Goal: Task Accomplishment & Management: Manage account settings

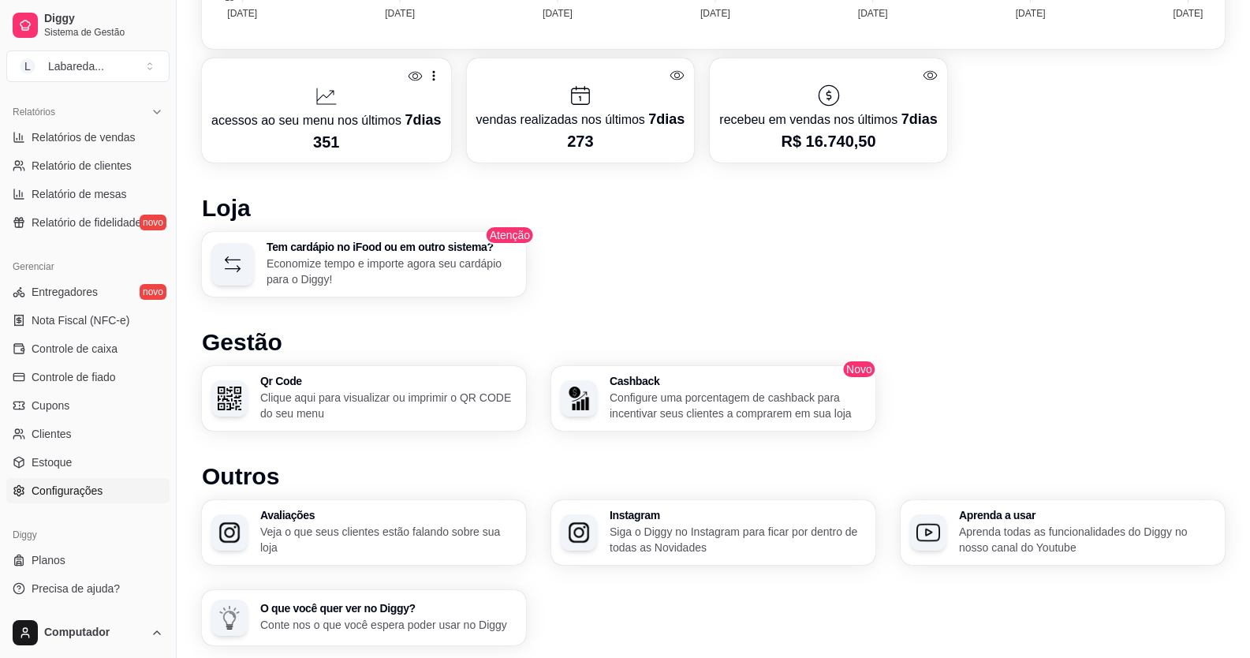
scroll to position [737, 0]
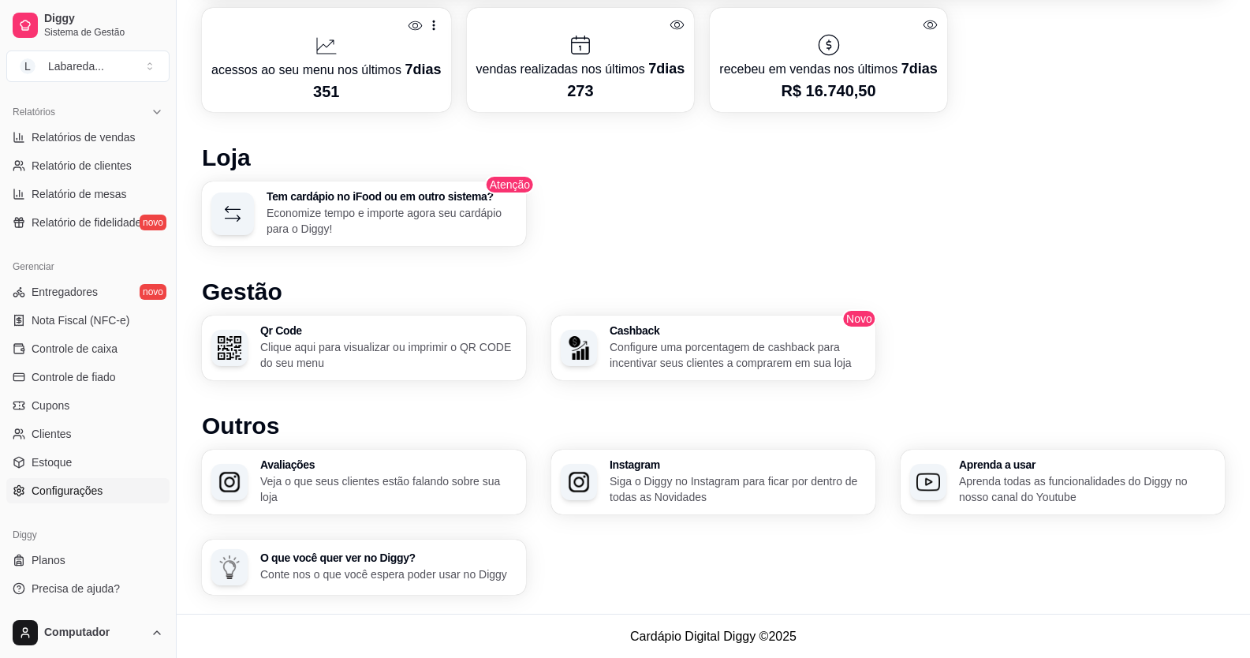
click at [93, 497] on span "Configurações" at bounding box center [67, 490] width 71 height 16
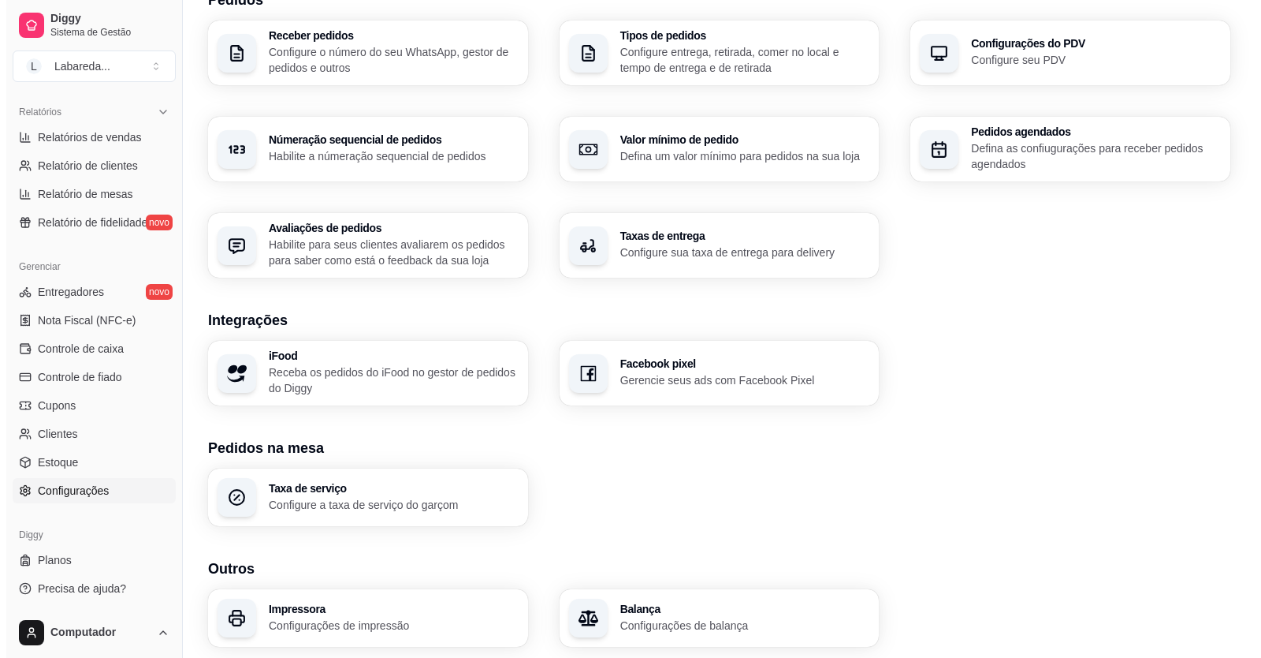
scroll to position [447, 0]
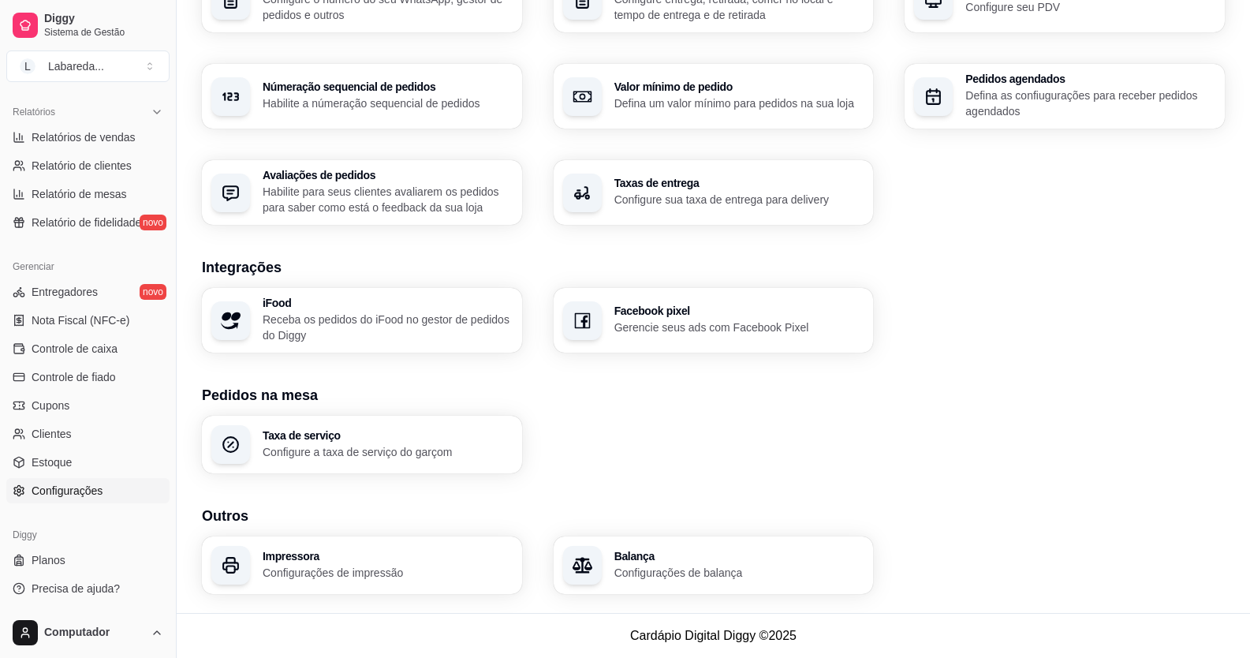
click at [341, 571] on p "Configurações de impressão" at bounding box center [388, 572] width 250 height 16
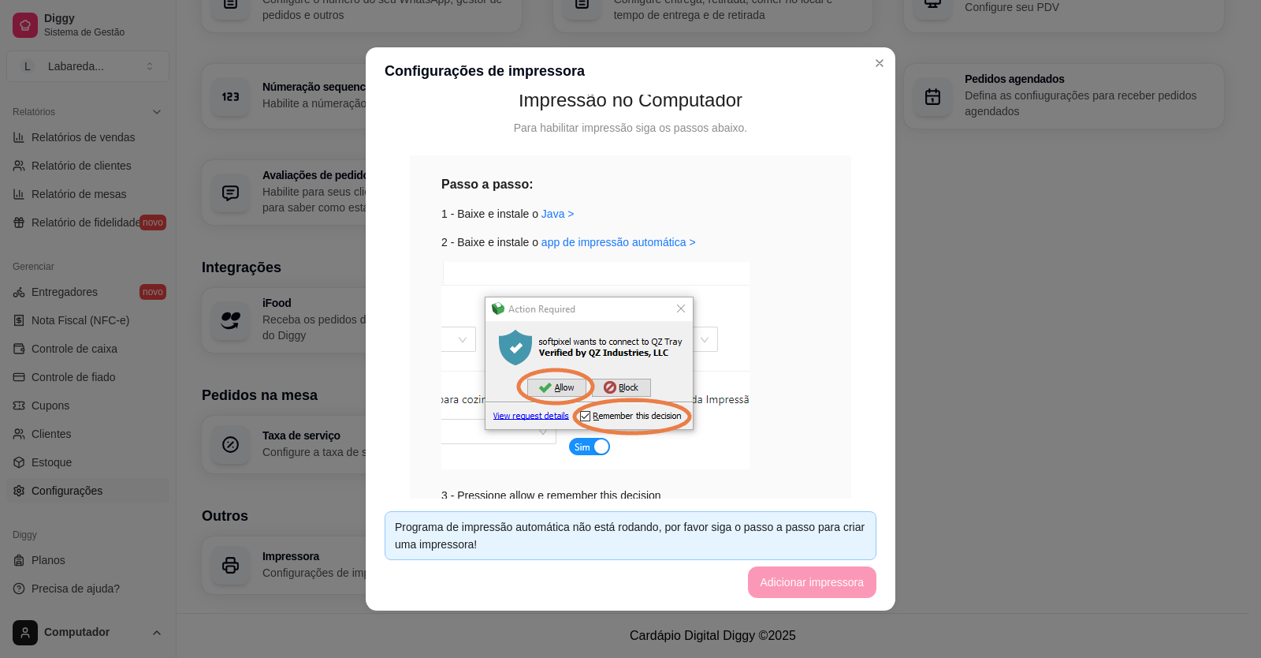
scroll to position [235, 0]
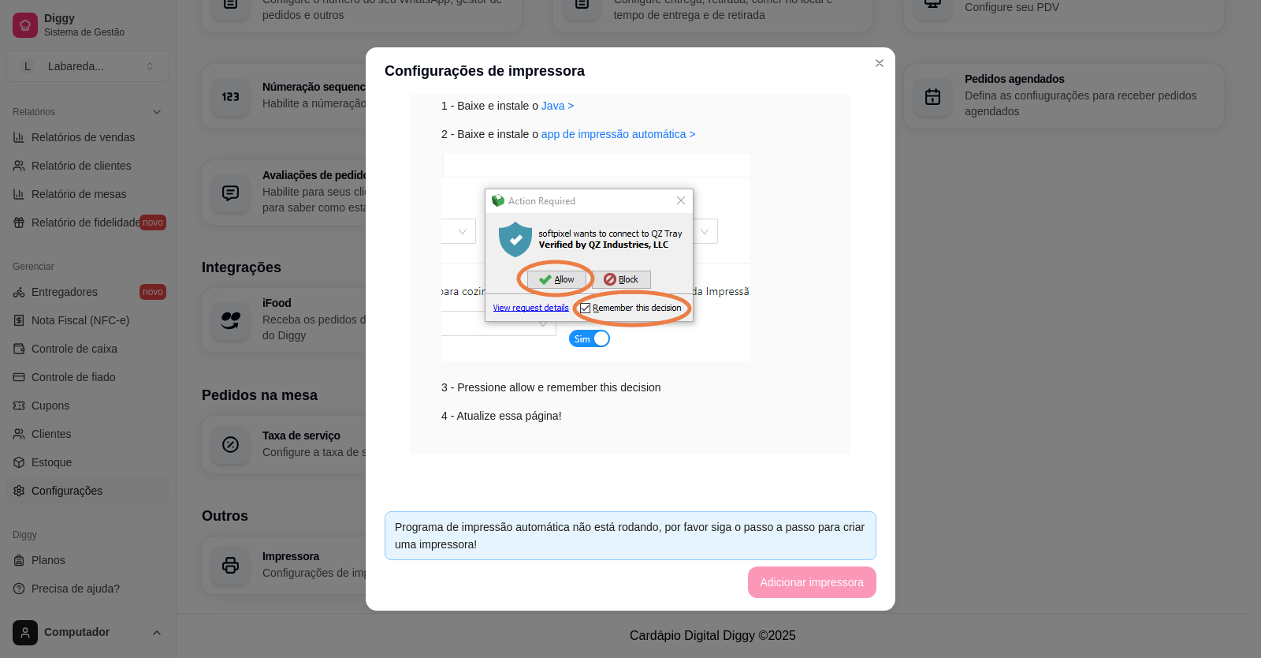
click at [640, 535] on div "Programa de impressão automática não está rodando, por favor siga o passo a pas…" at bounding box center [630, 535] width 471 height 35
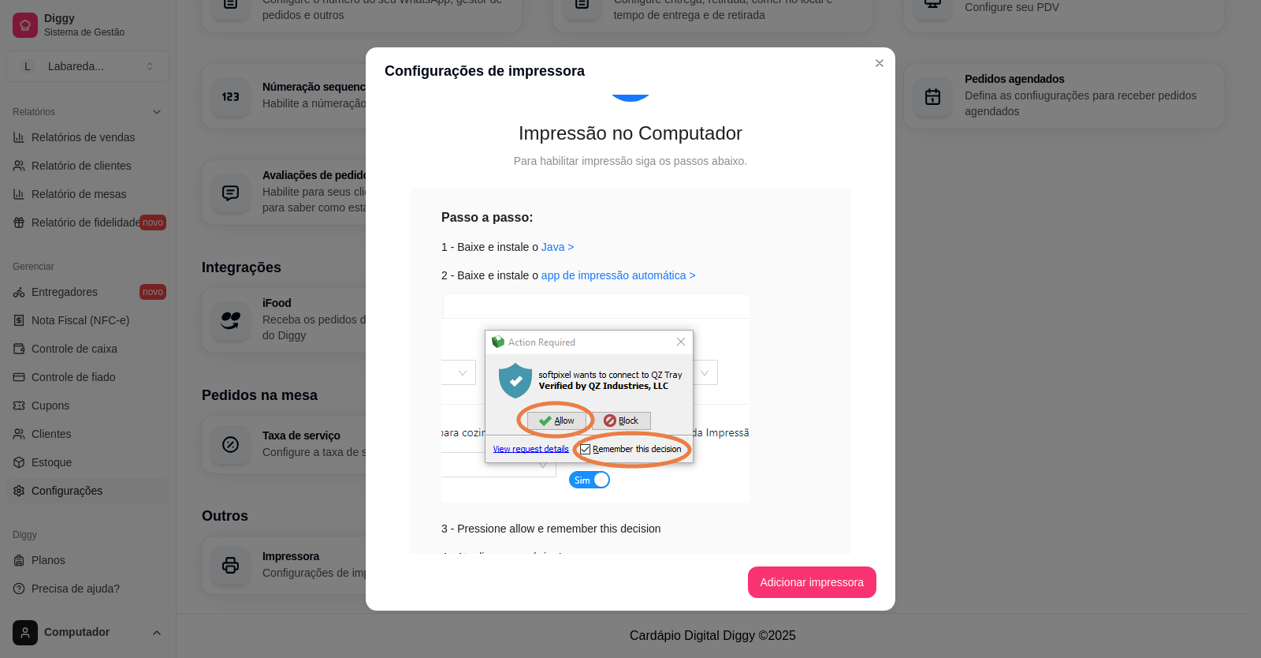
scroll to position [0, 0]
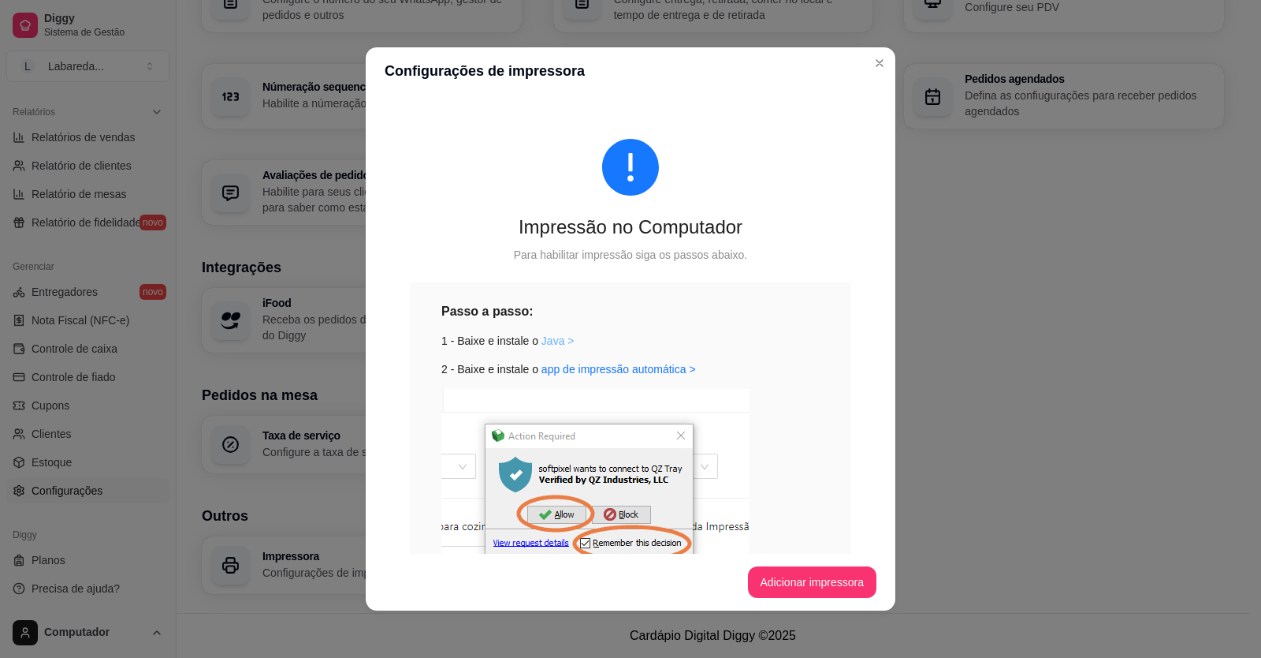
click at [543, 345] on link "Java >" at bounding box center [558, 340] width 33 height 13
click at [802, 576] on button "Adicionar impressora" at bounding box center [812, 582] width 125 height 31
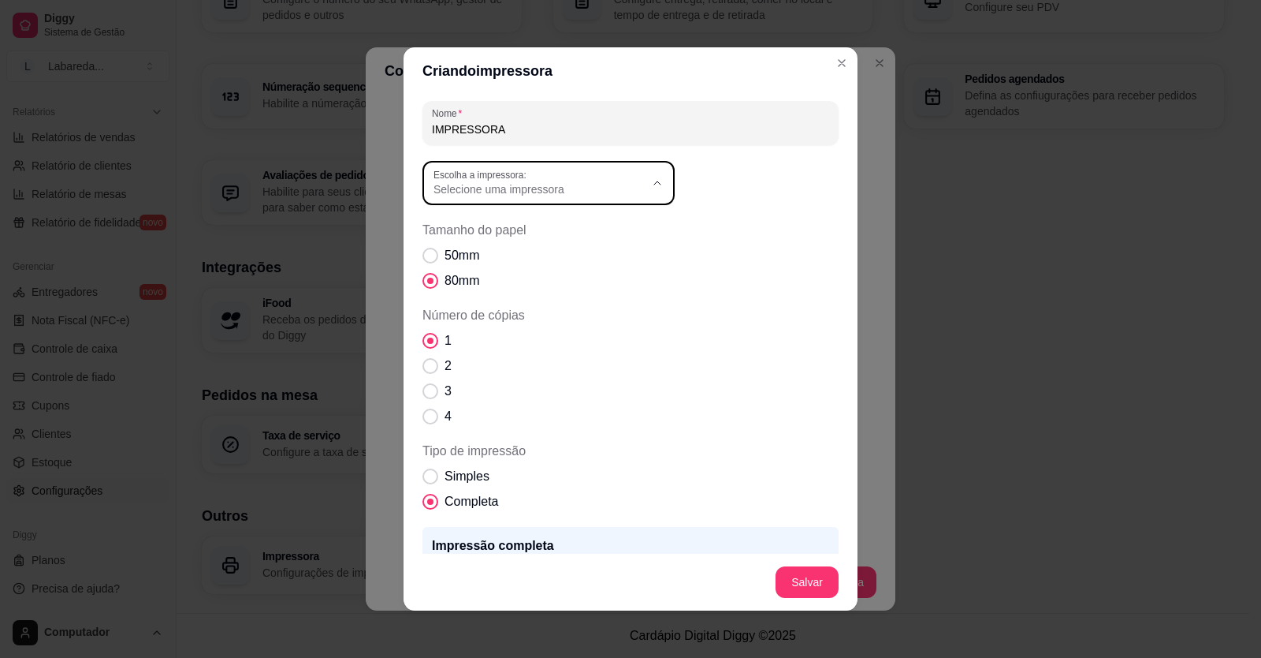
click at [583, 192] on span "Selecione uma impressora" at bounding box center [539, 189] width 211 height 16
click at [464, 362] on span "POS-58" at bounding box center [535, 355] width 203 height 15
type input "POS-58"
select select "POS-58"
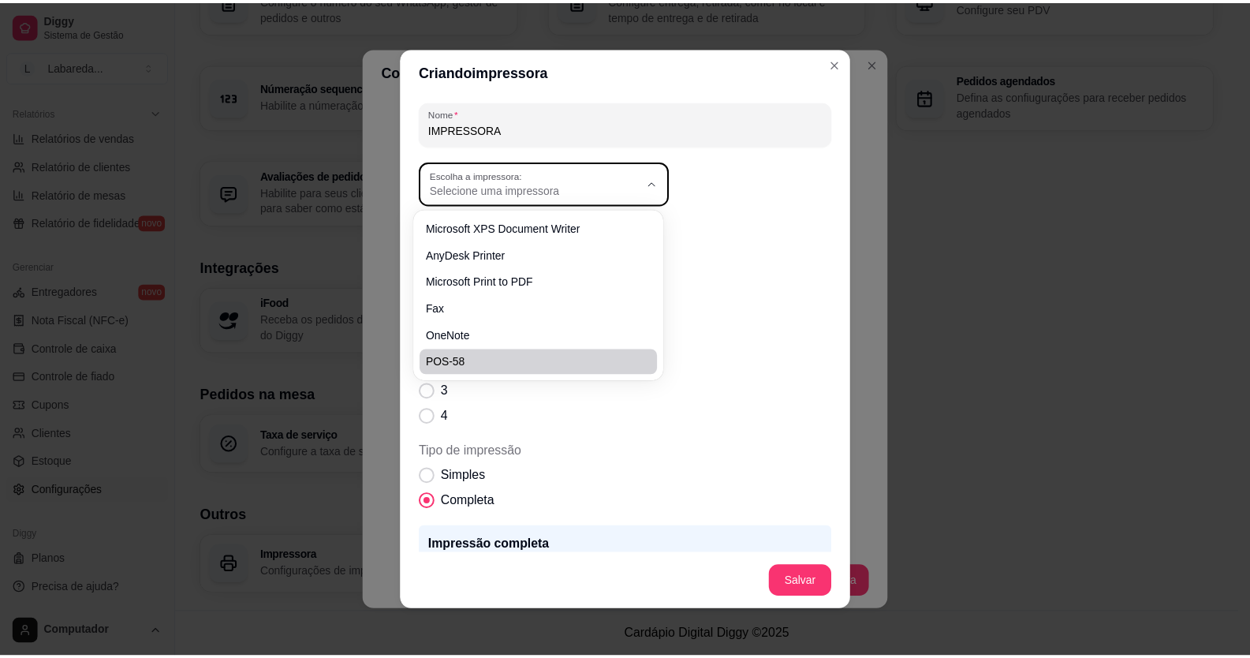
scroll to position [15, 0]
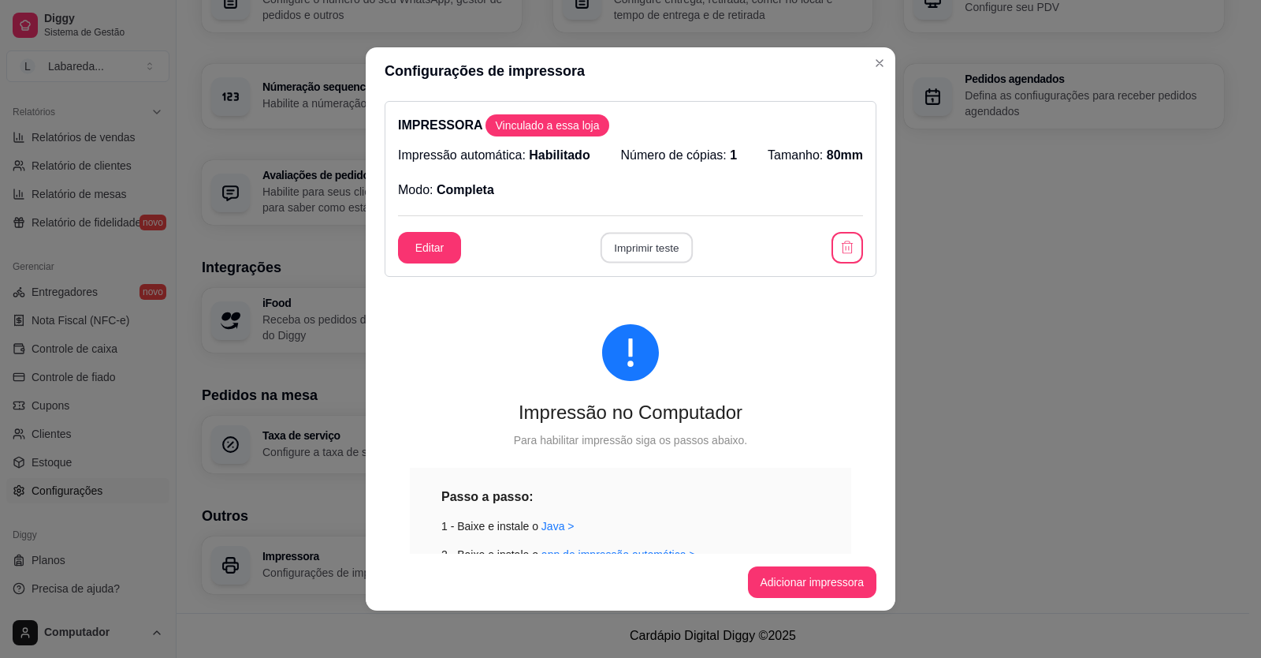
click at [661, 241] on button "Imprimir teste" at bounding box center [646, 248] width 92 height 31
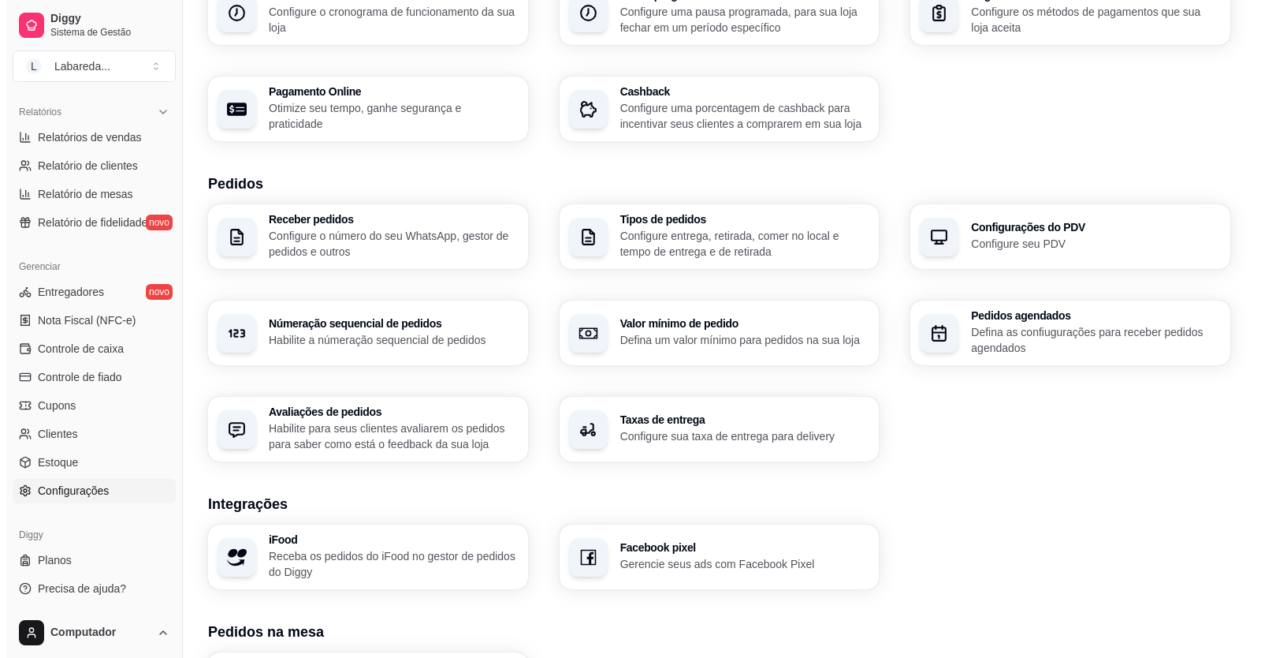
scroll to position [237, 0]
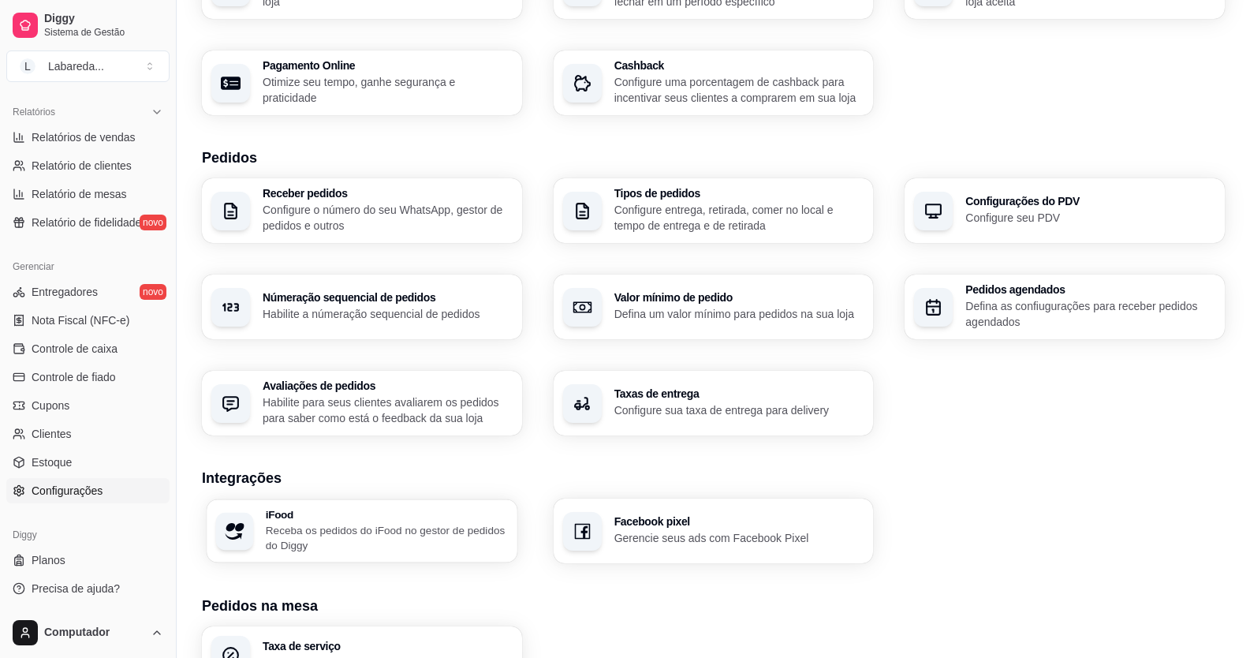
click at [432, 510] on h3 "iFood" at bounding box center [387, 514] width 242 height 11
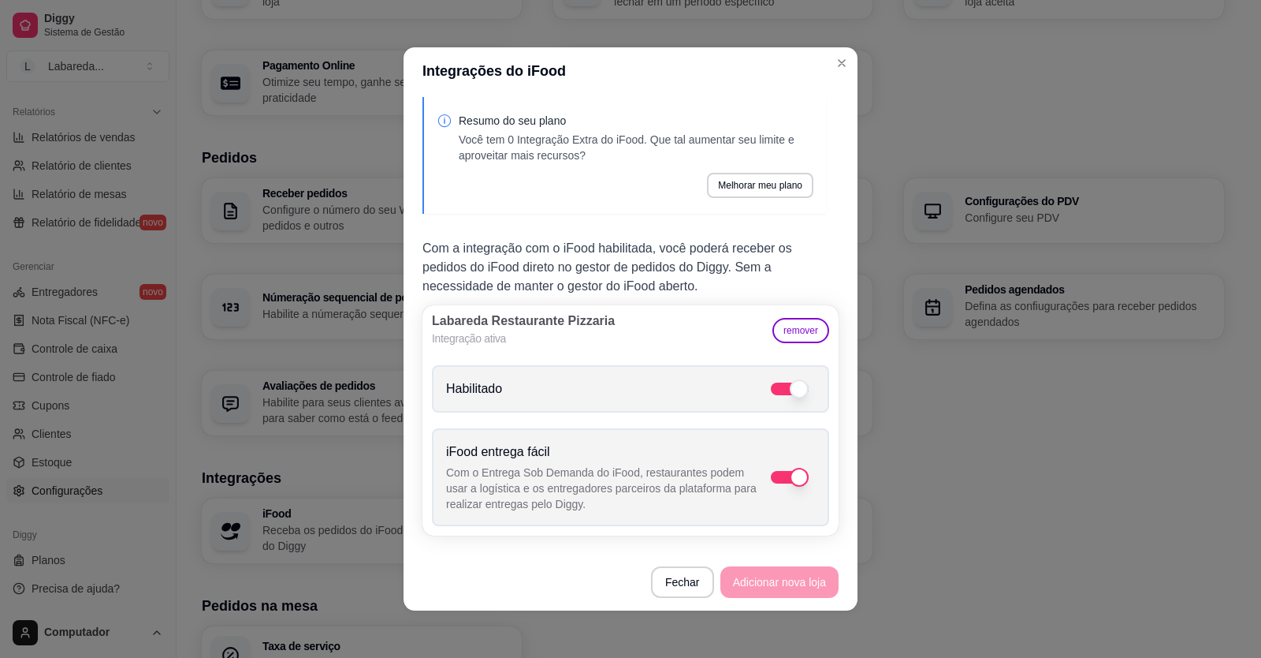
scroll to position [5, 0]
click at [532, 392] on label "Habilitado" at bounding box center [630, 387] width 397 height 47
click at [815, 392] on input "Habilitado" at bounding box center [820, 396] width 10 height 10
click at [563, 401] on label "Habilitado" at bounding box center [630, 387] width 397 height 47
click at [815, 401] on input "Habilitado" at bounding box center [820, 396] width 10 height 10
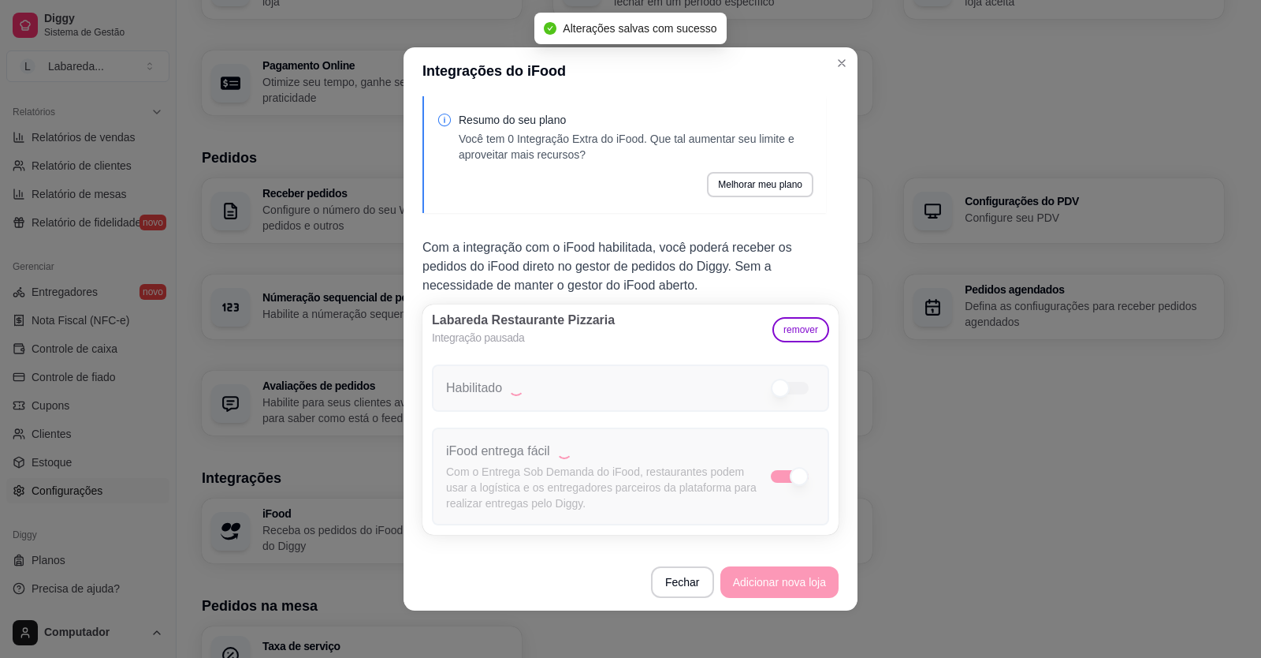
checkbox input "true"
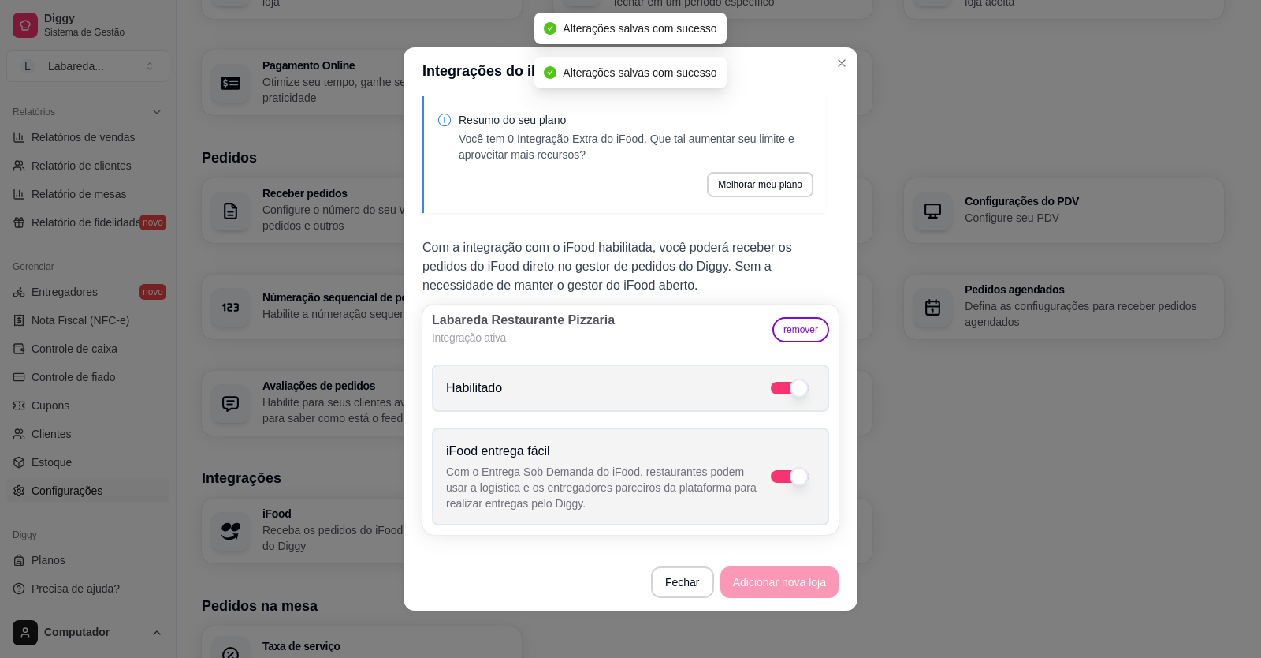
scroll to position [3, 0]
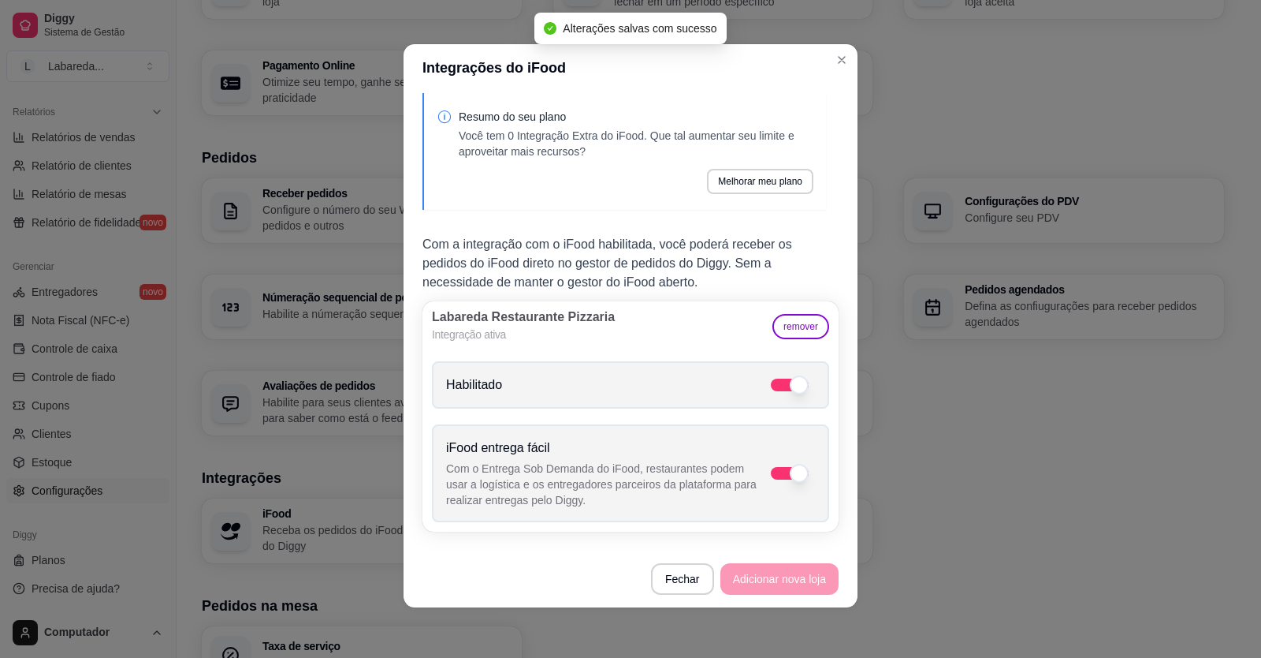
click at [738, 582] on footer "Fechar Adicionar nova loja" at bounding box center [631, 578] width 454 height 57
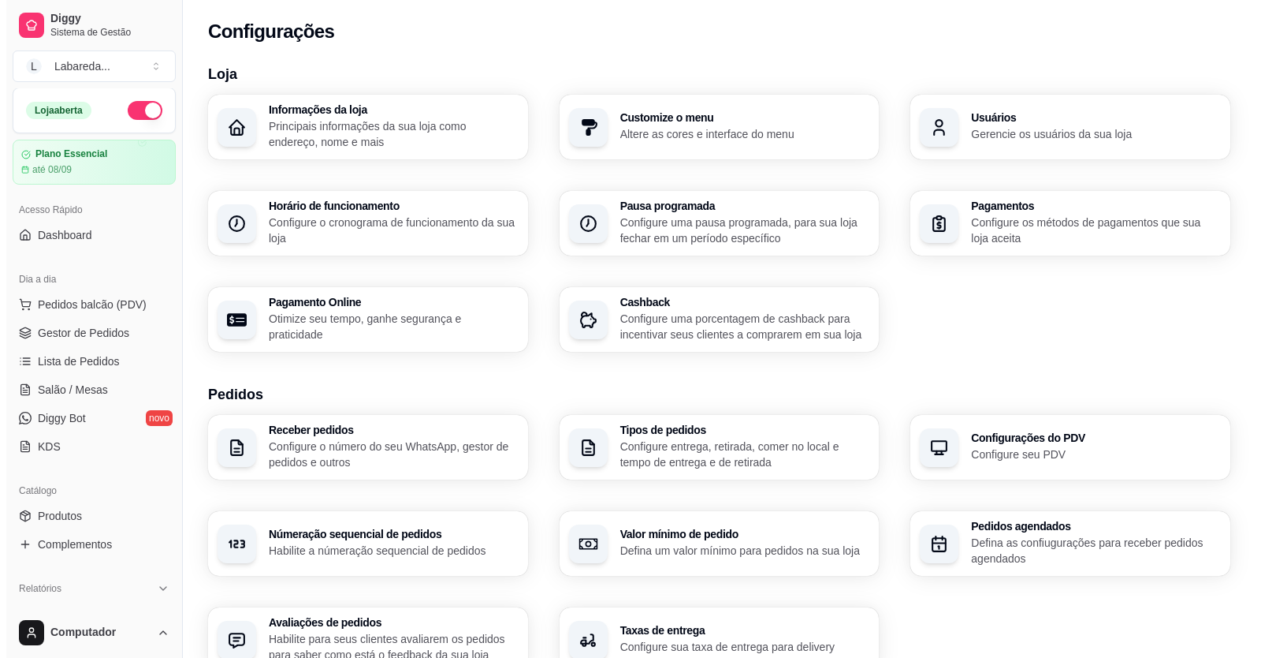
scroll to position [0, 0]
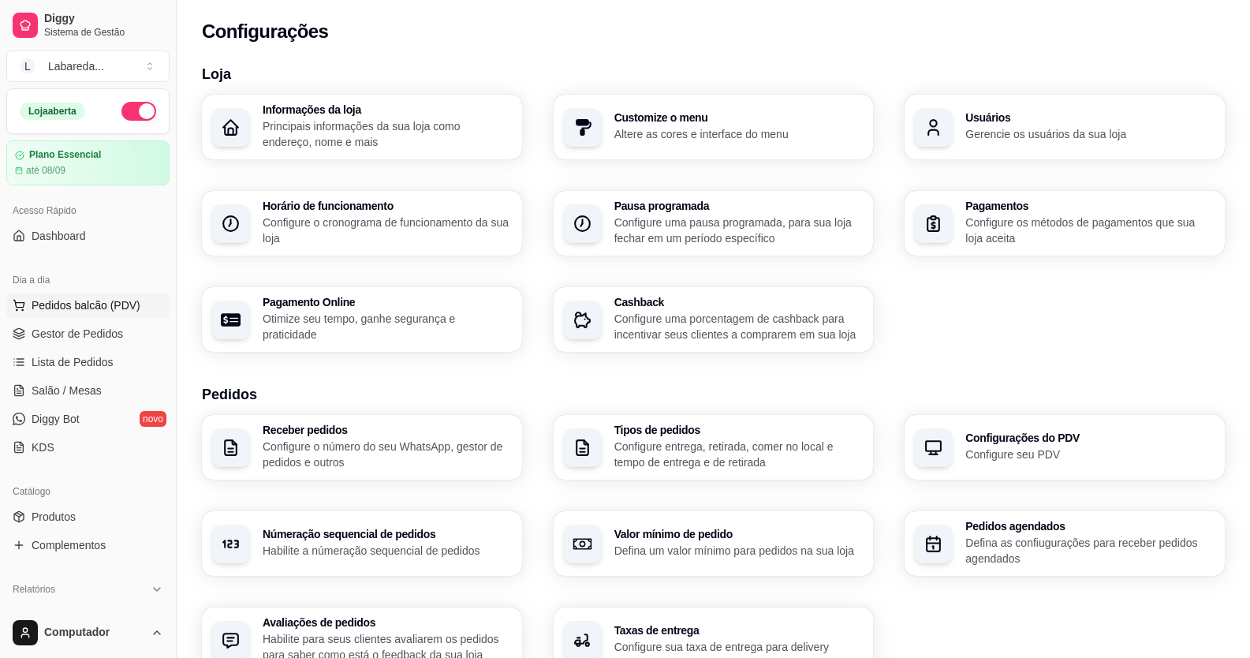
click at [82, 309] on span "Pedidos balcão (PDV)" at bounding box center [86, 305] width 109 height 16
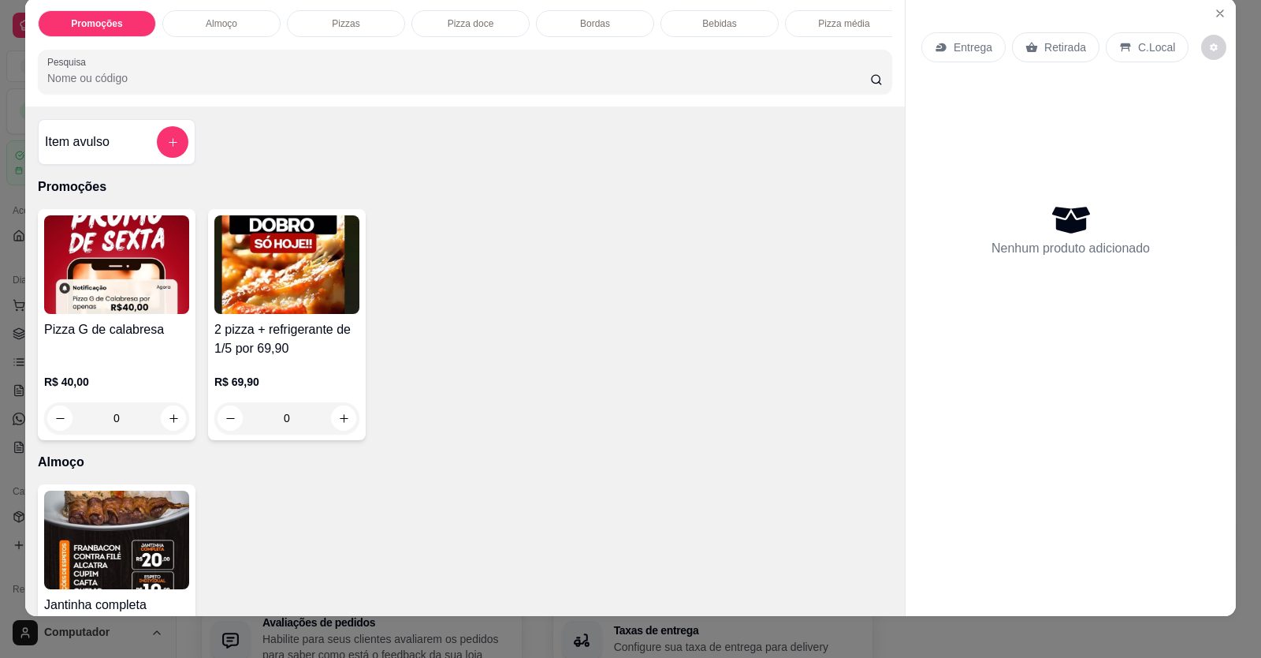
scroll to position [31, 0]
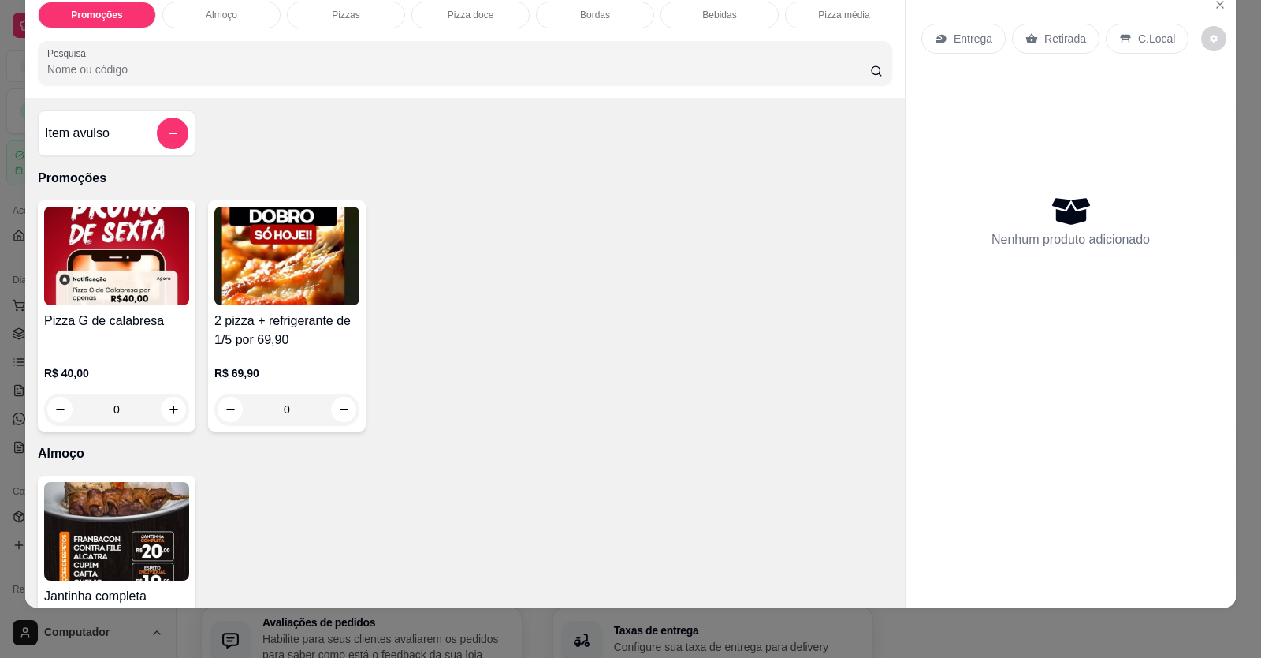
click at [95, 529] on img at bounding box center [116, 531] width 145 height 99
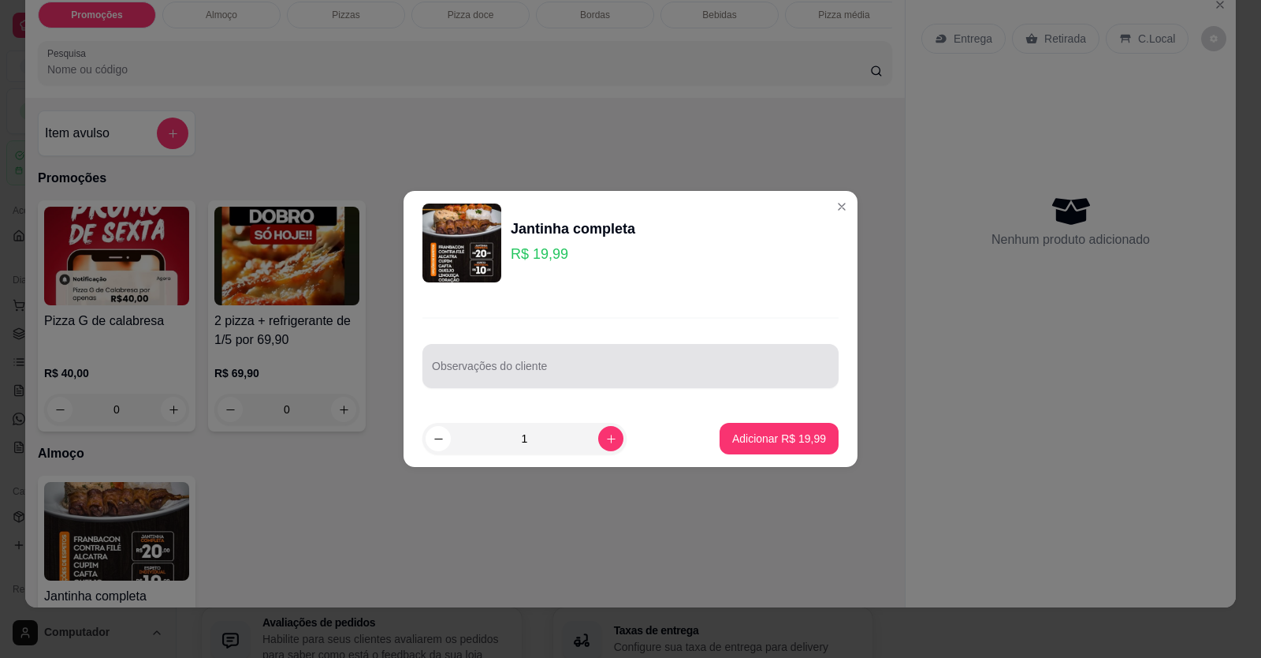
click at [499, 374] on input "Observações do cliente" at bounding box center [630, 372] width 397 height 16
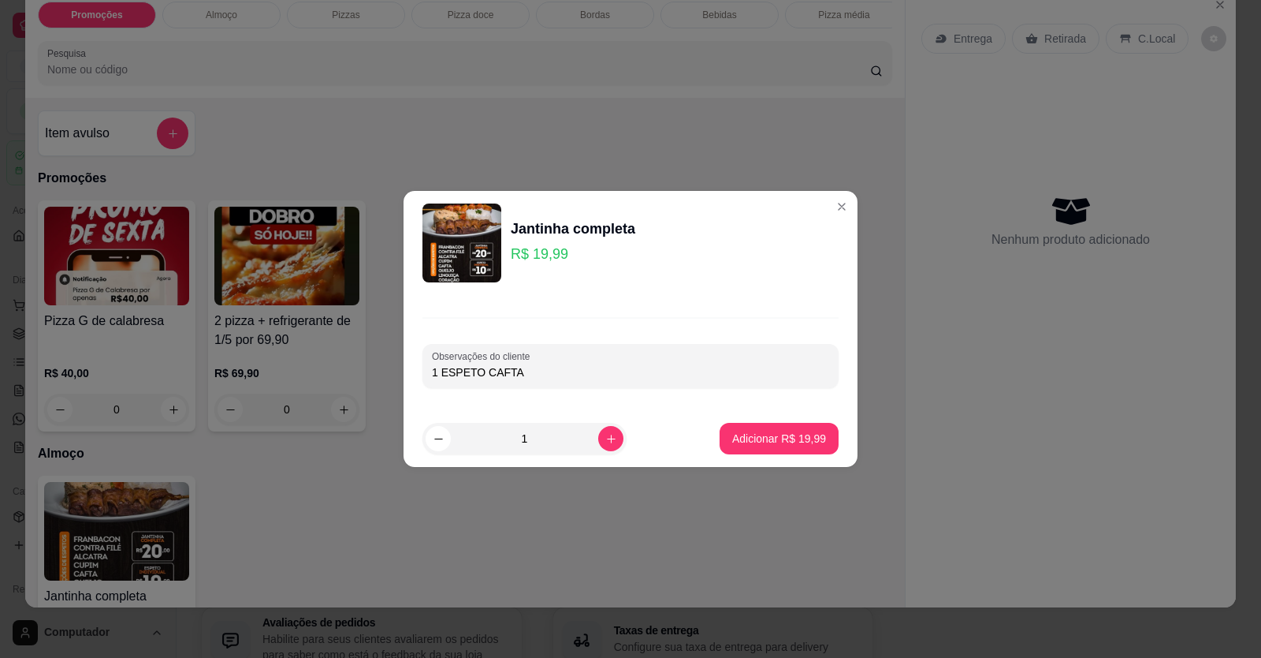
click at [434, 375] on input "1 ESPETO CAFTA" at bounding box center [630, 372] width 397 height 16
type input "2 ESPETO CAFTA"
click at [769, 432] on p "Adicionar R$ 19,99" at bounding box center [779, 438] width 94 height 16
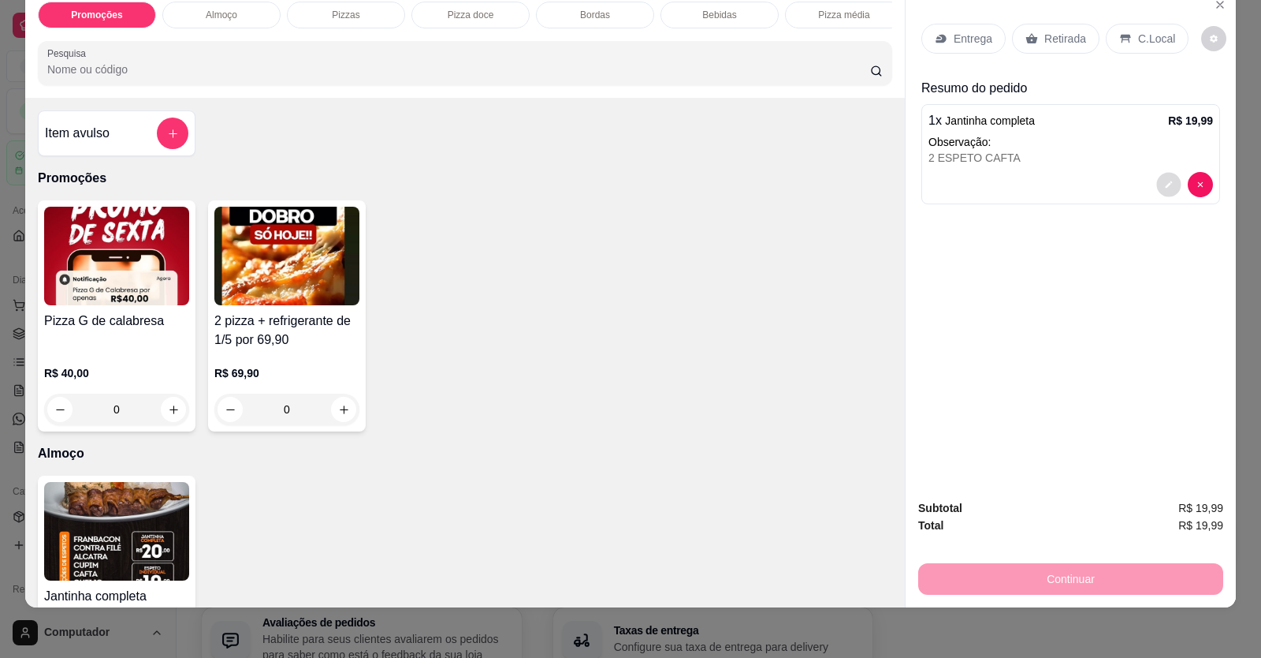
click at [1164, 184] on icon "decrease-product-quantity" at bounding box center [1168, 184] width 9 height 9
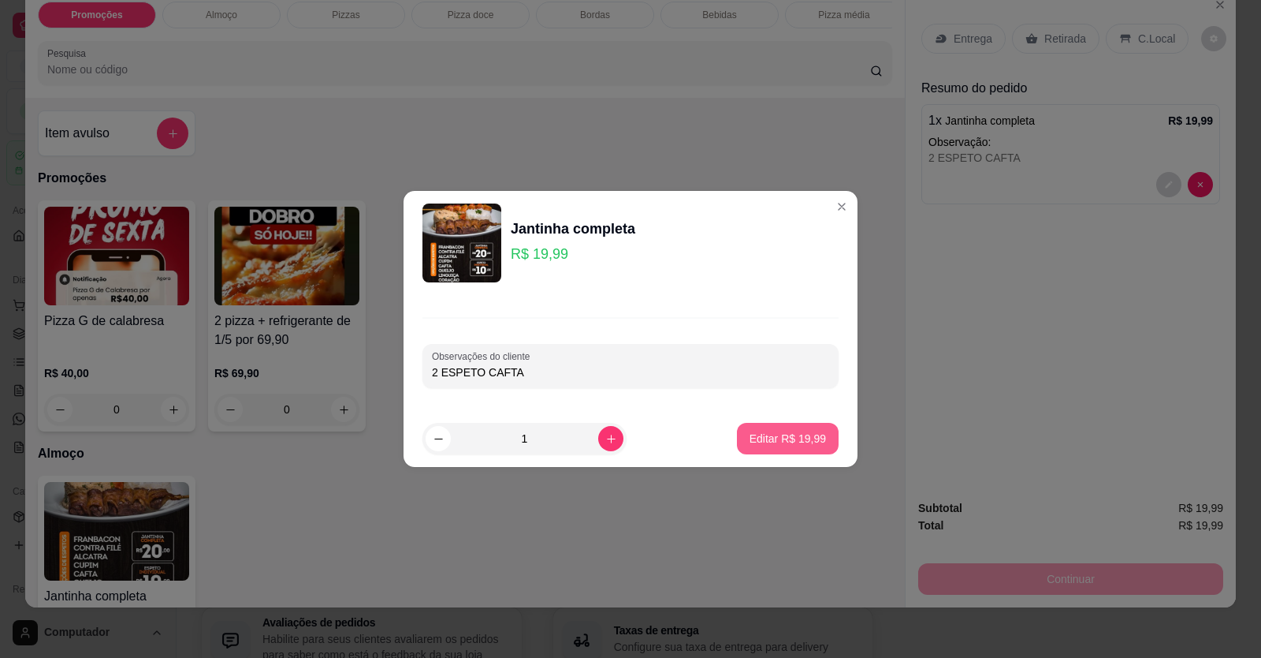
click at [799, 430] on button "Editar R$ 19,99" at bounding box center [788, 439] width 102 height 32
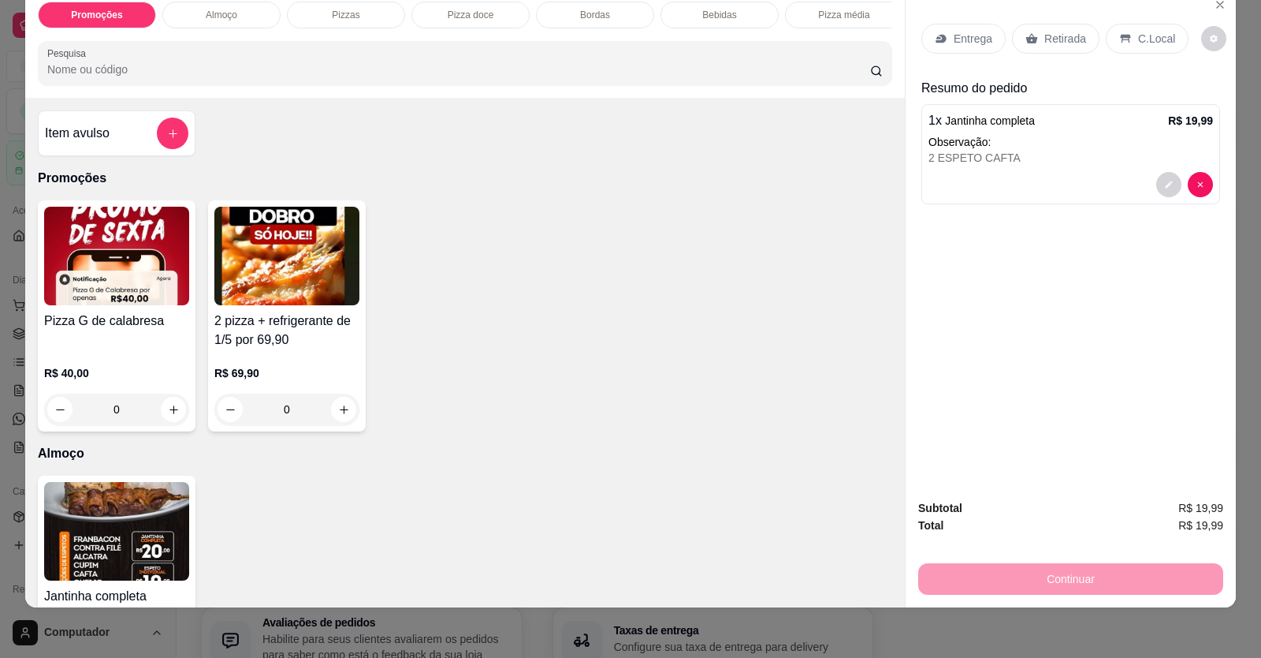
click at [974, 165] on div "2 ESPETO CAFTA" at bounding box center [1071, 158] width 285 height 16
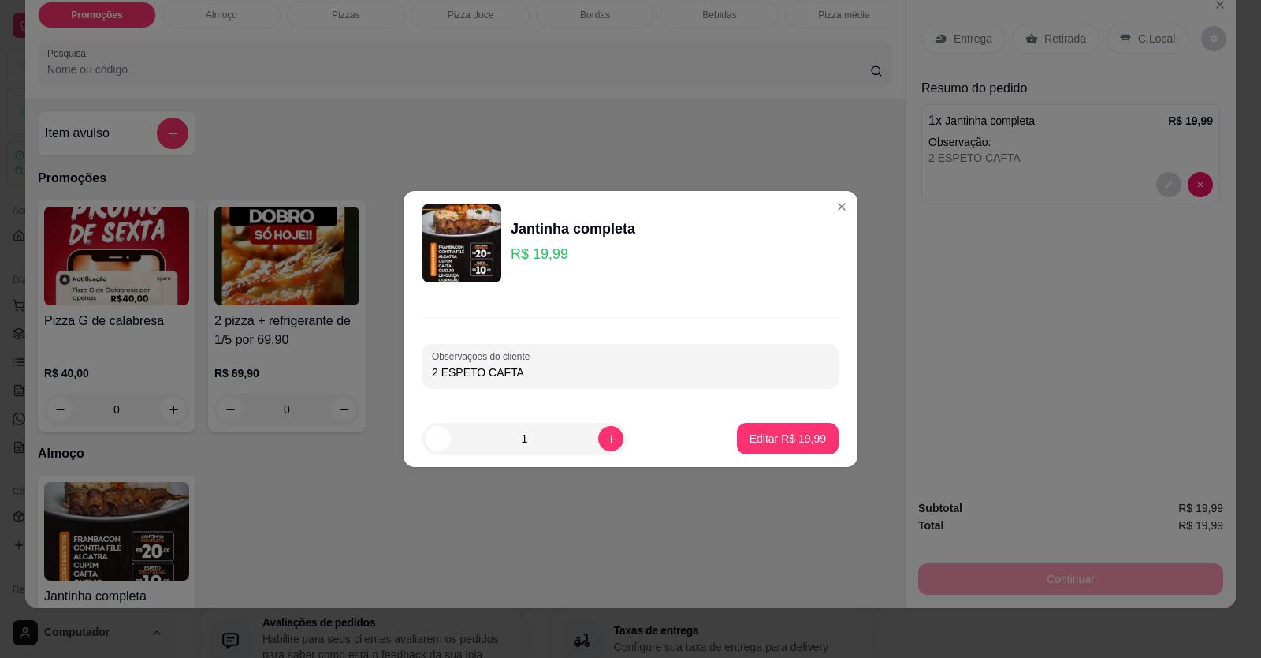
click at [436, 364] on input "2 ESPETO CAFTA" at bounding box center [630, 372] width 397 height 16
type input "ESPETO CAFTA"
click at [777, 440] on p "Editar R$ 19,99" at bounding box center [788, 438] width 76 height 16
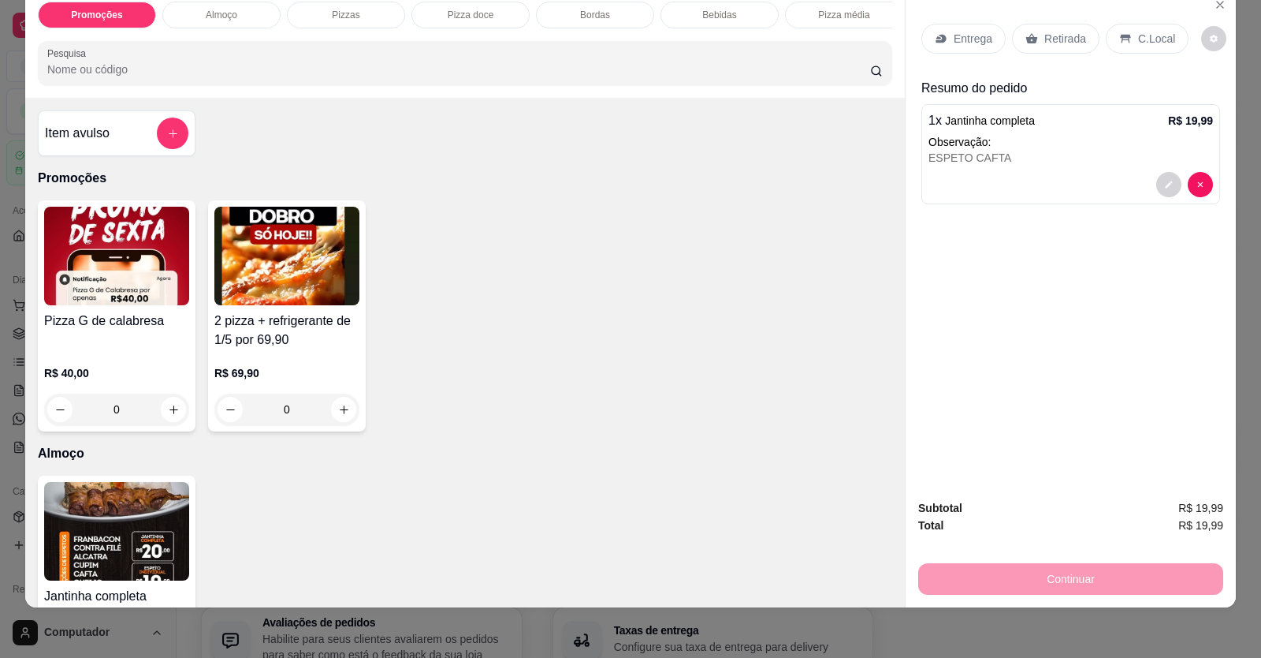
click at [157, 131] on div at bounding box center [173, 133] width 32 height 32
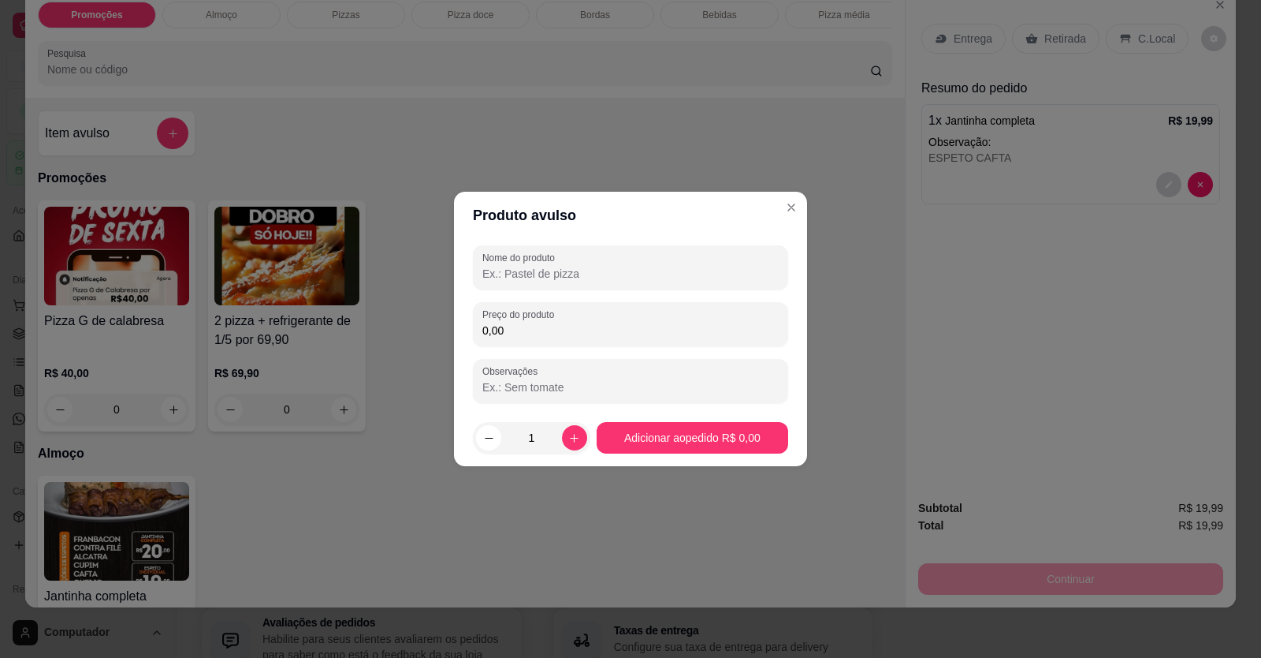
click at [550, 289] on div "Nome do produto Preço do produto 0,00 Observações" at bounding box center [630, 324] width 315 height 158
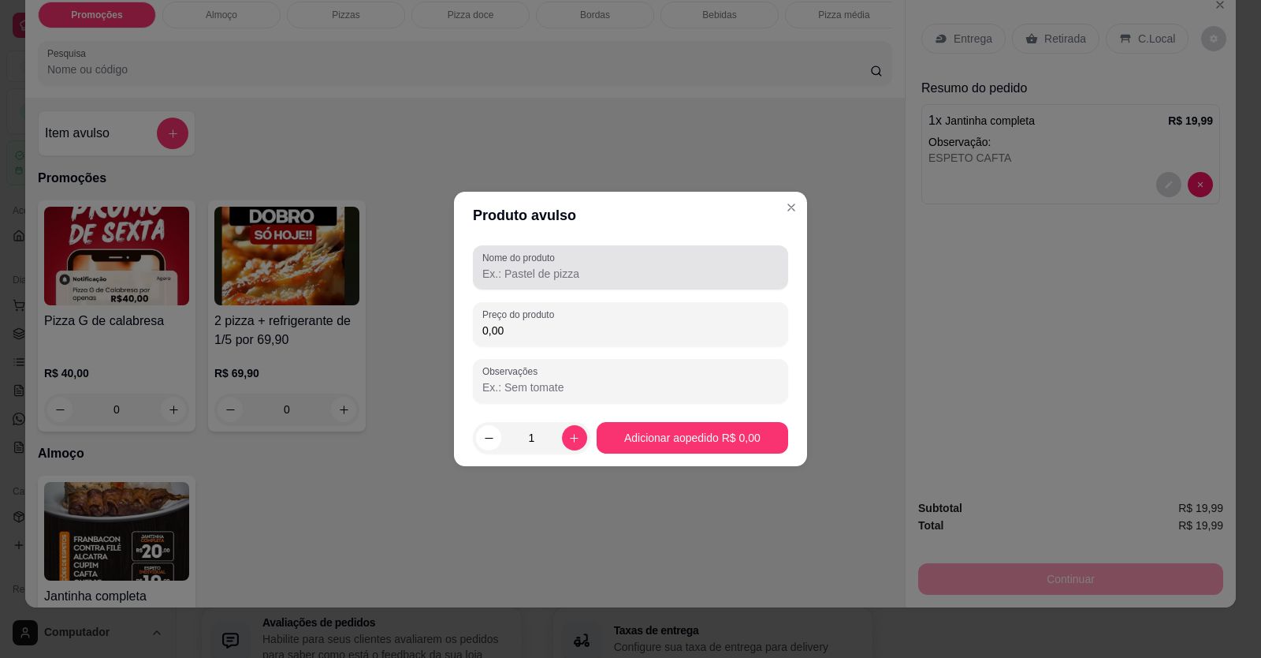
click at [546, 279] on div "Nome do produto" at bounding box center [630, 267] width 315 height 44
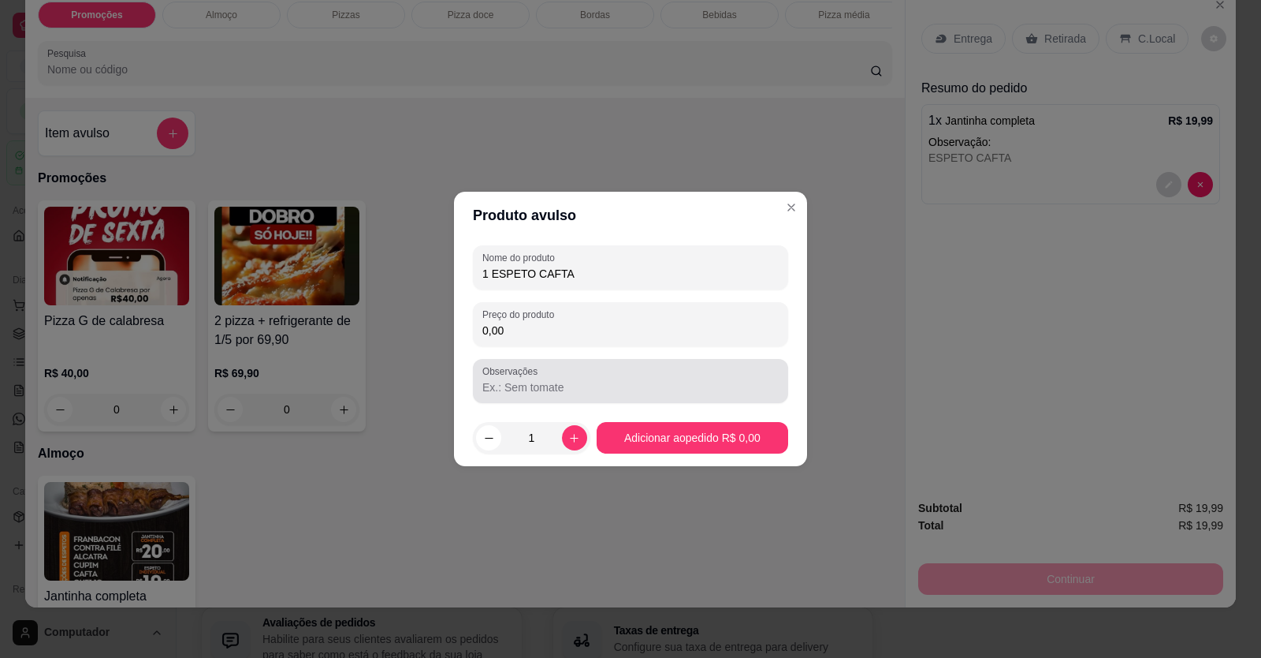
type input "1 ESPETO CAFTA"
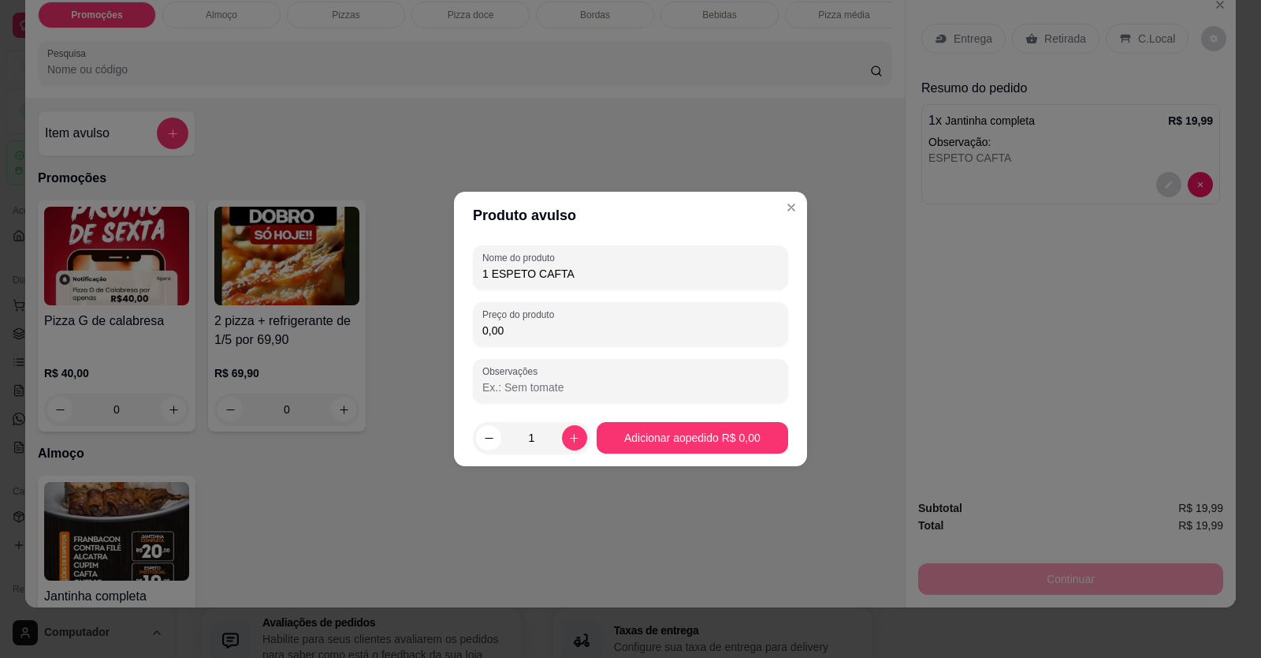
click at [551, 333] on input "0,00" at bounding box center [630, 330] width 296 height 16
type input "10,00"
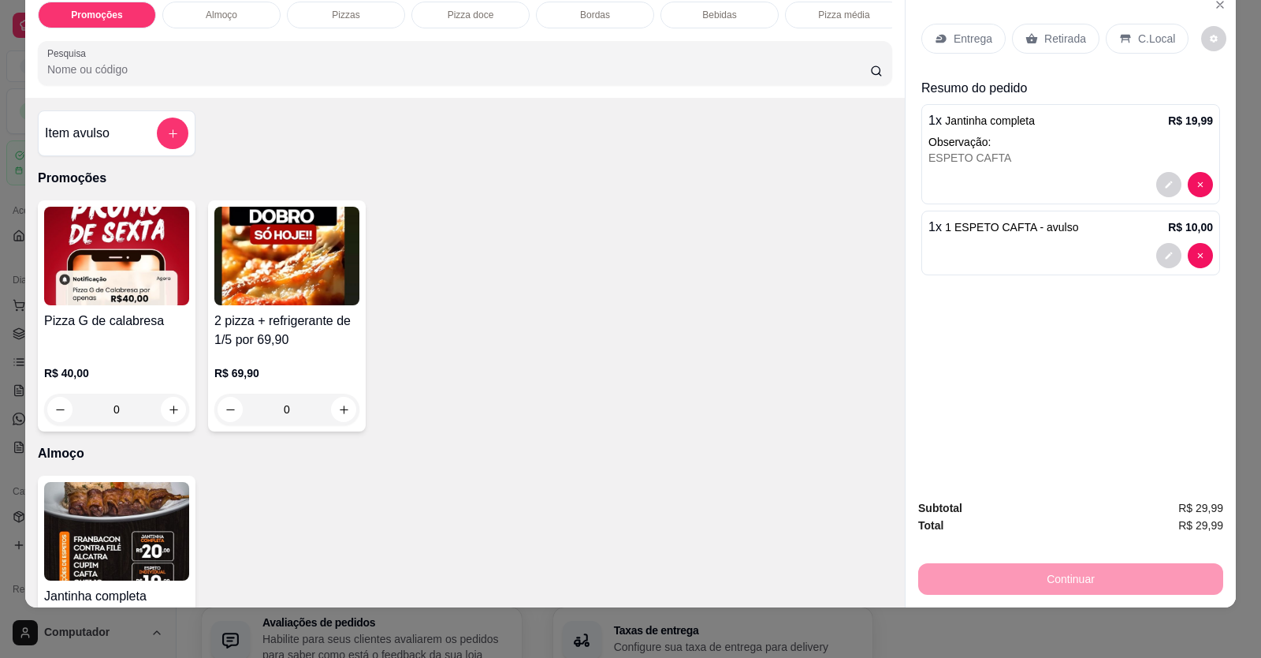
click at [971, 45] on p "Entrega" at bounding box center [973, 39] width 39 height 16
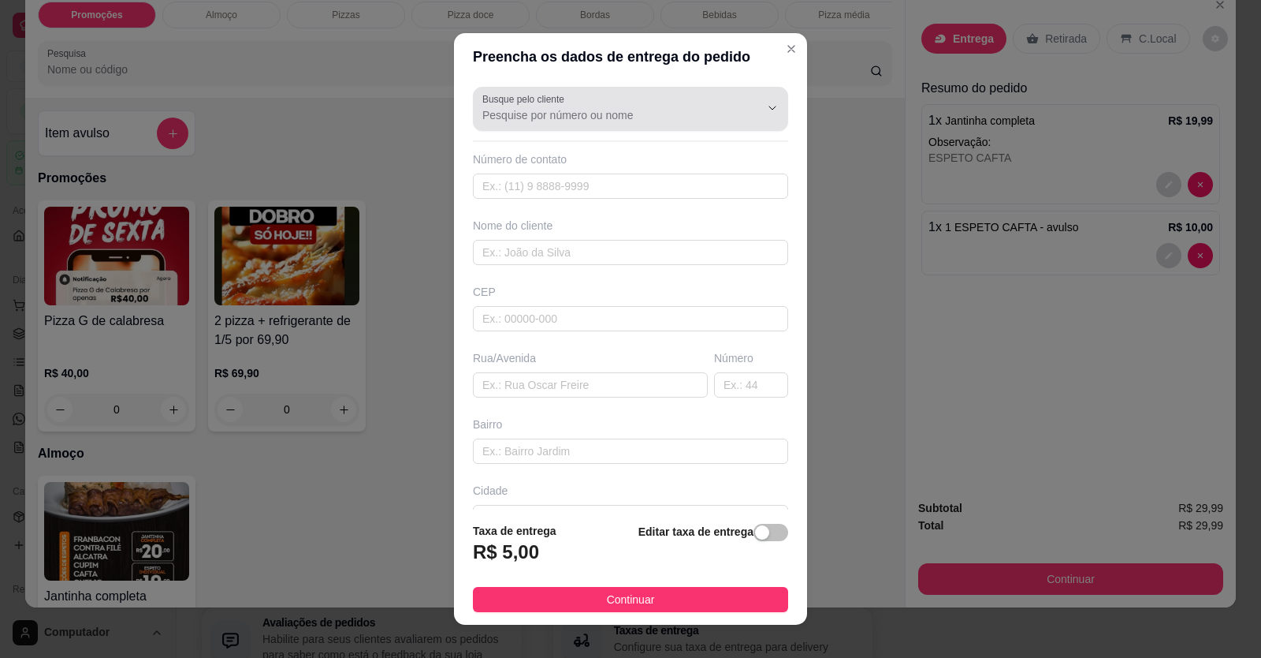
click at [570, 114] on input "Busque pelo cliente" at bounding box center [608, 115] width 252 height 16
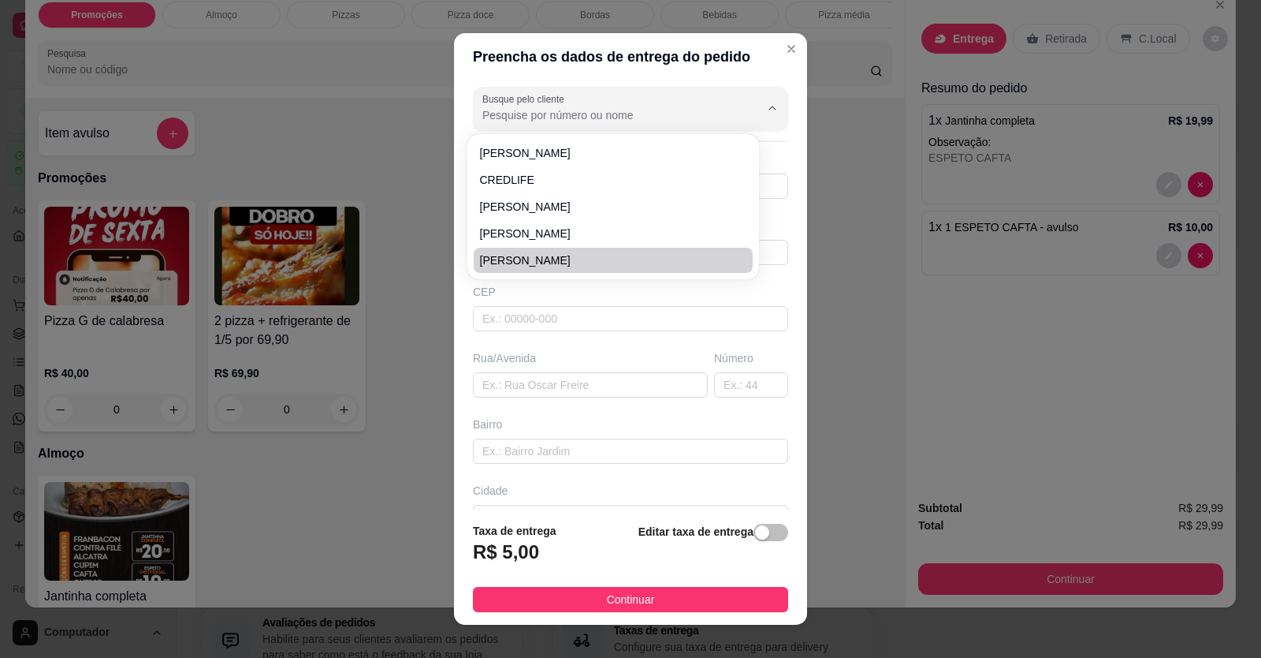
click at [509, 278] on div "Ana Paula Ferreira CREDLIFE GISALE MOTA Karen Lesandra Sabrina" at bounding box center [614, 206] width 292 height 145
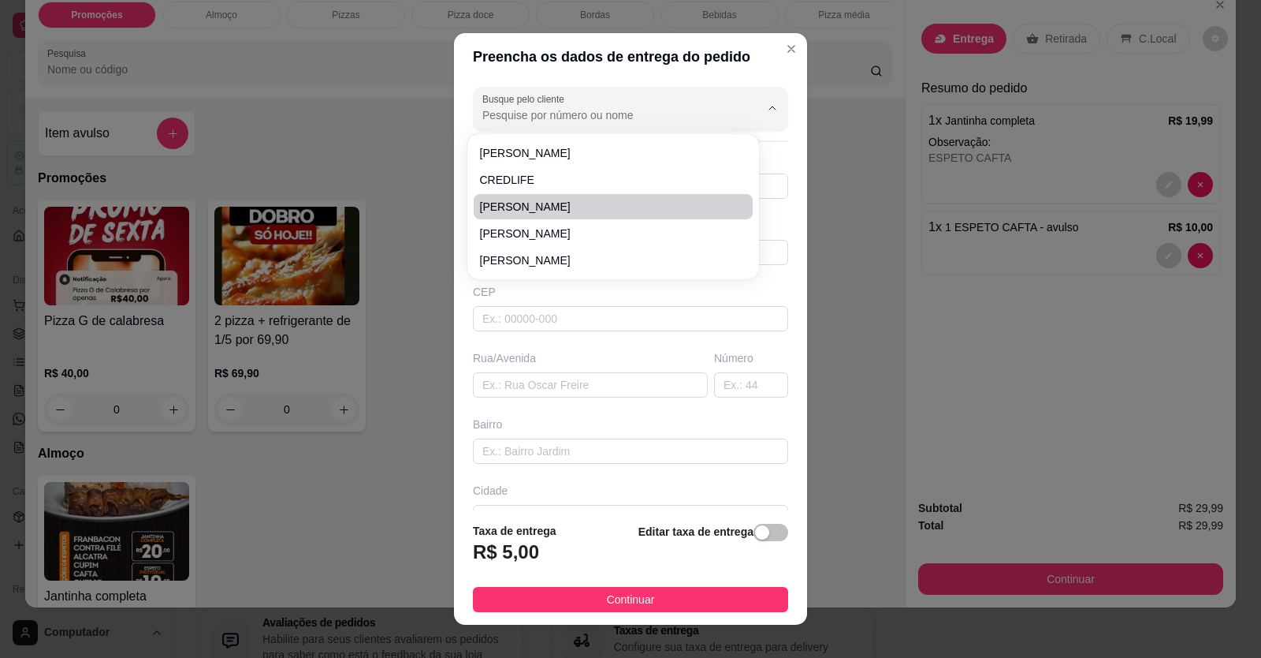
click at [458, 186] on div "Busque pelo cliente Número de contato Nome do cliente CEP Rua/Avenida Número Ba…" at bounding box center [630, 295] width 353 height 430
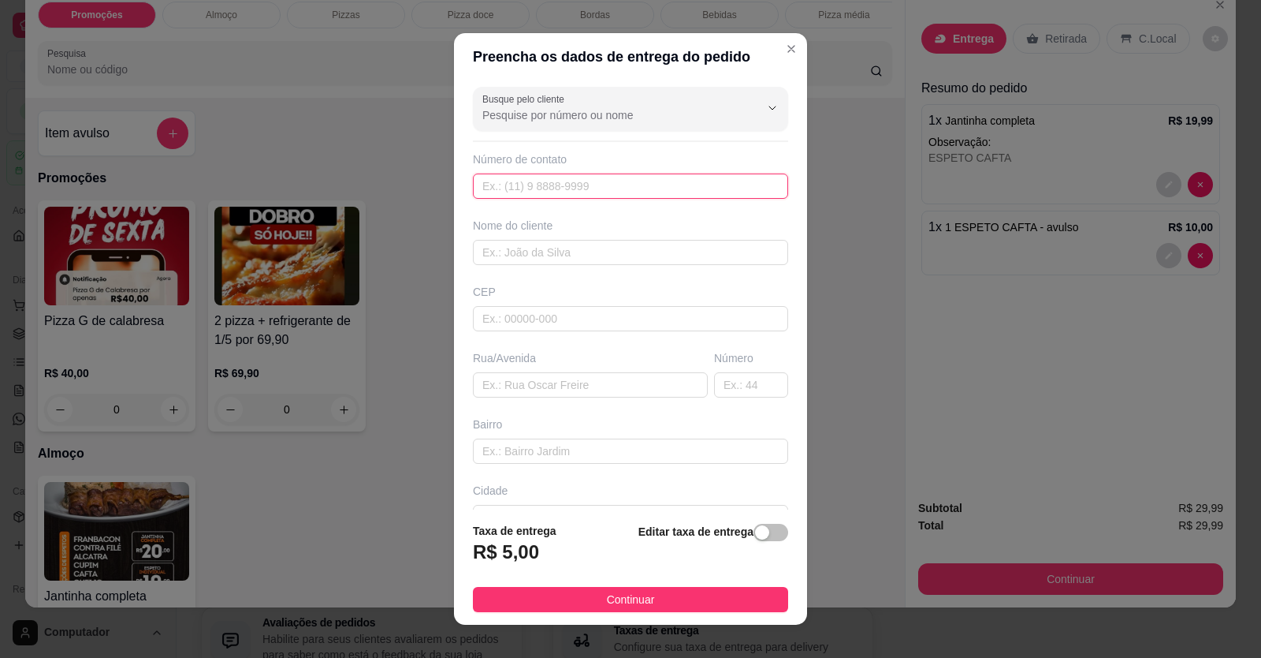
click at [505, 179] on input "text" at bounding box center [630, 185] width 315 height 25
type input "(61) 99854-6921"
click at [520, 263] on input "text" at bounding box center [630, 252] width 315 height 25
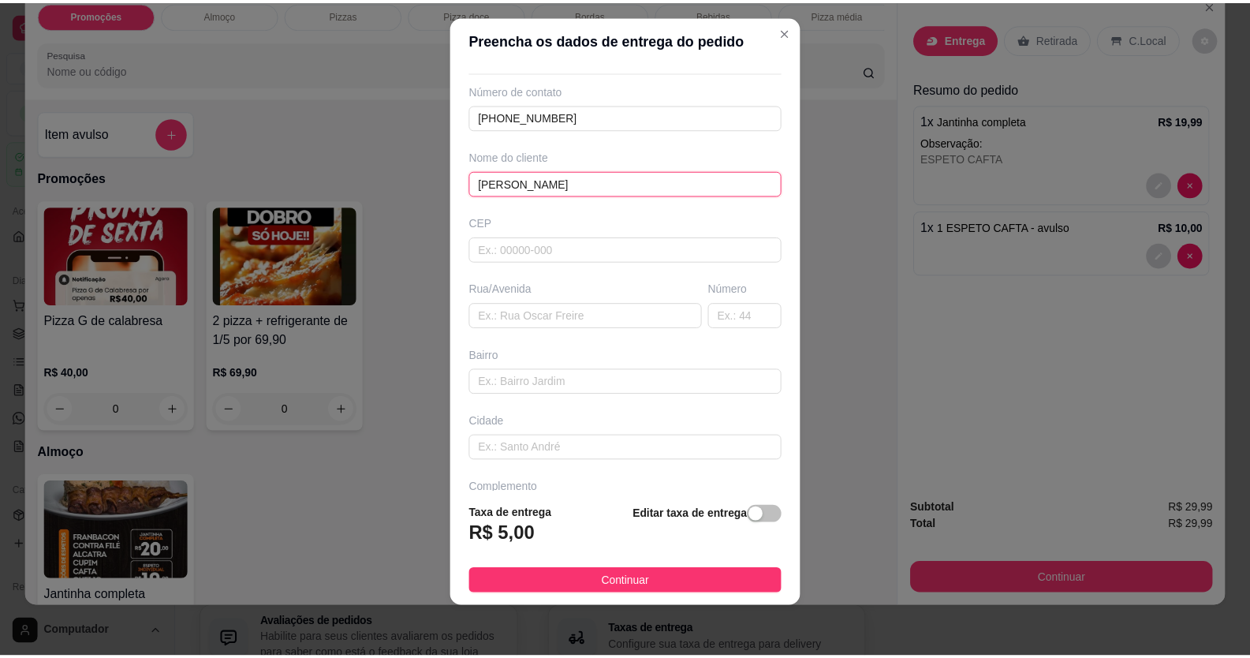
scroll to position [102, 0]
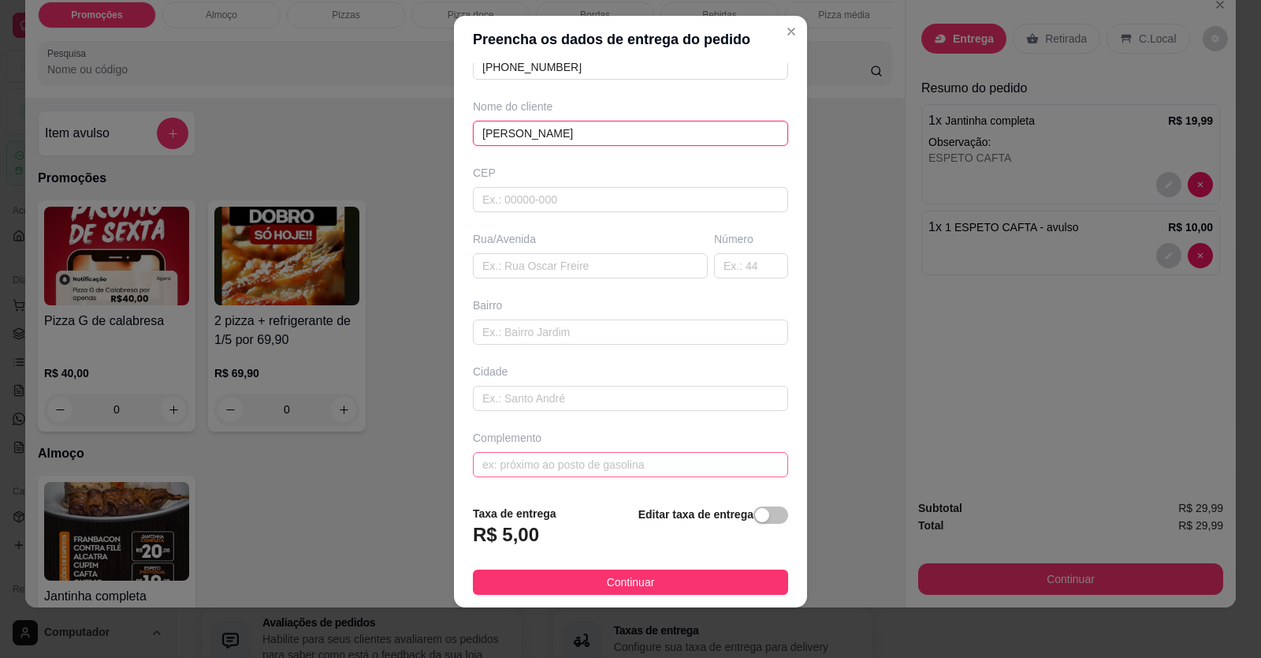
type input "HENRIQUE"
click at [605, 464] on input "text" at bounding box center [630, 464] width 315 height 25
type input "LOCALIZAÇÃO"
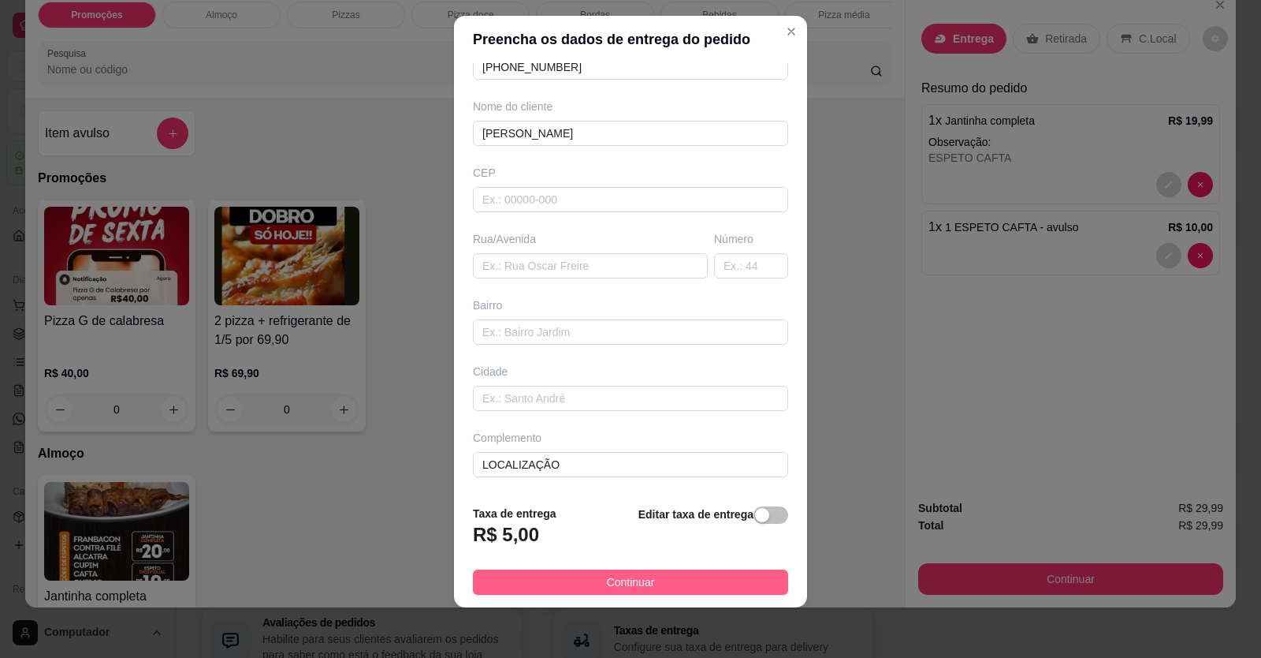
click at [615, 595] on footer "Taxa de entrega R$ 5,00 Editar taxa de entrega Continuar" at bounding box center [630, 549] width 353 height 115
click at [617, 583] on span "Continuar" at bounding box center [631, 581] width 48 height 17
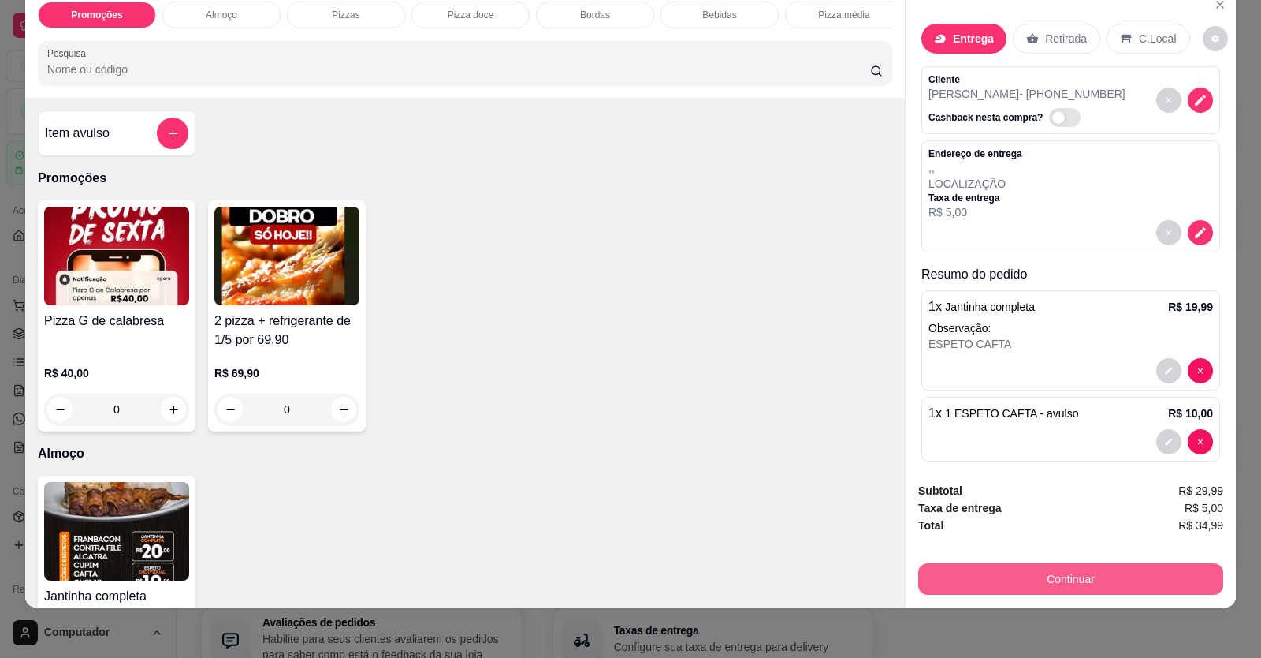
click at [1067, 579] on button "Continuar" at bounding box center [1070, 579] width 305 height 32
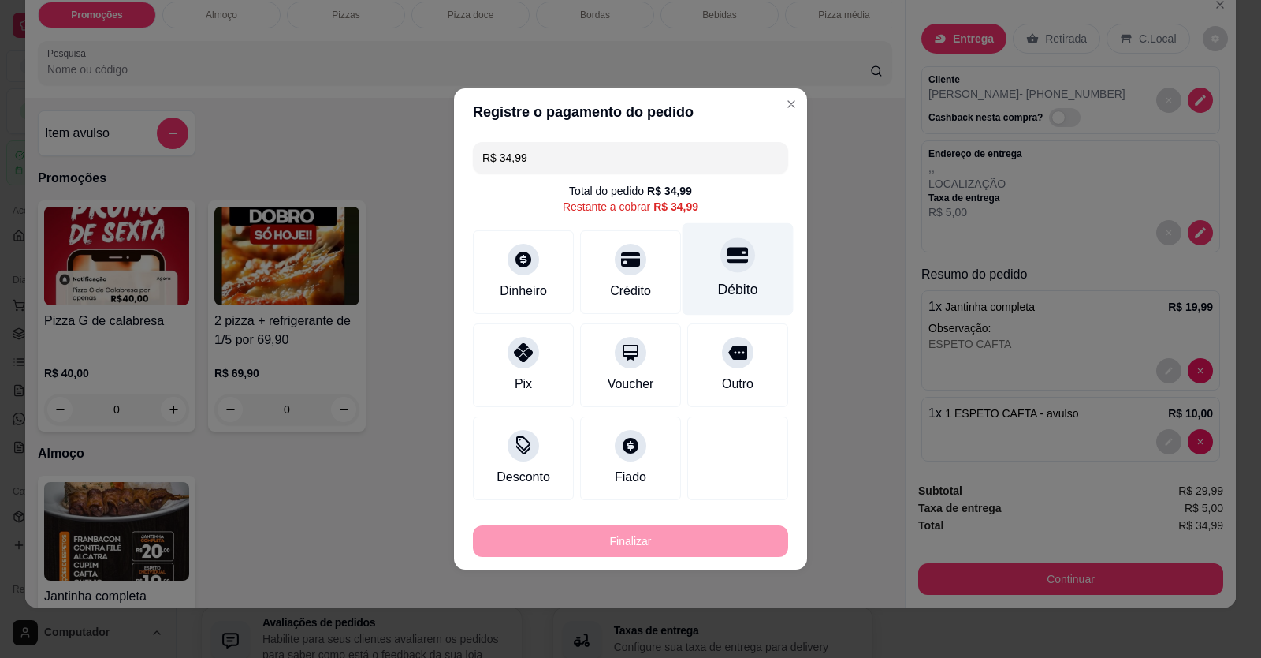
click at [725, 280] on div "Débito" at bounding box center [738, 289] width 40 height 20
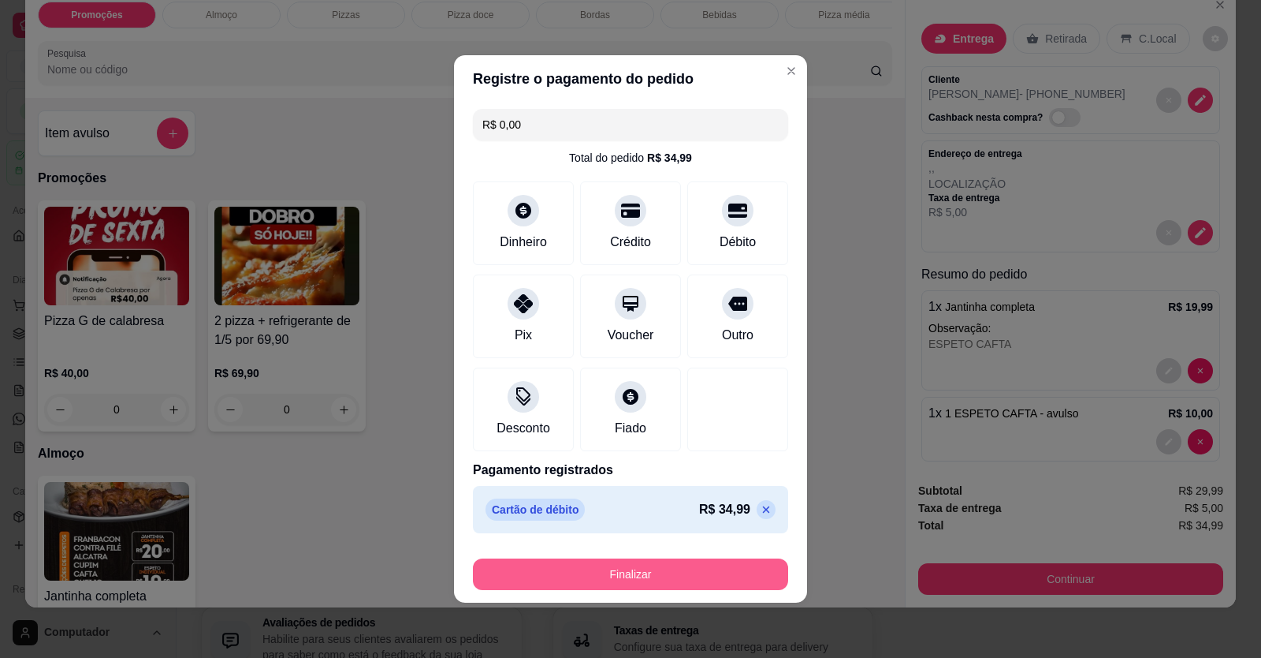
click at [630, 570] on button "Finalizar" at bounding box center [630, 574] width 315 height 32
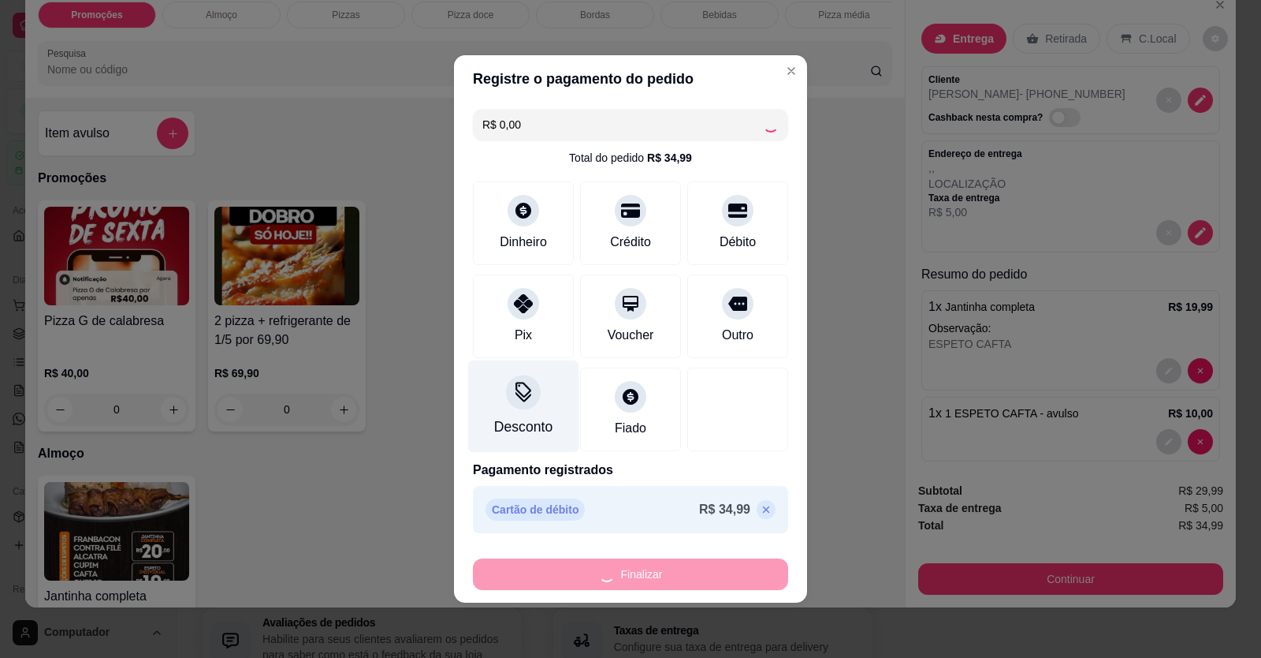
type input "-R$ 34,99"
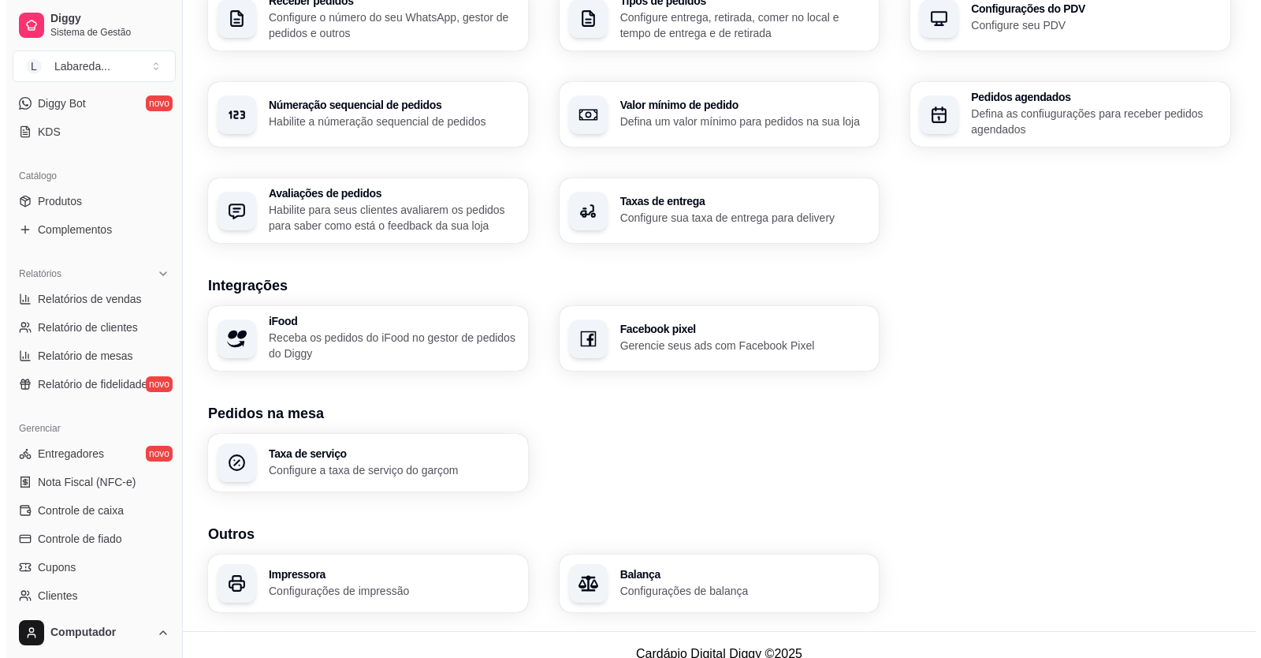
scroll to position [447, 0]
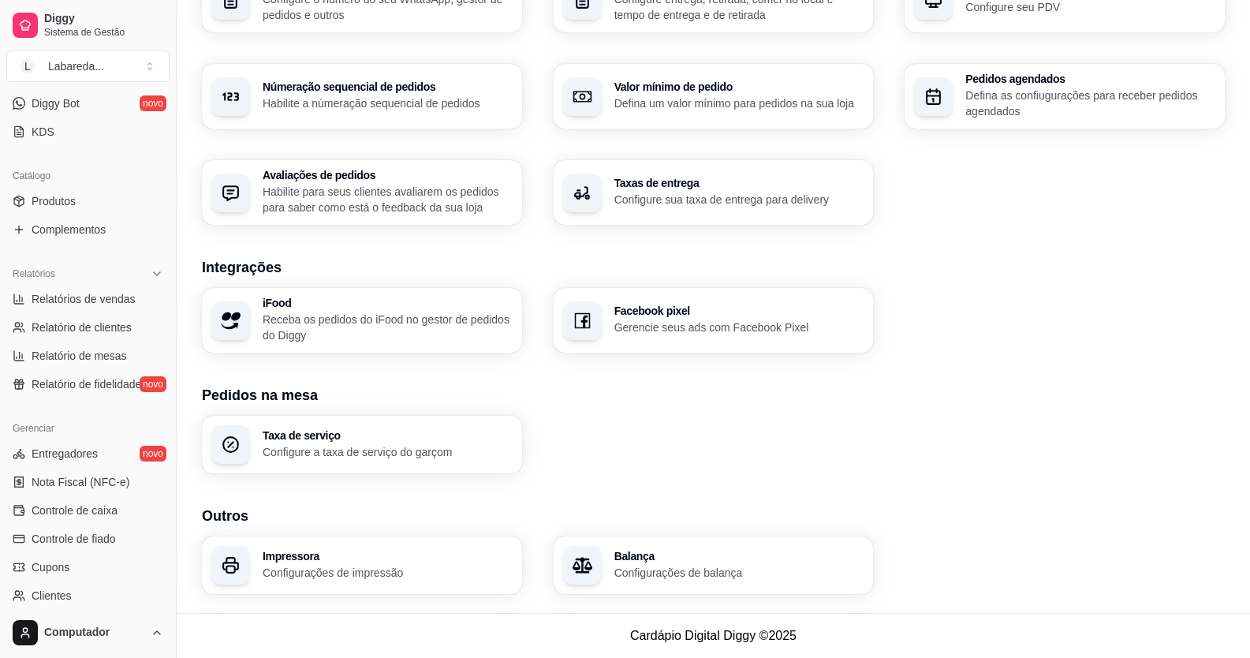
click at [343, 562] on div "Impressora Configurações de impressão" at bounding box center [388, 565] width 250 height 30
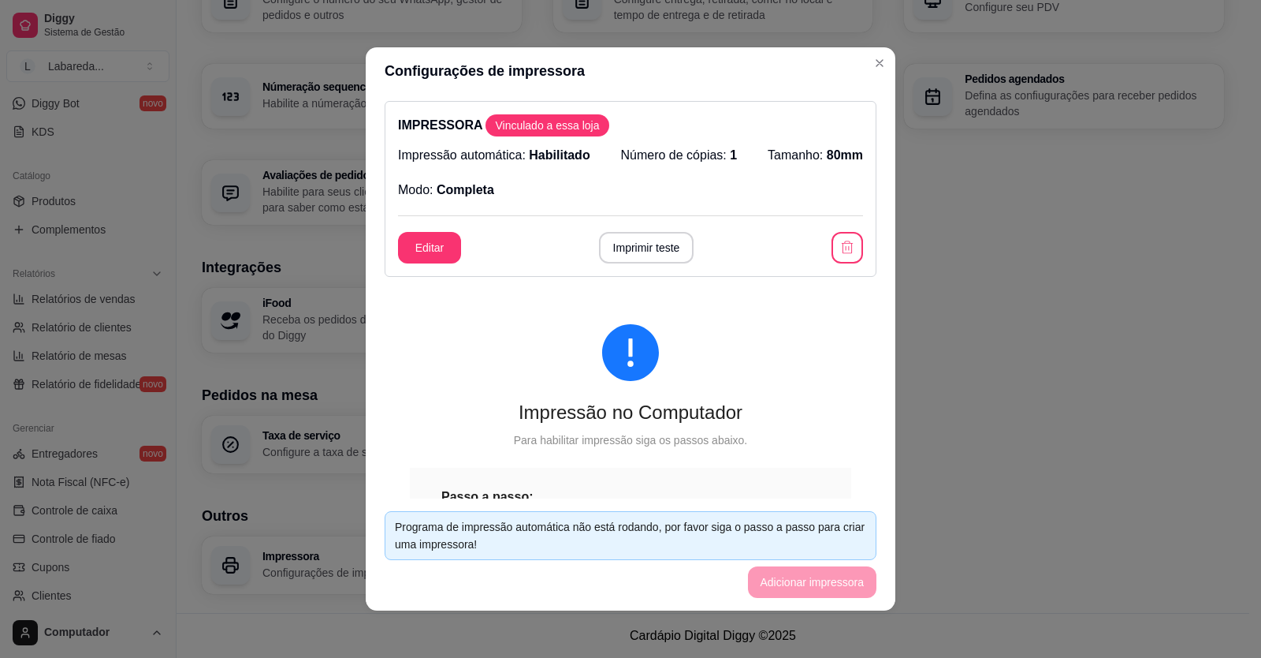
click at [686, 153] on p "Número de cópias: 1" at bounding box center [679, 155] width 117 height 19
click at [702, 154] on p "Número de cópias: 1" at bounding box center [679, 155] width 117 height 19
drag, startPoint x: 703, startPoint y: 154, endPoint x: 713, endPoint y: 242, distance: 88.9
click at [706, 157] on p "Número de cópias: 1" at bounding box center [679, 155] width 117 height 19
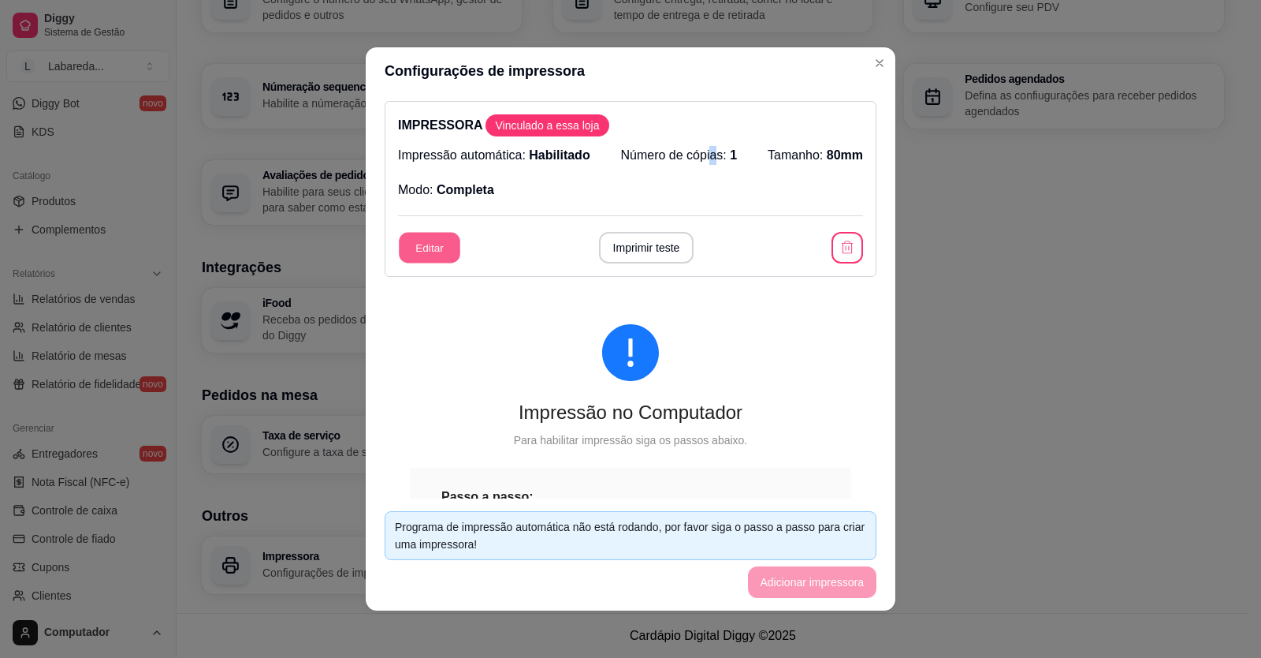
click at [430, 254] on button "Editar" at bounding box center [429, 248] width 61 height 31
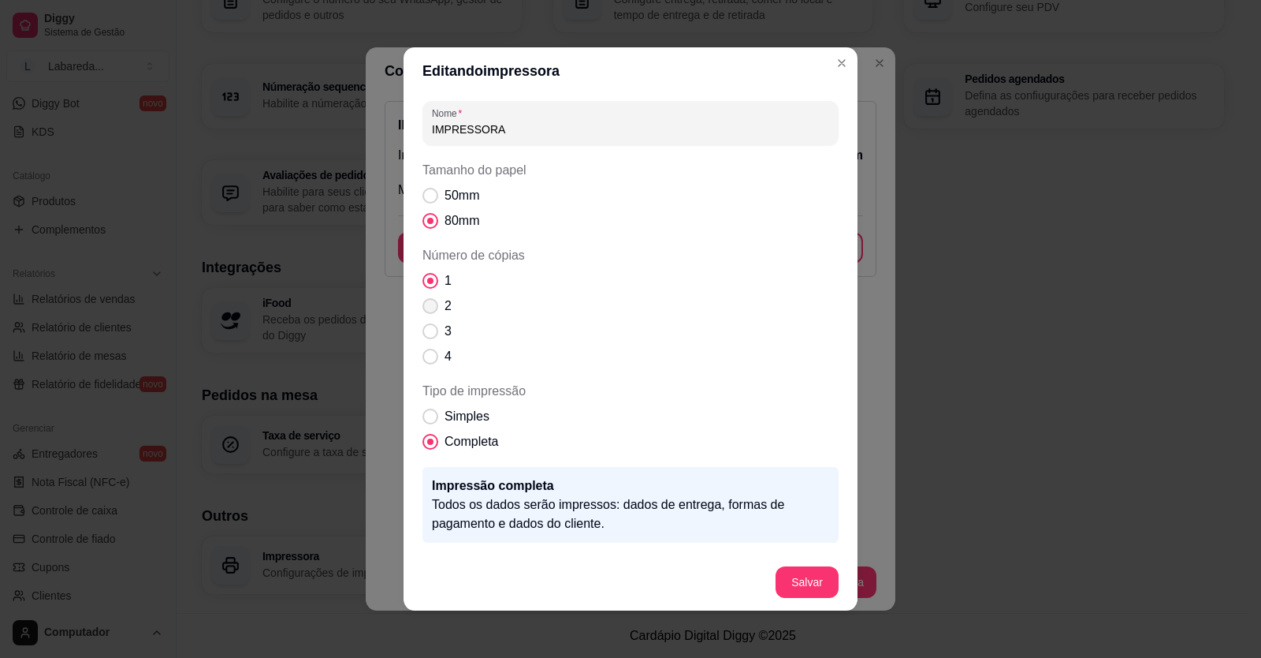
click at [424, 310] on span "Número de cópias" at bounding box center [431, 306] width 16 height 16
click at [423, 304] on span "Número de cópias" at bounding box center [431, 306] width 16 height 16
click at [422, 309] on input "2" at bounding box center [427, 314] width 10 height 10
radio input "true"
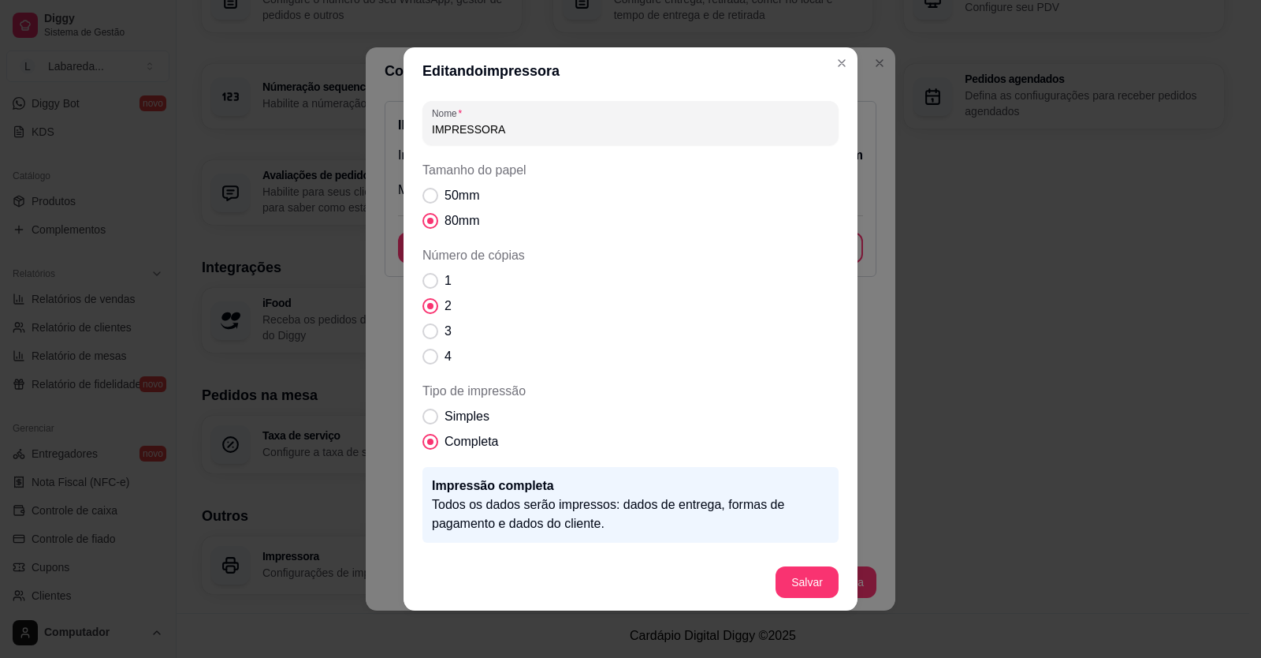
click at [423, 304] on span "Número de cópias" at bounding box center [431, 306] width 16 height 16
click at [422, 309] on input "2" at bounding box center [427, 314] width 10 height 10
click at [427, 304] on span "Número de cópias" at bounding box center [430, 306] width 6 height 6
click at [425, 309] on input "2" at bounding box center [427, 314] width 10 height 10
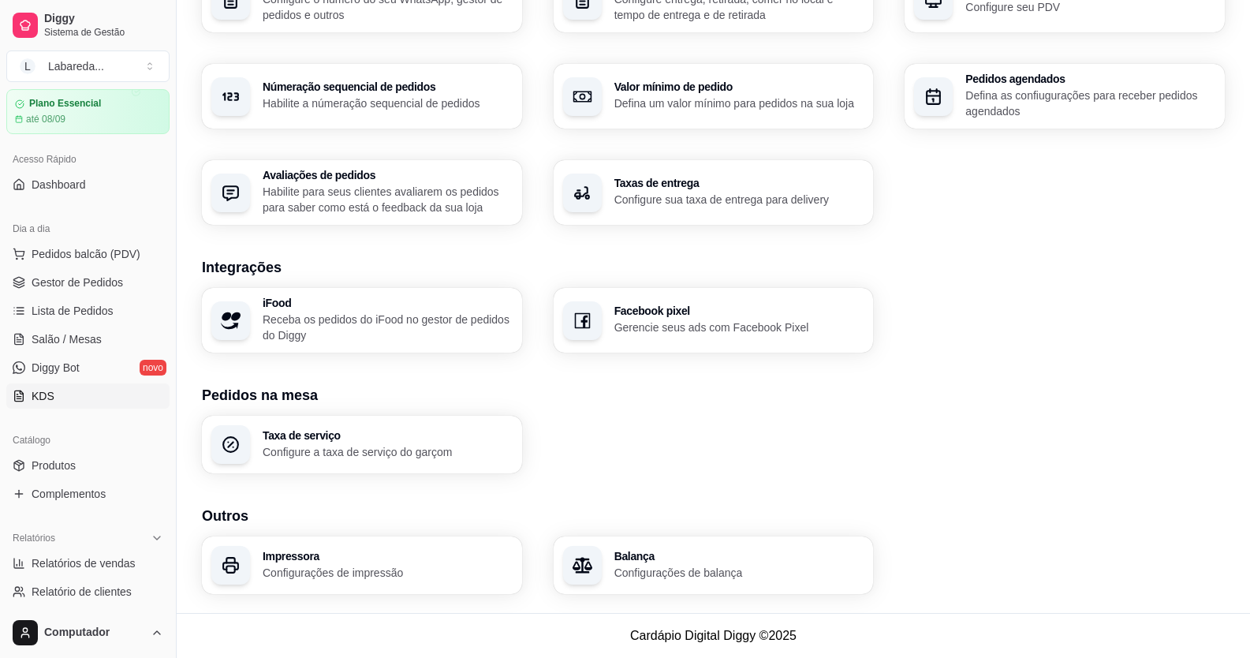
scroll to position [79, 0]
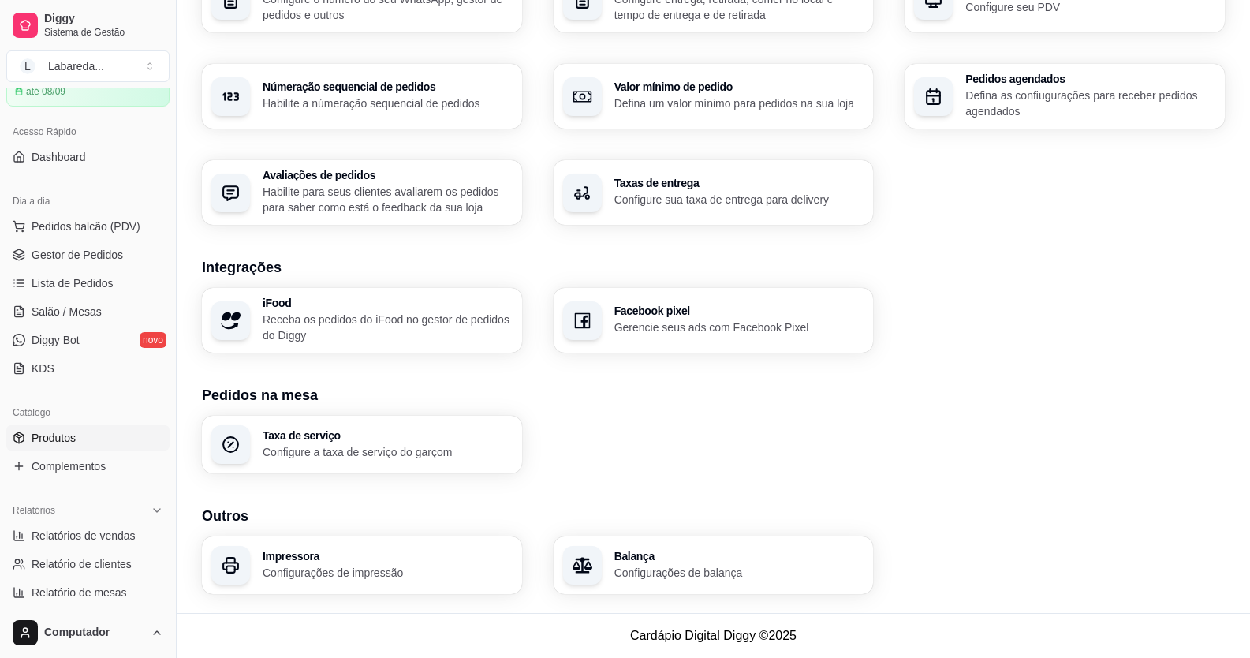
click at [65, 438] on span "Produtos" at bounding box center [54, 438] width 44 height 16
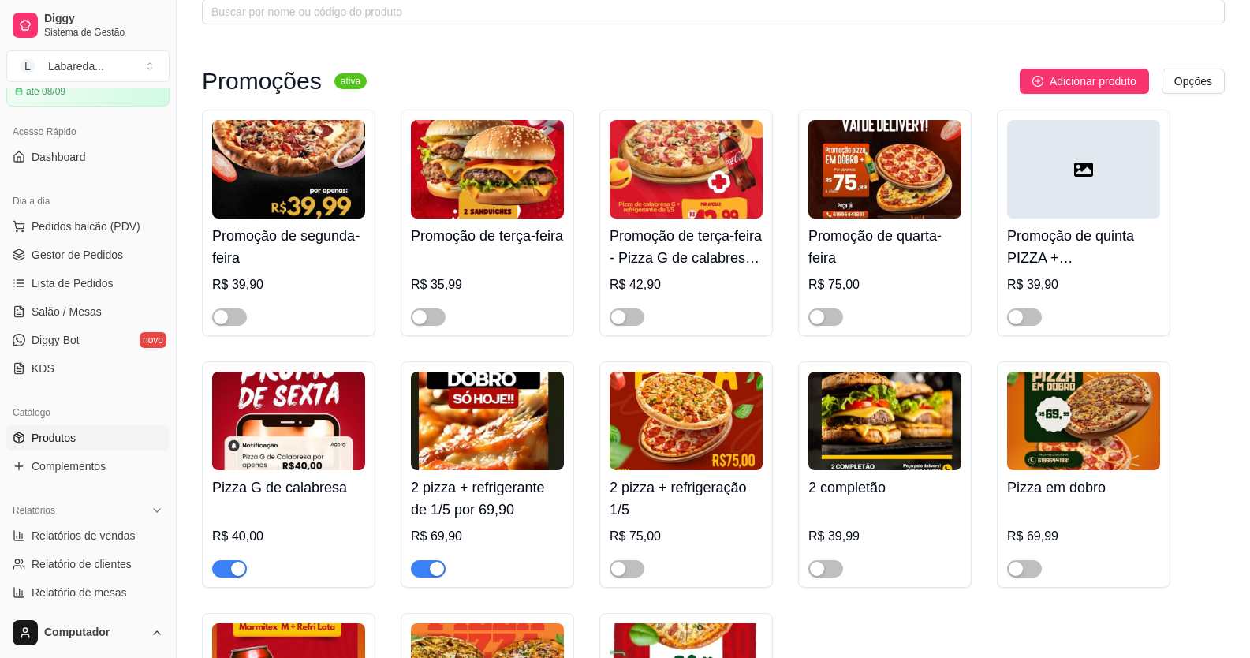
scroll to position [237, 0]
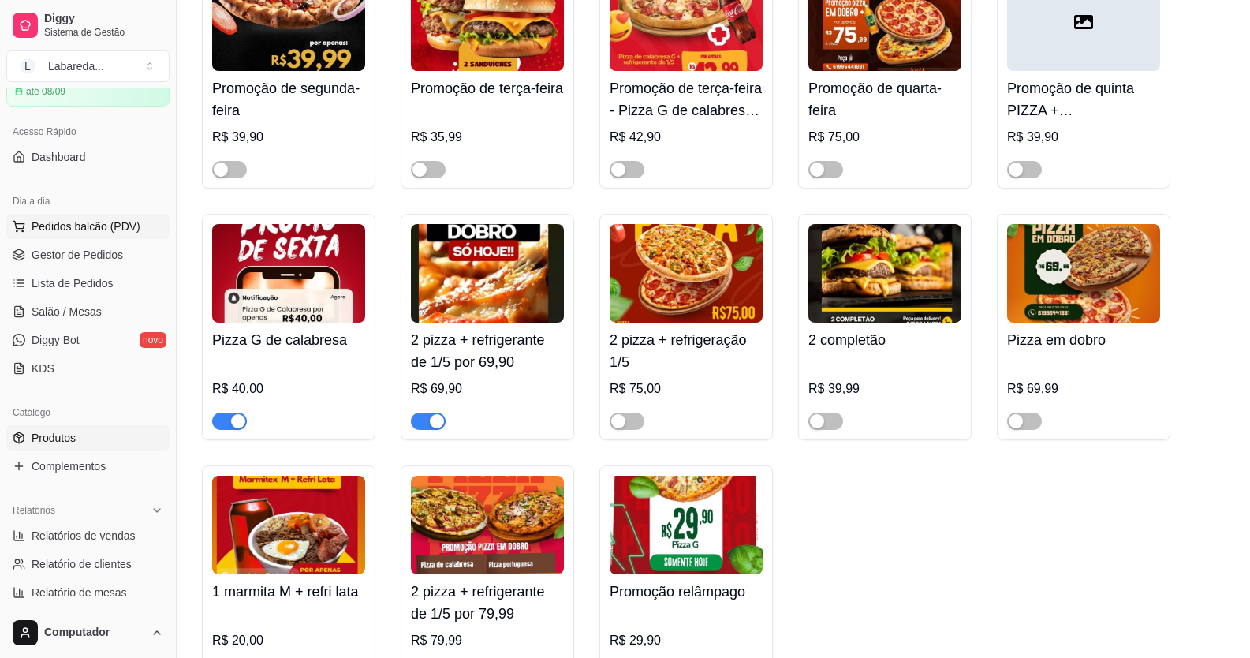
click at [32, 238] on ul "Pedidos balcão (PDV) Gestor de Pedidos Lista de Pedidos Salão / Mesas Diggy Bot…" at bounding box center [87, 297] width 163 height 167
click at [86, 220] on div "Dia a dia Pedidos balcão (PDV) Gestor de Pedidos Lista de Pedidos Salão / Mesas…" at bounding box center [88, 284] width 176 height 205
click at [89, 227] on span "Pedidos balcão (PDV)" at bounding box center [86, 226] width 109 height 16
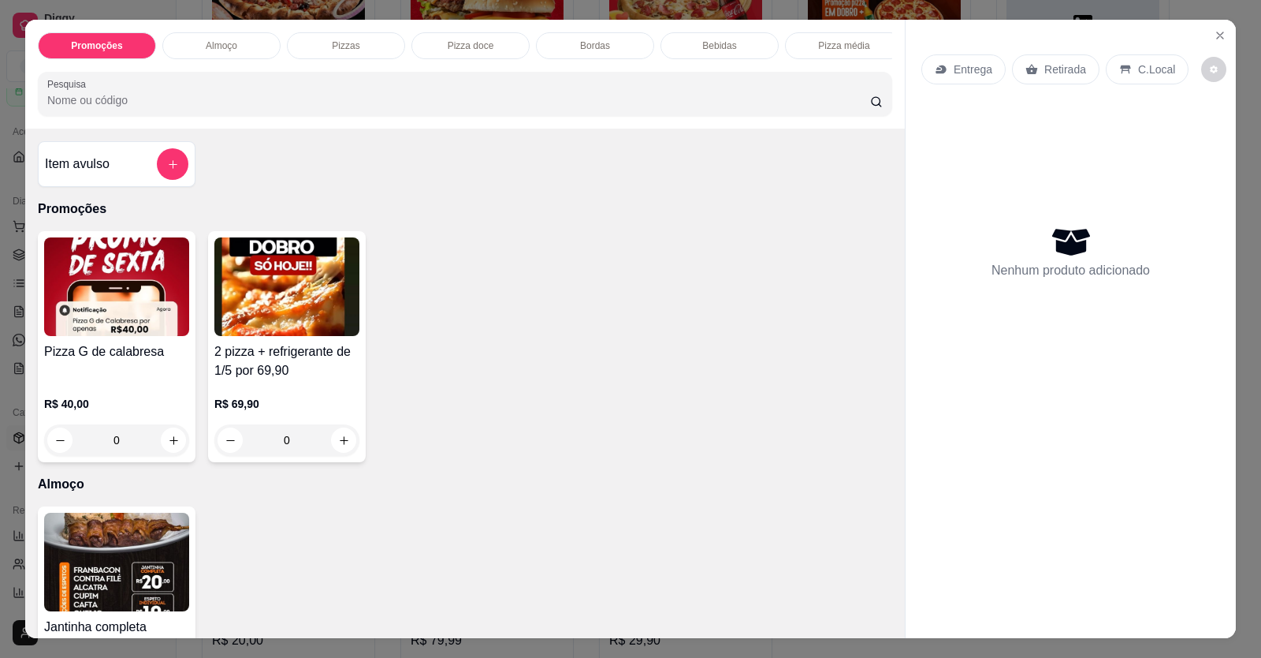
click at [54, 218] on p "Promoções" at bounding box center [465, 208] width 855 height 19
click at [31, 255] on div "Item avulso Promoções Pizza G de calabresa R$ 40,00 0 2 pizza + refrigerante de…" at bounding box center [465, 383] width 880 height 509
click at [13, 266] on div "Promoções Almoço Pizzas Pizza doce Bordas Bebidas Pizza média Pesquisa Item avu…" at bounding box center [630, 329] width 1261 height 658
click at [1214, 39] on icon "Close" at bounding box center [1220, 35] width 13 height 13
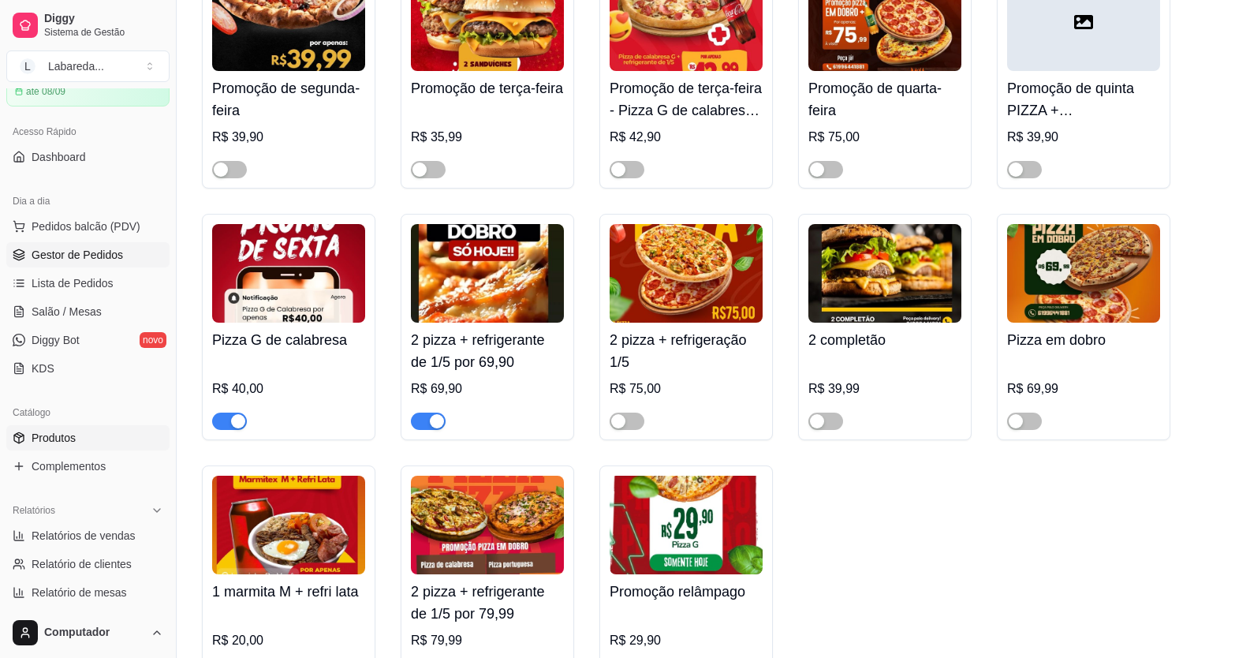
click at [75, 257] on span "Gestor de Pedidos" at bounding box center [77, 255] width 91 height 16
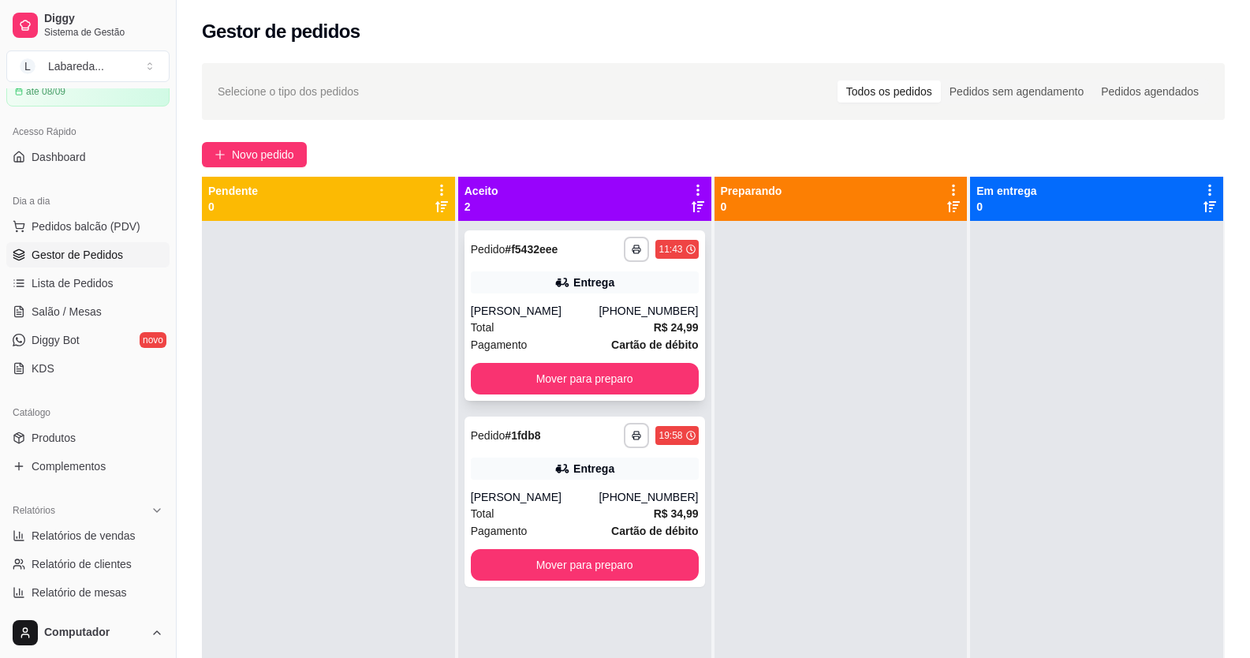
click at [586, 306] on div "Ana Paula Ferreira" at bounding box center [535, 311] width 129 height 16
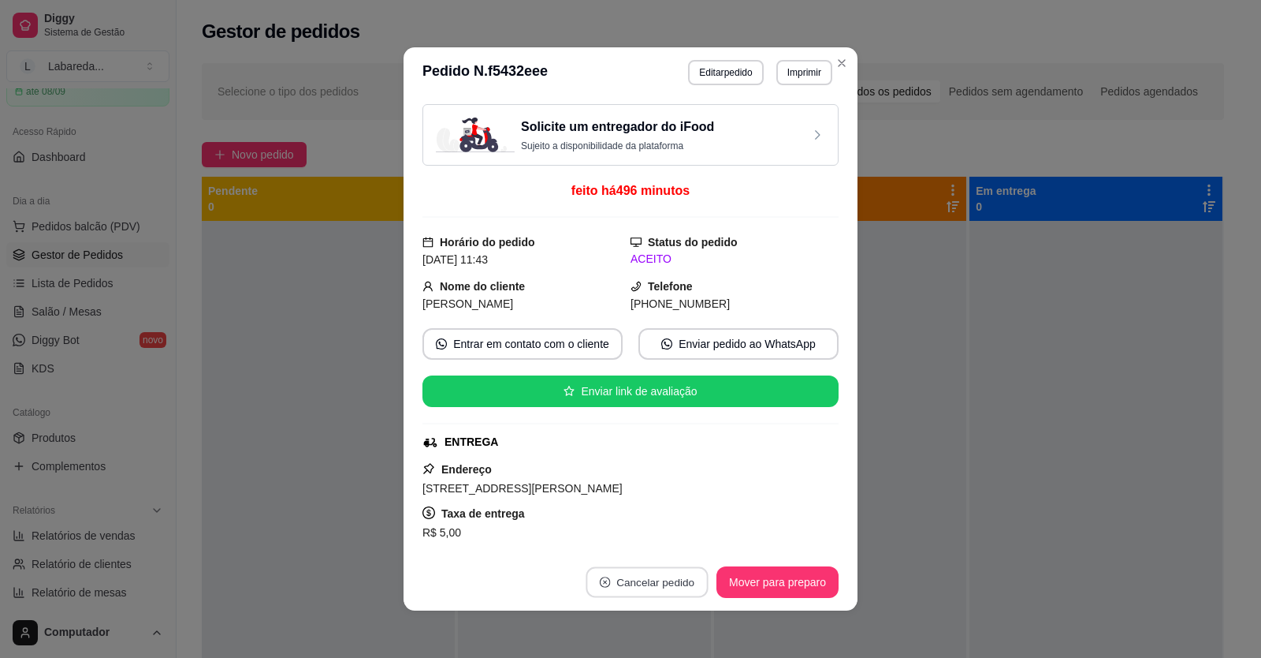
click at [681, 581] on button "Cancelar pedido" at bounding box center [647, 582] width 122 height 31
click at [673, 538] on button "Sim" at bounding box center [685, 543] width 63 height 32
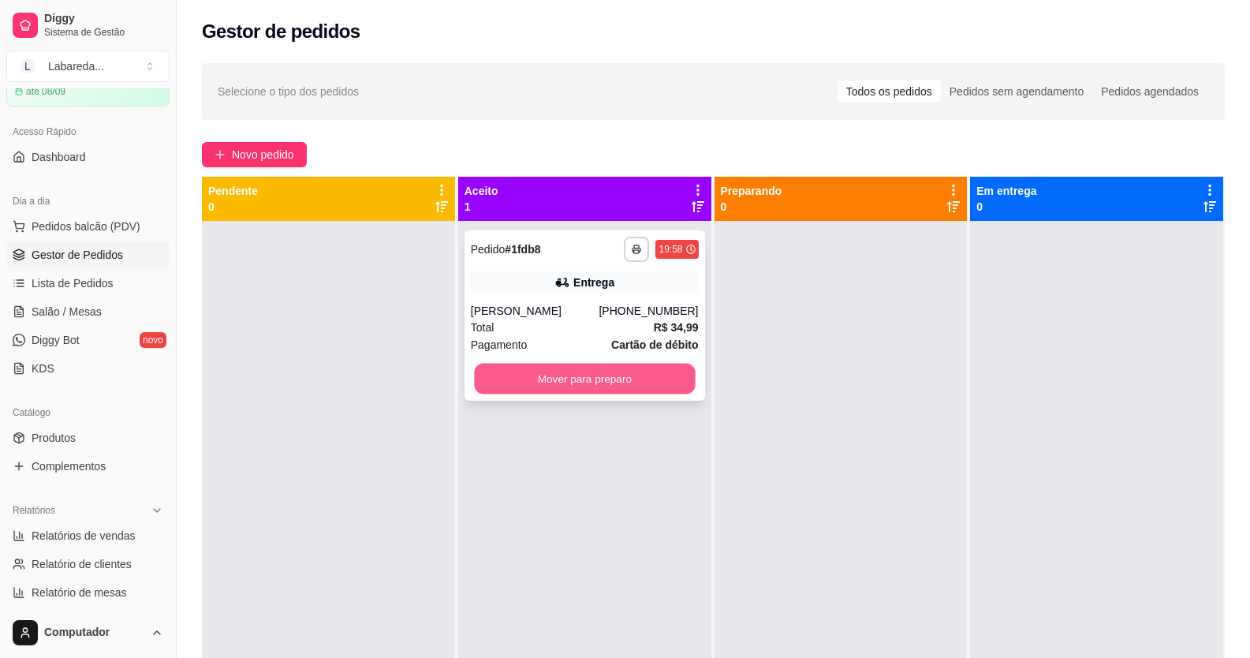
click at [564, 384] on button "Mover para preparo" at bounding box center [584, 378] width 221 height 31
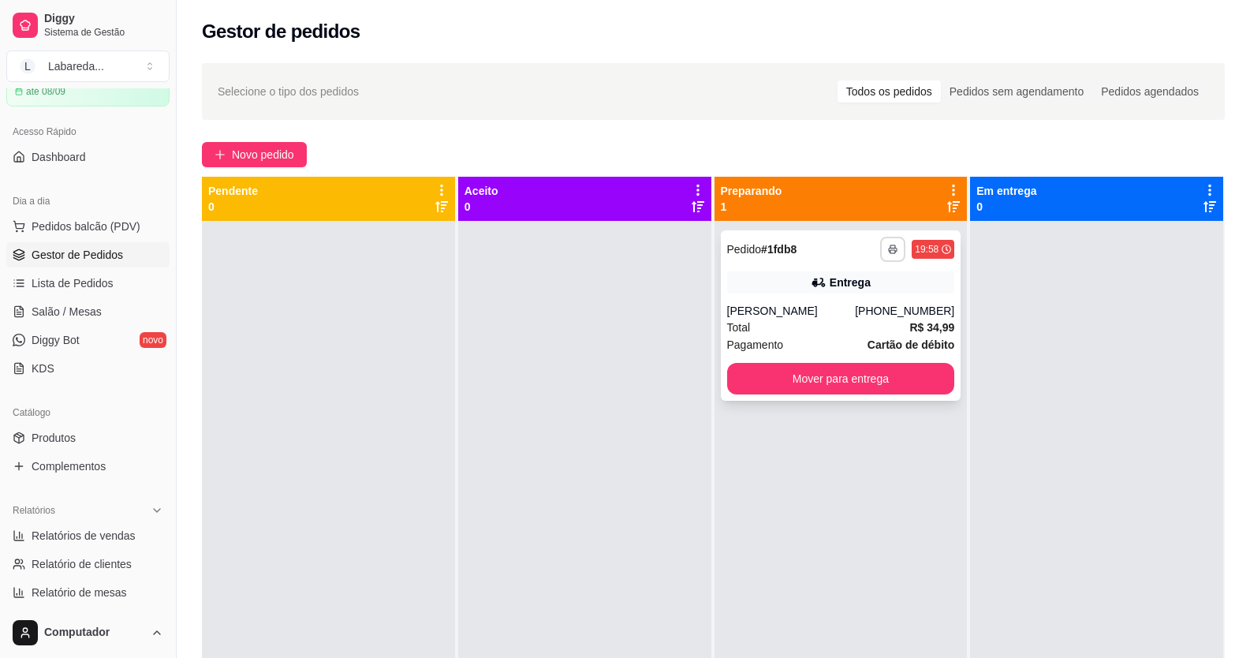
click at [892, 257] on button "button" at bounding box center [892, 249] width 25 height 25
click at [837, 297] on button "IMPRESSORA" at bounding box center [842, 304] width 114 height 25
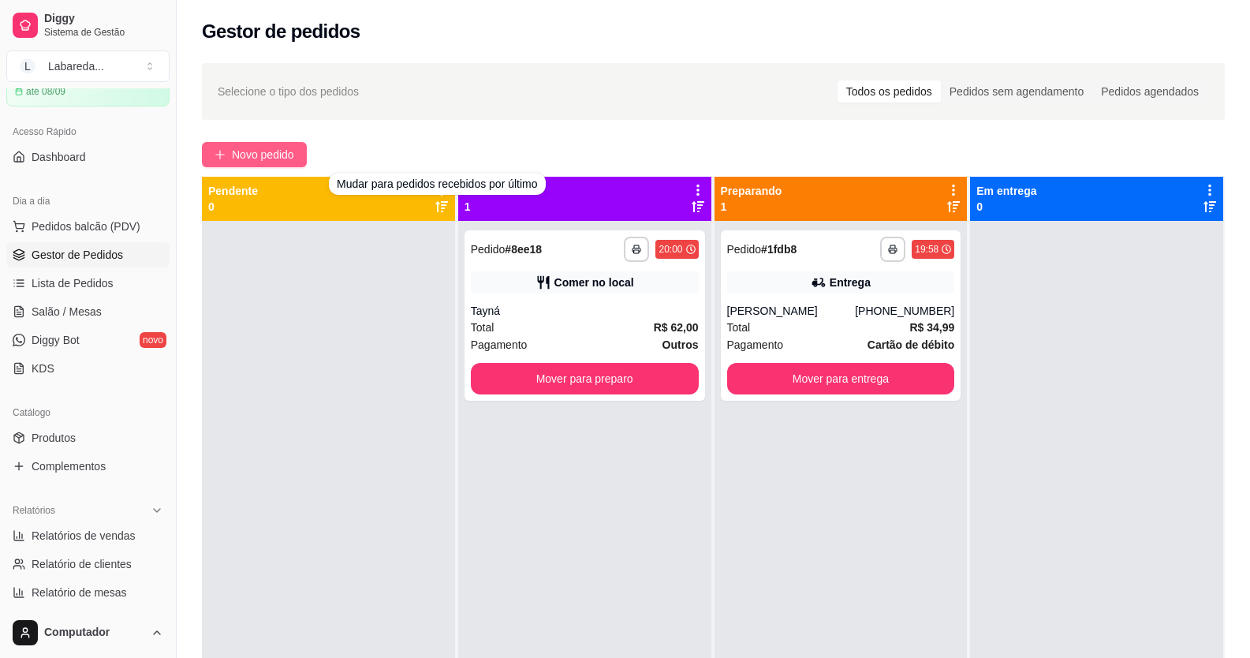
click at [278, 152] on span "Novo pedido" at bounding box center [263, 154] width 62 height 17
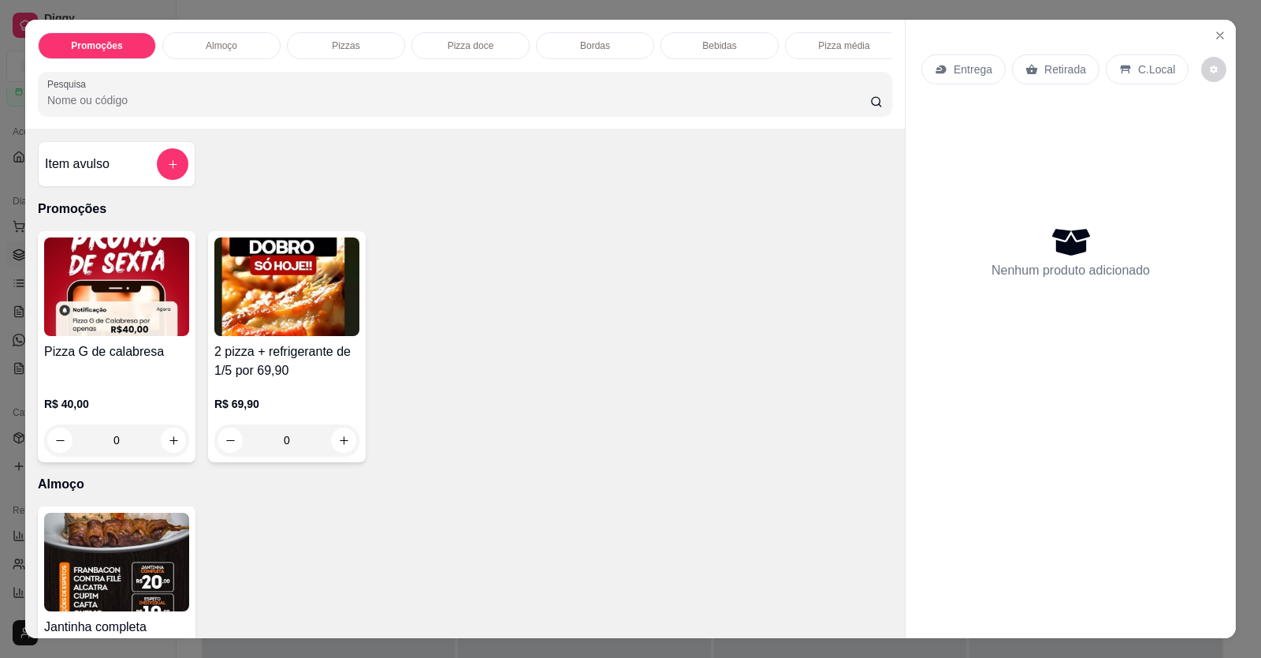
click at [129, 568] on img at bounding box center [116, 561] width 145 height 99
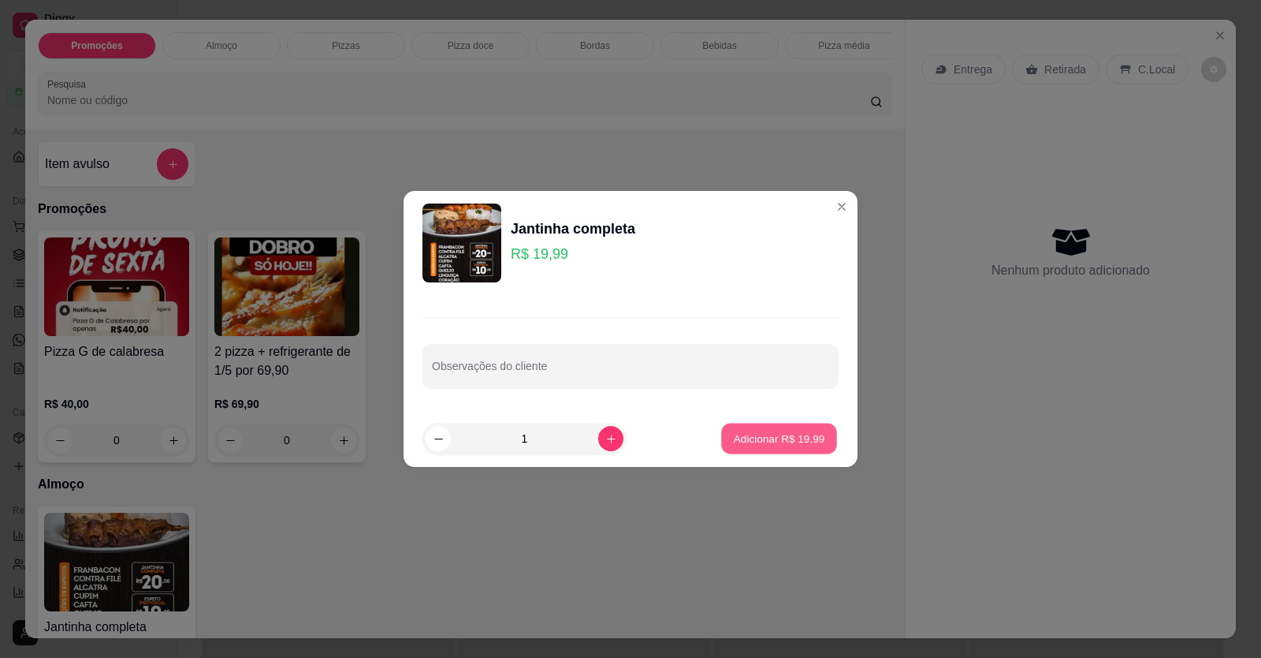
click at [734, 441] on p "Adicionar R$ 19,99" at bounding box center [779, 437] width 91 height 15
type input "1"
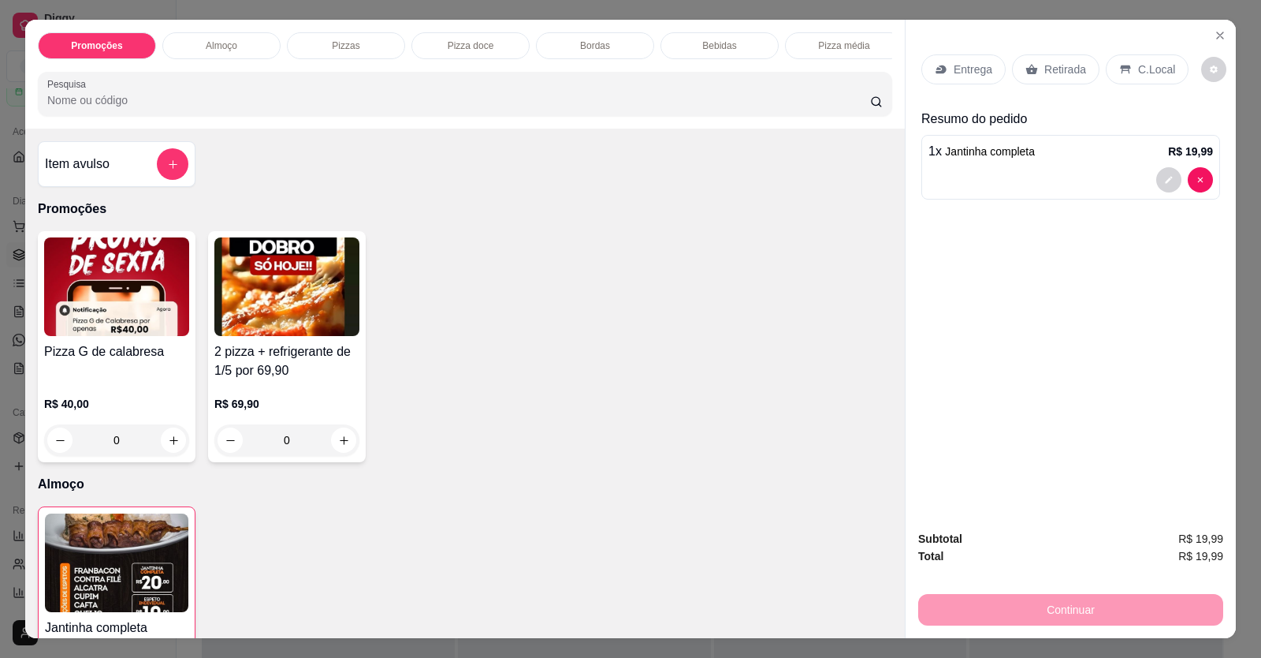
click at [970, 65] on p "Entrega" at bounding box center [973, 69] width 39 height 16
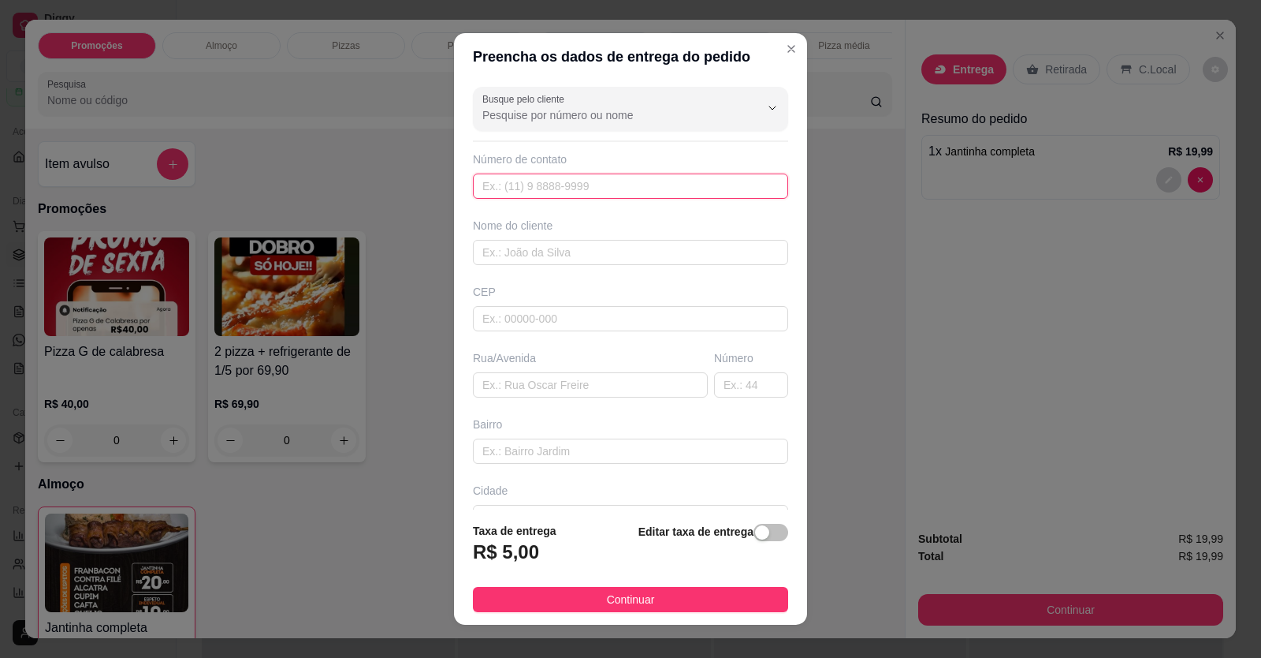
click at [501, 188] on input "text" at bounding box center [630, 185] width 315 height 25
type input "(61) 99806-8066"
click at [643, 260] on input "text" at bounding box center [630, 252] width 315 height 25
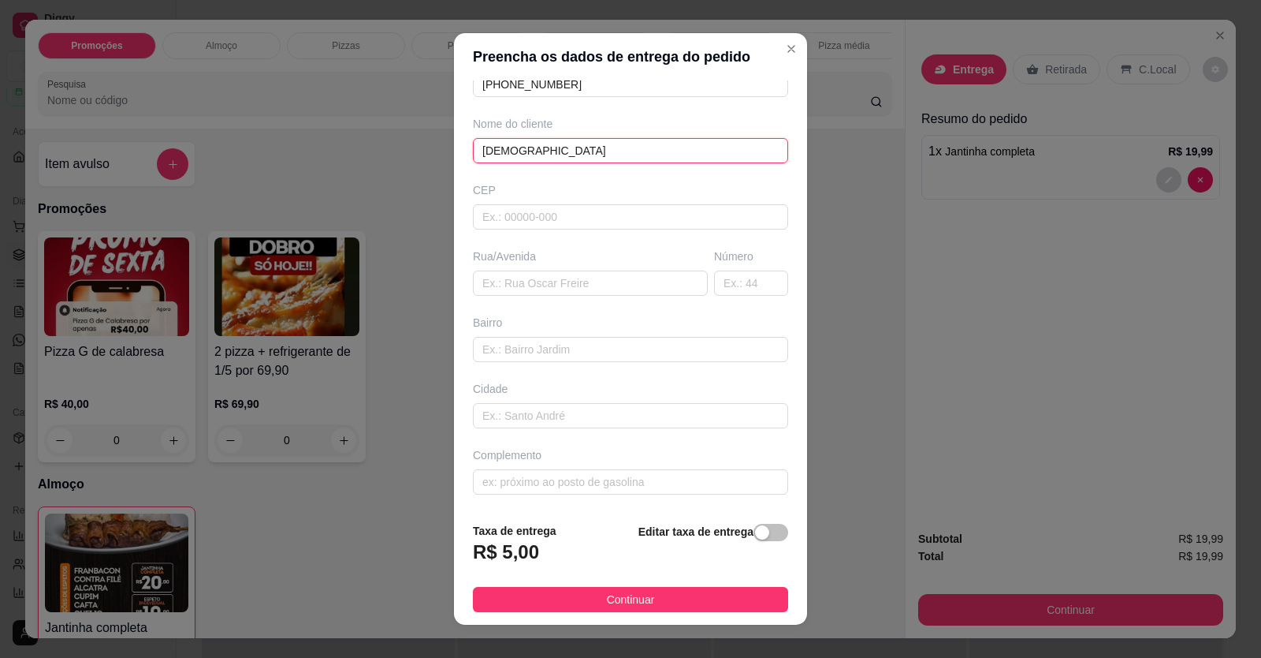
scroll to position [17, 0]
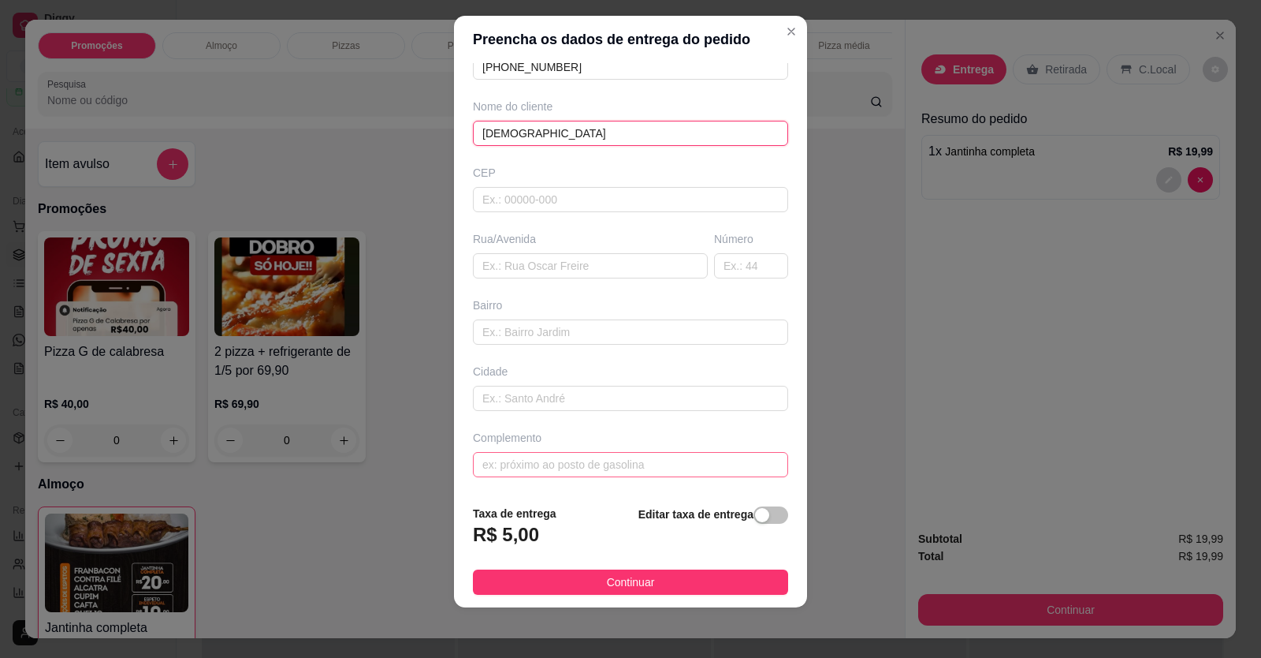
type input "CRISTIANE"
click at [596, 467] on input "text" at bounding box center [630, 464] width 315 height 25
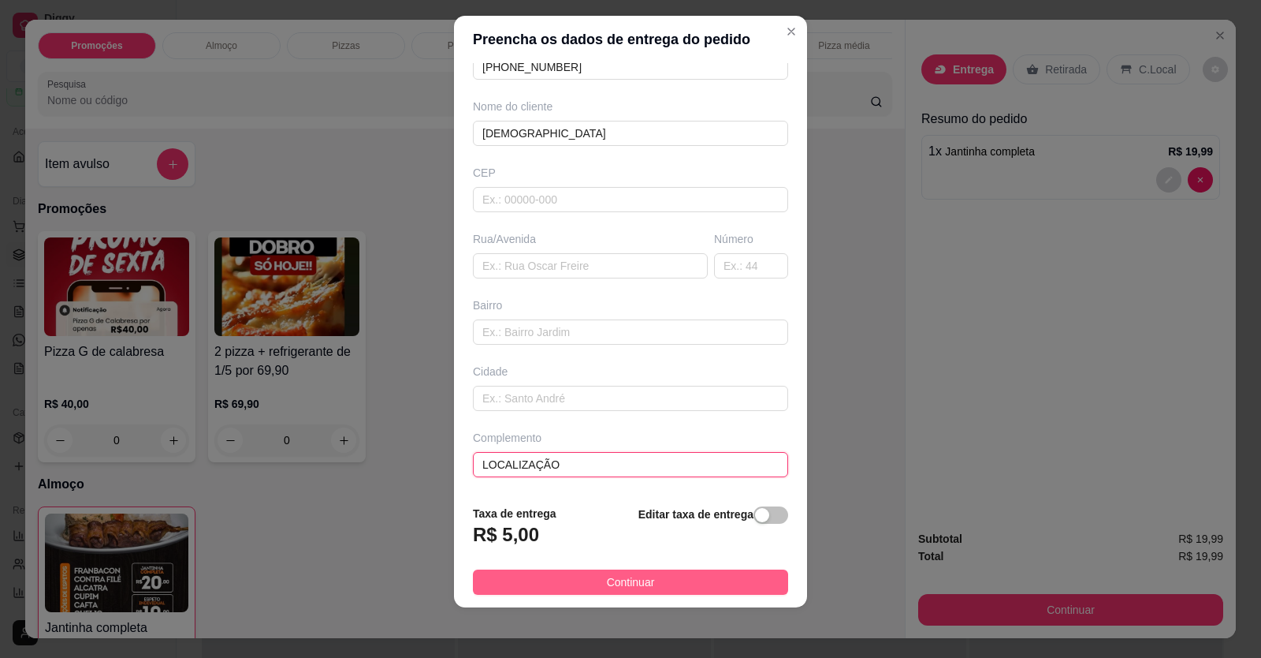
type input "LOCALIZAÇÃO"
click at [631, 583] on span "Continuar" at bounding box center [631, 581] width 48 height 17
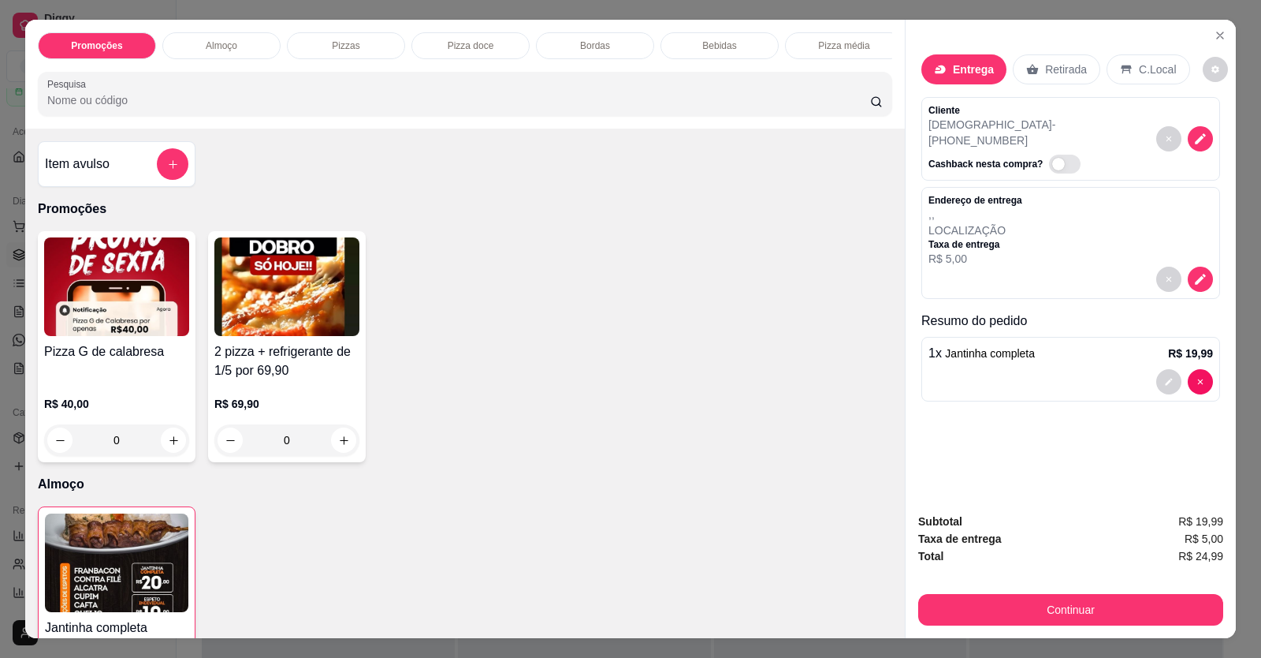
click at [1016, 371] on div at bounding box center [1071, 381] width 285 height 25
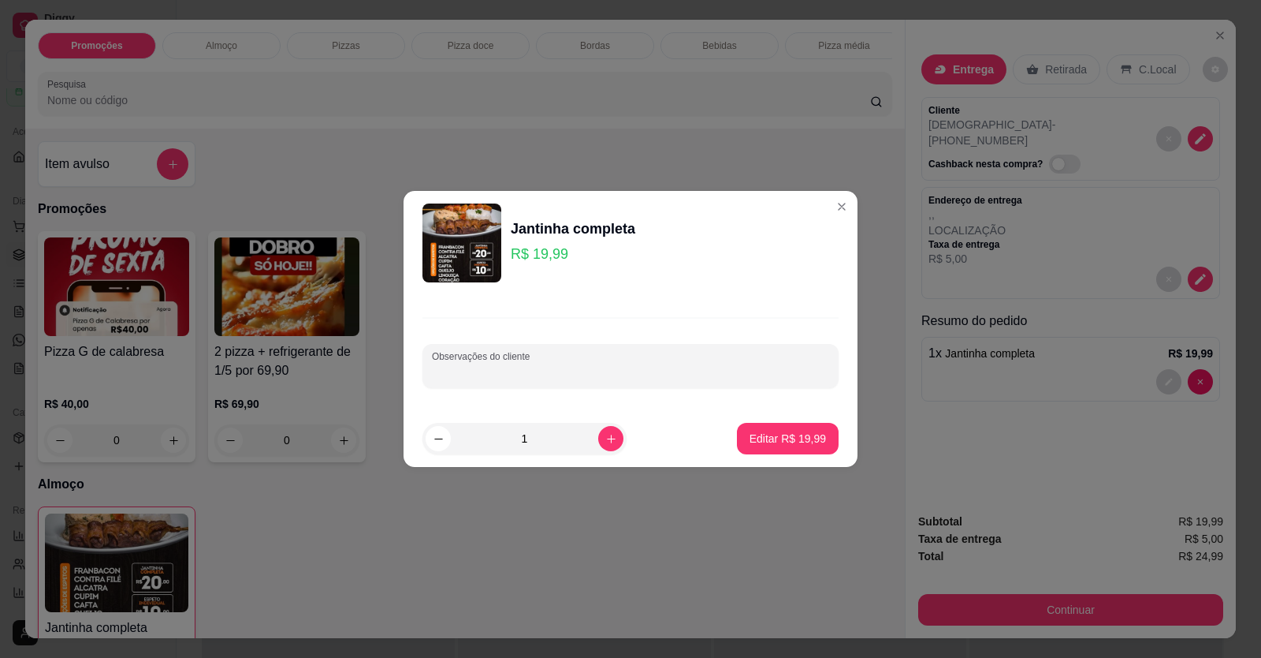
click at [622, 379] on input "Observações do cliente" at bounding box center [630, 372] width 397 height 16
type input "MEDALHÃO"
click at [780, 443] on p "Editar R$ 19,99" at bounding box center [788, 438] width 76 height 16
type input "0"
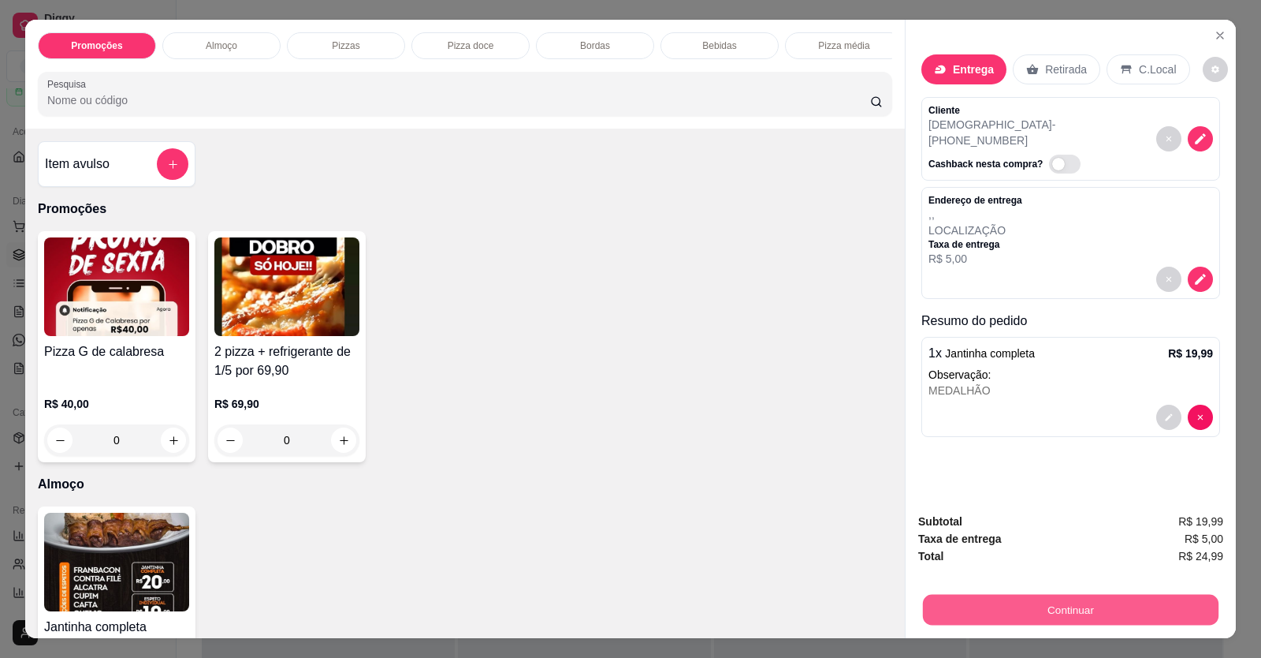
click at [995, 605] on button "Continuar" at bounding box center [1071, 609] width 296 height 31
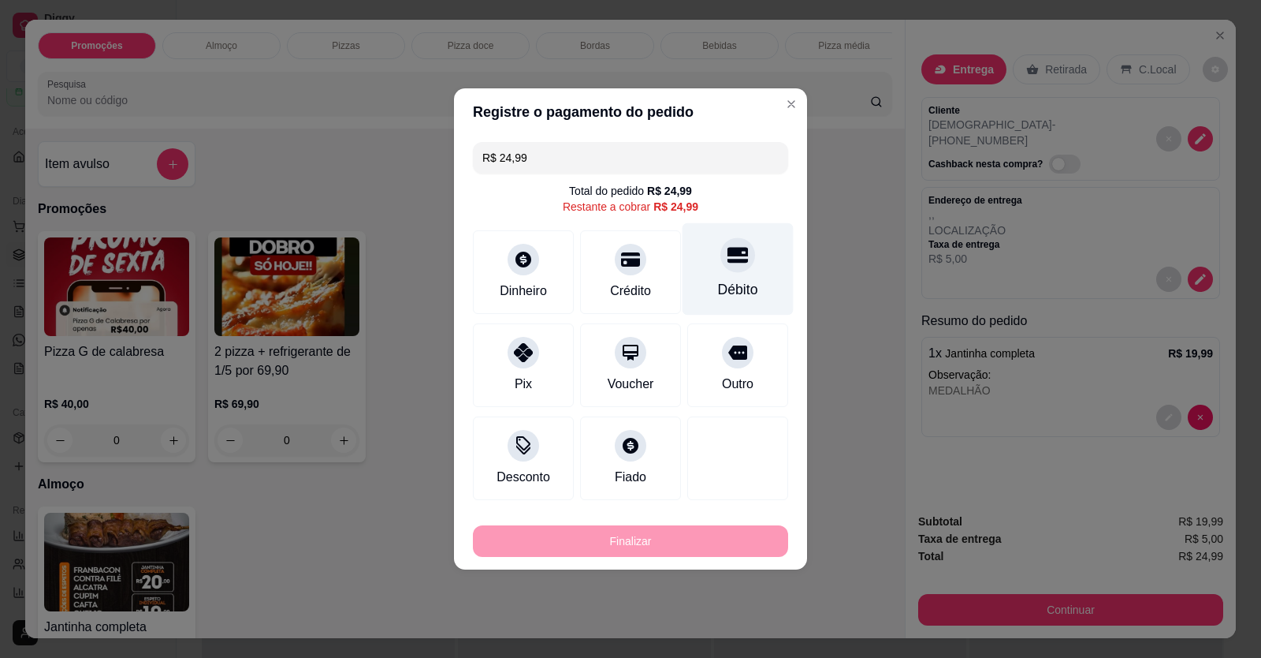
drag, startPoint x: 736, startPoint y: 289, endPoint x: 717, endPoint y: 405, distance: 118.3
click at [736, 288] on div "Débito" at bounding box center [738, 289] width 40 height 20
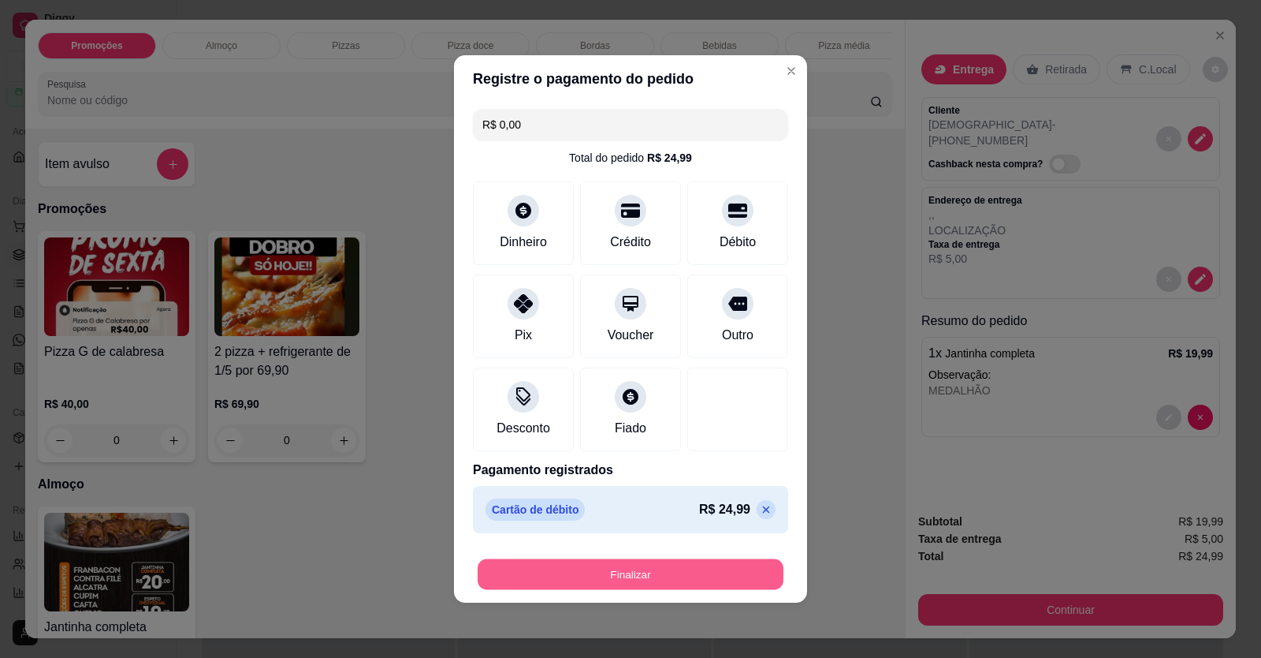
click at [710, 575] on button "Finalizar" at bounding box center [631, 574] width 306 height 31
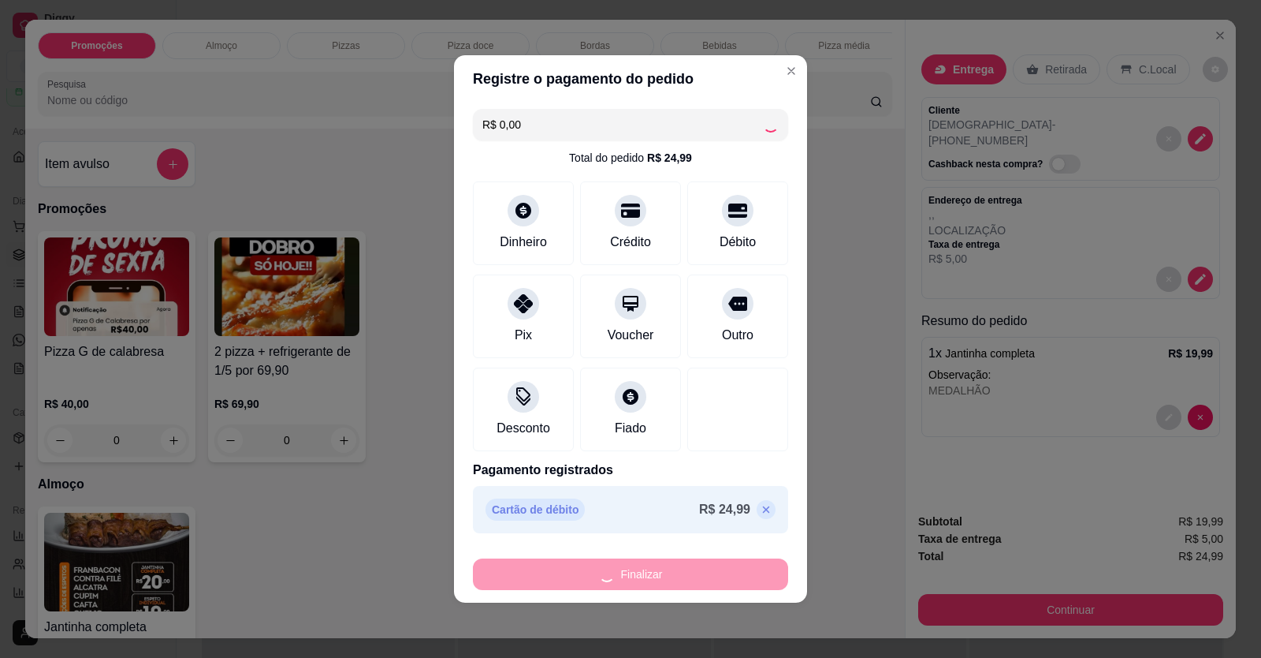
type input "-R$ 24,99"
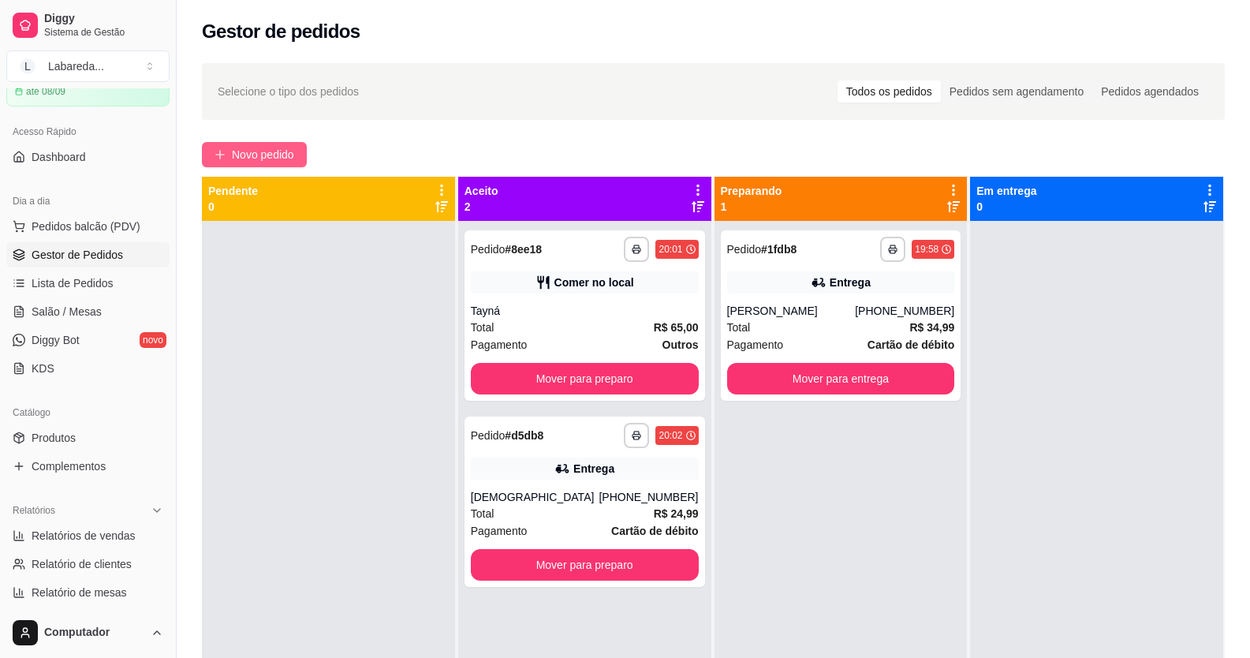
click at [270, 153] on span "Novo pedido" at bounding box center [263, 154] width 62 height 17
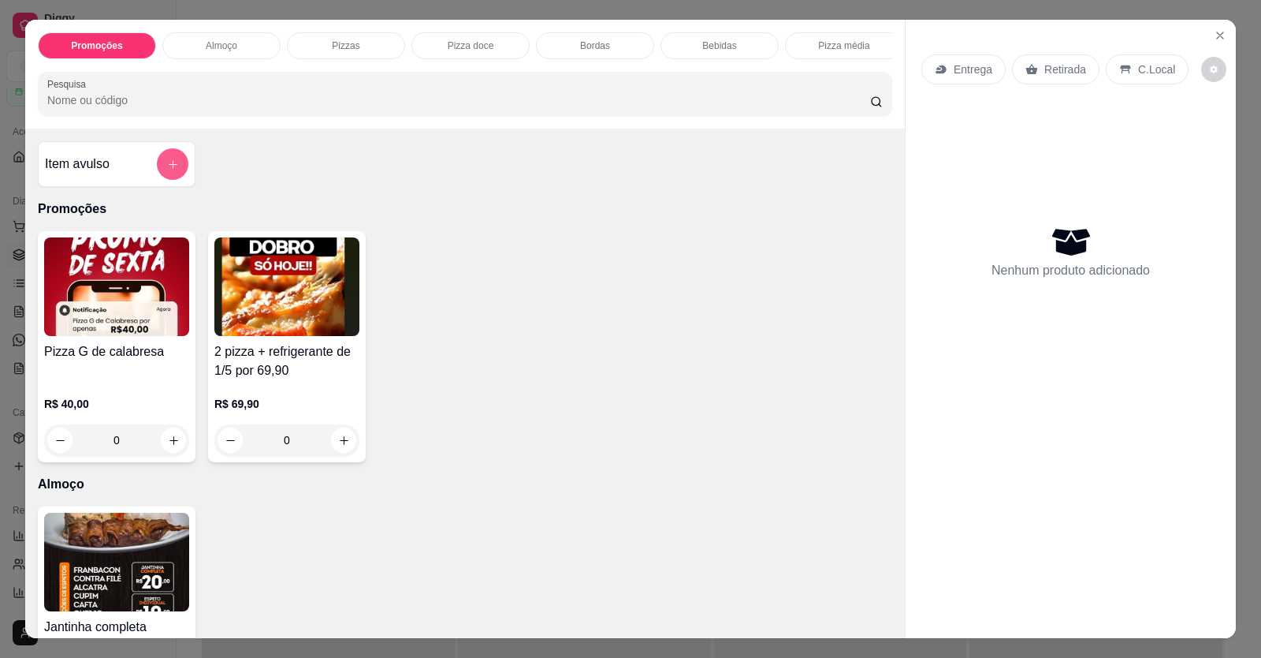
click at [164, 180] on button "add-separate-item" at bounding box center [173, 164] width 32 height 32
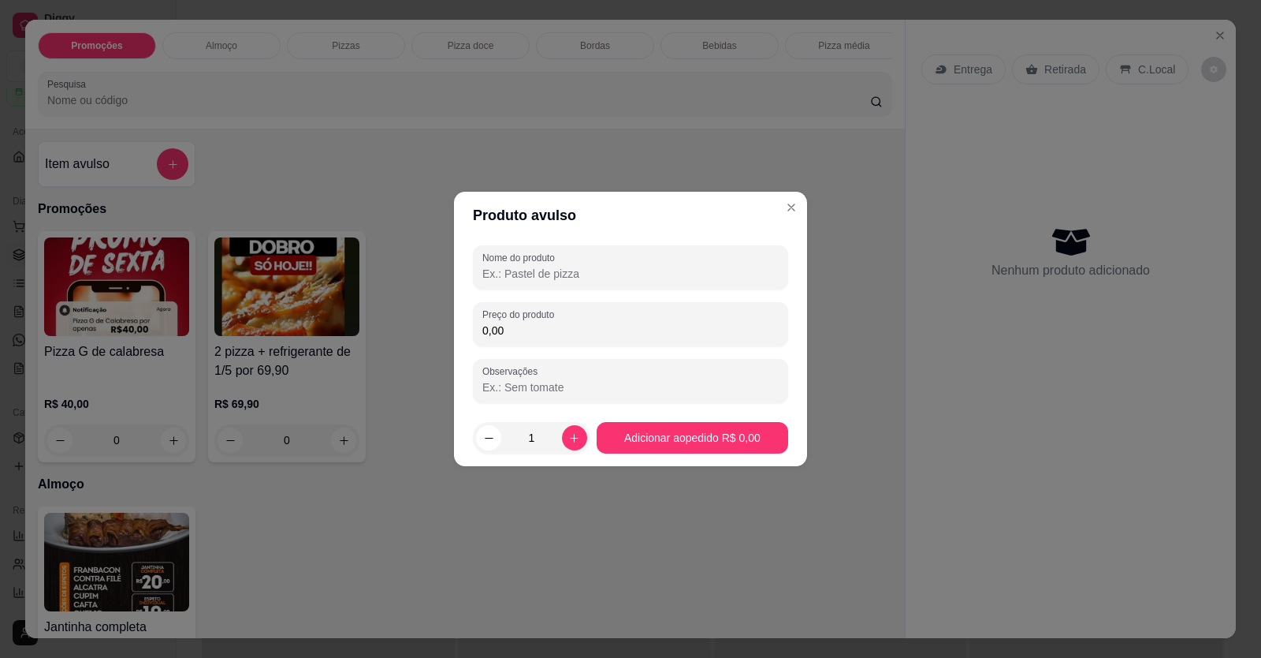
click at [604, 270] on input "Nome do produto" at bounding box center [630, 274] width 296 height 16
click at [539, 272] on input "1 ESPETO CFATA" at bounding box center [630, 274] width 296 height 16
click at [541, 270] on input "1 ESPETO CFATA" at bounding box center [630, 274] width 296 height 16
click at [546, 268] on input "1 ESPETO CATA" at bounding box center [630, 274] width 296 height 16
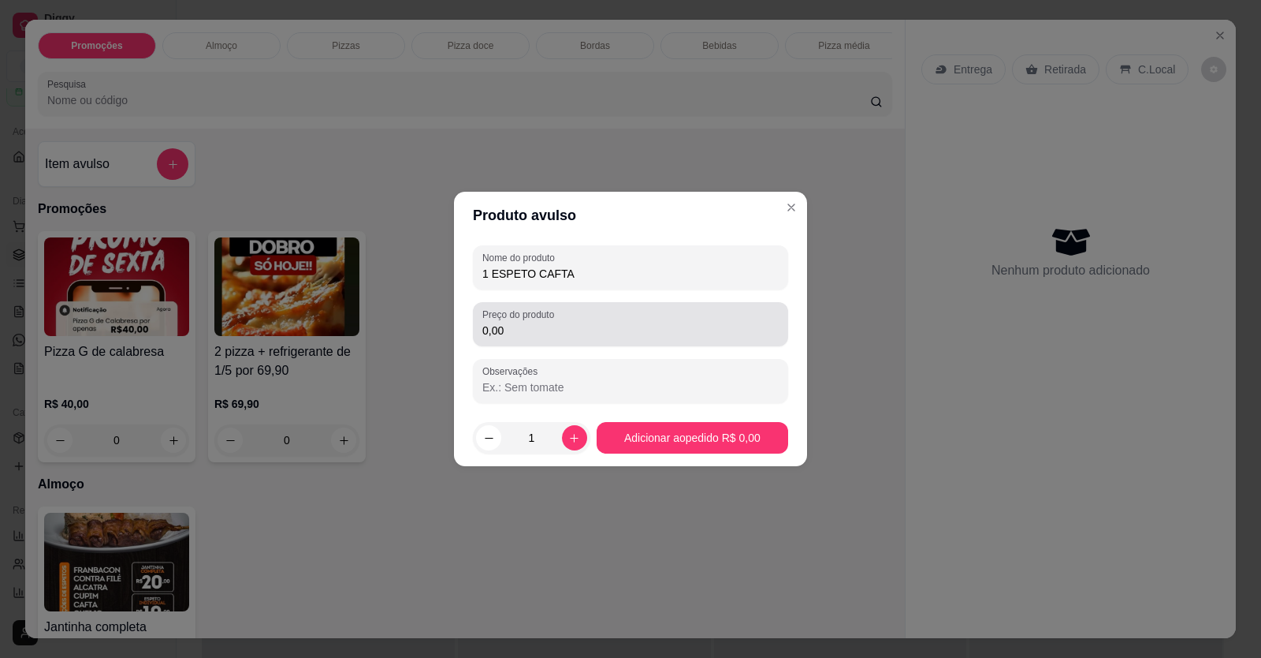
type input "1 ESPETO CAFTA"
click at [555, 330] on input "0,00" at bounding box center [630, 330] width 296 height 16
type input "10,00"
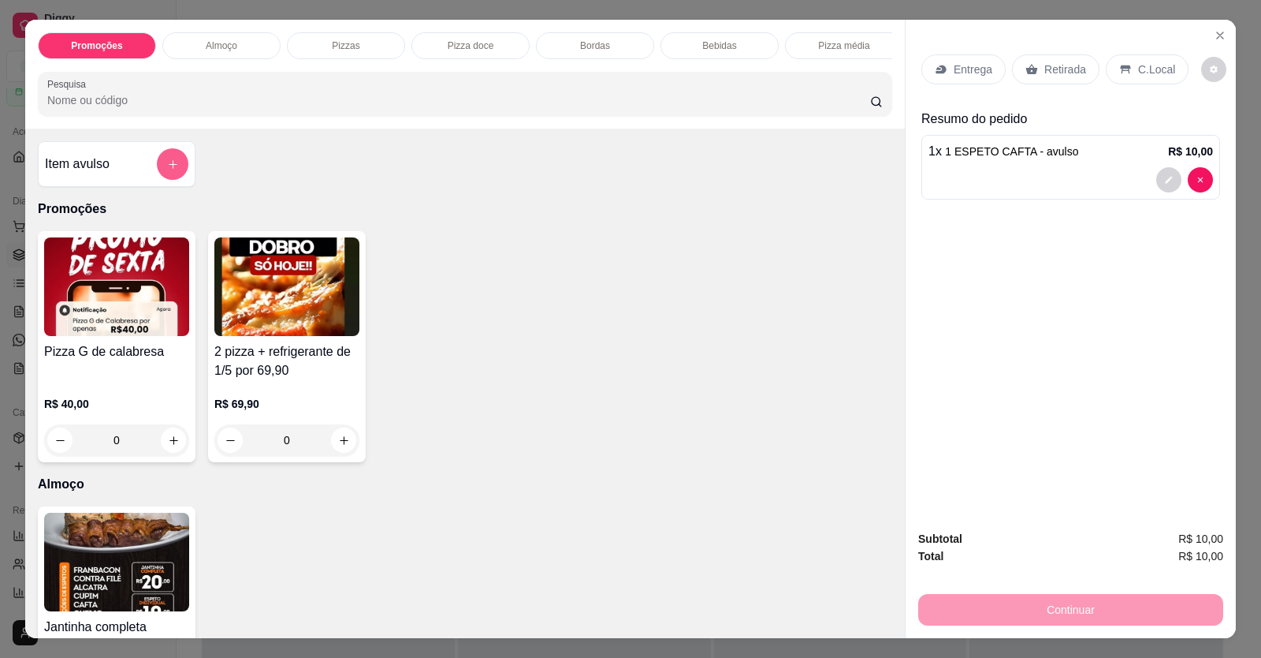
click at [176, 170] on button "add-separate-item" at bounding box center [173, 164] width 32 height 32
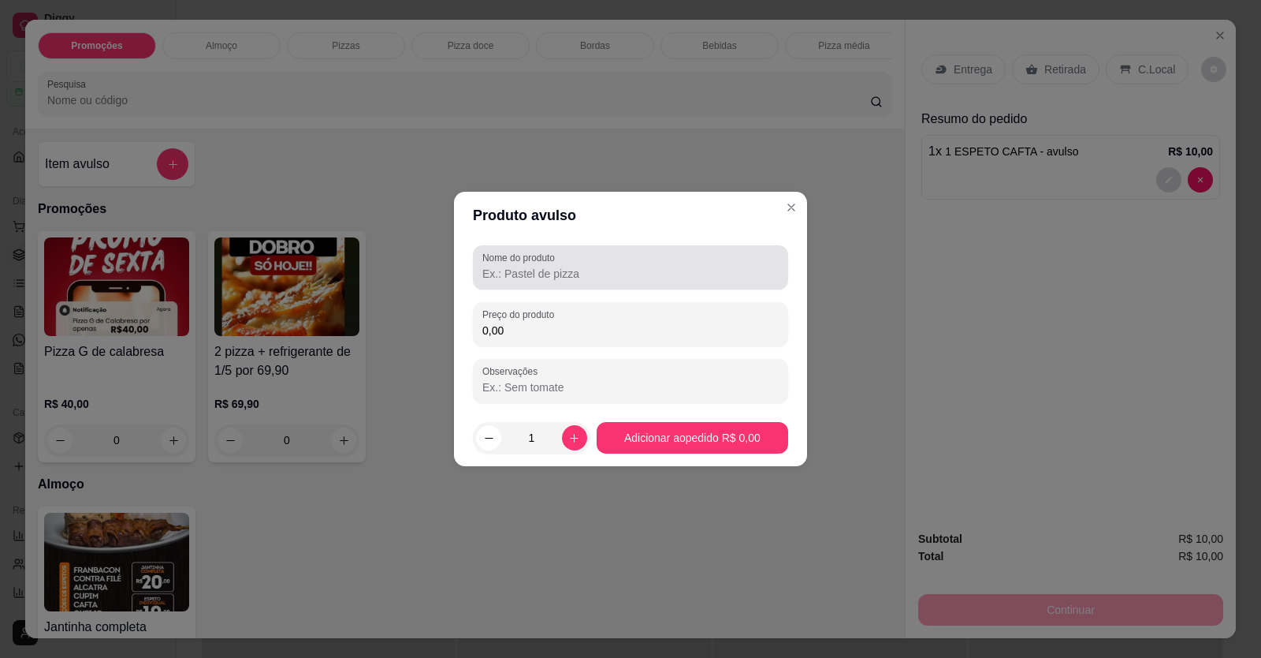
click at [536, 262] on label "Nome do produto" at bounding box center [521, 257] width 78 height 13
click at [536, 266] on input "Nome do produto" at bounding box center [630, 274] width 296 height 16
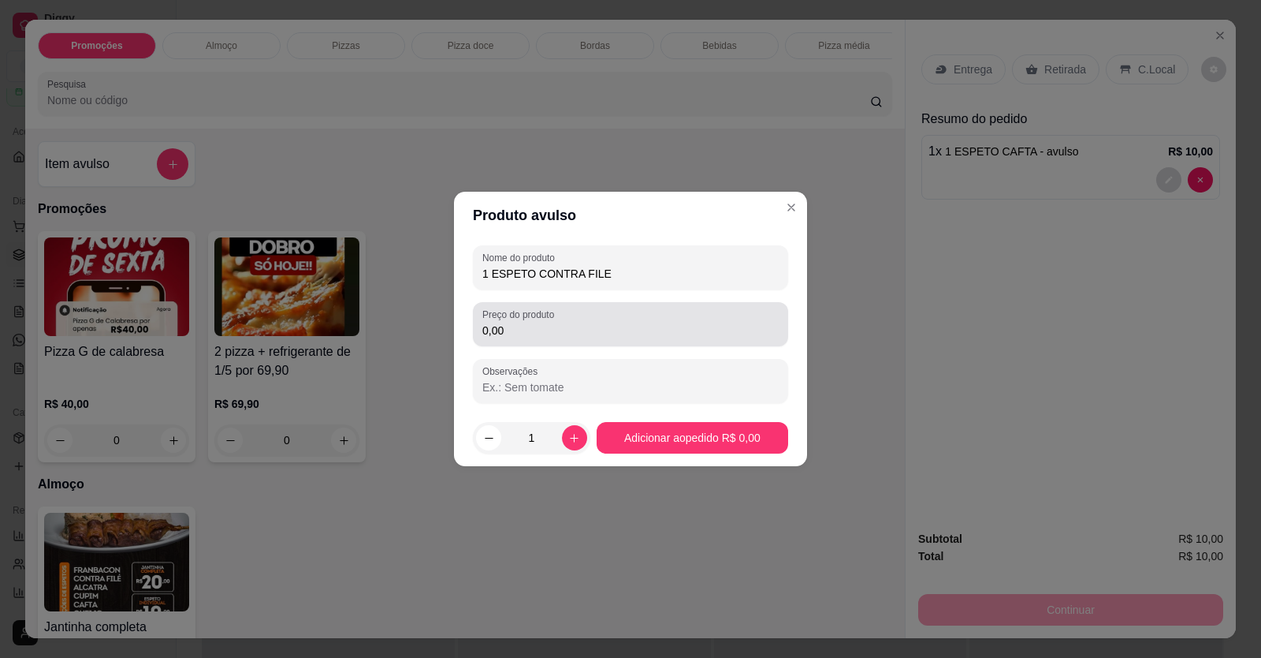
type input "1 ESPETO CONTRA FILE"
click at [531, 322] on div "0,00" at bounding box center [630, 324] width 296 height 32
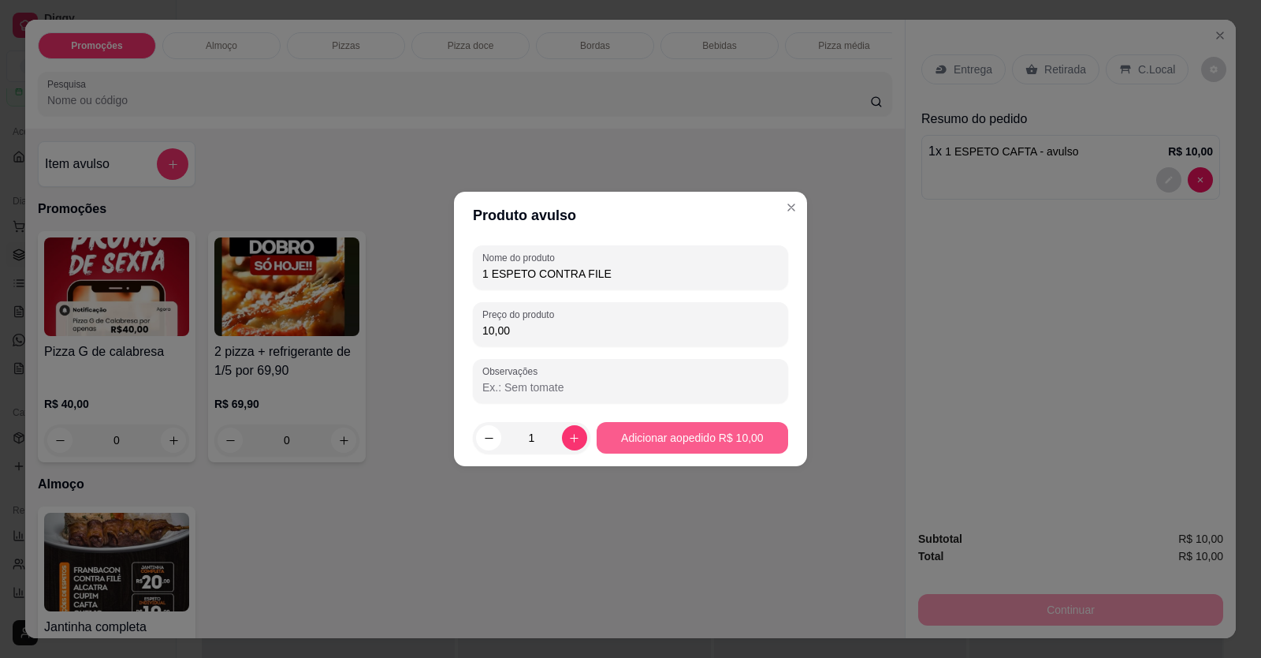
type input "10,00"
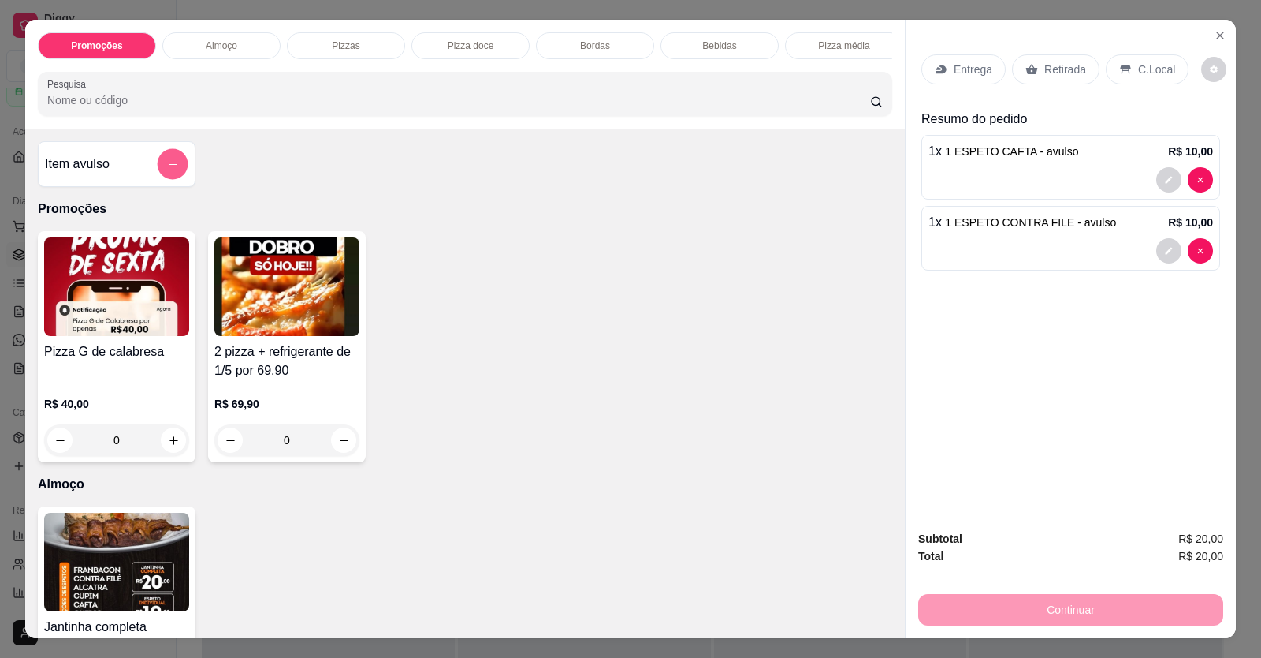
click at [170, 170] on icon "add-separate-item" at bounding box center [173, 164] width 12 height 12
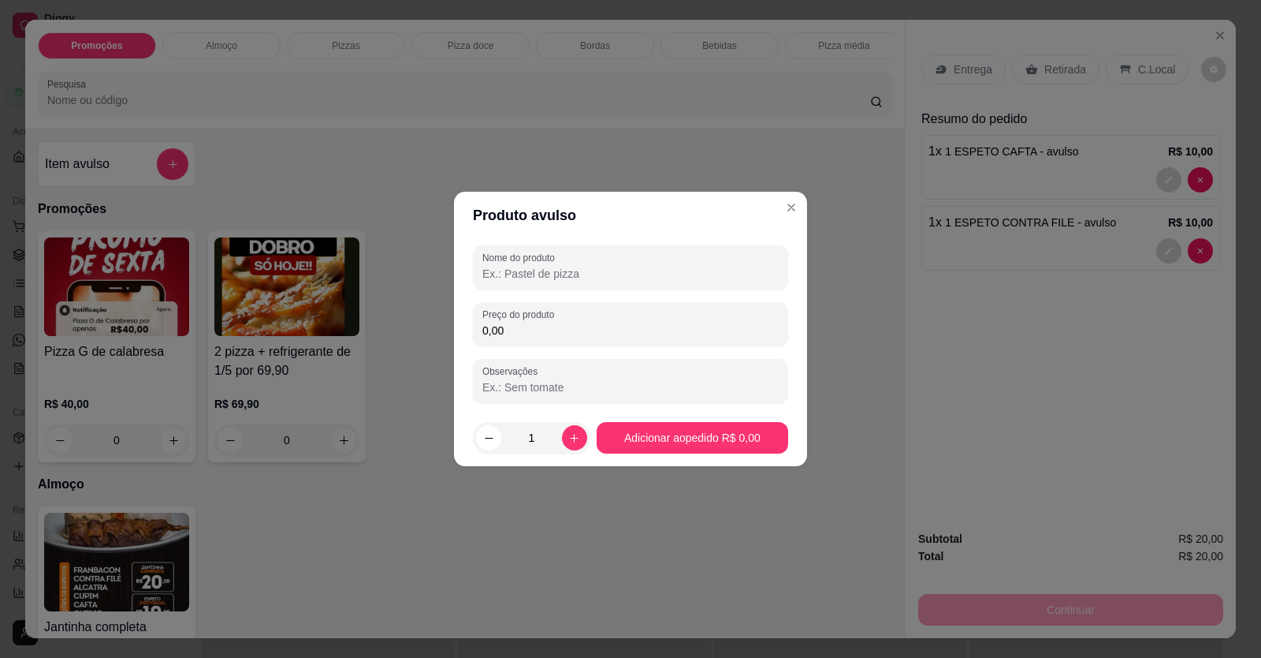
click at [561, 281] on input "Nome do produto" at bounding box center [630, 274] width 296 height 16
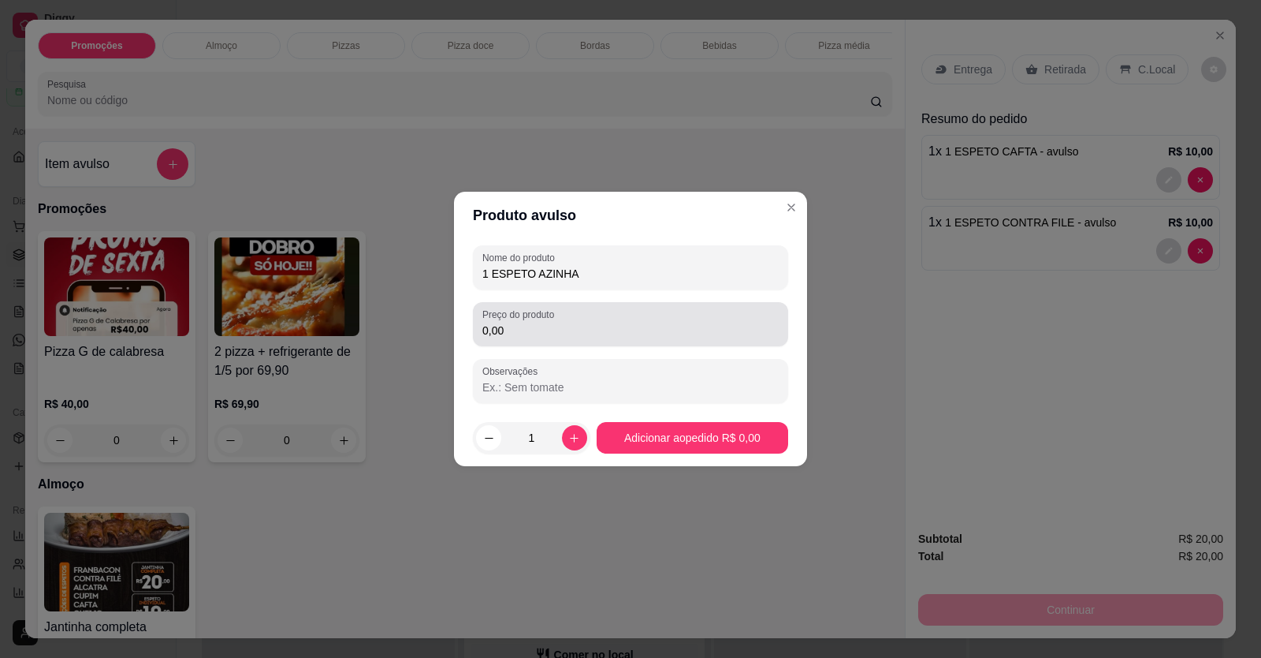
type input "1 ESPETO AZINHA"
click at [511, 315] on label "Preço do produto" at bounding box center [520, 313] width 77 height 13
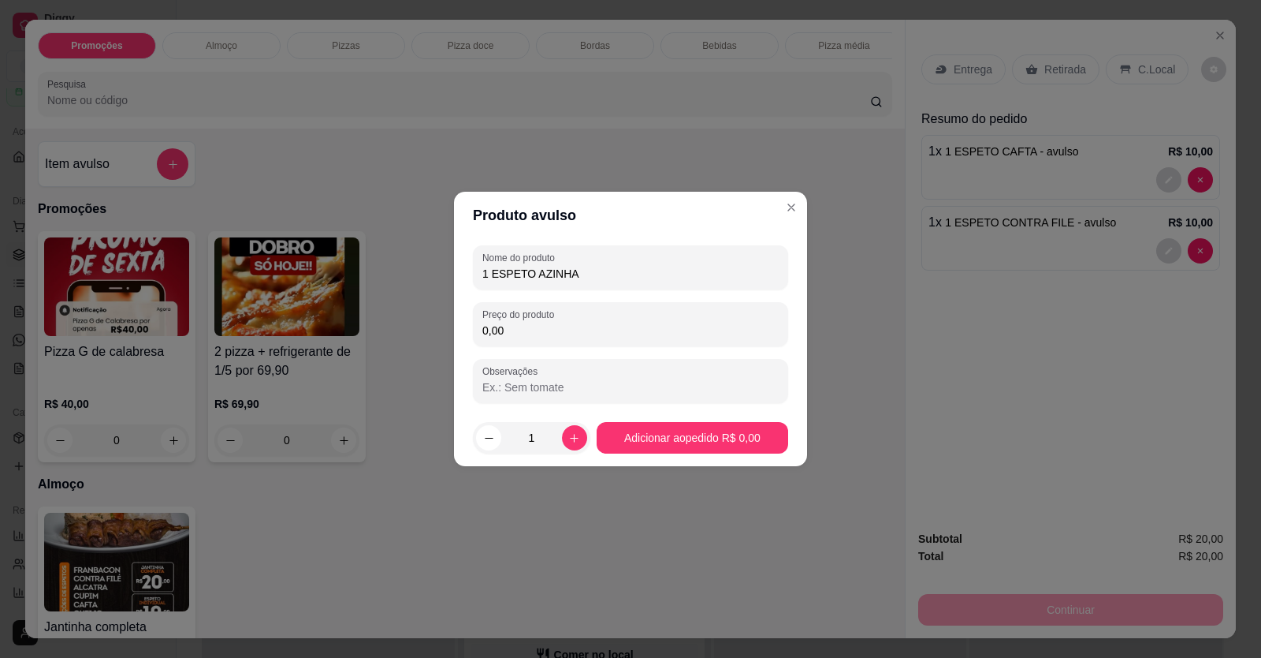
click at [494, 331] on input "0,00" at bounding box center [630, 330] width 296 height 16
drag, startPoint x: 505, startPoint y: 327, endPoint x: 449, endPoint y: 344, distance: 58.4
click at [449, 344] on div "Produto avulso Nome do produto 1 ESPETO AZINHA Preço do produto 0,00 Observaçõe…" at bounding box center [630, 329] width 1261 height 658
type input "10,00"
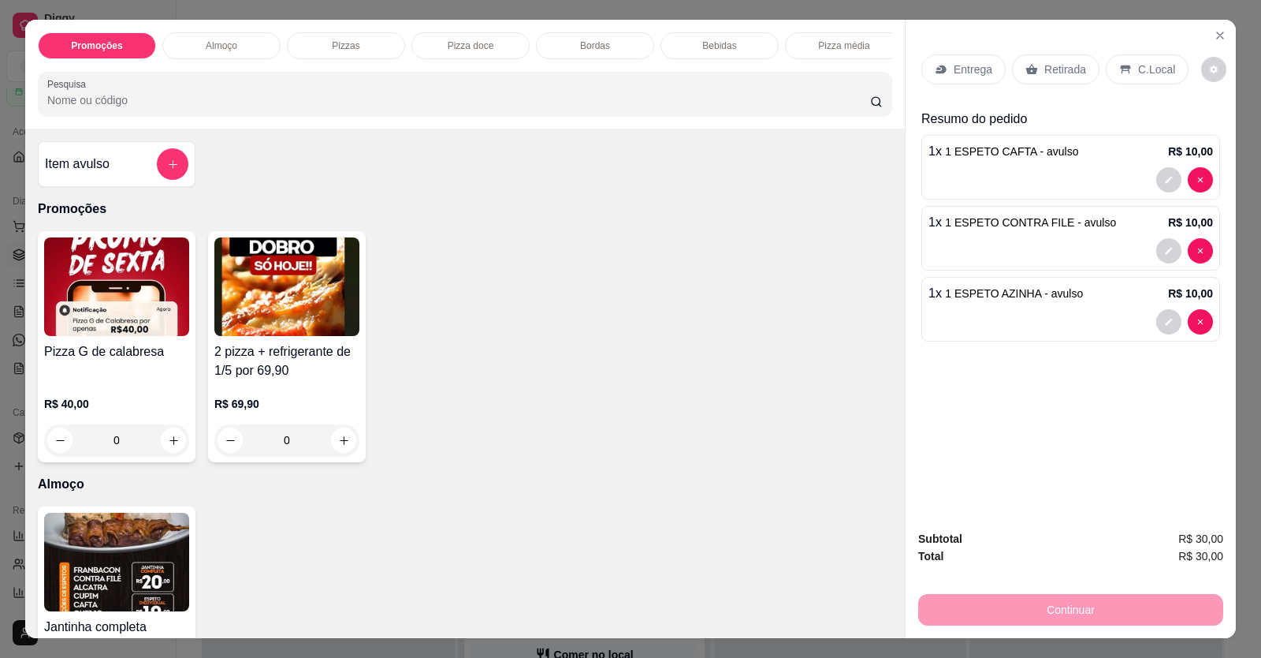
click at [978, 65] on p "Entrega" at bounding box center [973, 69] width 39 height 16
click at [1045, 68] on p "Retirada" at bounding box center [1066, 69] width 42 height 16
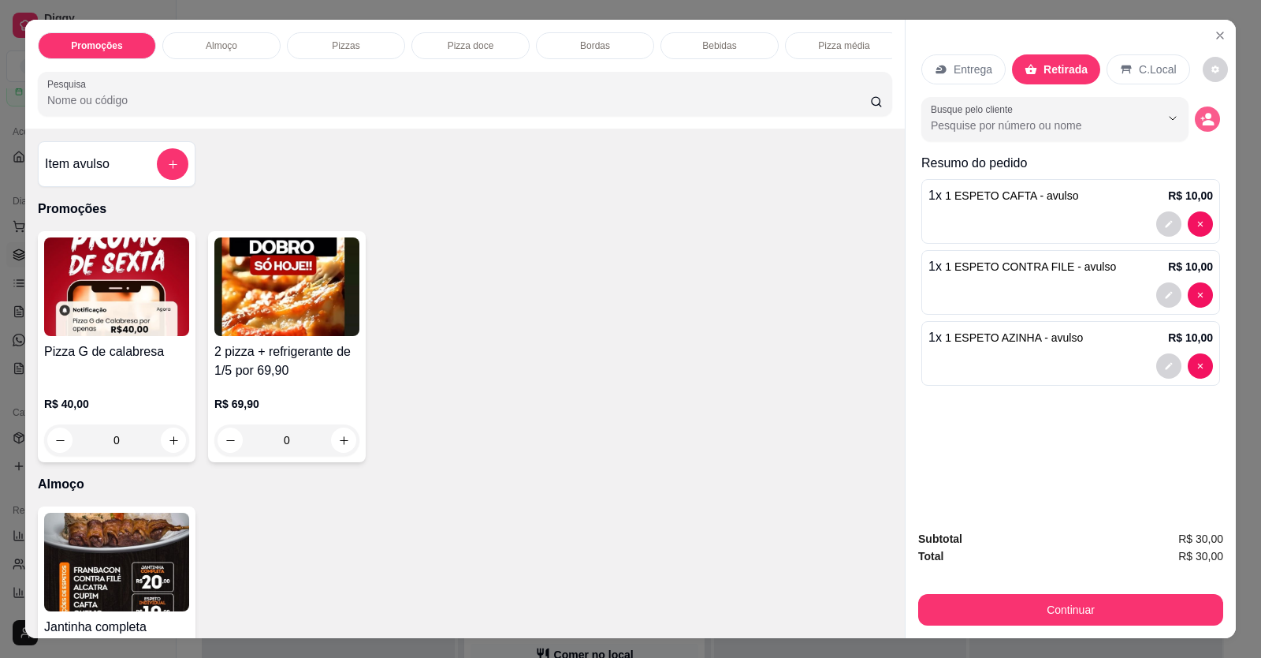
click at [1205, 118] on circle "decrease-product-quantity" at bounding box center [1208, 116] width 6 height 6
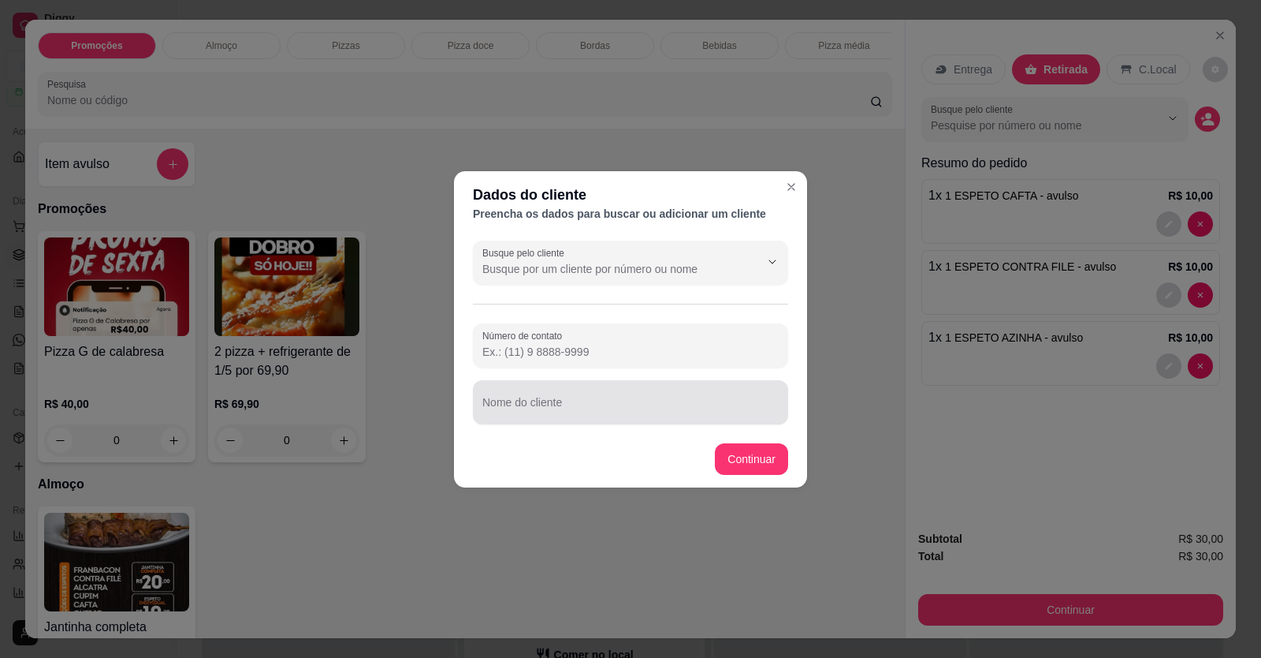
click at [597, 408] on input "Nome do cliente" at bounding box center [630, 409] width 296 height 16
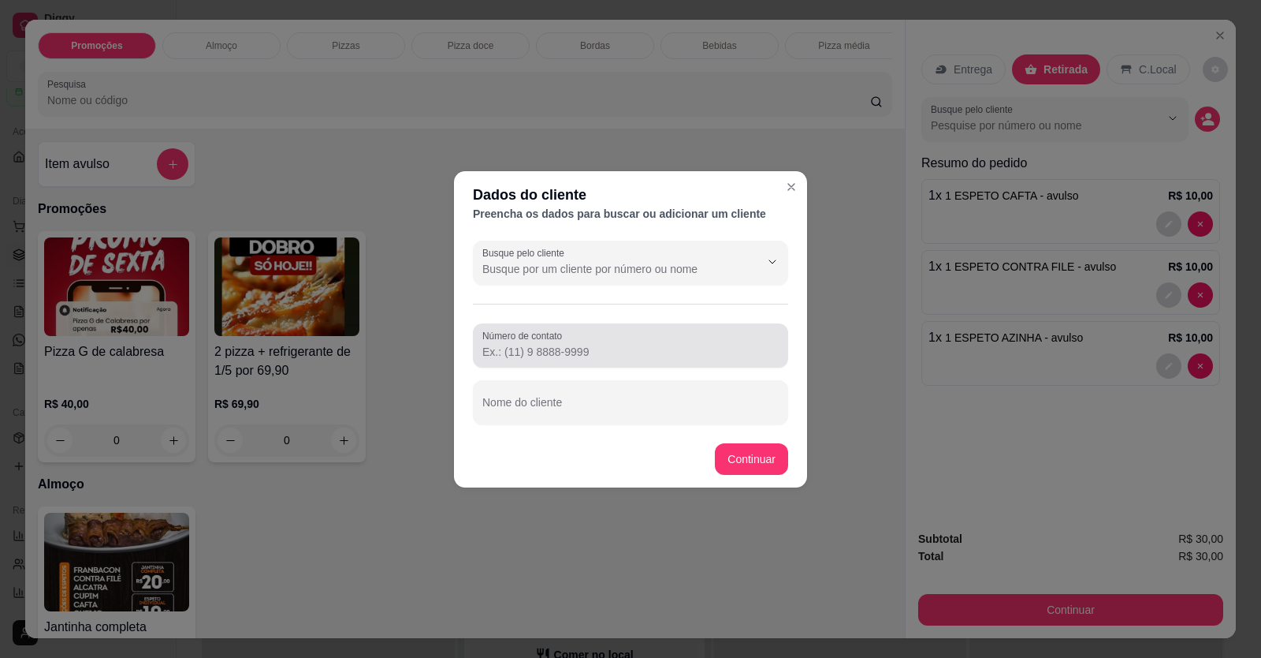
click at [598, 341] on div at bounding box center [630, 346] width 296 height 32
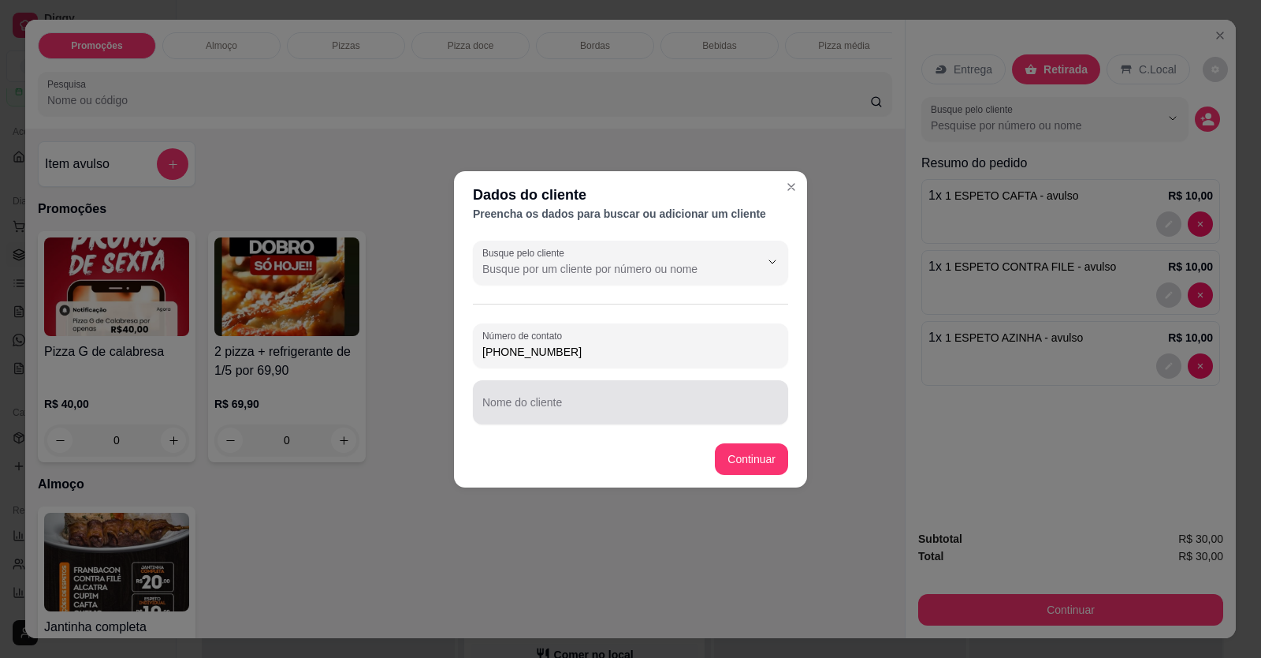
type input "(61) 99997-3509"
click at [577, 405] on input "Nome do cliente" at bounding box center [630, 409] width 296 height 16
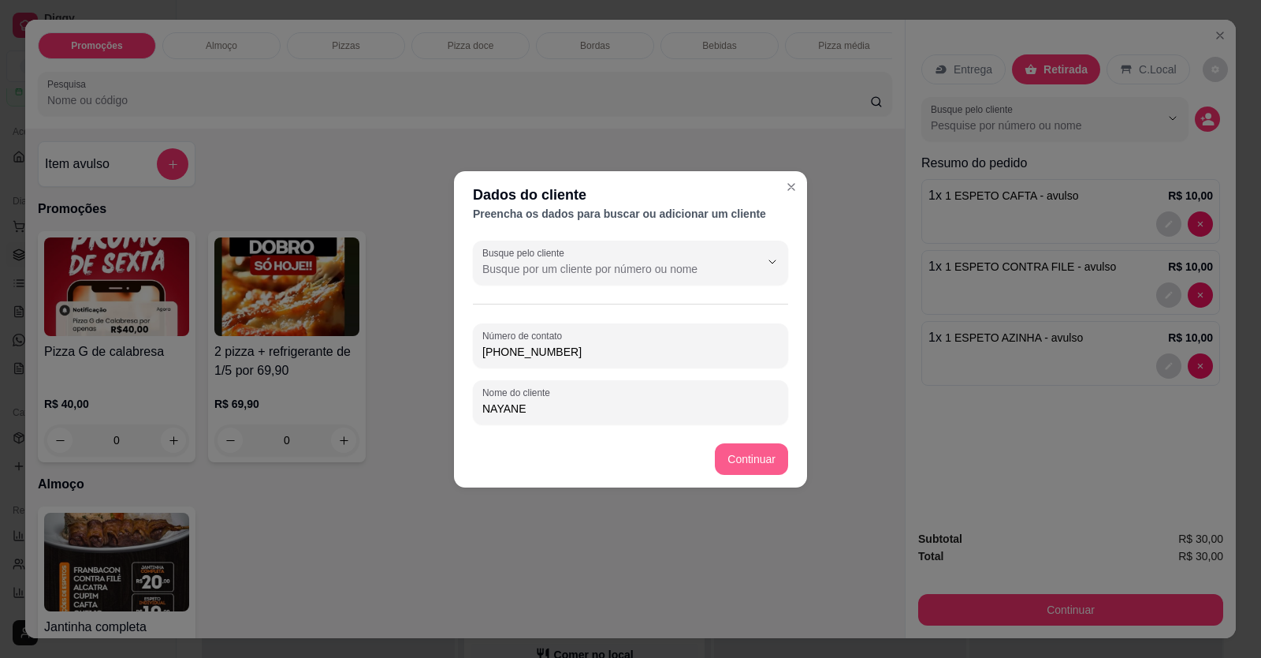
type input "NAYANE"
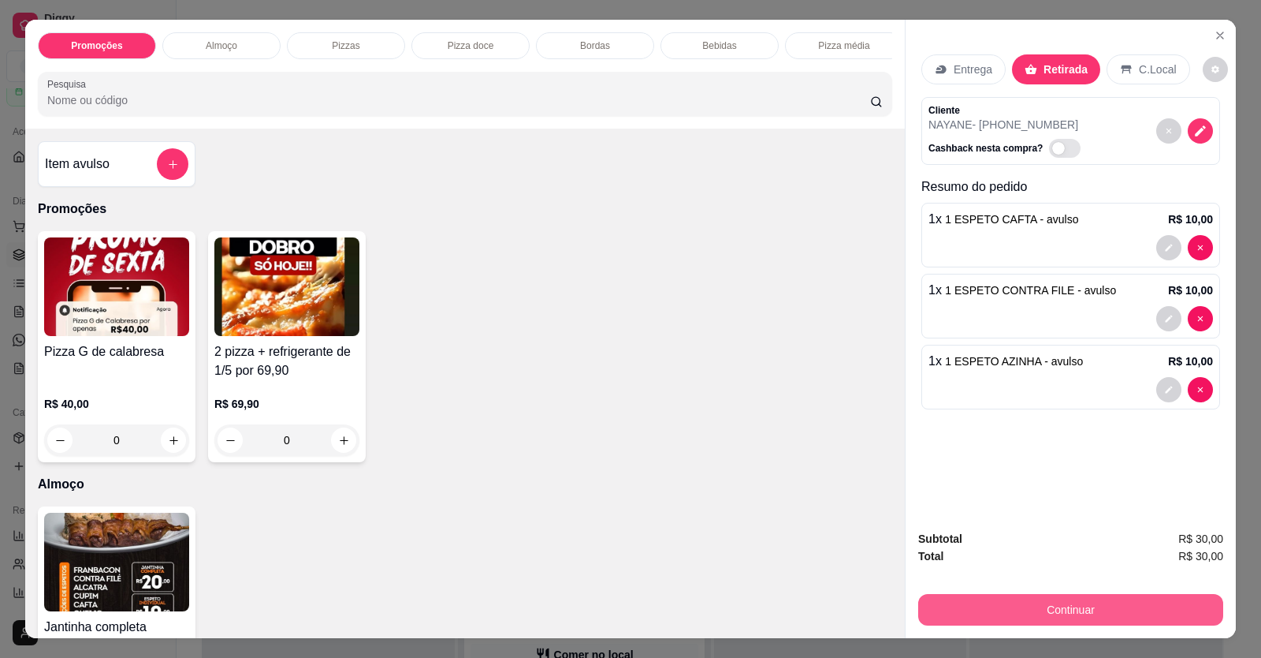
click at [985, 618] on button "Continuar" at bounding box center [1070, 610] width 305 height 32
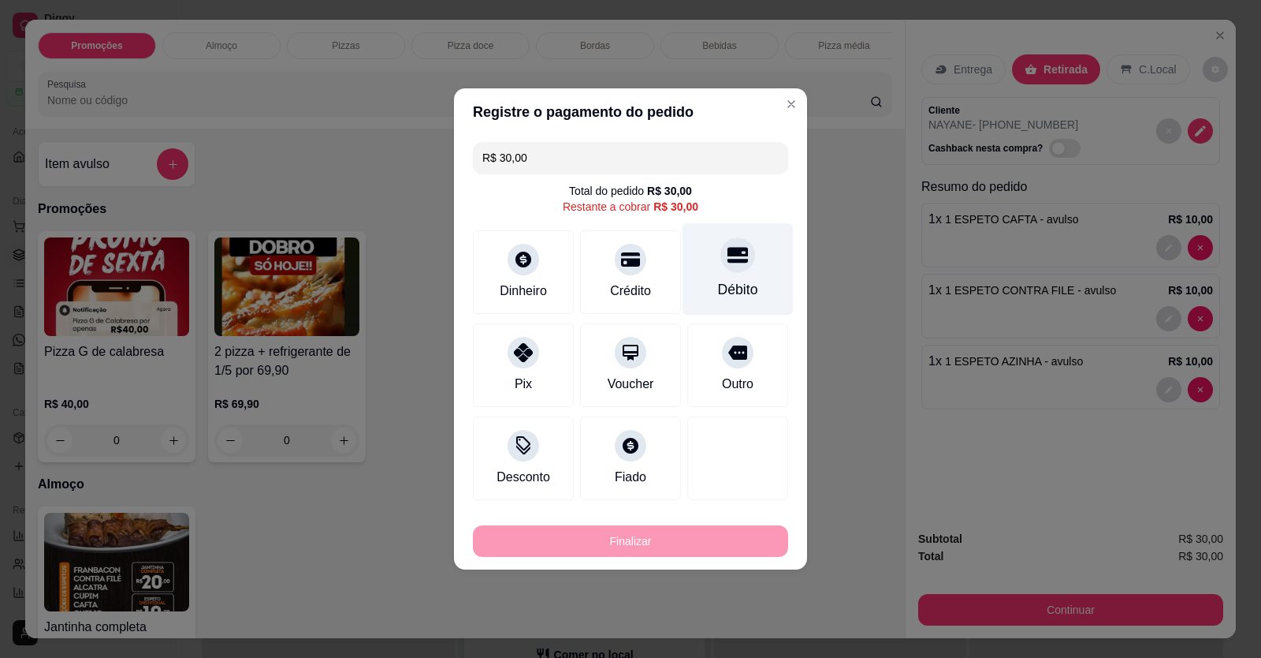
click at [732, 294] on div "Débito" at bounding box center [738, 289] width 40 height 20
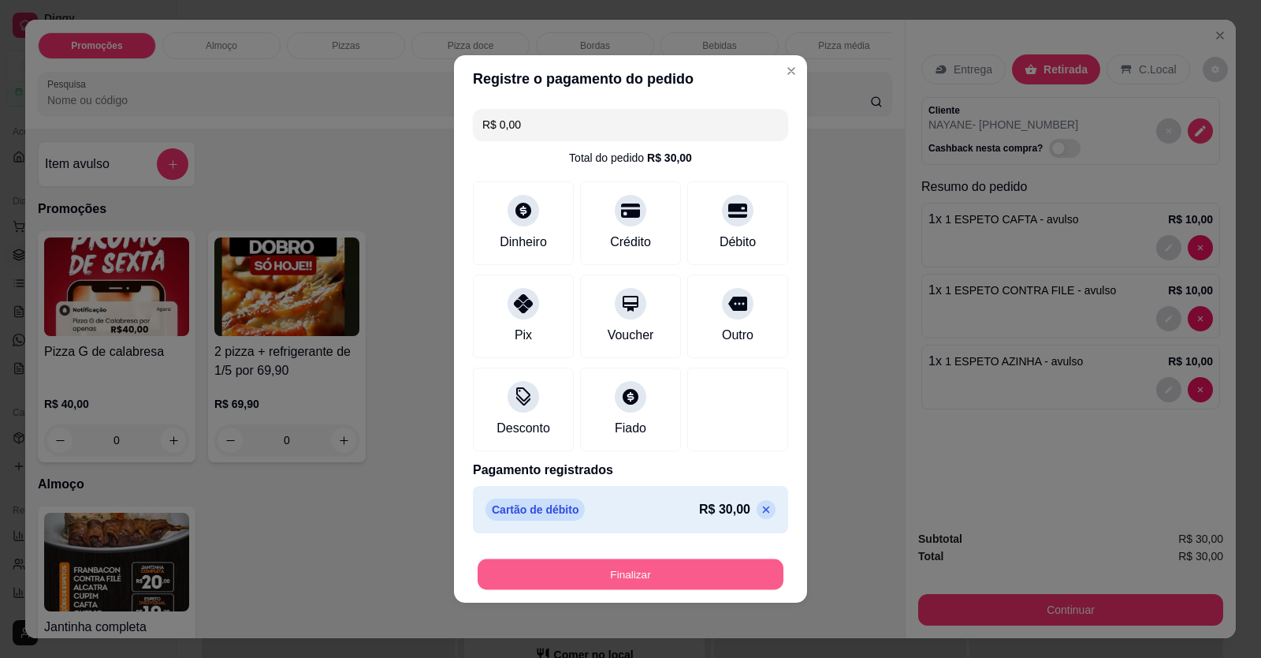
click at [671, 583] on button "Finalizar" at bounding box center [631, 574] width 306 height 31
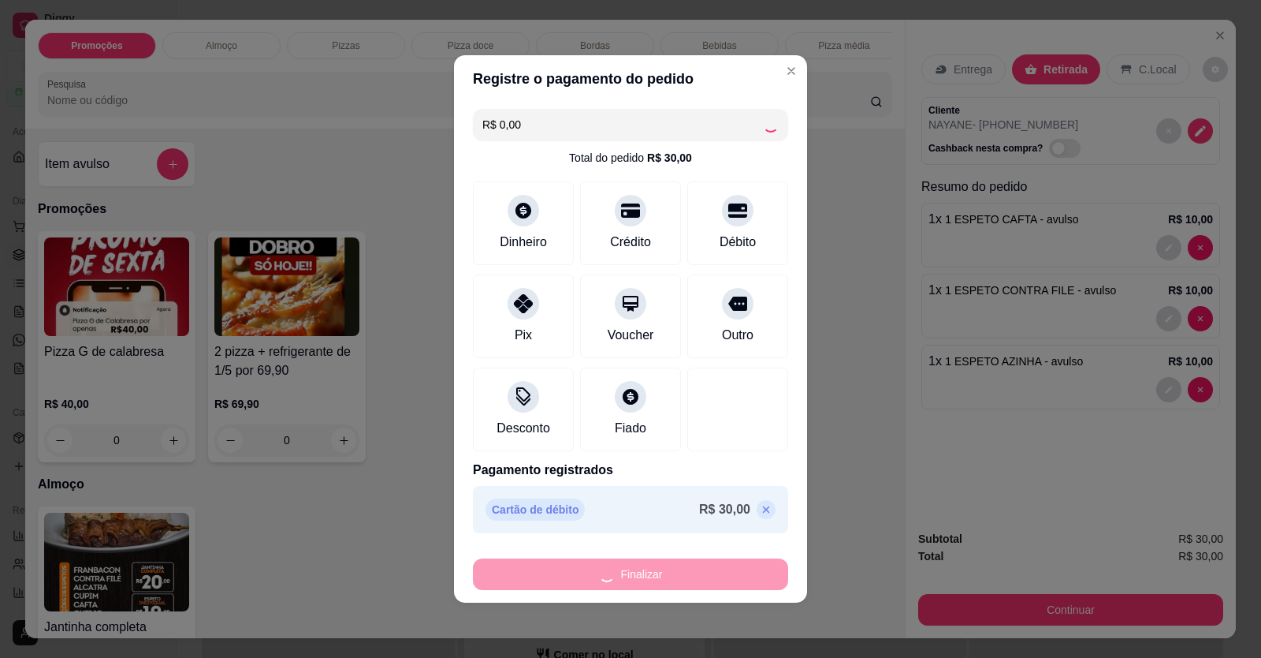
type input "-R$ 30,00"
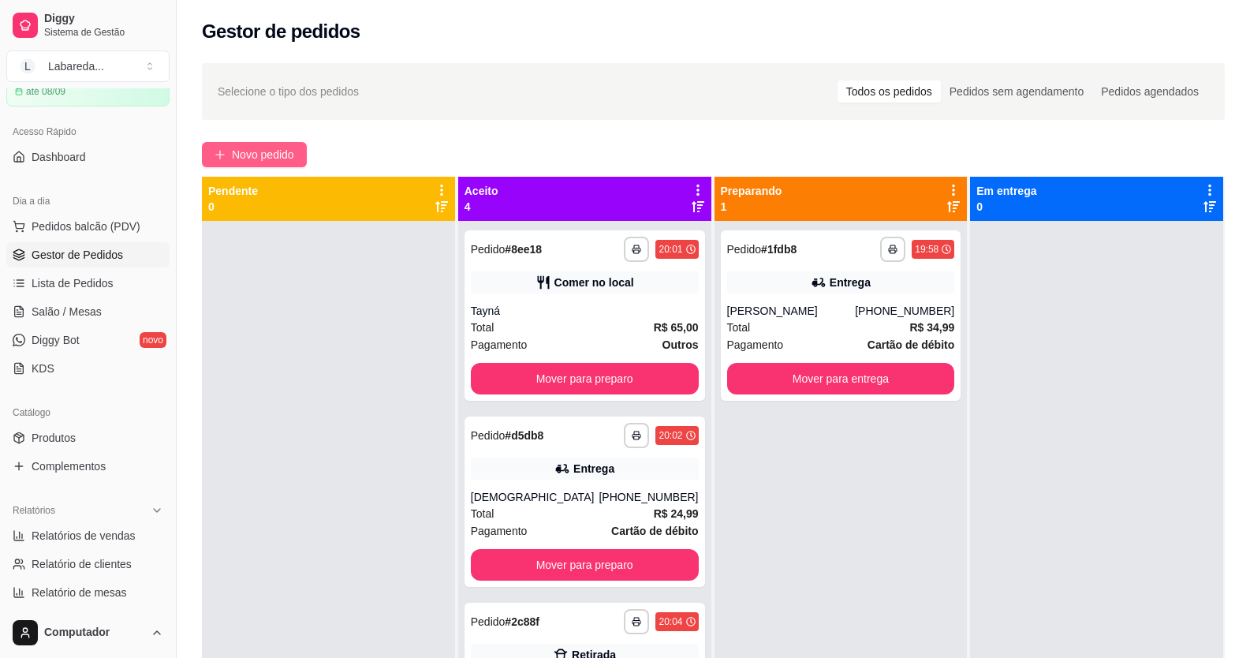
click at [264, 161] on span "Novo pedido" at bounding box center [263, 154] width 62 height 17
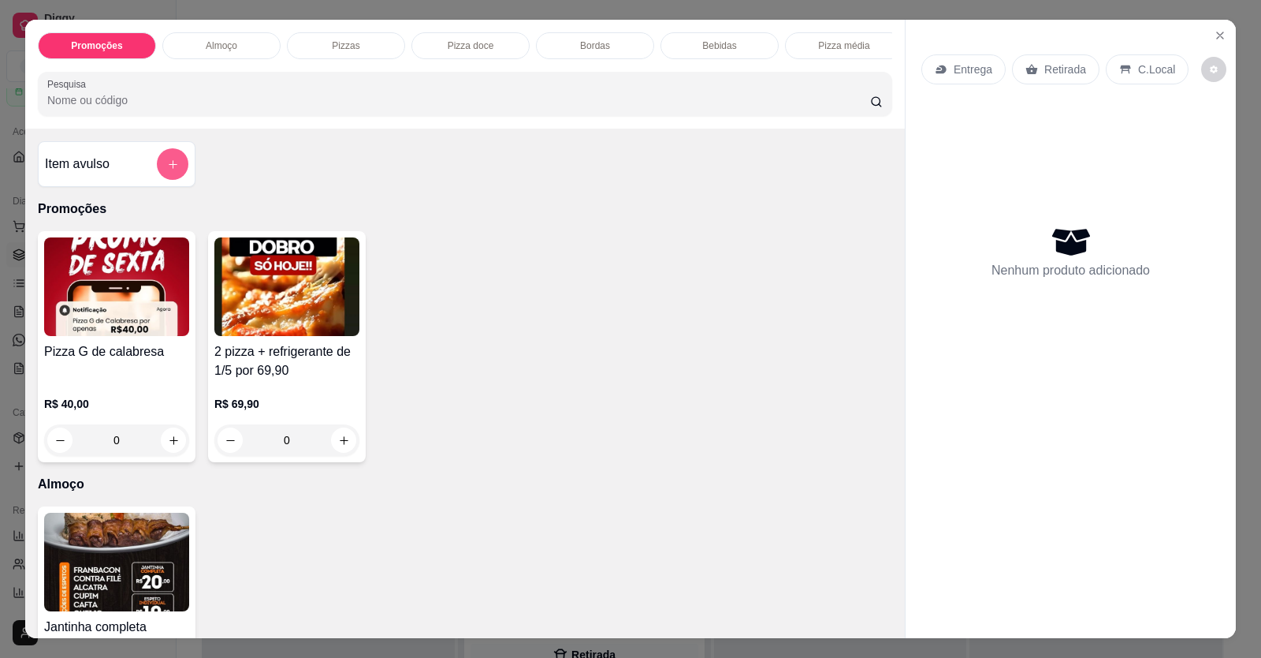
click at [168, 170] on icon "add-separate-item" at bounding box center [173, 164] width 12 height 12
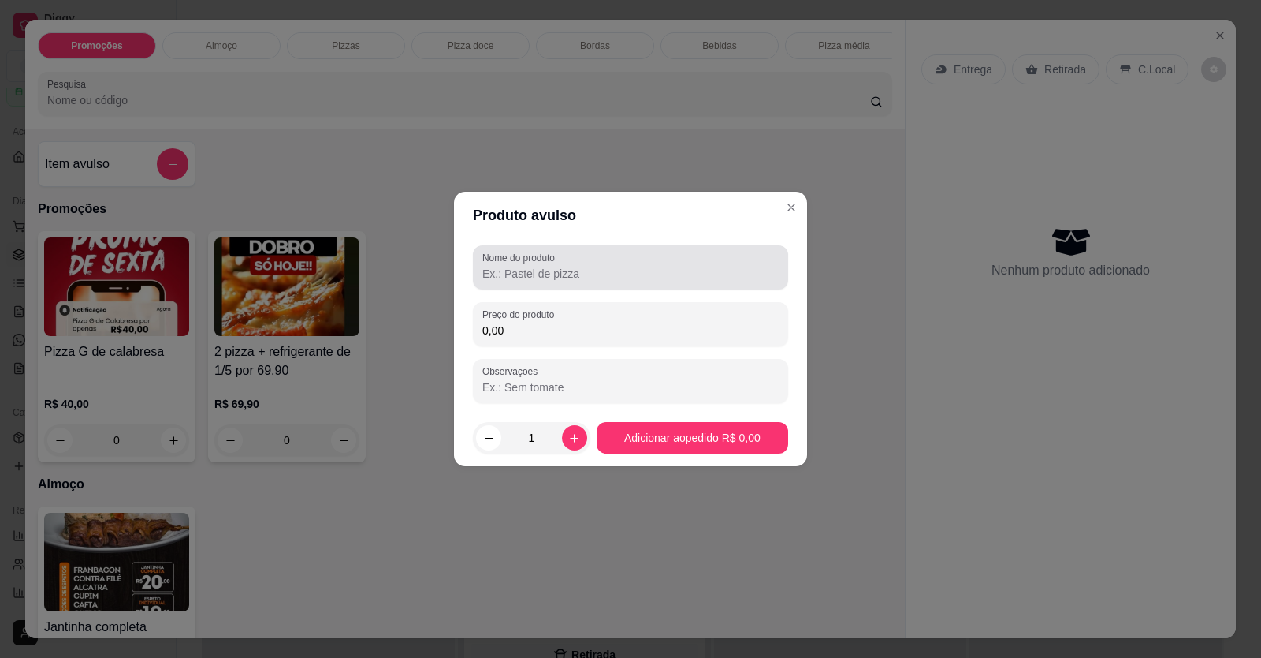
click at [523, 277] on input "Nome do produto" at bounding box center [630, 274] width 296 height 16
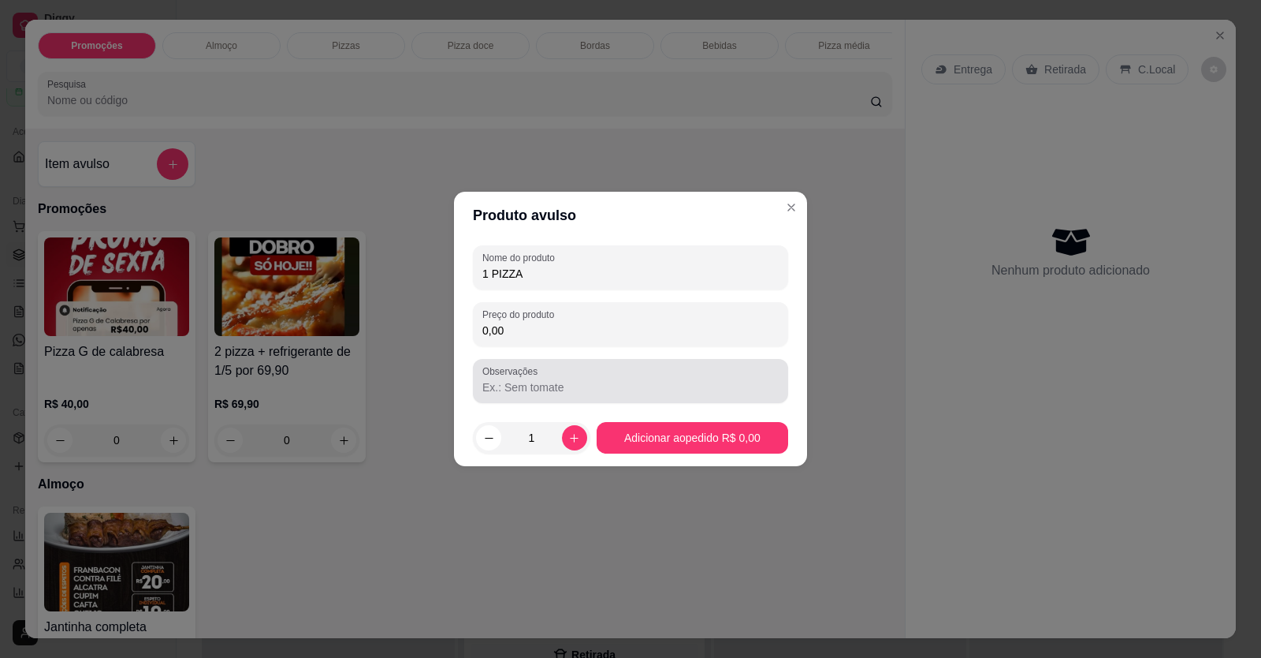
type input "1 PIZZA"
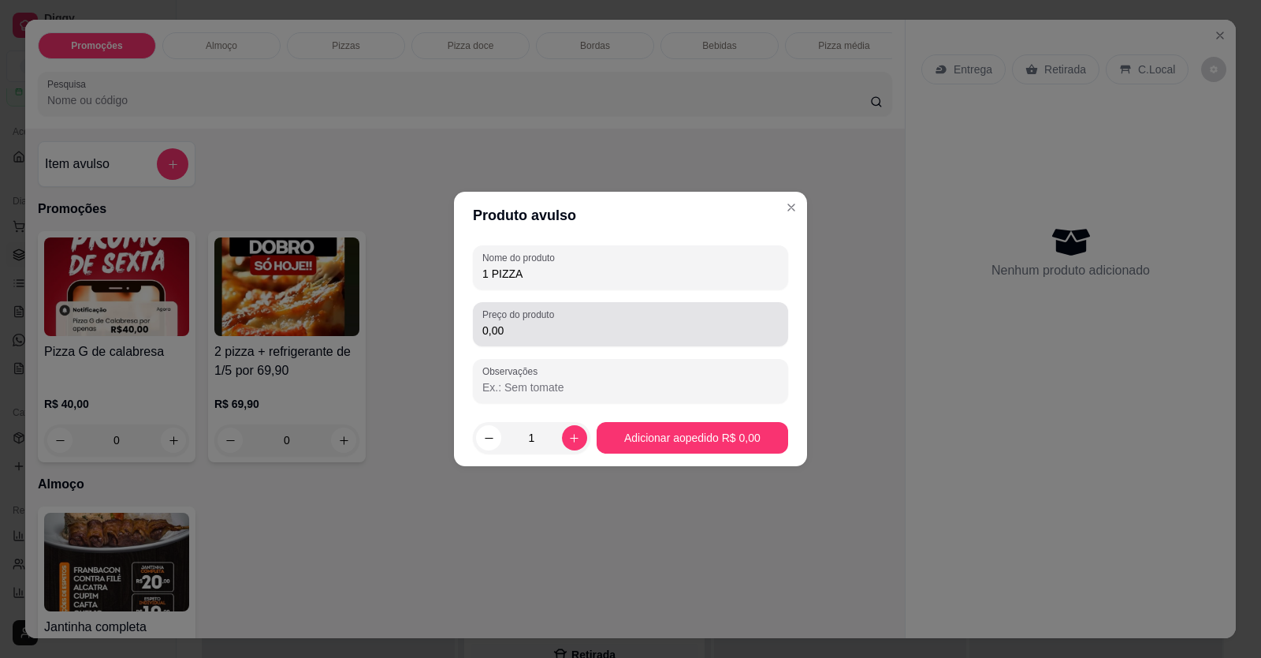
click at [516, 319] on label "Preço do produto" at bounding box center [520, 313] width 77 height 13
click at [516, 322] on input "0,00" at bounding box center [630, 330] width 296 height 16
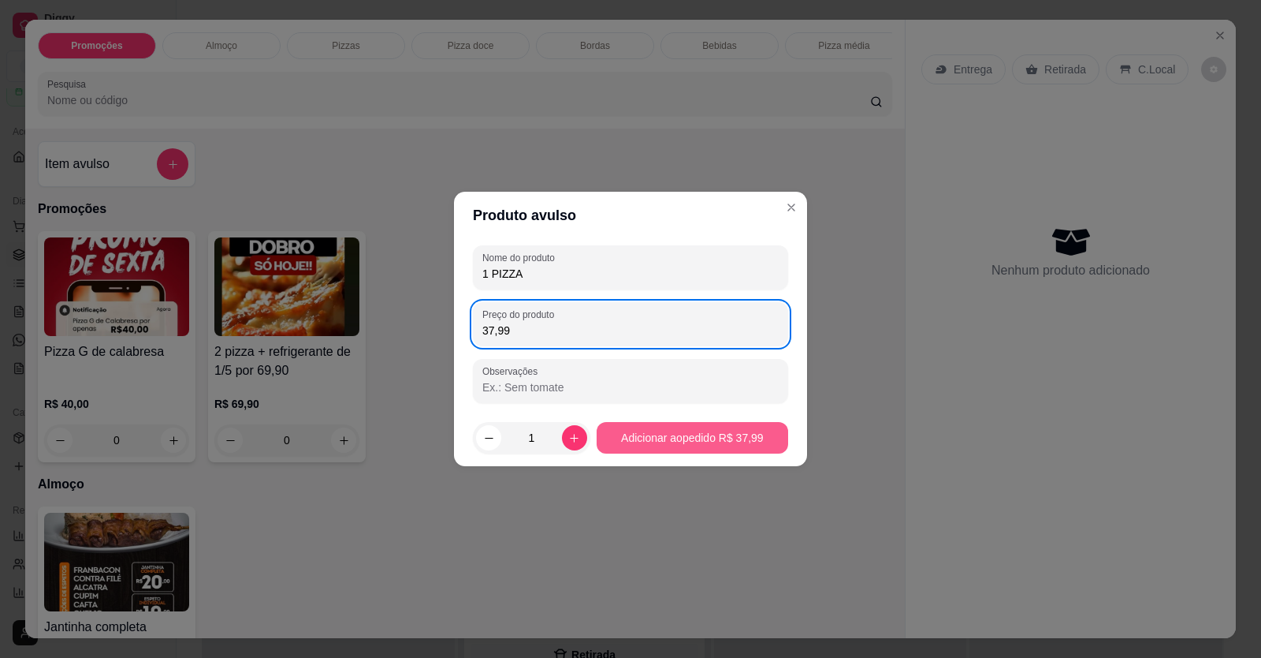
type input "37,99"
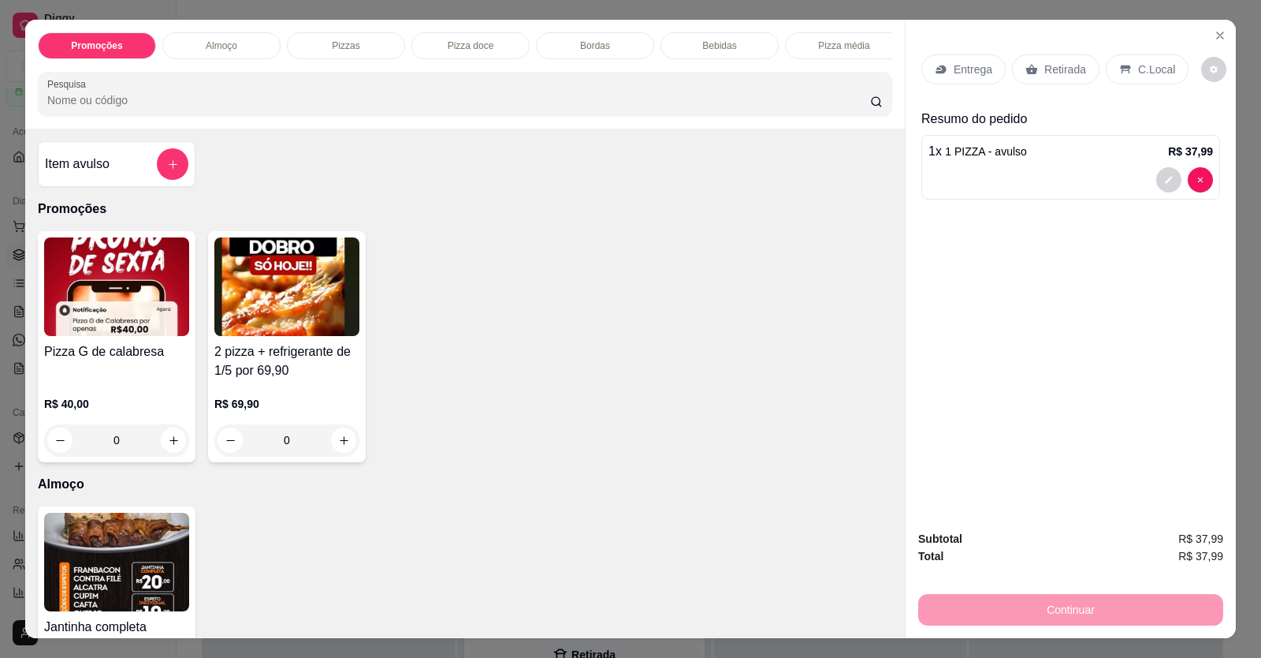
click at [963, 65] on p "Entrega" at bounding box center [973, 69] width 39 height 16
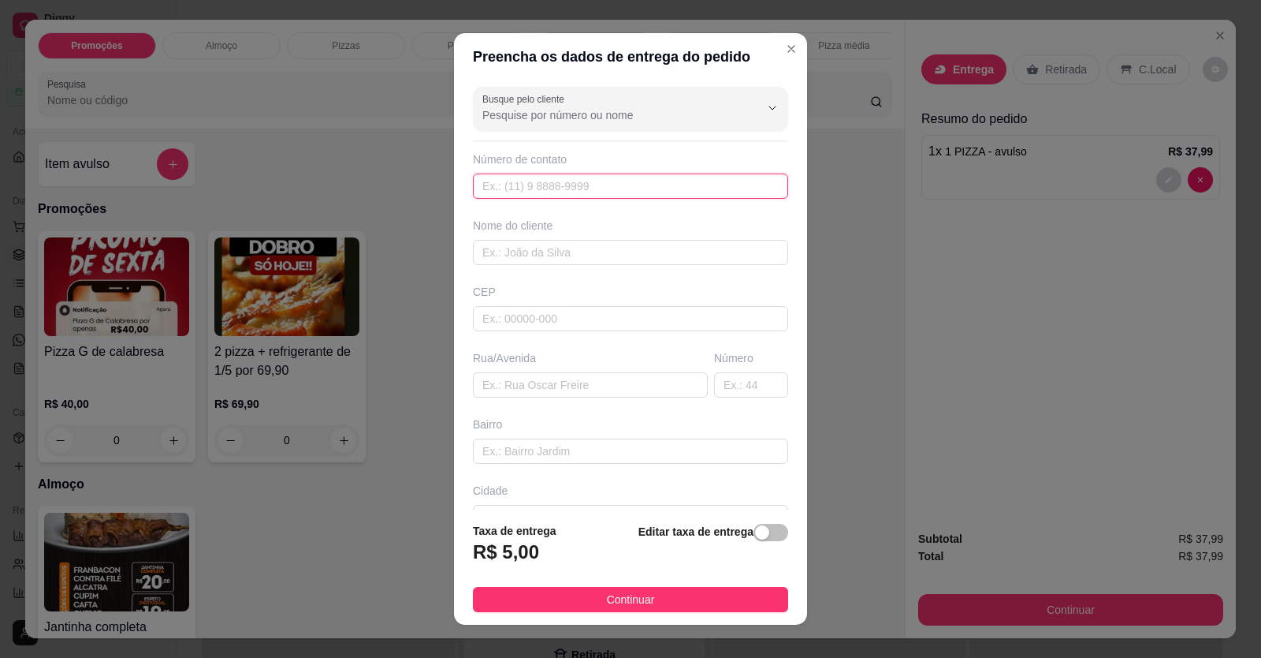
click at [654, 192] on input "text" at bounding box center [630, 185] width 315 height 25
type input "(61) 99803-3989"
click at [632, 252] on input "text" at bounding box center [630, 252] width 315 height 25
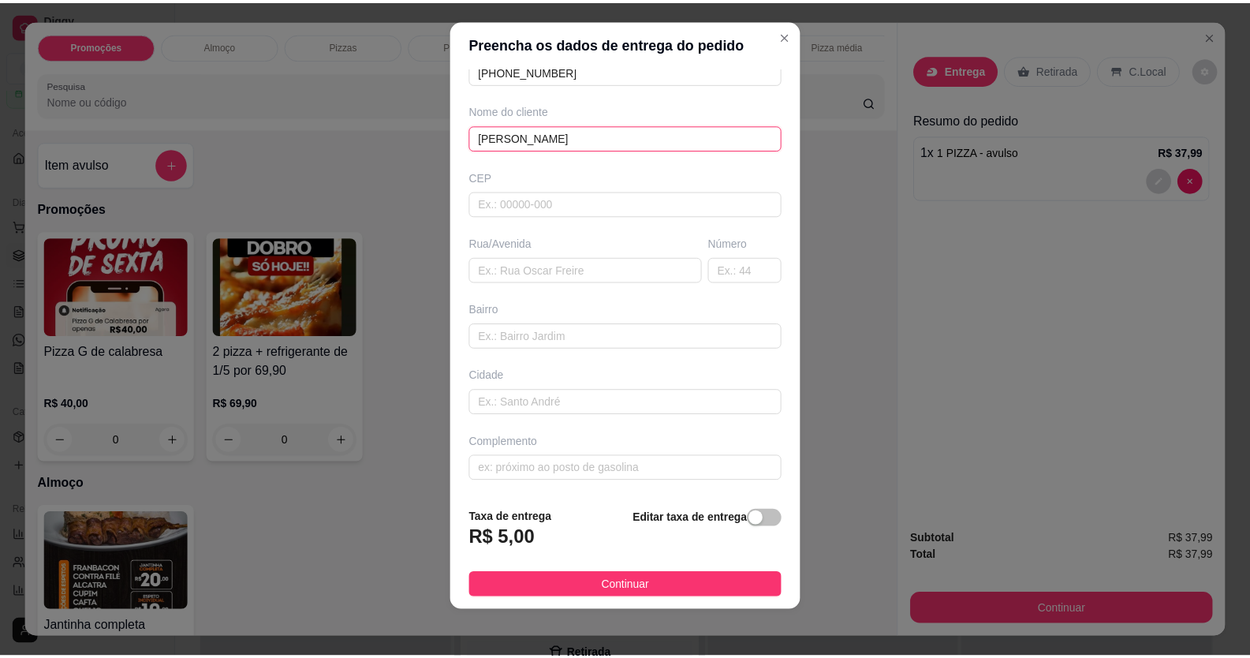
scroll to position [17, 0]
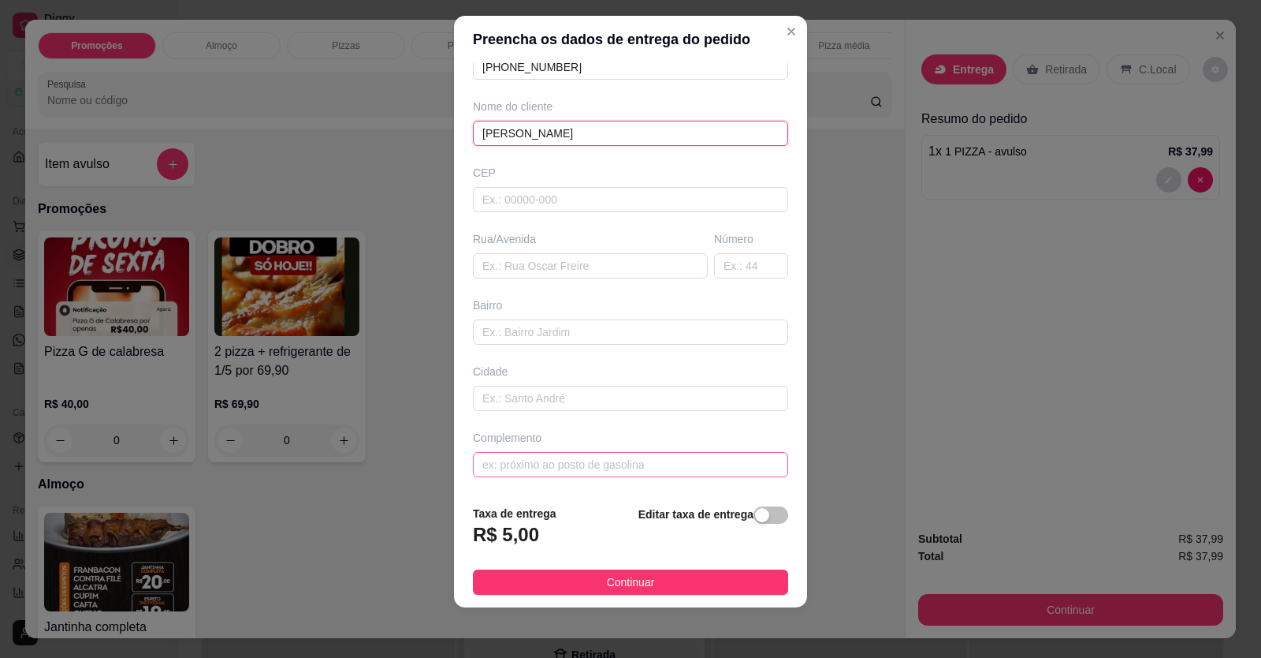
type input "JOAO VITOR"
click at [618, 456] on input "text" at bounding box center [630, 464] width 315 height 25
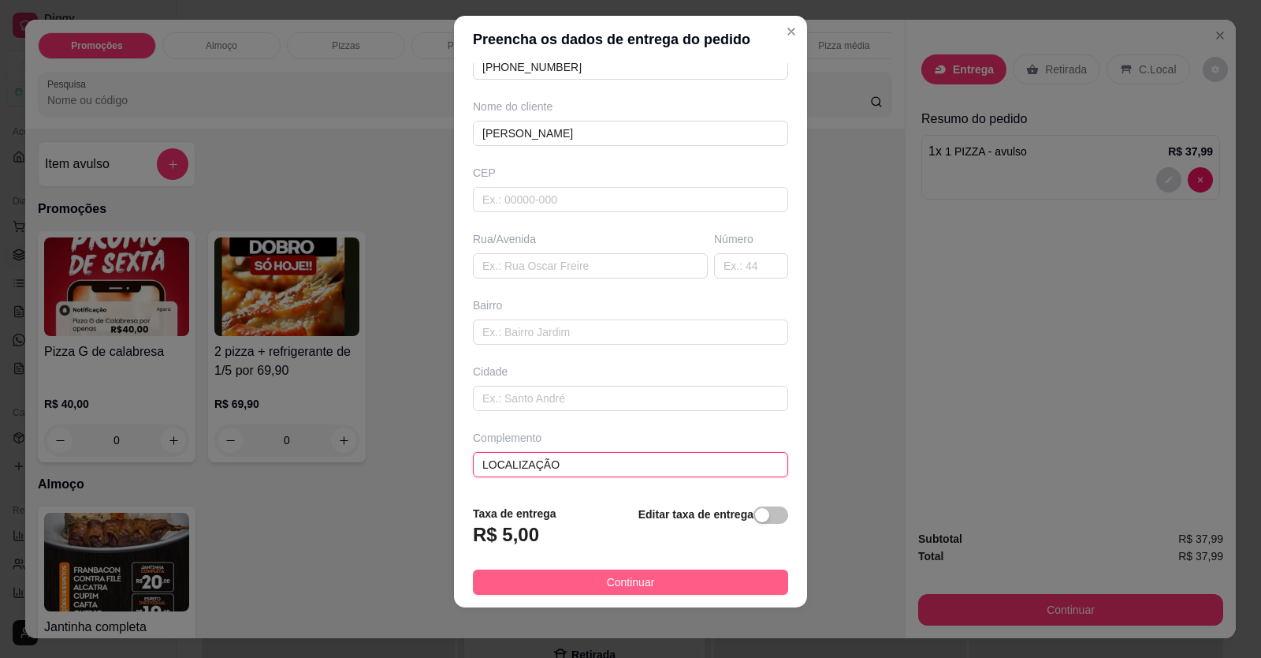
type input "LOCALIZAÇÃO"
click at [614, 569] on button "Continuar" at bounding box center [630, 581] width 315 height 25
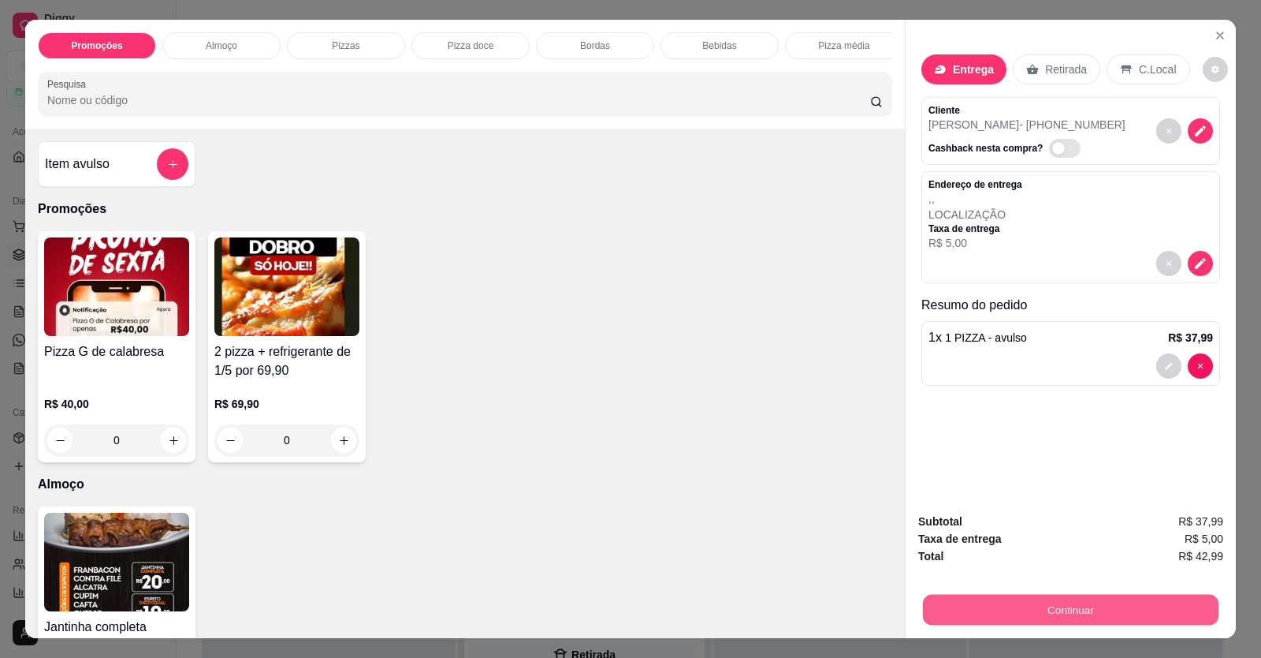
click at [1152, 609] on button "Continuar" at bounding box center [1071, 609] width 296 height 31
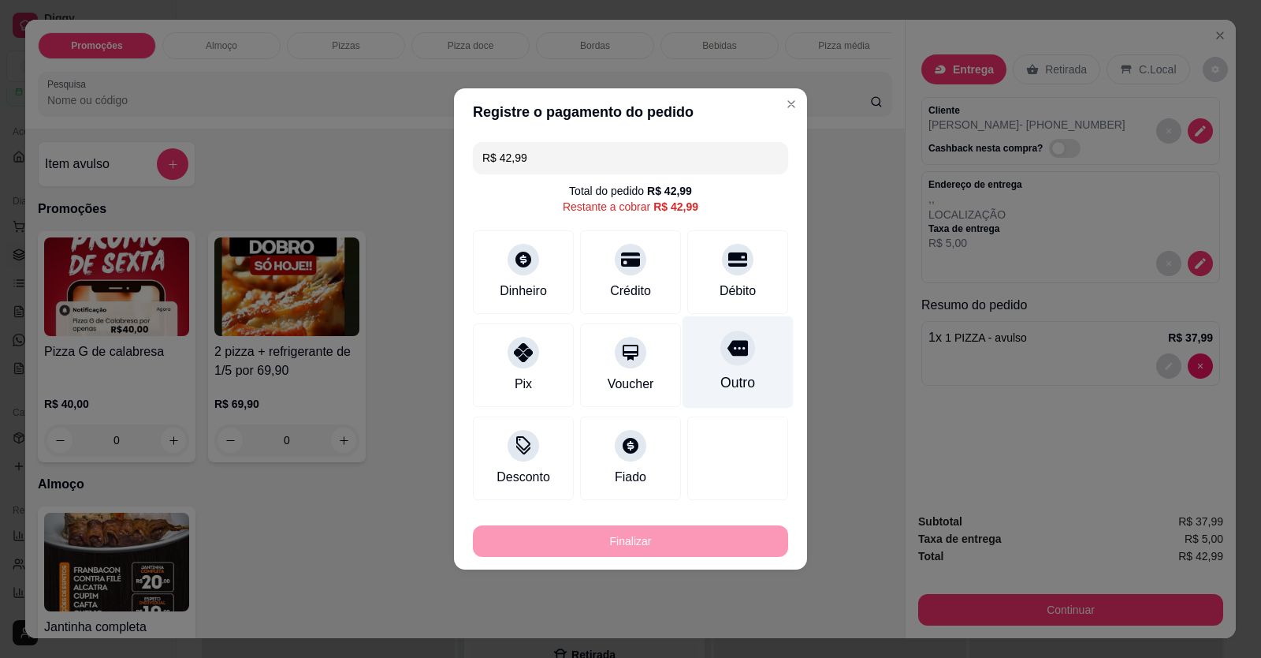
drag, startPoint x: 752, startPoint y: 267, endPoint x: 724, endPoint y: 285, distance: 33.3
click at [749, 271] on div "Débito" at bounding box center [737, 272] width 101 height 84
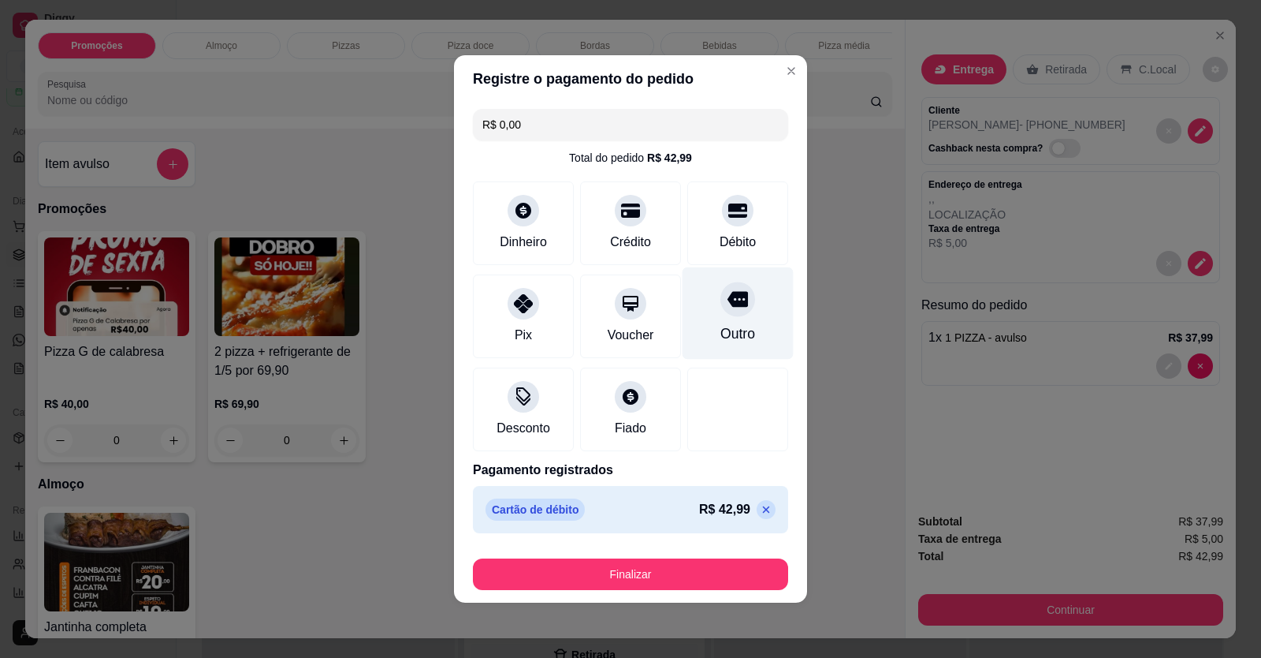
drag, startPoint x: 729, startPoint y: 240, endPoint x: 720, endPoint y: 325, distance: 84.9
click at [732, 244] on div "Débito" at bounding box center [738, 242] width 36 height 19
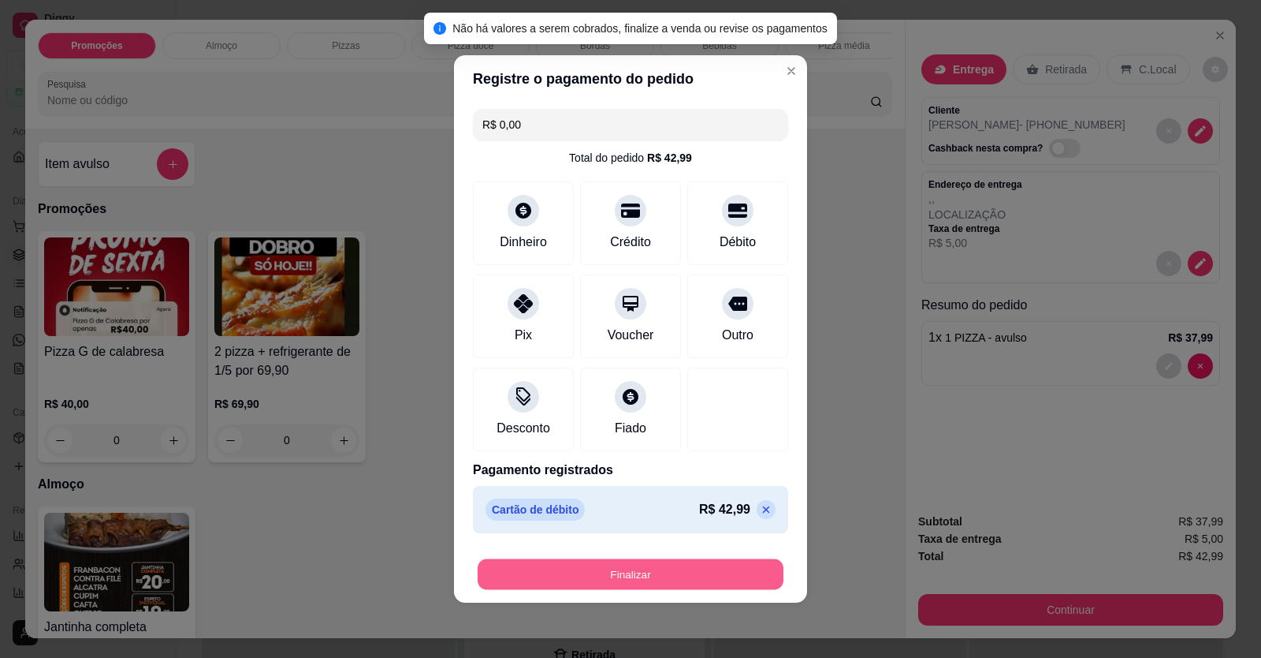
click at [643, 580] on button "Finalizar" at bounding box center [631, 574] width 306 height 31
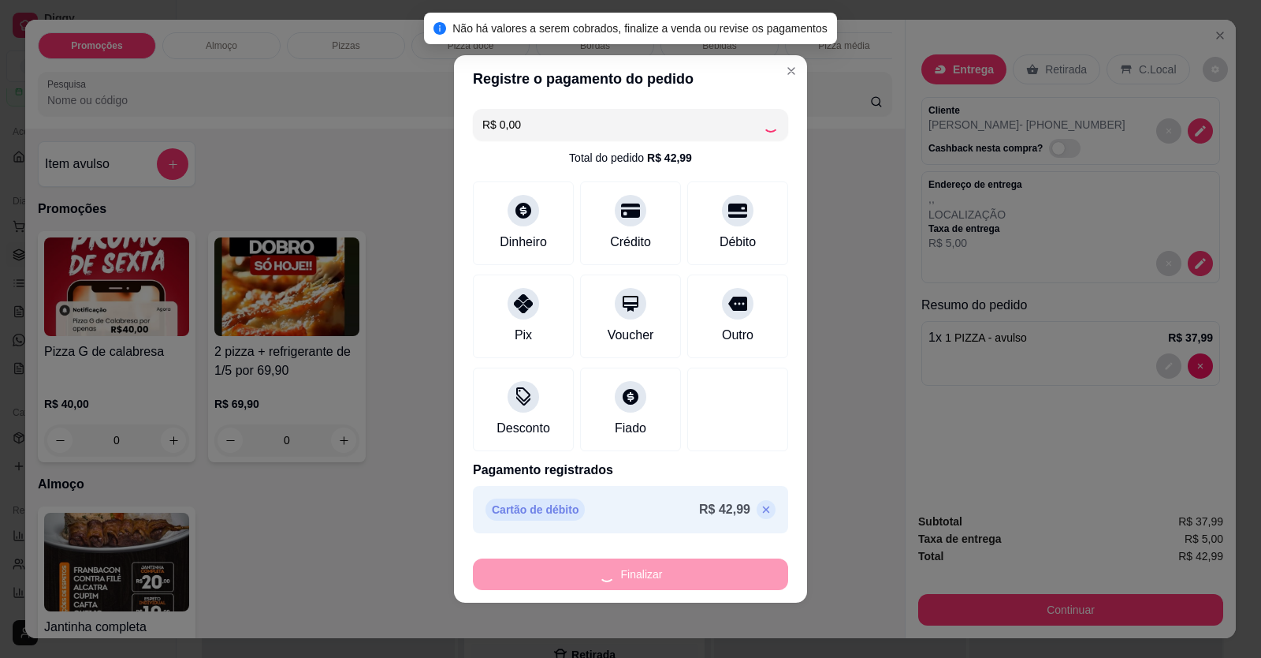
type input "-R$ 42,99"
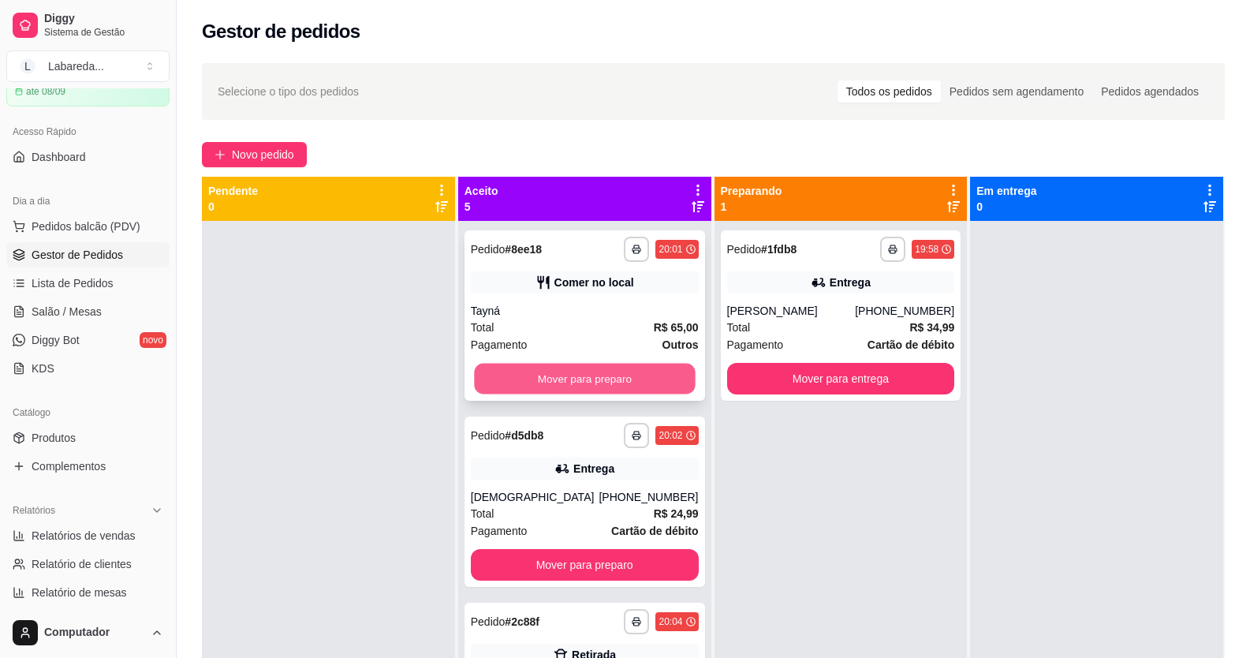
click at [586, 363] on button "Mover para preparo" at bounding box center [584, 378] width 221 height 31
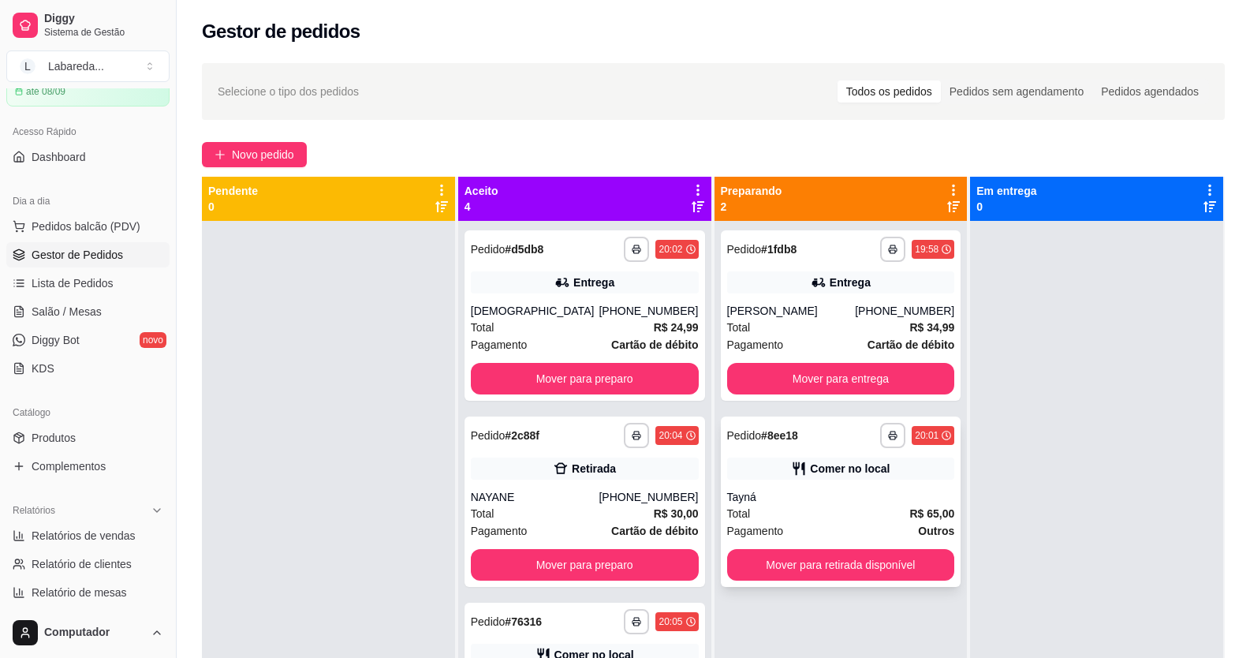
click at [834, 495] on div "Tayná" at bounding box center [841, 497] width 228 height 16
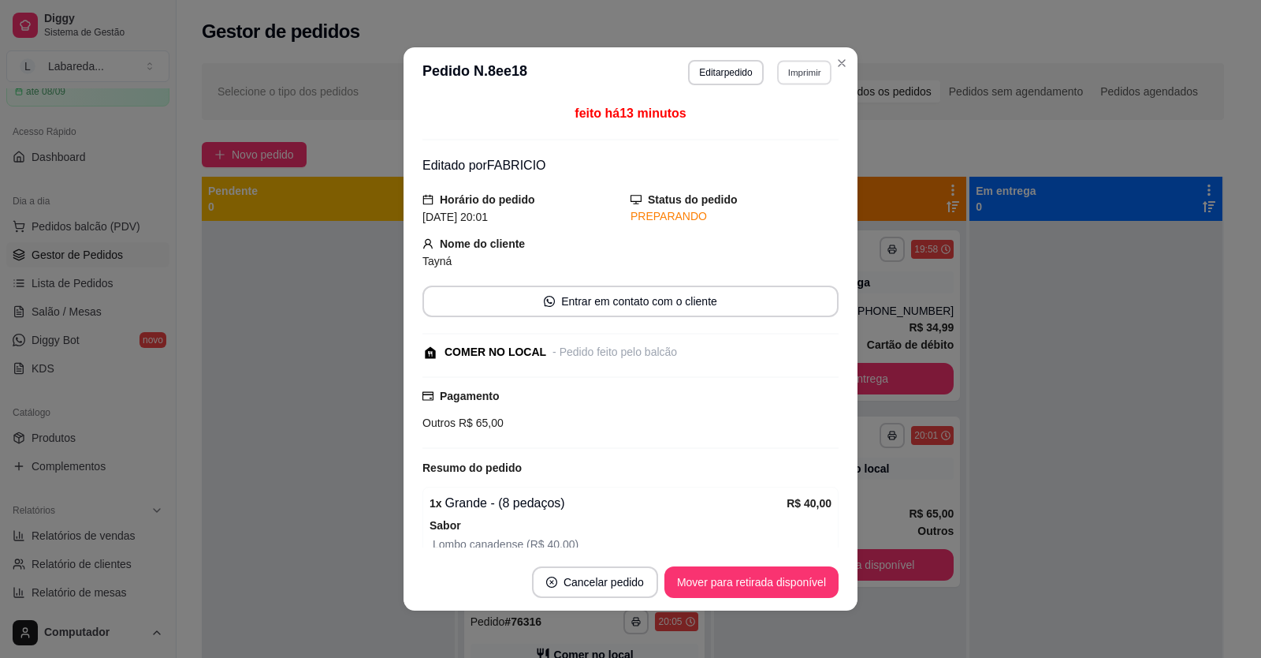
click at [800, 76] on button "Imprimir" at bounding box center [804, 72] width 54 height 24
click at [752, 120] on button "IMPRESSORA" at bounding box center [770, 127] width 114 height 25
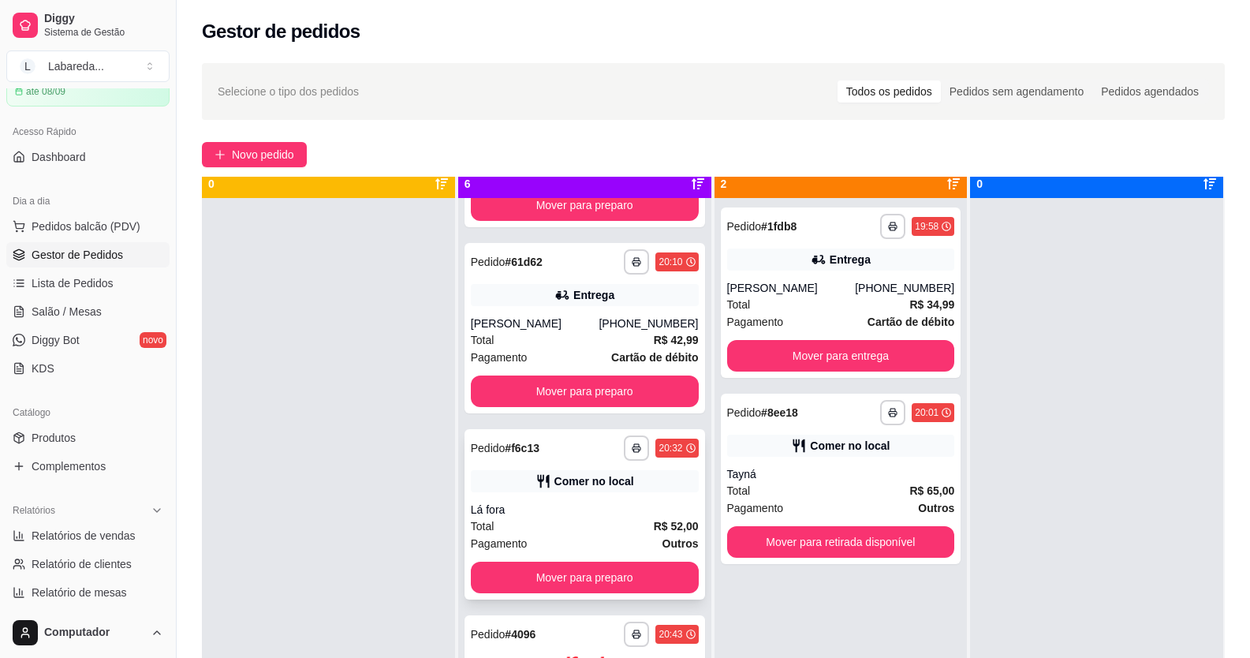
scroll to position [44, 0]
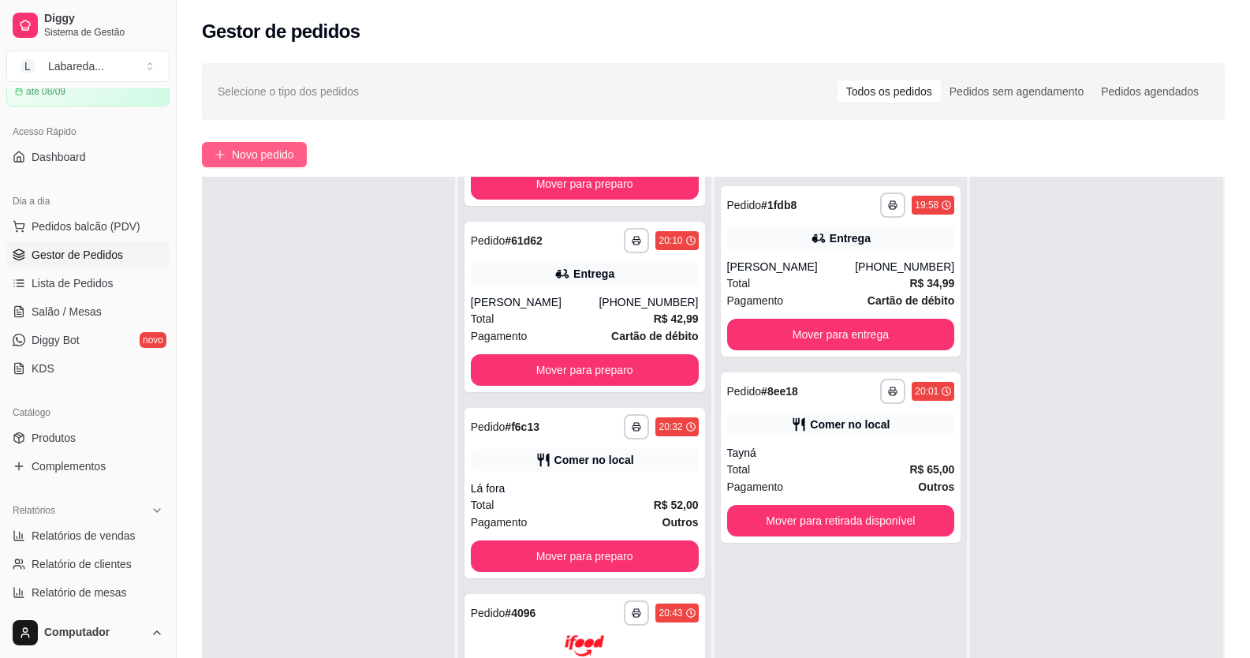
click at [291, 162] on button "Novo pedido" at bounding box center [254, 154] width 105 height 25
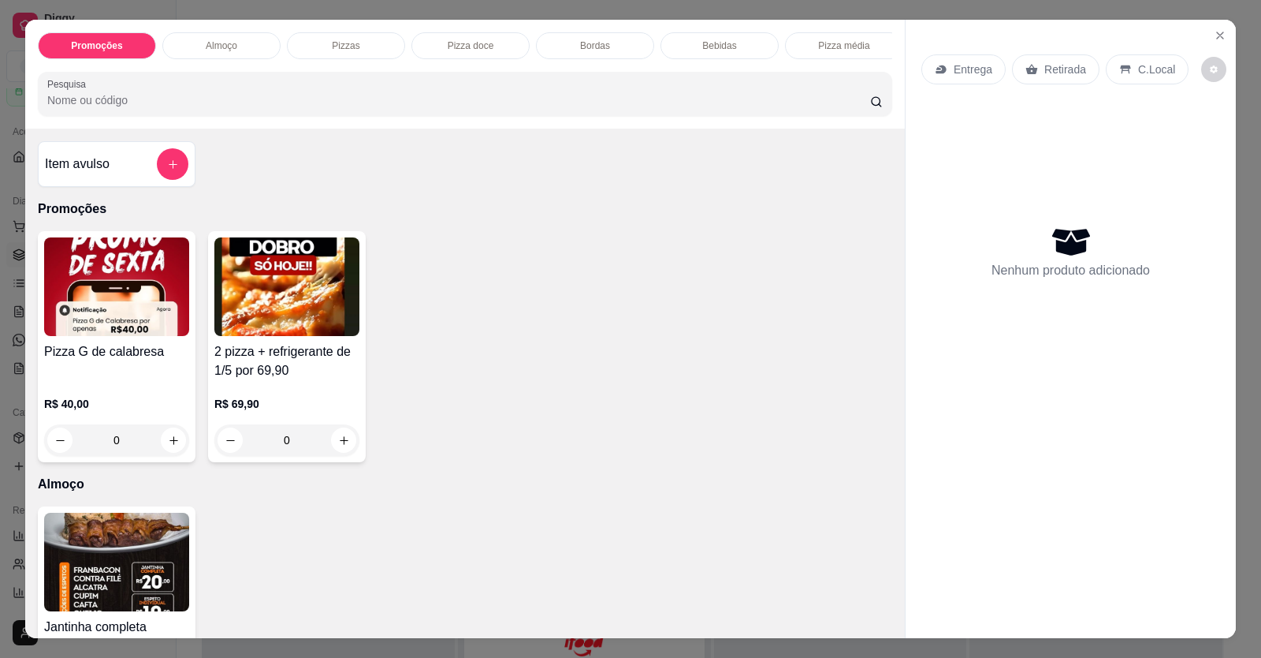
drag, startPoint x: 3, startPoint y: 257, endPoint x: 205, endPoint y: 249, distance: 202.0
click at [2, 257] on div "Promoções Almoço Pizzas Pizza doce Bordas Bebidas Pizza média Pesquisa Item avu…" at bounding box center [630, 329] width 1261 height 658
click at [1220, 39] on icon "Close" at bounding box center [1220, 35] width 13 height 13
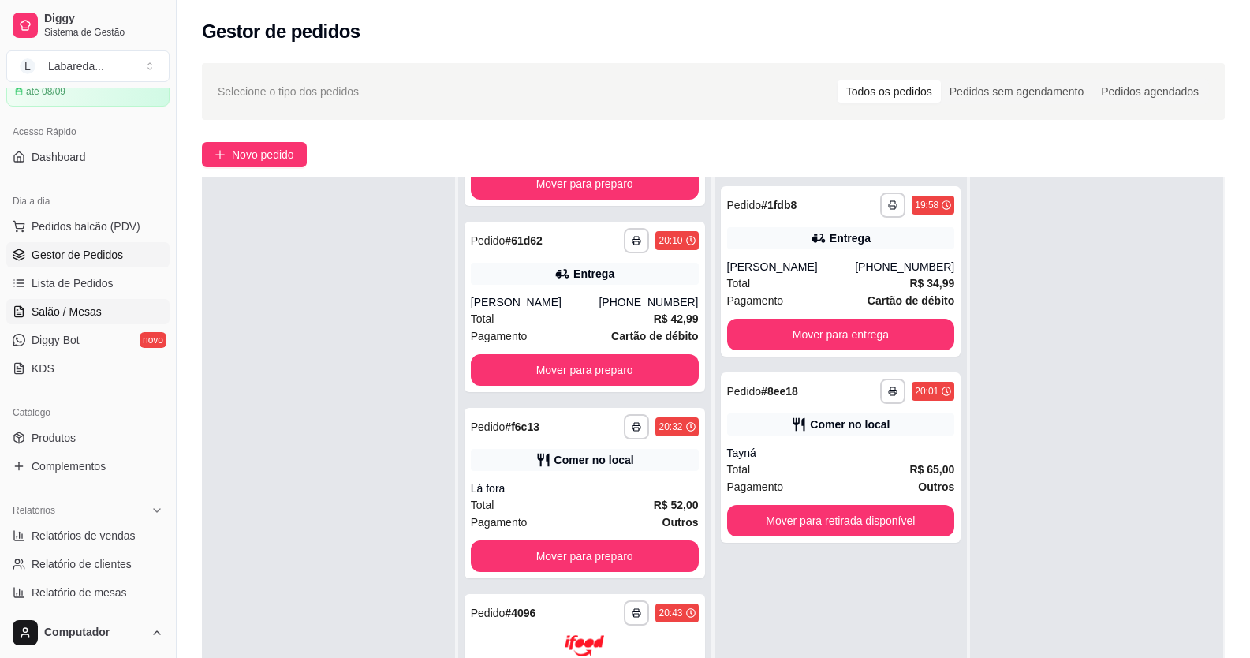
click at [54, 311] on span "Salão / Mesas" at bounding box center [67, 312] width 70 height 16
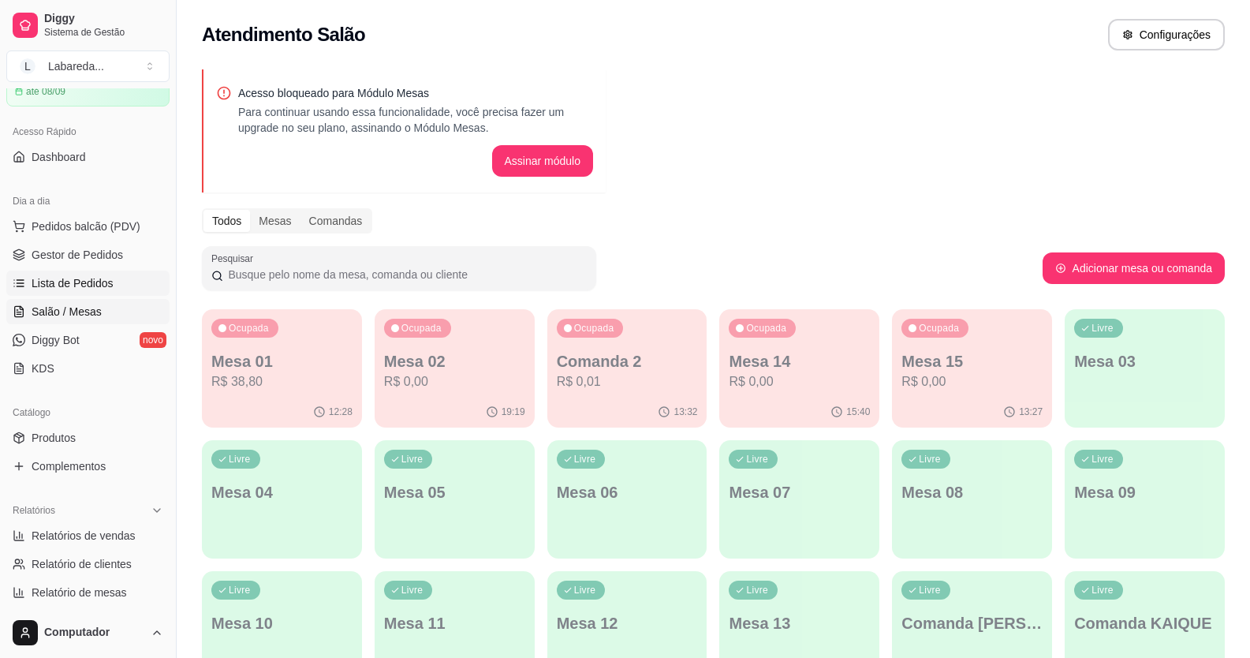
click at [51, 273] on link "Lista de Pedidos" at bounding box center [87, 282] width 163 height 25
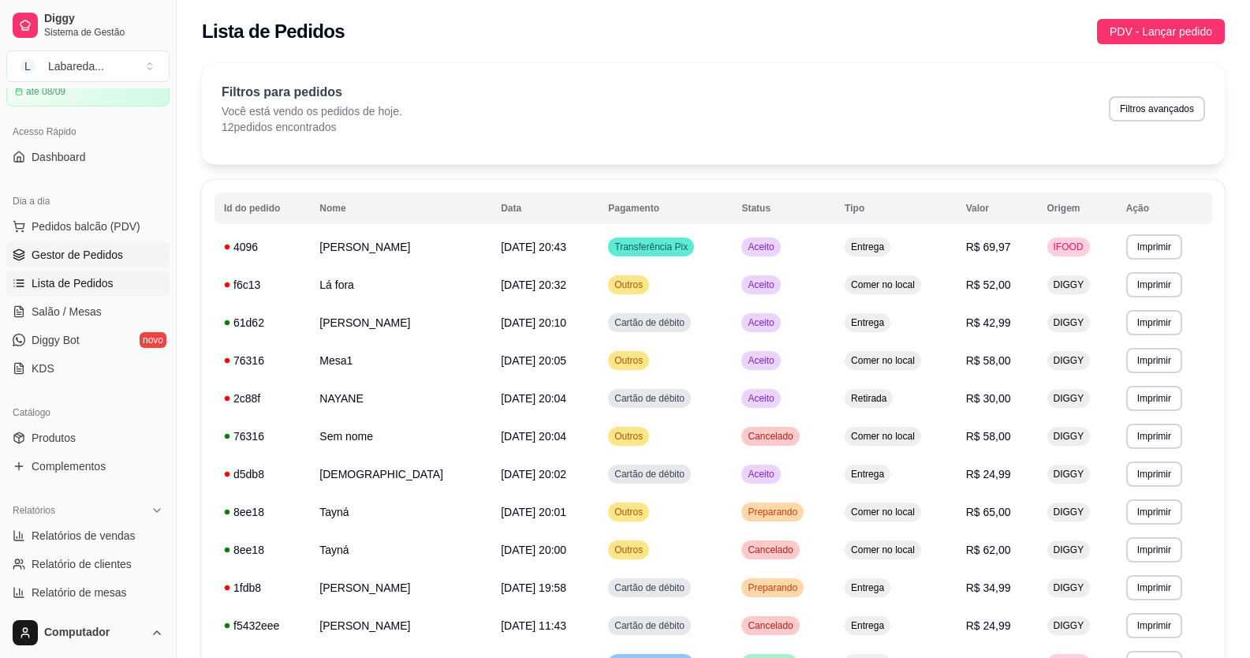
click at [85, 251] on span "Gestor de Pedidos" at bounding box center [77, 255] width 91 height 16
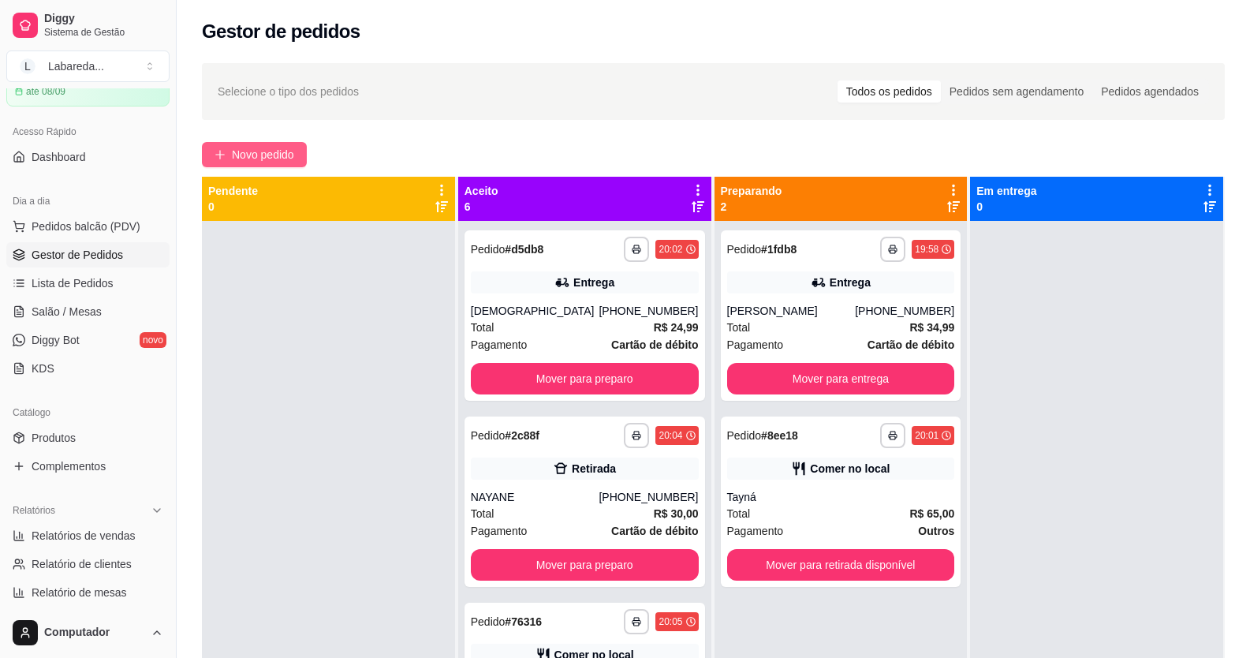
click at [249, 153] on span "Novo pedido" at bounding box center [263, 154] width 62 height 17
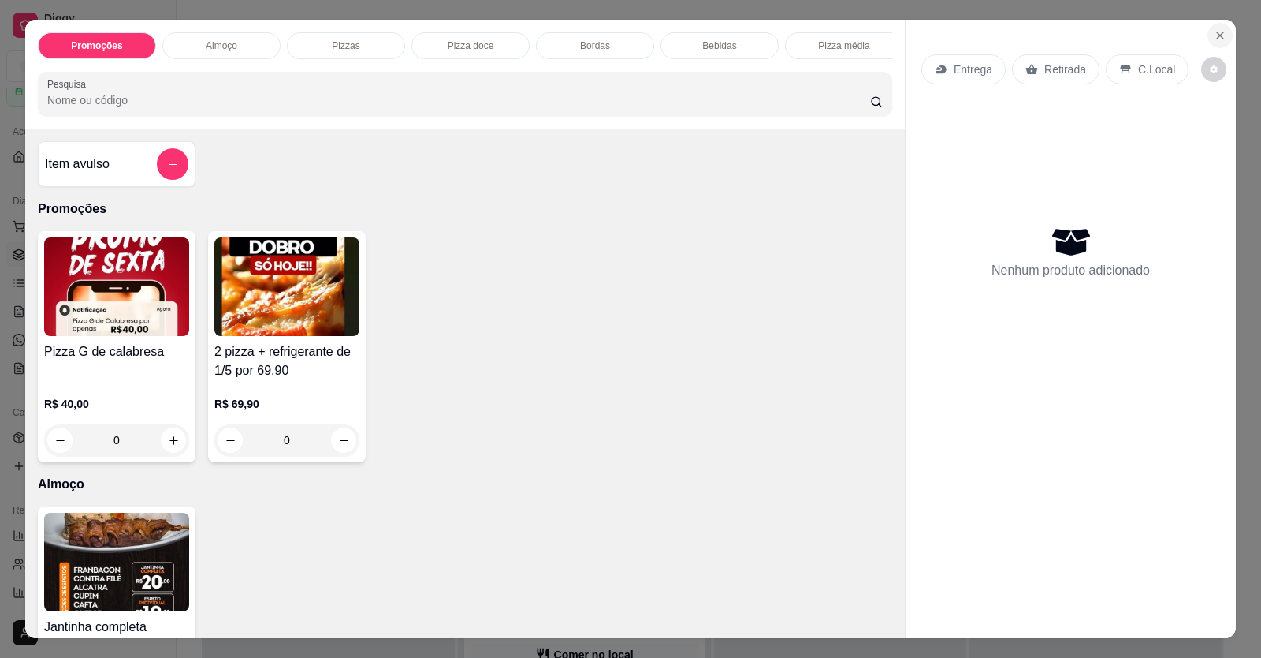
click at [1214, 40] on icon "Close" at bounding box center [1220, 35] width 13 height 13
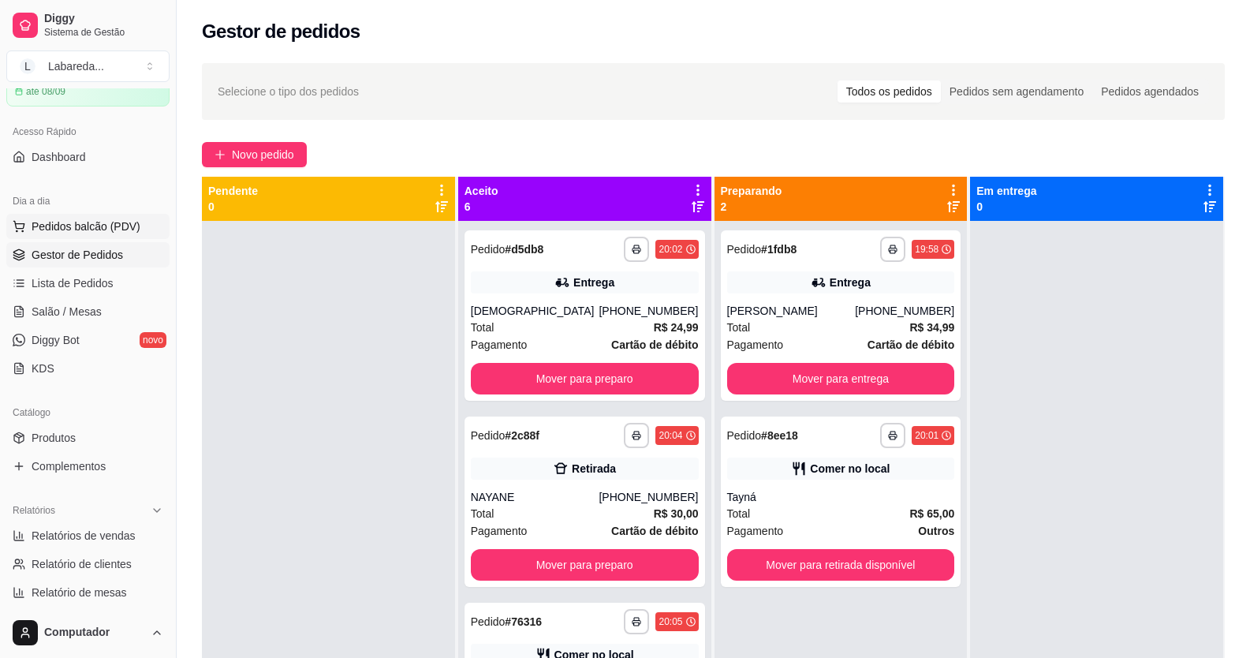
click at [61, 234] on button "Pedidos balcão (PDV)" at bounding box center [87, 226] width 163 height 25
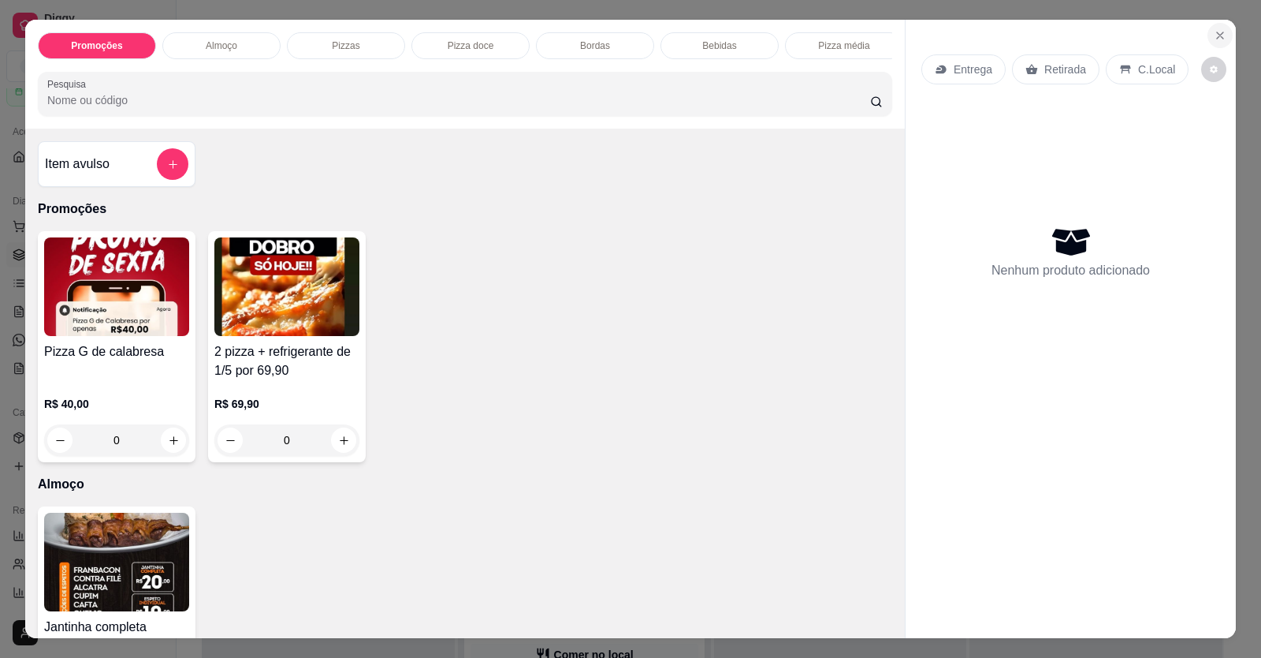
click at [1216, 29] on button "Close" at bounding box center [1220, 35] width 25 height 25
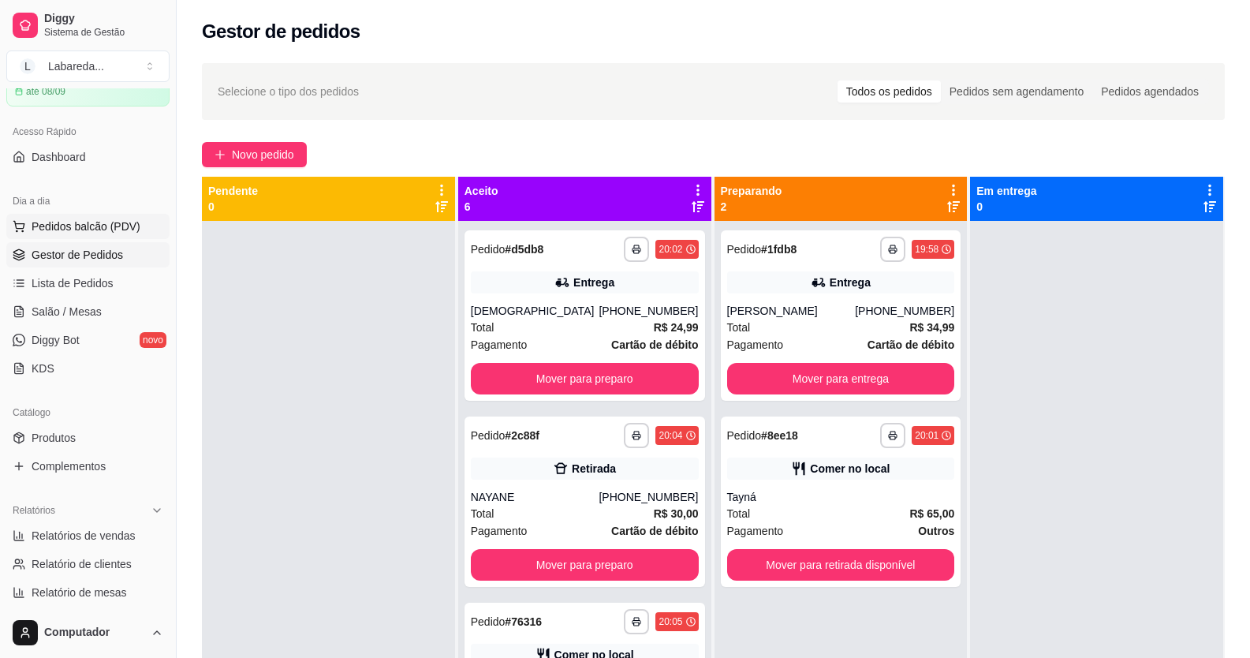
click at [58, 224] on span "Pedidos balcão (PDV)" at bounding box center [86, 226] width 109 height 16
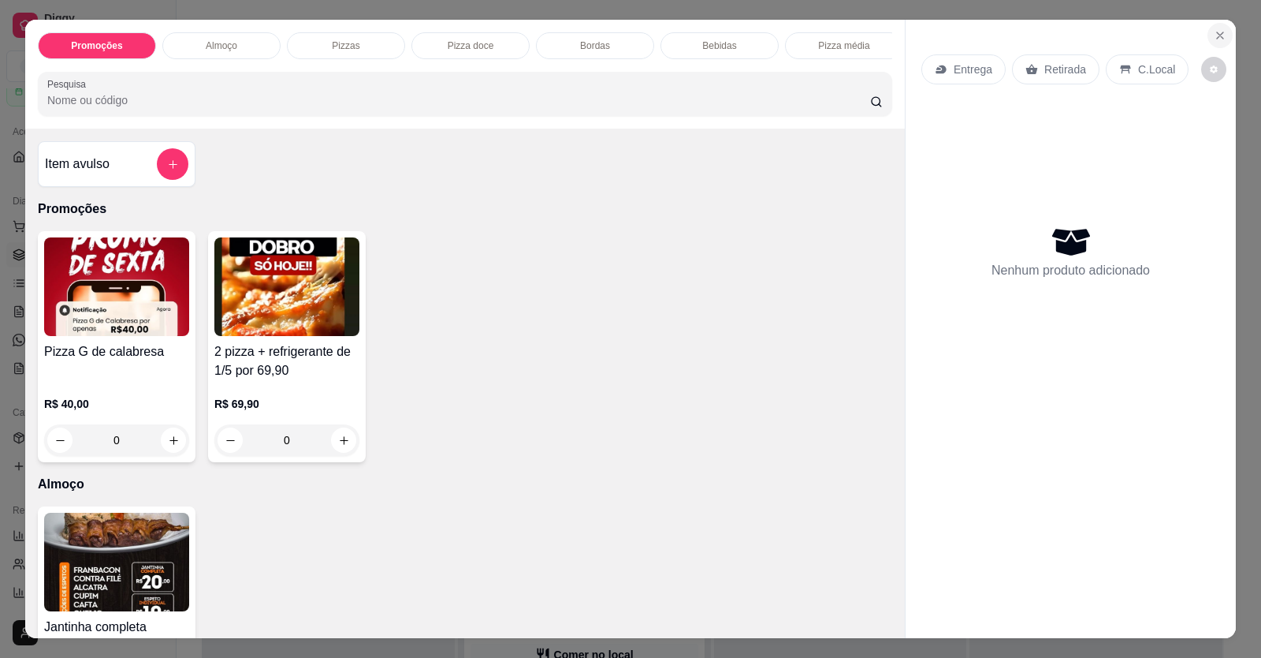
click at [1217, 29] on button "Close" at bounding box center [1220, 35] width 25 height 25
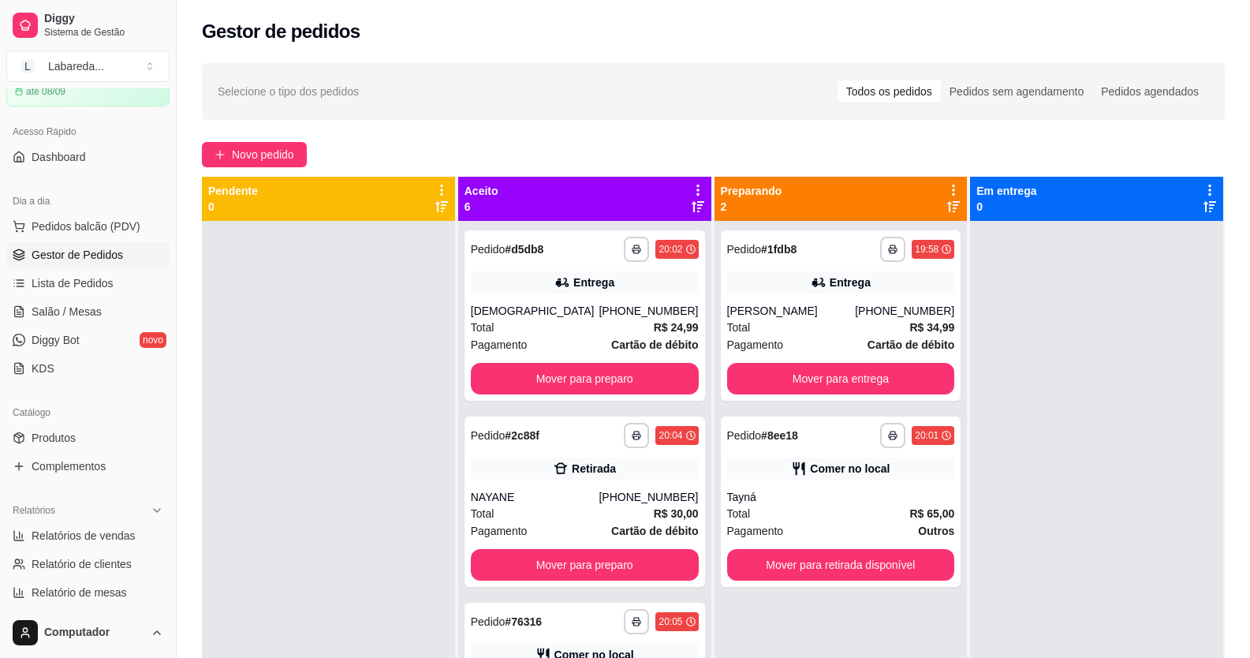
drag, startPoint x: 460, startPoint y: 635, endPoint x: 456, endPoint y: 650, distance: 15.5
drag, startPoint x: 456, startPoint y: 650, endPoint x: 62, endPoint y: 424, distance: 453.4
click at [63, 424] on div "Catálogo" at bounding box center [87, 412] width 163 height 25
click at [60, 442] on span "Produtos" at bounding box center [54, 438] width 44 height 16
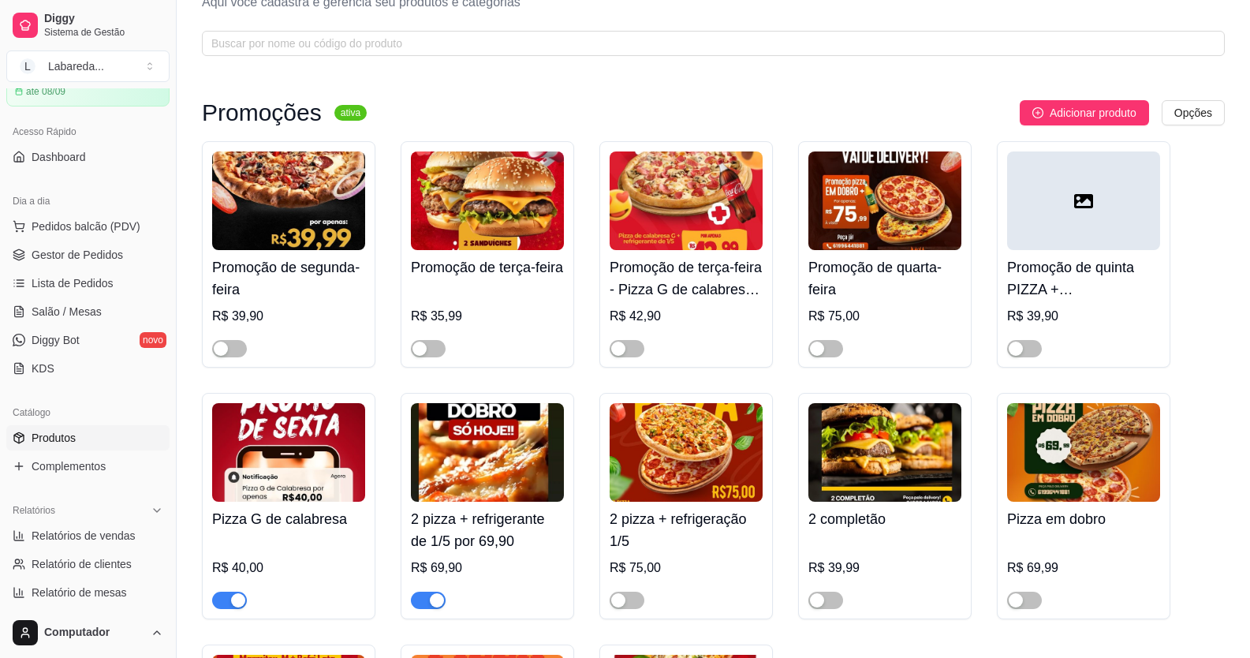
scroll to position [158, 0]
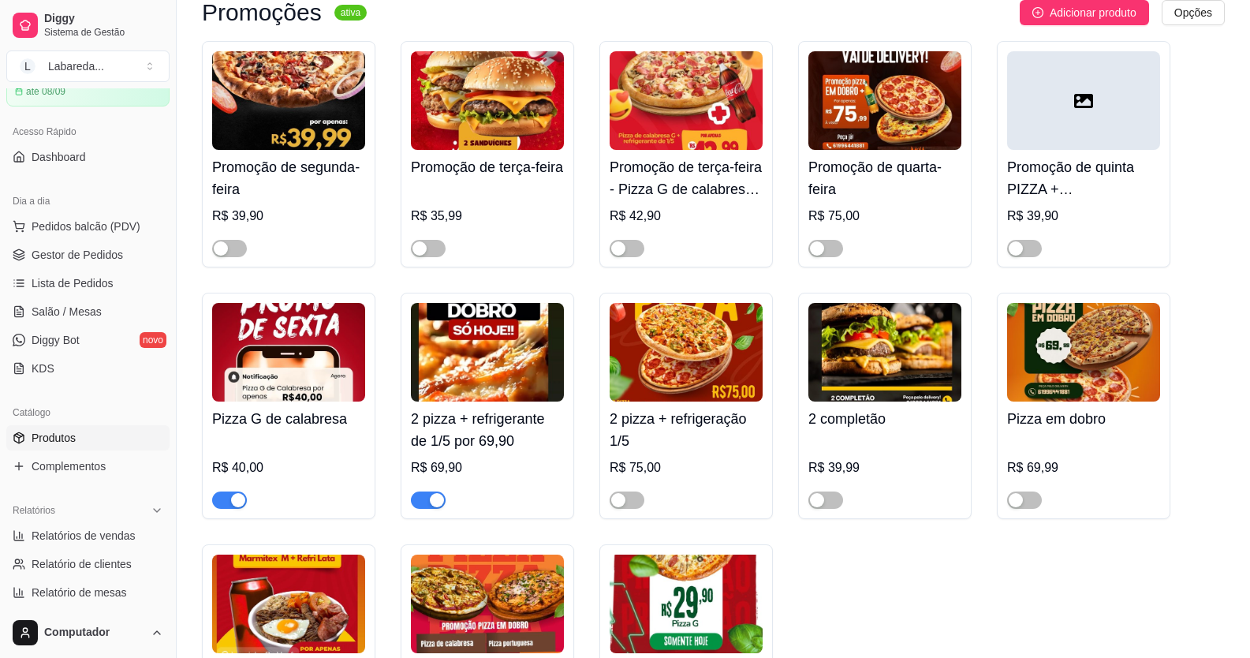
click at [232, 497] on button "button" at bounding box center [229, 499] width 35 height 17
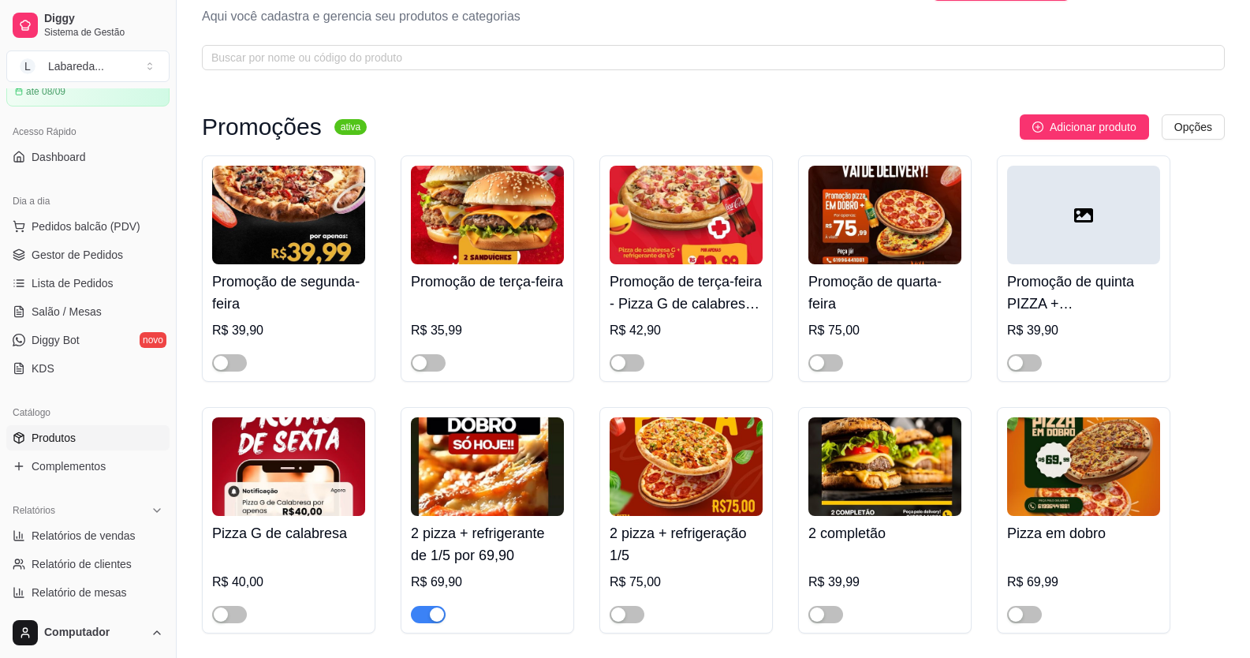
scroll to position [0, 0]
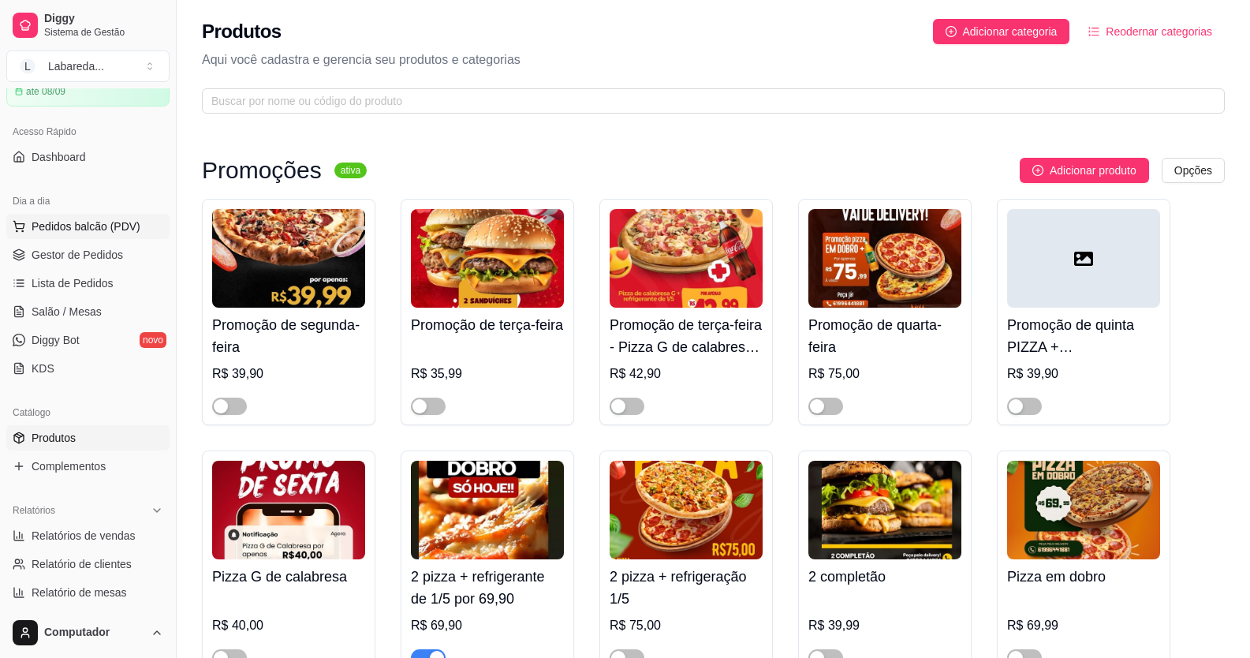
click at [29, 219] on button "Pedidos balcão (PDV)" at bounding box center [87, 226] width 163 height 25
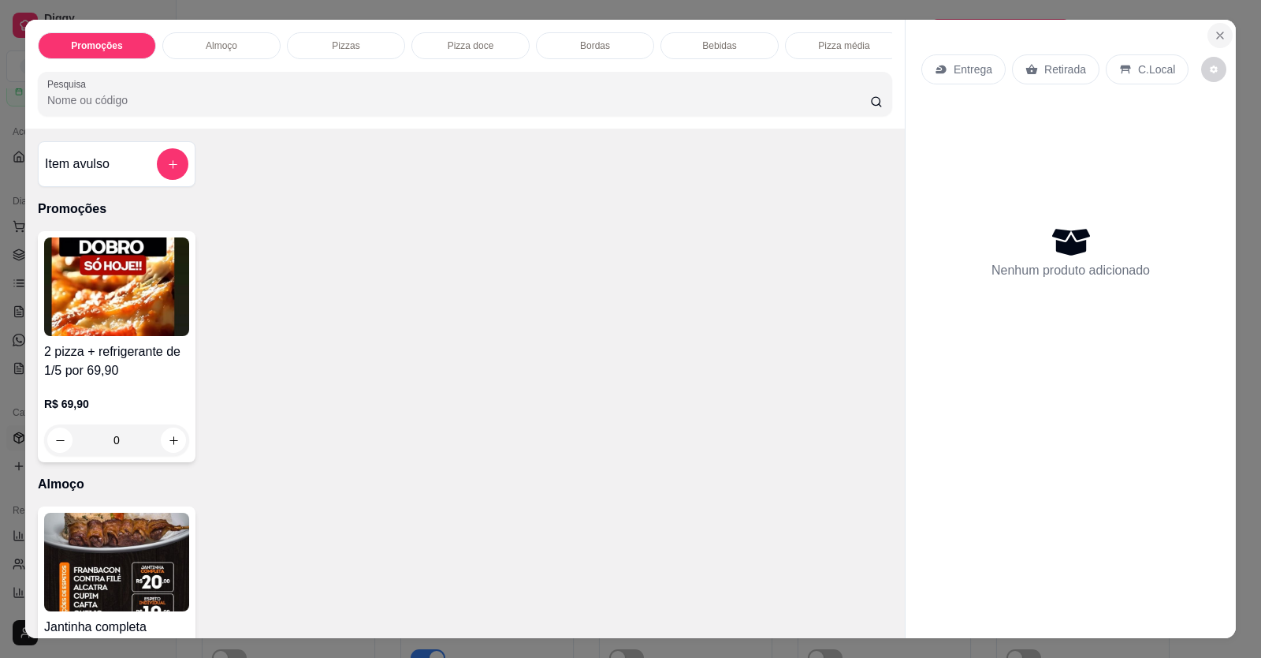
click at [1215, 42] on icon "Close" at bounding box center [1220, 35] width 13 height 13
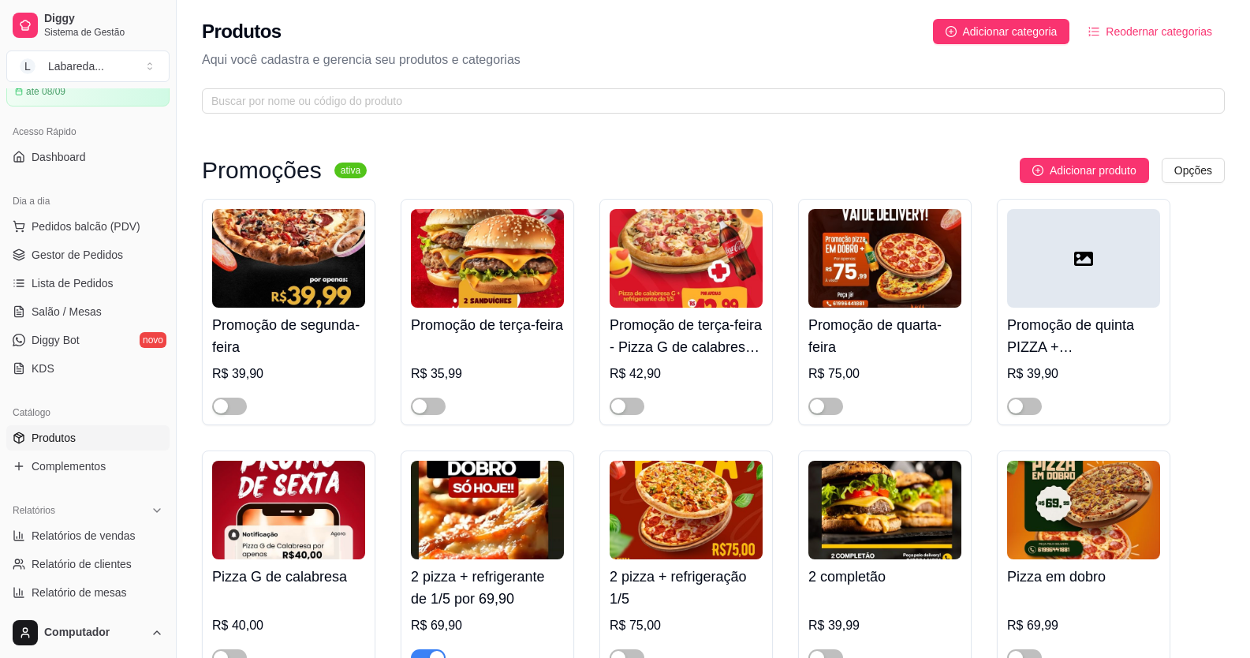
click at [58, 444] on span "Produtos" at bounding box center [54, 438] width 44 height 16
click at [55, 229] on span "Pedidos balcão (PDV)" at bounding box center [86, 226] width 109 height 16
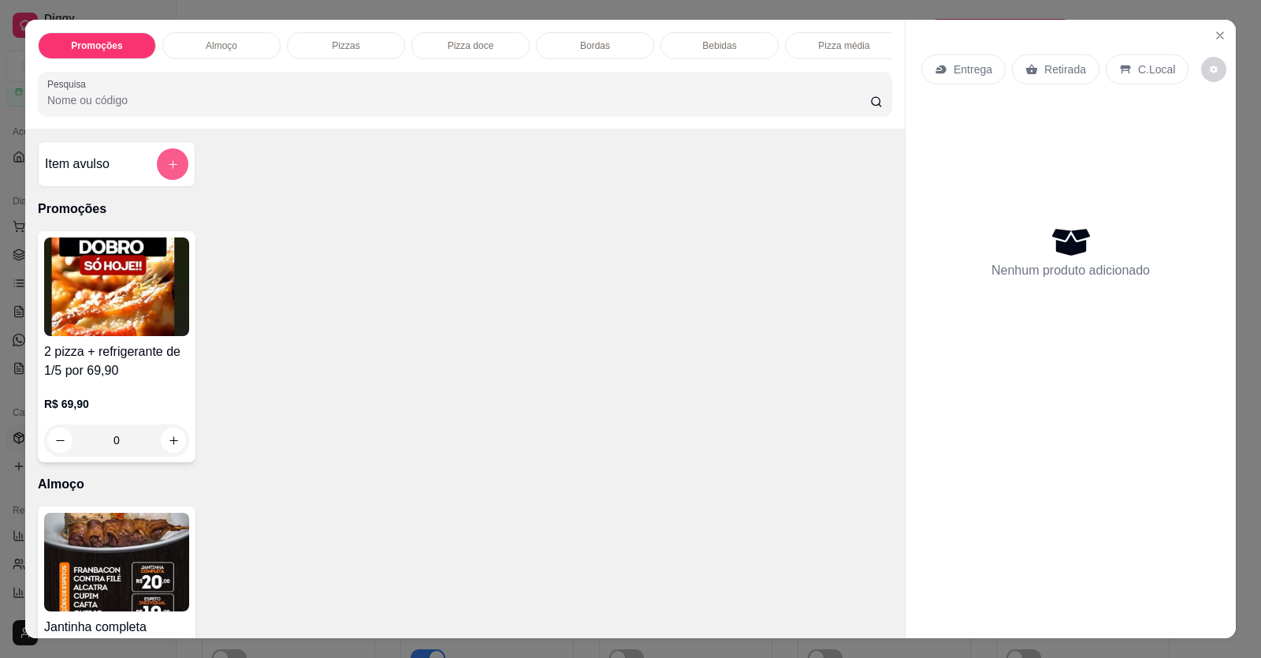
click at [169, 180] on button "add-separate-item" at bounding box center [173, 164] width 32 height 32
drag, startPoint x: 1210, startPoint y: 17, endPoint x: 1227, endPoint y: 34, distance: 23.4
click at [1212, 17] on div "Promoções Almoço Pizzas Pizza doce Bordas Bebidas Pizza média Pesquisa Item avu…" at bounding box center [630, 329] width 1261 height 658
click at [1215, 34] on button "Close" at bounding box center [1220, 35] width 25 height 25
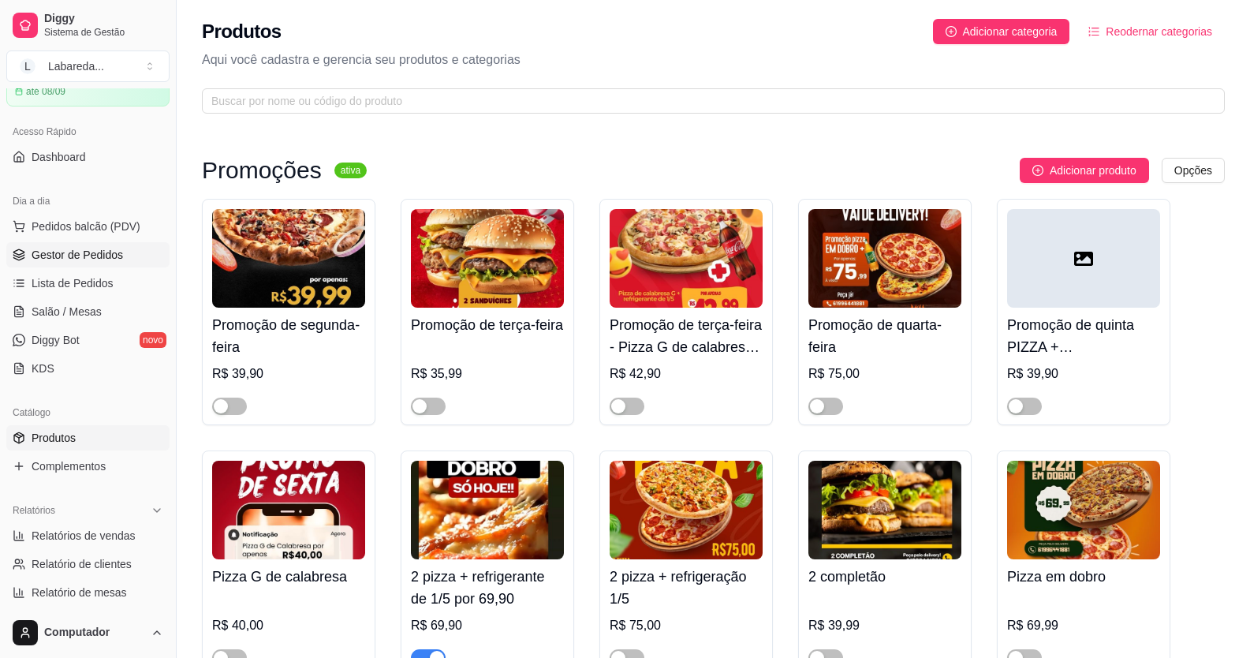
click at [83, 263] on link "Gestor de Pedidos" at bounding box center [87, 254] width 163 height 25
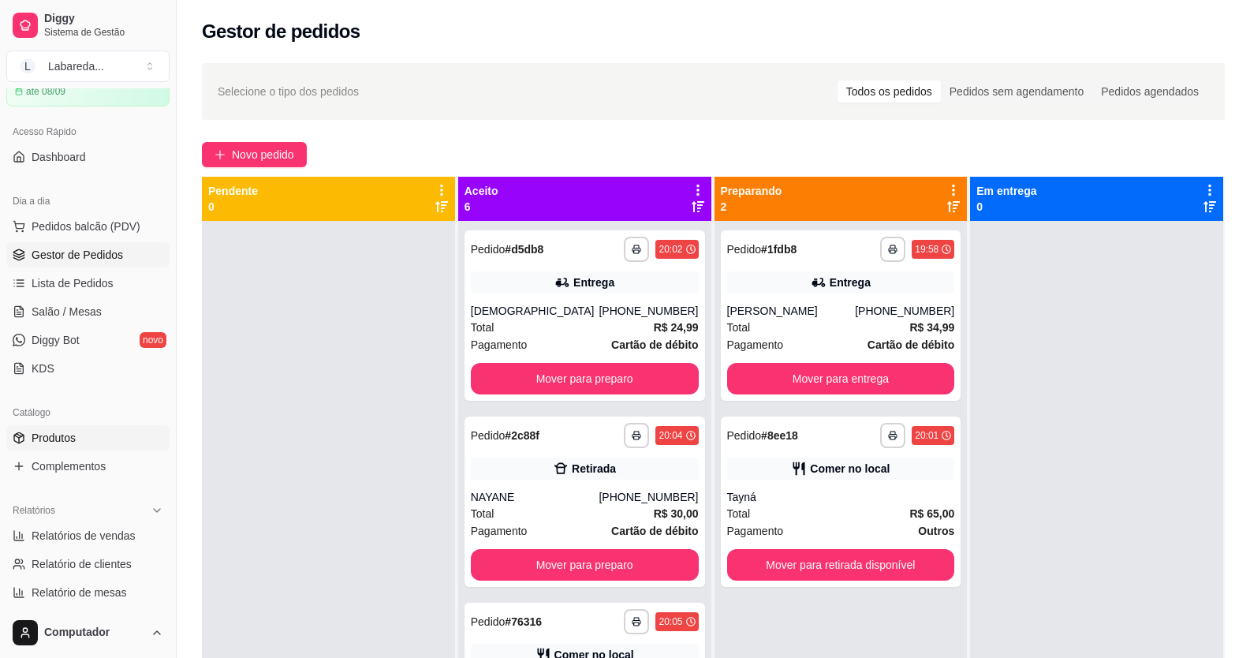
click at [45, 435] on span "Produtos" at bounding box center [54, 438] width 44 height 16
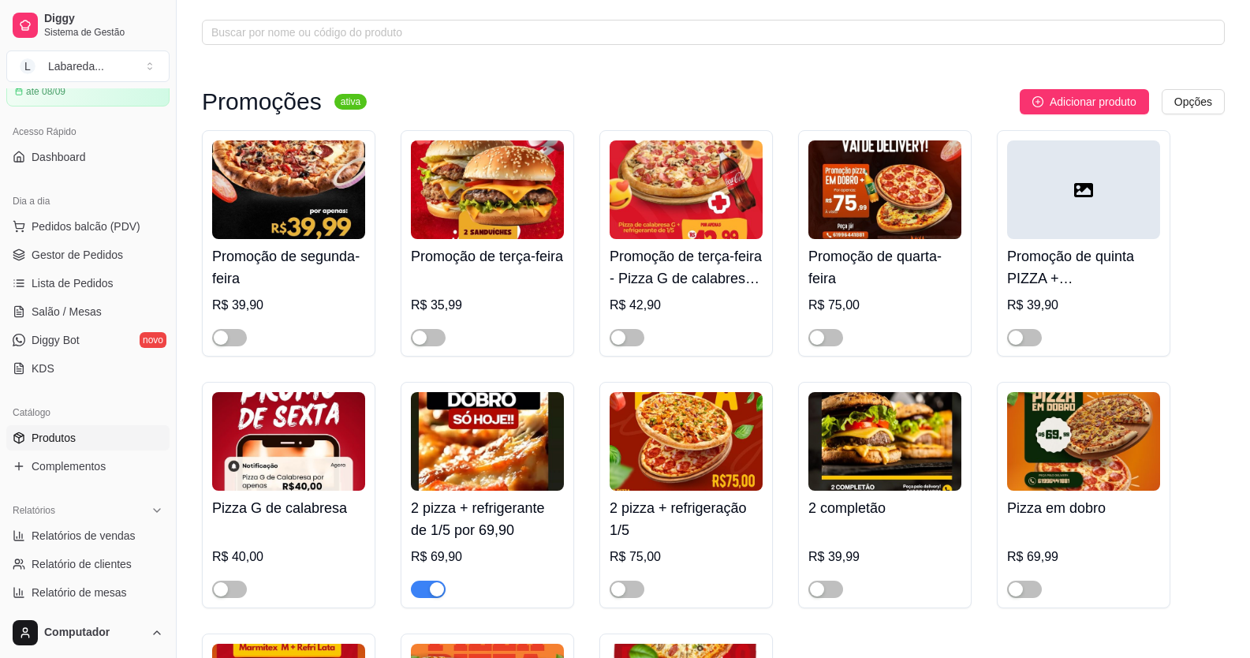
scroll to position [158, 0]
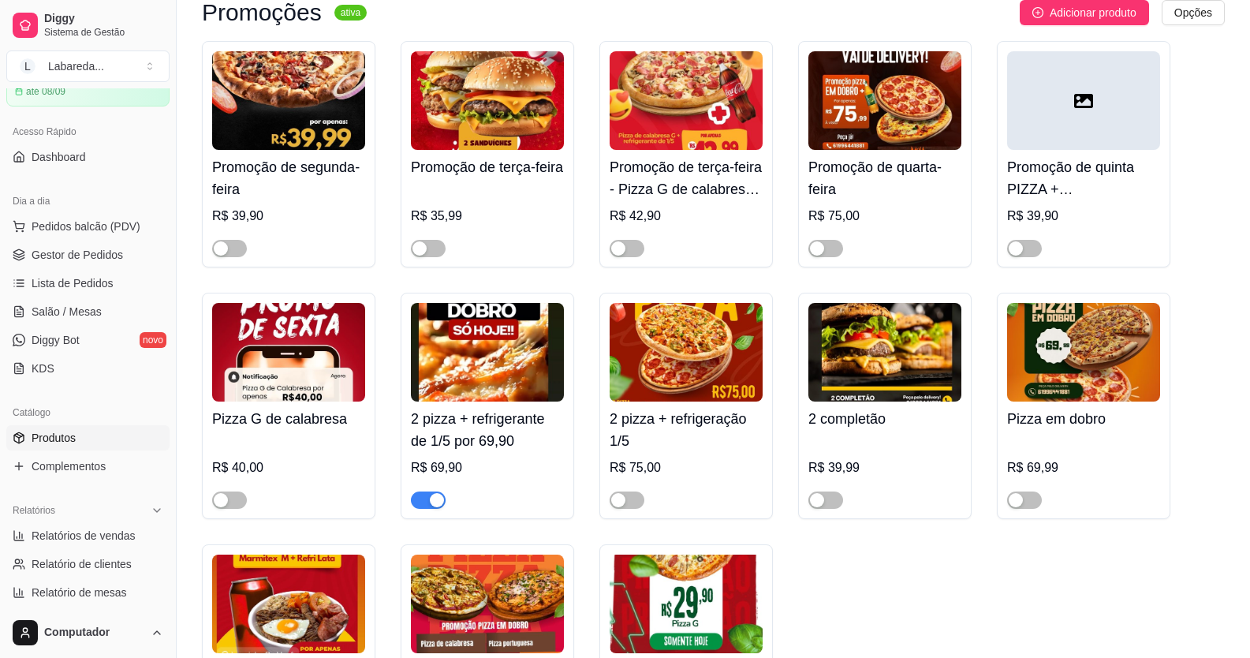
click at [437, 505] on div "button" at bounding box center [437, 500] width 14 height 14
click at [612, 497] on div "button" at bounding box center [618, 500] width 14 height 14
click at [58, 262] on span "Gestor de Pedidos" at bounding box center [77, 255] width 91 height 16
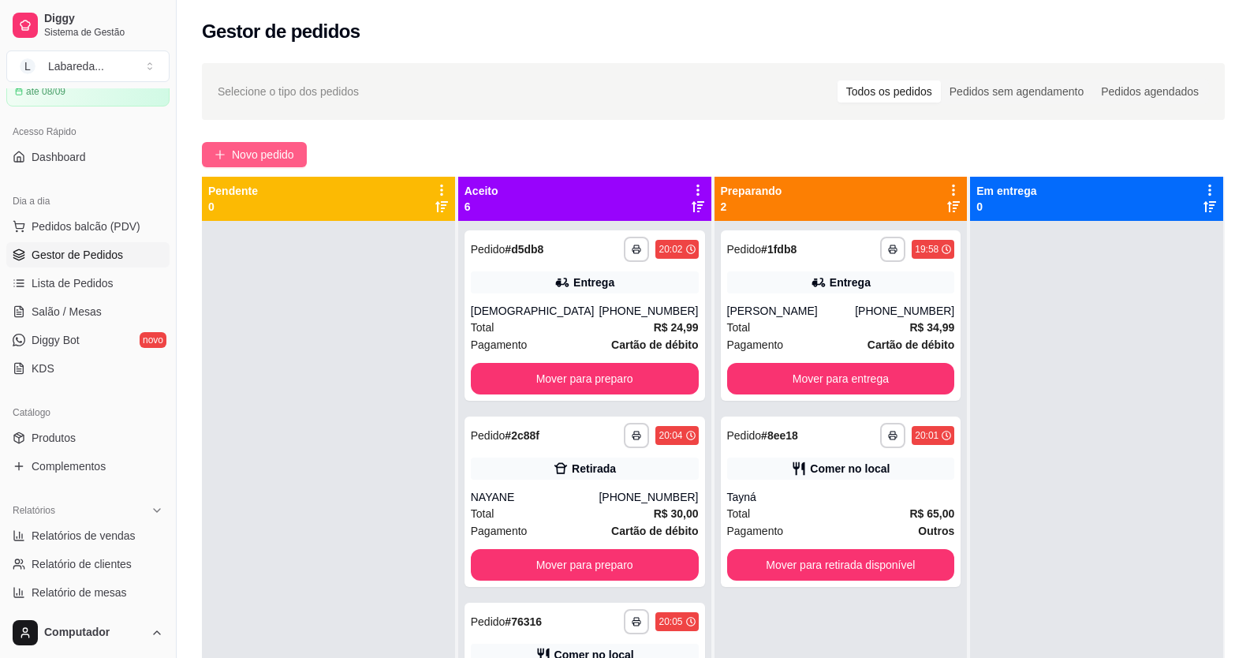
click at [241, 162] on span "Novo pedido" at bounding box center [263, 154] width 62 height 17
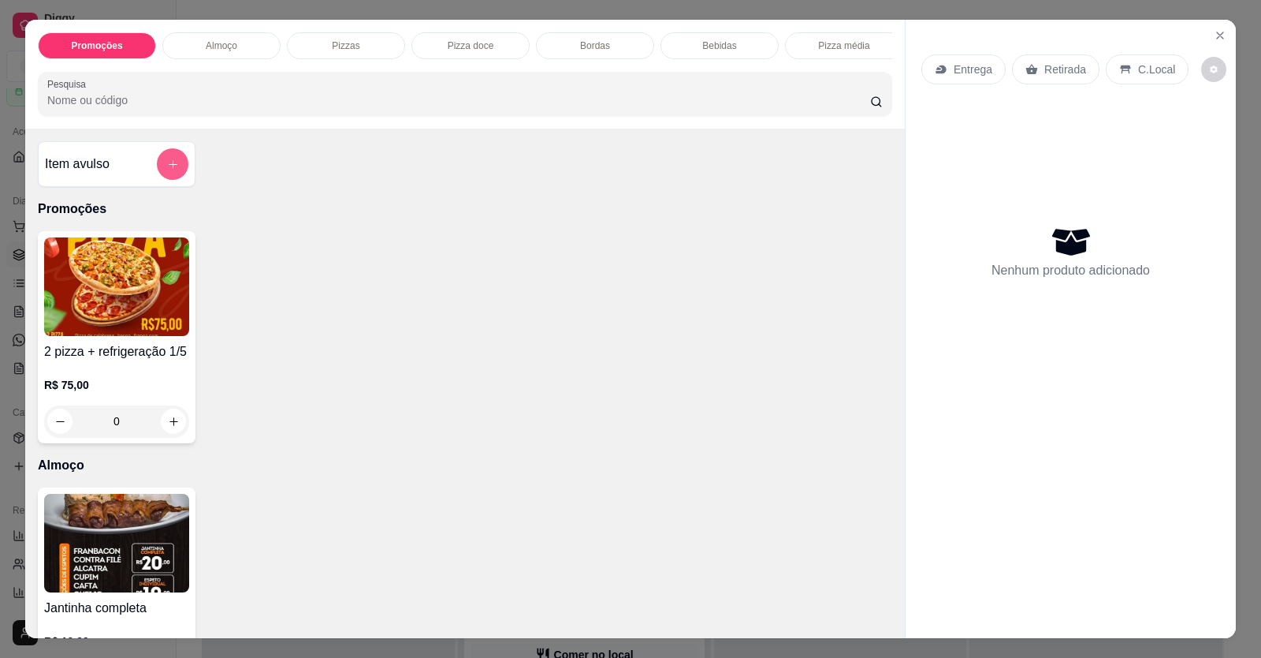
click at [173, 177] on button "add-separate-item" at bounding box center [173, 164] width 32 height 32
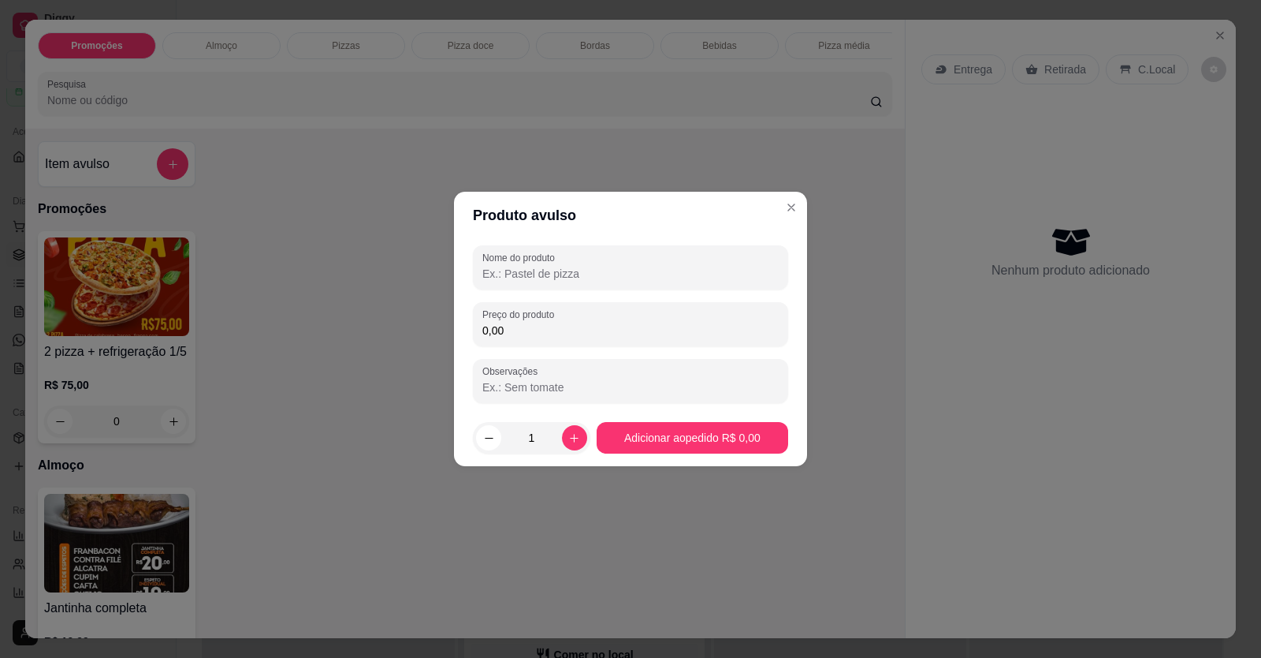
click at [613, 268] on input "Nome do produto" at bounding box center [630, 274] width 296 height 16
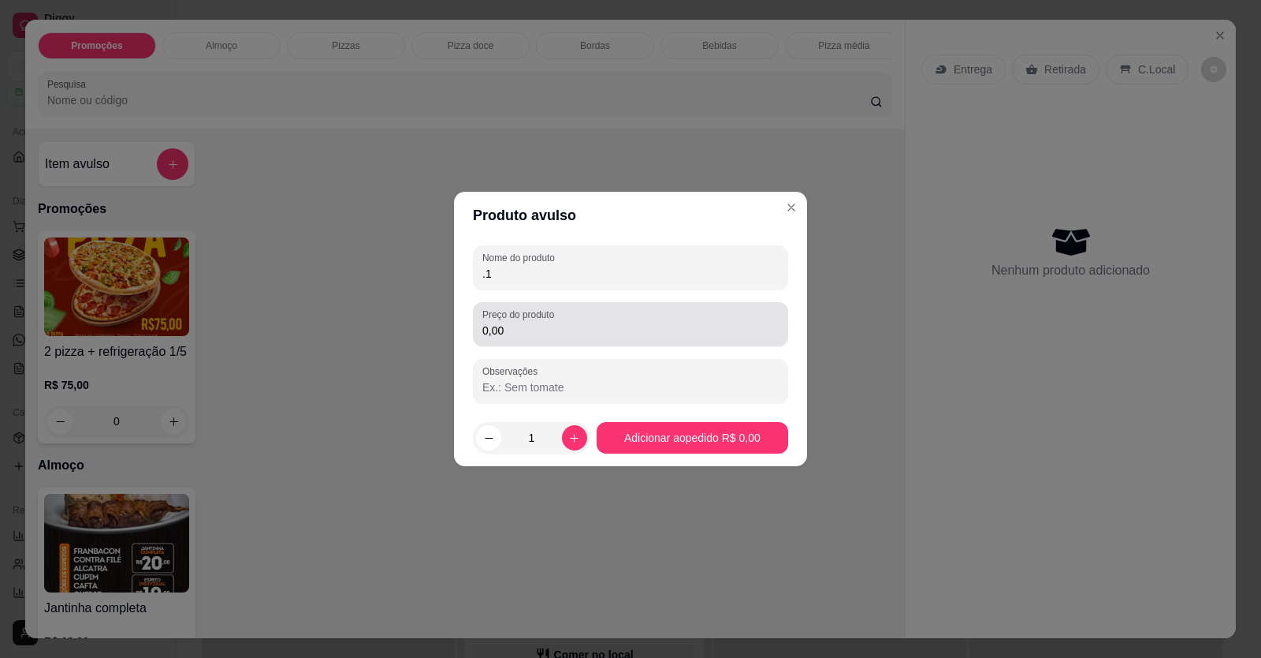
type input "."
type input "1 PORTUGUESA 1 CALABRESA"
click at [617, 322] on input "0,00" at bounding box center [630, 330] width 296 height 16
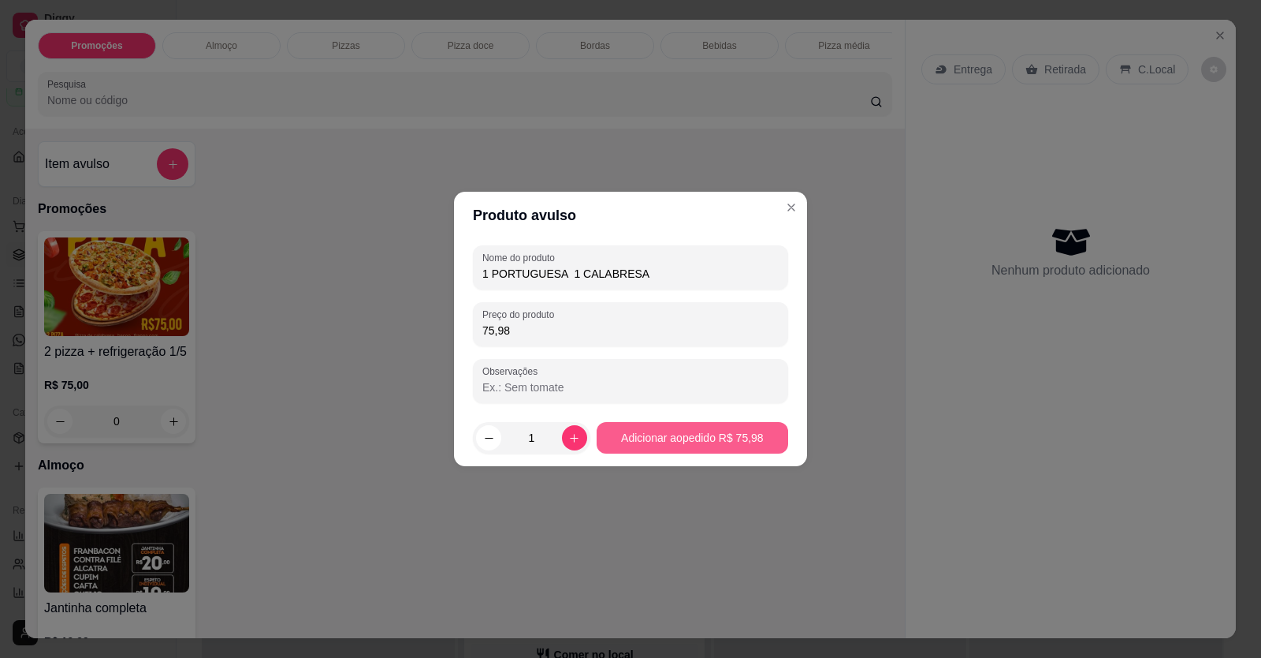
type input "75,98"
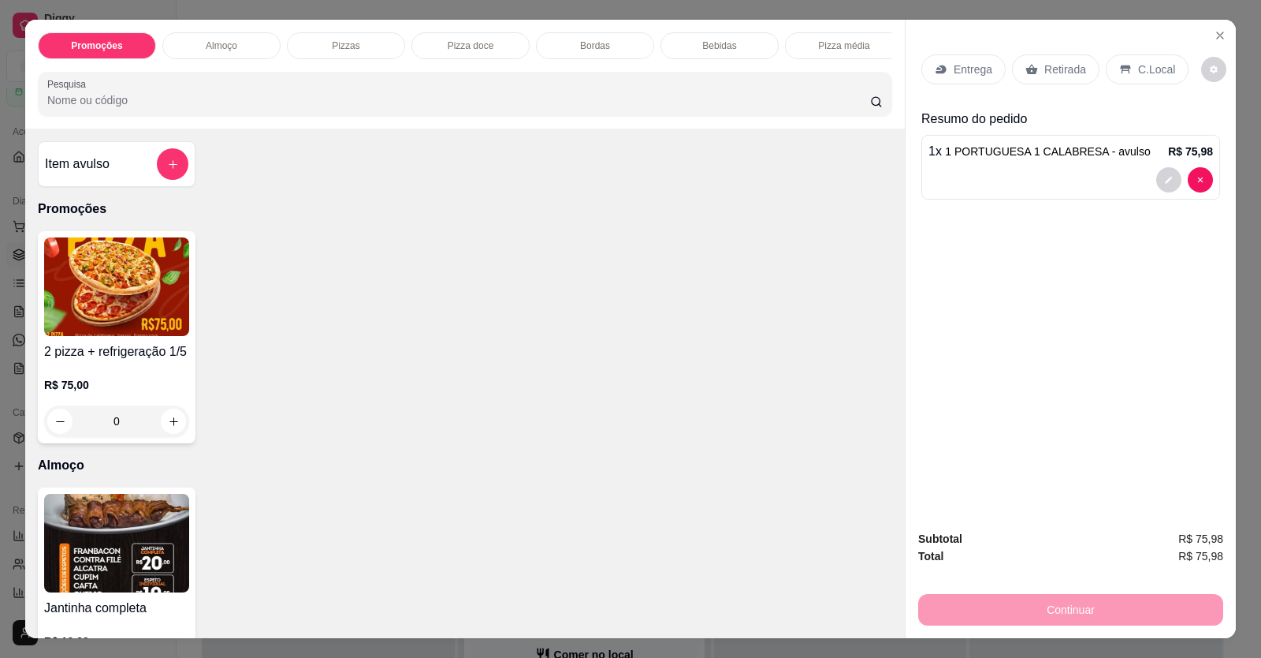
click at [943, 65] on div "Entrega" at bounding box center [964, 69] width 84 height 30
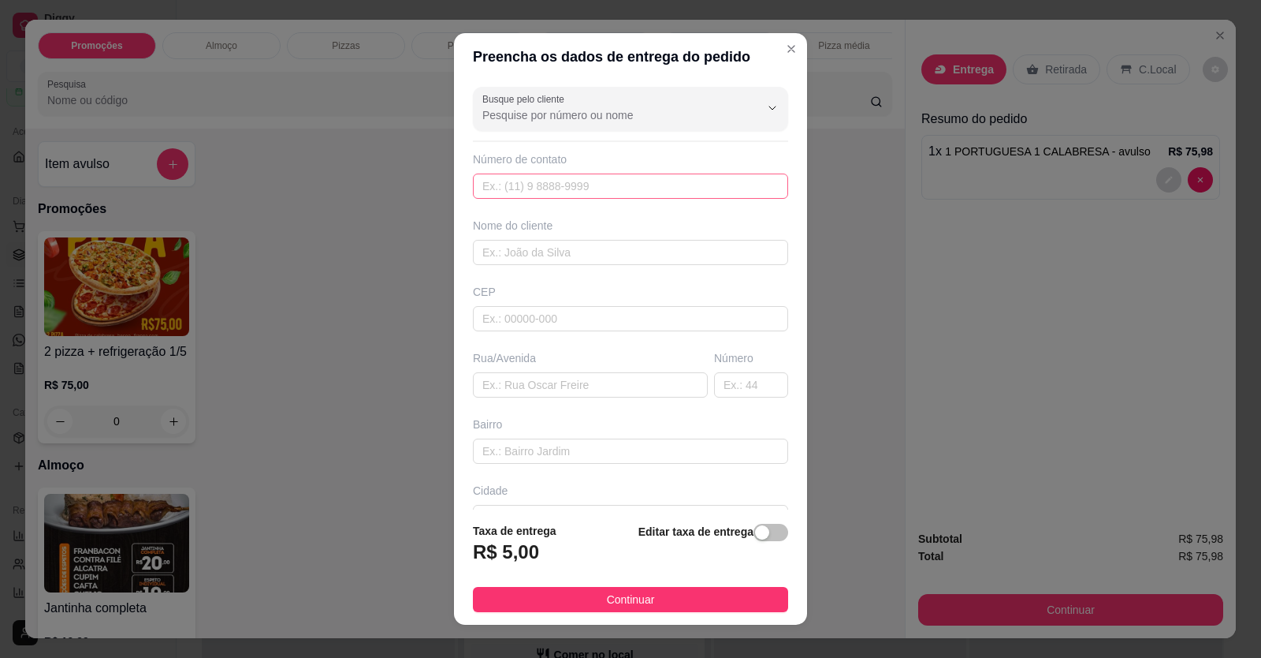
click at [665, 173] on div "Número de contato" at bounding box center [630, 174] width 315 height 47
click at [529, 191] on input "text" at bounding box center [630, 185] width 315 height 25
type input "(61) 99976-1987"
click at [561, 259] on input "text" at bounding box center [630, 252] width 315 height 25
drag, startPoint x: 523, startPoint y: 394, endPoint x: 482, endPoint y: 371, distance: 47.3
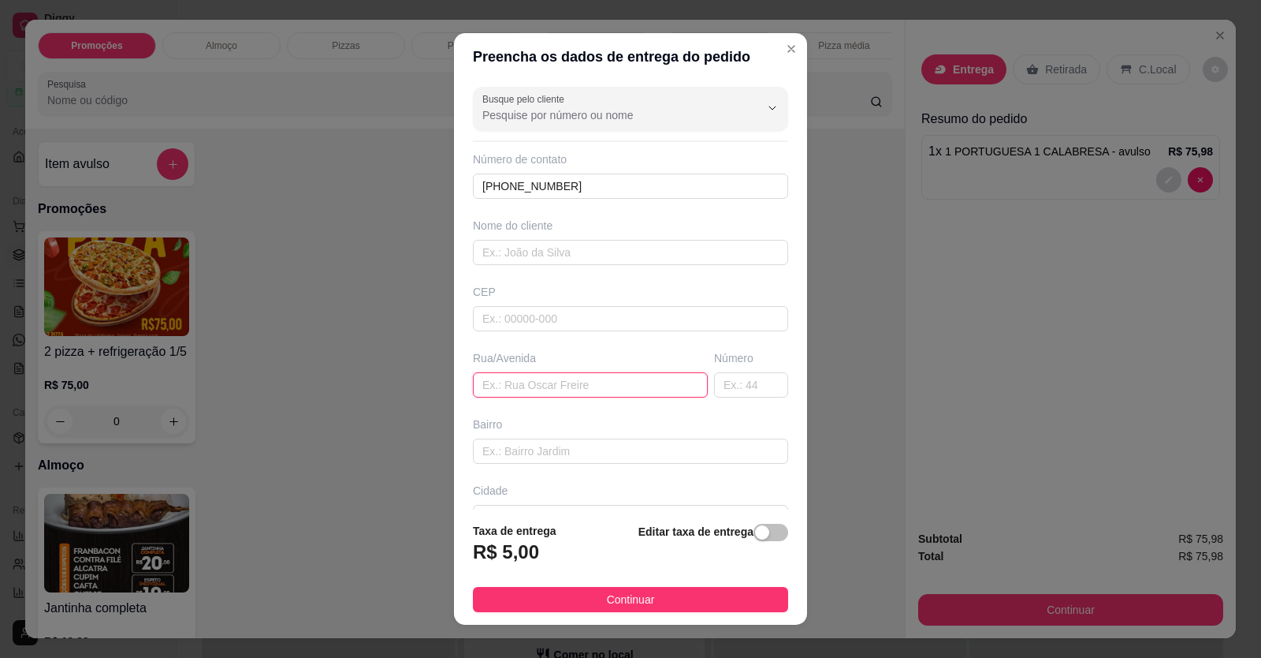
click at [523, 394] on input "text" at bounding box center [590, 384] width 235 height 25
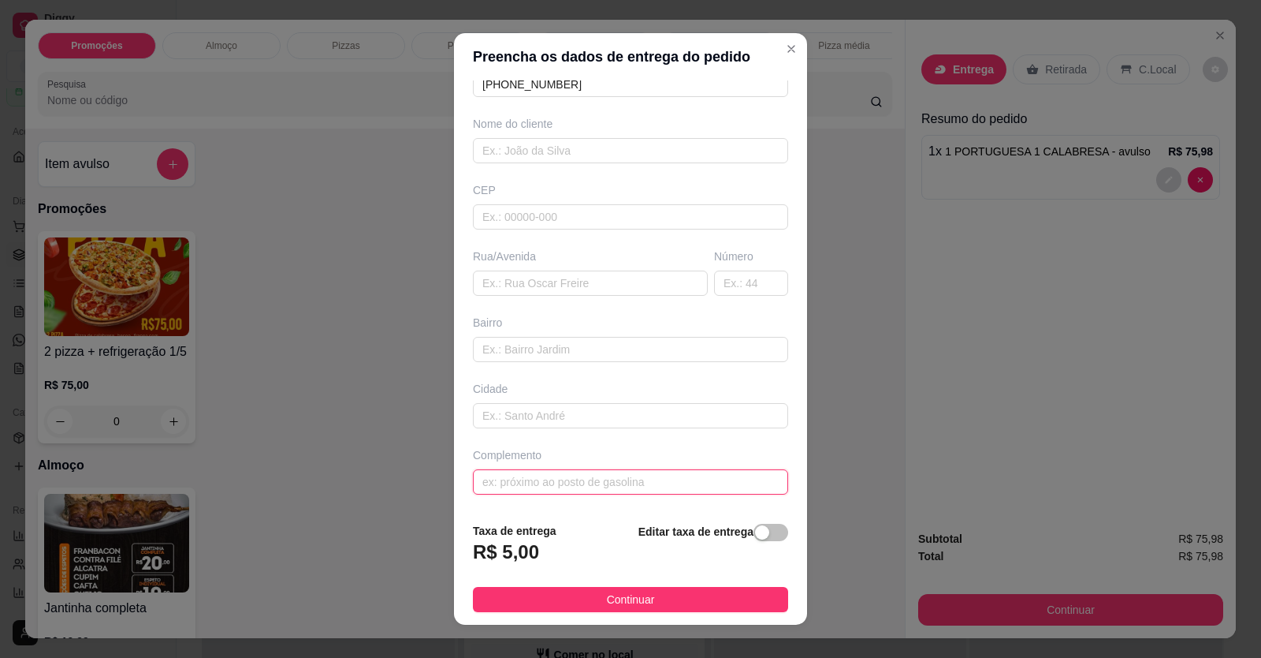
click at [577, 481] on input "text" at bounding box center [630, 481] width 315 height 25
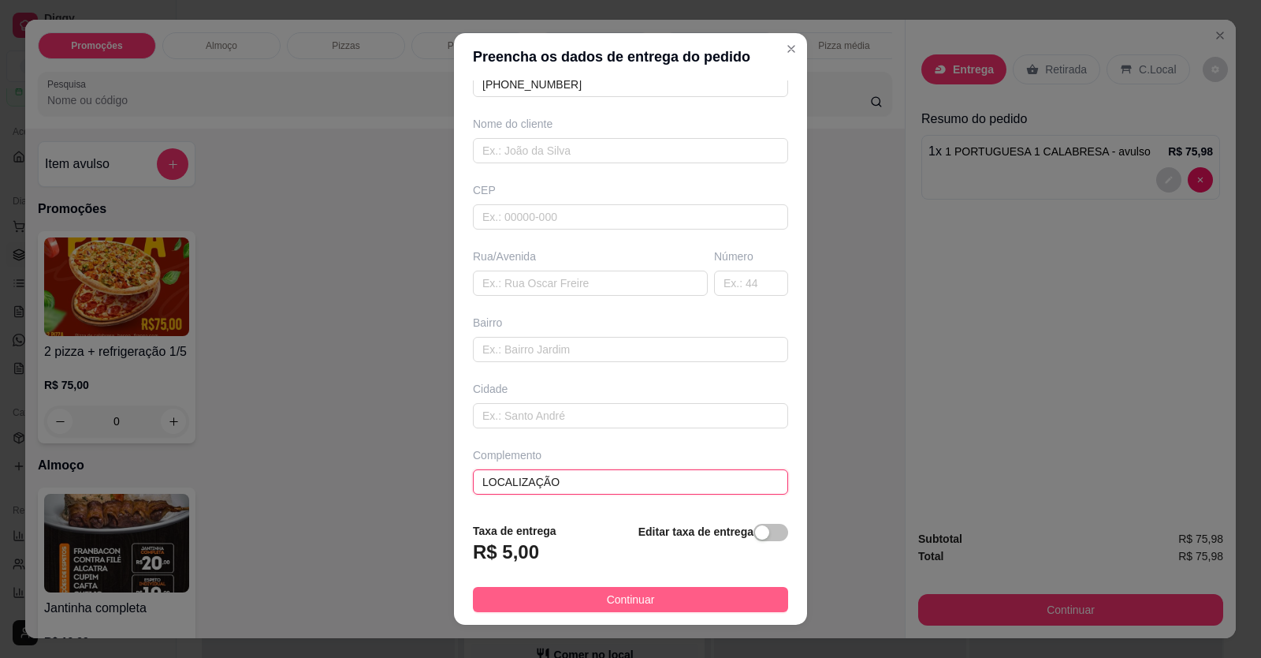
type input "LOCALIZAÇÃO"
click at [620, 587] on button "Continuar" at bounding box center [630, 599] width 315 height 25
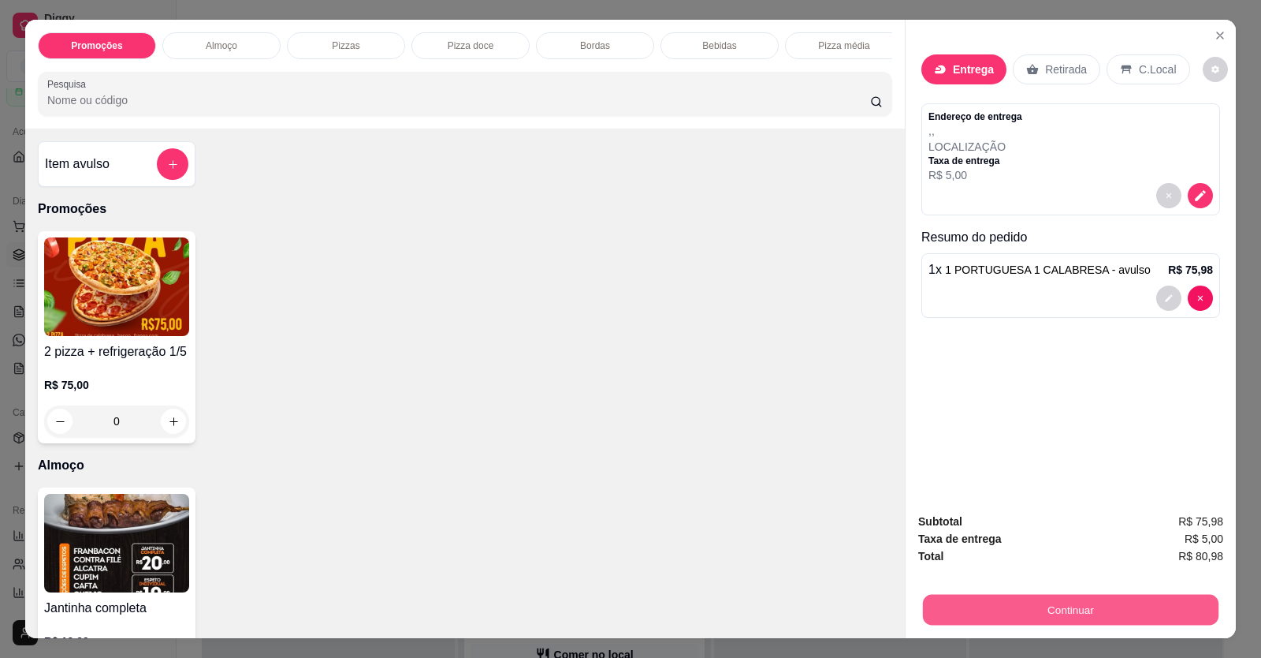
click at [968, 606] on button "Continuar" at bounding box center [1071, 609] width 296 height 31
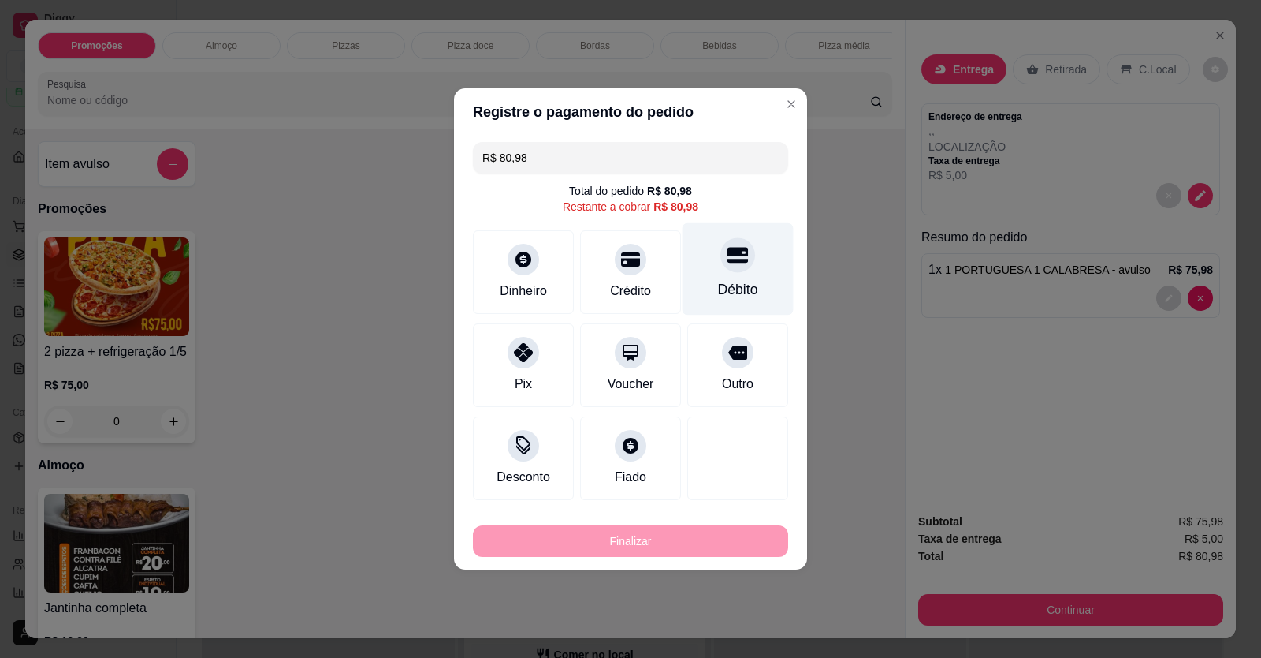
click at [705, 299] on div "Débito" at bounding box center [738, 269] width 111 height 92
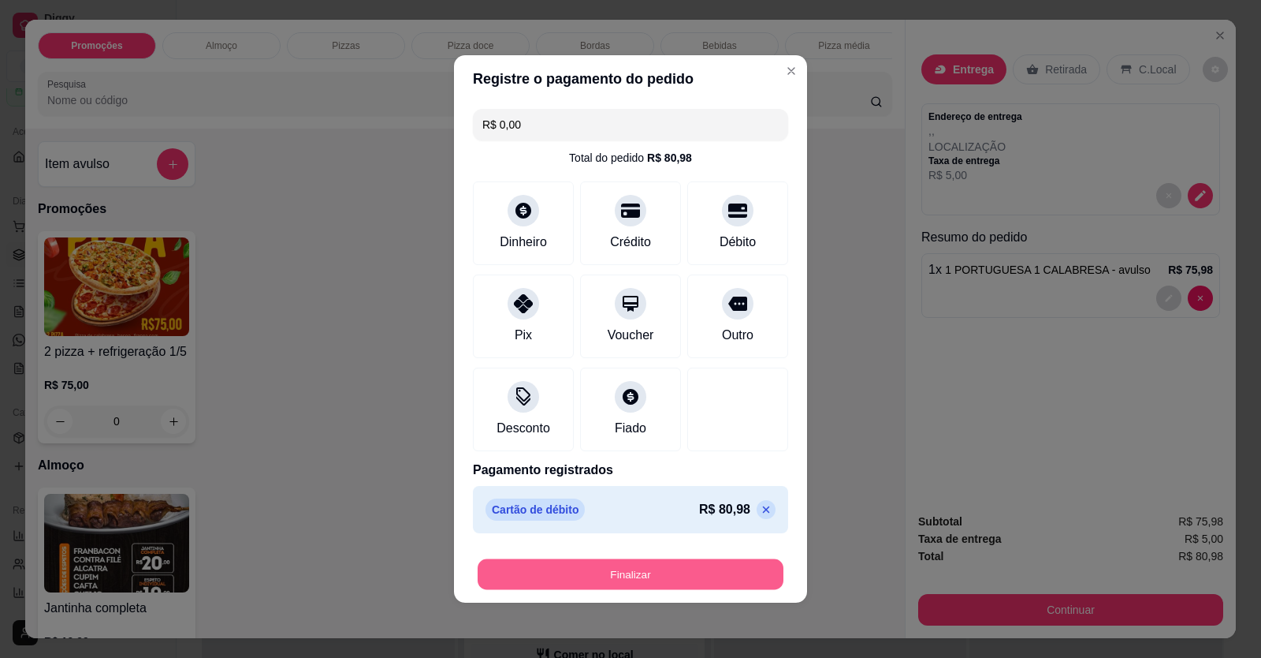
click at [709, 568] on button "Finalizar" at bounding box center [631, 574] width 306 height 31
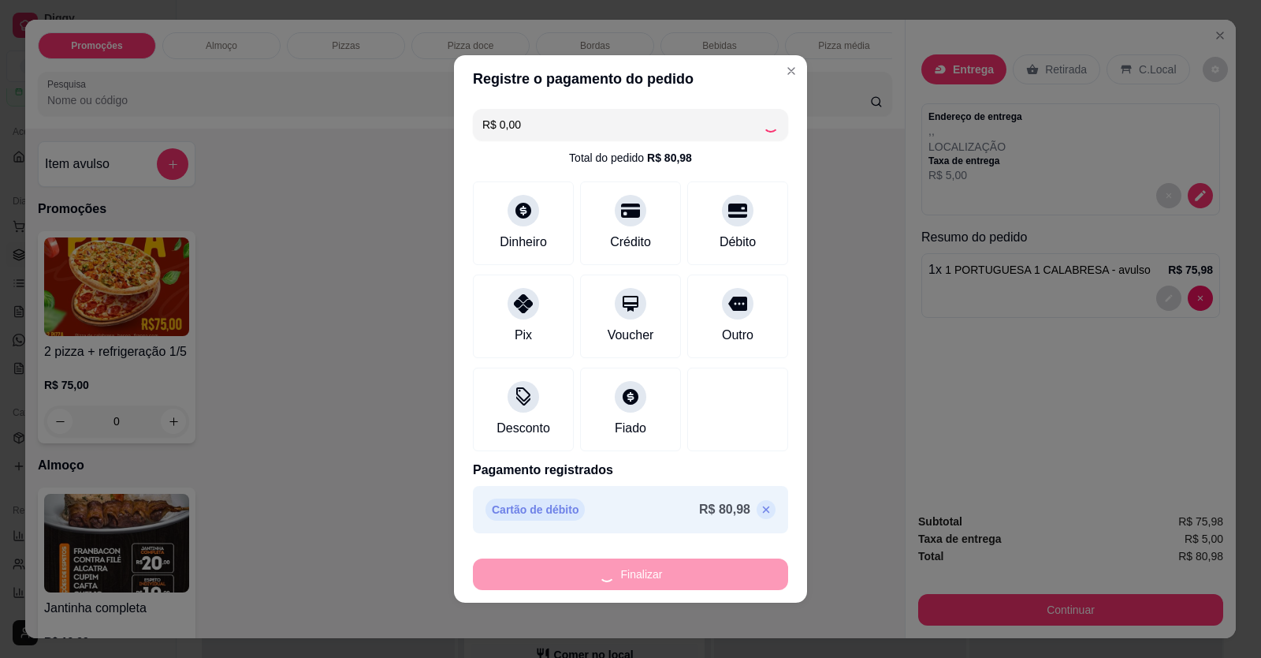
type input "-R$ 80,98"
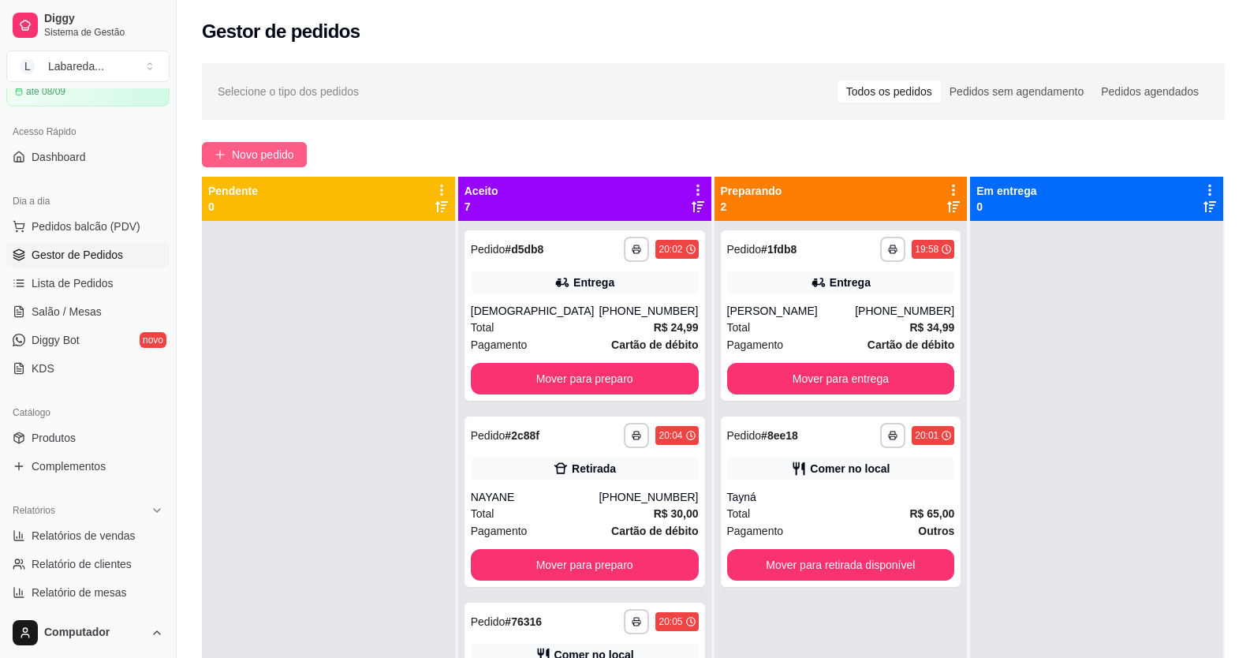
click at [260, 151] on span "Novo pedido" at bounding box center [263, 154] width 62 height 17
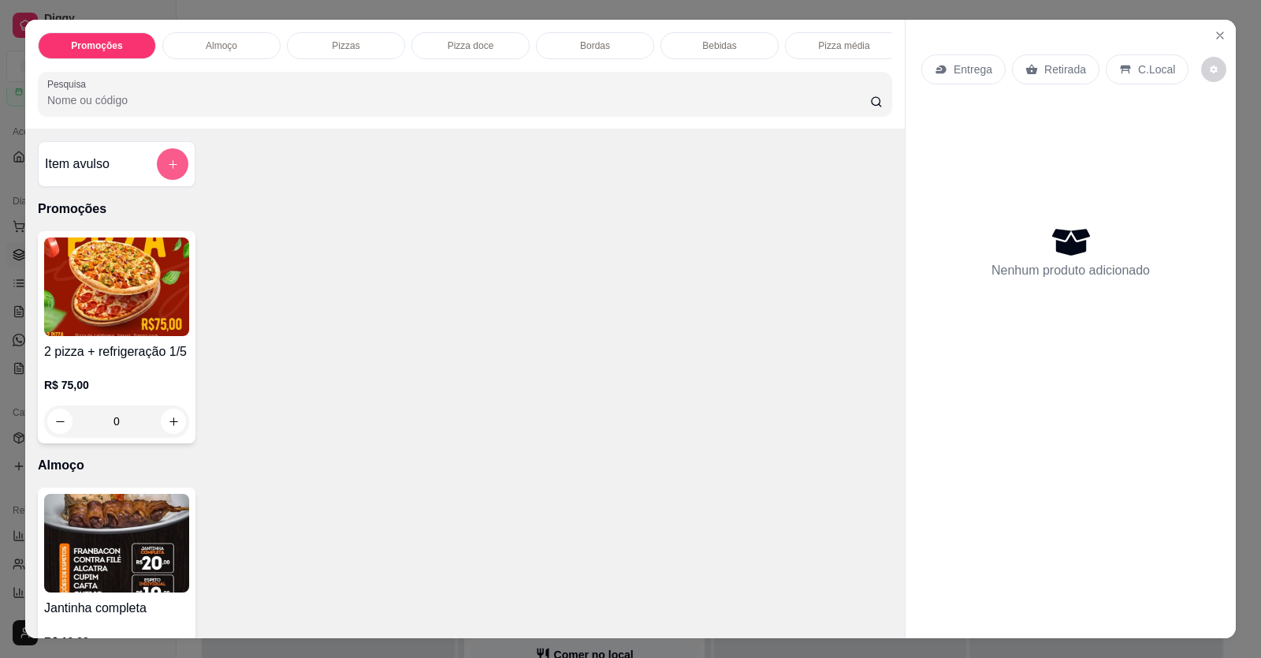
click at [175, 173] on button "add-separate-item" at bounding box center [173, 164] width 32 height 32
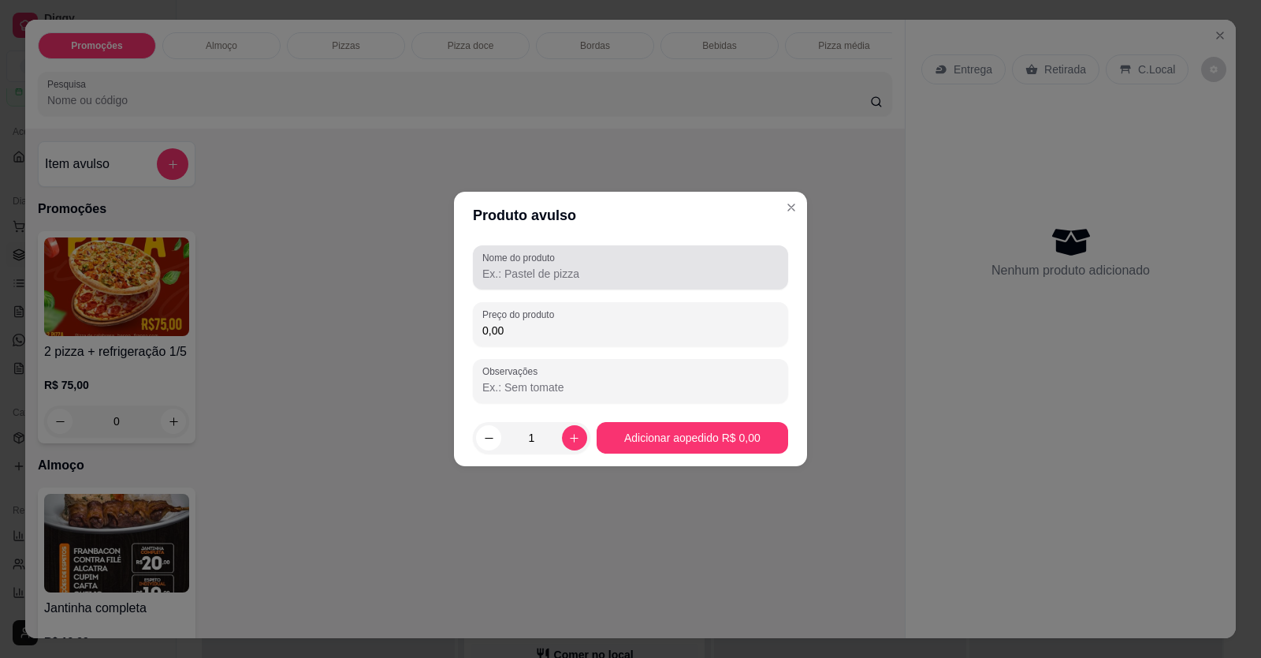
click at [503, 267] on input "Nome do produto" at bounding box center [630, 274] width 296 height 16
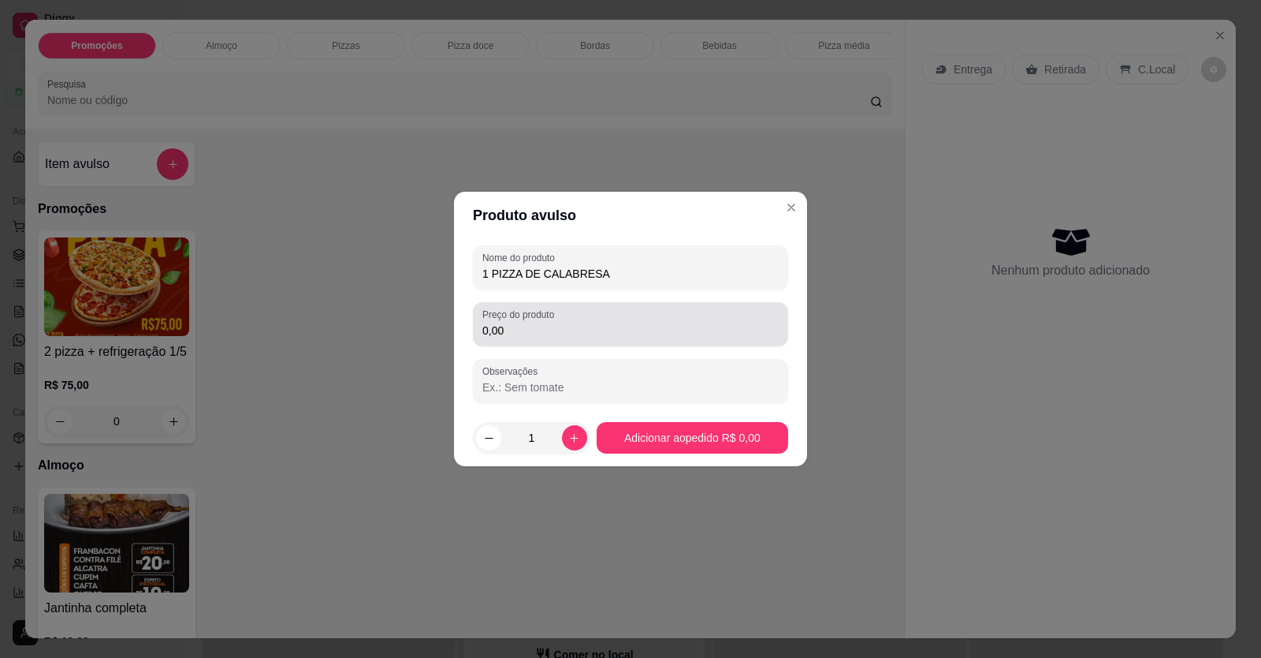
type input "1 PIZZA DE CALABRESA"
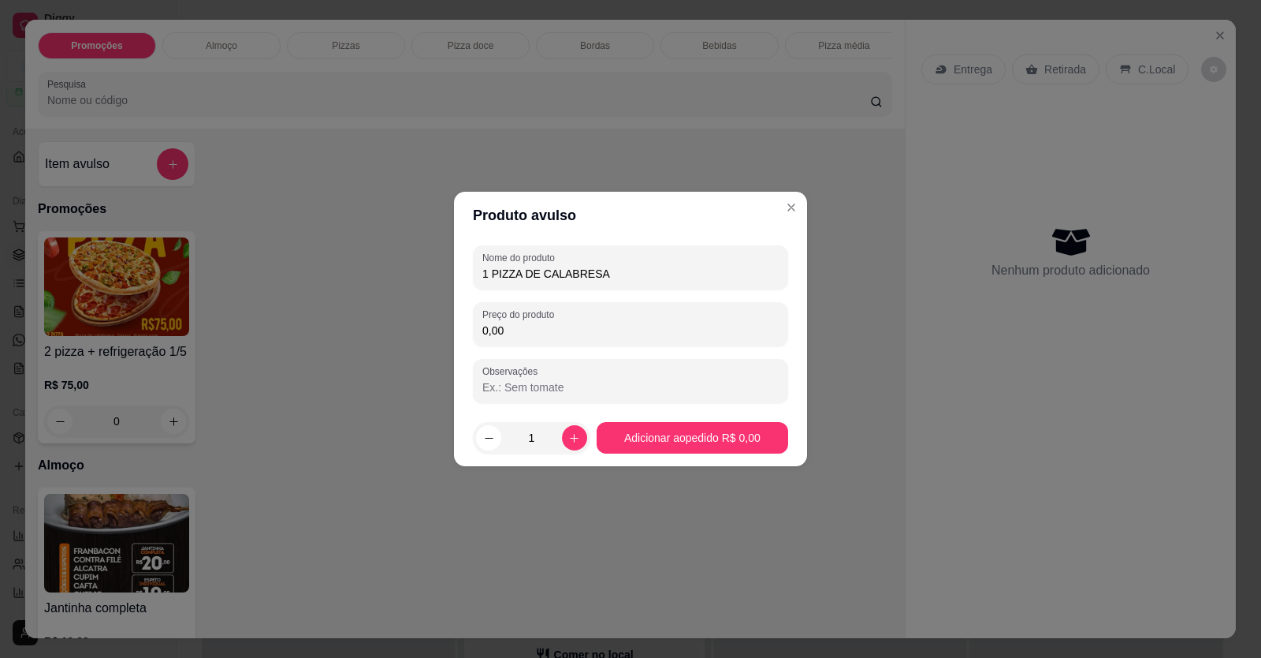
click at [553, 329] on input "0,00" at bounding box center [630, 330] width 296 height 16
type input "37,99"
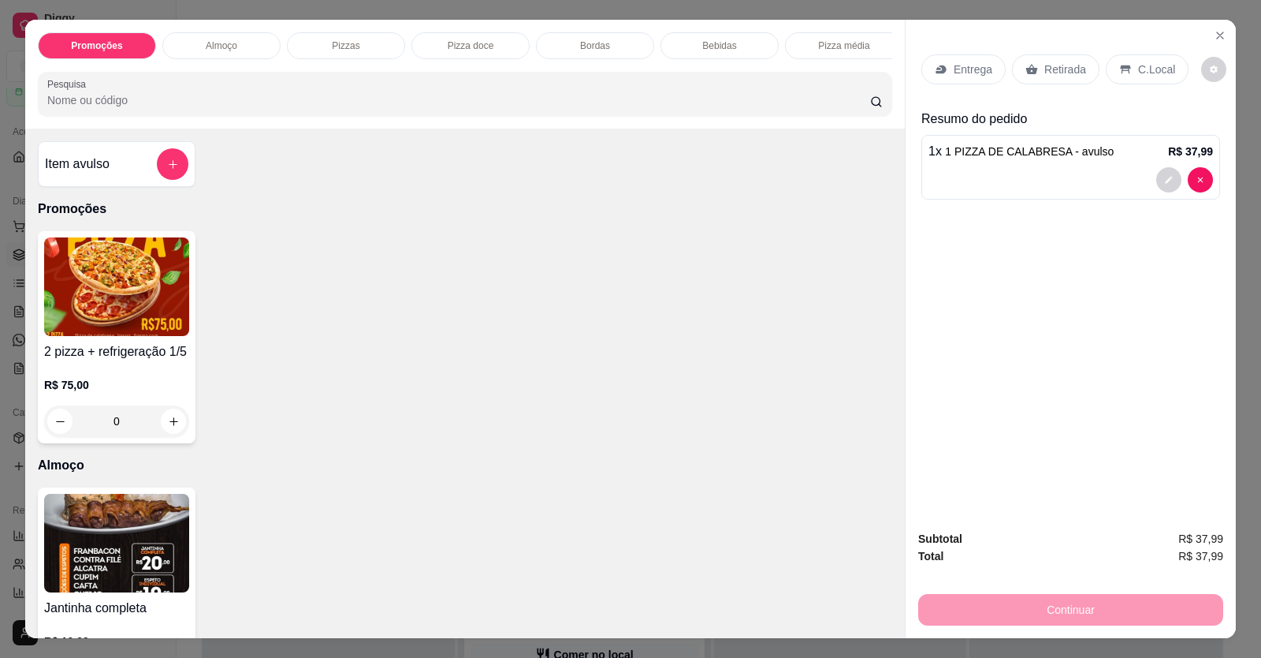
click at [945, 64] on div "Entrega" at bounding box center [964, 69] width 84 height 30
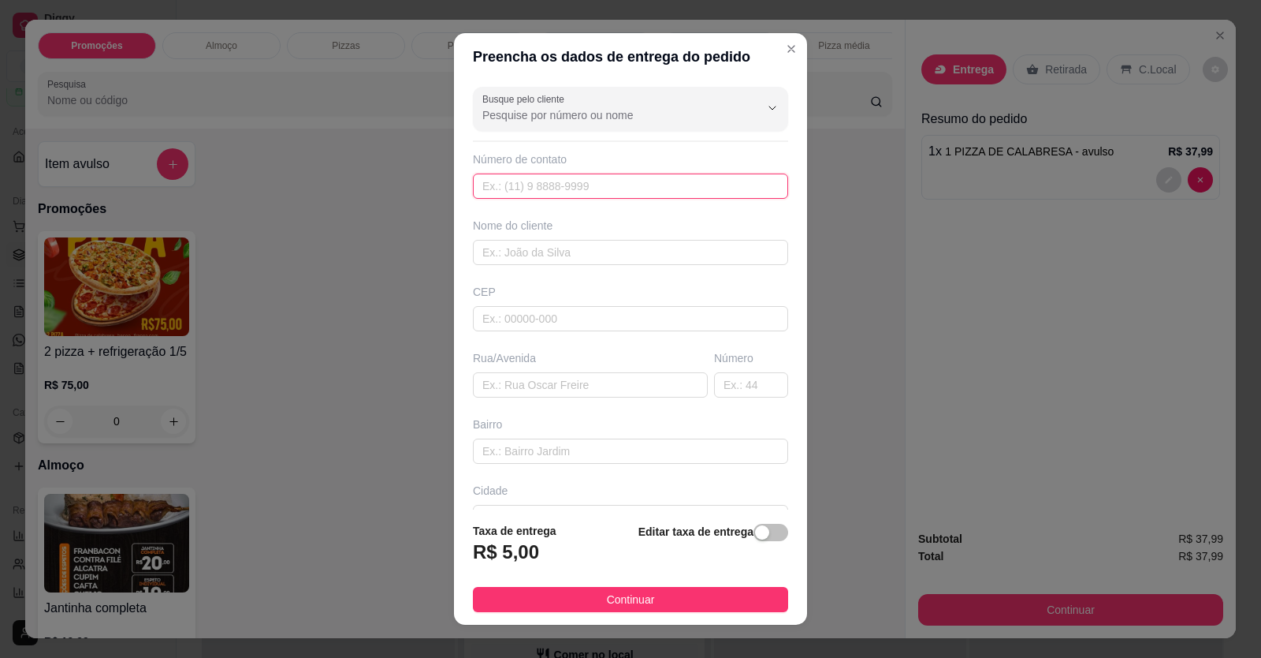
click at [636, 177] on input "text" at bounding box center [630, 185] width 315 height 25
type input "(61) 99976-1987"
click at [590, 263] on input "text" at bounding box center [630, 252] width 315 height 25
drag, startPoint x: 223, startPoint y: 221, endPoint x: 207, endPoint y: 225, distance: 16.5
click at [212, 224] on div "Preencha os dados de entrega do pedido Busque pelo cliente Número de contato (6…" at bounding box center [630, 329] width 1261 height 658
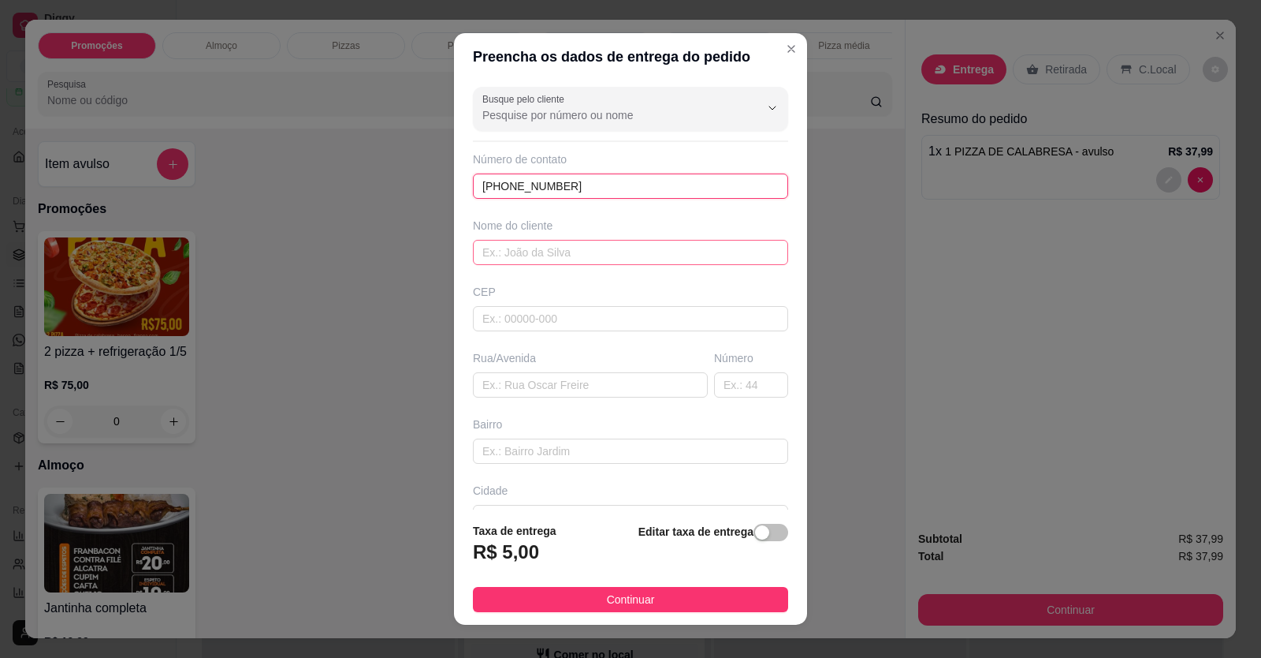
type input "(61) 99935-4953"
drag, startPoint x: 554, startPoint y: 245, endPoint x: 544, endPoint y: 251, distance: 12.0
click at [555, 249] on input "text" at bounding box center [630, 252] width 315 height 25
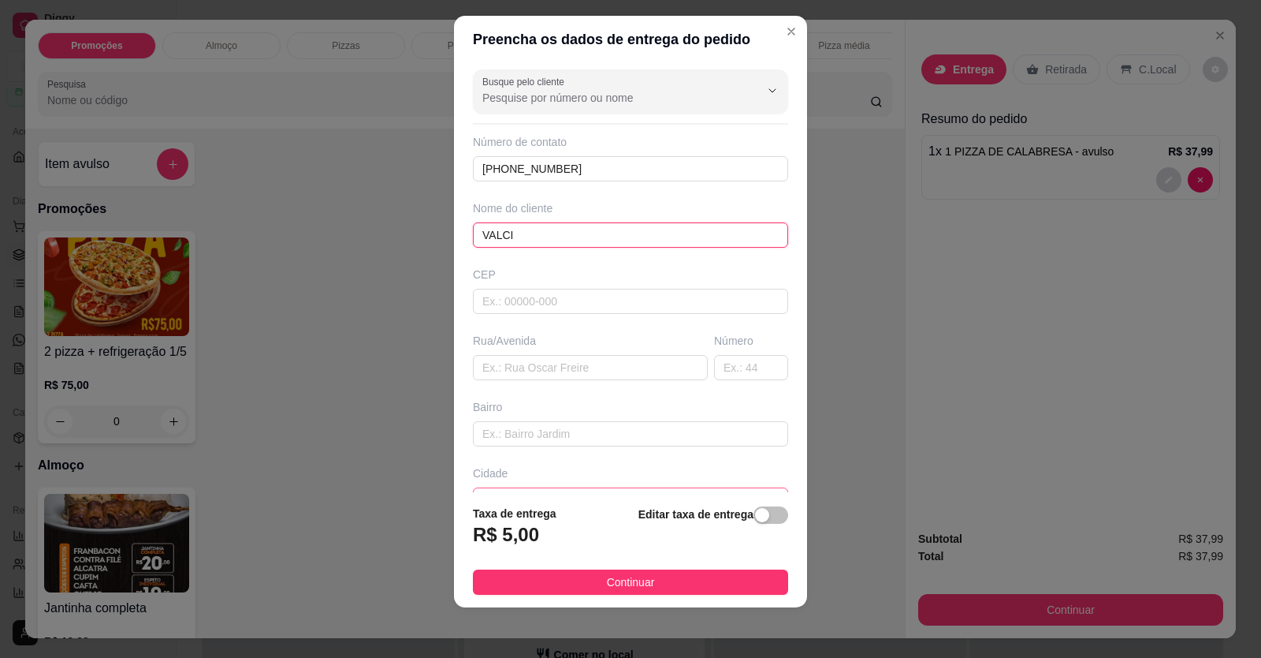
scroll to position [102, 0]
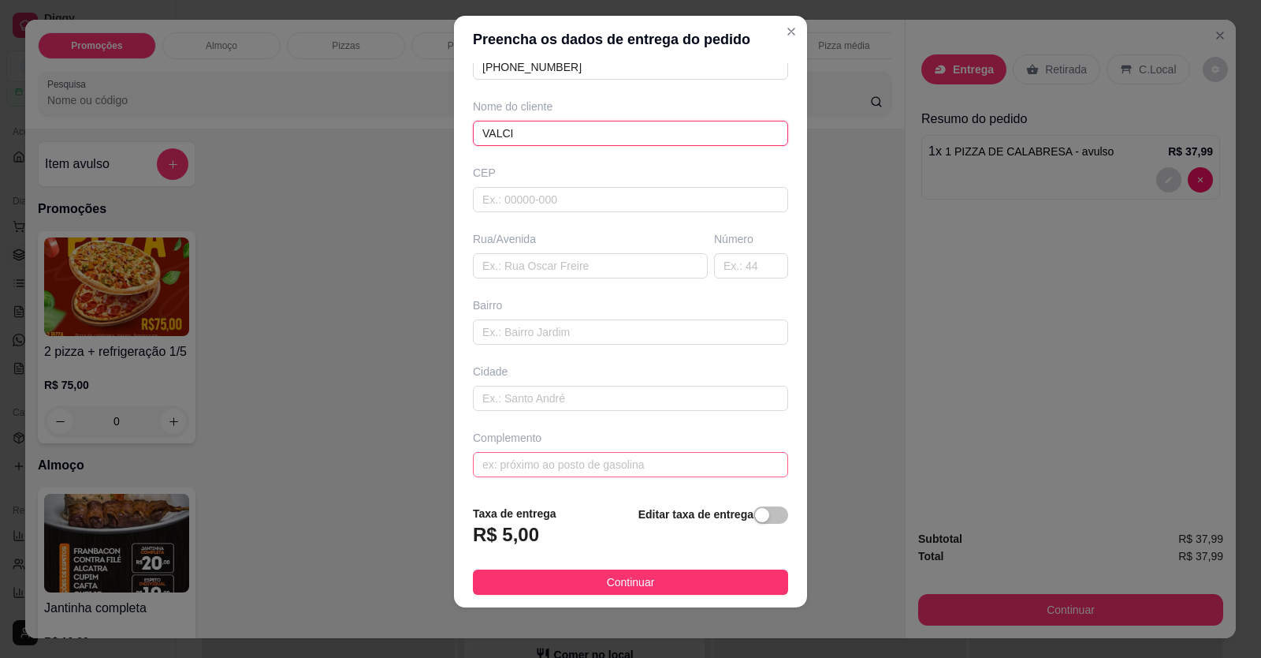
type input "VALCI"
click at [587, 465] on input "text" at bounding box center [630, 464] width 315 height 25
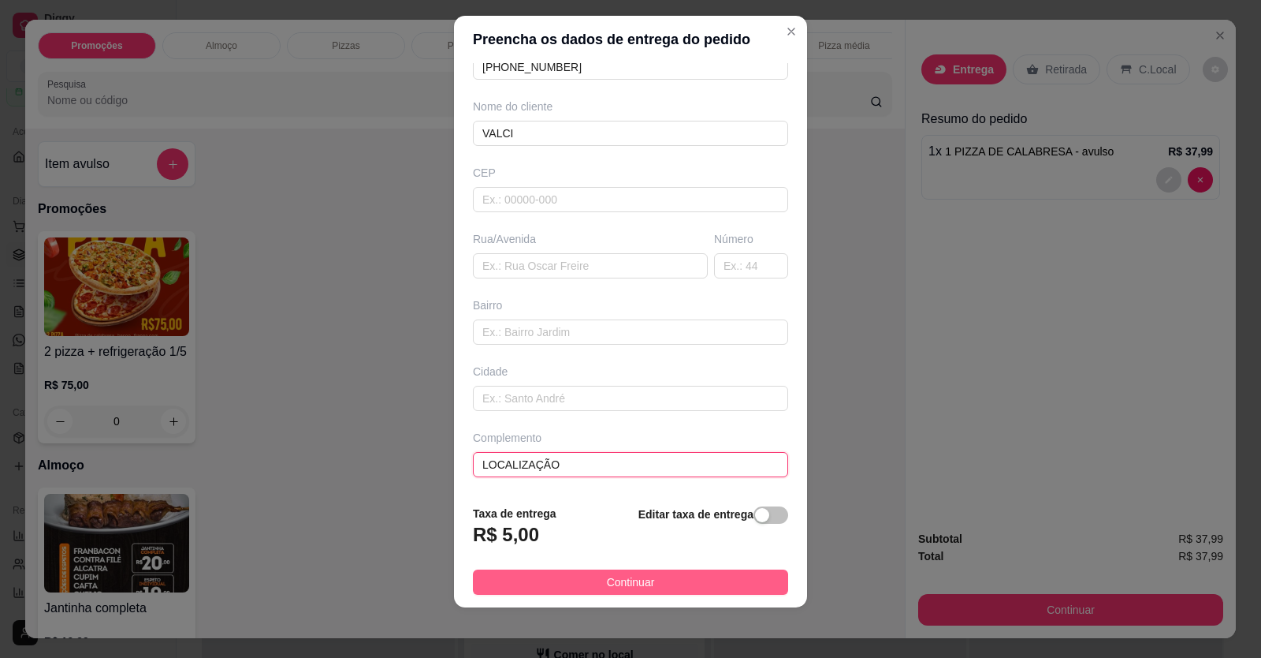
type input "LOCALIZAÇÃO"
click at [557, 584] on button "Continuar" at bounding box center [630, 581] width 315 height 25
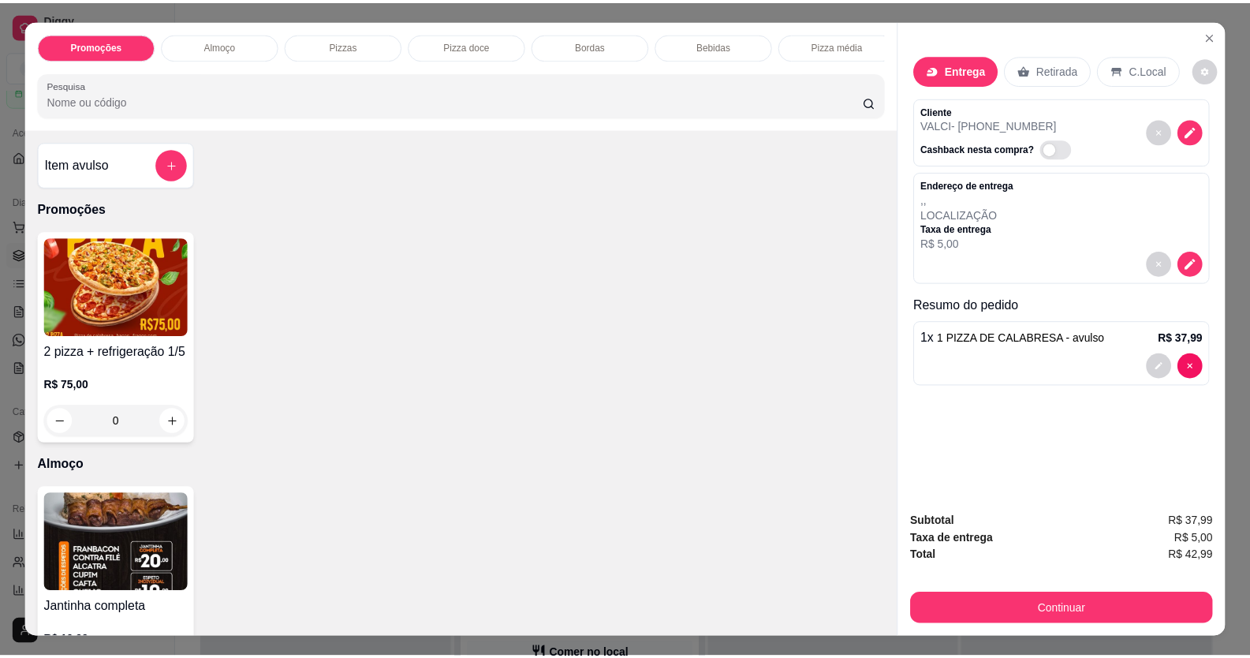
scroll to position [31, 0]
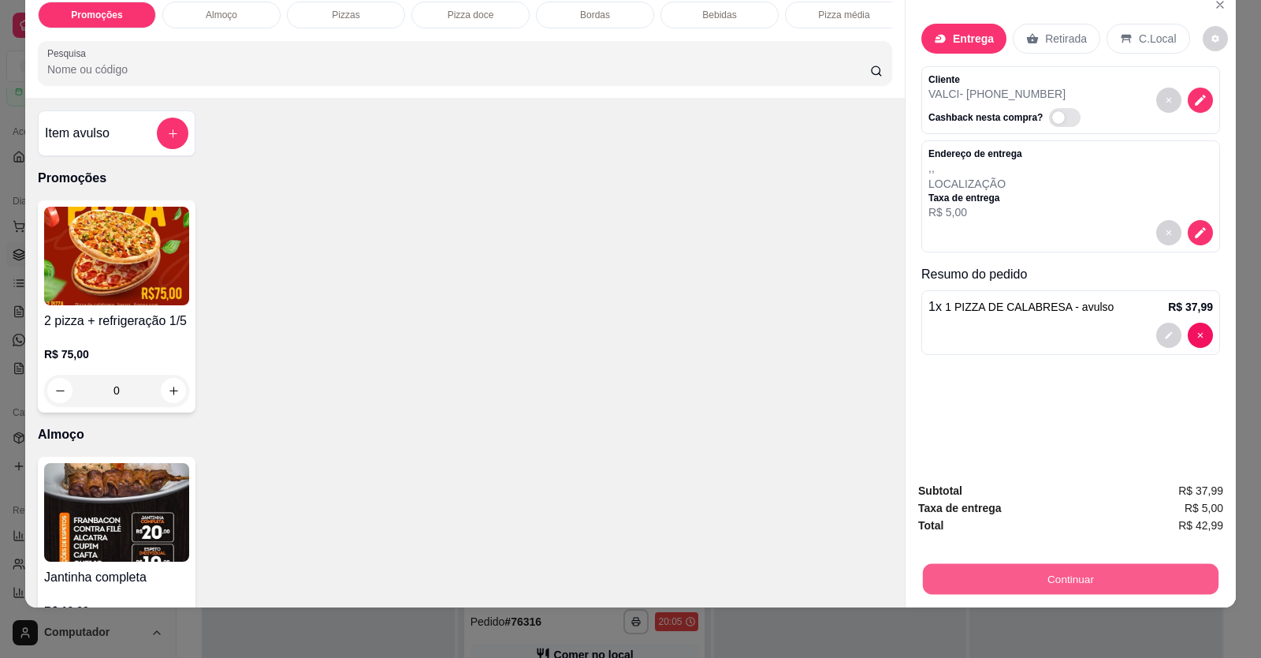
click at [1027, 581] on button "Continuar" at bounding box center [1071, 579] width 296 height 31
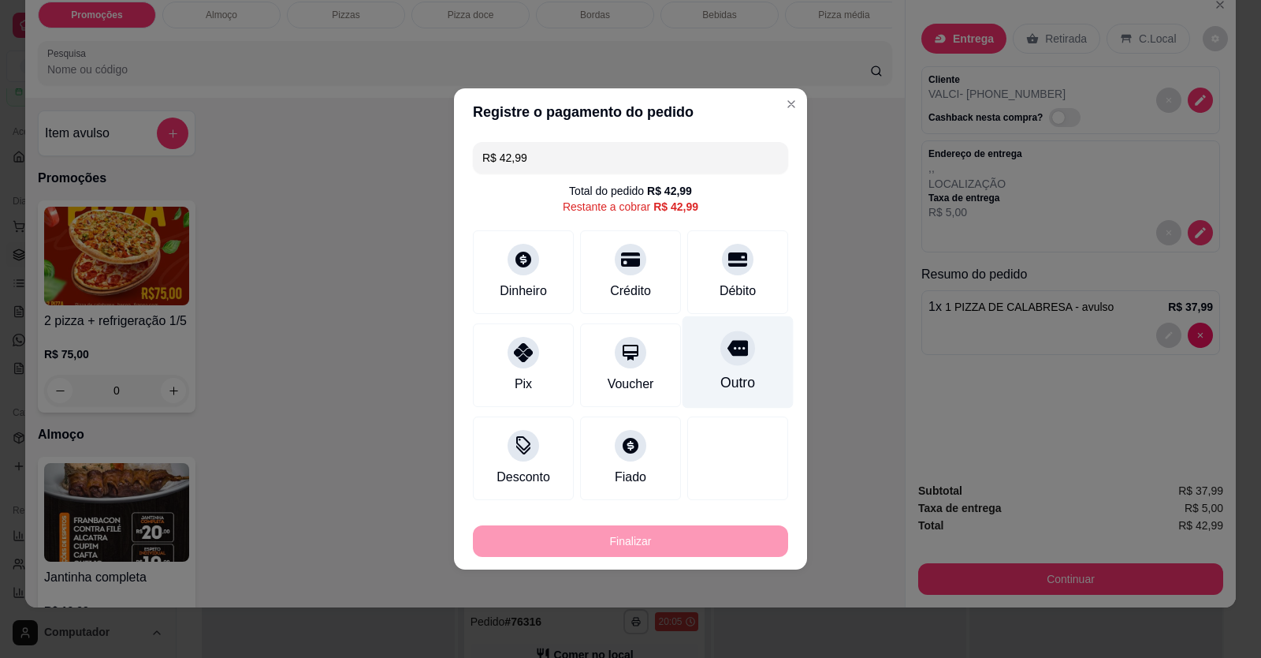
click at [710, 277] on div "Débito" at bounding box center [737, 272] width 101 height 84
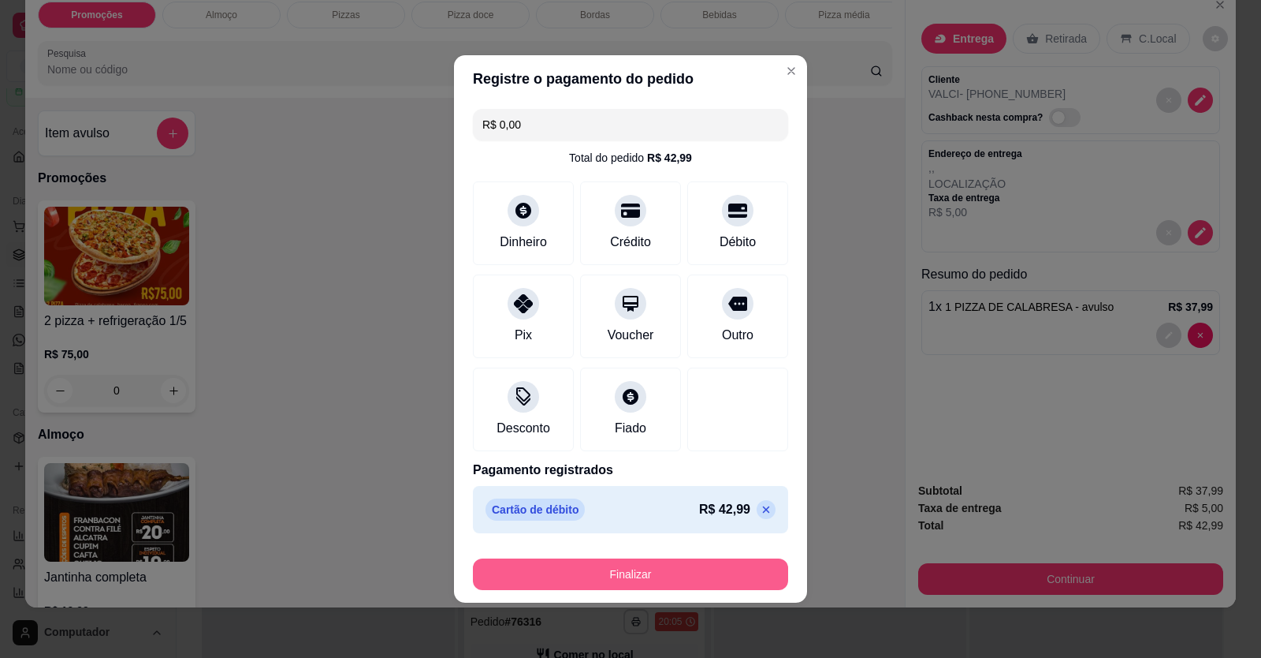
click at [675, 586] on button "Finalizar" at bounding box center [630, 574] width 315 height 32
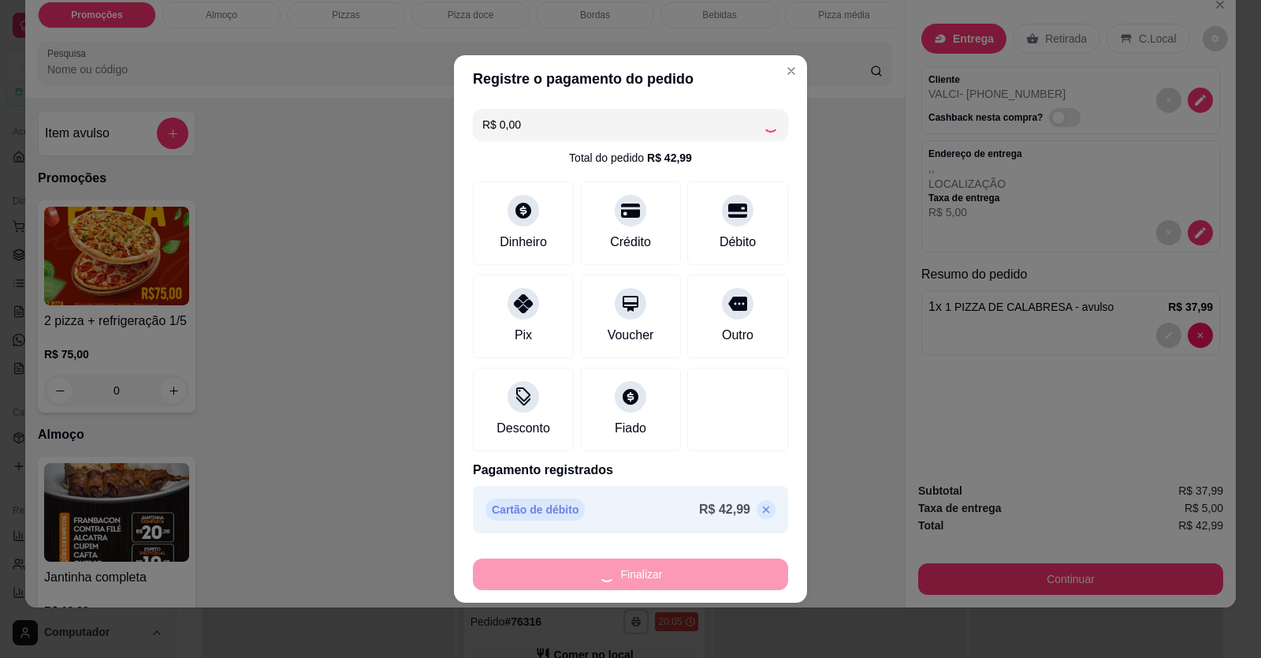
type input "-R$ 42,99"
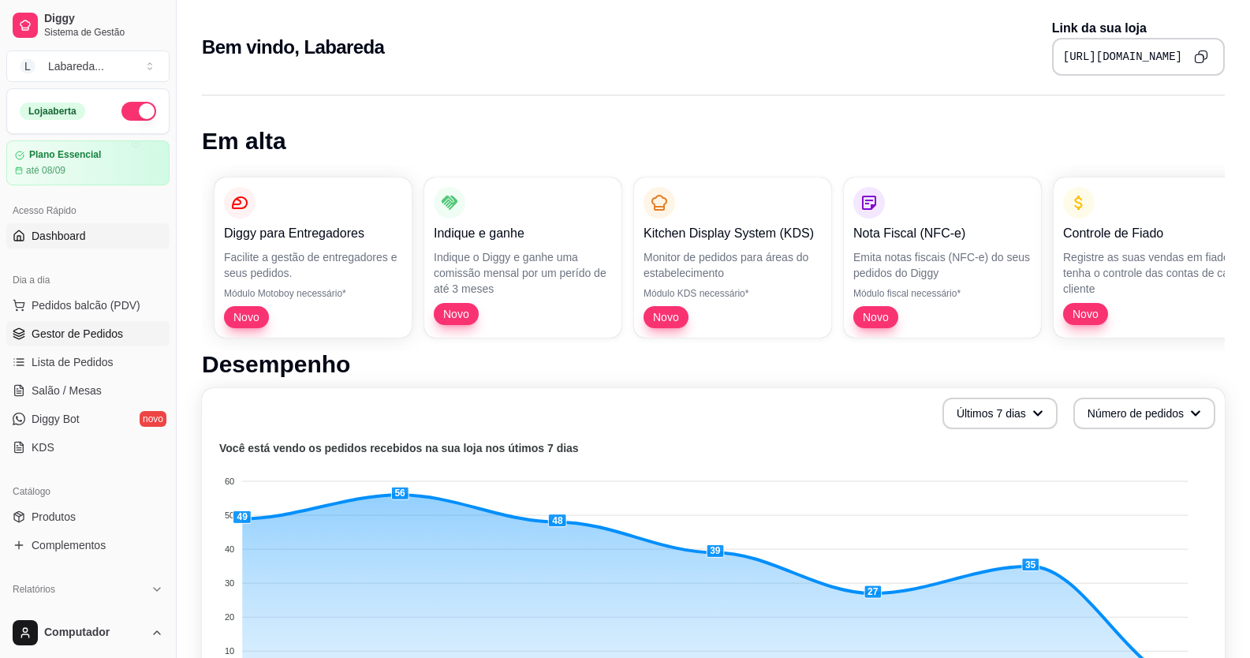
click at [56, 339] on span "Gestor de Pedidos" at bounding box center [77, 334] width 91 height 16
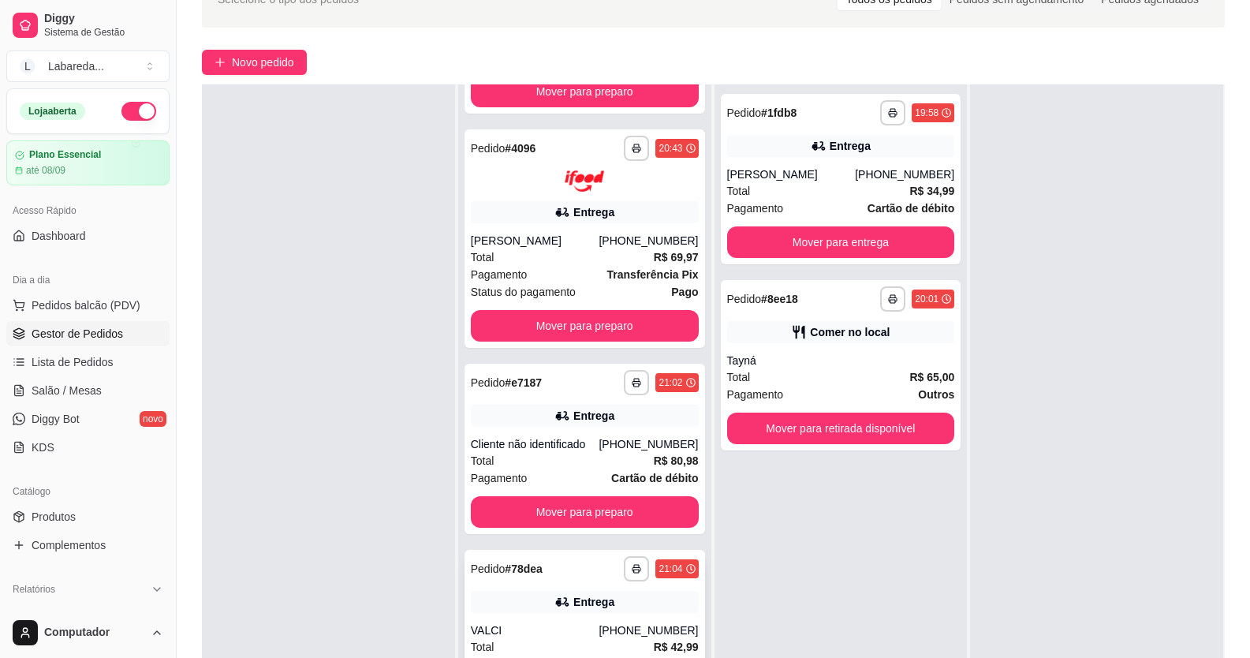
scroll to position [240, 0]
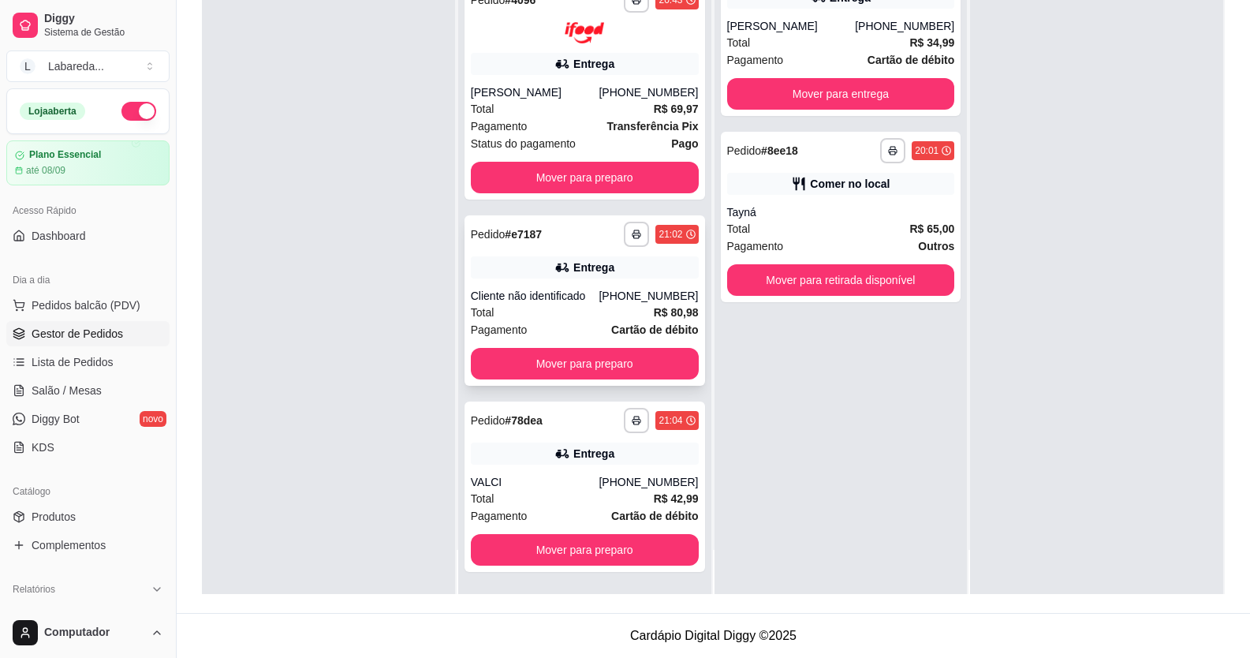
click at [561, 316] on div "Total R$ 80,98" at bounding box center [585, 312] width 228 height 17
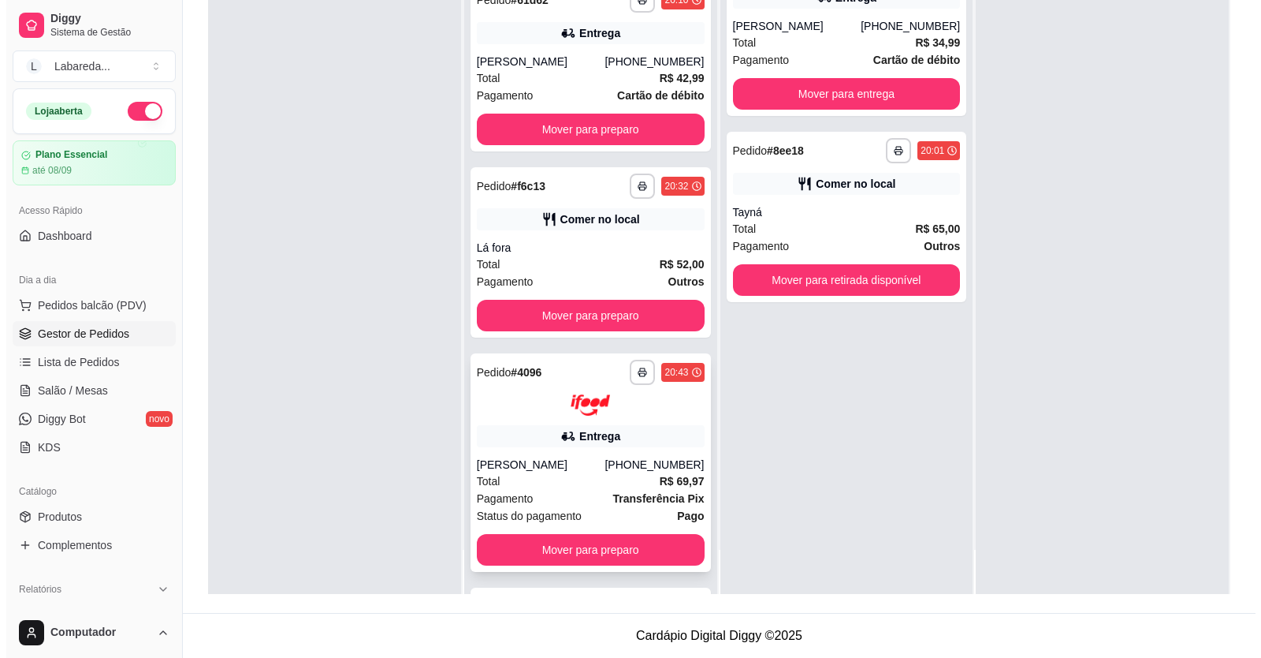
scroll to position [501, 0]
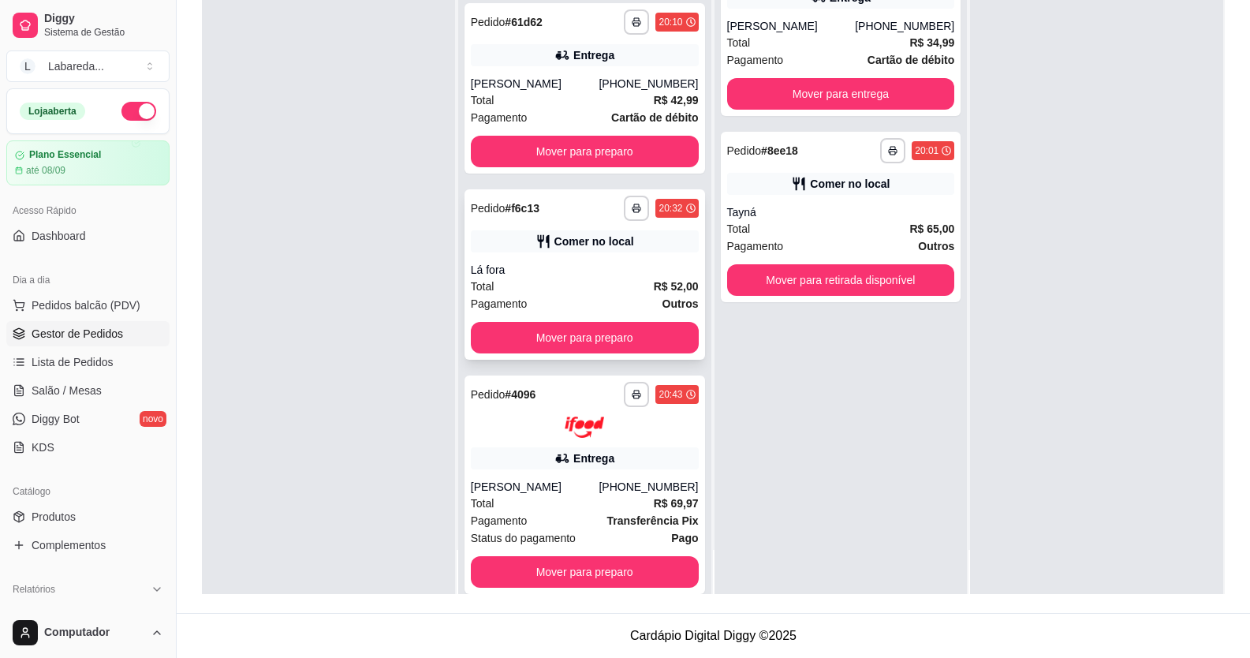
click at [595, 285] on div "Total R$ 52,00" at bounding box center [585, 286] width 228 height 17
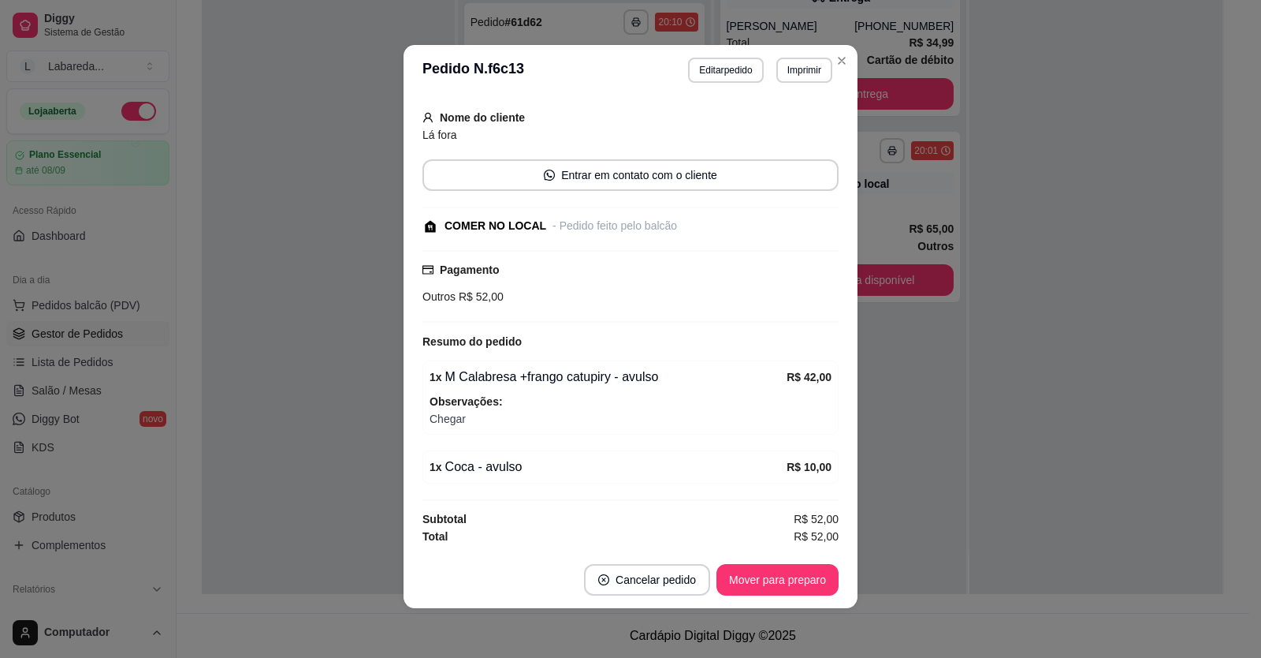
scroll to position [3, 0]
click at [777, 585] on button "Mover para preparo" at bounding box center [778, 579] width 122 height 32
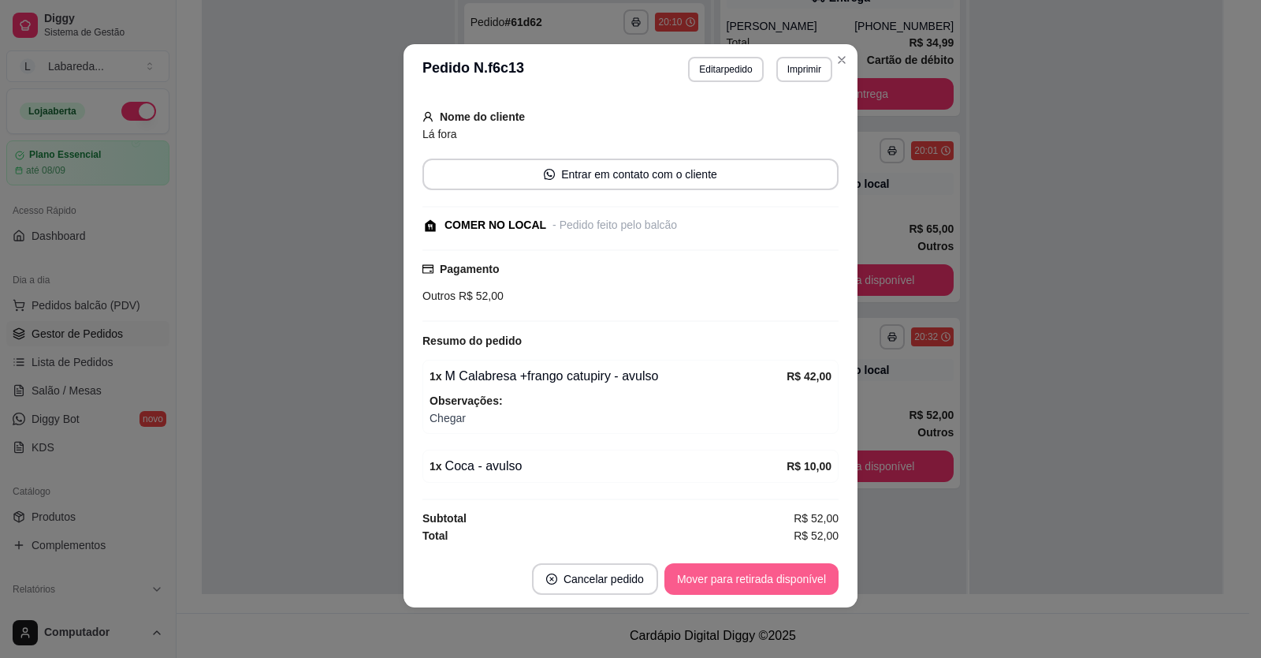
click at [776, 583] on button "Mover para retirada disponível" at bounding box center [752, 579] width 174 height 32
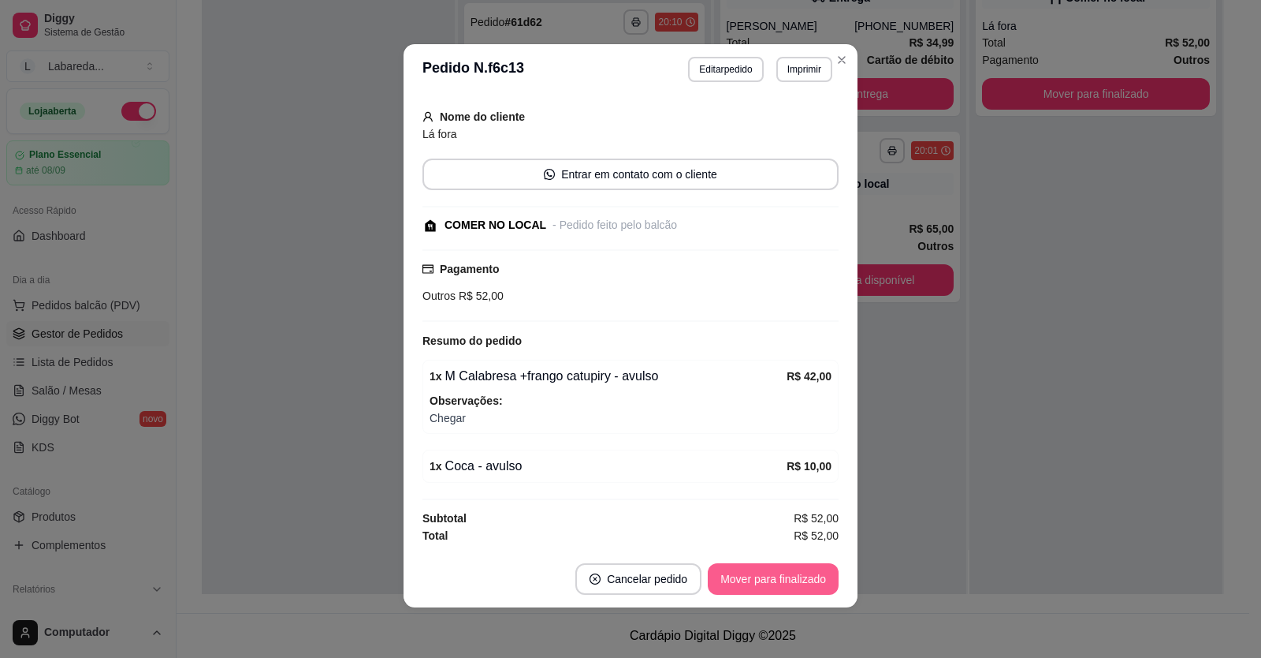
click at [777, 583] on button "Mover para finalizado" at bounding box center [773, 579] width 131 height 32
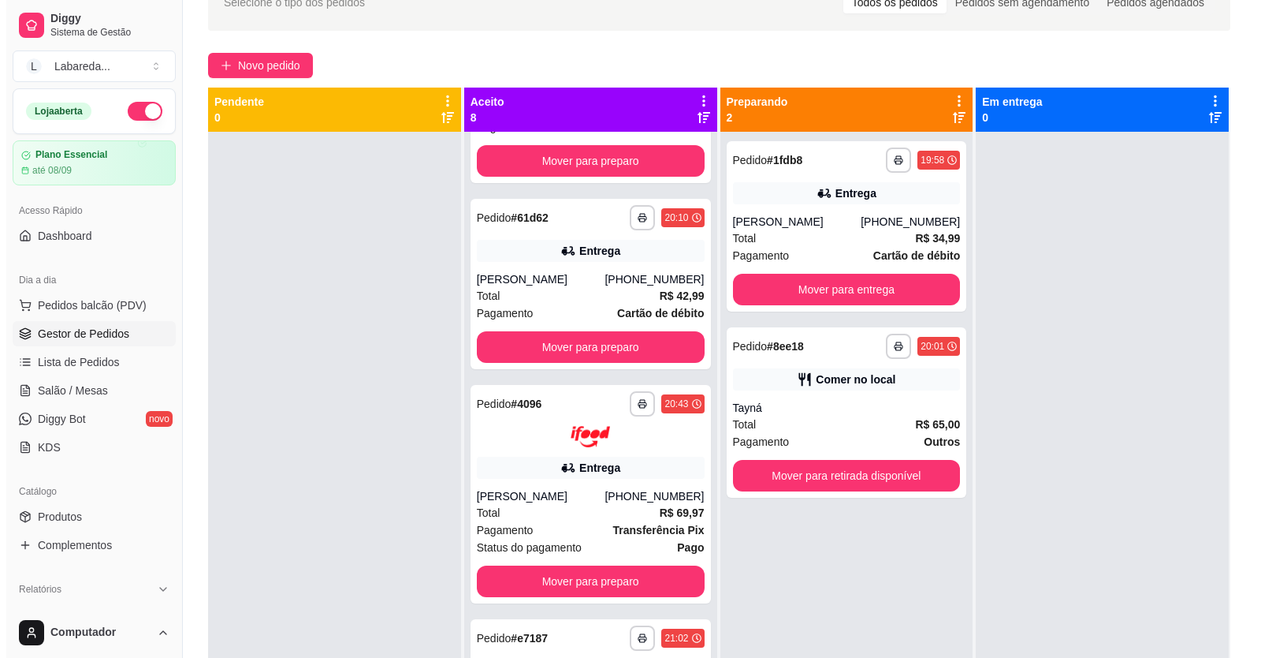
scroll to position [0, 0]
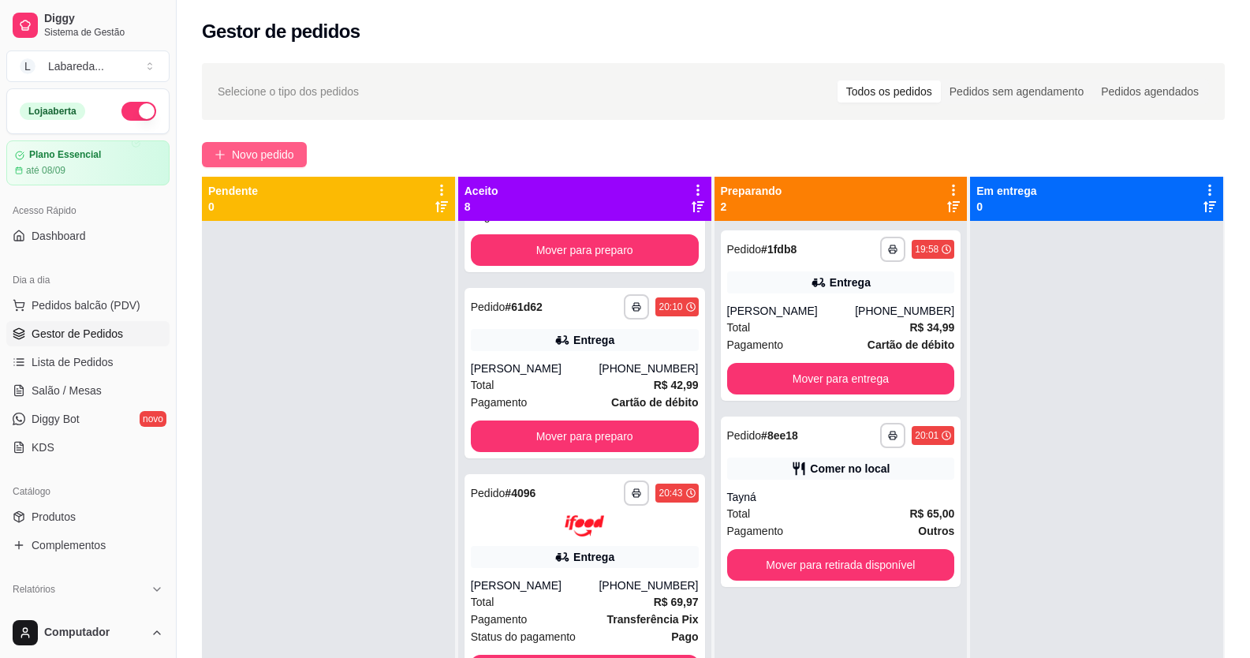
click at [289, 162] on span "Novo pedido" at bounding box center [263, 154] width 62 height 17
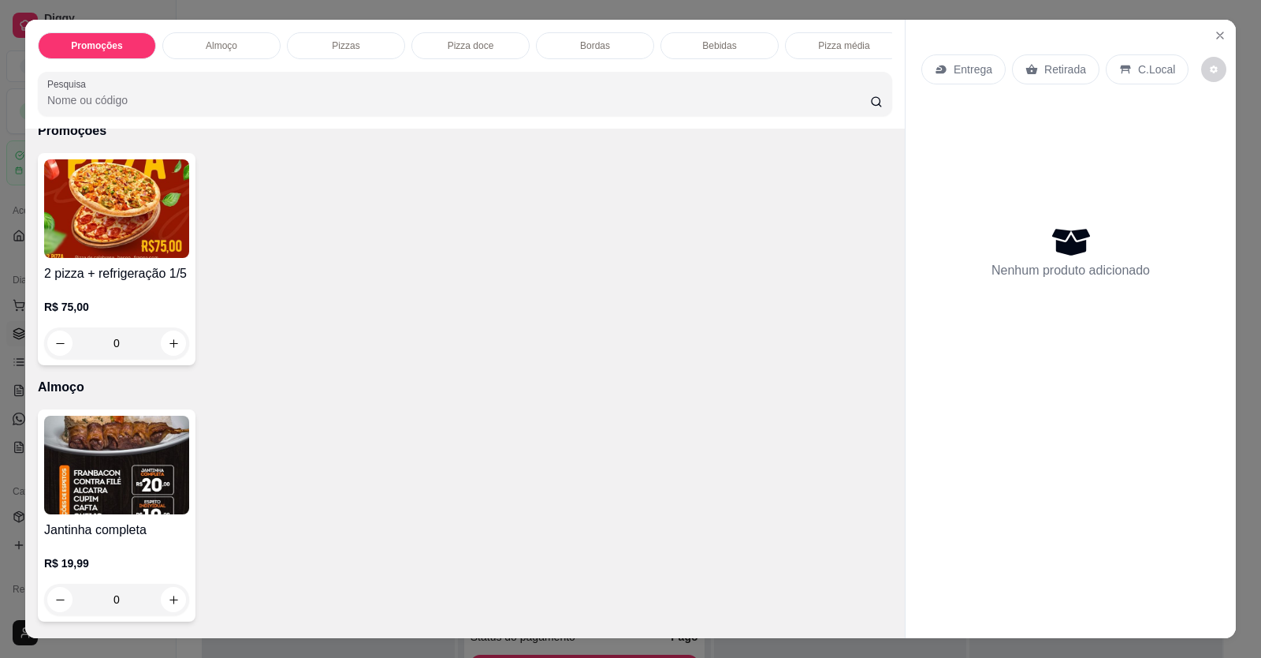
scroll to position [237, 0]
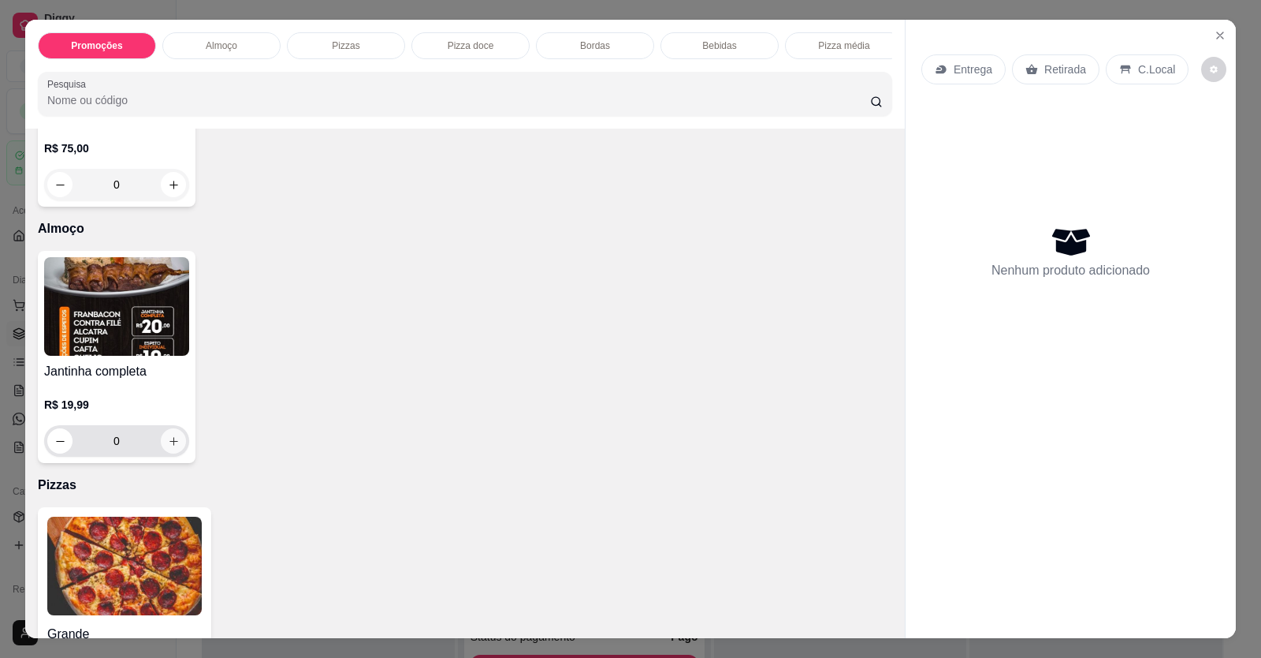
click at [170, 447] on icon "increase-product-quantity" at bounding box center [174, 441] width 12 height 12
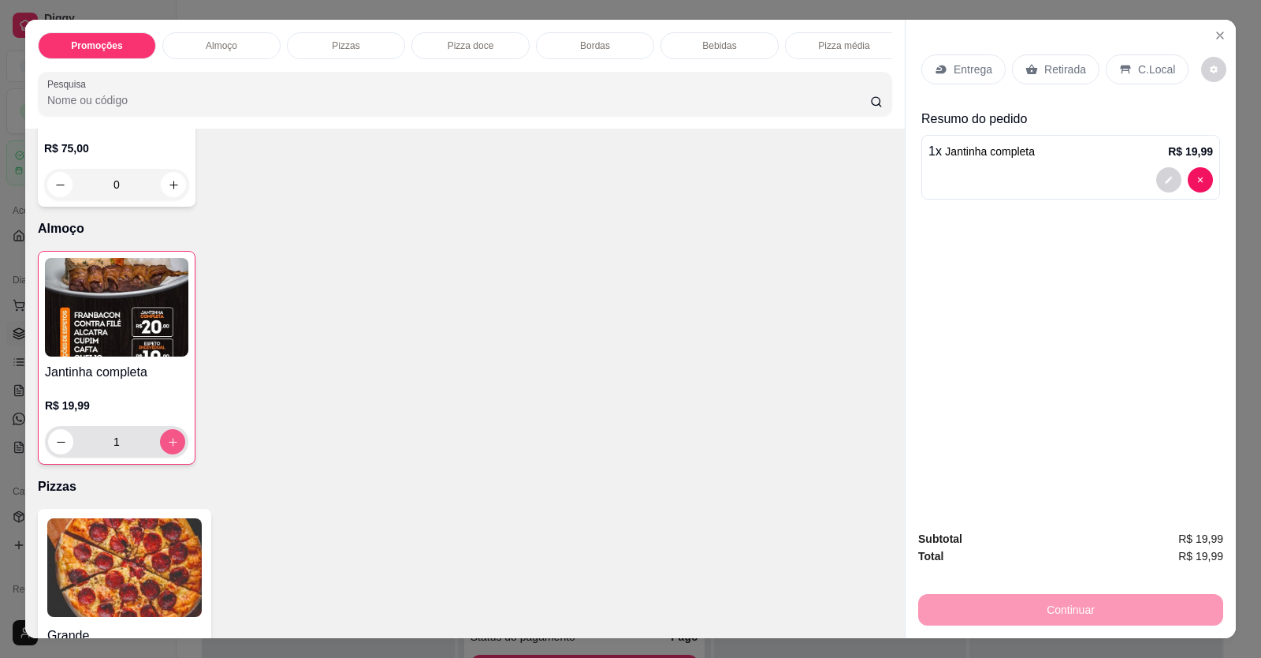
type input "1"
click at [979, 84] on div "Entrega" at bounding box center [964, 69] width 84 height 30
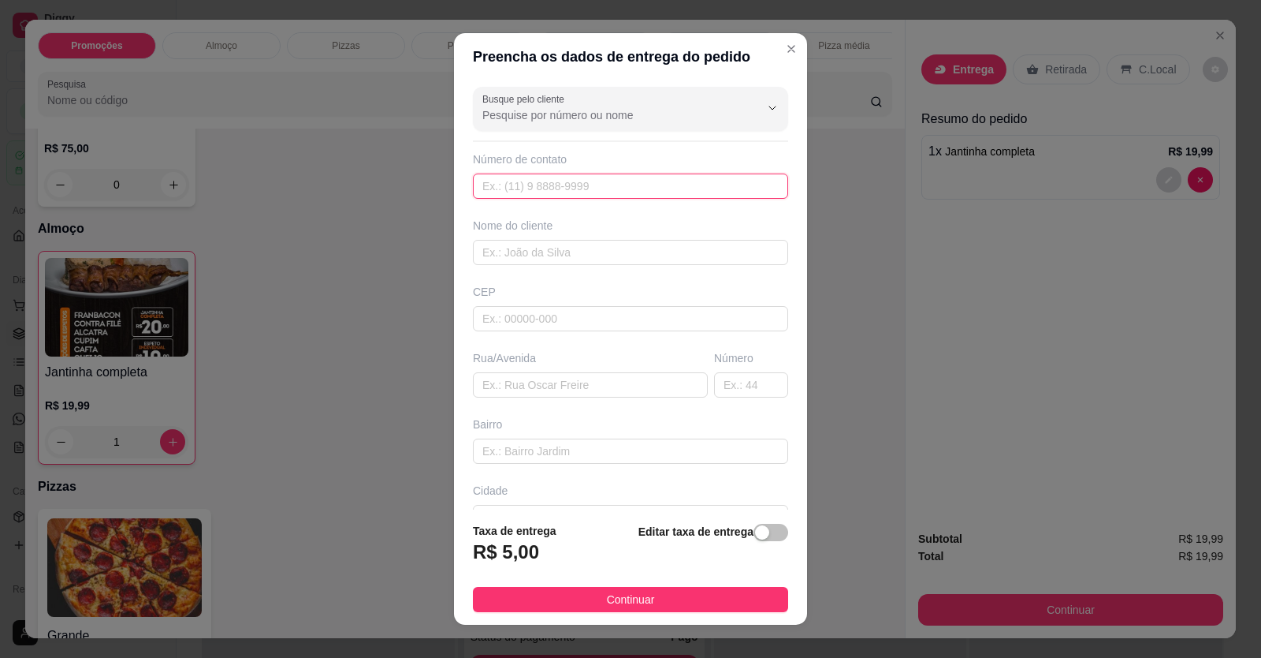
click at [690, 187] on input "text" at bounding box center [630, 185] width 315 height 25
type input "(61) 99238-6160"
click at [488, 253] on input "text" at bounding box center [630, 252] width 315 height 25
type input "g"
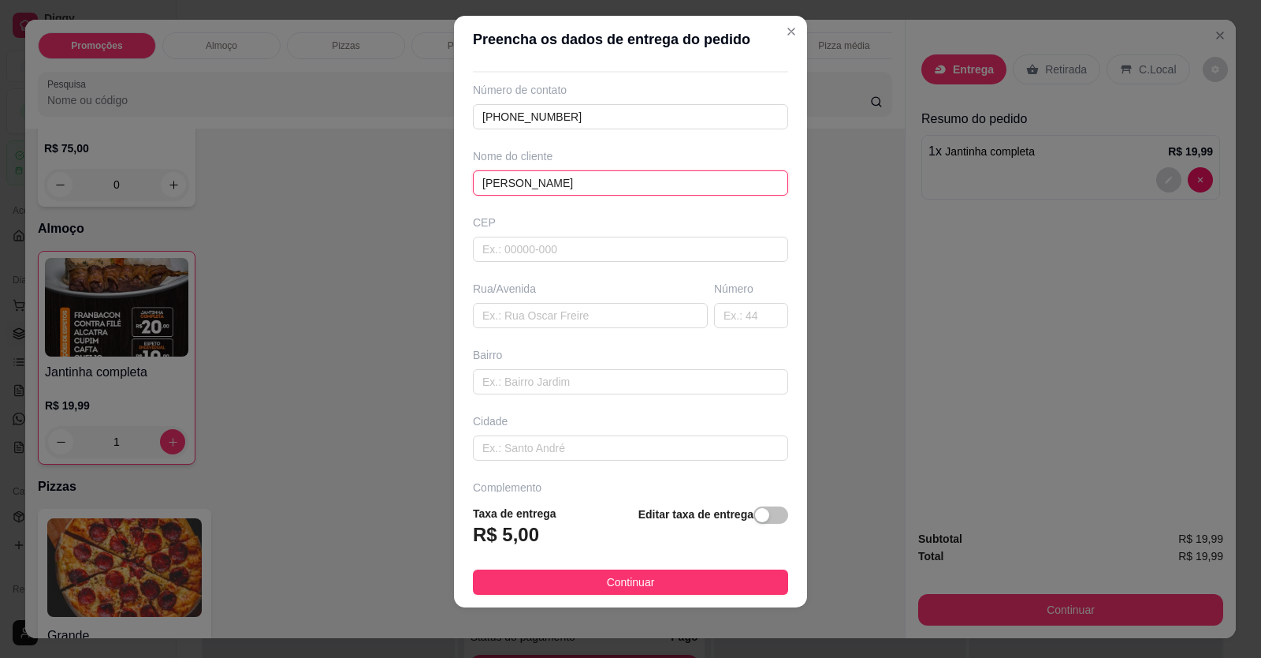
scroll to position [102, 0]
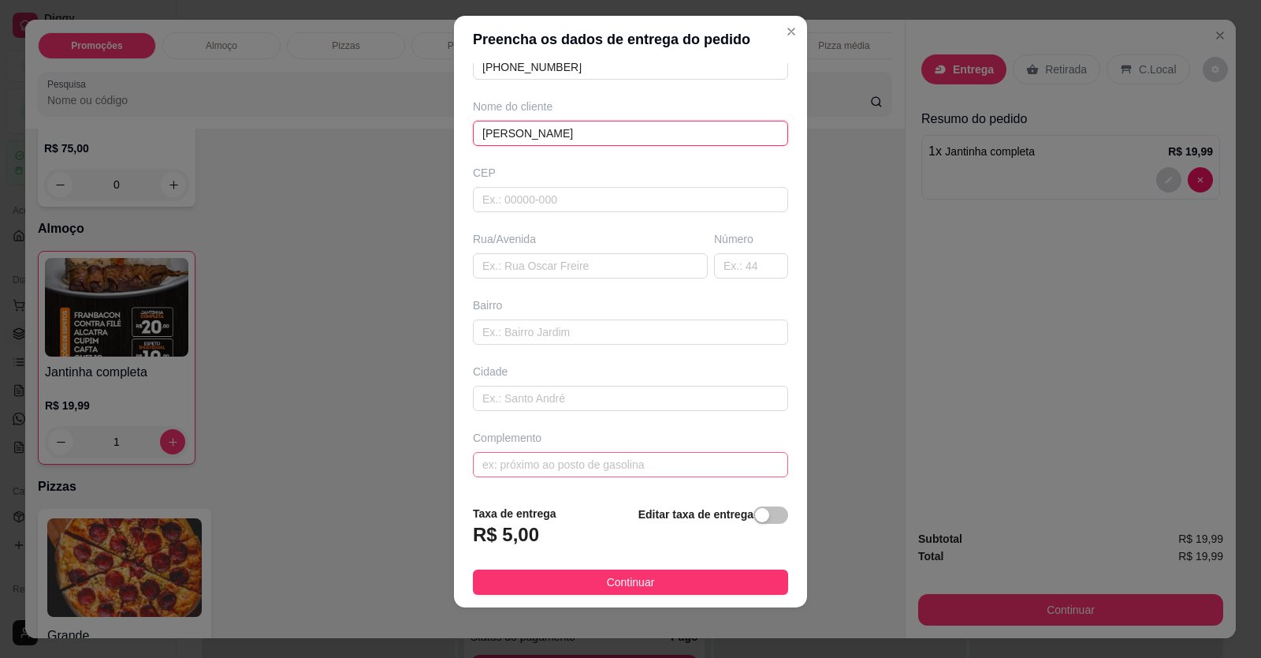
type input "GABY XAVIER"
click at [682, 466] on input "text" at bounding box center [630, 464] width 315 height 25
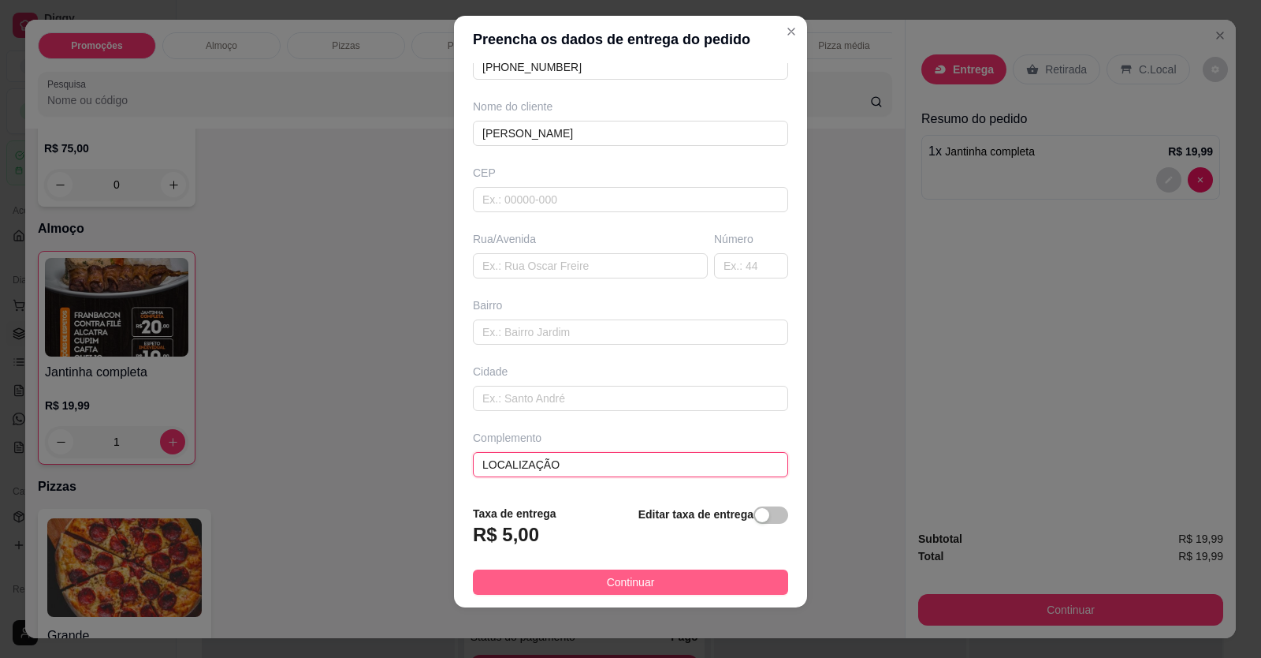
type input "LOCALIZAÇÃO"
drag, startPoint x: 613, startPoint y: 583, endPoint x: 621, endPoint y: 585, distance: 9.0
click at [614, 583] on span "Continuar" at bounding box center [631, 581] width 48 height 17
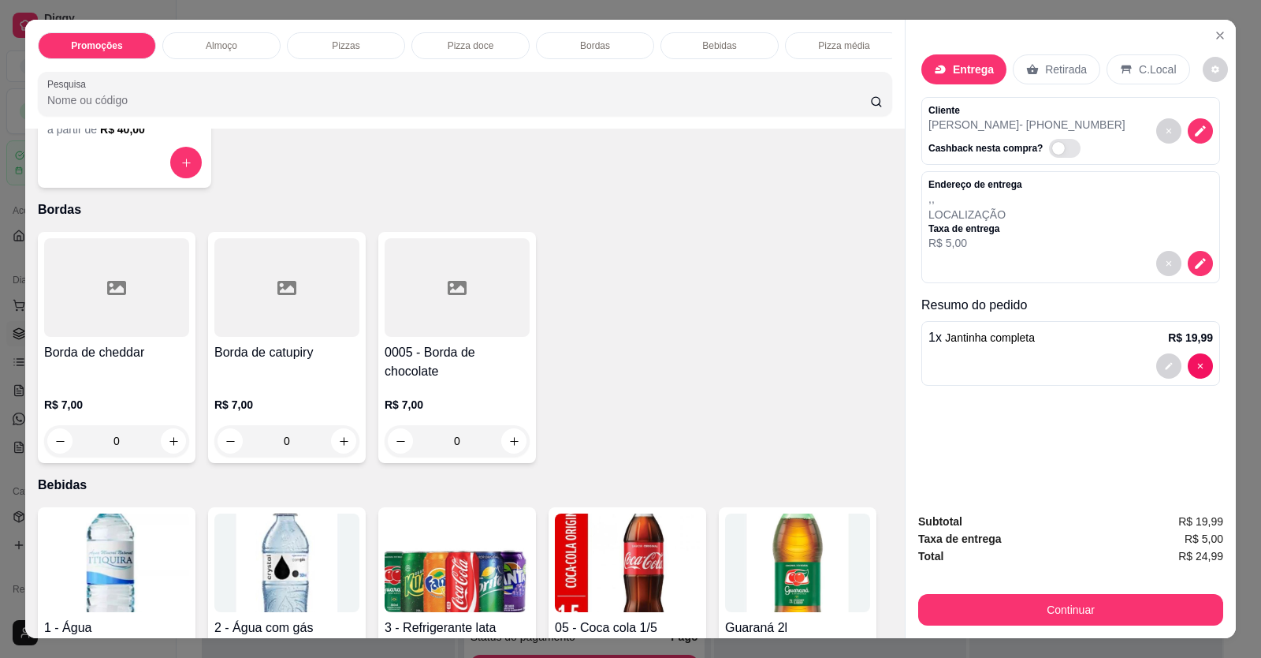
scroll to position [1183, 0]
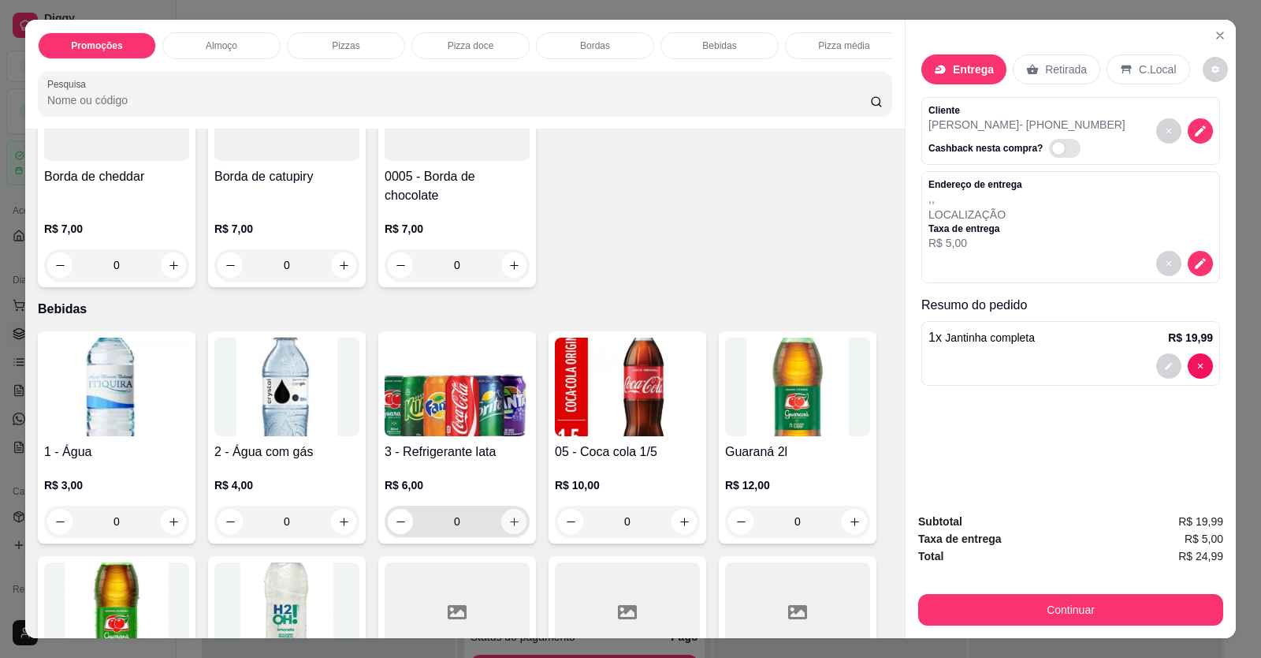
click at [511, 527] on icon "increase-product-quantity" at bounding box center [515, 522] width 12 height 12
type input "1"
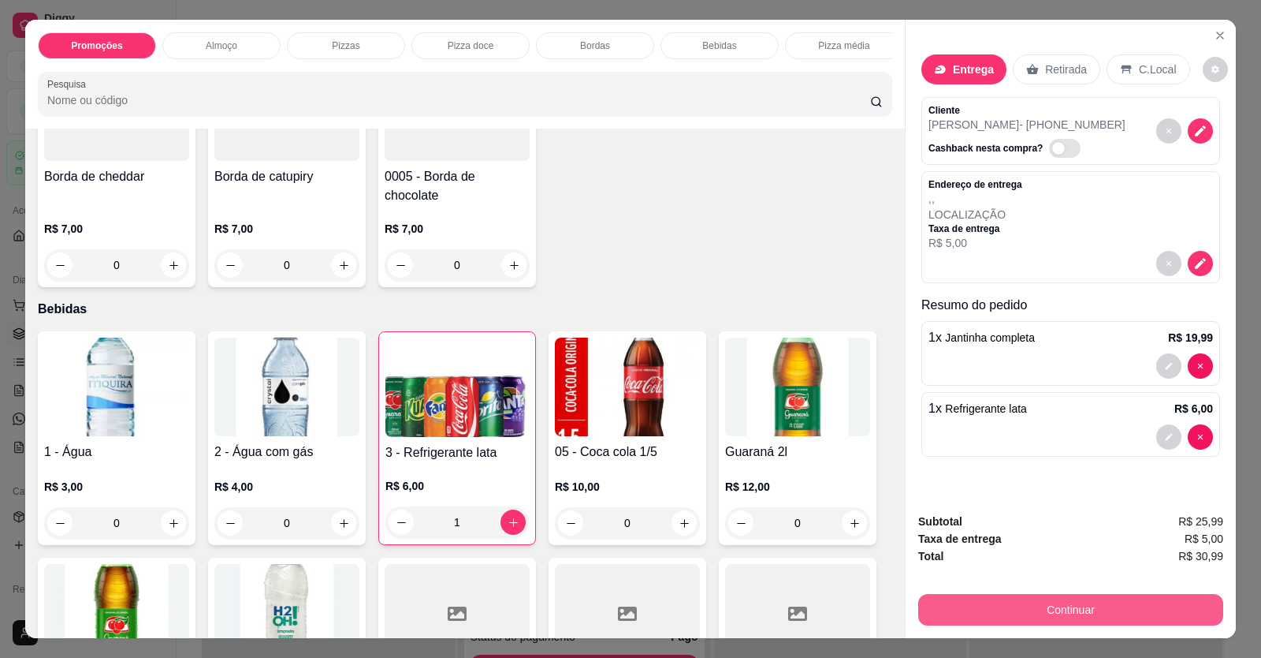
click at [1054, 607] on button "Continuar" at bounding box center [1070, 610] width 305 height 32
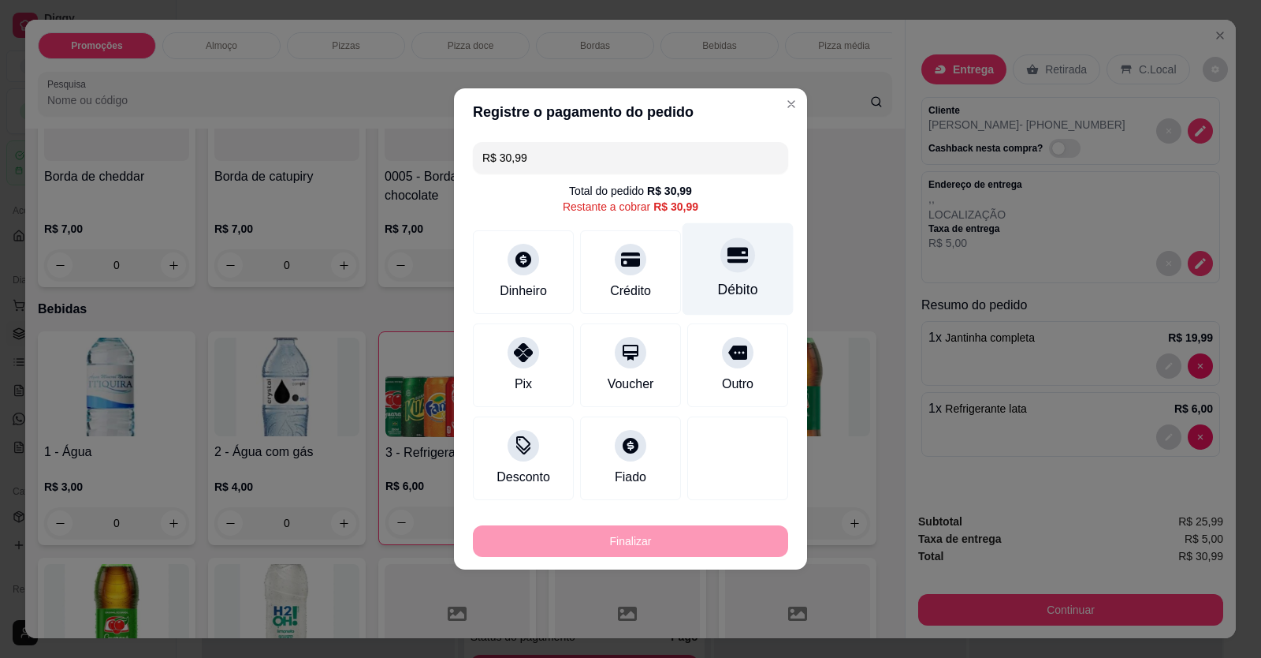
click at [721, 287] on div "Débito" at bounding box center [738, 289] width 40 height 20
type input "R$ 0,00"
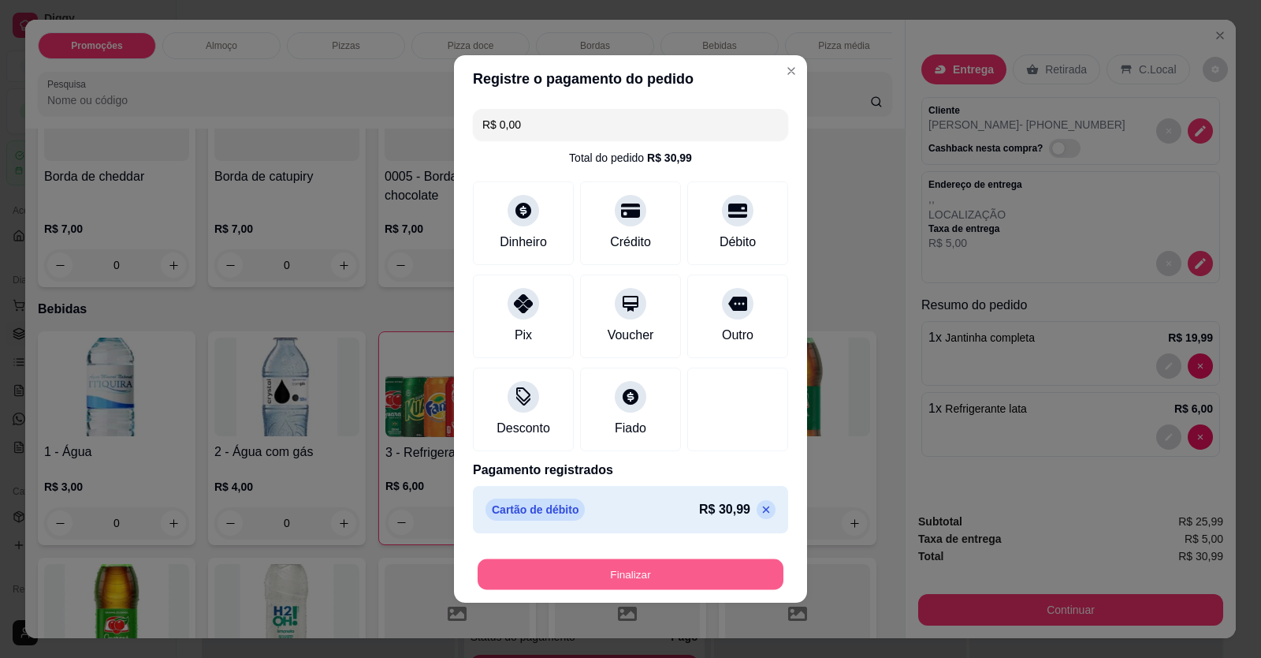
click at [684, 572] on button "Finalizar" at bounding box center [631, 574] width 306 height 31
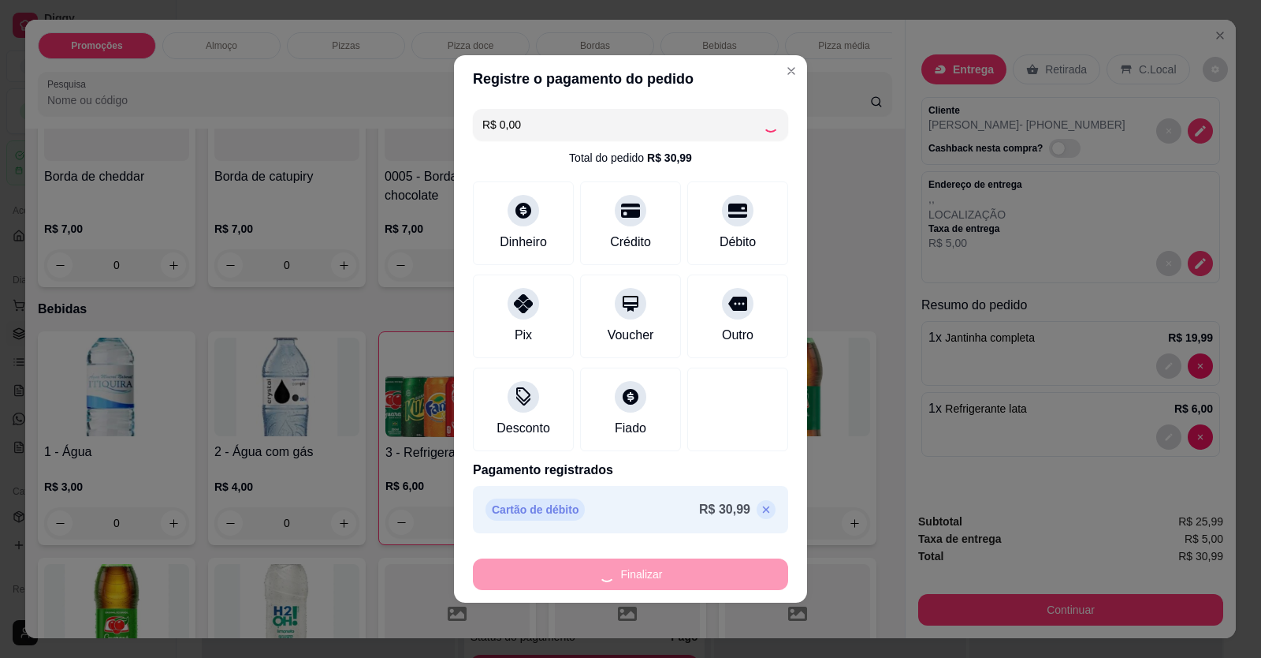
type input "0"
type input "-R$ 30,99"
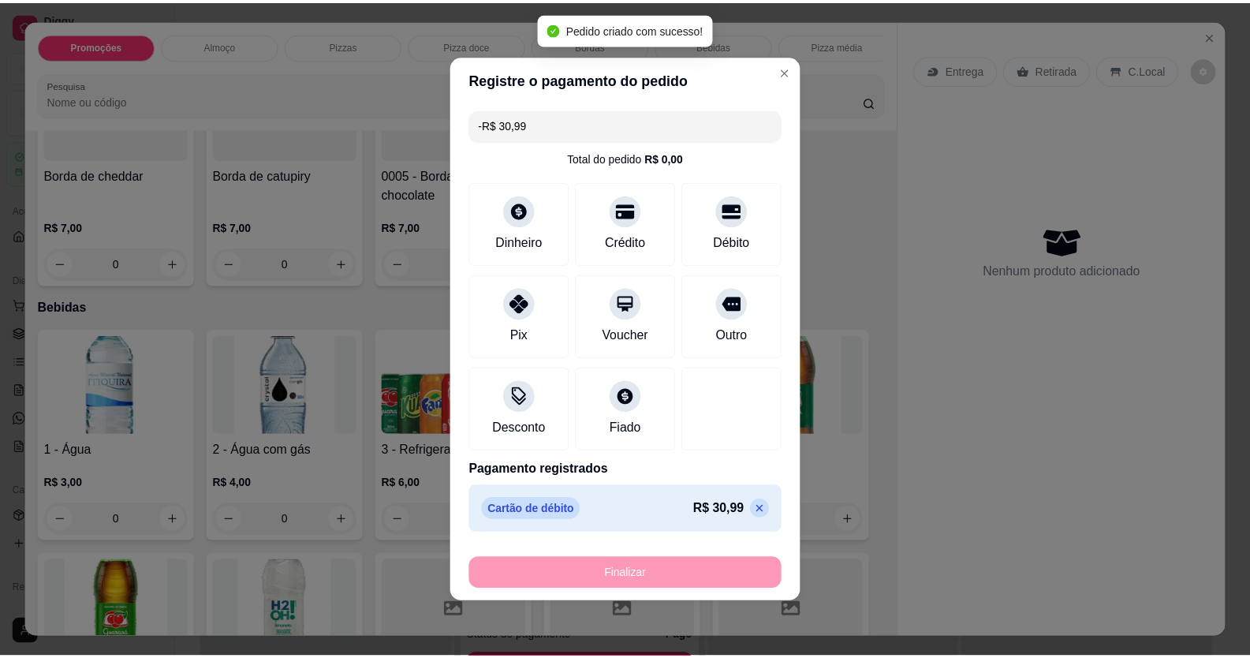
scroll to position [1181, 0]
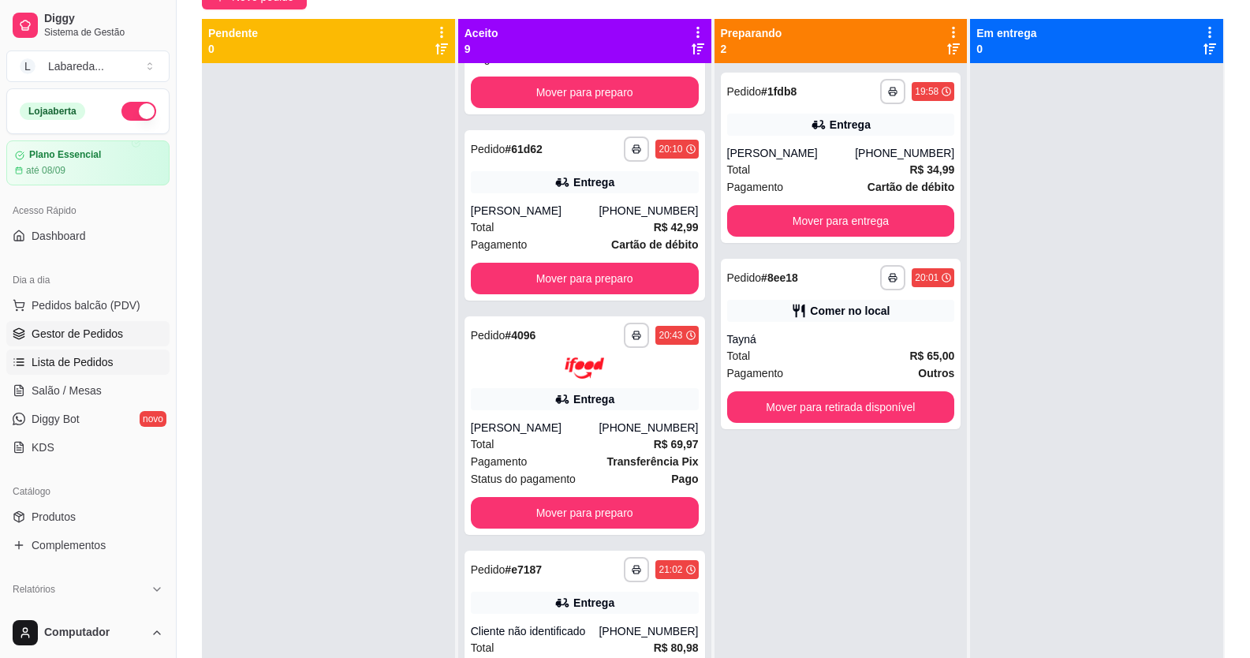
click at [62, 358] on span "Lista de Pedidos" at bounding box center [73, 362] width 82 height 16
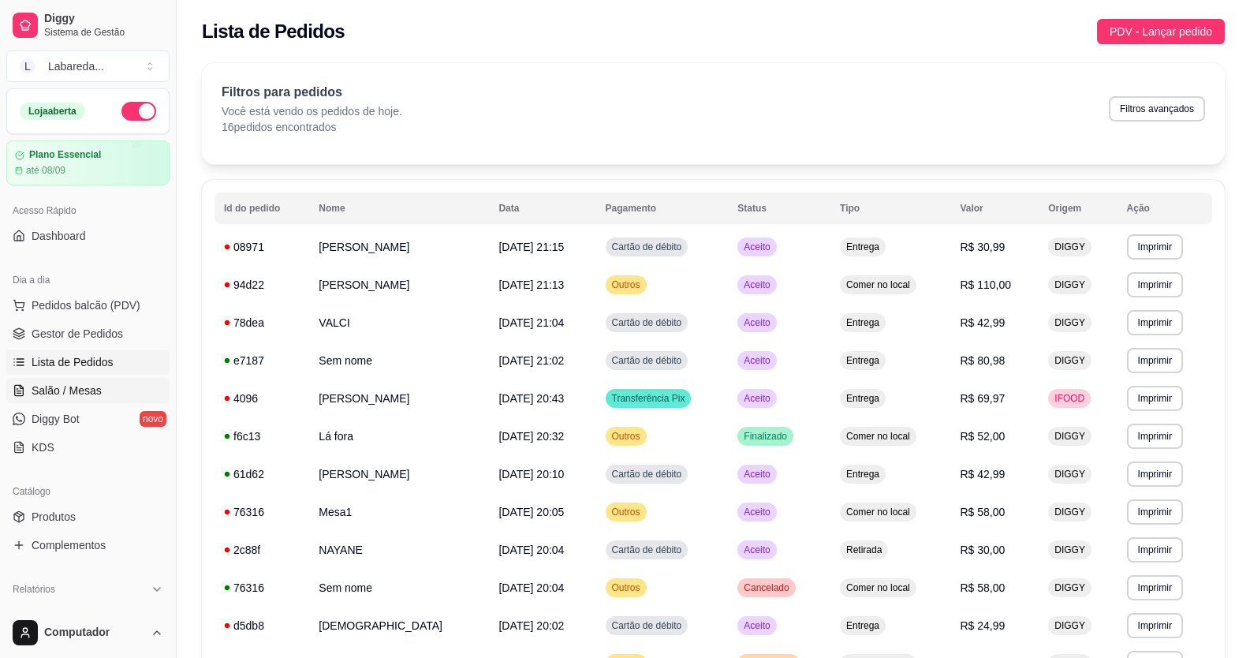
click at [62, 389] on span "Salão / Mesas" at bounding box center [67, 390] width 70 height 16
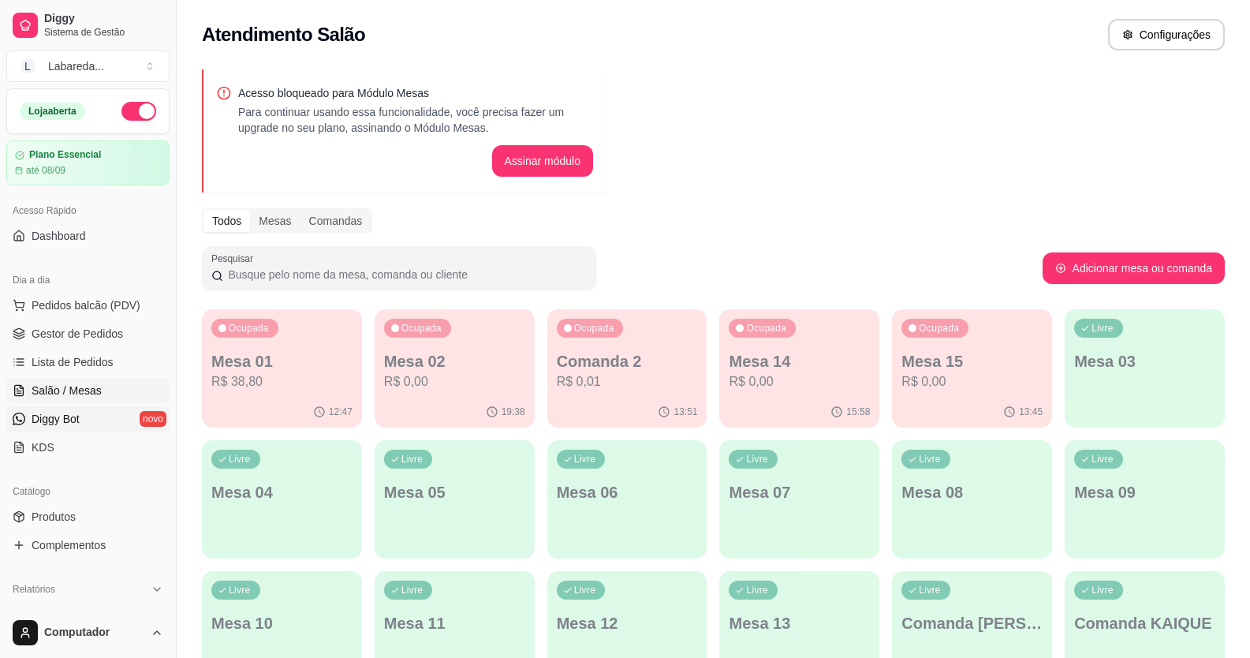
click at [38, 426] on span "Diggy Bot" at bounding box center [56, 419] width 48 height 16
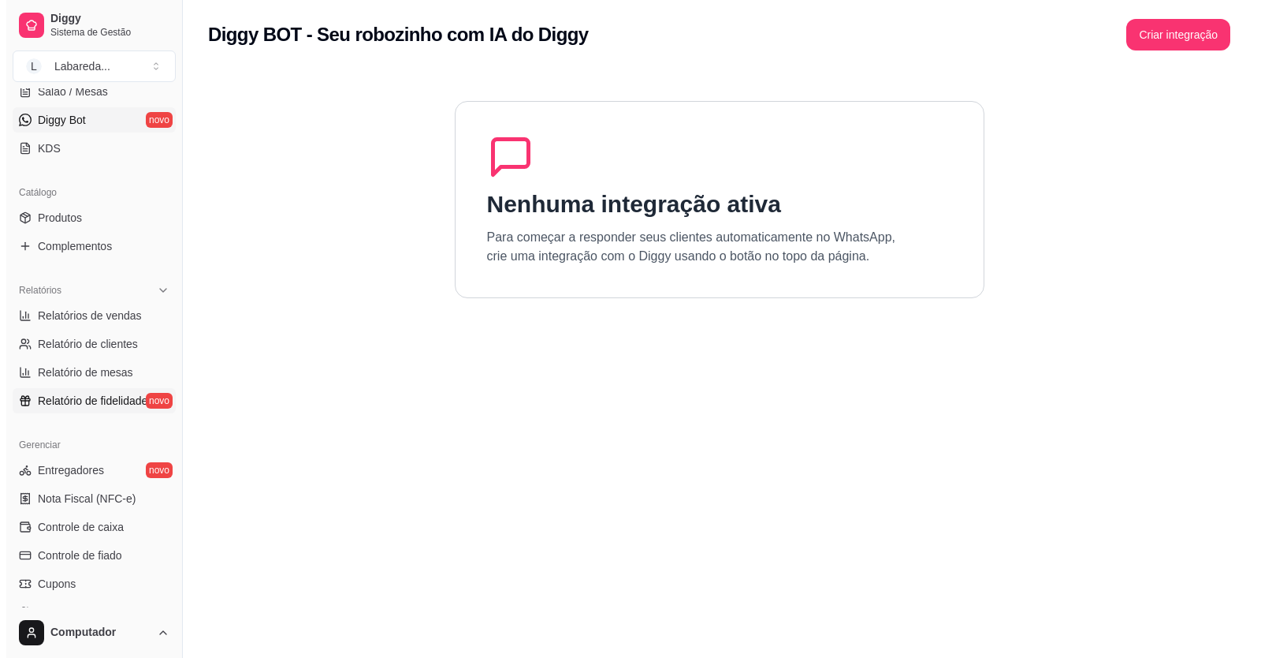
scroll to position [394, 0]
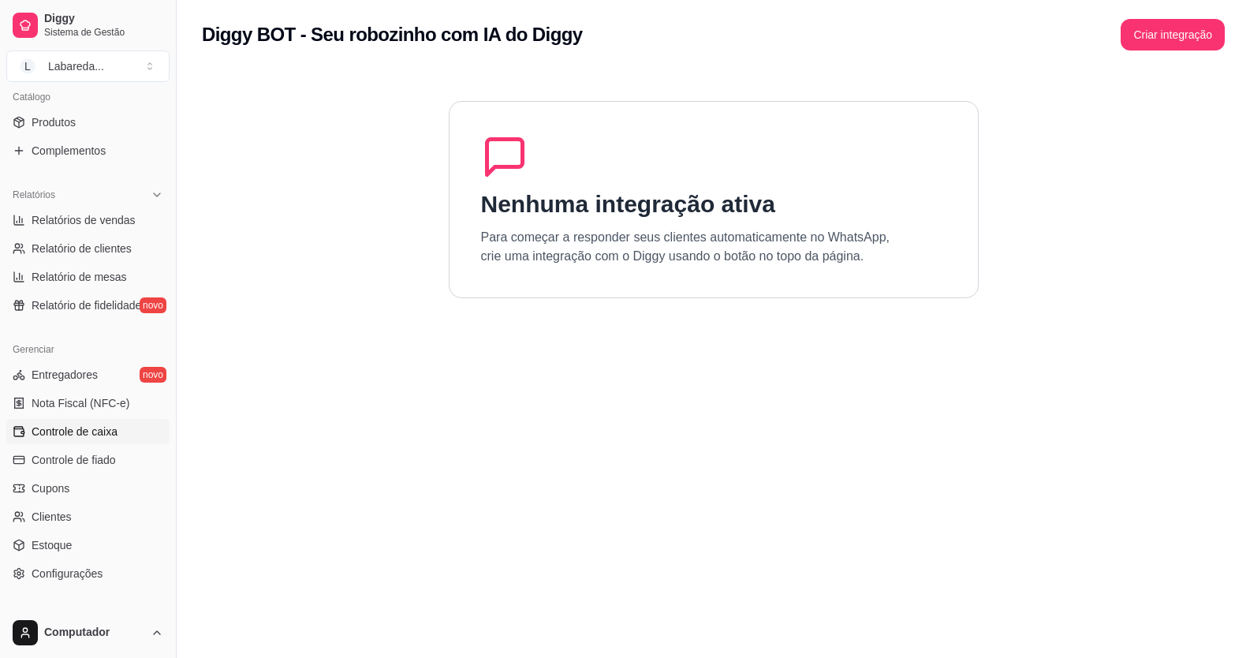
click at [64, 426] on span "Controle de caixa" at bounding box center [75, 431] width 86 height 16
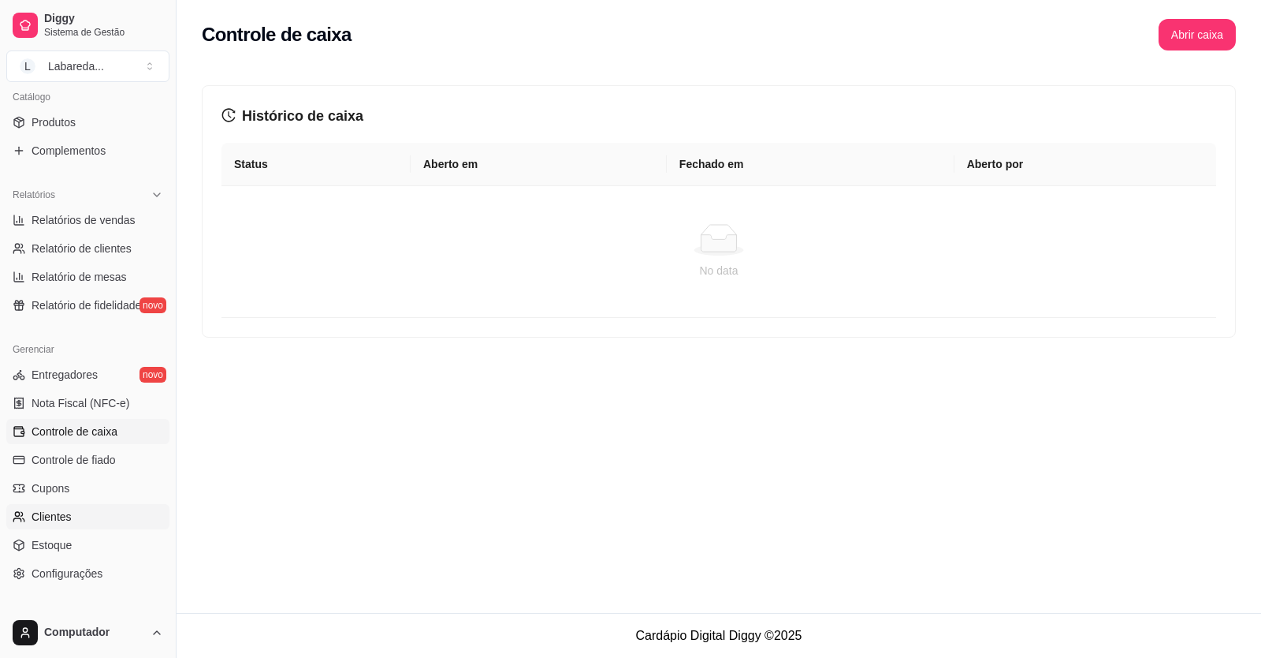
click at [41, 519] on span "Clientes" at bounding box center [52, 517] width 40 height 16
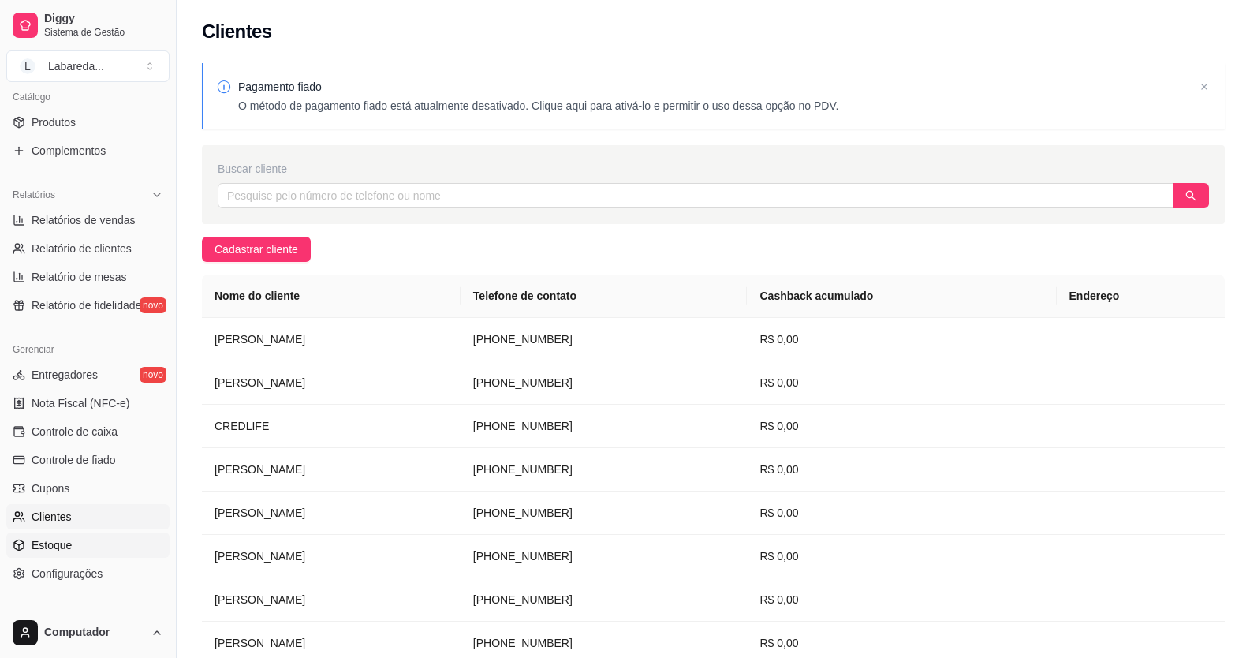
click at [45, 542] on span "Estoque" at bounding box center [52, 545] width 40 height 16
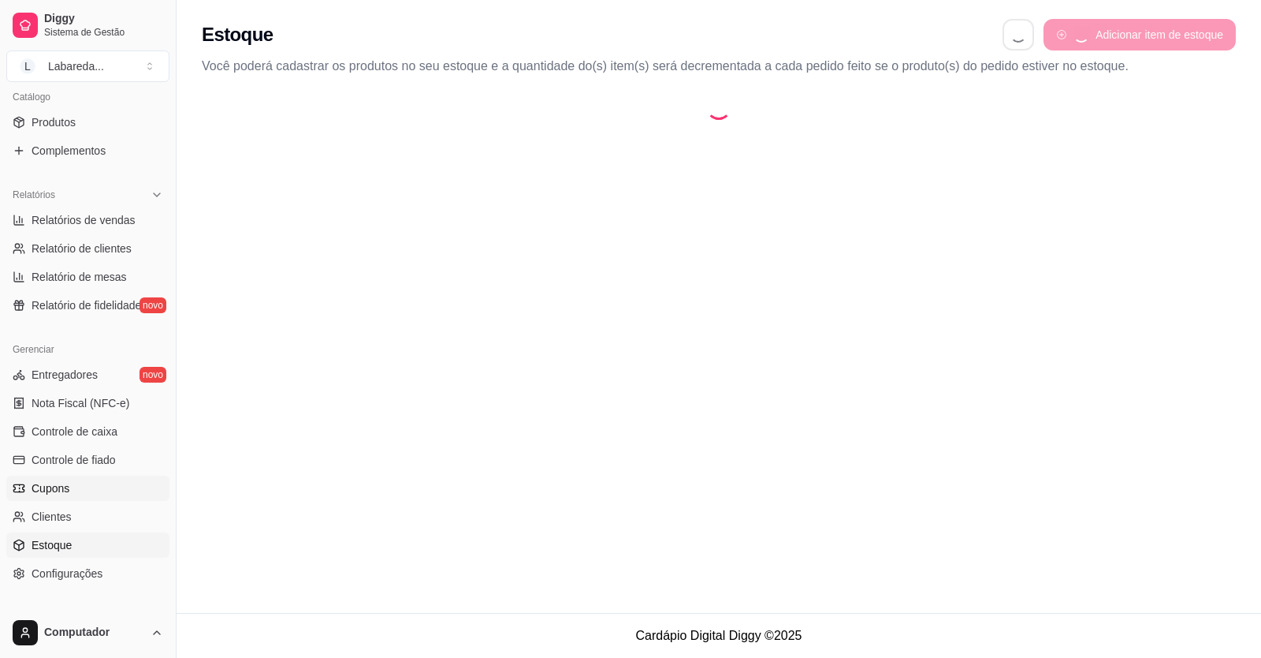
scroll to position [477, 0]
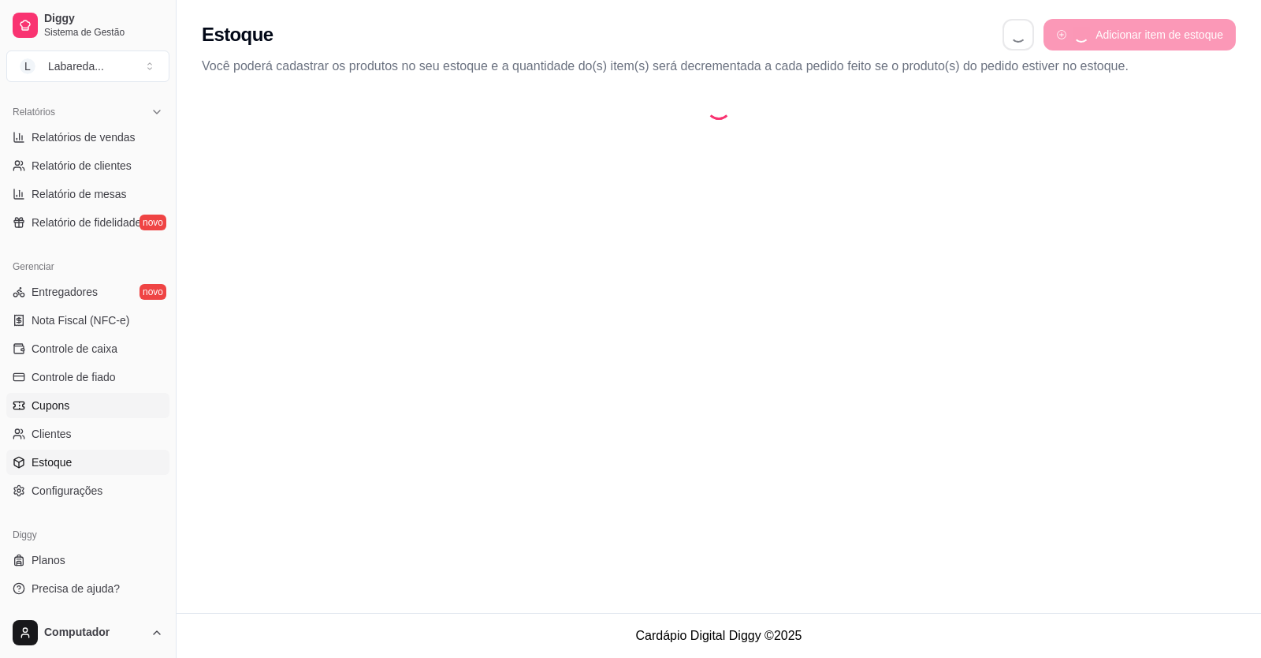
select select "QUANTITY_ORDER"
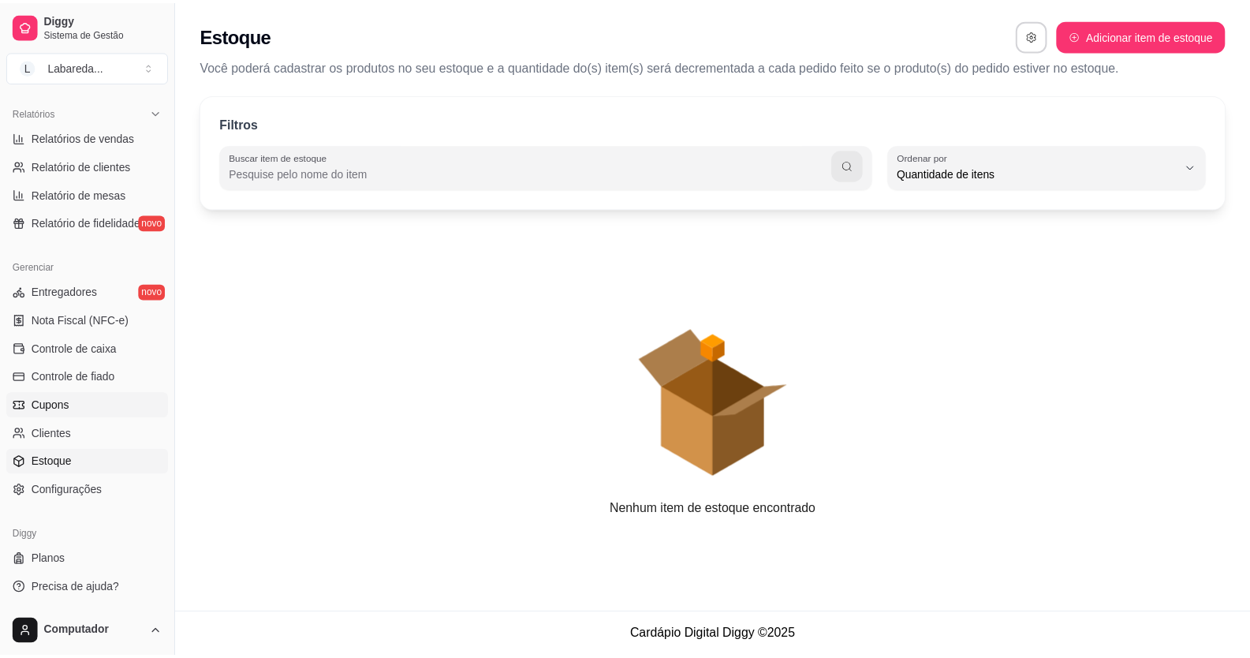
scroll to position [15, 0]
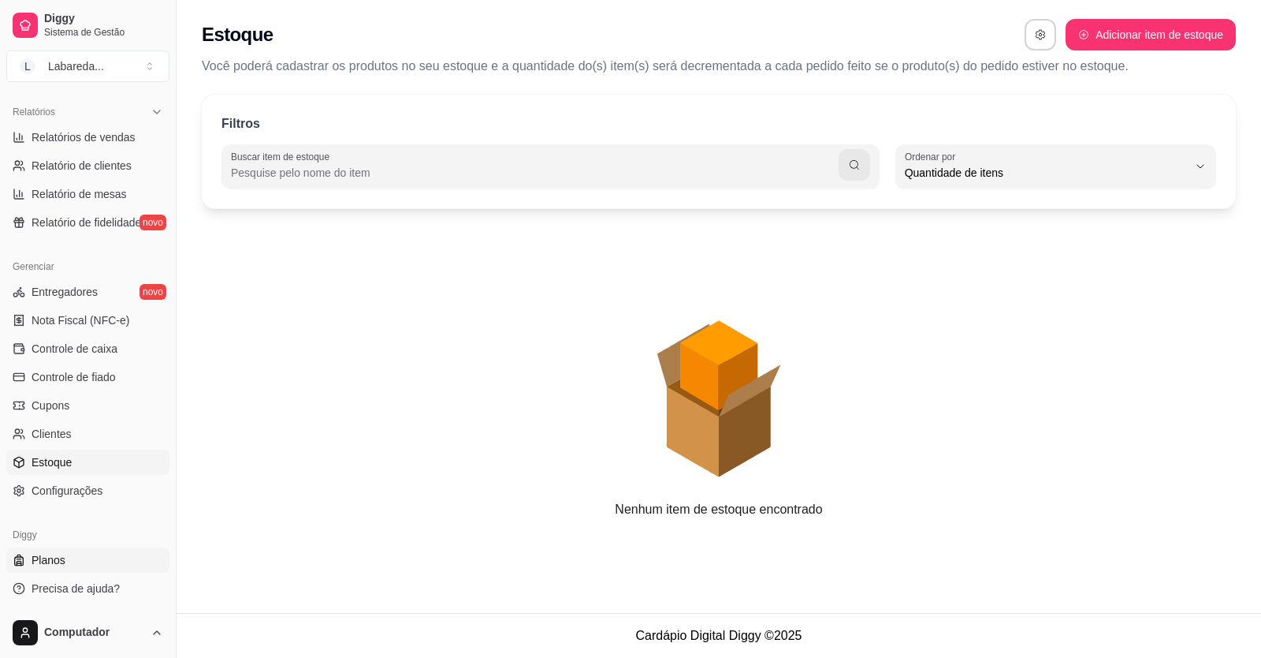
click at [61, 557] on span "Planos" at bounding box center [49, 560] width 34 height 16
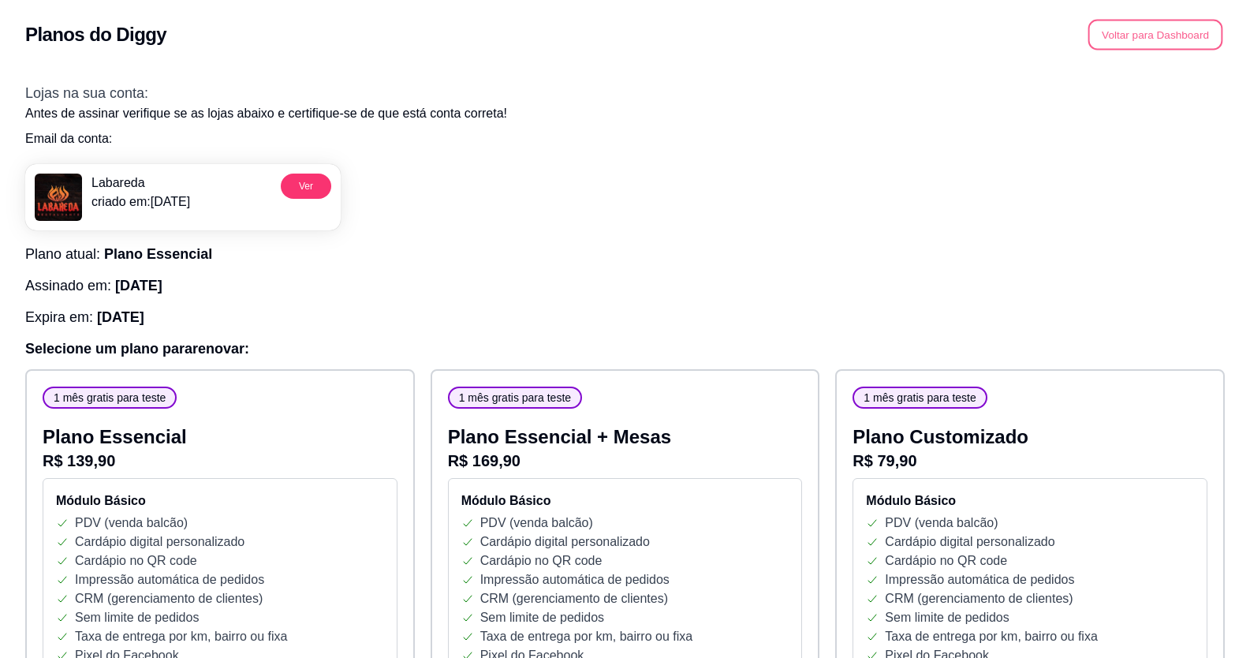
click at [1140, 26] on button "Voltar para Dashboard" at bounding box center [1155, 35] width 135 height 31
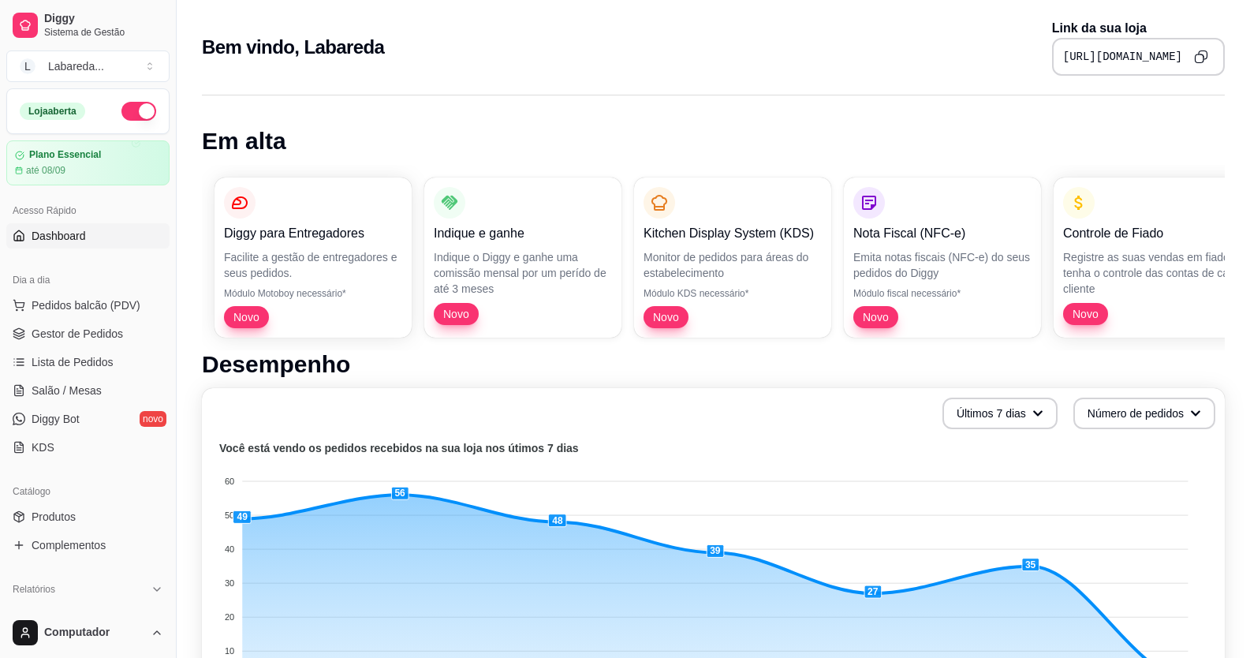
drag, startPoint x: 63, startPoint y: 211, endPoint x: 67, endPoint y: 229, distance: 19.3
click at [63, 212] on div "Acesso Rápido" at bounding box center [87, 210] width 163 height 25
click at [71, 250] on div "Acesso Rápido Dashboard" at bounding box center [88, 223] width 176 height 63
click at [71, 305] on span "Pedidos balcão (PDV)" at bounding box center [86, 305] width 109 height 16
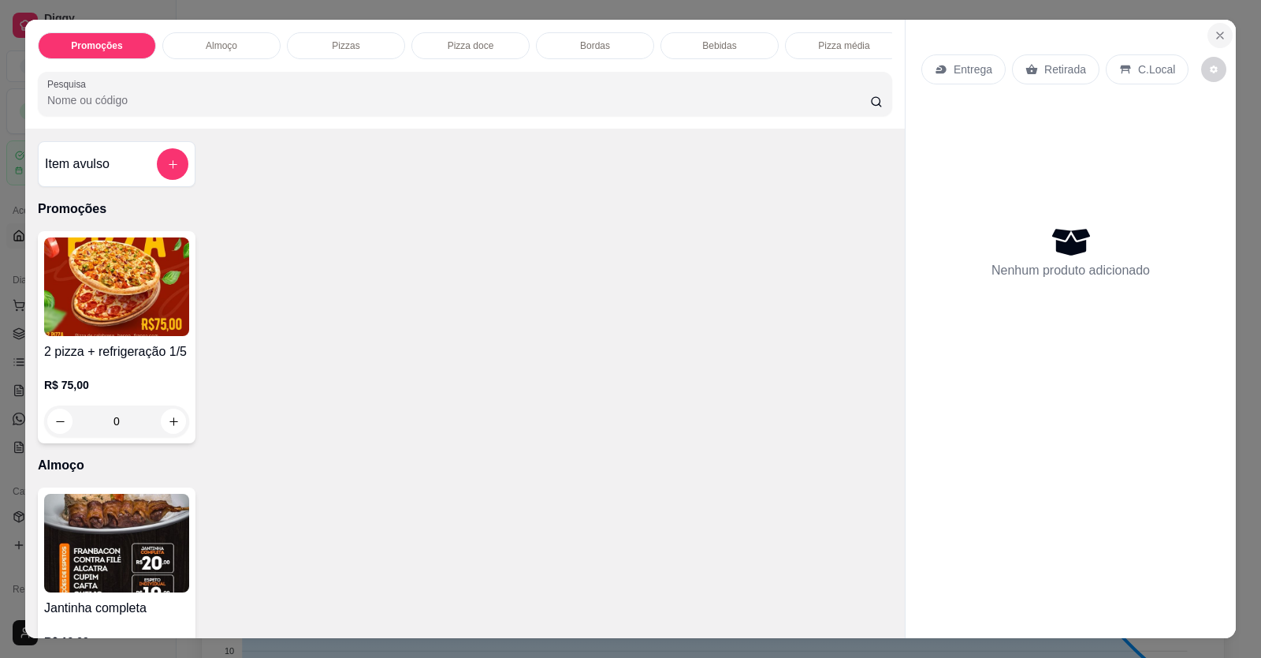
click at [1216, 31] on icon "Close" at bounding box center [1220, 35] width 13 height 13
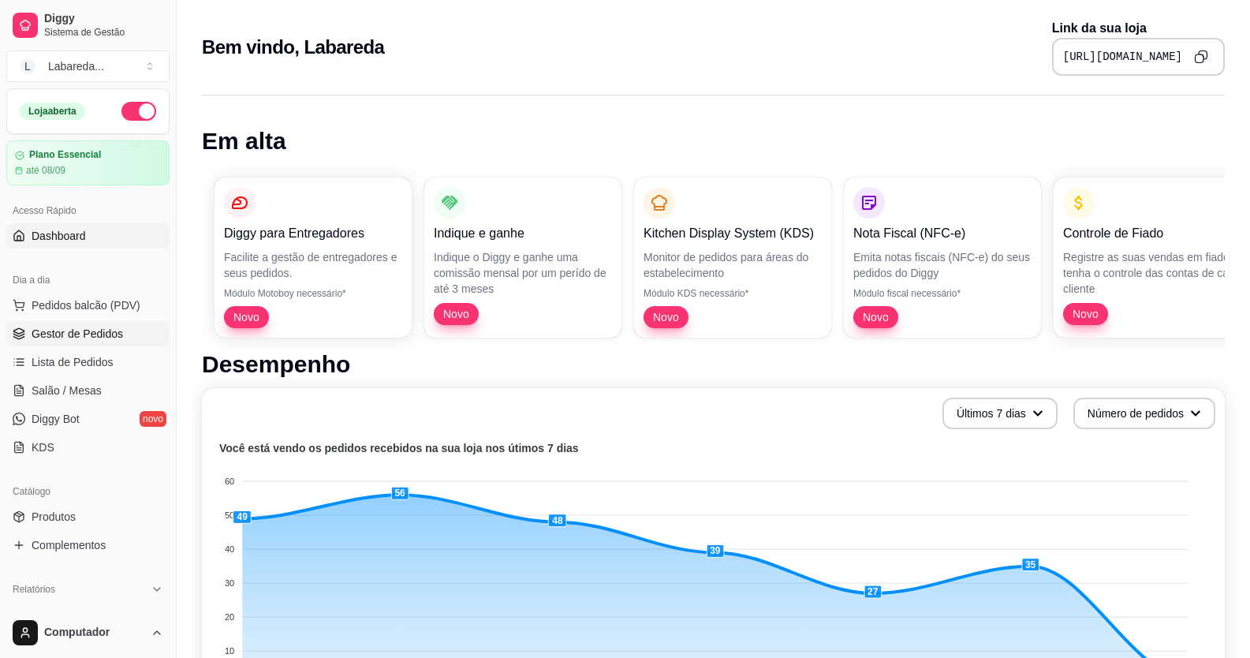
click at [87, 331] on span "Gestor de Pedidos" at bounding box center [77, 334] width 91 height 16
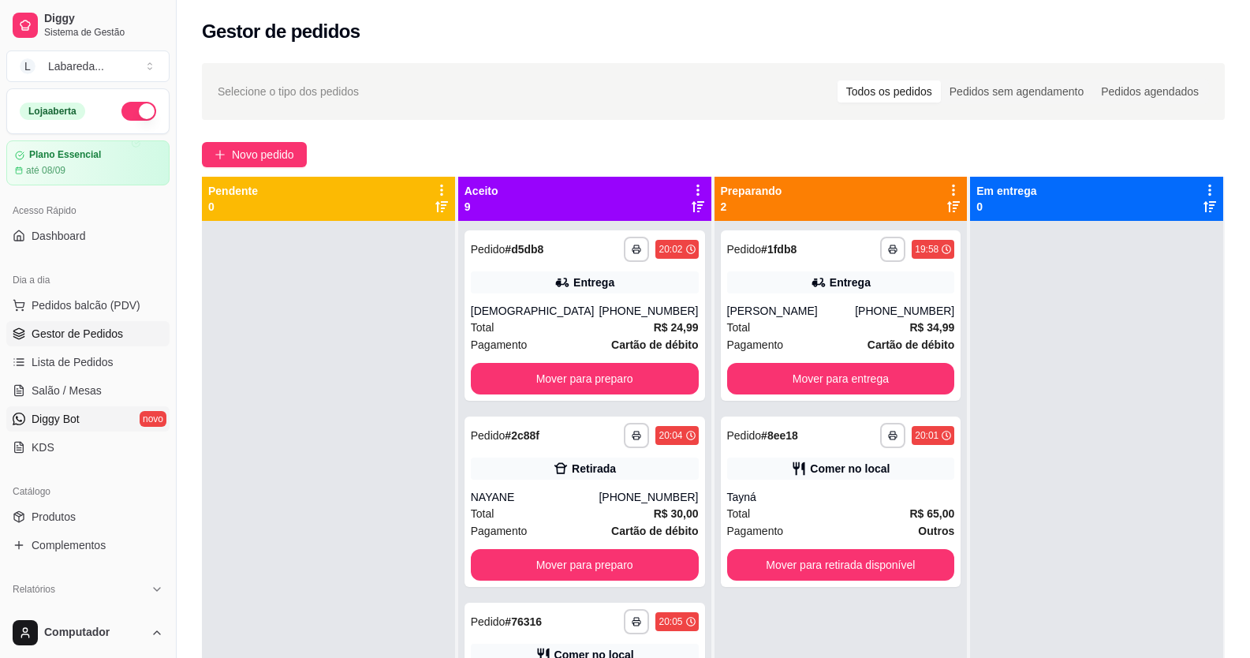
click at [83, 416] on link "Diggy Bot novo" at bounding box center [87, 418] width 163 height 25
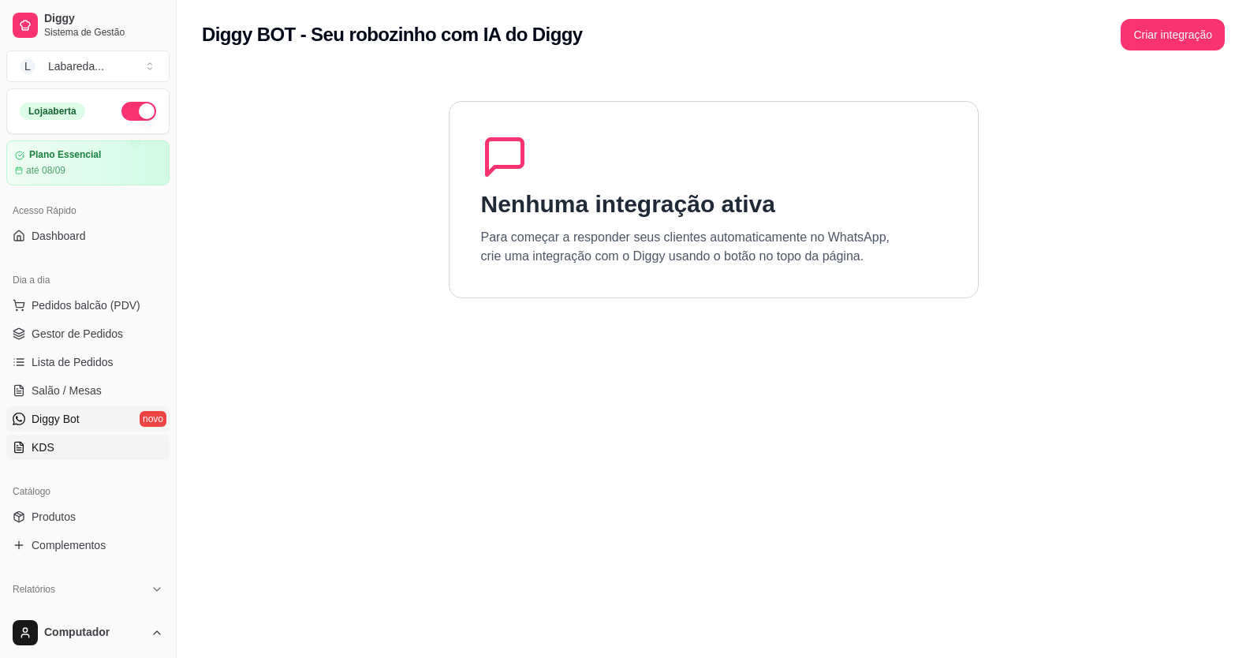
click at [47, 442] on span "KDS" at bounding box center [43, 447] width 23 height 16
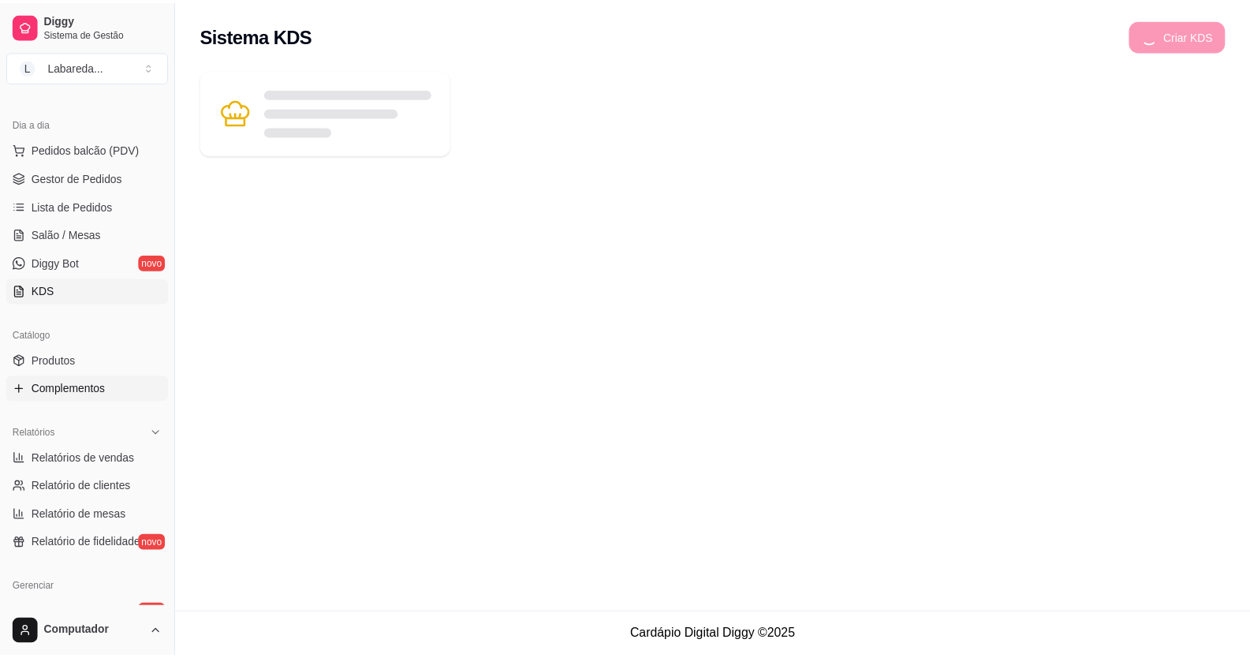
scroll to position [158, 0]
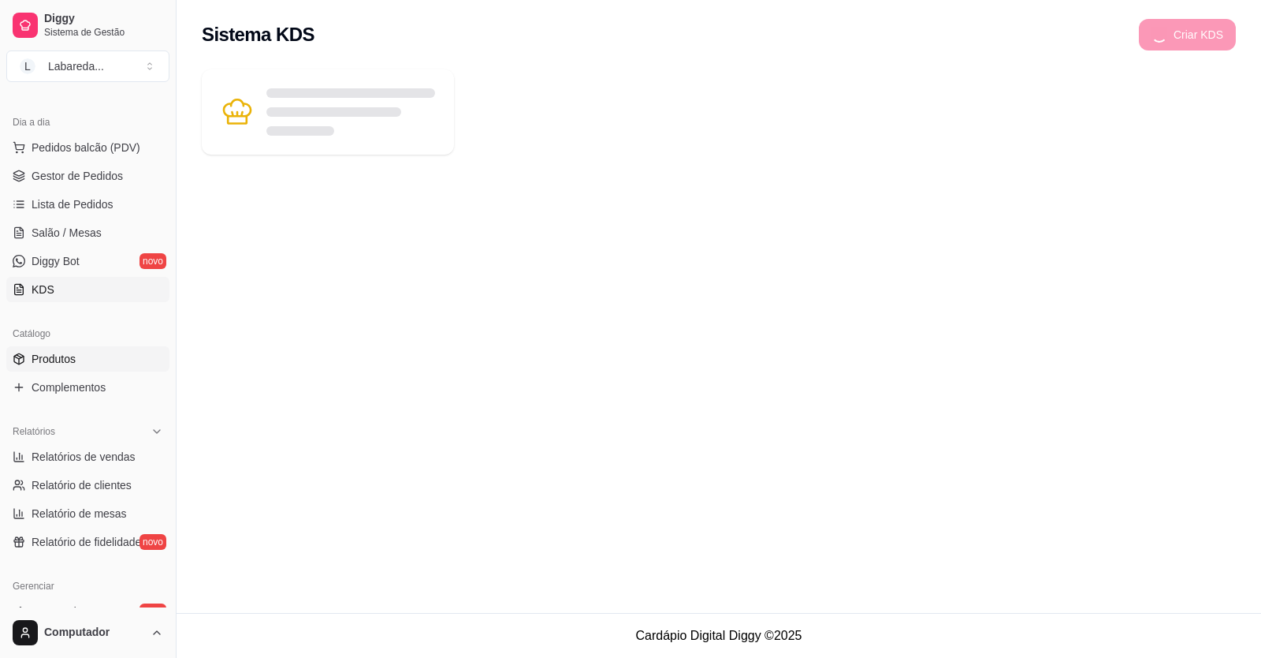
click at [81, 350] on link "Produtos" at bounding box center [87, 358] width 163 height 25
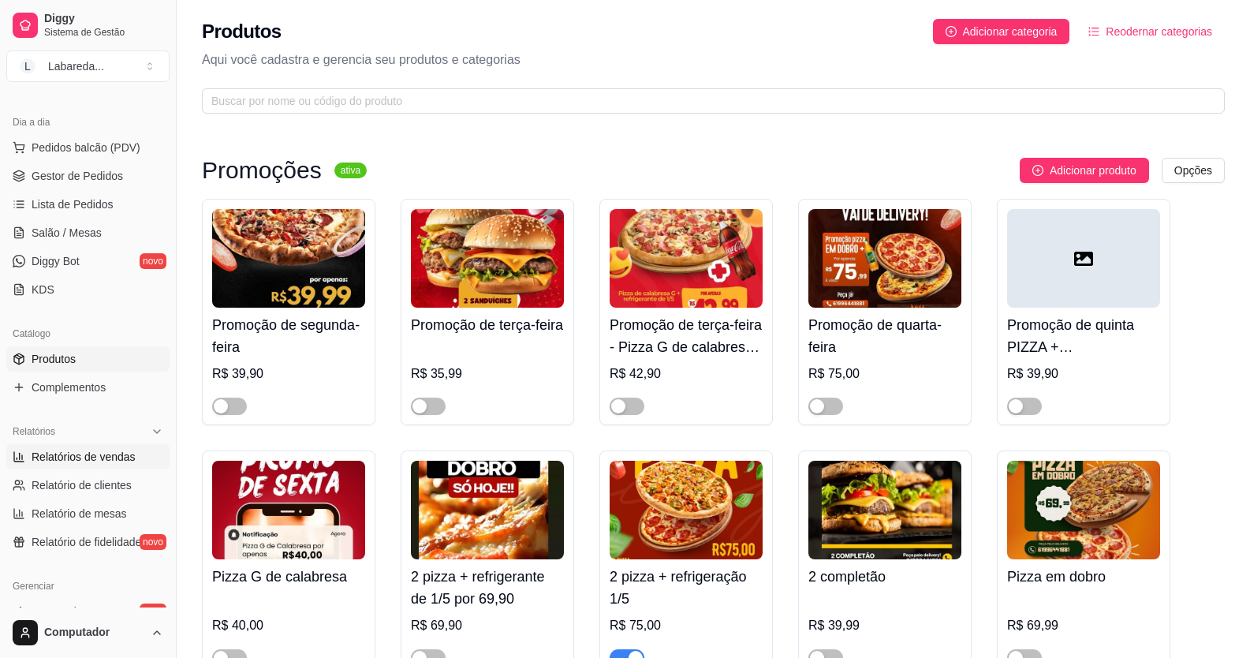
click at [66, 455] on span "Relatórios de vendas" at bounding box center [84, 457] width 104 height 16
select select "ALL"
select select "0"
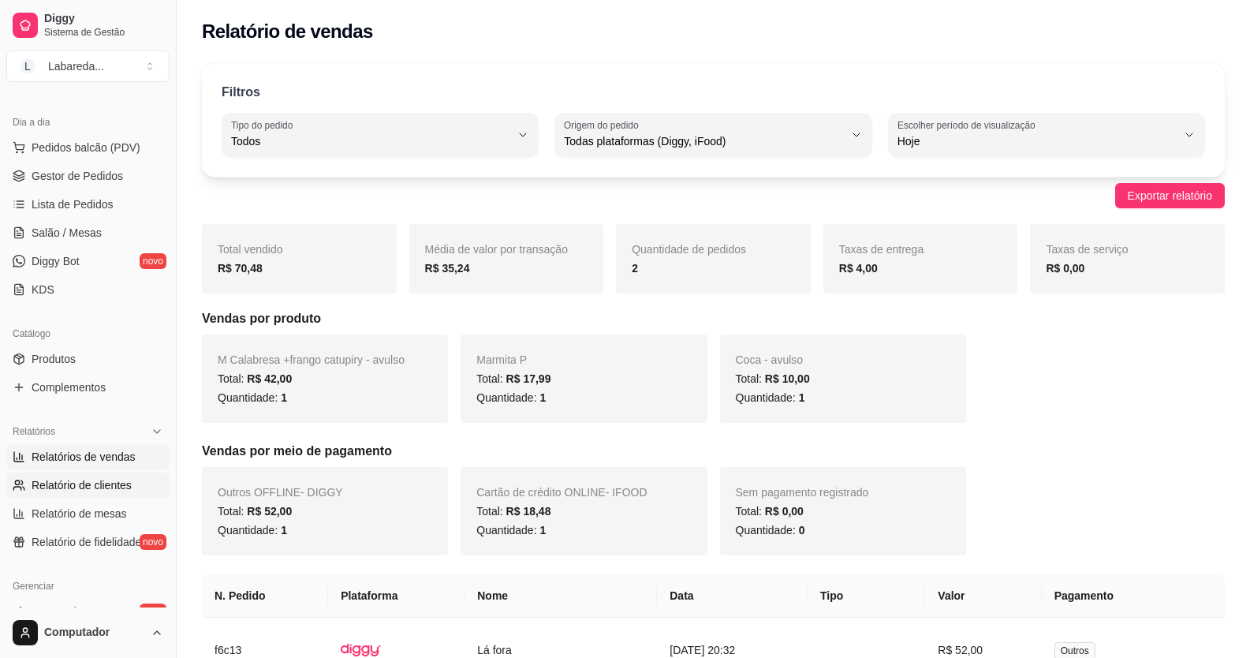
click at [60, 481] on span "Relatório de clientes" at bounding box center [82, 485] width 100 height 16
select select "30"
select select "HIGHEST_TOTAL_SPENT_WITH_ORDERS"
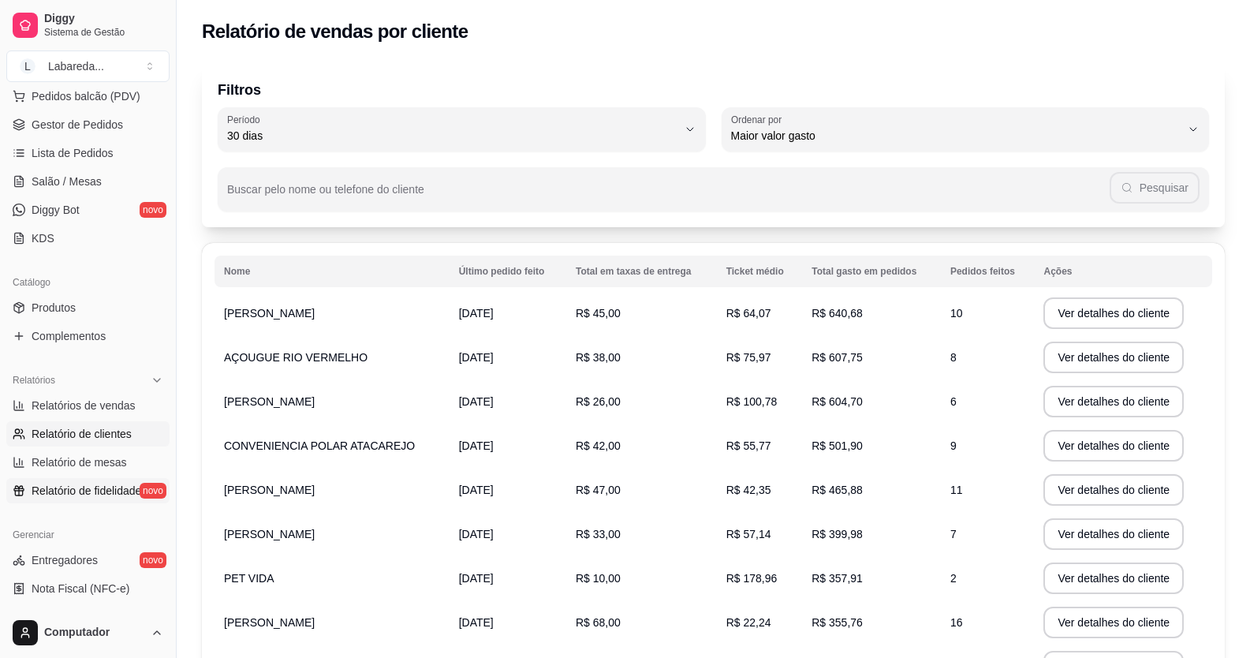
scroll to position [237, 0]
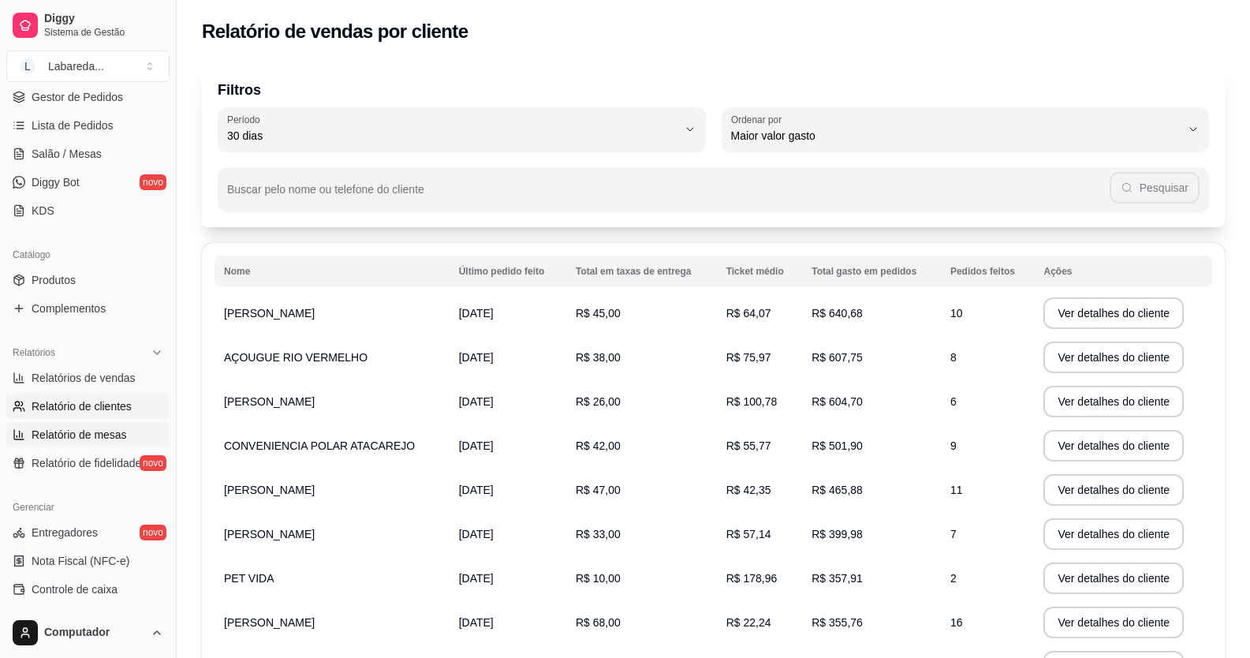
click at [65, 427] on span "Relatório de mesas" at bounding box center [79, 435] width 95 height 16
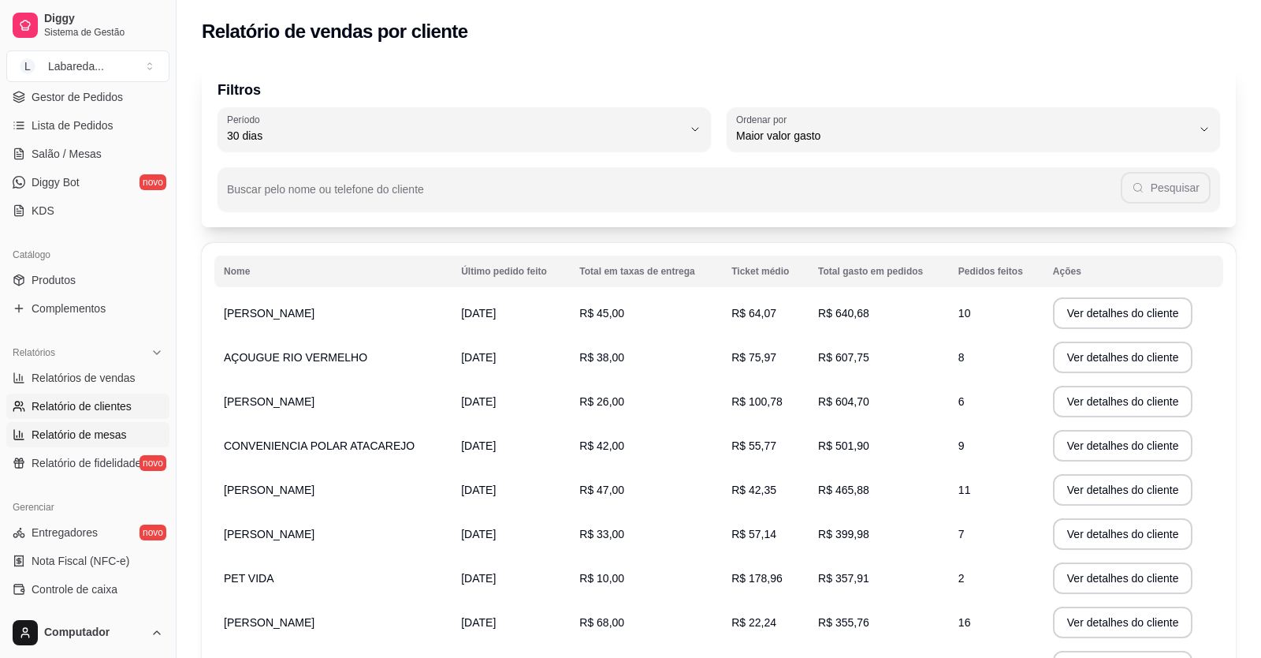
select select "TOTAL_OF_ORDERS"
select select "7"
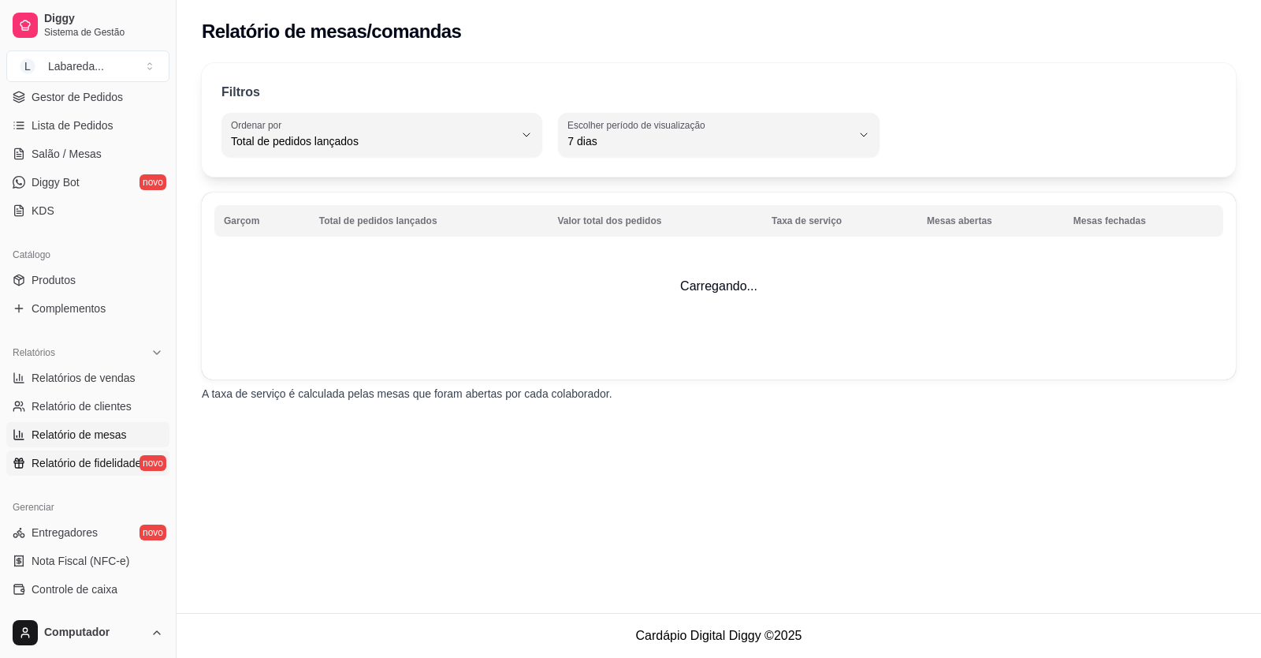
click at [64, 459] on span "Relatório de fidelidade" at bounding box center [87, 463] width 110 height 16
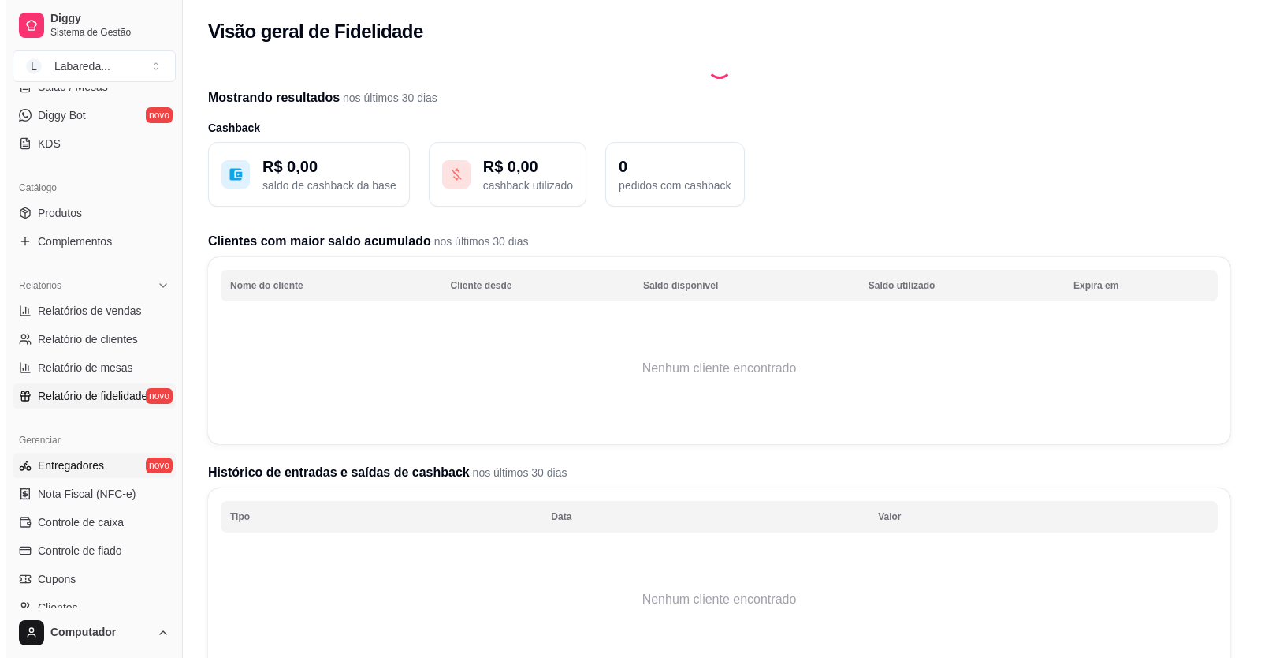
scroll to position [394, 0]
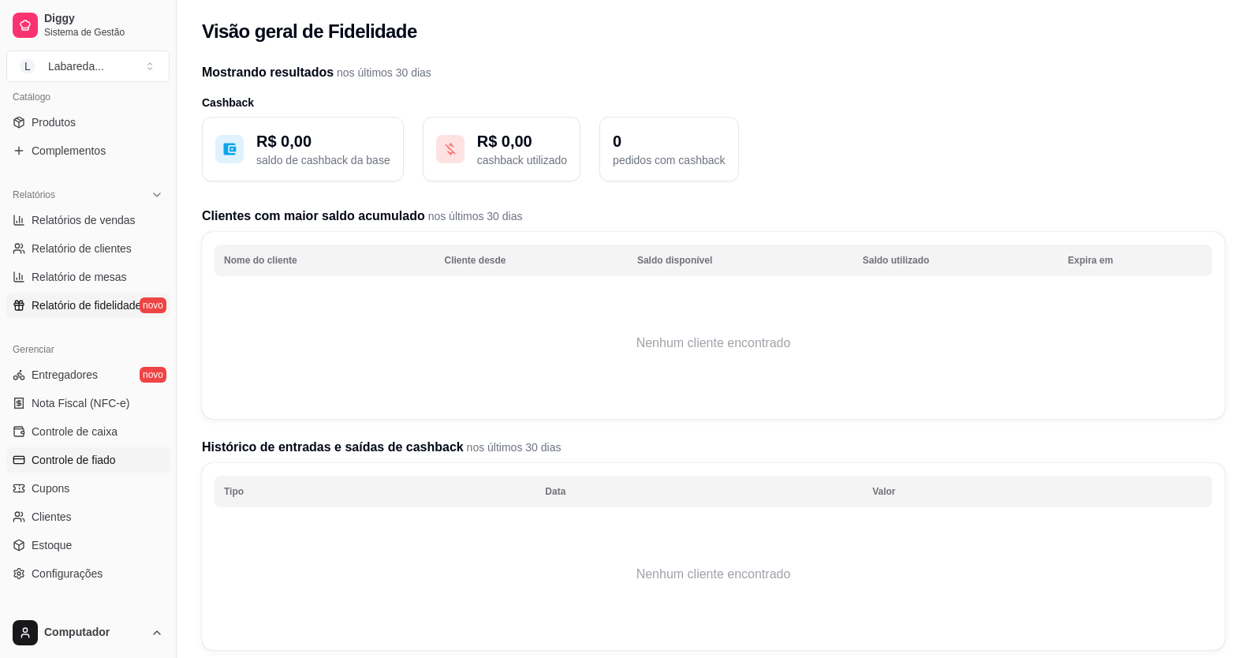
click at [73, 461] on span "Controle de fiado" at bounding box center [74, 460] width 84 height 16
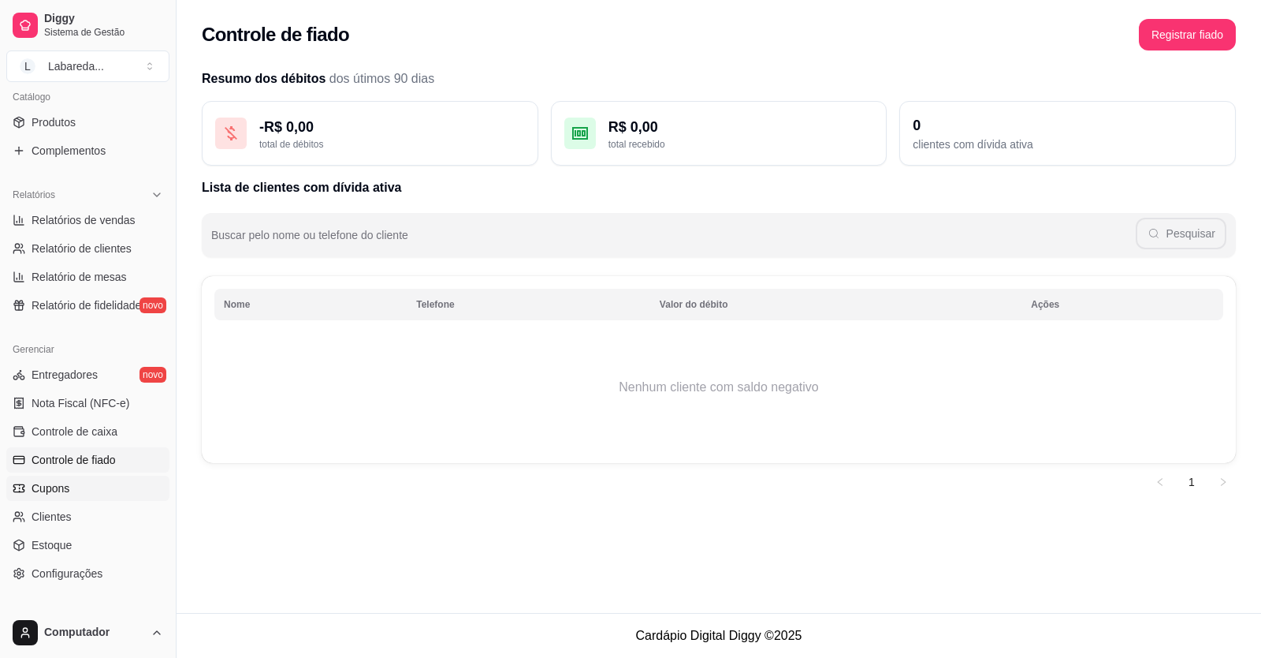
click at [49, 488] on span "Cupons" at bounding box center [51, 488] width 38 height 16
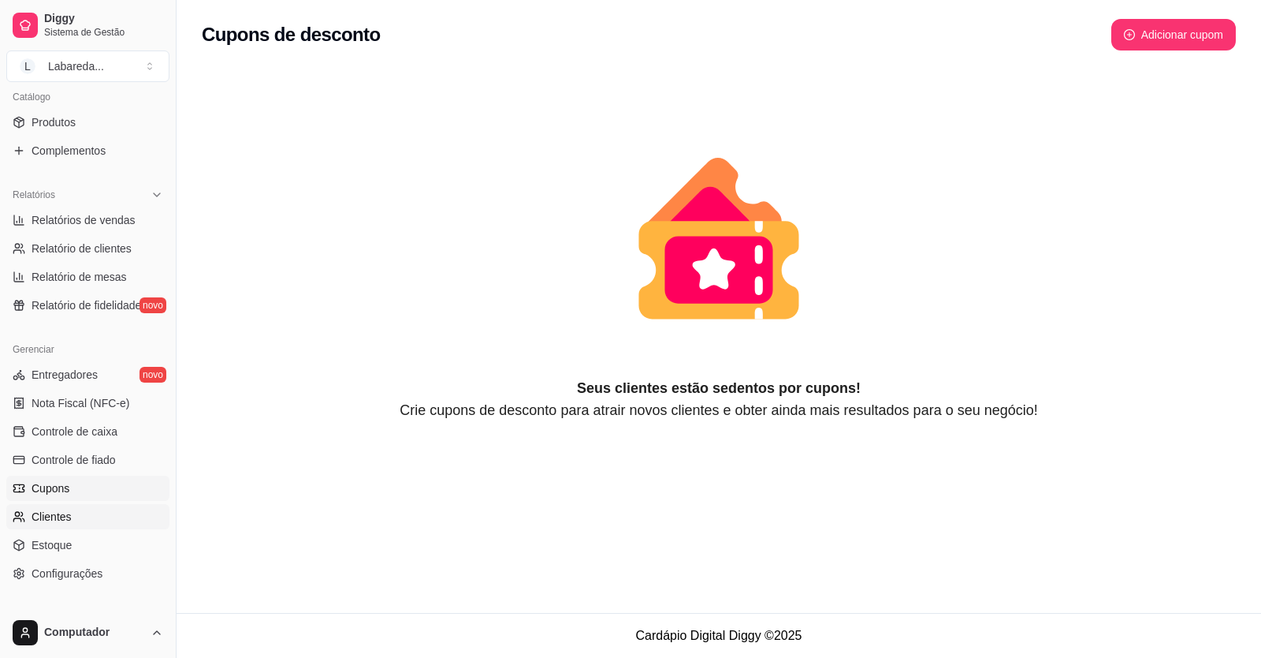
click at [51, 516] on span "Clientes" at bounding box center [52, 517] width 40 height 16
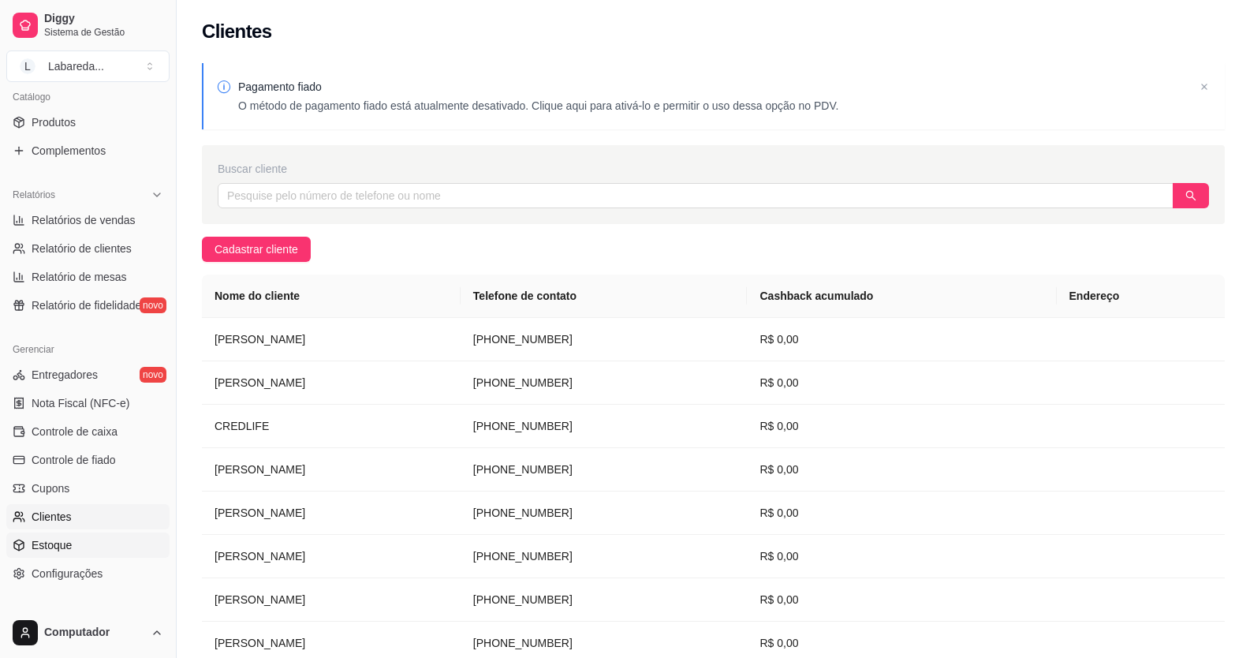
click at [54, 544] on span "Estoque" at bounding box center [52, 545] width 40 height 16
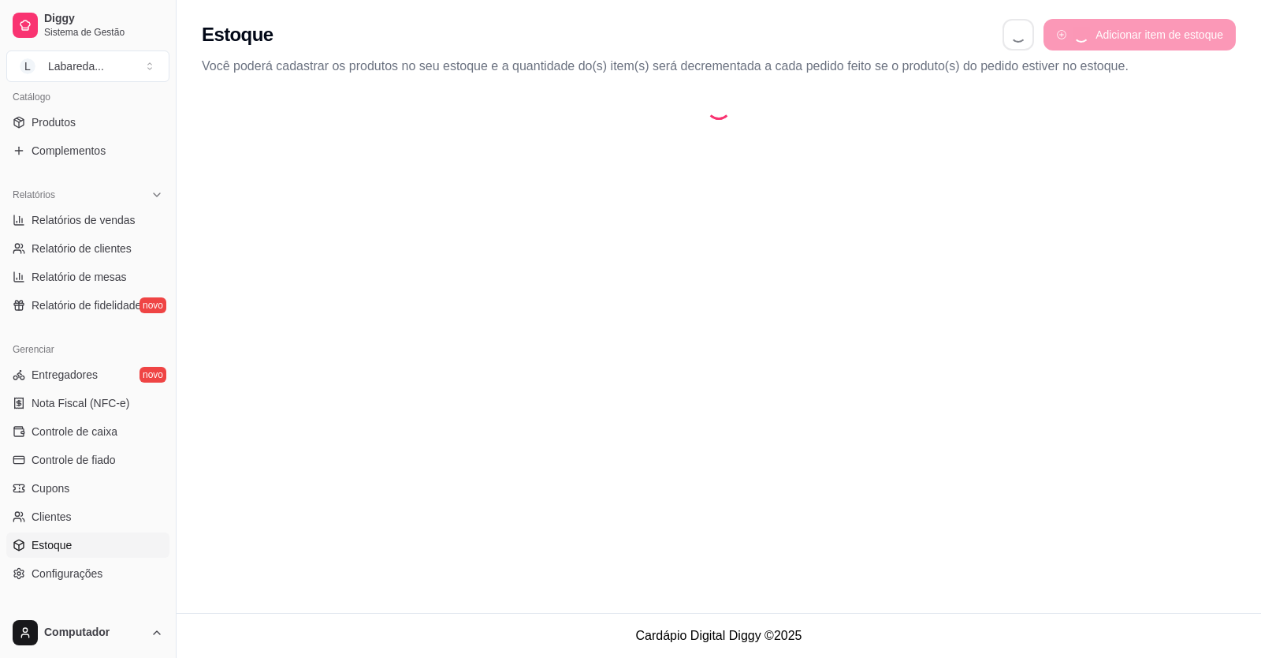
select select "QUANTITY_ORDER"
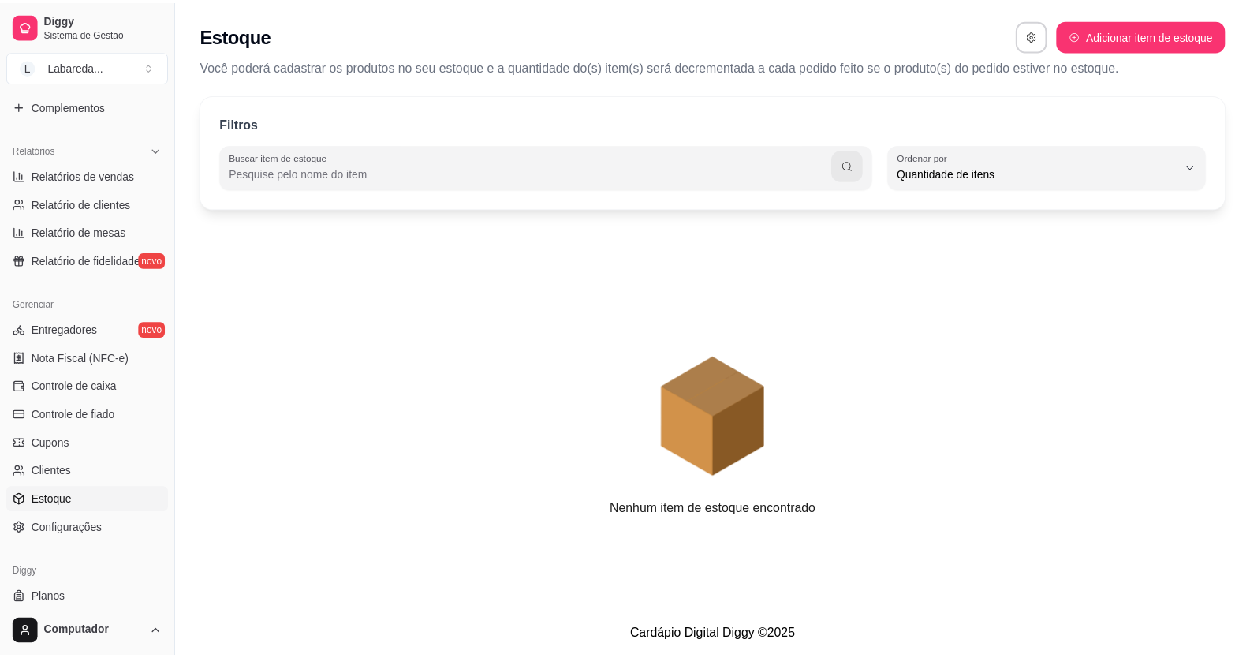
scroll to position [477, 0]
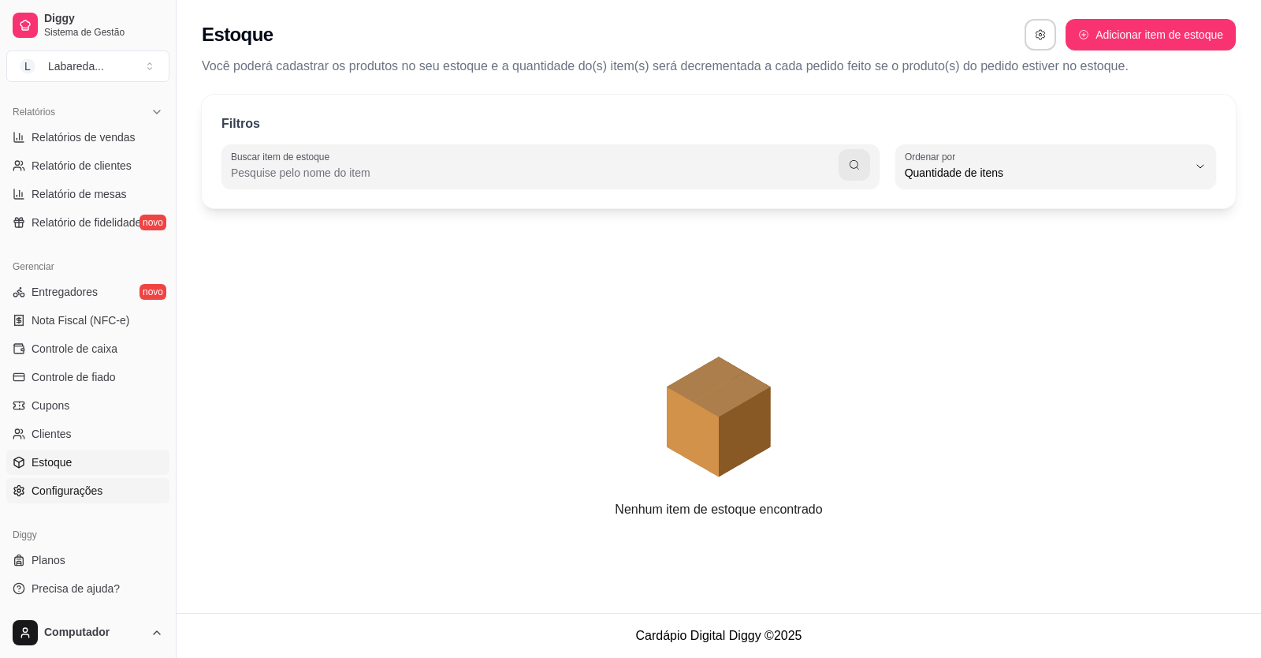
click at [53, 490] on span "Configurações" at bounding box center [67, 490] width 71 height 16
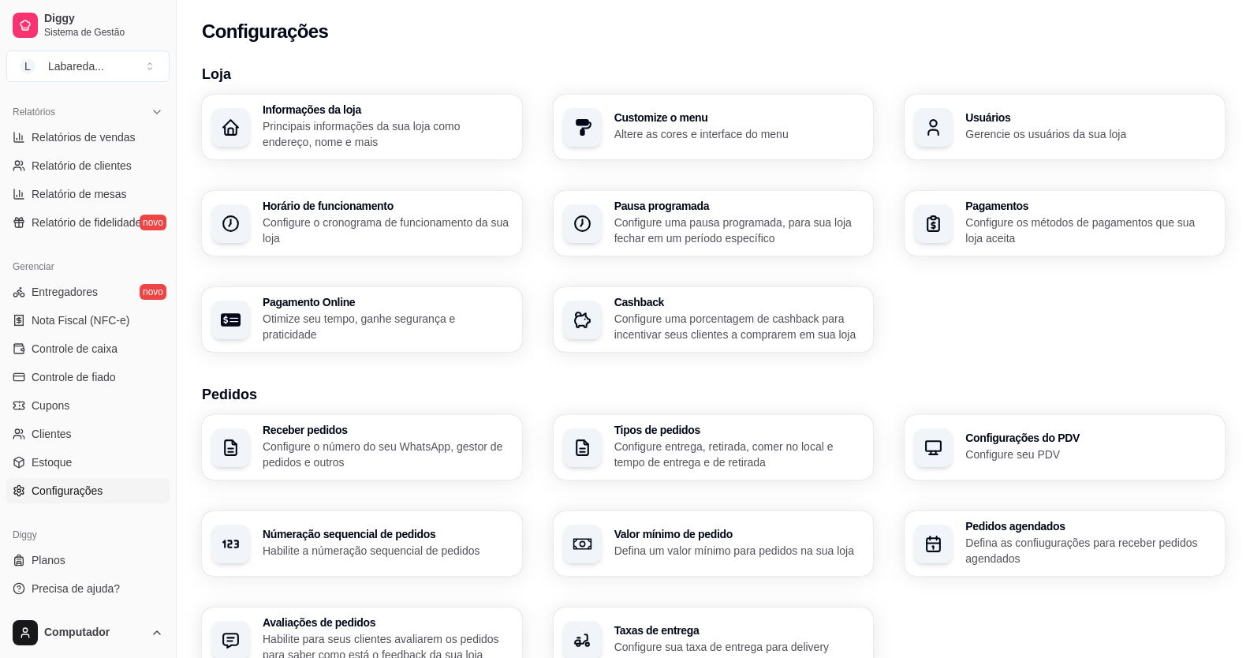
click at [1128, 132] on p "Gerencie os usuários da sua loja" at bounding box center [1090, 134] width 250 height 16
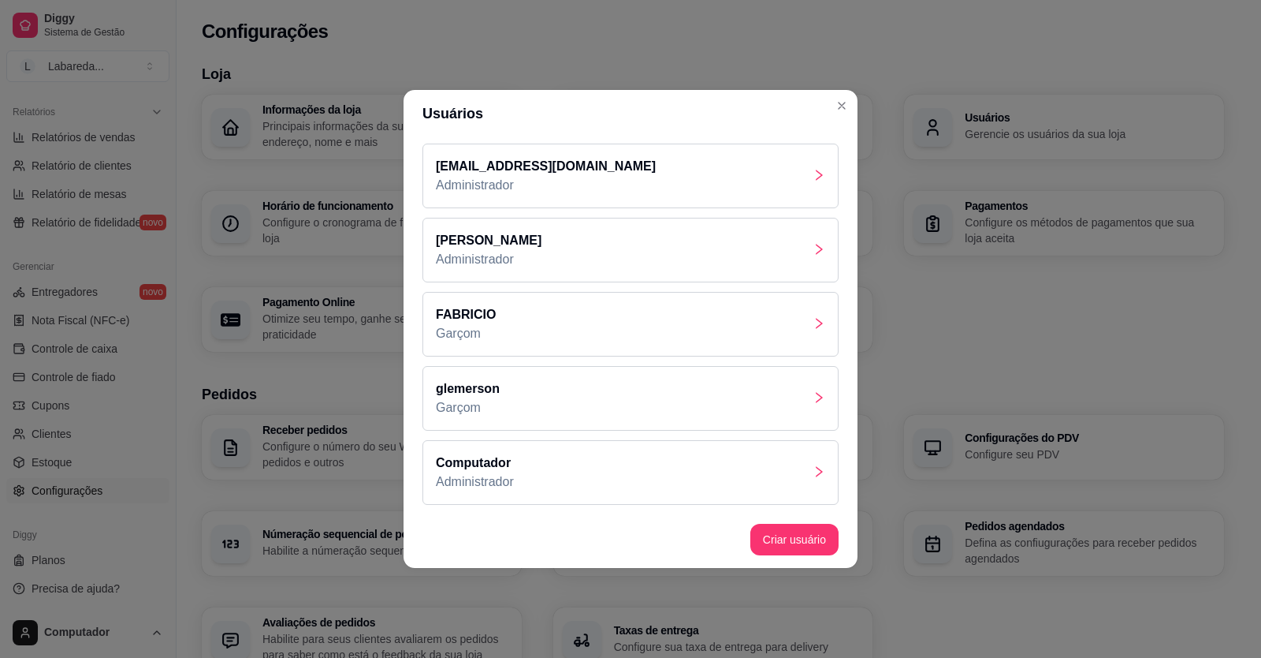
click at [816, 390] on div at bounding box center [819, 398] width 13 height 19
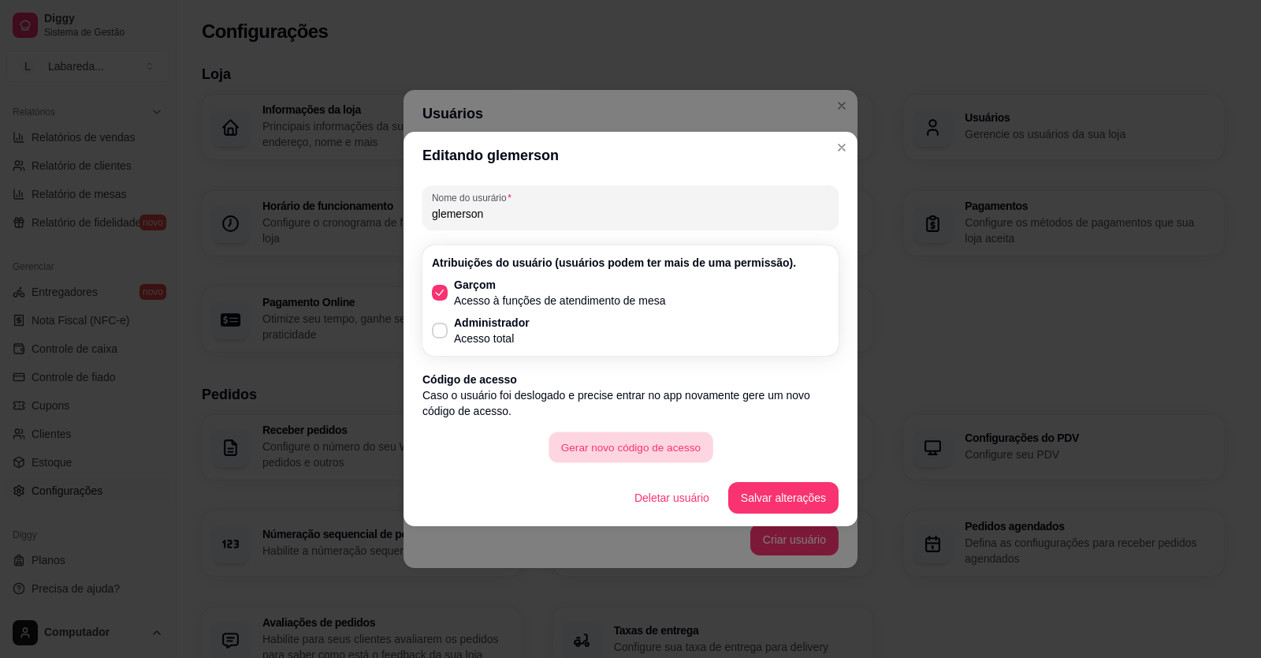
click at [609, 442] on button "Gerar novo código de acesso" at bounding box center [631, 447] width 164 height 31
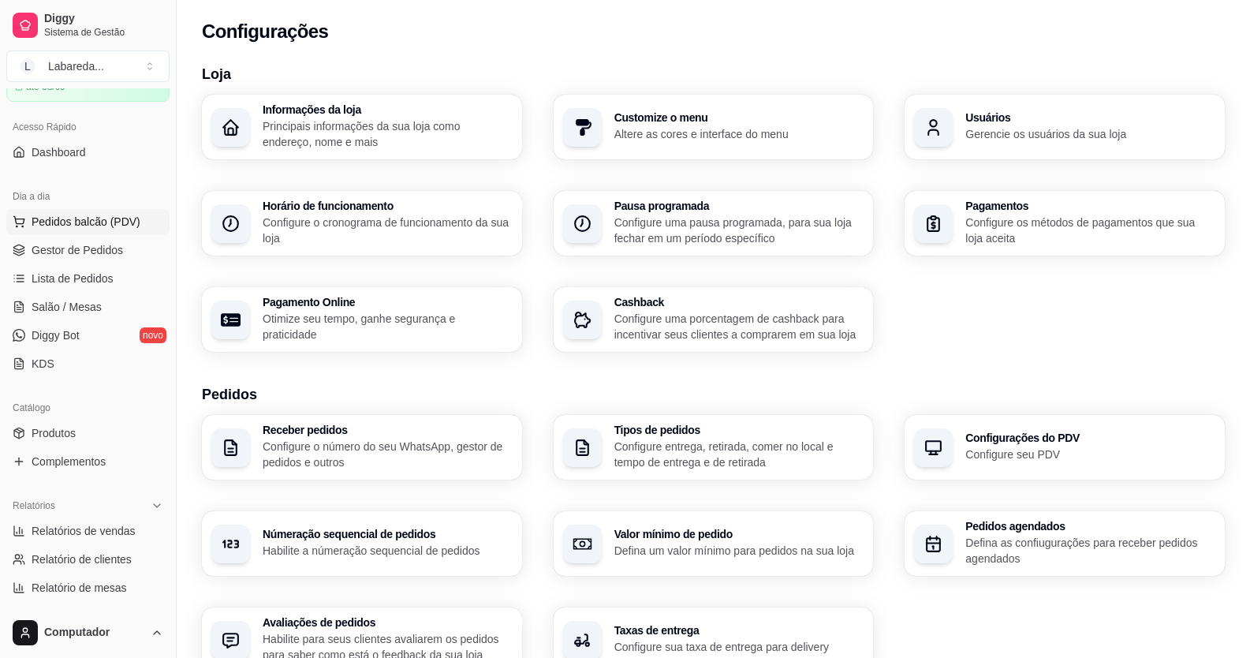
scroll to position [83, 0]
click at [74, 248] on span "Gestor de Pedidos" at bounding box center [77, 251] width 91 height 16
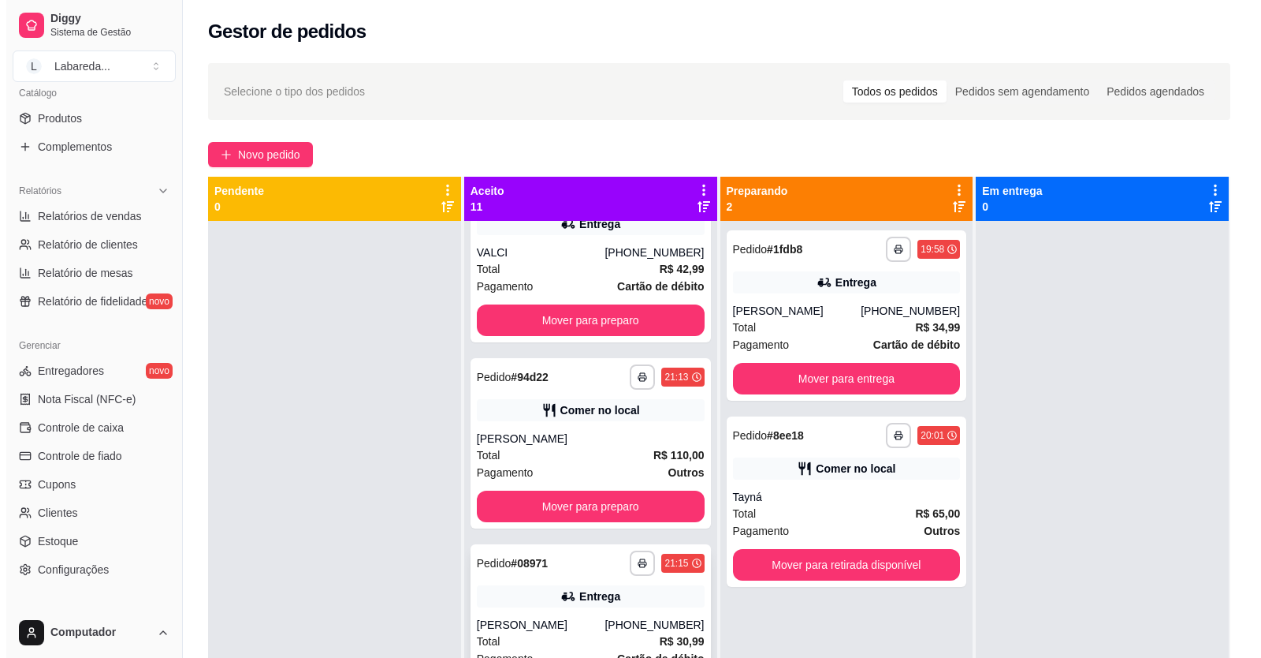
scroll to position [1025, 0]
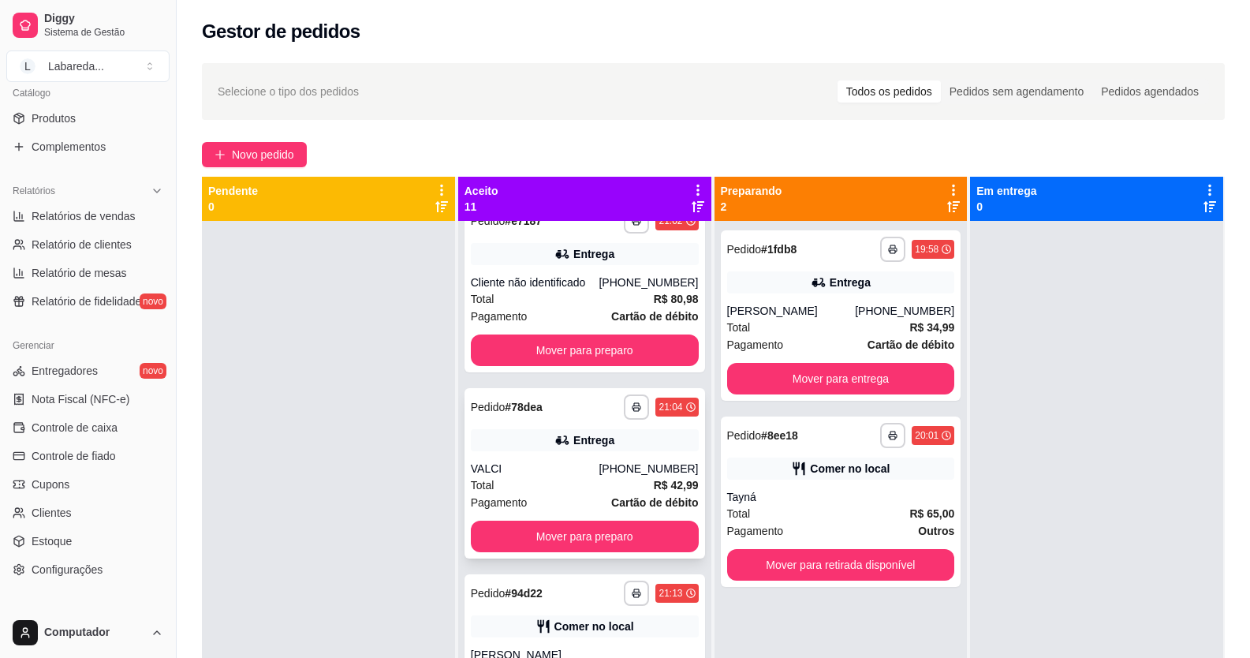
click at [560, 460] on div "VALCI" at bounding box center [535, 468] width 129 height 16
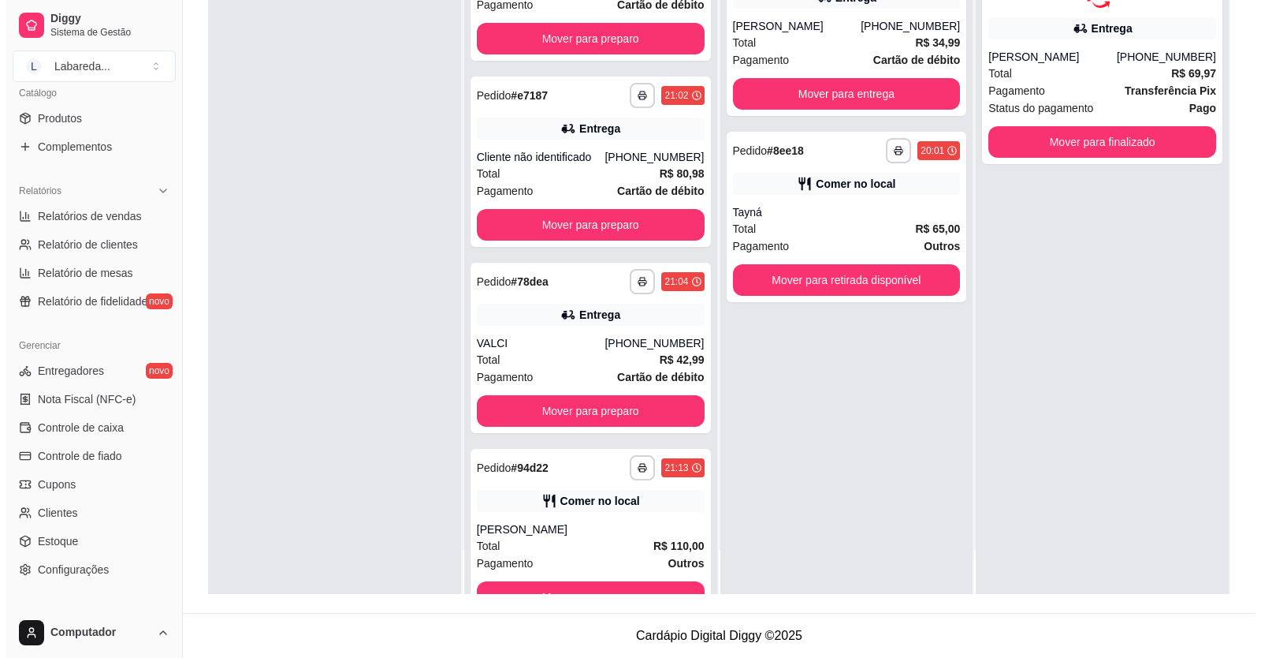
scroll to position [588, 0]
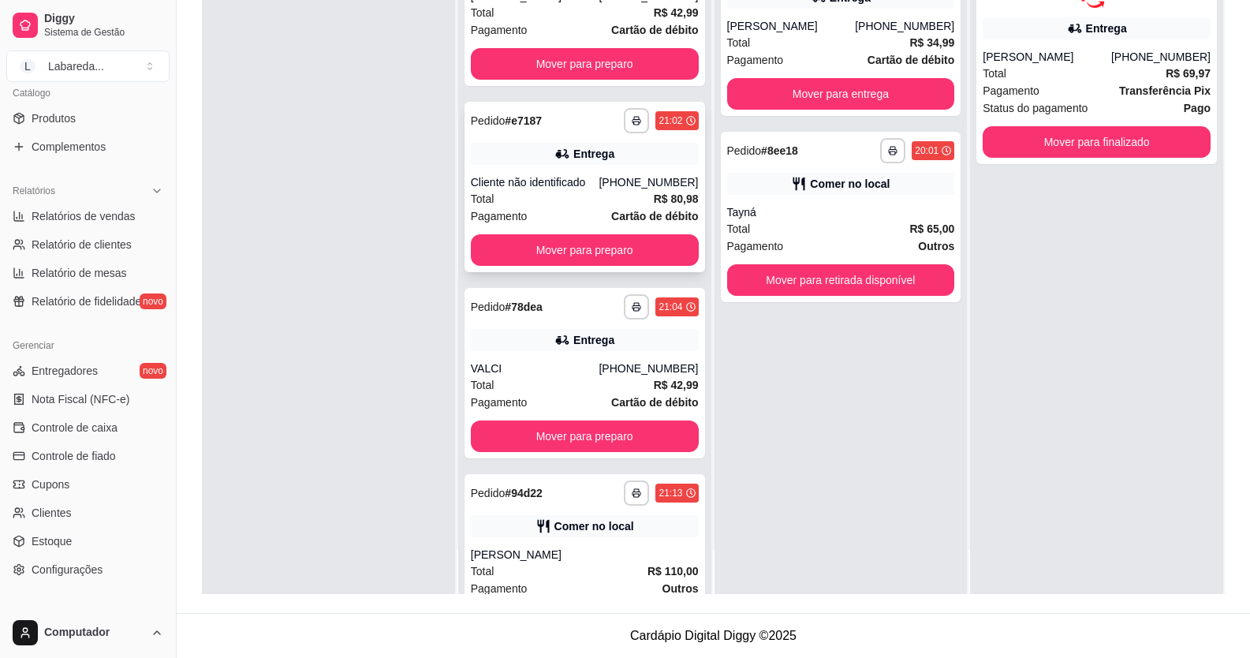
click at [527, 187] on div "Cliente não identificado" at bounding box center [535, 182] width 129 height 16
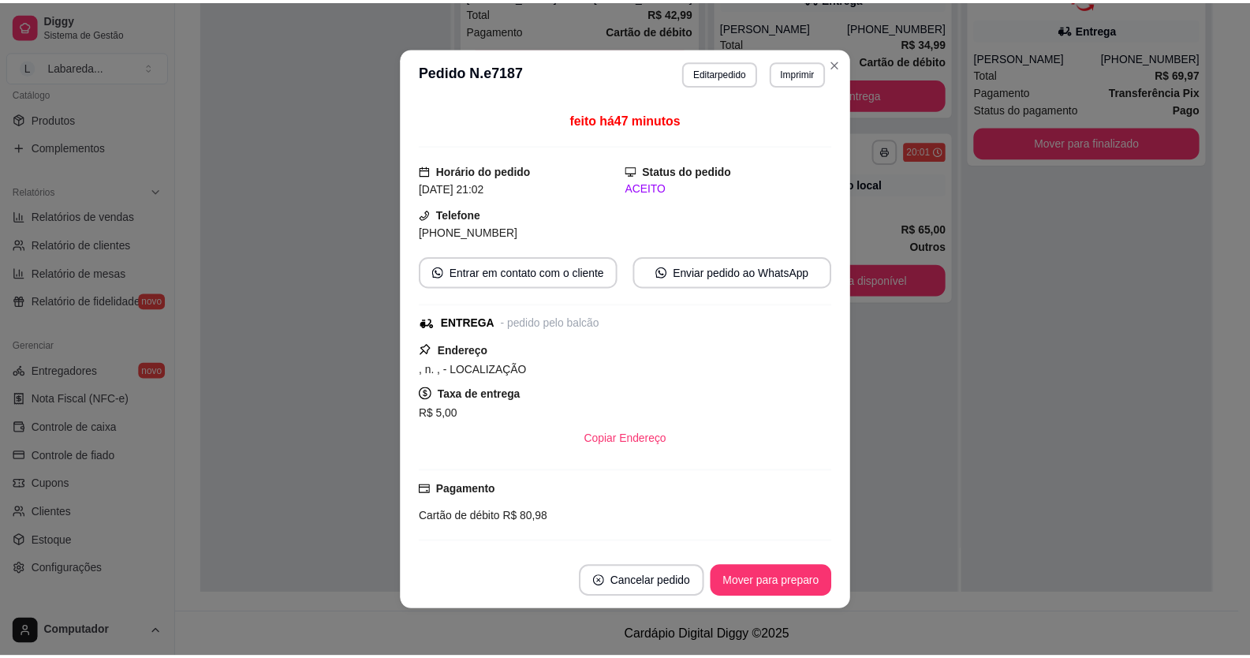
scroll to position [199, 0]
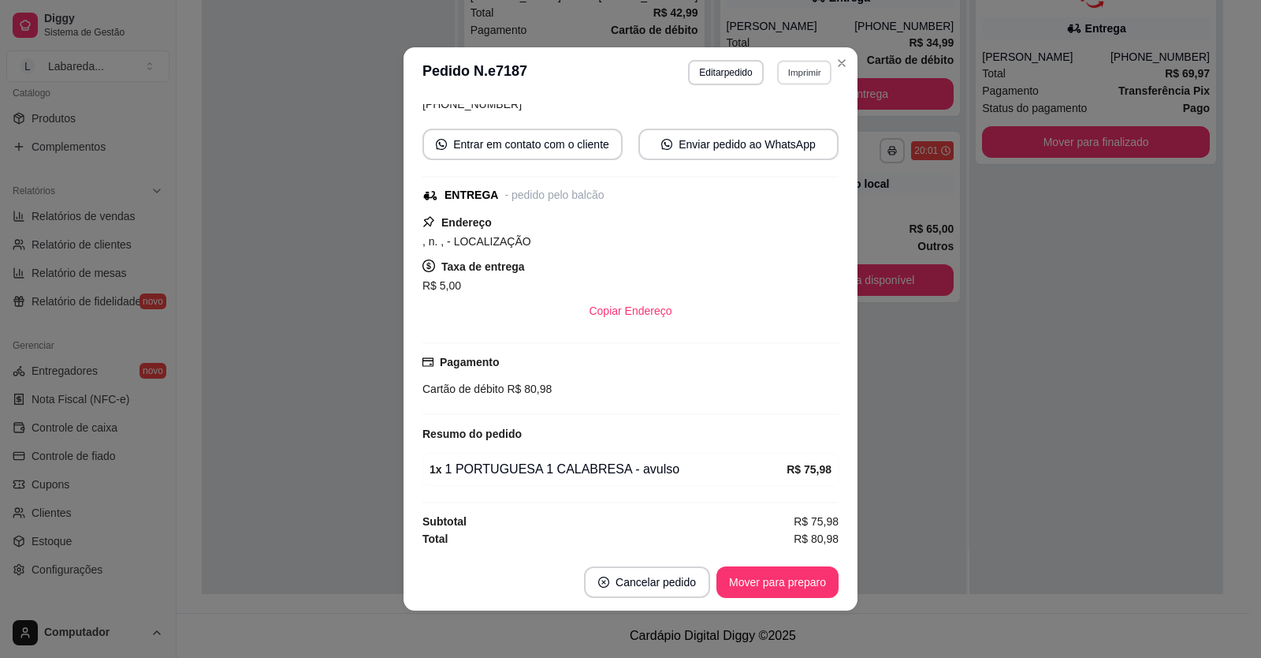
click at [797, 71] on button "Imprimir" at bounding box center [804, 72] width 54 height 24
click at [778, 120] on button "IMPRESSORA" at bounding box center [771, 127] width 110 height 24
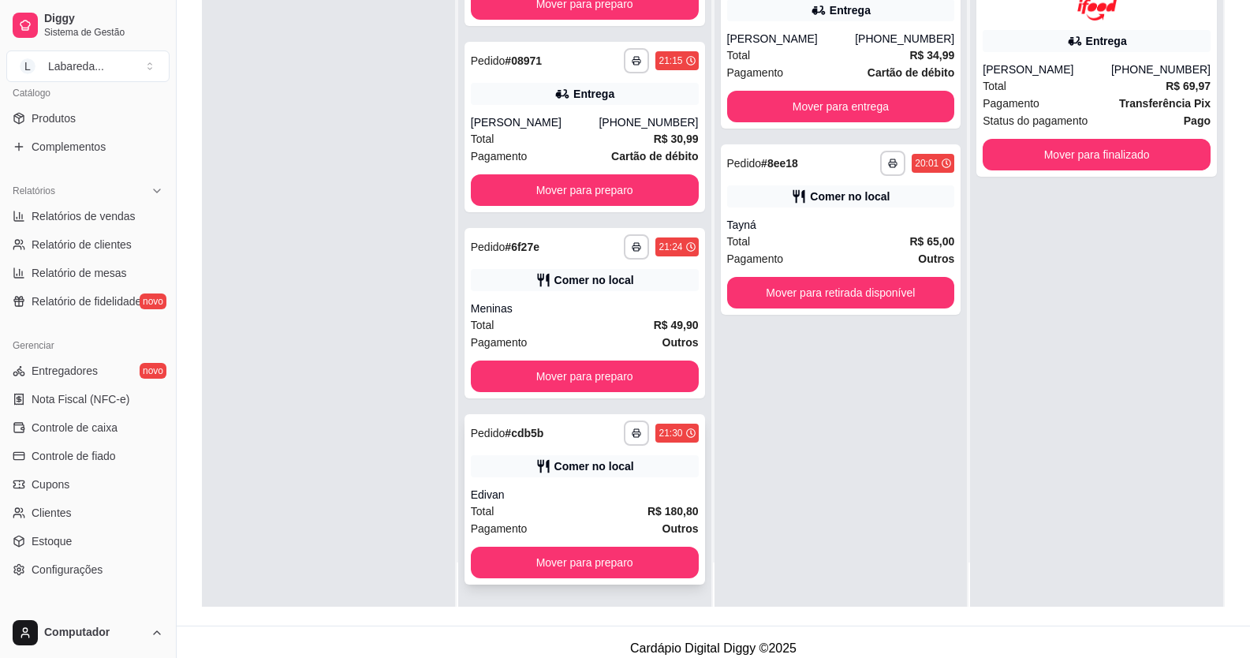
scroll to position [237, 0]
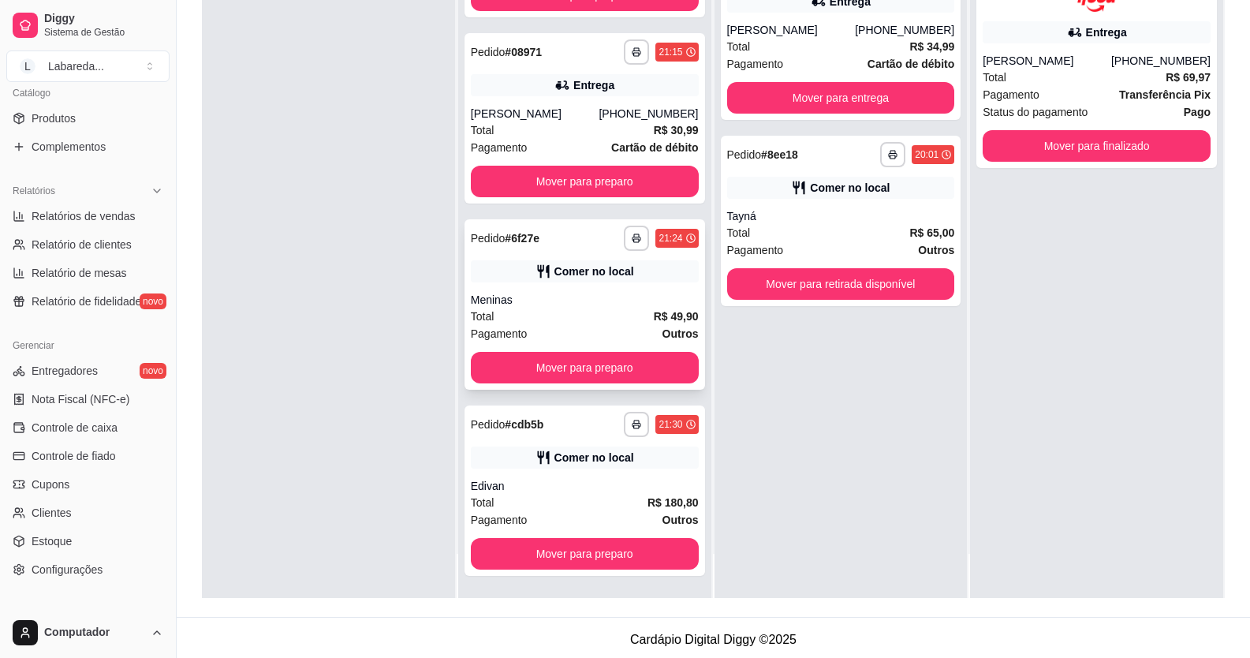
click at [570, 285] on div "**********" at bounding box center [584, 304] width 240 height 170
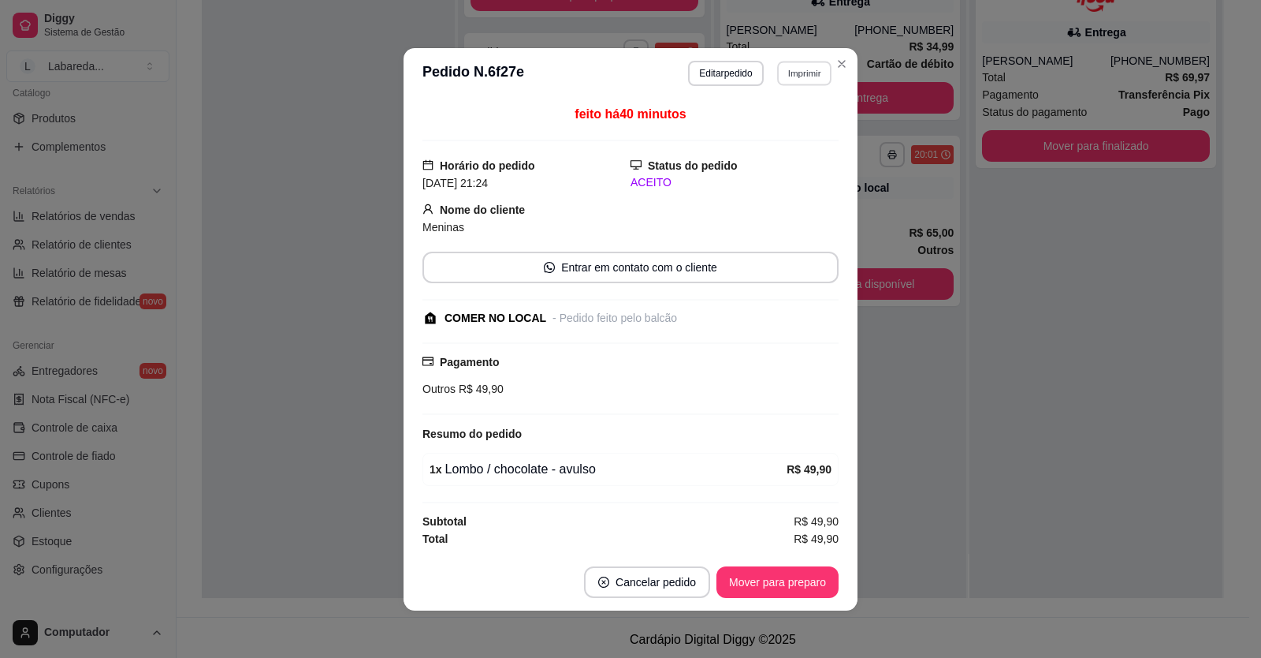
click at [802, 71] on button "Imprimir" at bounding box center [804, 73] width 54 height 24
click at [773, 125] on button "IMPRESSORA" at bounding box center [770, 128] width 114 height 25
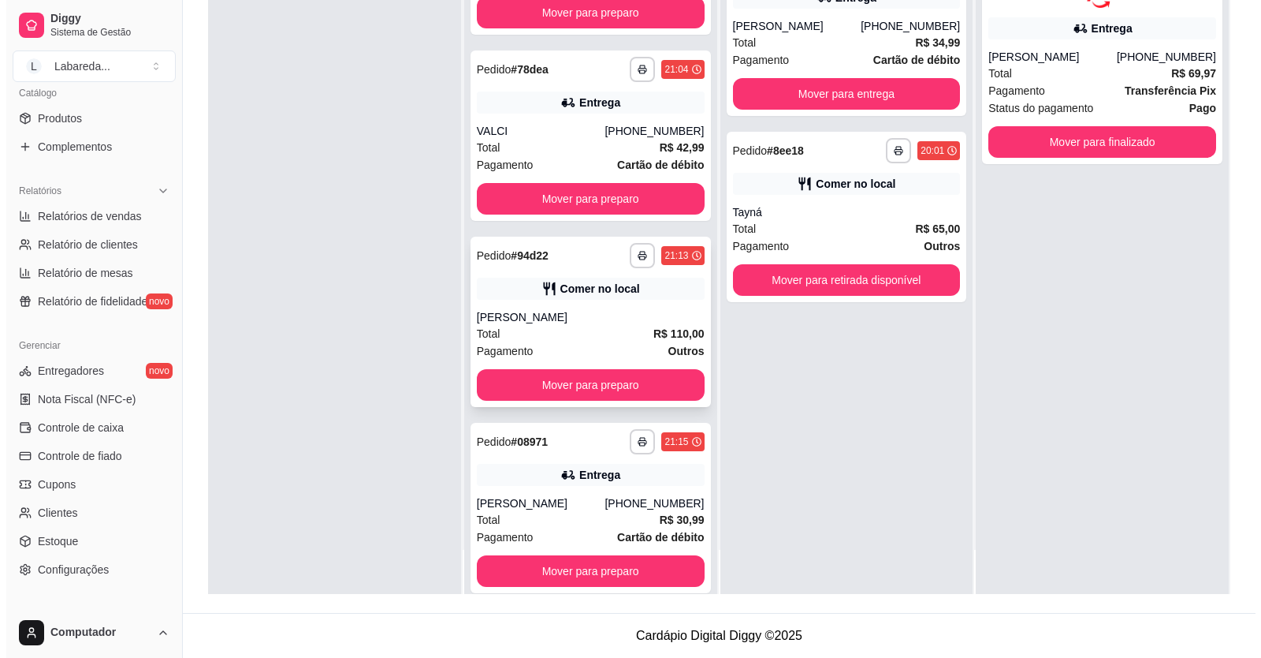
scroll to position [825, 0]
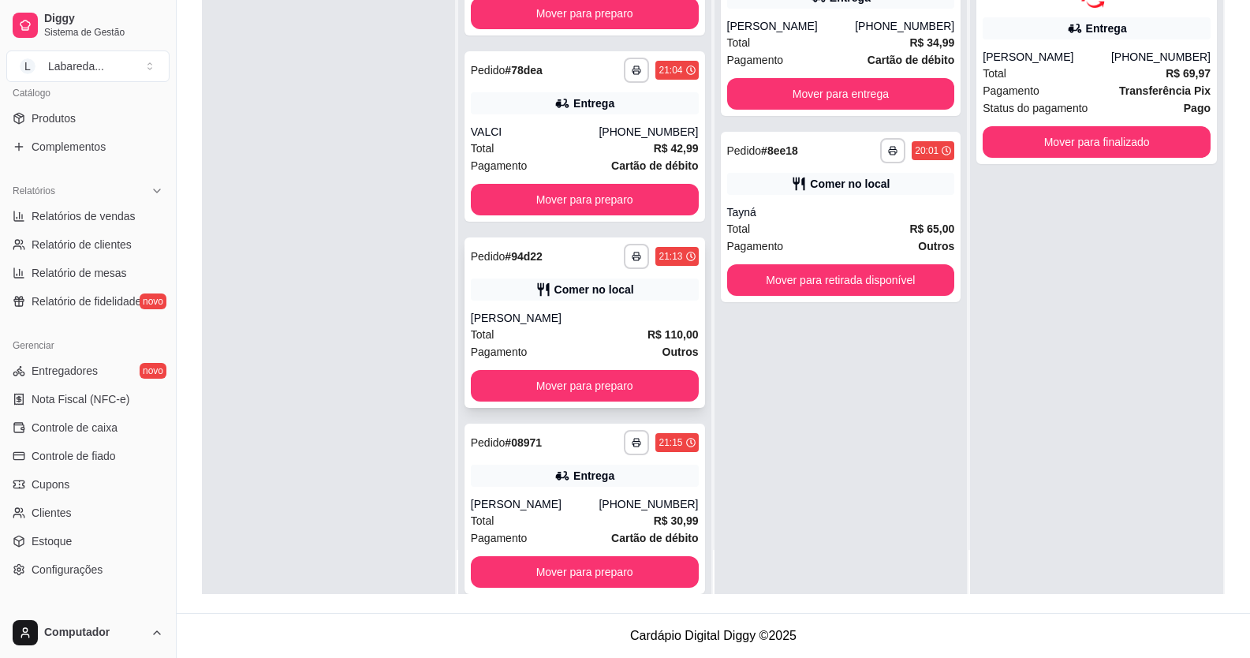
click at [549, 343] on div "Pagamento Outros" at bounding box center [585, 351] width 228 height 17
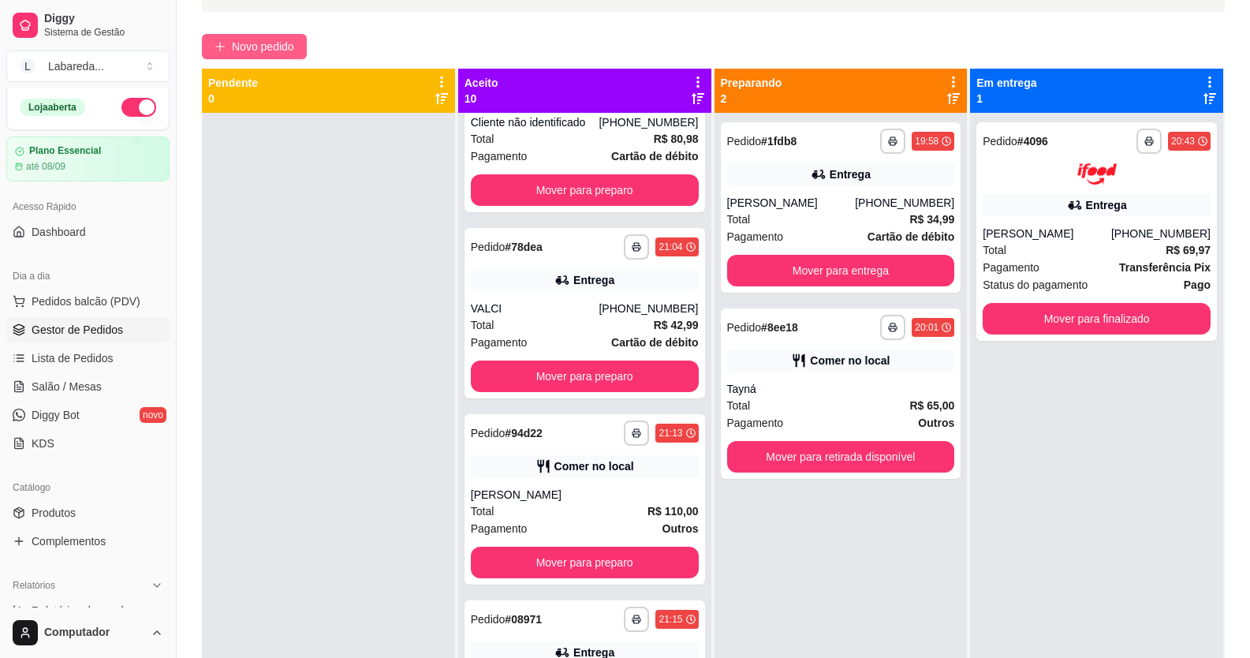
scroll to position [0, 0]
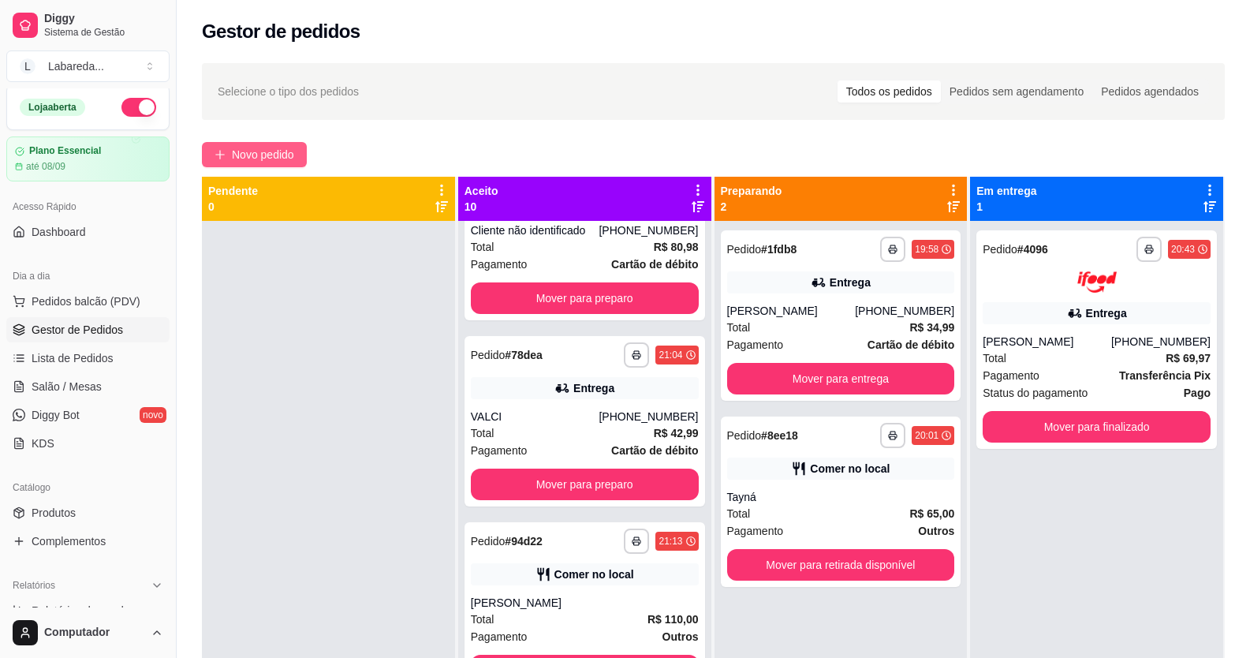
click at [289, 154] on span "Novo pedido" at bounding box center [263, 154] width 62 height 17
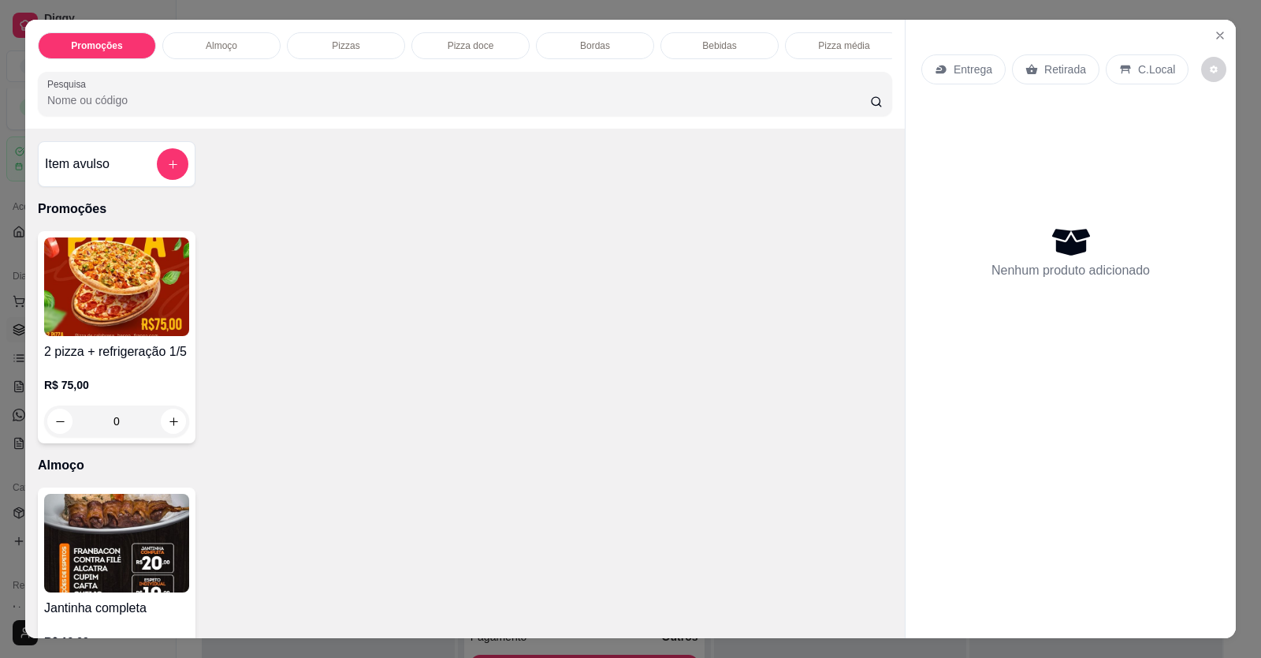
click at [101, 173] on h4 "Item avulso" at bounding box center [77, 164] width 65 height 19
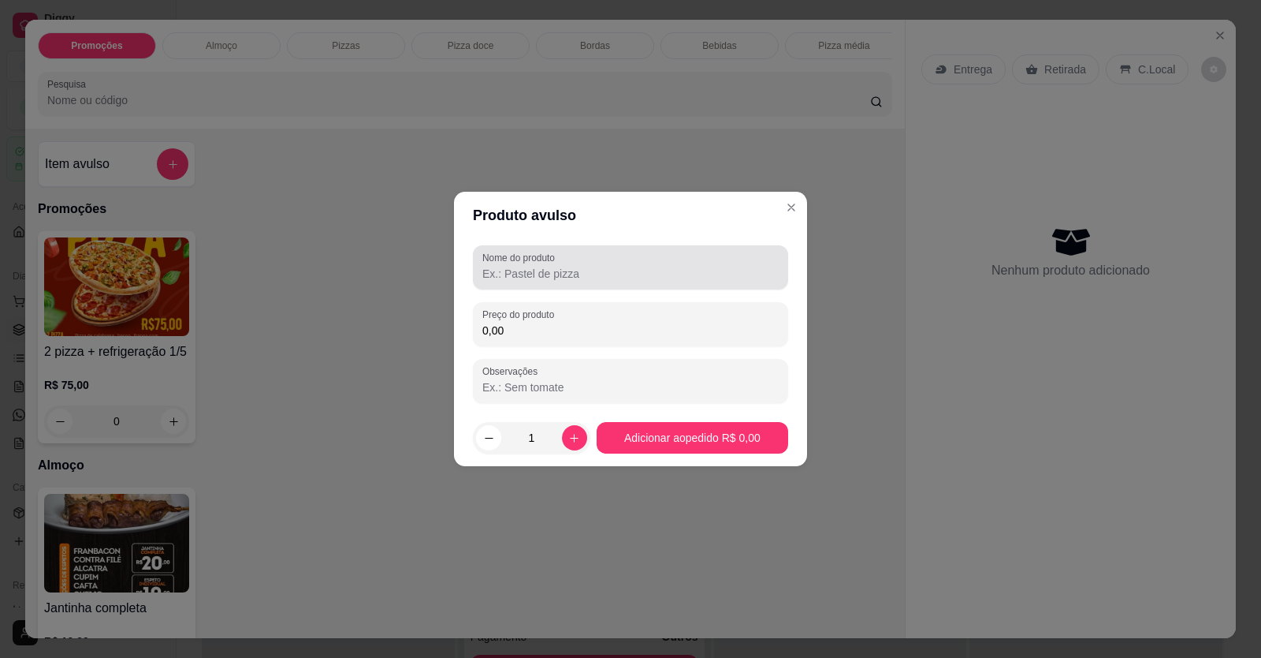
click at [514, 268] on input "Nome do produto" at bounding box center [630, 274] width 296 height 16
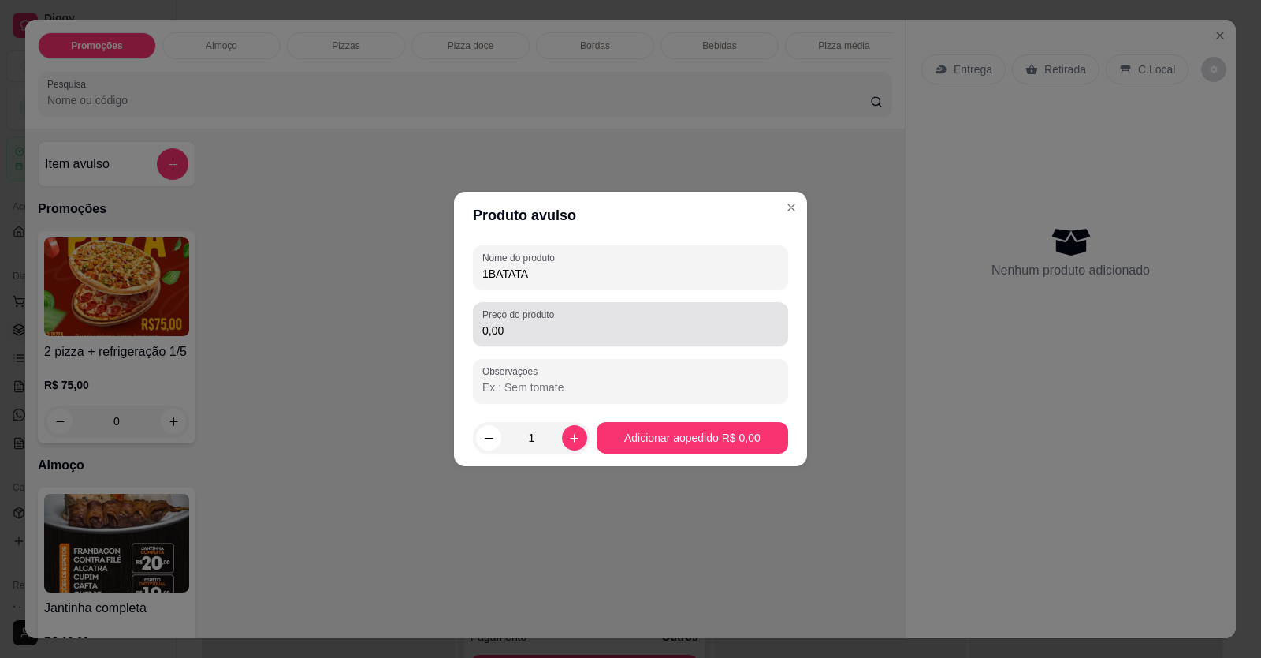
type input "1BATATA"
click at [569, 341] on div "Preço do produto 0,00" at bounding box center [630, 324] width 315 height 44
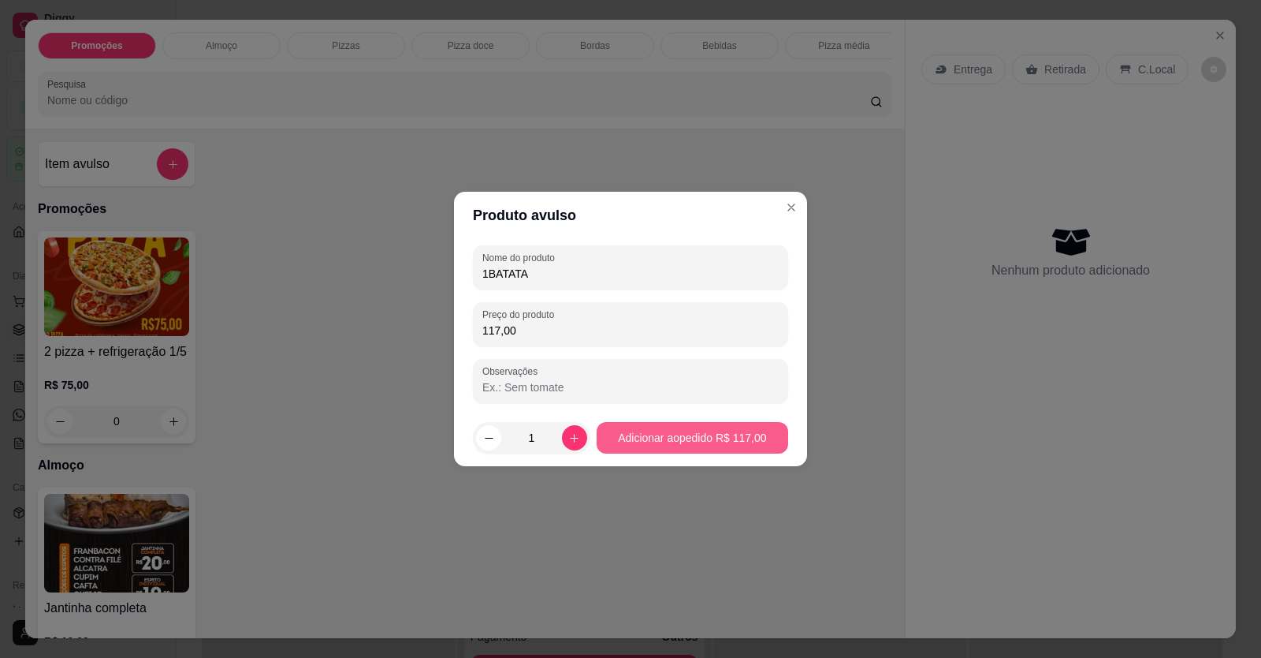
type input "117,00"
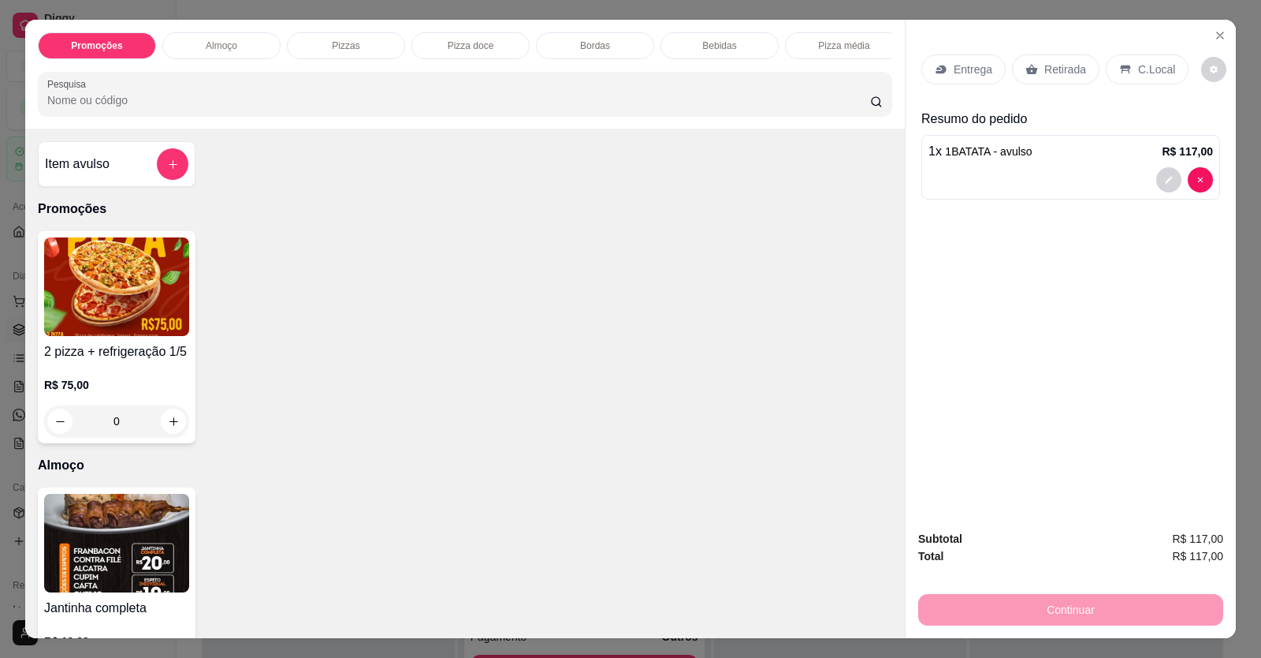
click at [1146, 74] on p "C.Local" at bounding box center [1156, 69] width 37 height 16
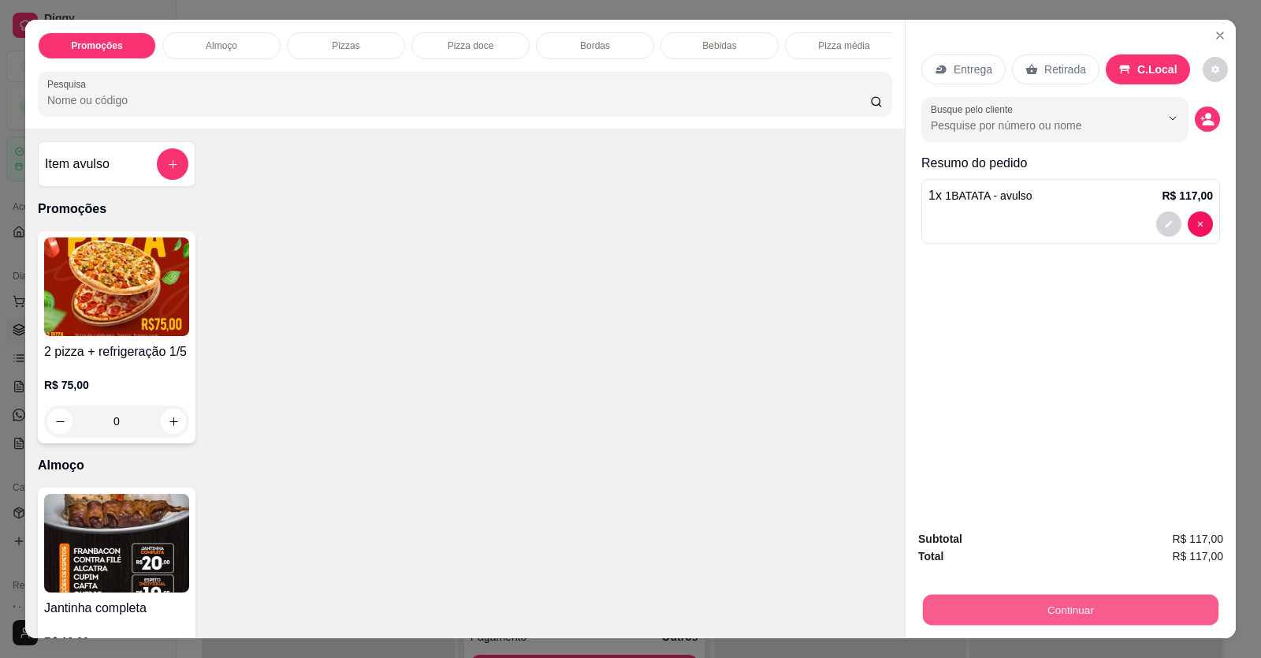
click at [1086, 621] on button "Continuar" at bounding box center [1071, 609] width 296 height 31
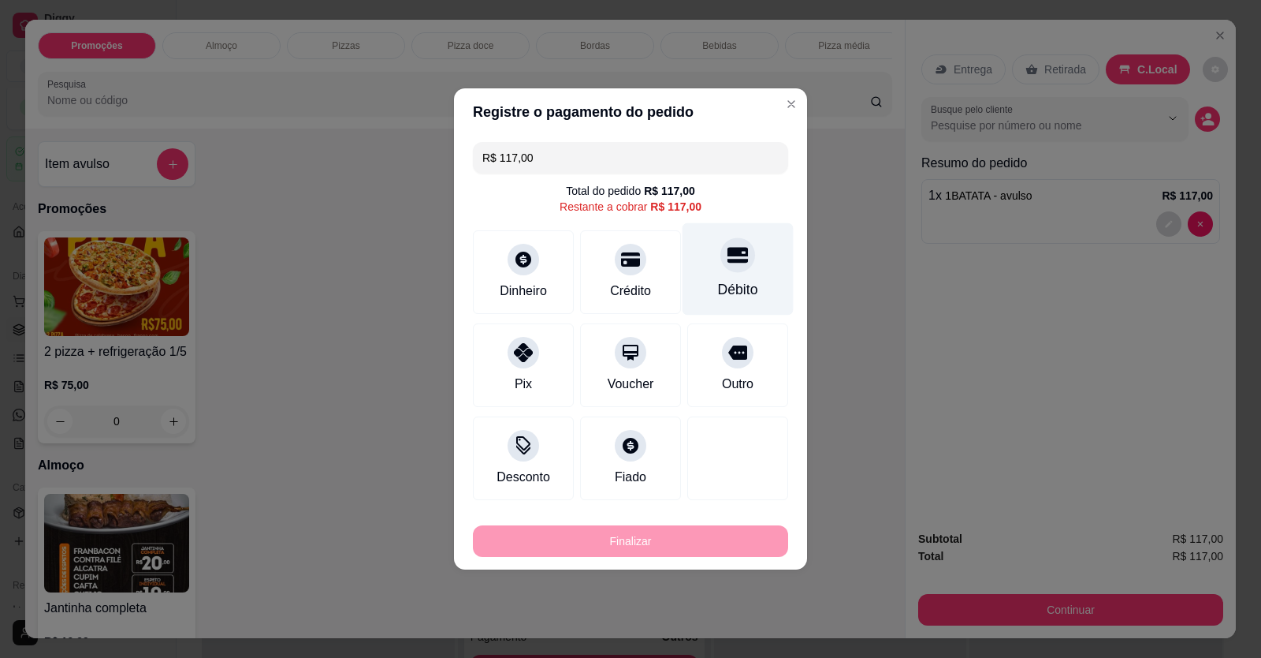
click at [721, 265] on div at bounding box center [738, 254] width 35 height 35
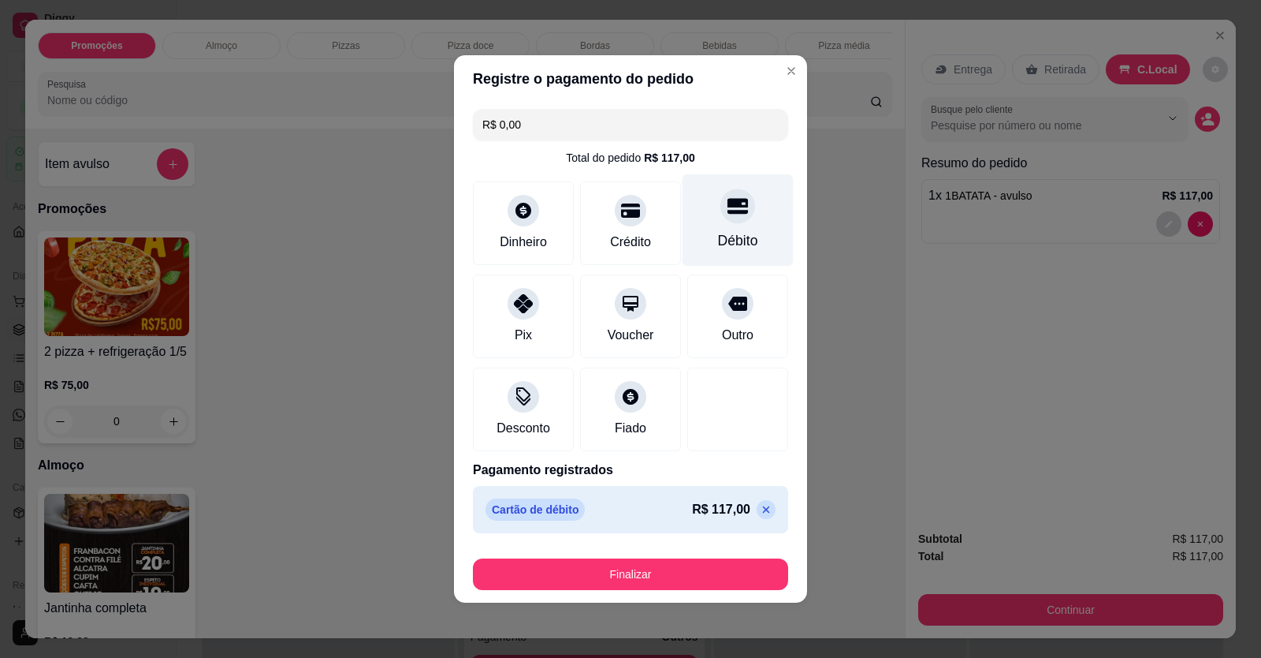
click at [732, 230] on div "Débito" at bounding box center [738, 220] width 111 height 92
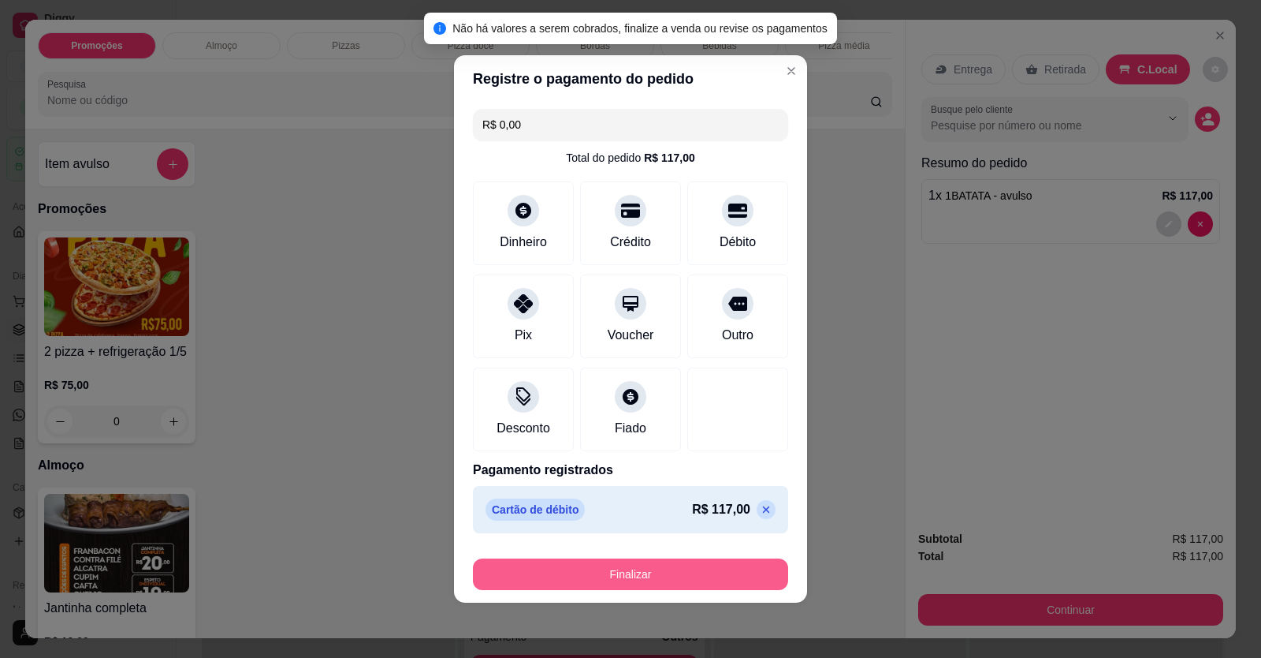
click at [602, 567] on button "Finalizar" at bounding box center [630, 574] width 315 height 32
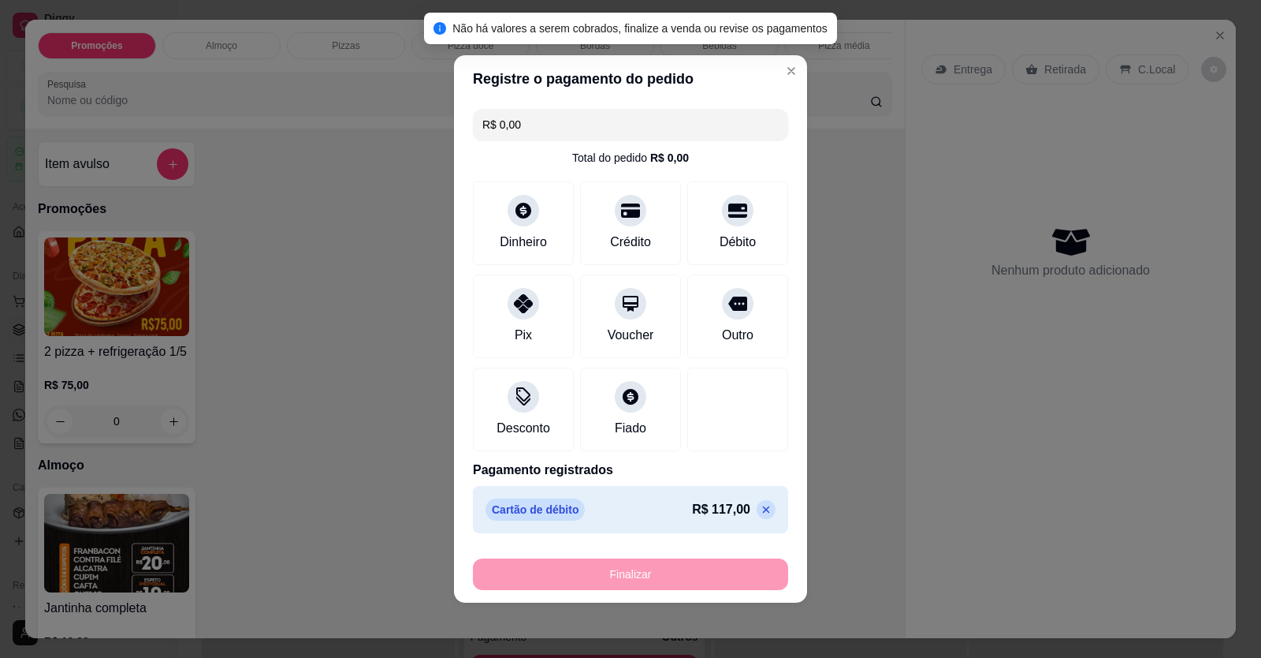
type input "-R$ 117,00"
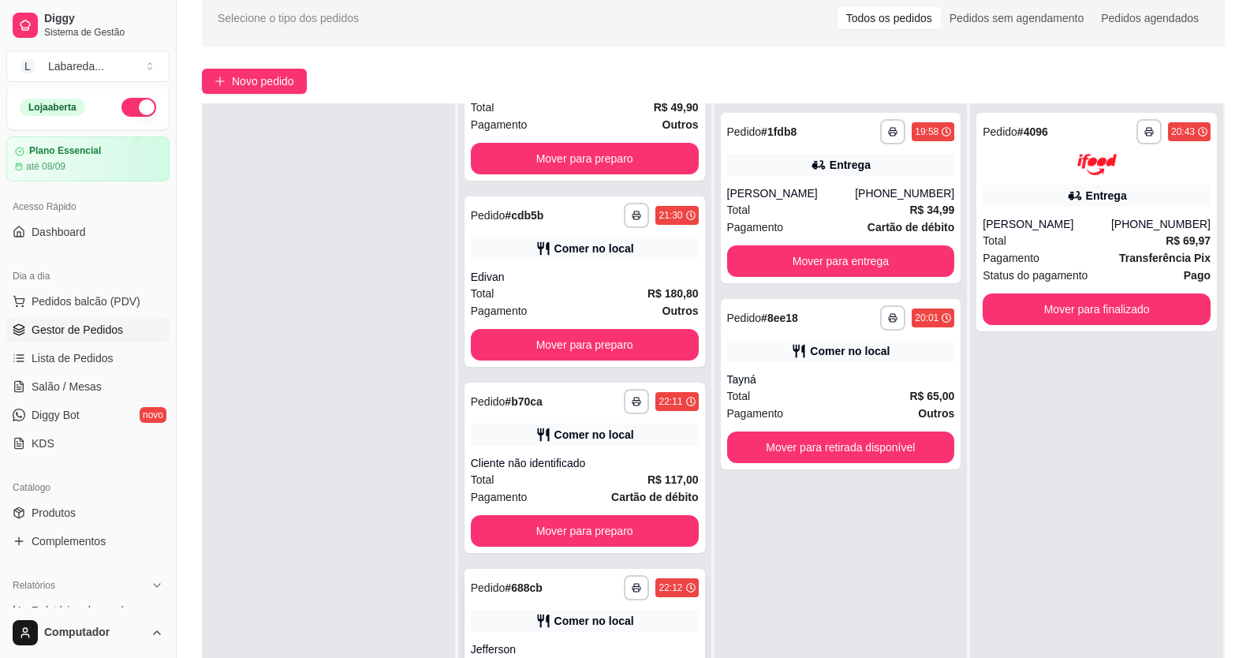
scroll to position [240, 0]
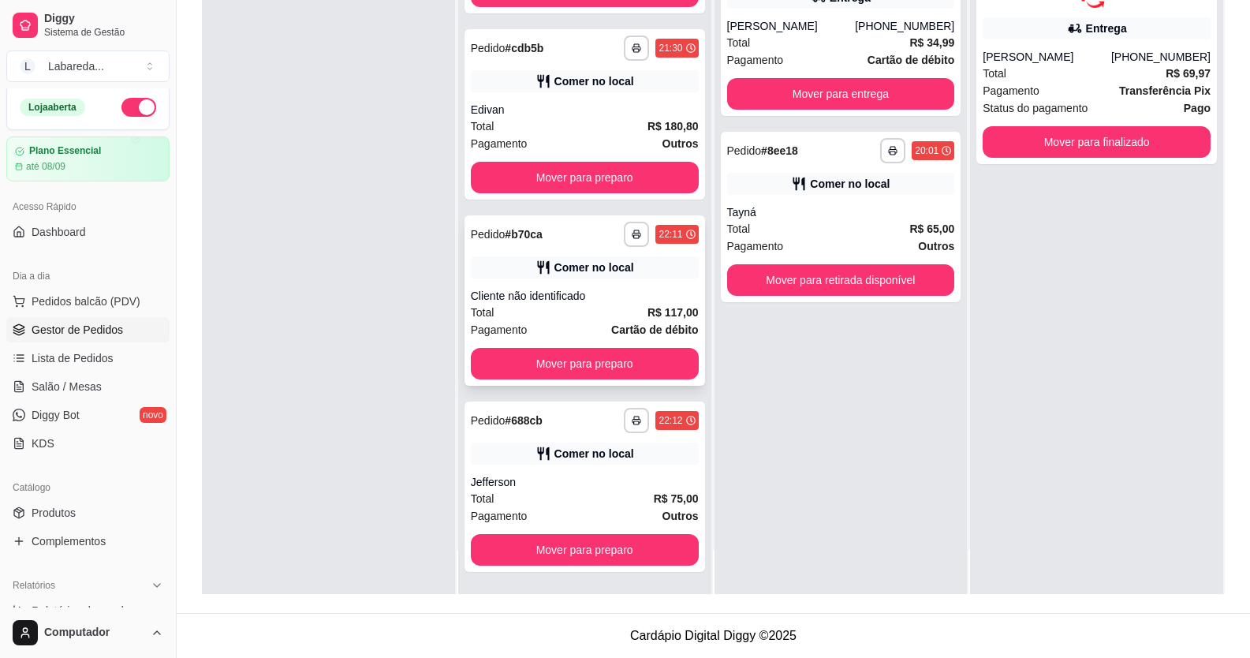
click at [605, 274] on div "Comer no local" at bounding box center [594, 267] width 80 height 16
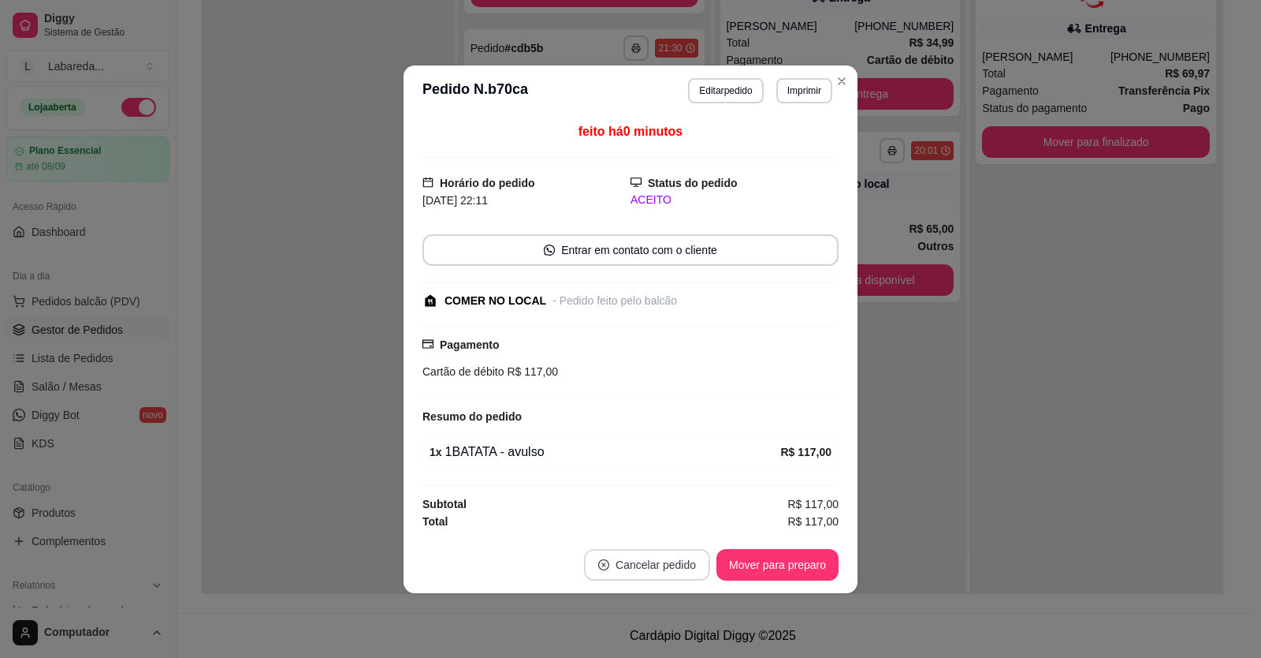
click at [691, 571] on button "Cancelar pedido" at bounding box center [647, 565] width 126 height 32
click at [682, 524] on button "Sim" at bounding box center [690, 525] width 63 height 32
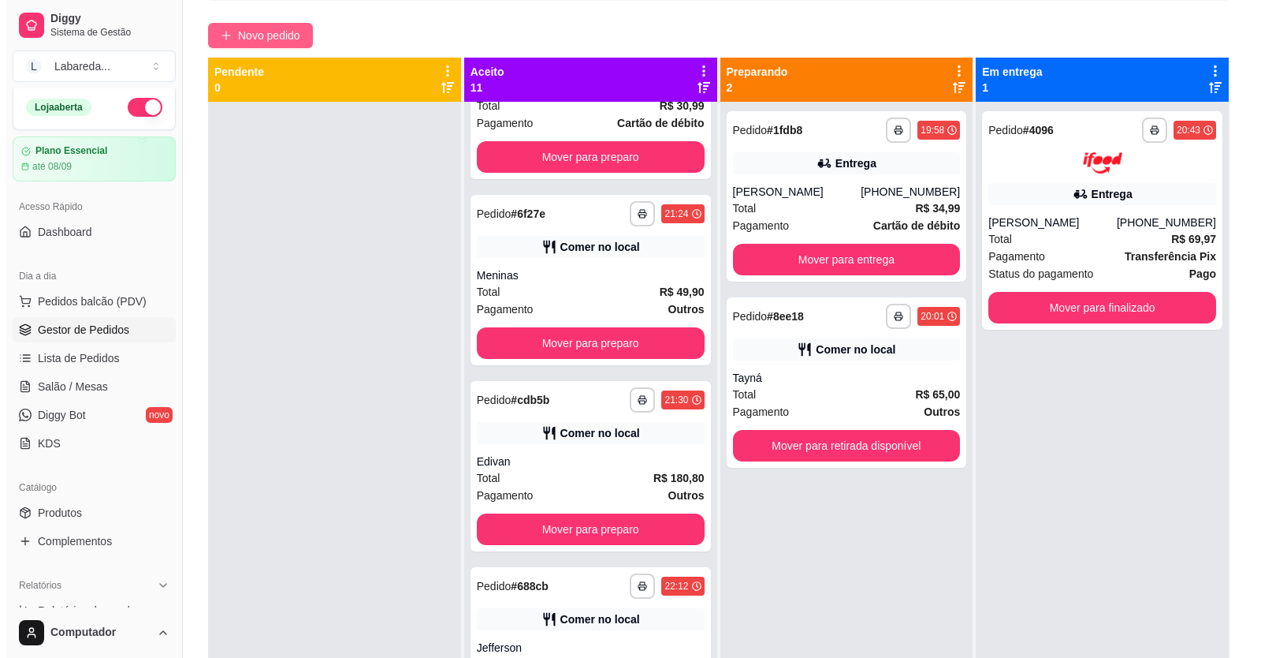
scroll to position [0, 0]
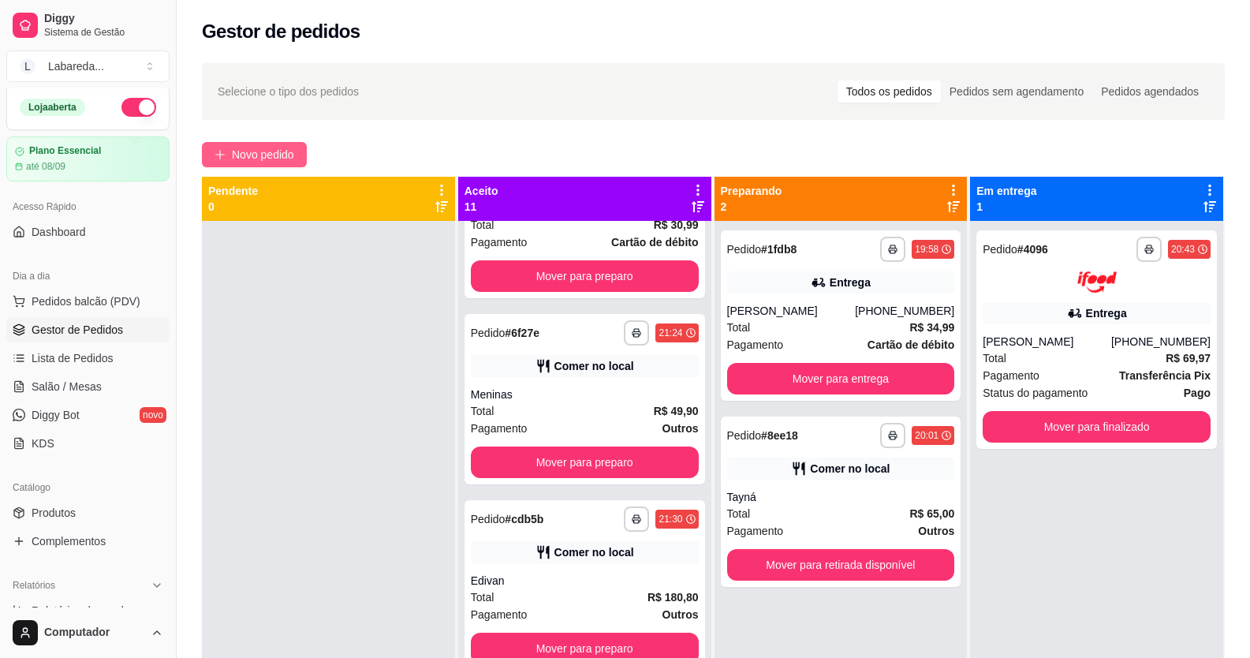
click at [285, 158] on span "Novo pedido" at bounding box center [263, 154] width 62 height 17
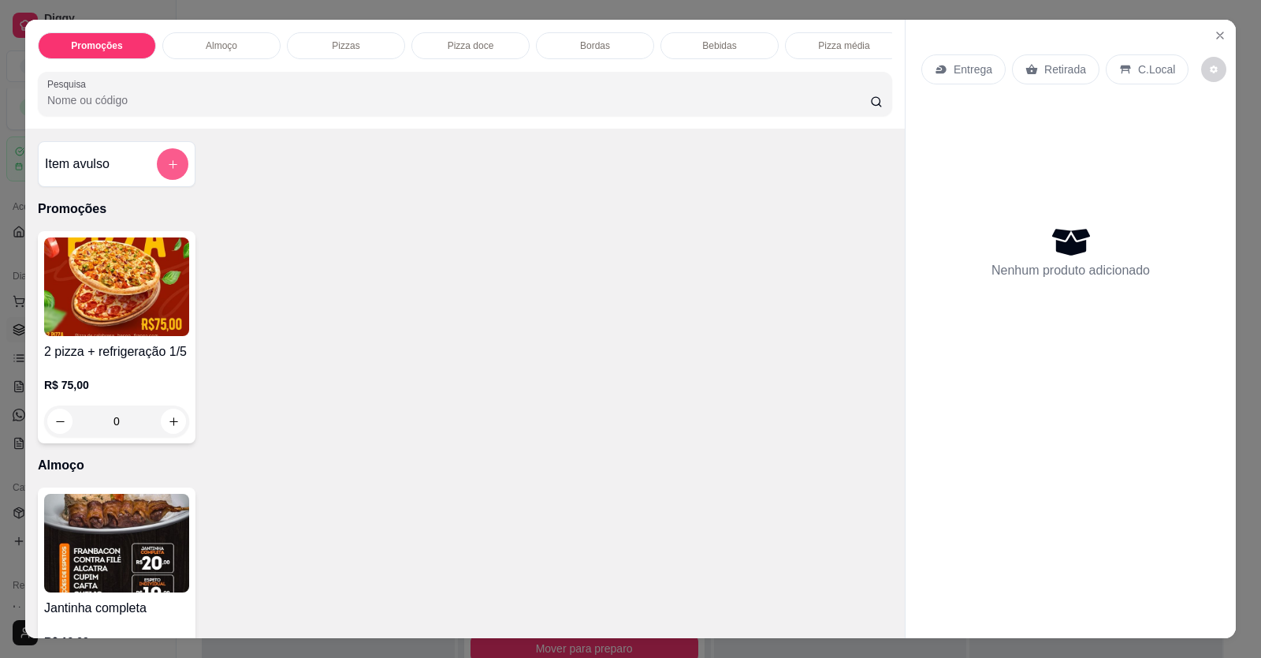
click at [167, 170] on icon "add-separate-item" at bounding box center [173, 164] width 12 height 12
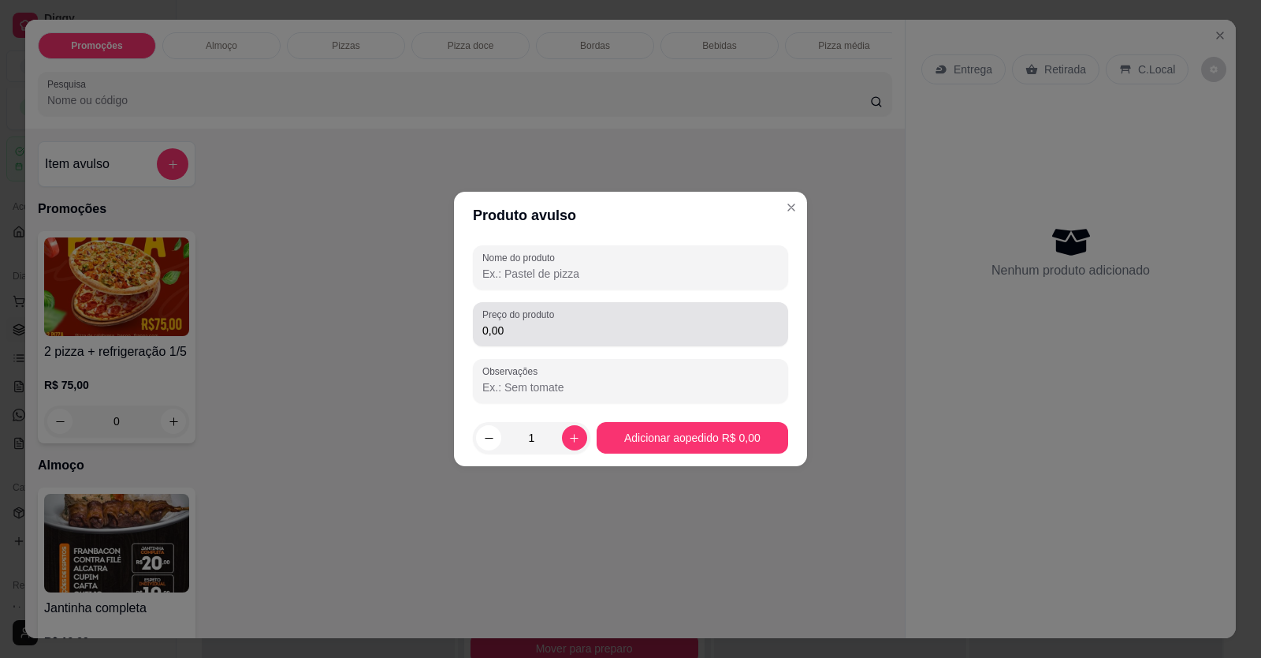
click at [598, 339] on div "0,00" at bounding box center [630, 324] width 296 height 32
type input "55,00"
click at [583, 268] on input "Nome do produto" at bounding box center [630, 274] width 296 height 16
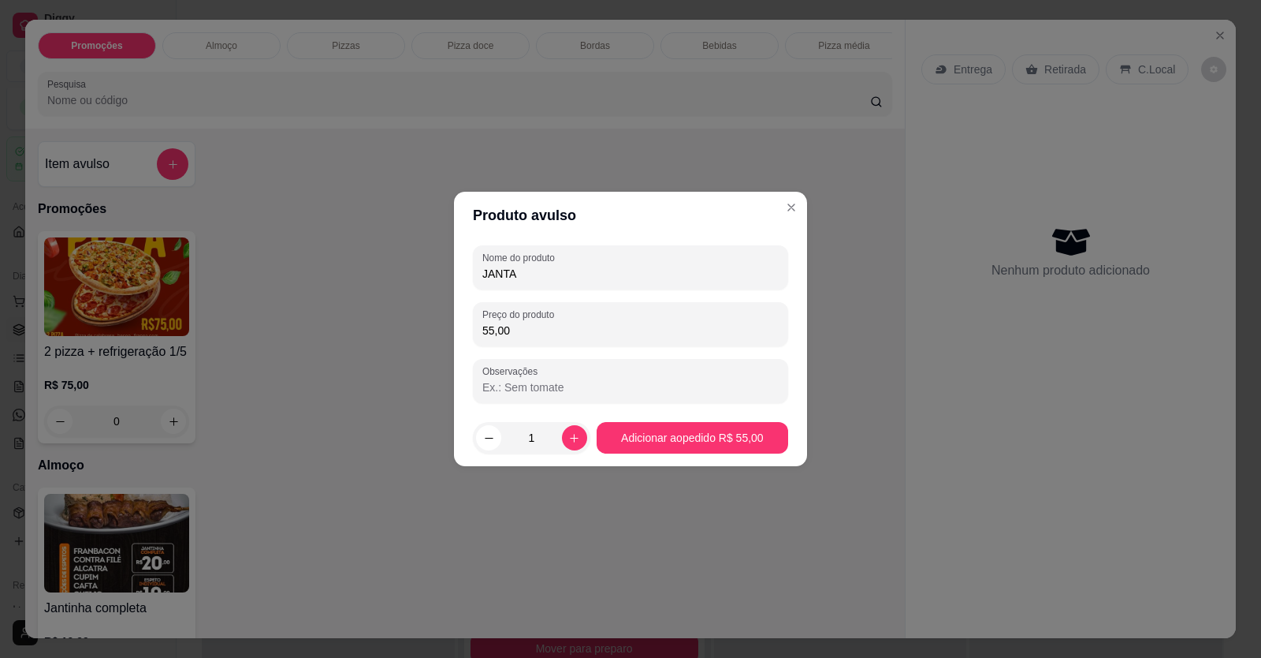
type input "JANTA"
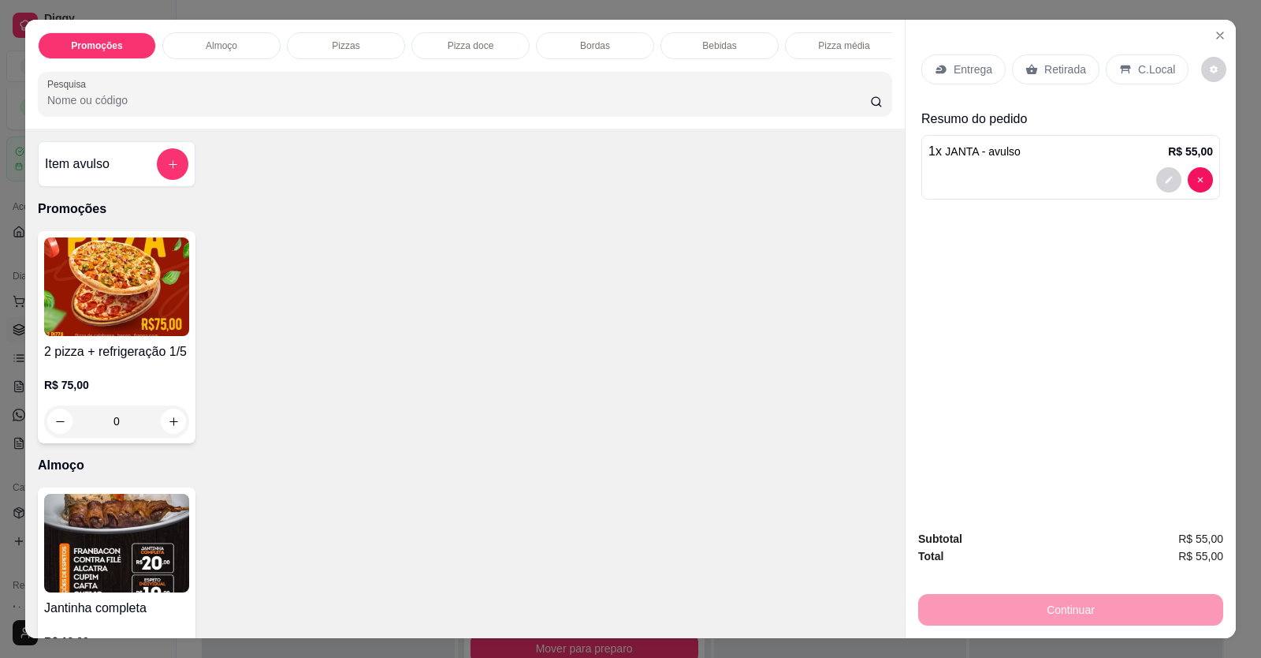
click at [1159, 72] on p "C.Local" at bounding box center [1156, 69] width 37 height 16
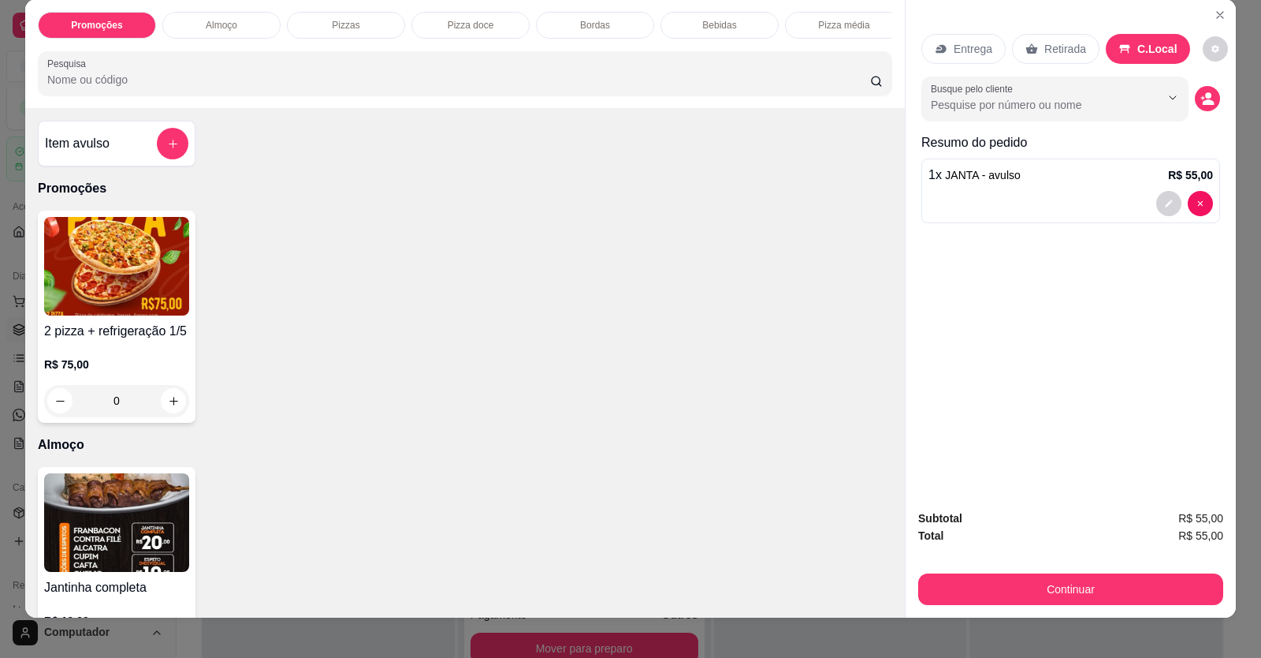
scroll to position [31, 0]
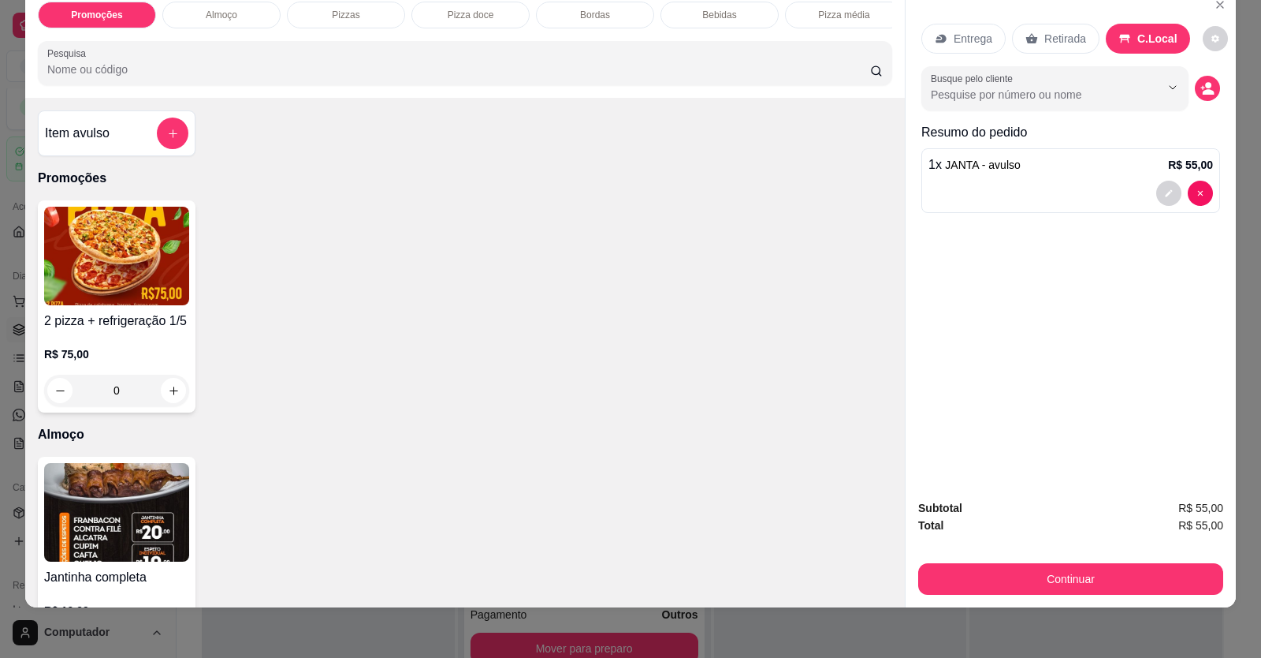
drag, startPoint x: 988, startPoint y: 596, endPoint x: 923, endPoint y: 561, distance: 73.7
click at [989, 594] on div "Subtotal R$ 55,00 Total R$ 55,00 Continuar" at bounding box center [1071, 546] width 330 height 121
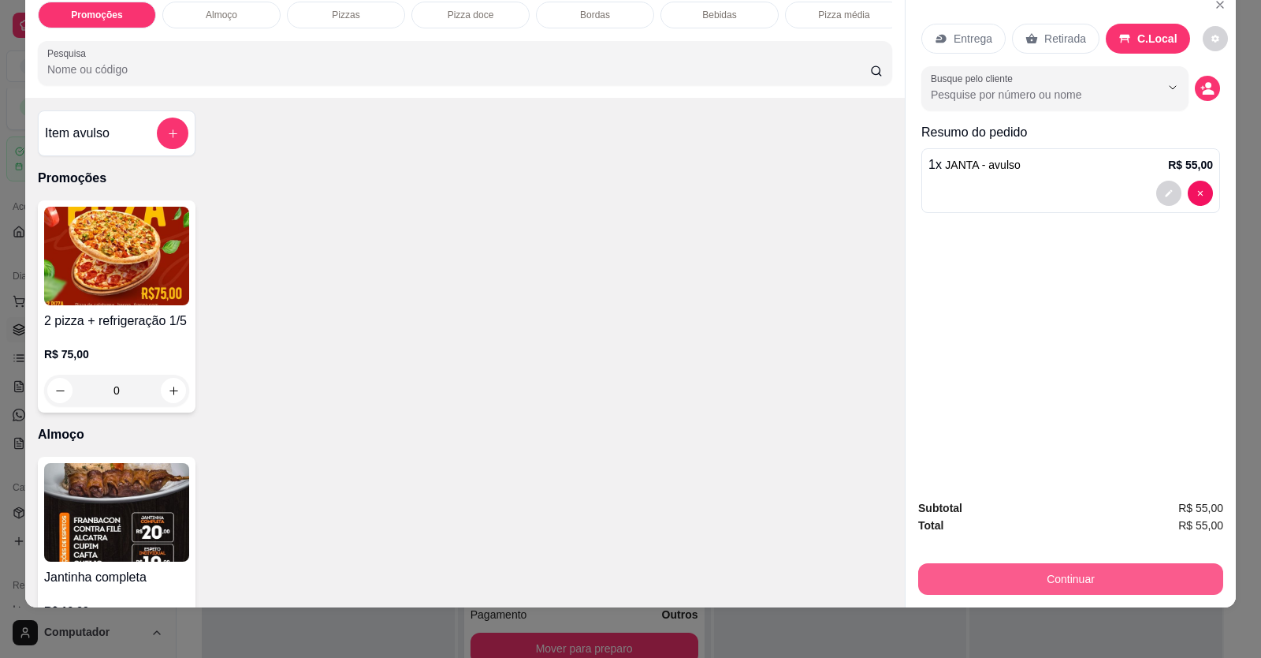
click at [1026, 572] on button "Continuar" at bounding box center [1070, 579] width 305 height 32
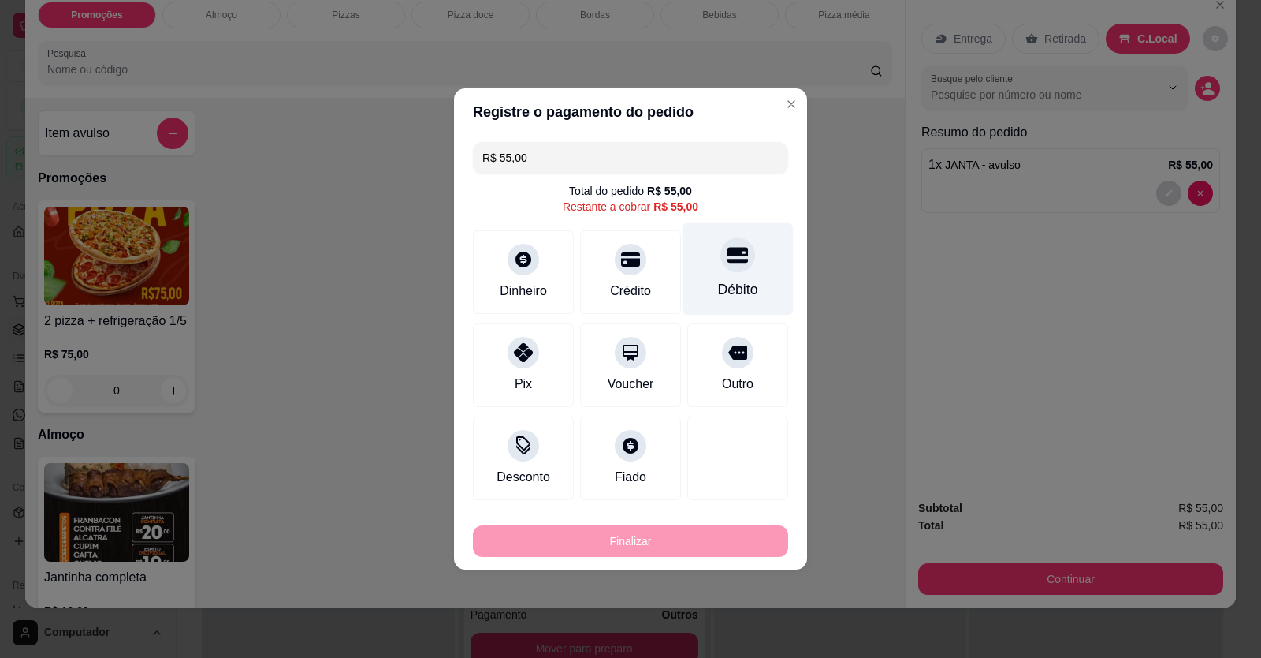
click at [745, 285] on div "Débito" at bounding box center [738, 289] width 40 height 20
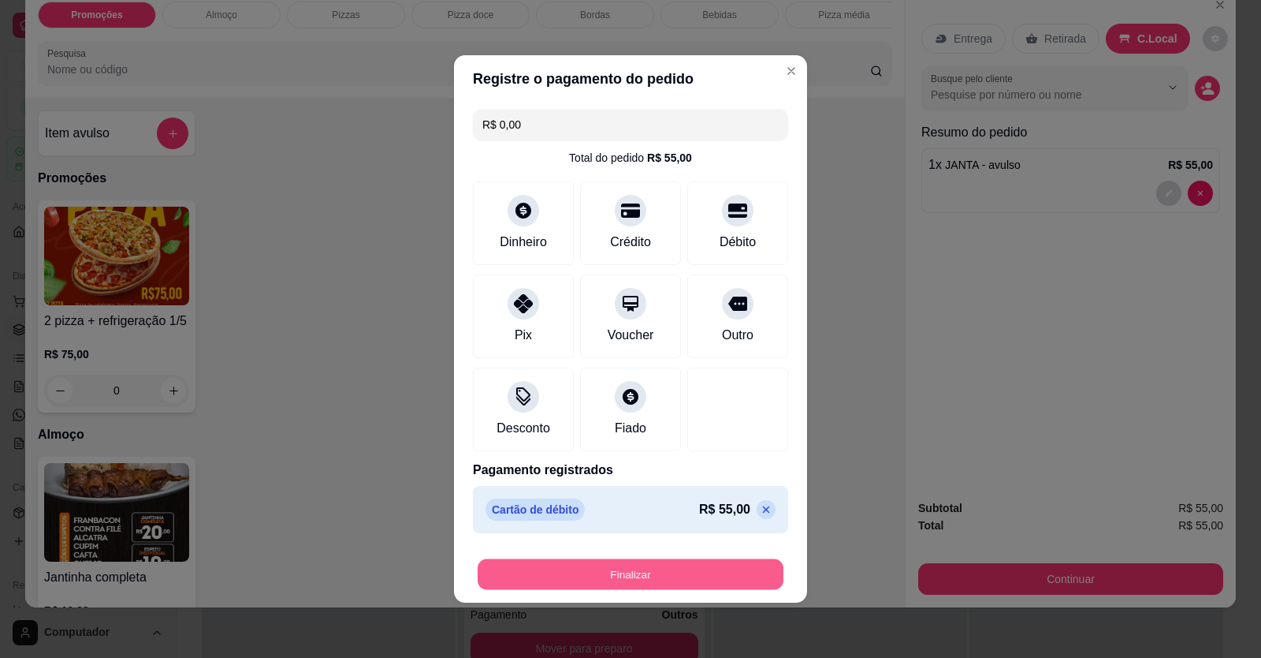
click at [609, 582] on button "Finalizar" at bounding box center [631, 574] width 306 height 31
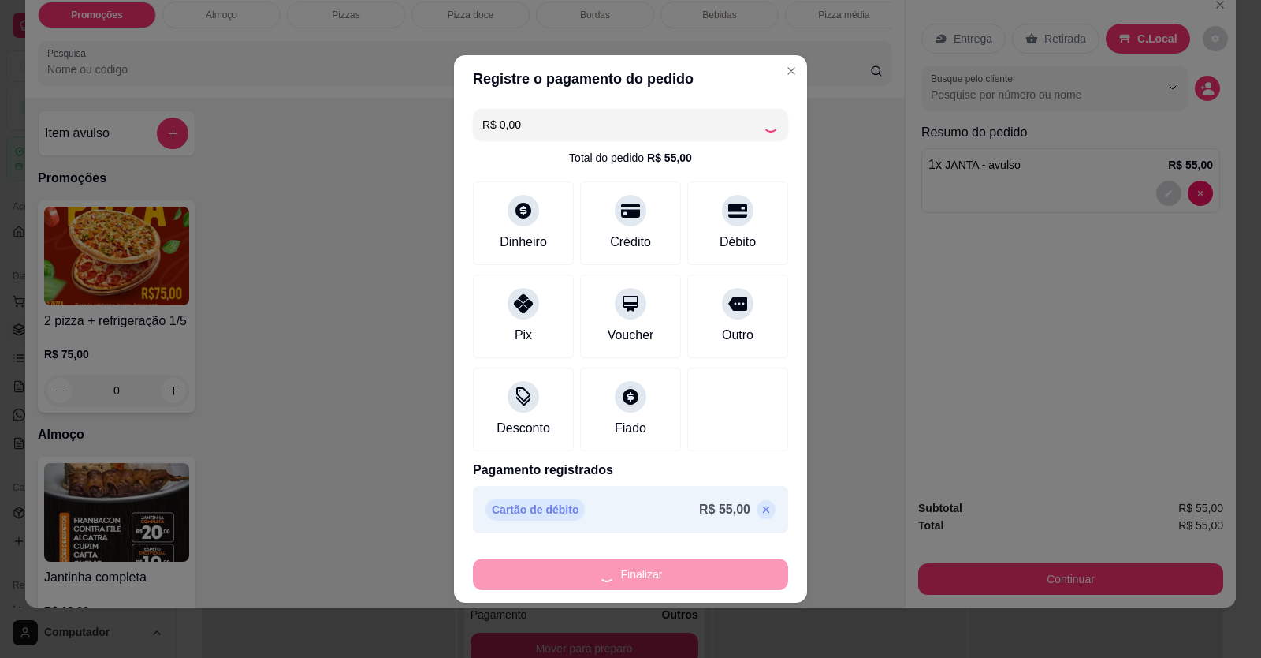
scroll to position [1591, 0]
type input "-R$ 55,00"
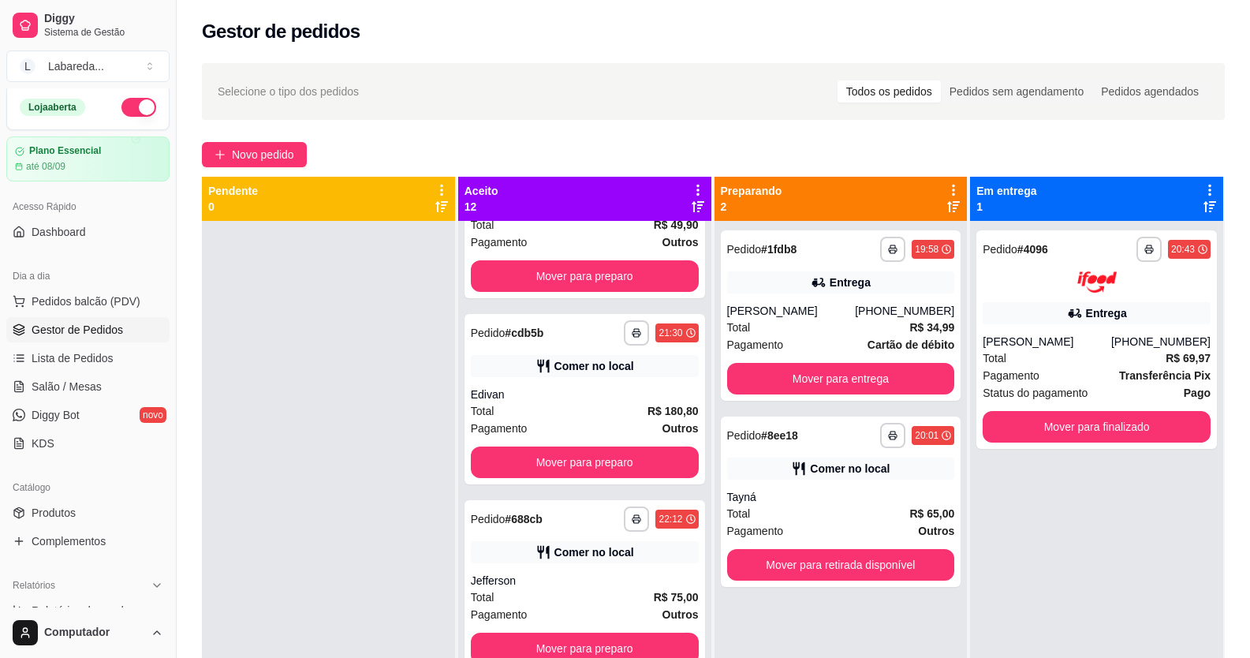
click at [805, 67] on div "Selecione o tipo dos pedidos Todos os pedidos Pedidos sem agendamento Pedidos a…" at bounding box center [713, 91] width 1023 height 57
drag, startPoint x: 0, startPoint y: 0, endPoint x: 311, endPoint y: 307, distance: 437.1
click at [310, 307] on div at bounding box center [328, 550] width 253 height 658
click at [60, 303] on span "Pedidos balcão (PDV)" at bounding box center [86, 301] width 109 height 16
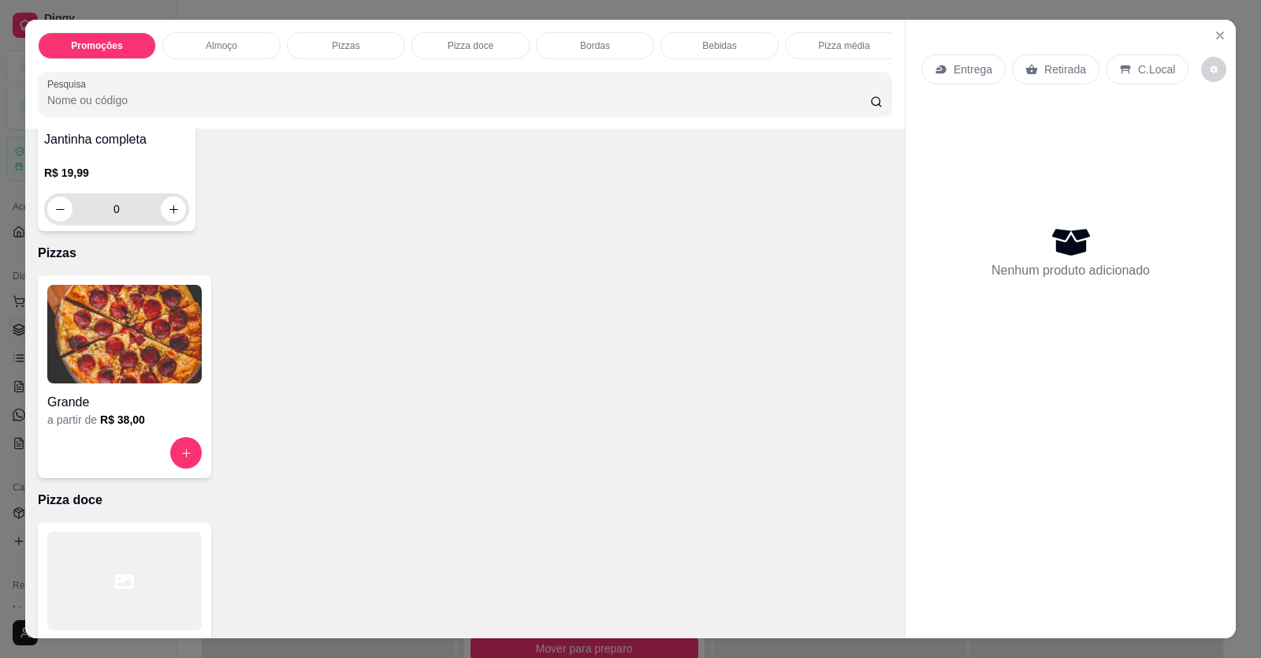
scroll to position [710, 0]
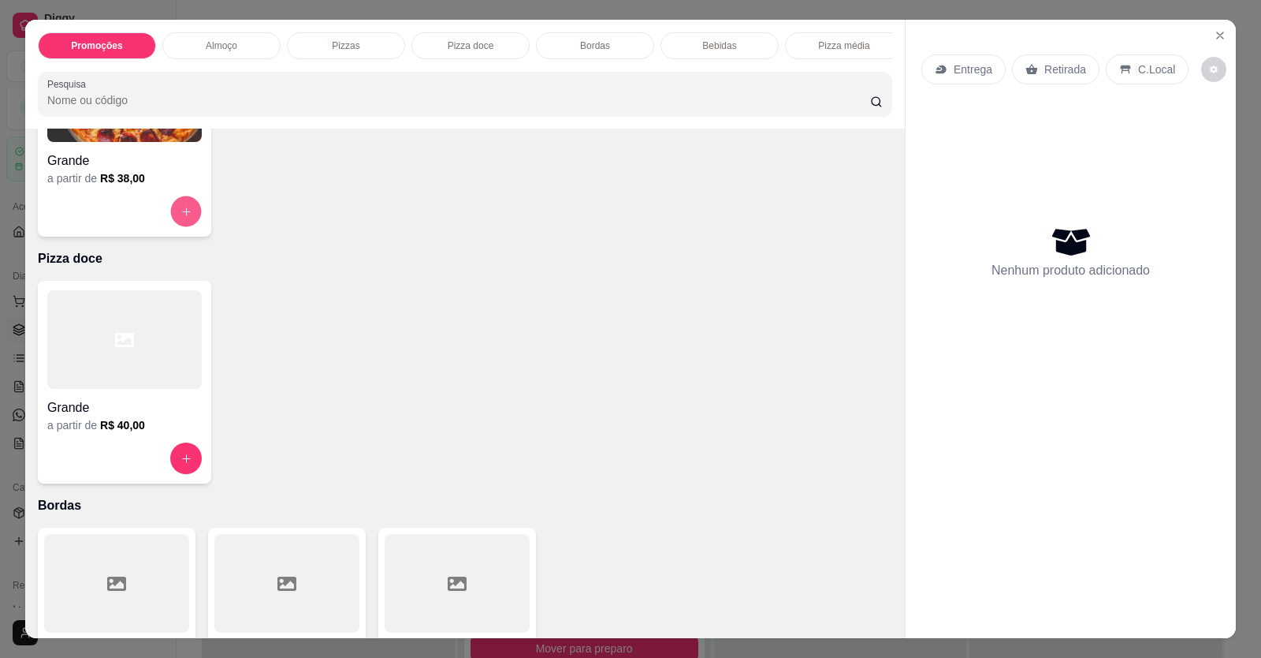
click at [181, 218] on icon "increase-product-quantity" at bounding box center [187, 212] width 12 height 12
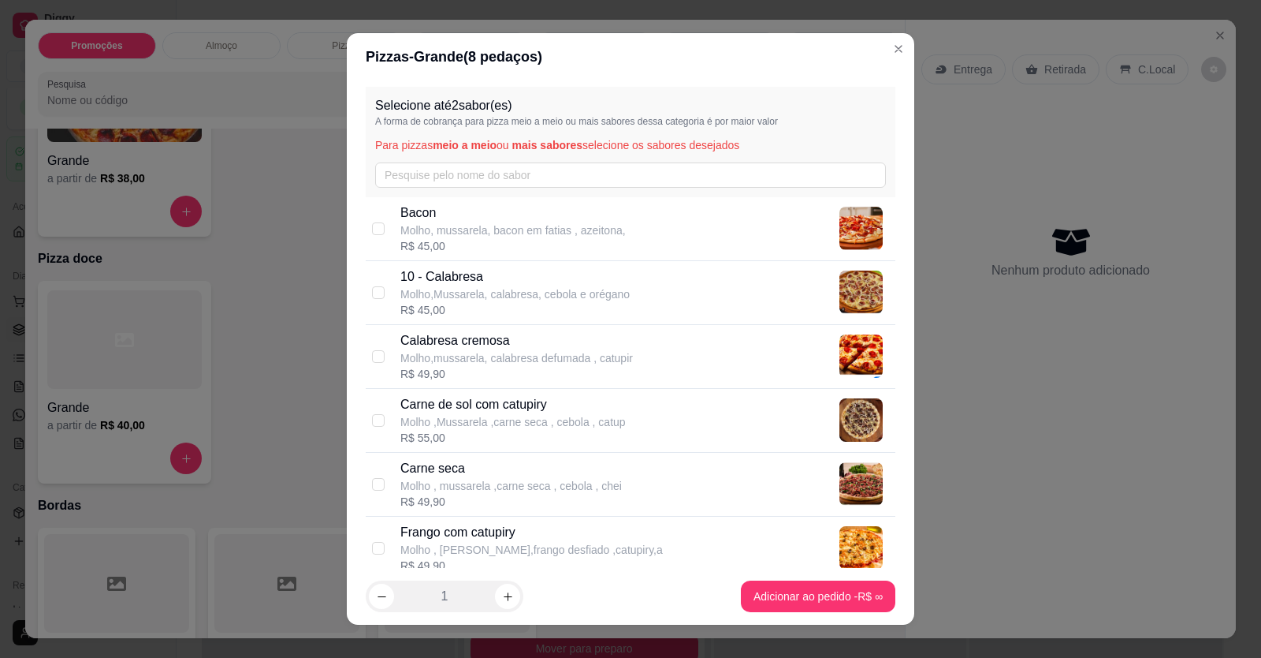
click at [532, 344] on p "Calabresa cremosa" at bounding box center [517, 340] width 233 height 19
checkbox input "true"
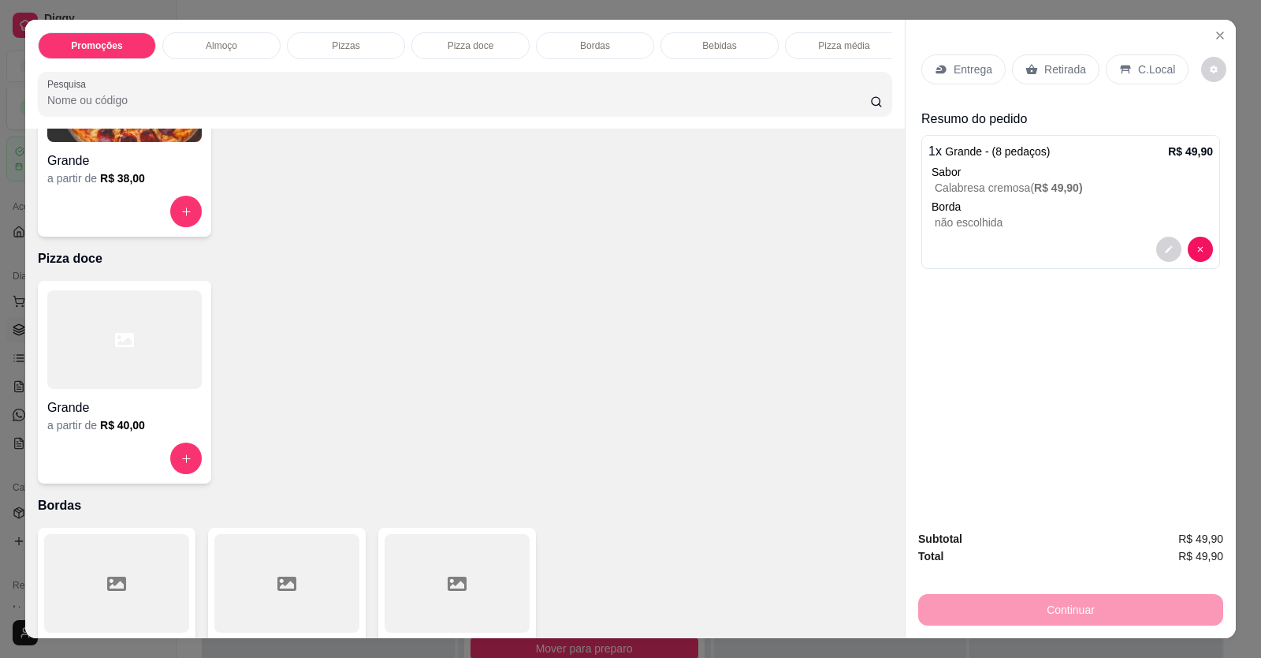
click at [1123, 65] on div "C.Local" at bounding box center [1147, 69] width 83 height 30
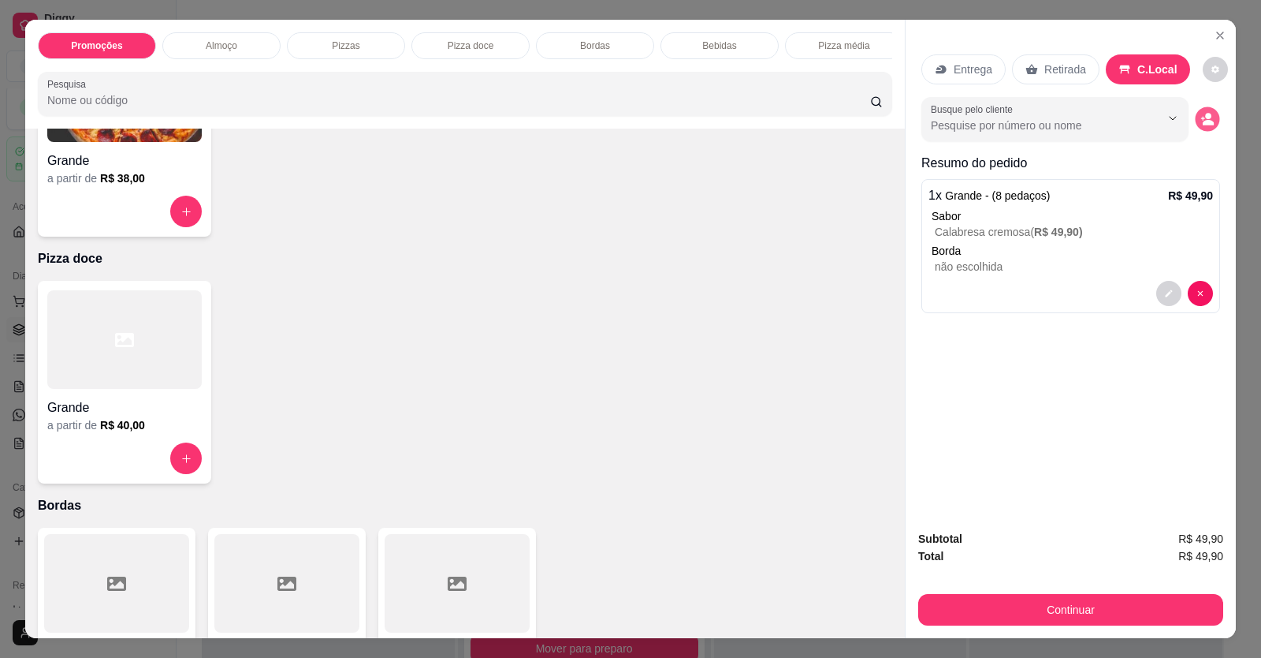
click at [1202, 119] on icon "decrease-product-quantity" at bounding box center [1207, 118] width 13 height 13
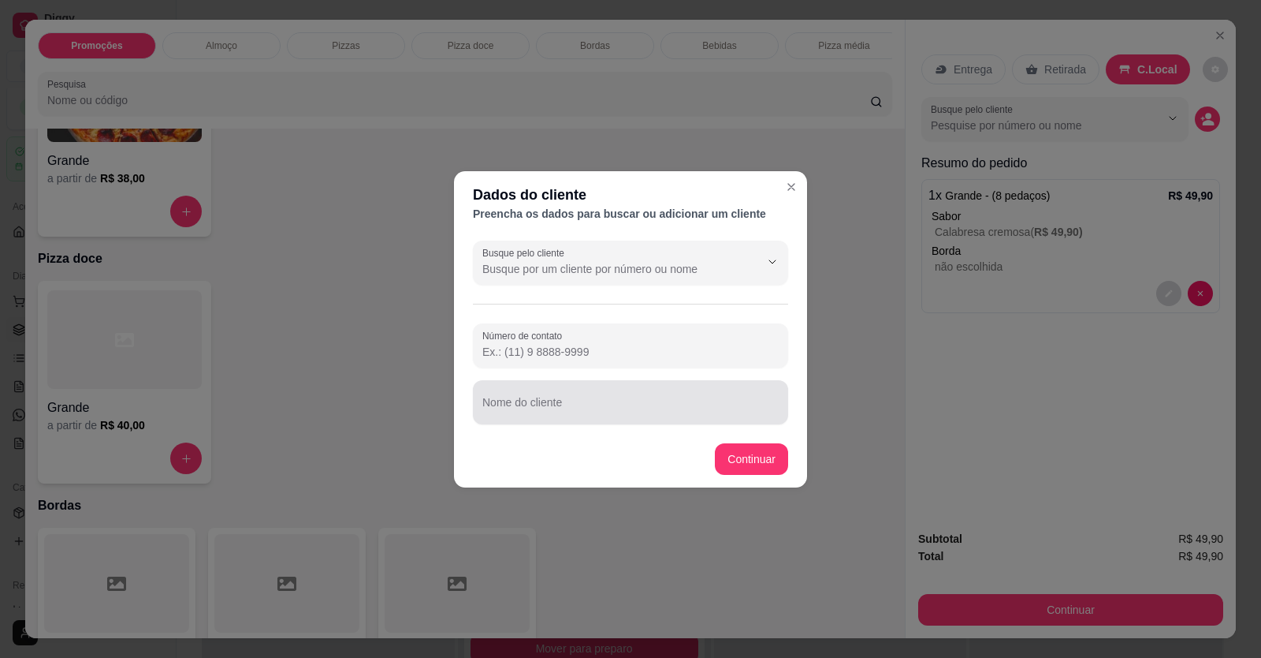
click at [523, 404] on input "Nome do cliente" at bounding box center [630, 409] width 296 height 16
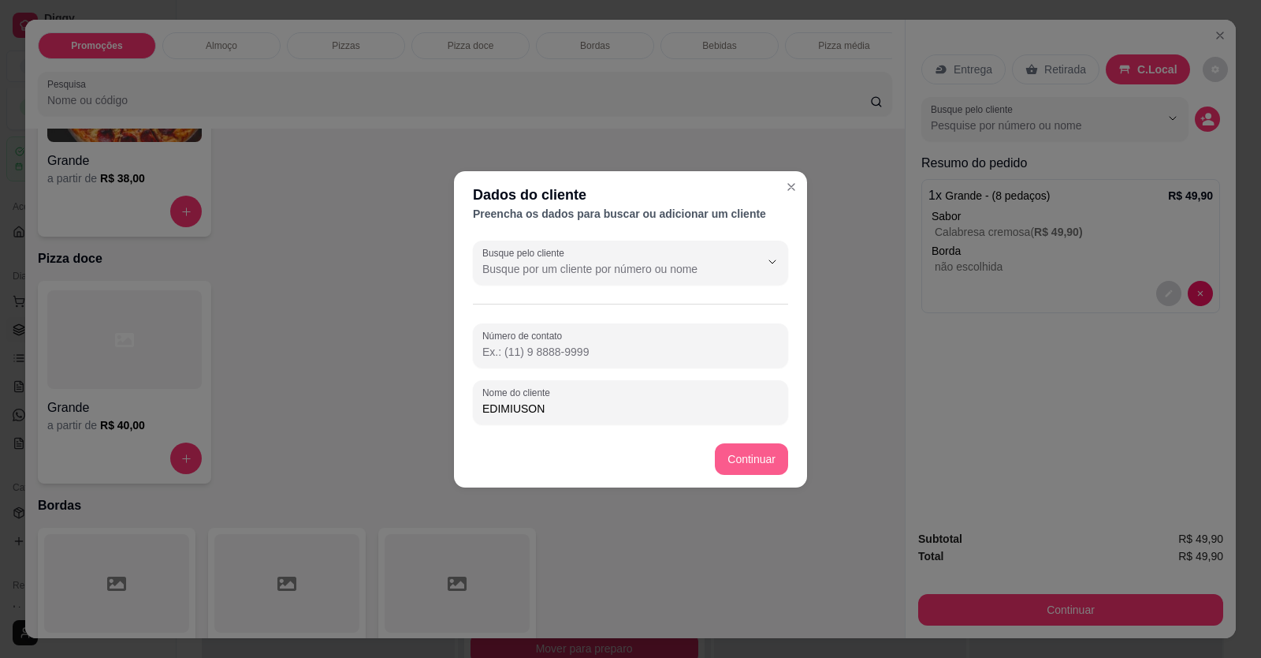
type input "EDIMIUSON"
click at [754, 441] on footer "Continuar" at bounding box center [630, 458] width 353 height 57
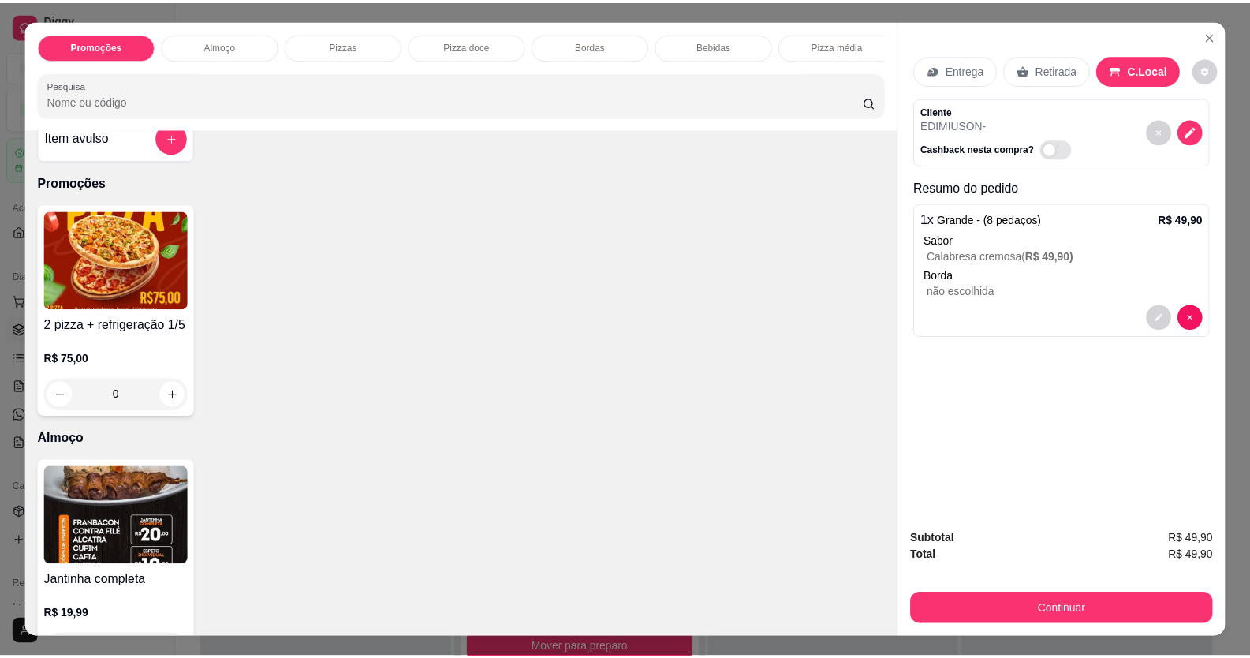
scroll to position [0, 0]
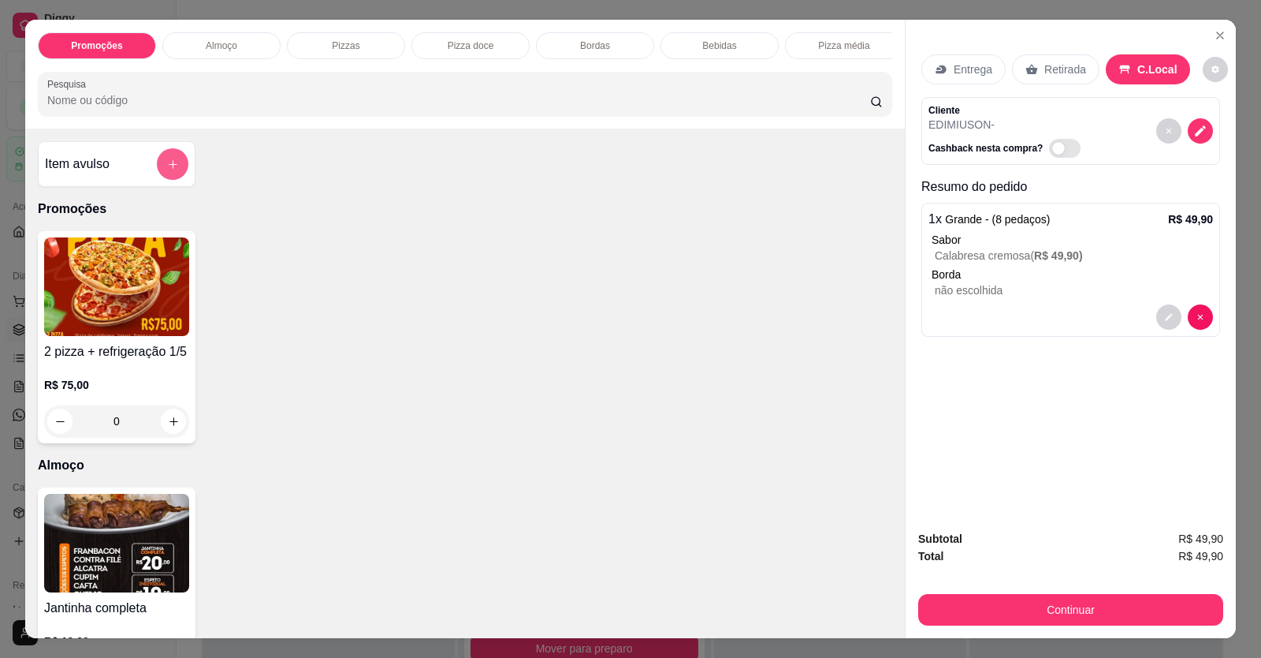
click at [161, 169] on button "add-separate-item" at bounding box center [173, 164] width 32 height 32
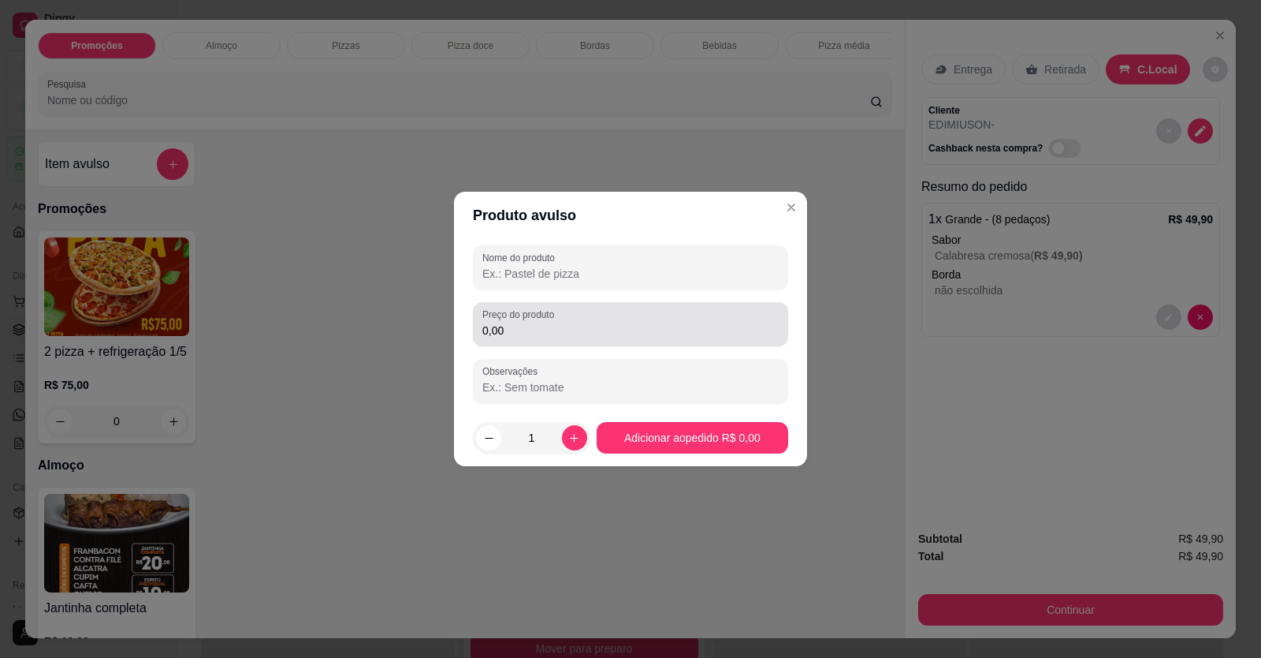
click at [550, 316] on label "Preço do produto" at bounding box center [520, 313] width 77 height 13
click at [550, 322] on input "0,00" at bounding box center [630, 330] width 296 height 16
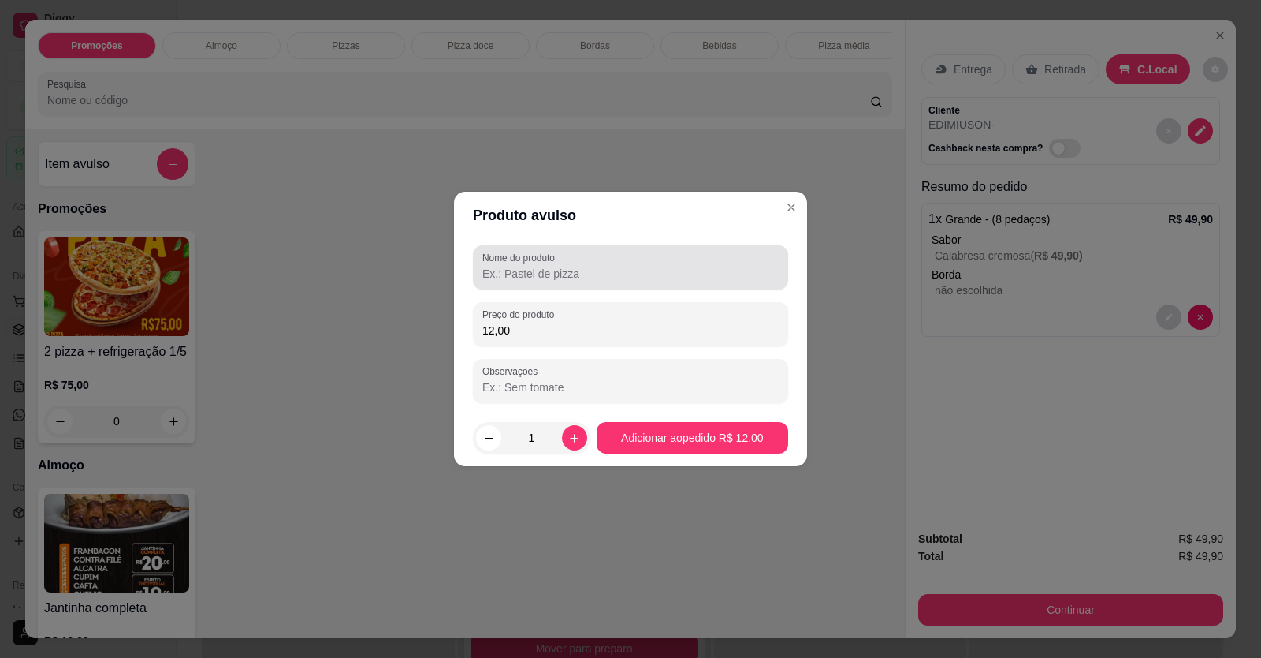
type input "12,00"
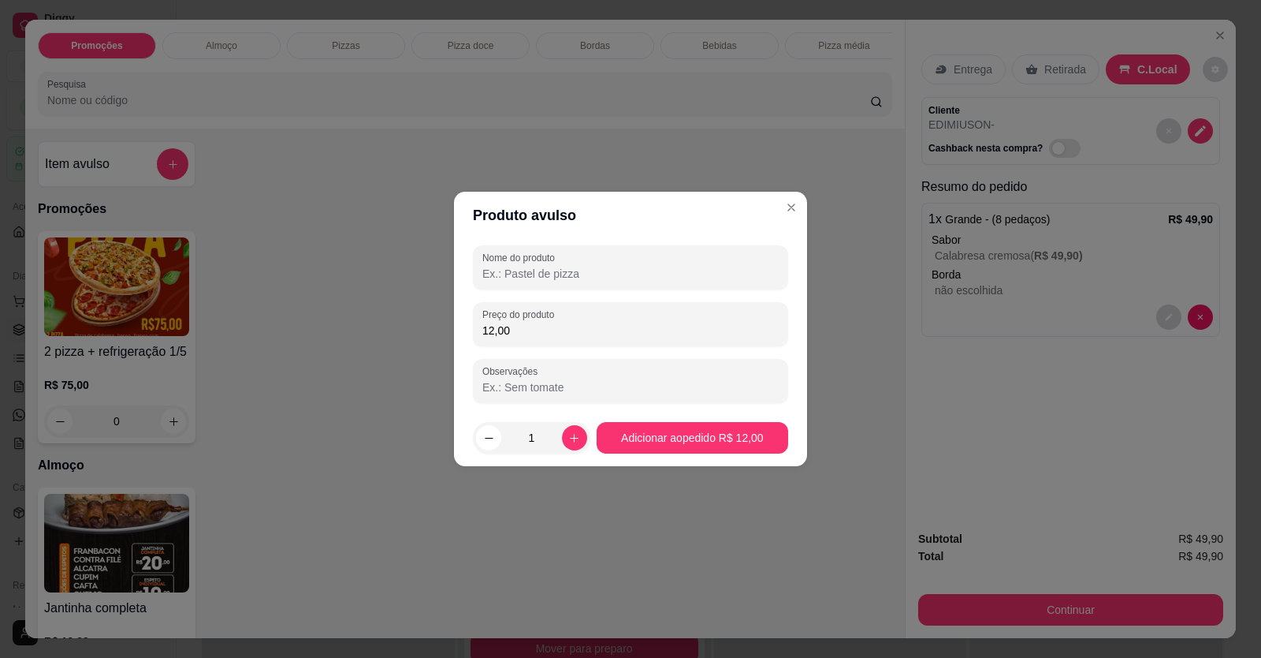
click at [699, 281] on input "Nome do produto" at bounding box center [630, 274] width 296 height 16
type input "H2O"
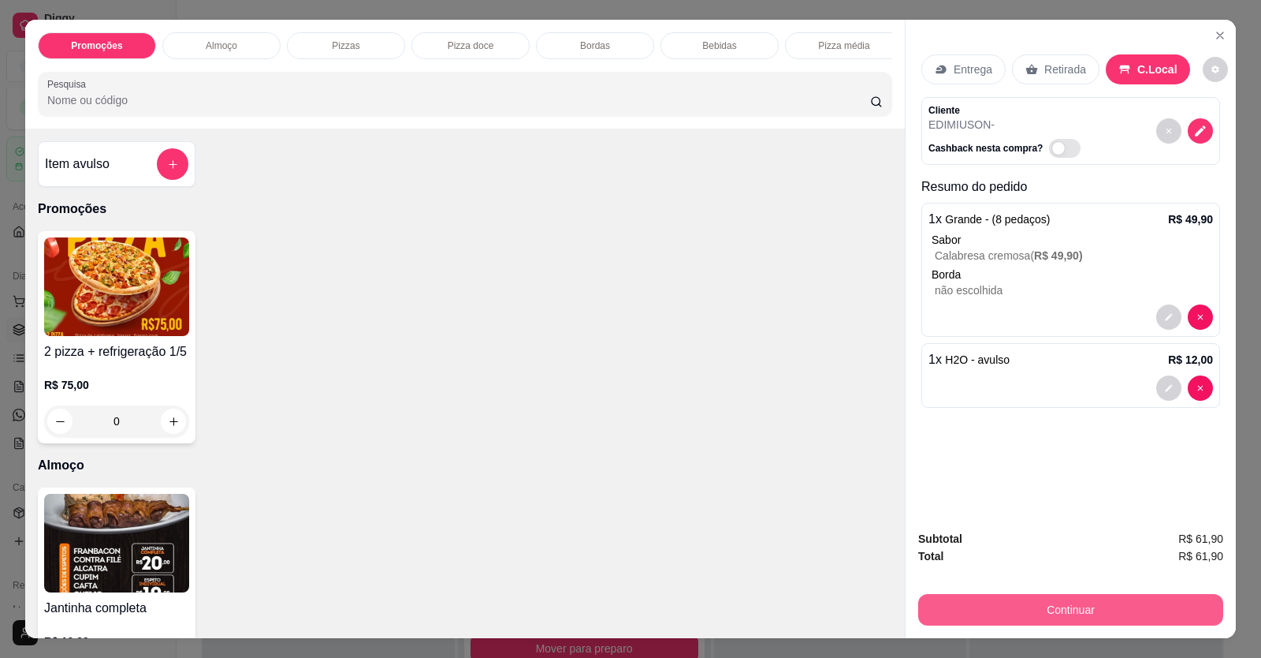
click at [1035, 609] on button "Continuar" at bounding box center [1070, 610] width 305 height 32
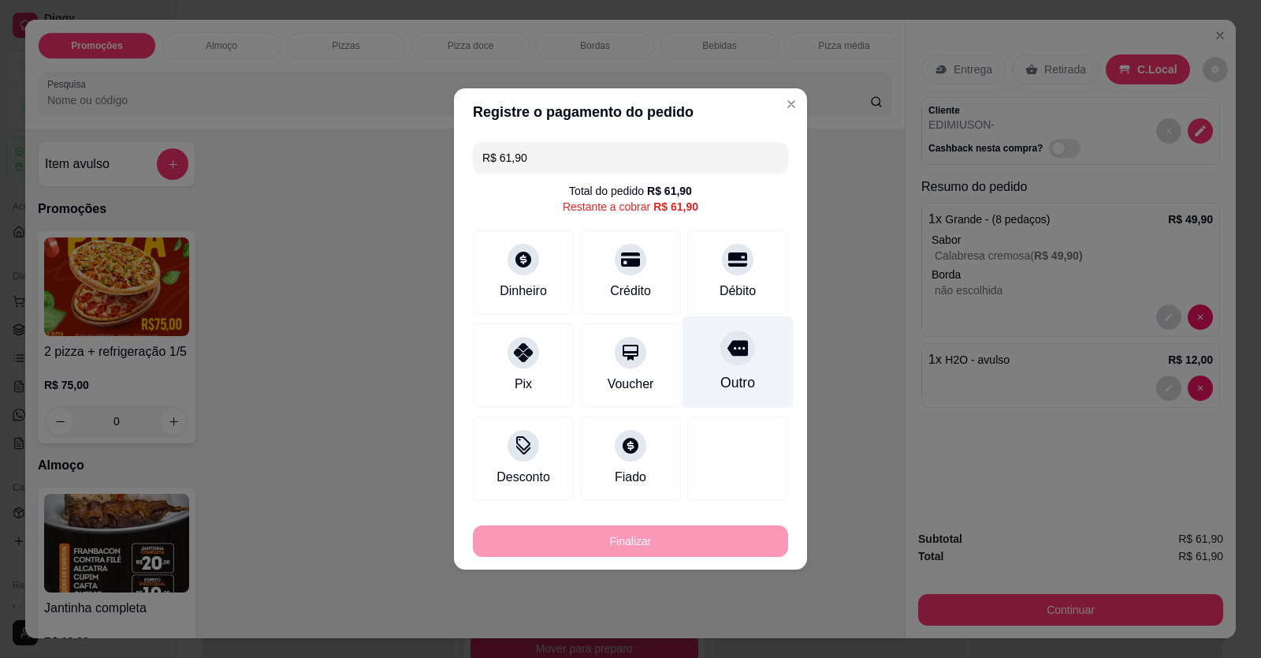
click at [740, 345] on div at bounding box center [738, 347] width 35 height 35
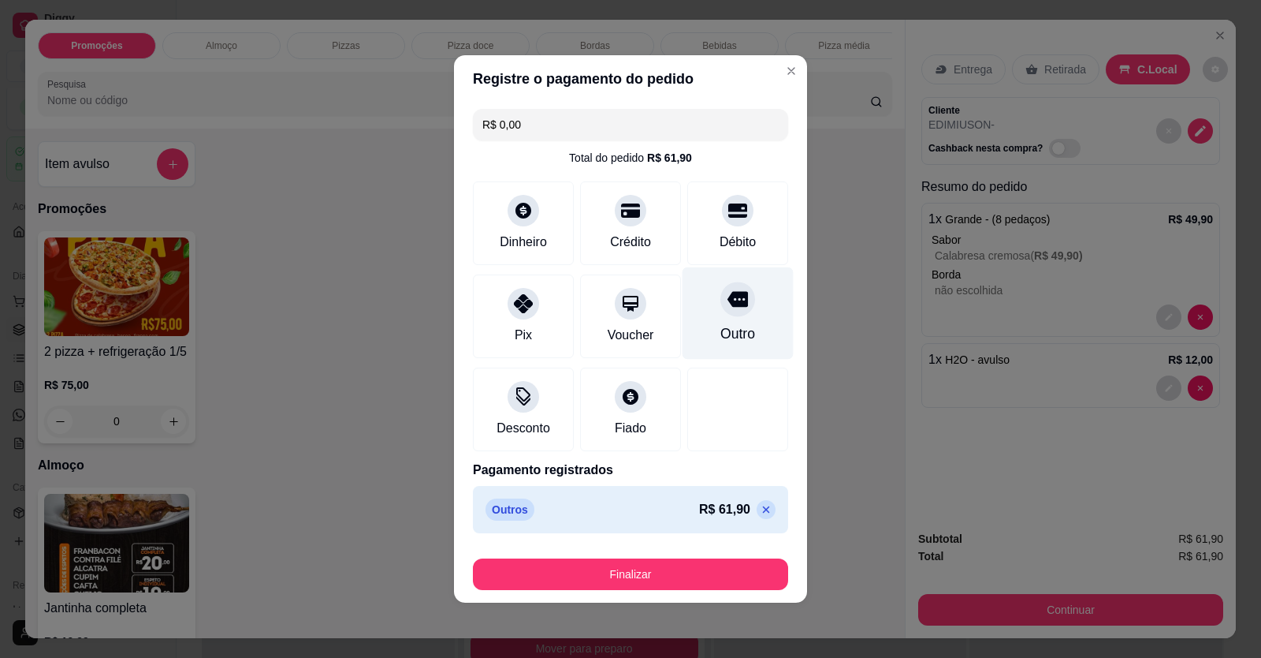
click at [731, 296] on icon at bounding box center [738, 300] width 20 height 16
click at [728, 322] on div "Outro" at bounding box center [738, 313] width 111 height 92
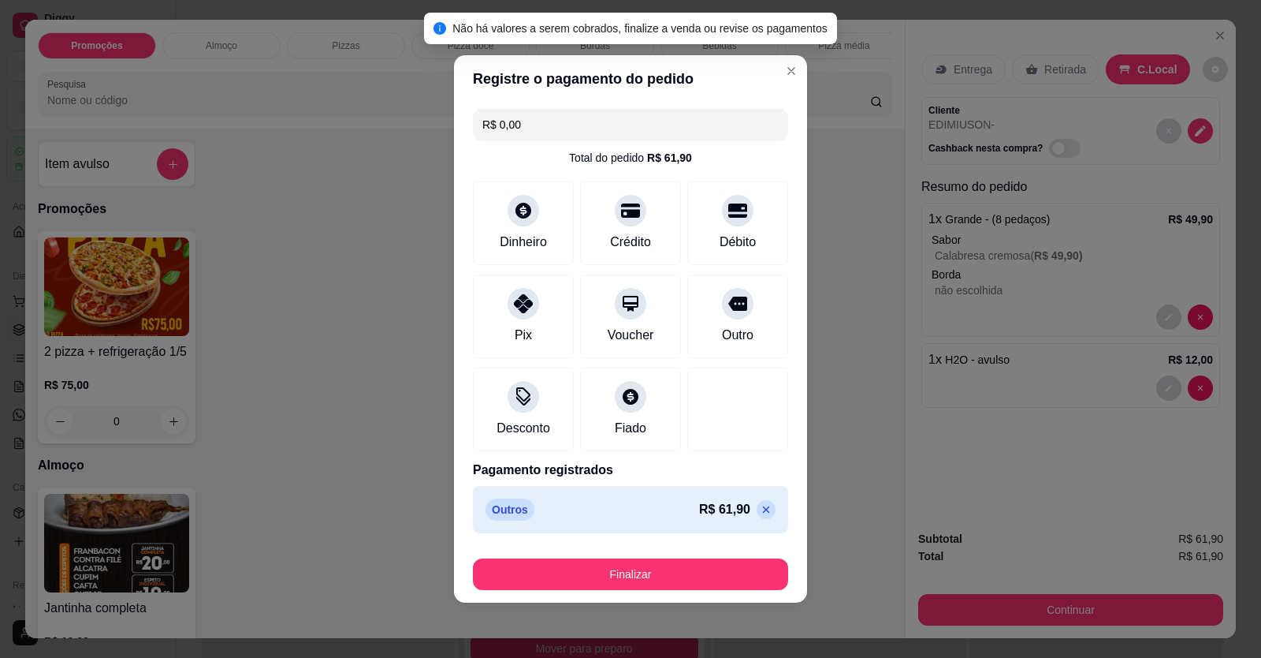
click at [691, 593] on footer "Finalizar" at bounding box center [630, 570] width 353 height 63
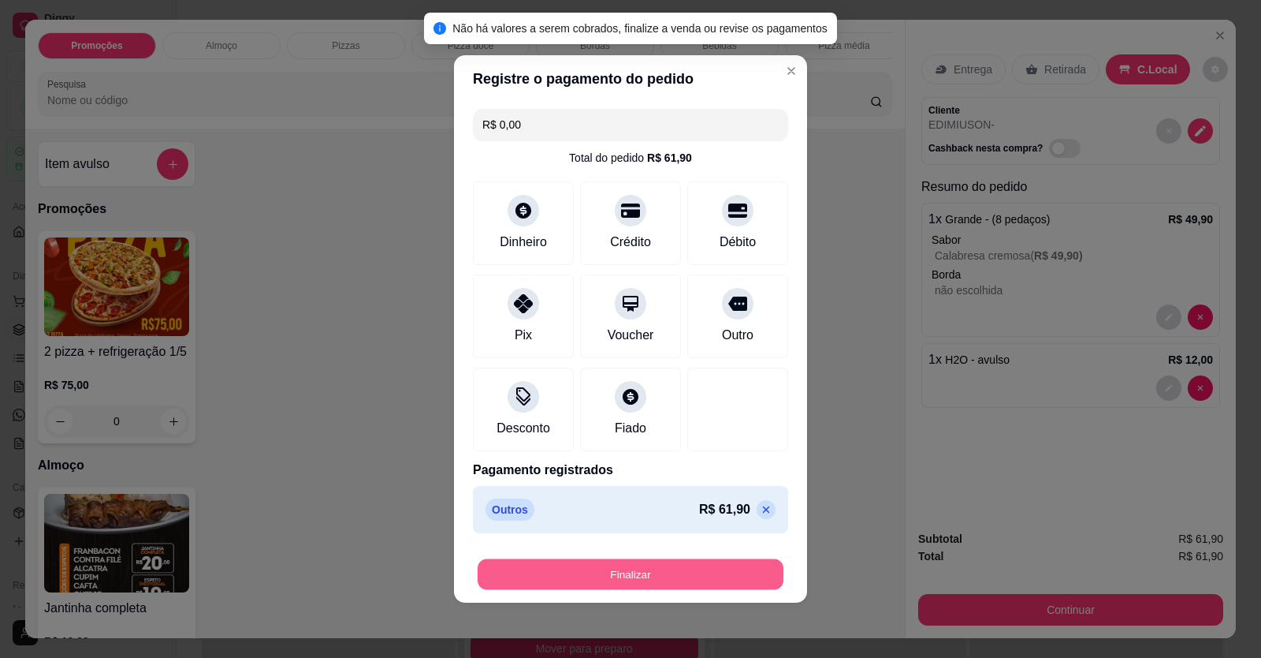
click at [694, 587] on button "Finalizar" at bounding box center [631, 574] width 306 height 31
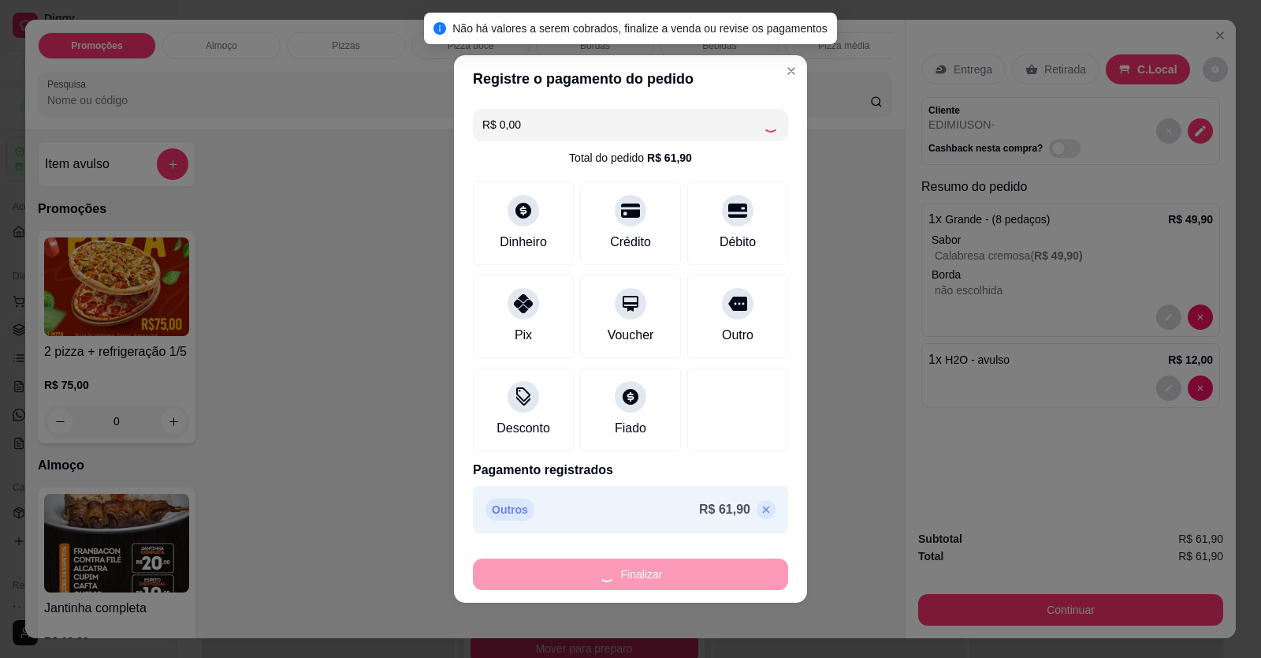
type input "-R$ 61,90"
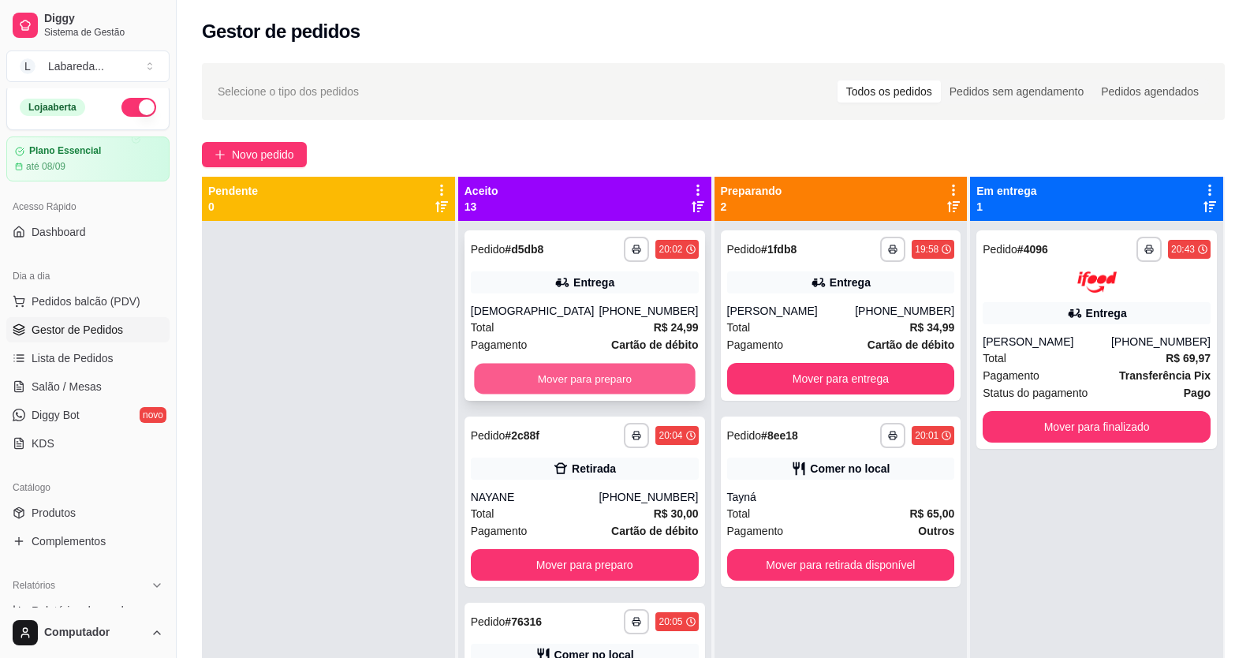
click at [555, 385] on button "Mover para preparo" at bounding box center [584, 378] width 221 height 31
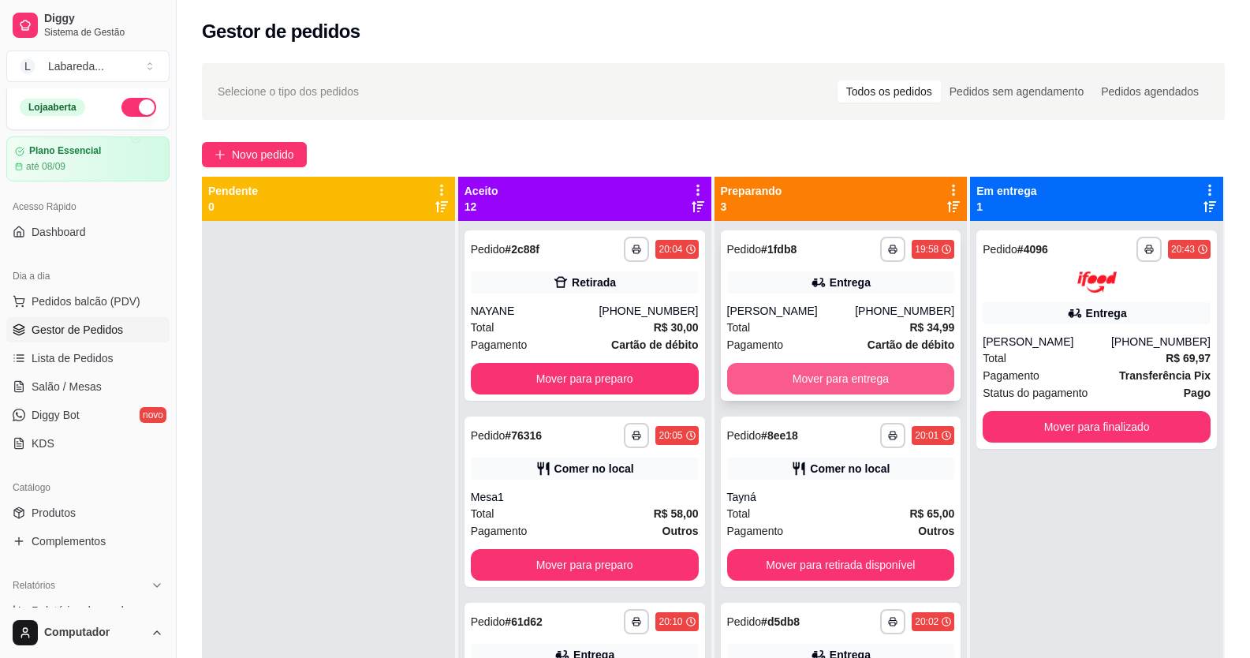
click at [787, 387] on button "Mover para entrega" at bounding box center [841, 379] width 228 height 32
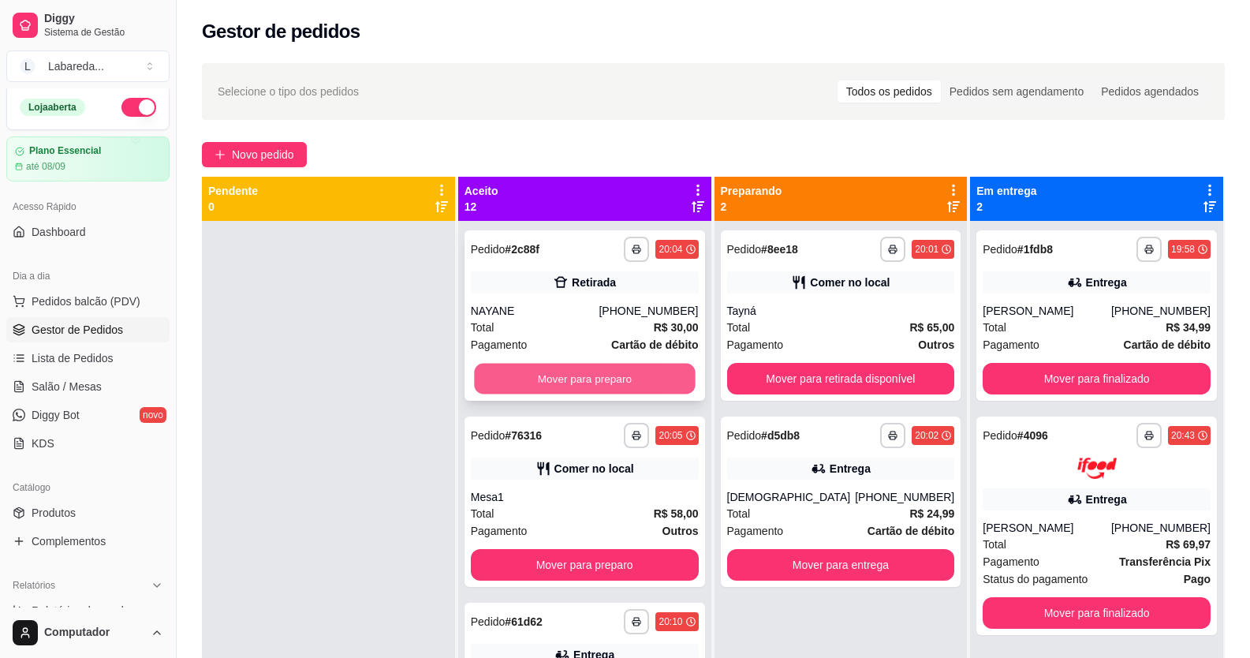
click at [603, 385] on button "Mover para preparo" at bounding box center [584, 378] width 221 height 31
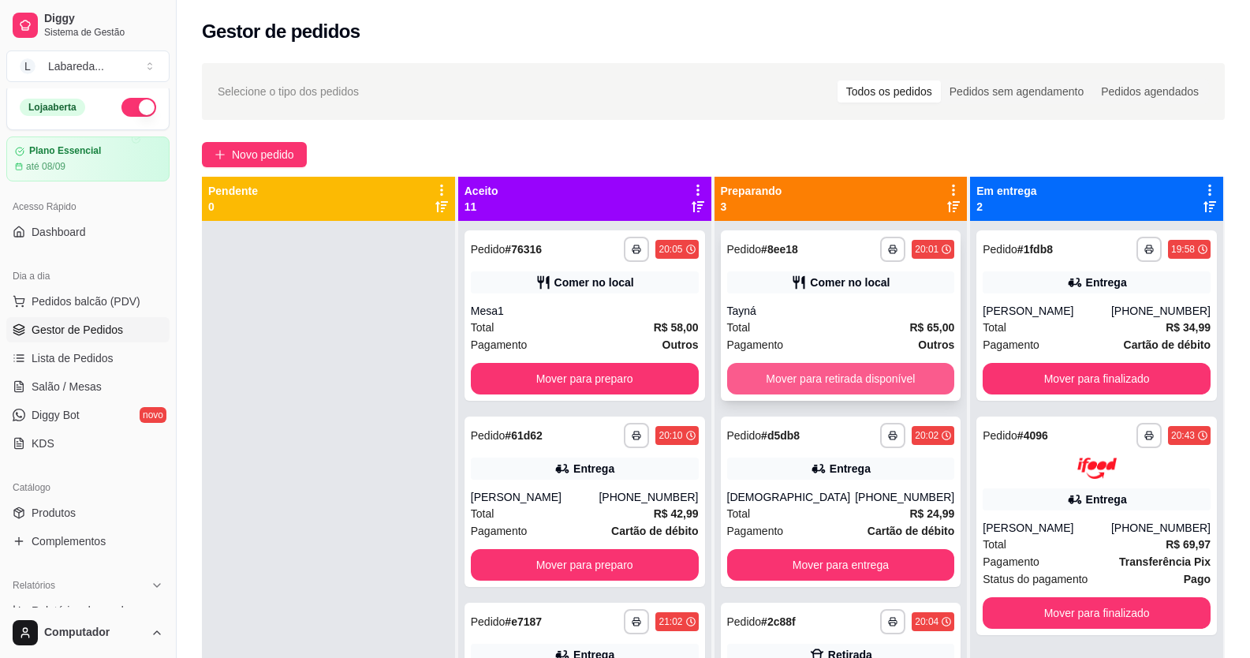
click at [740, 371] on button "Mover para retirada disponível" at bounding box center [841, 379] width 228 height 32
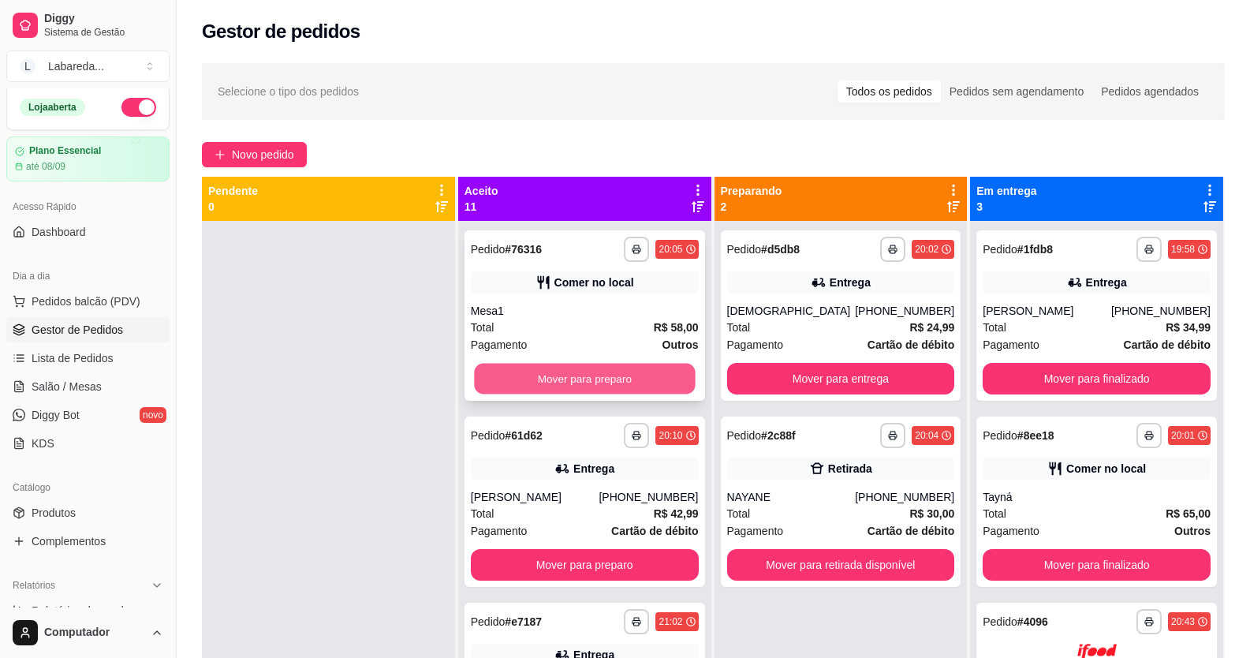
click at [620, 379] on button "Mover para preparo" at bounding box center [584, 378] width 221 height 31
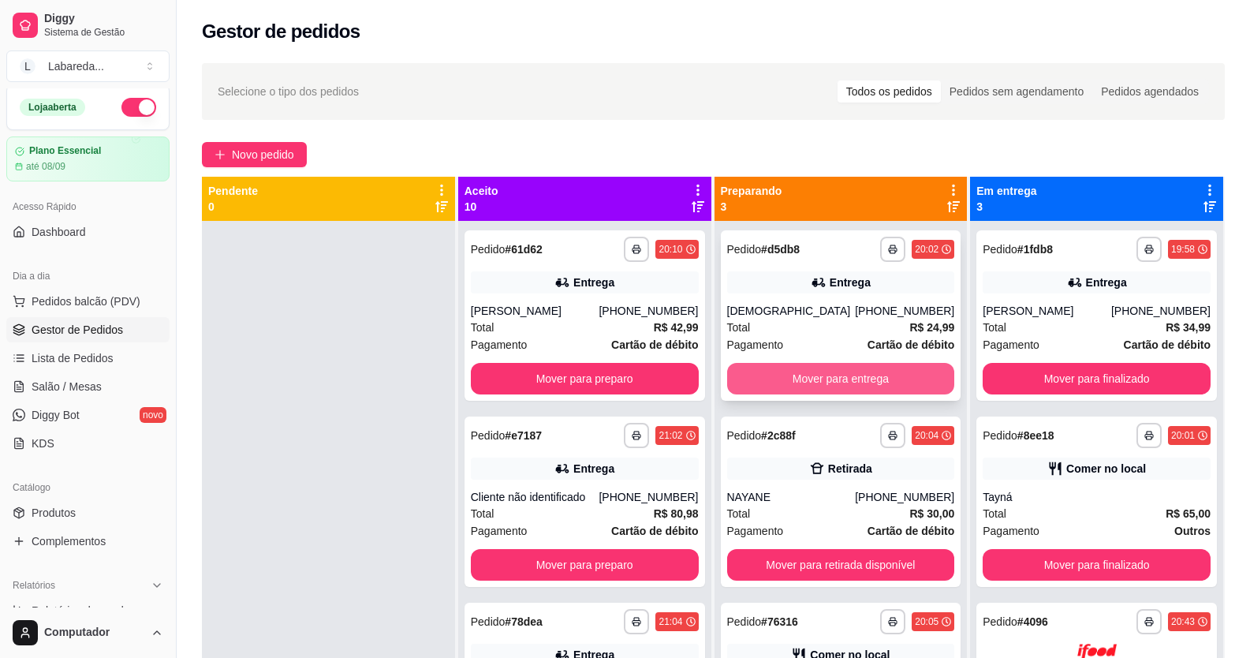
click at [751, 374] on button "Mover para entrega" at bounding box center [841, 379] width 228 height 32
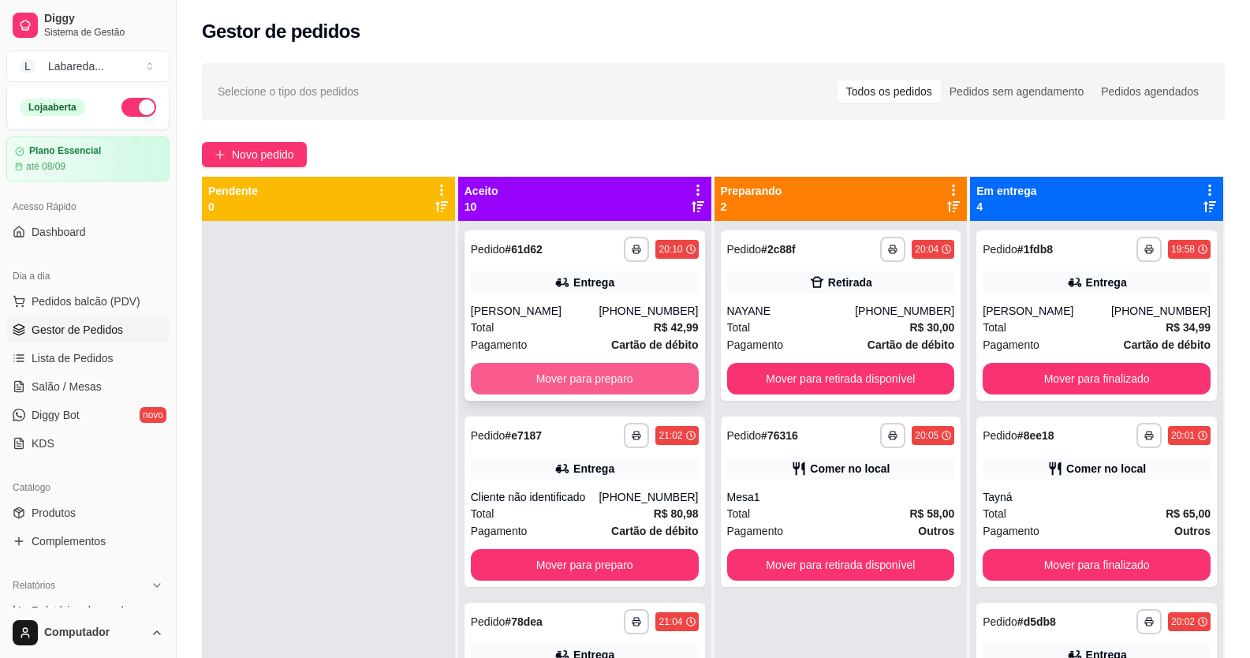
click at [644, 385] on button "Mover para preparo" at bounding box center [585, 379] width 228 height 32
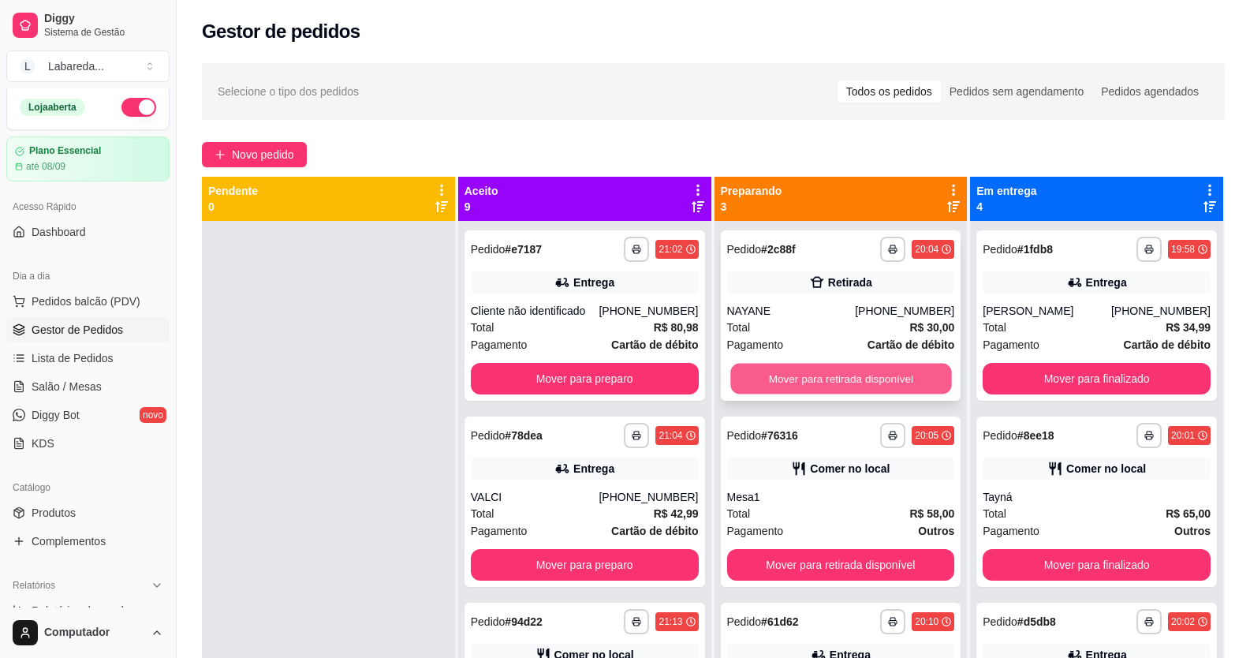
click at [769, 365] on button "Mover para retirada disponível" at bounding box center [840, 378] width 221 height 31
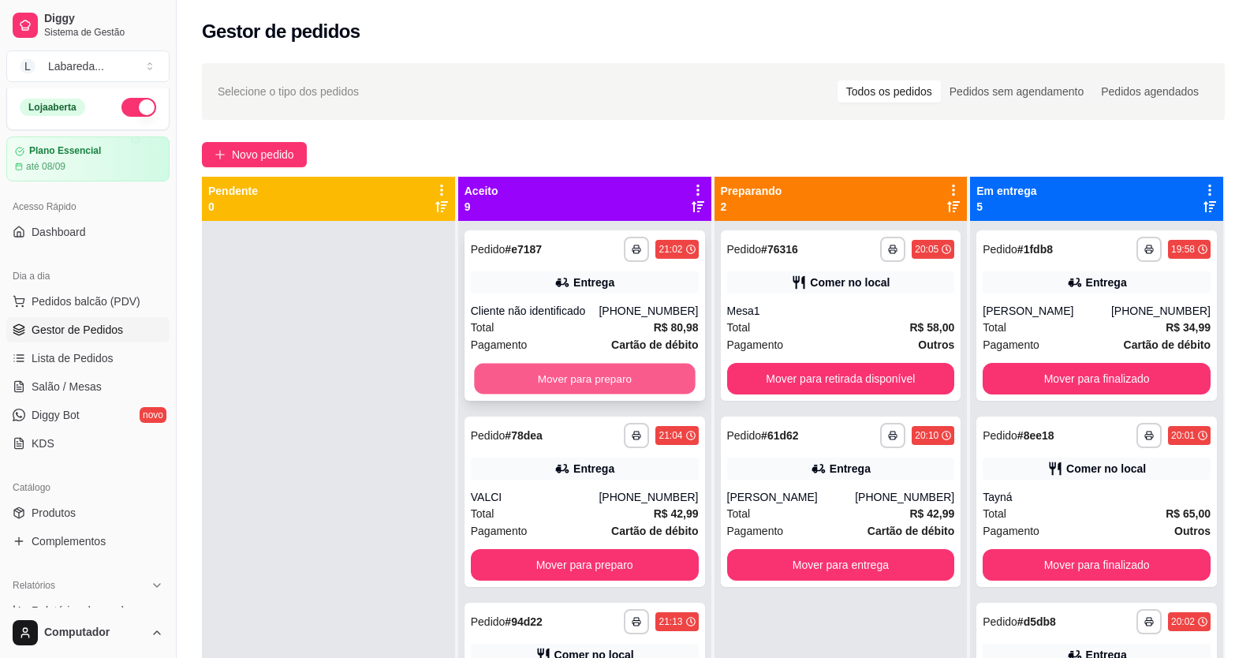
click at [620, 368] on button "Mover para preparo" at bounding box center [584, 378] width 221 height 31
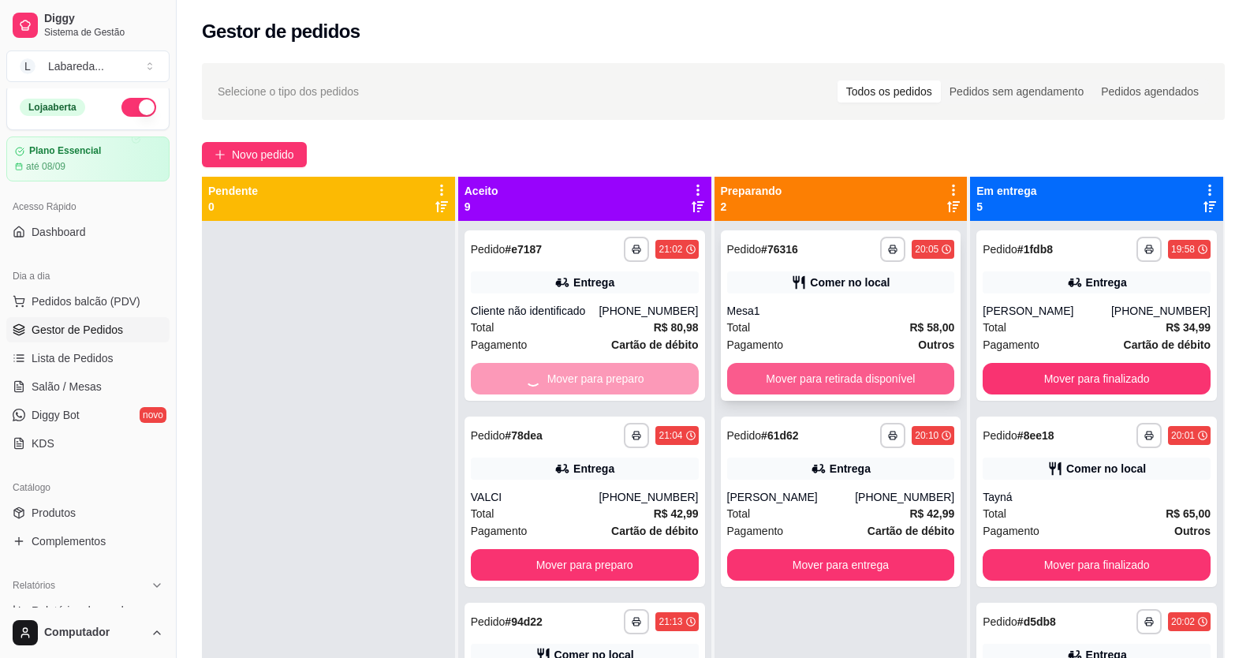
click at [764, 363] on button "Mover para retirada disponível" at bounding box center [841, 379] width 228 height 32
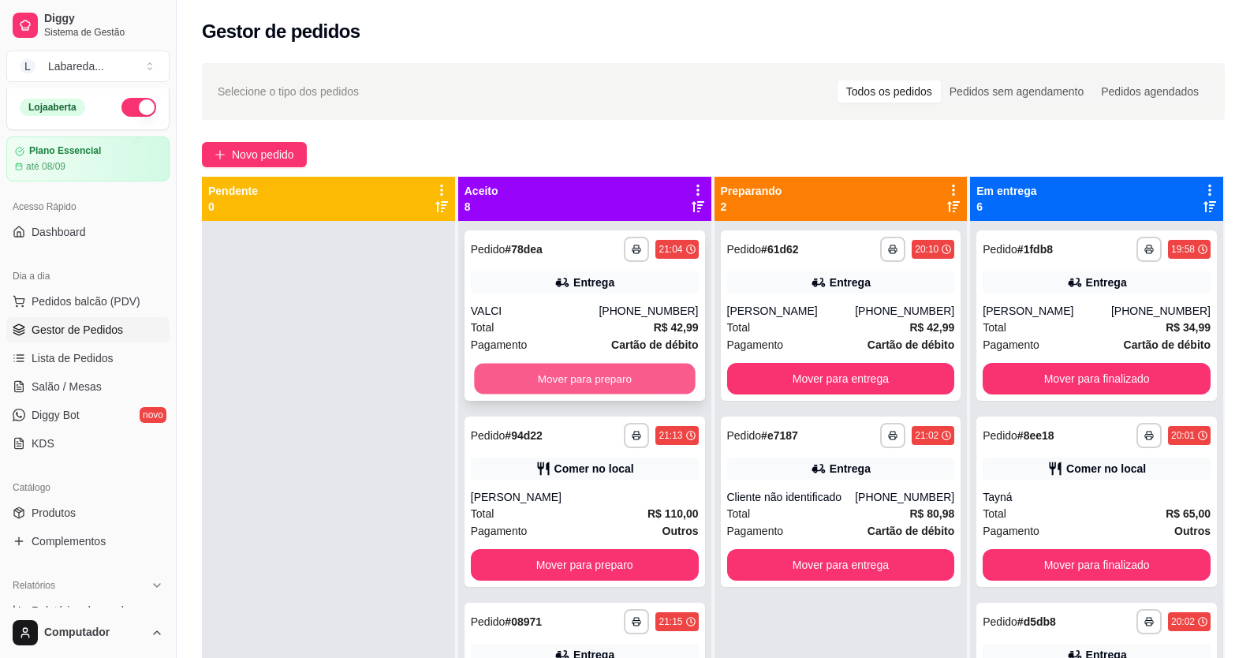
click at [613, 382] on button "Mover para preparo" at bounding box center [584, 378] width 221 height 31
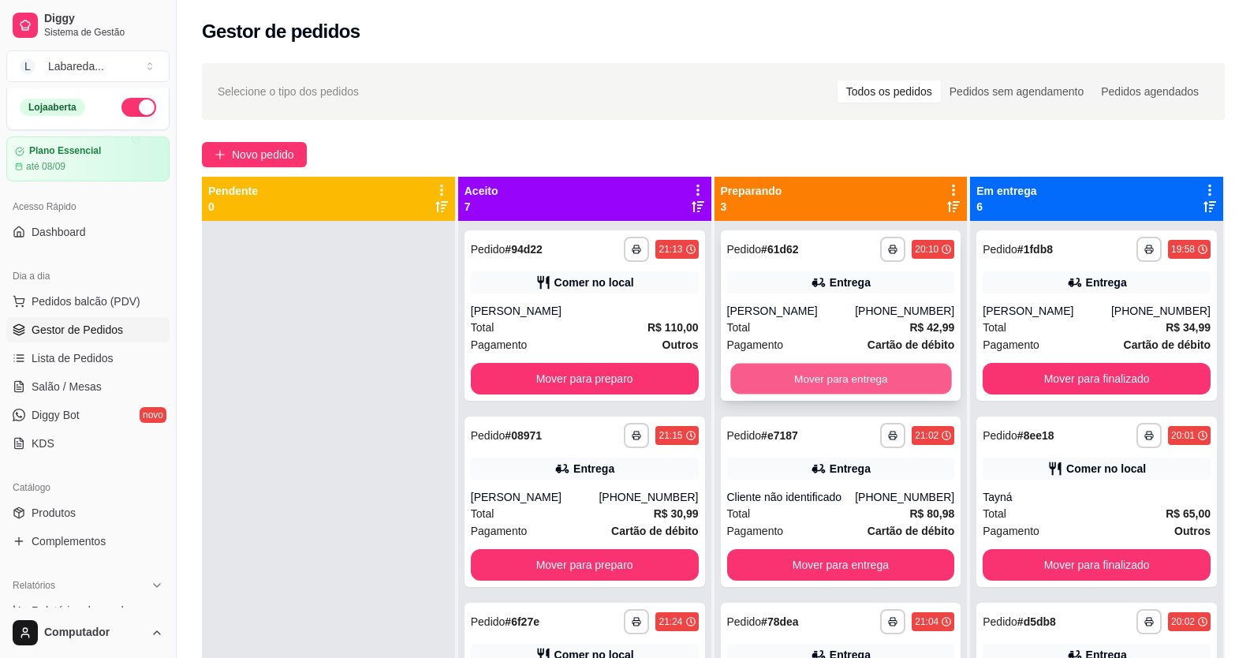
click at [752, 386] on button "Mover para entrega" at bounding box center [840, 378] width 221 height 31
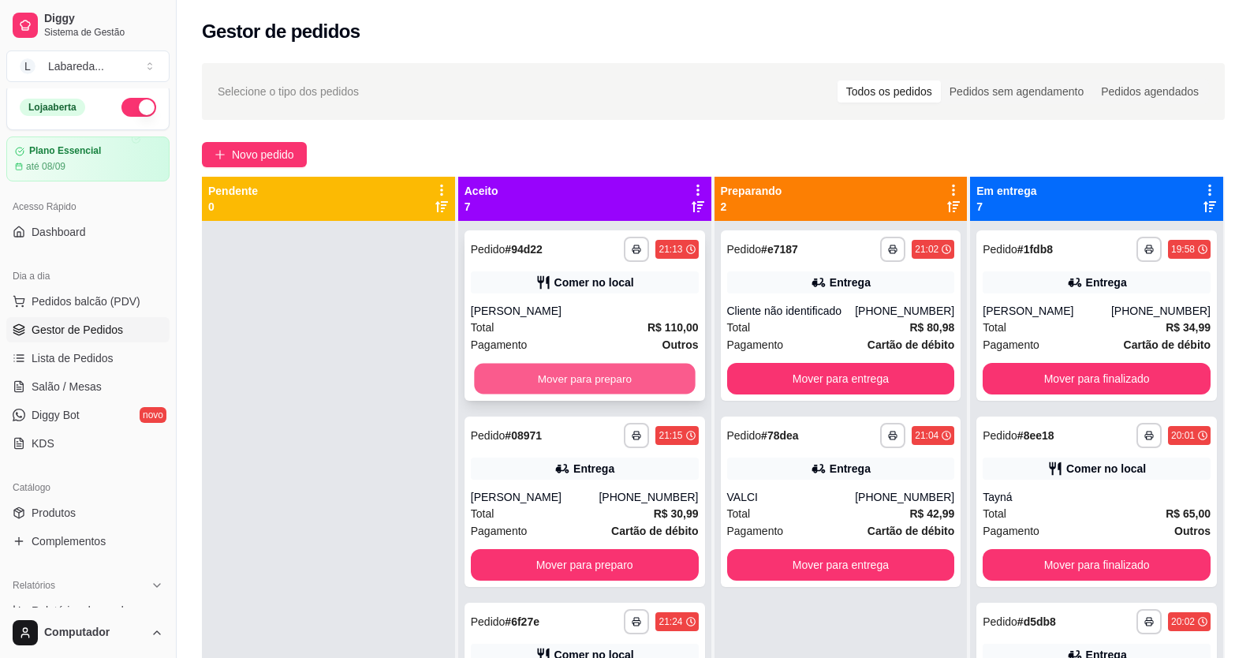
click at [618, 393] on button "Mover para preparo" at bounding box center [584, 378] width 221 height 31
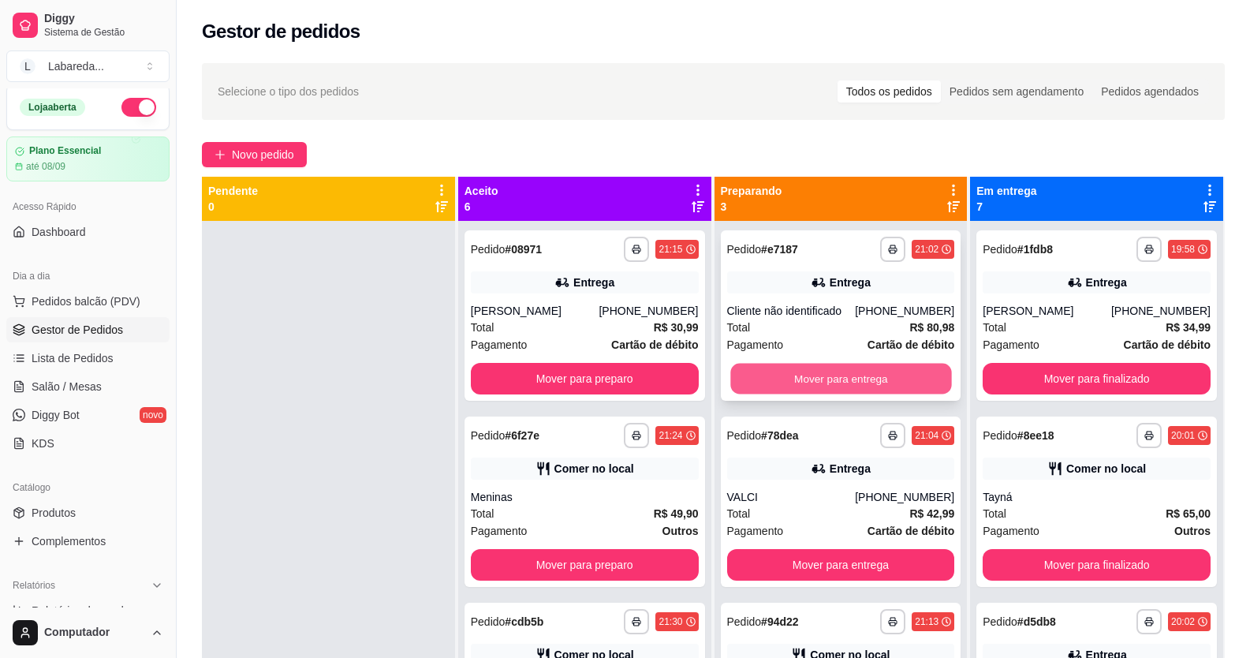
click at [777, 377] on button "Mover para entrega" at bounding box center [840, 378] width 221 height 31
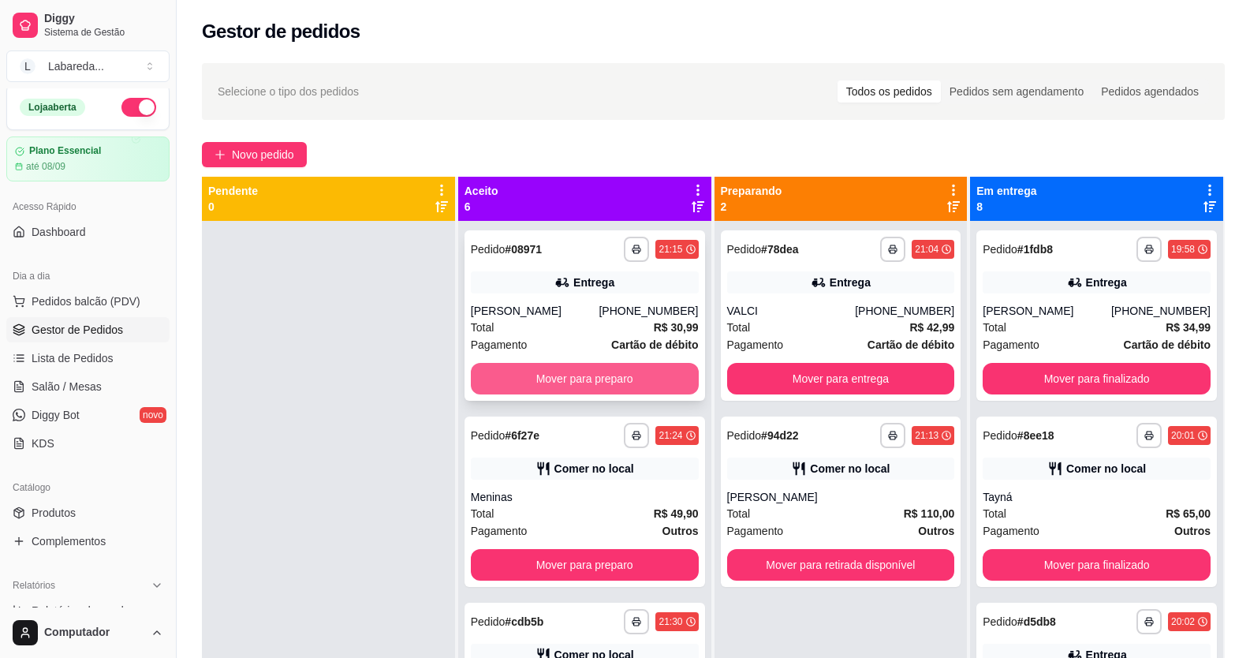
click at [649, 391] on button "Mover para preparo" at bounding box center [585, 379] width 228 height 32
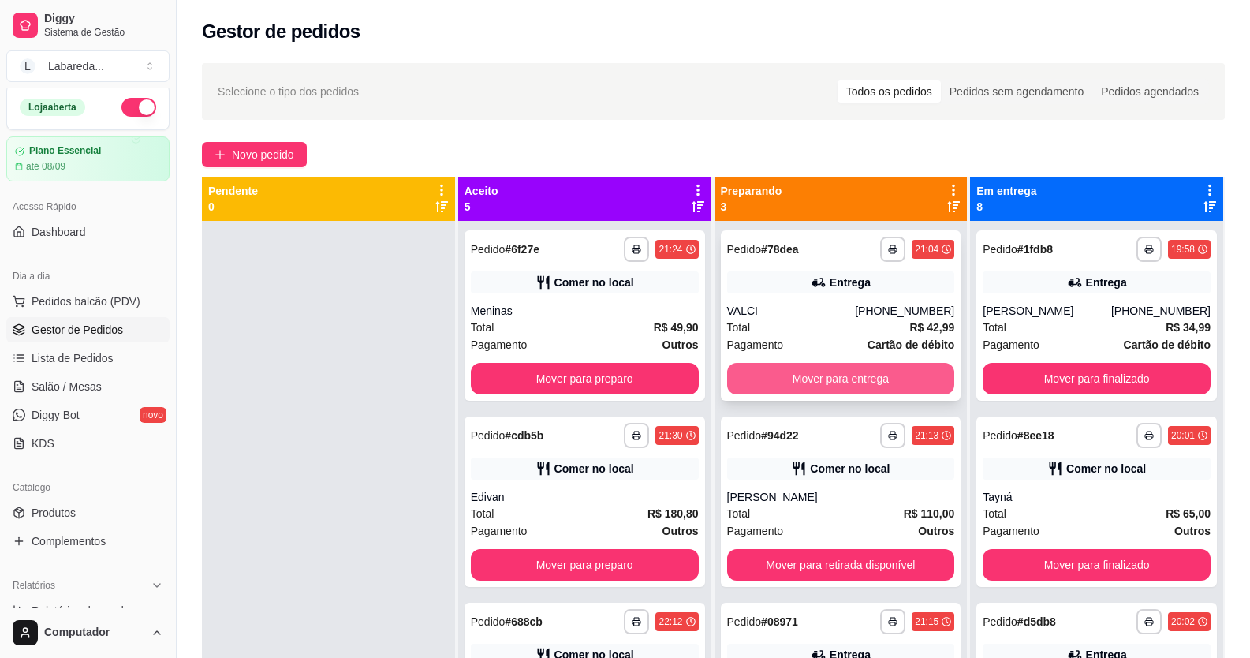
click at [762, 386] on button "Mover para entrega" at bounding box center [841, 379] width 228 height 32
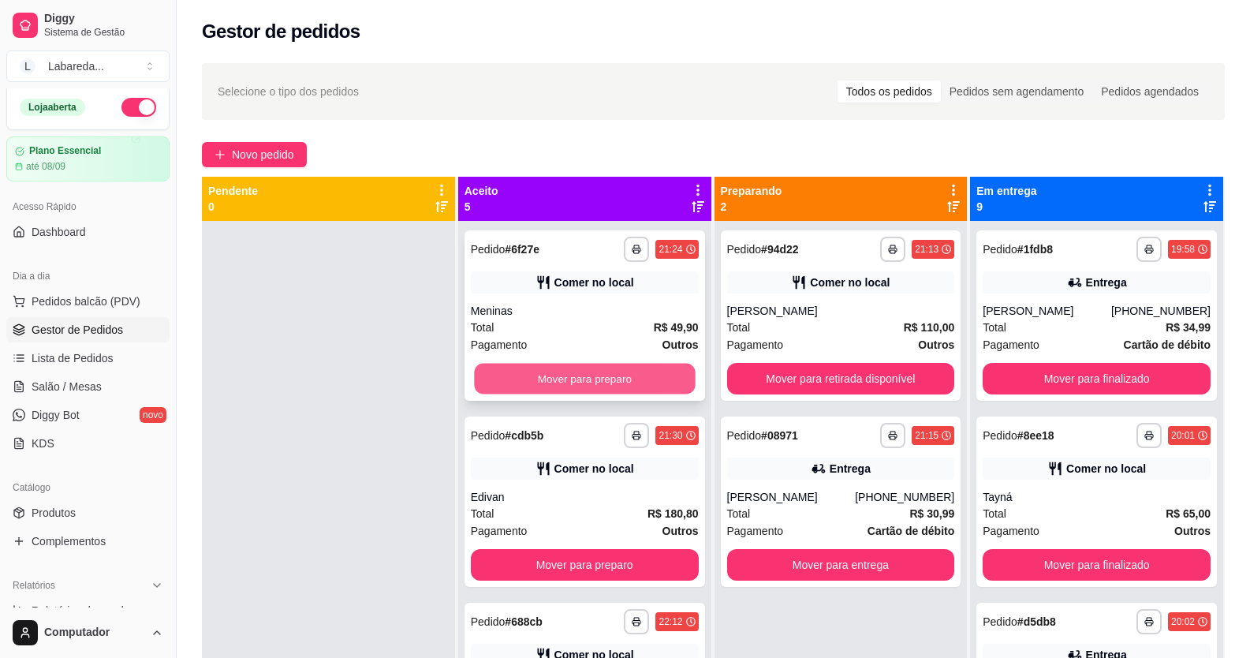
click at [654, 380] on button "Mover para preparo" at bounding box center [584, 378] width 221 height 31
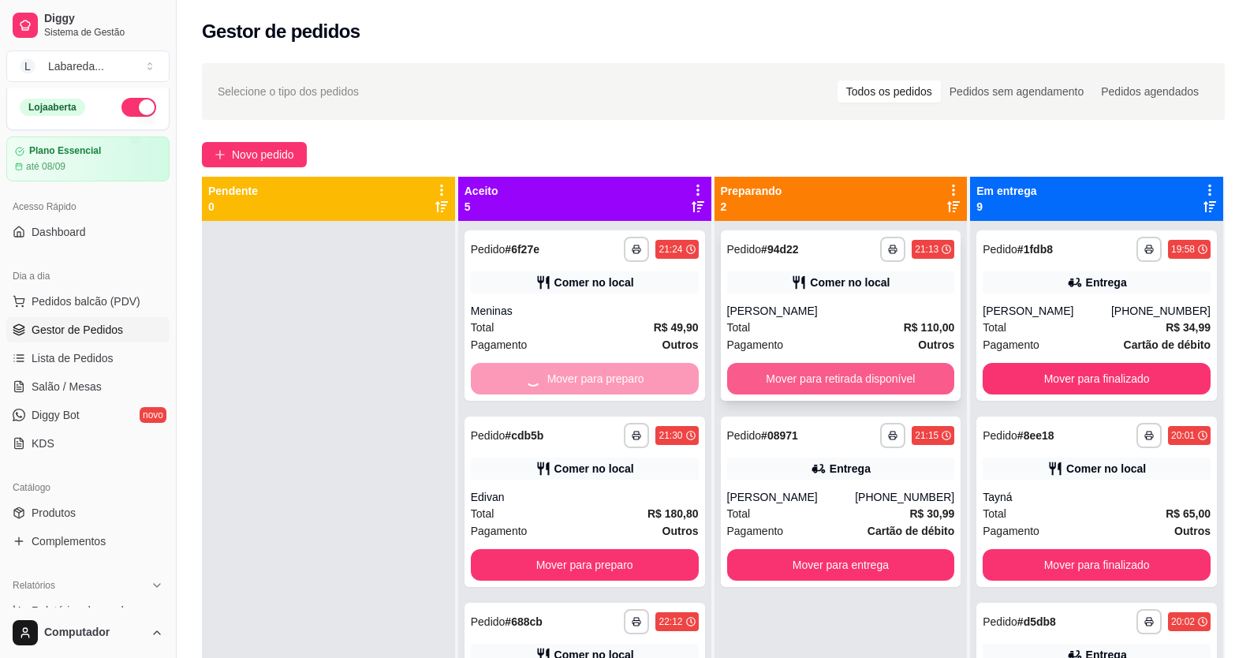
click at [795, 365] on button "Mover para retirada disponível" at bounding box center [841, 379] width 228 height 32
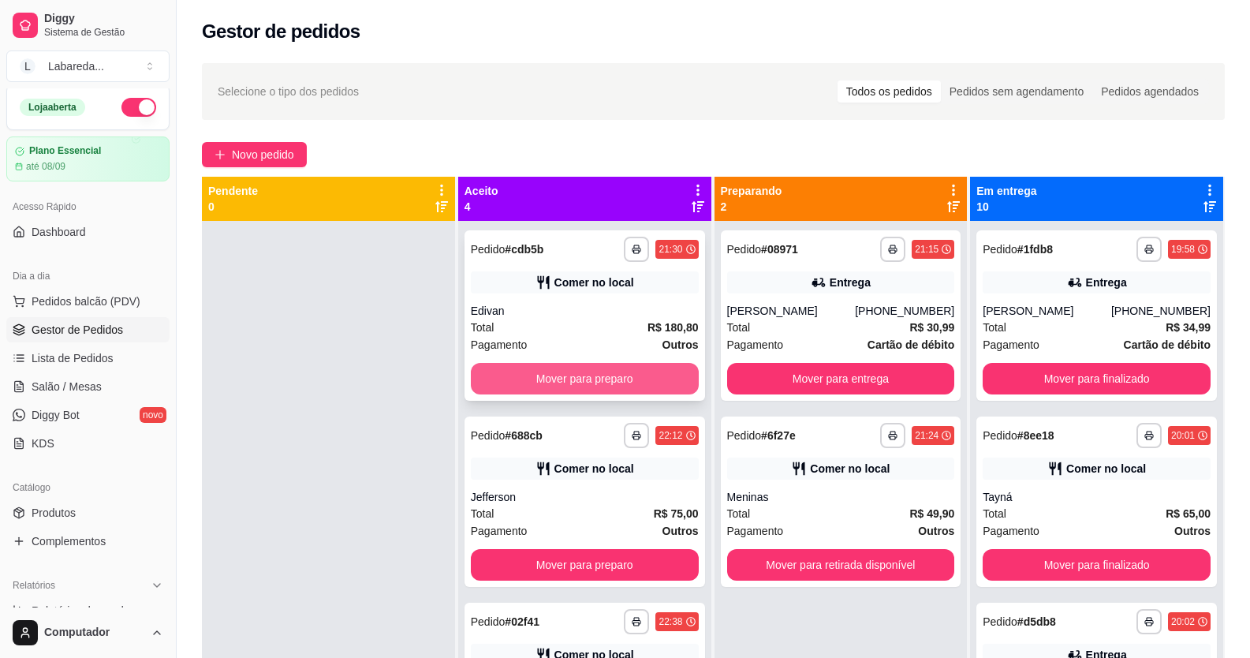
click at [531, 384] on button "Mover para preparo" at bounding box center [585, 379] width 228 height 32
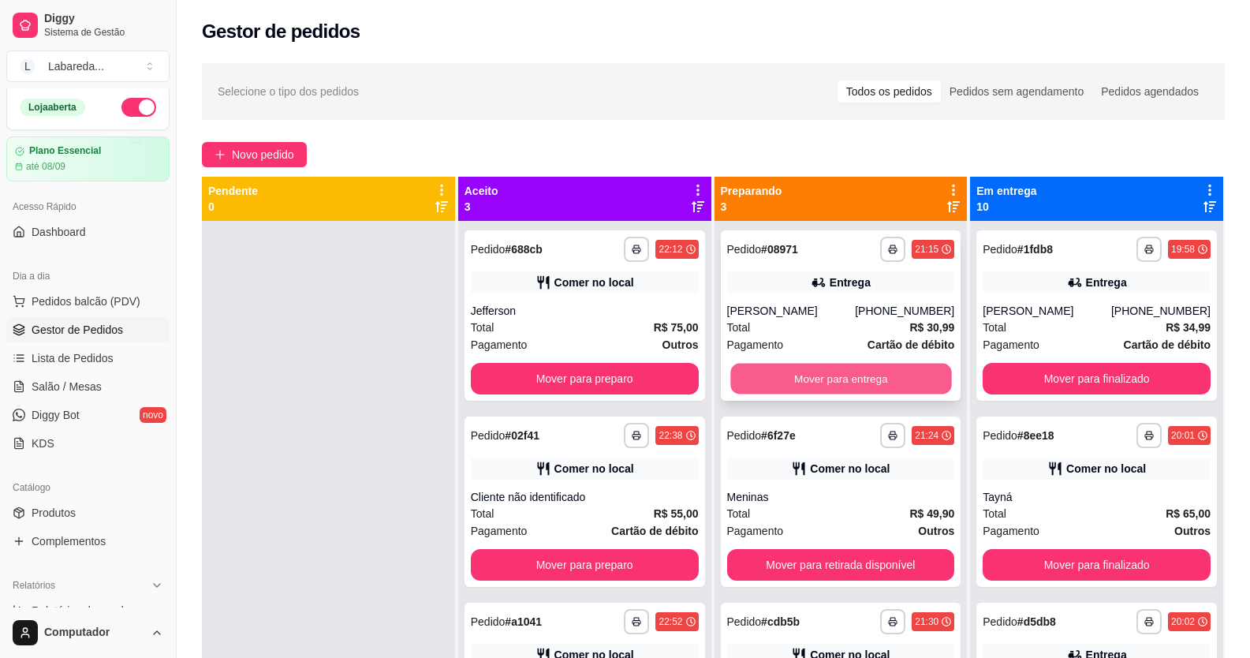
click at [739, 375] on button "Mover para entrega" at bounding box center [840, 378] width 221 height 31
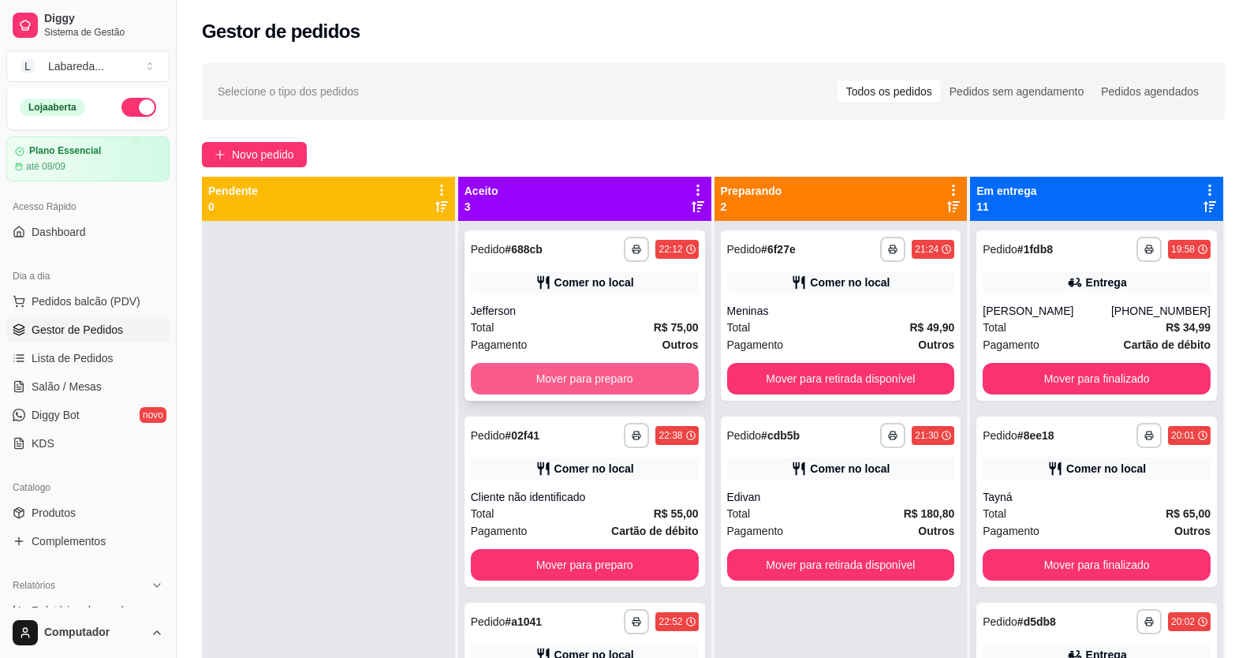
click at [691, 389] on div "Mover para preparo" at bounding box center [585, 379] width 228 height 32
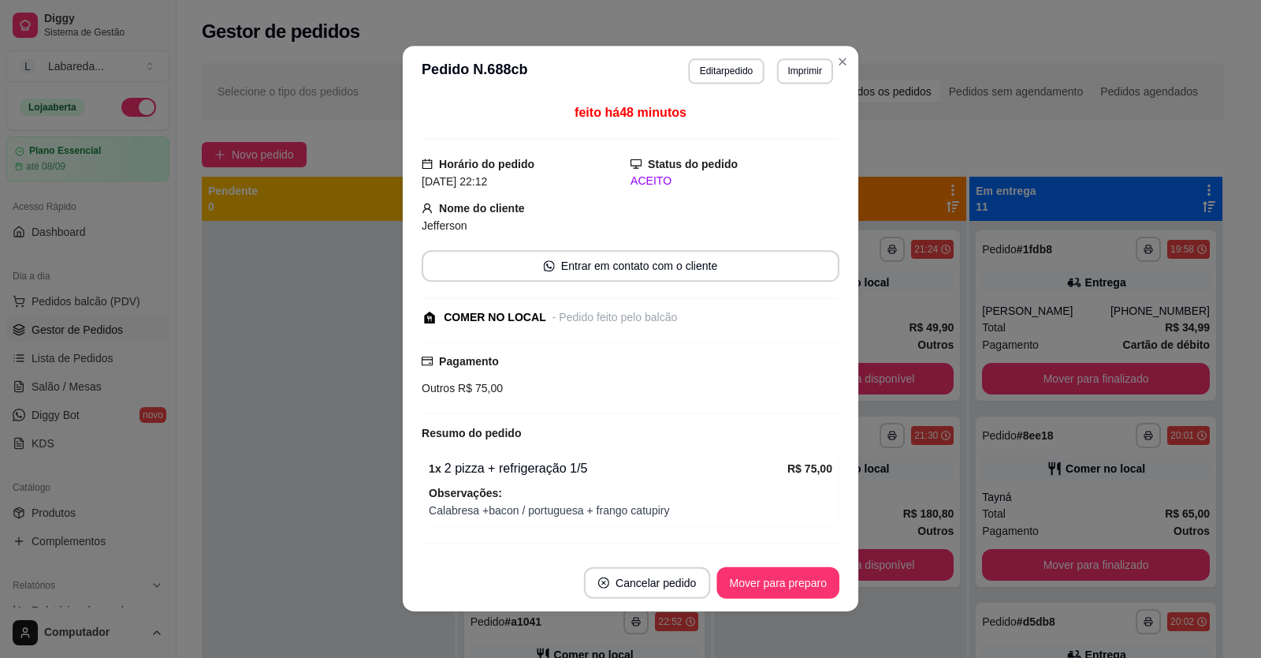
drag, startPoint x: 790, startPoint y: 378, endPoint x: 761, endPoint y: 381, distance: 29.3
click at [790, 377] on div "Pagamento Outros R$ 75,00" at bounding box center [631, 374] width 418 height 44
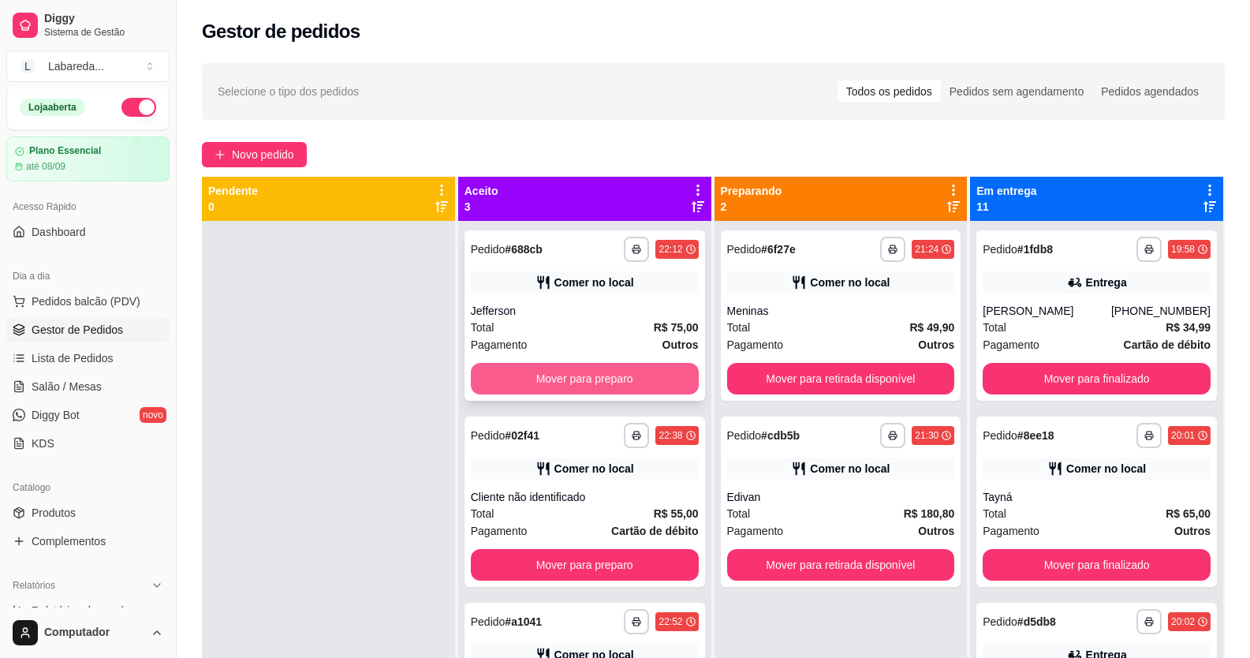
click at [591, 380] on button "Mover para preparo" at bounding box center [585, 379] width 228 height 32
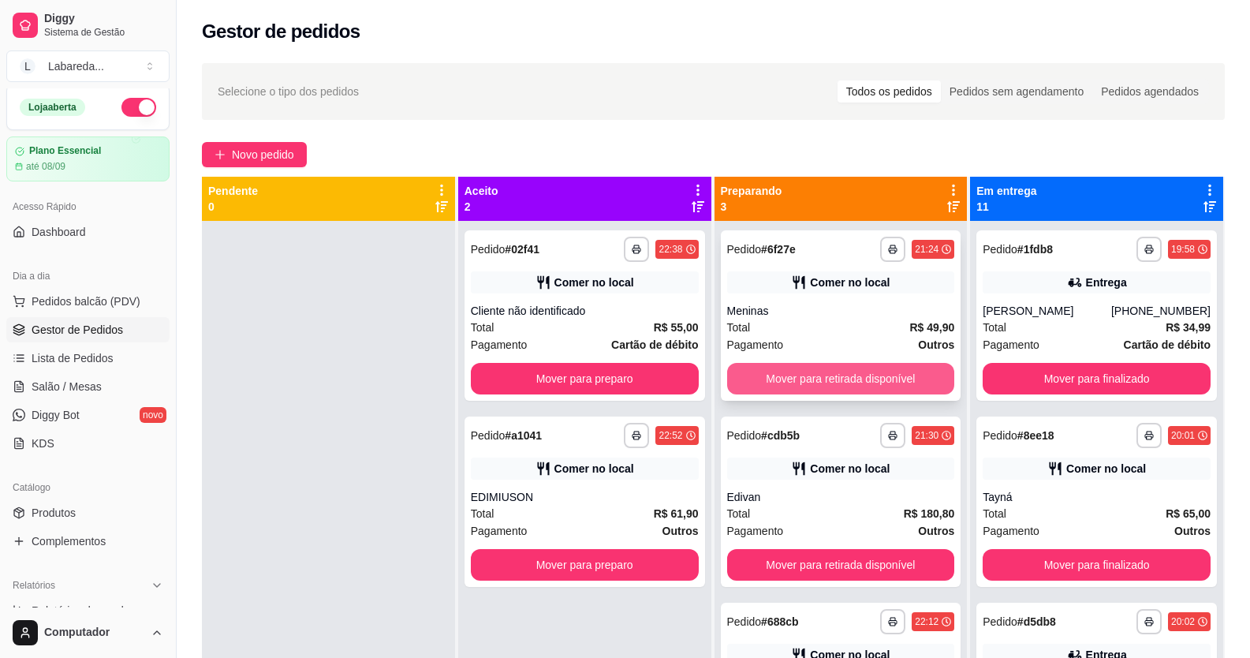
click at [820, 378] on button "Mover para retirada disponível" at bounding box center [841, 379] width 228 height 32
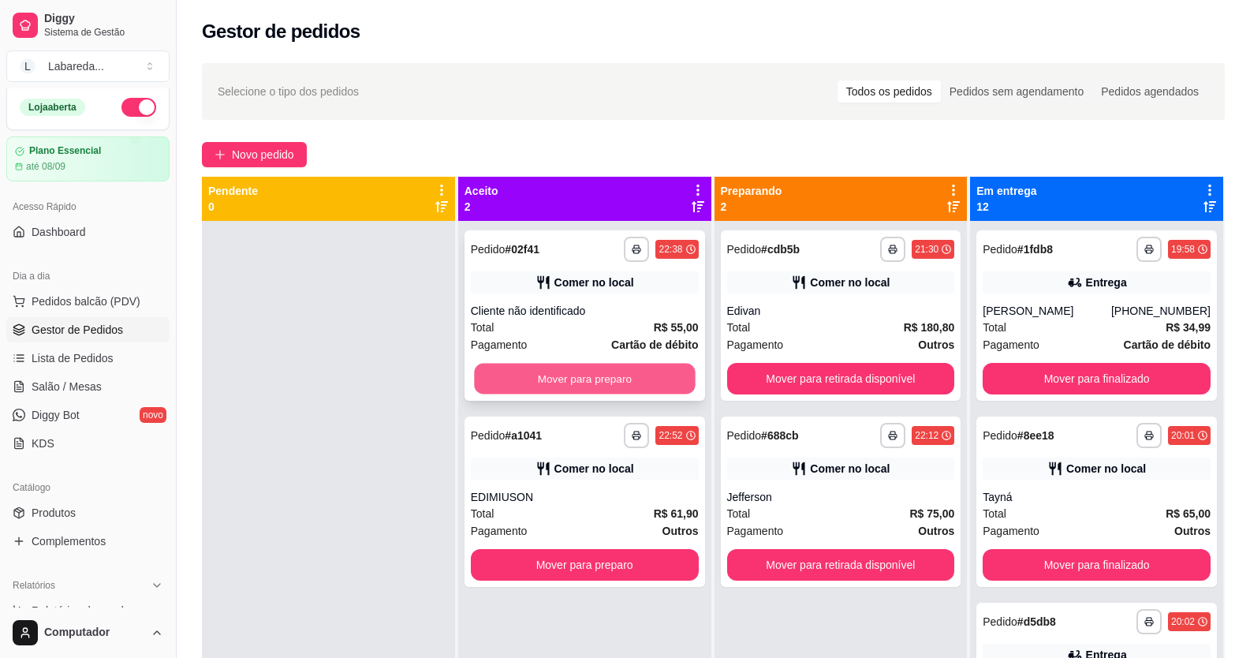
click at [676, 385] on button "Mover para preparo" at bounding box center [584, 378] width 221 height 31
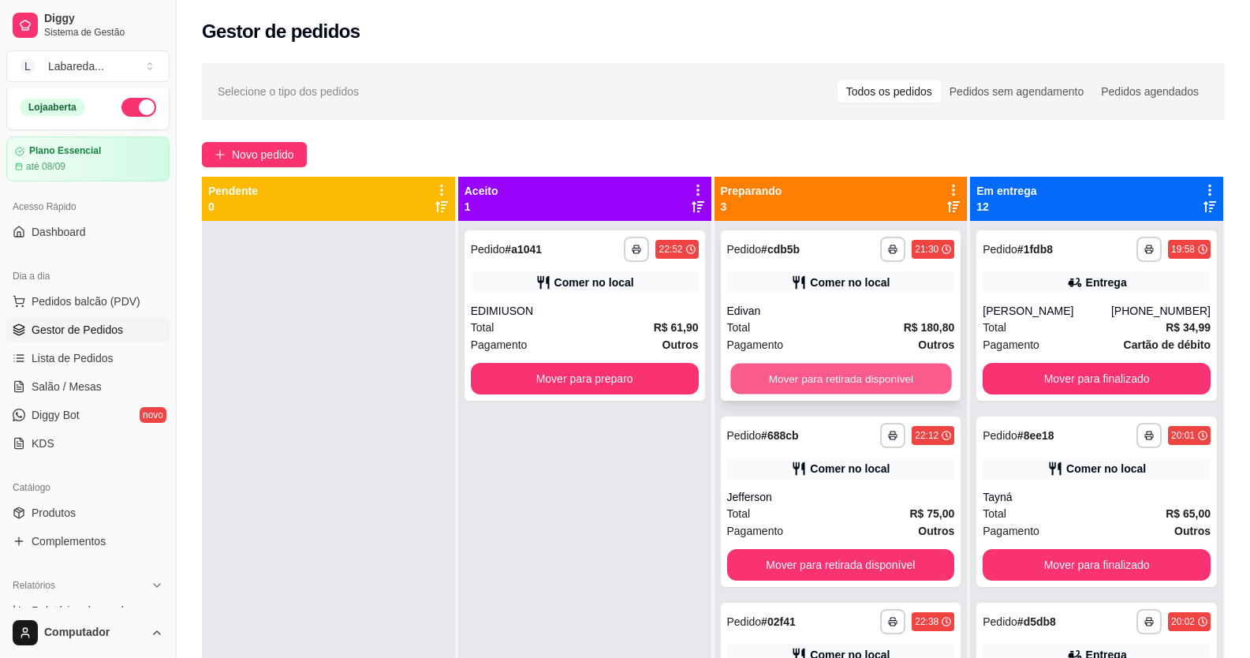
click at [783, 377] on button "Mover para retirada disponível" at bounding box center [840, 378] width 221 height 31
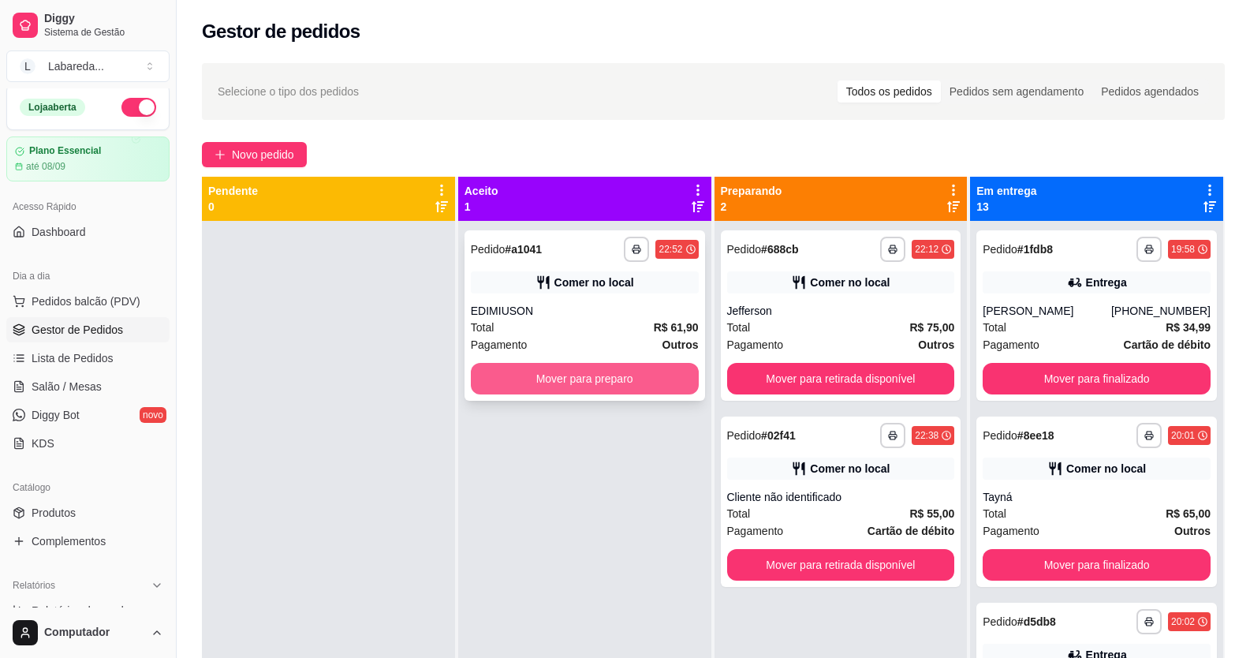
click at [669, 378] on button "Mover para preparo" at bounding box center [585, 379] width 228 height 32
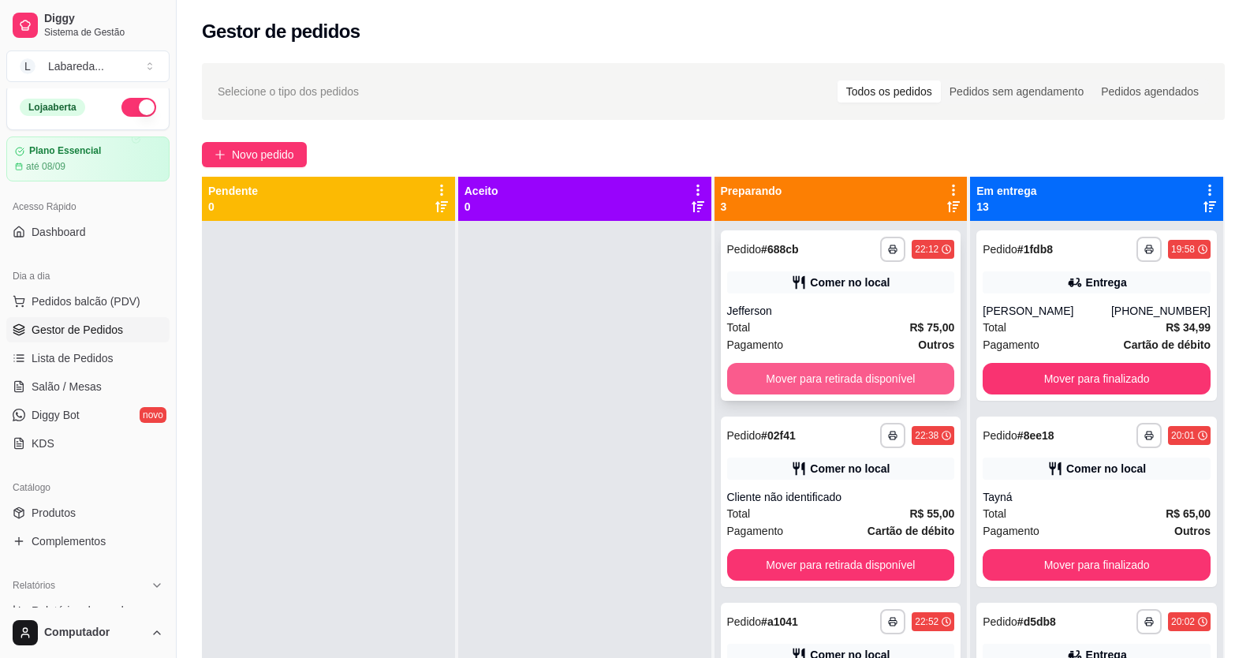
click at [766, 374] on button "Mover para retirada disponível" at bounding box center [841, 379] width 228 height 32
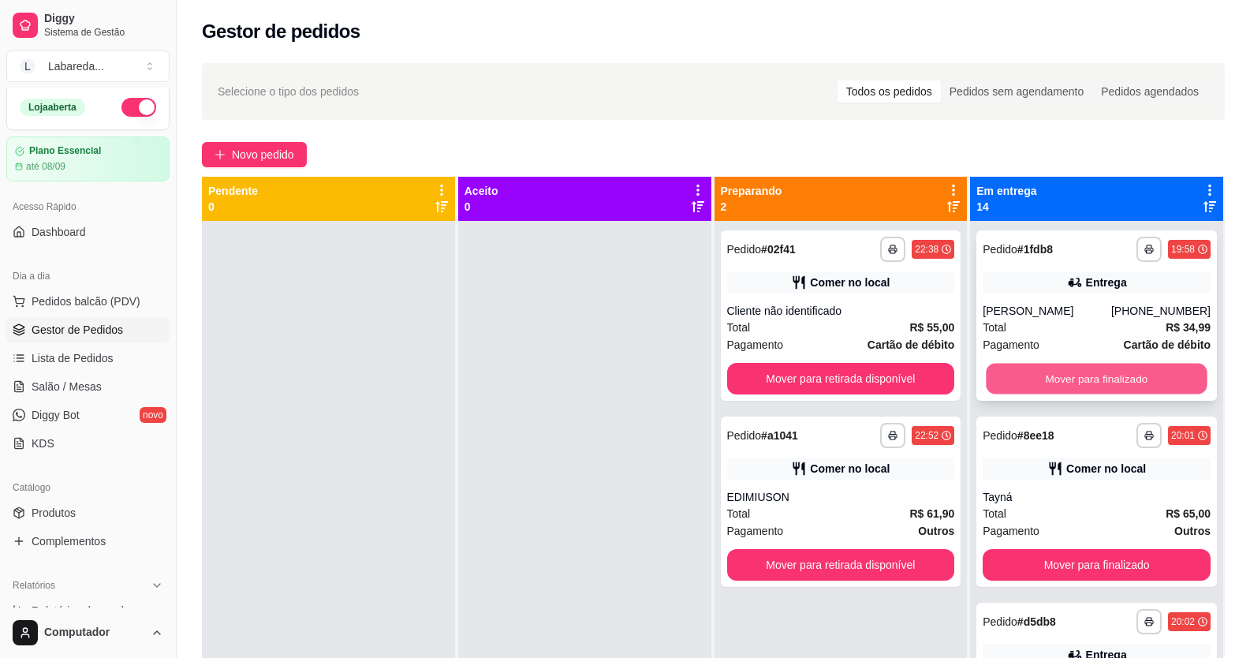
click at [997, 374] on button "Mover para finalizado" at bounding box center [1096, 378] width 221 height 31
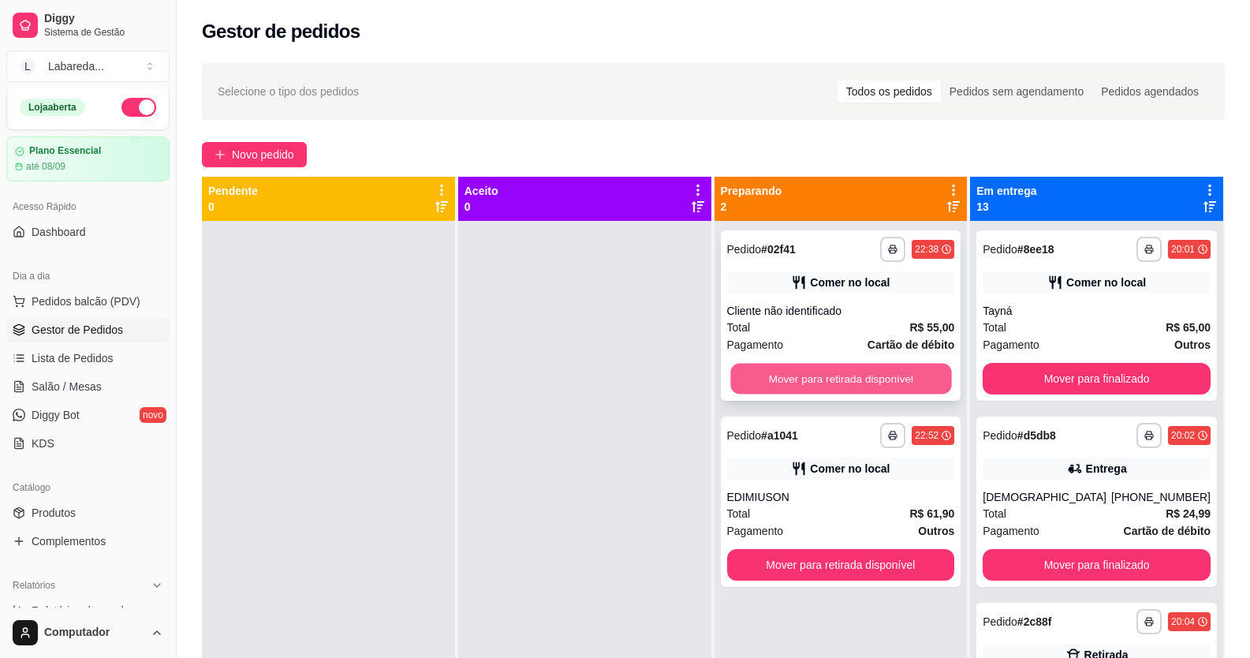
click at [896, 378] on button "Mover para retirada disponível" at bounding box center [840, 378] width 221 height 31
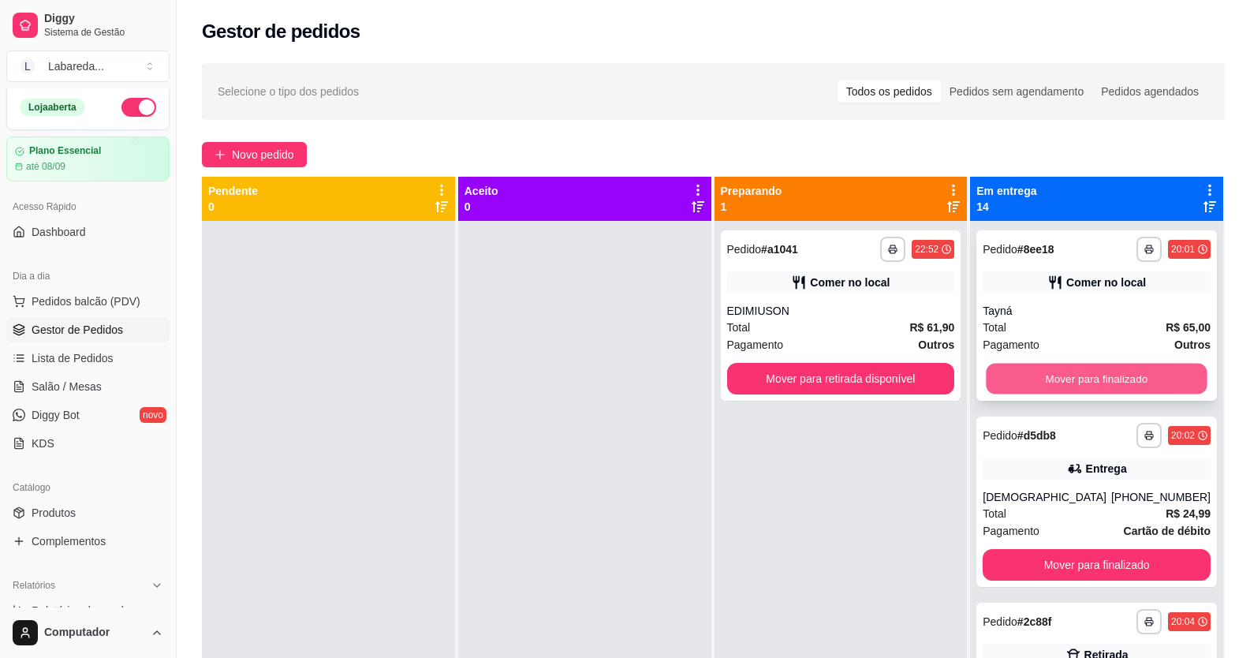
click at [1043, 378] on button "Mover para finalizado" at bounding box center [1096, 378] width 221 height 31
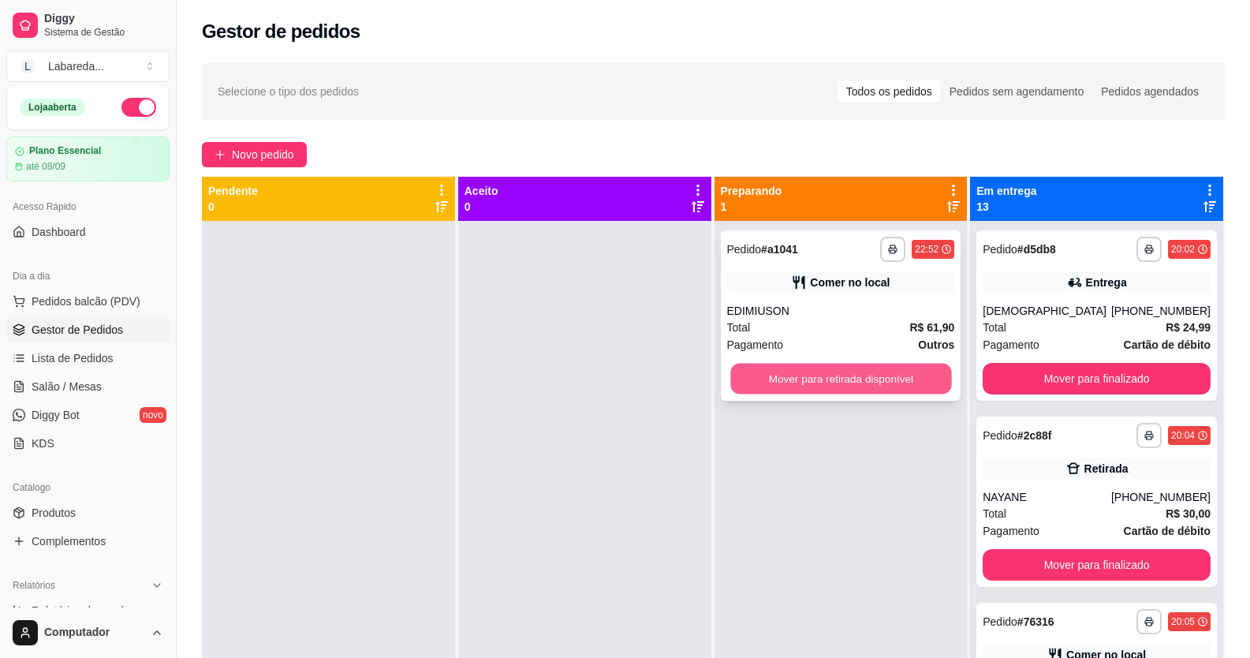
click at [843, 383] on button "Mover para retirada disponível" at bounding box center [840, 378] width 221 height 31
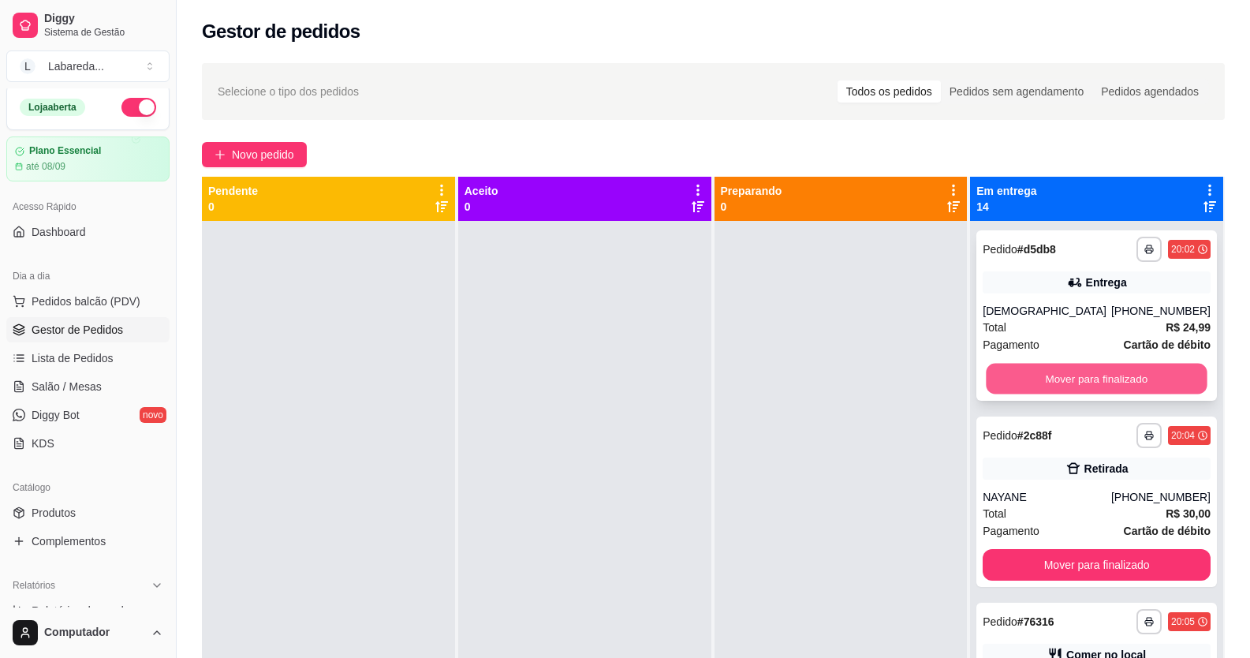
click at [1026, 377] on button "Mover para finalizado" at bounding box center [1096, 378] width 221 height 31
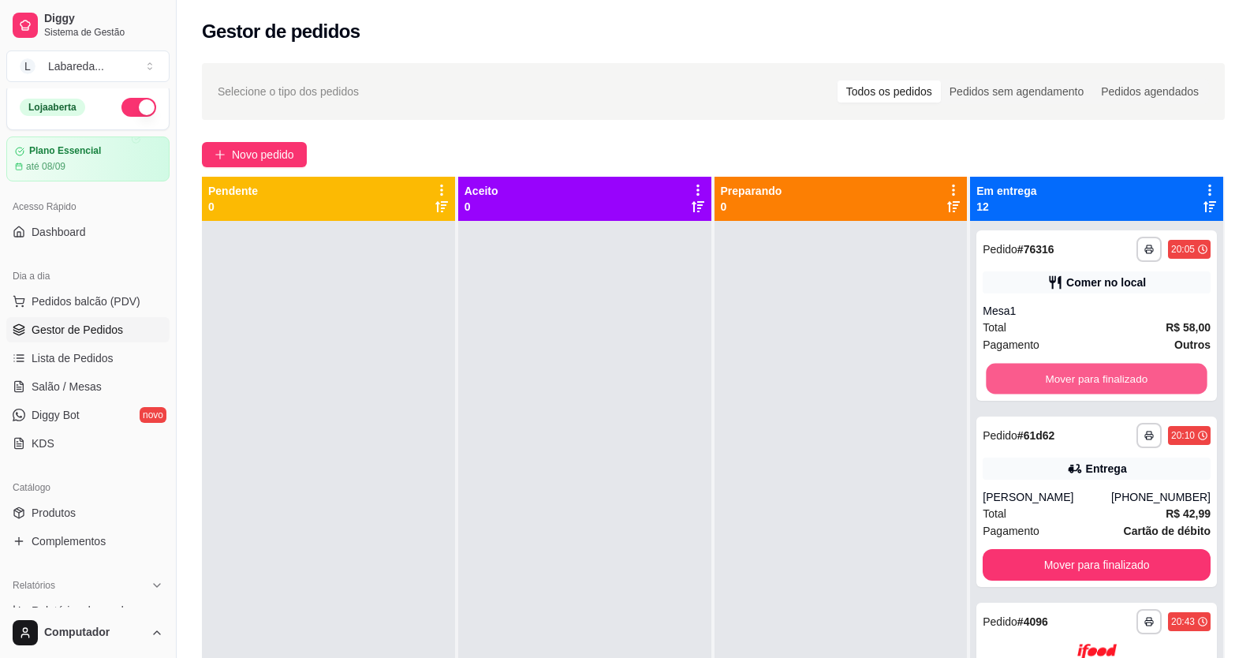
click at [1026, 377] on button "Mover para finalizado" at bounding box center [1096, 378] width 221 height 31
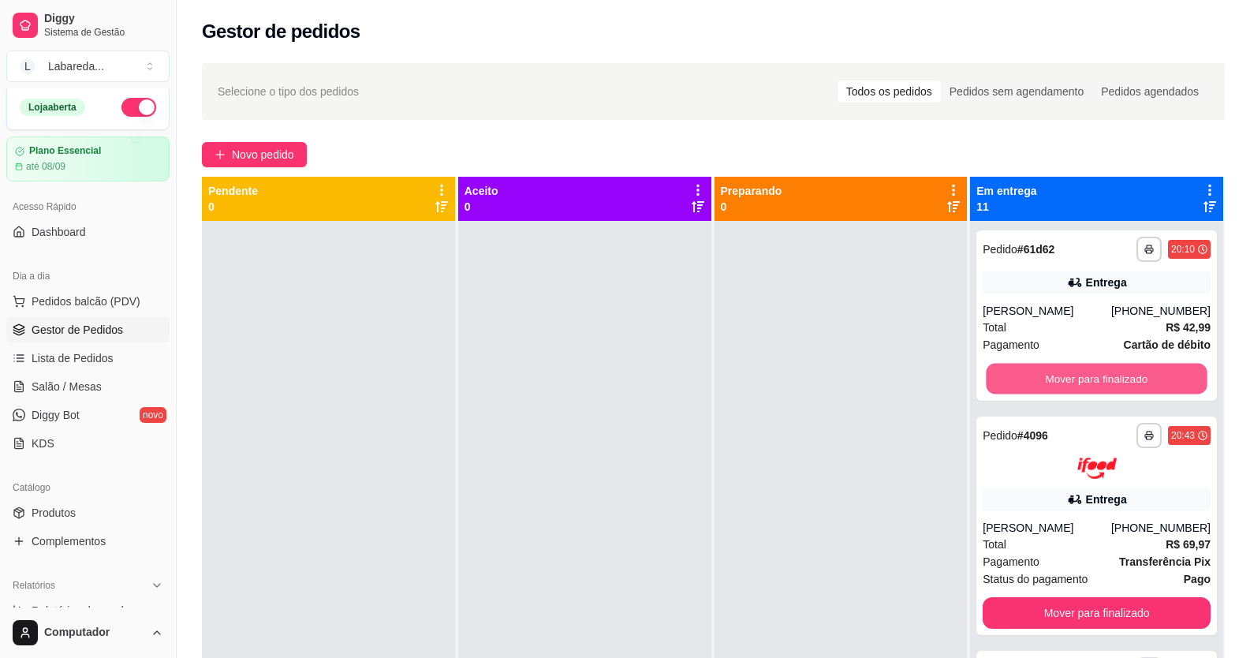
click at [1026, 377] on button "Mover para finalizado" at bounding box center [1096, 378] width 221 height 31
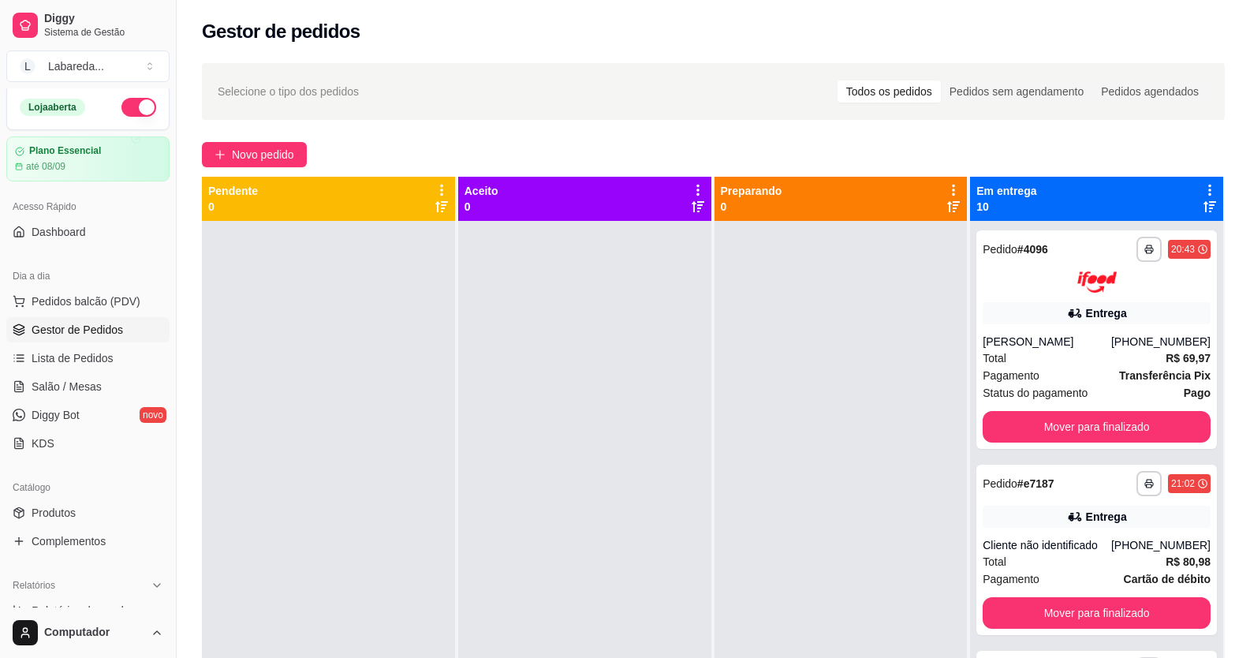
click at [1026, 377] on span "Pagamento" at bounding box center [1010, 375] width 57 height 17
click at [1004, 419] on button "Mover para finalizado" at bounding box center [1096, 426] width 221 height 31
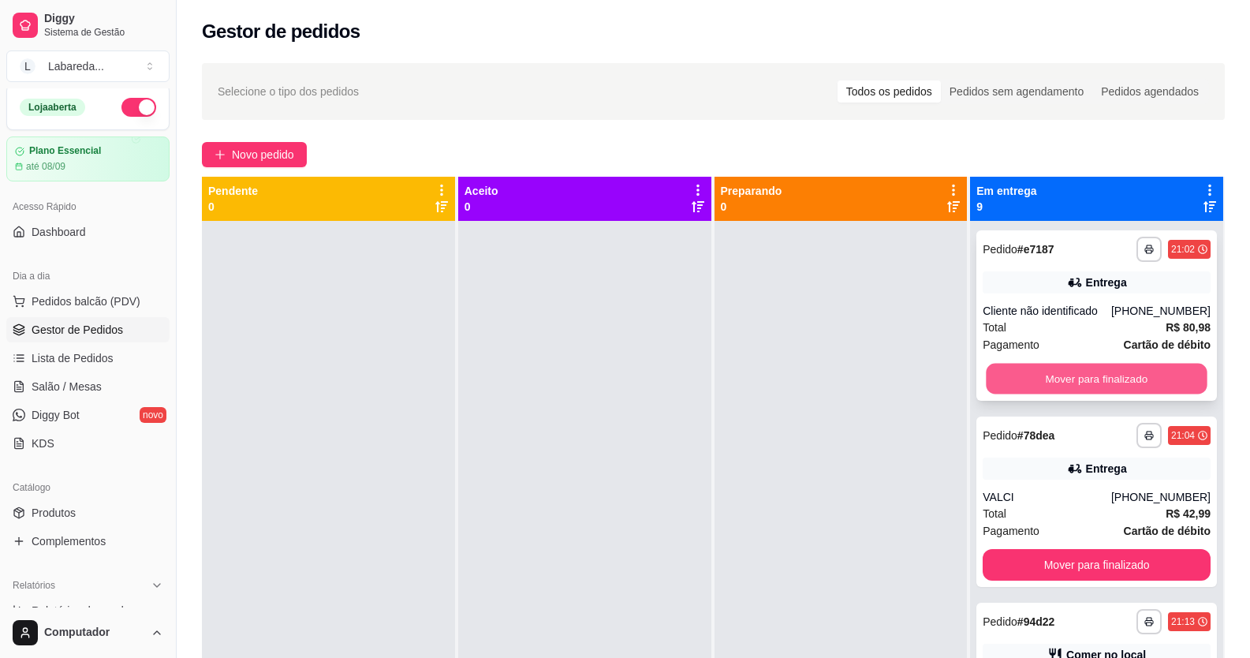
click at [1020, 380] on button "Mover para finalizado" at bounding box center [1096, 378] width 221 height 31
click at [1019, 382] on button "Mover para finalizado" at bounding box center [1096, 378] width 221 height 31
click at [1018, 380] on button "Mover para finalizado" at bounding box center [1096, 379] width 228 height 32
click at [1023, 378] on button "Mover para finalizado" at bounding box center [1096, 378] width 221 height 31
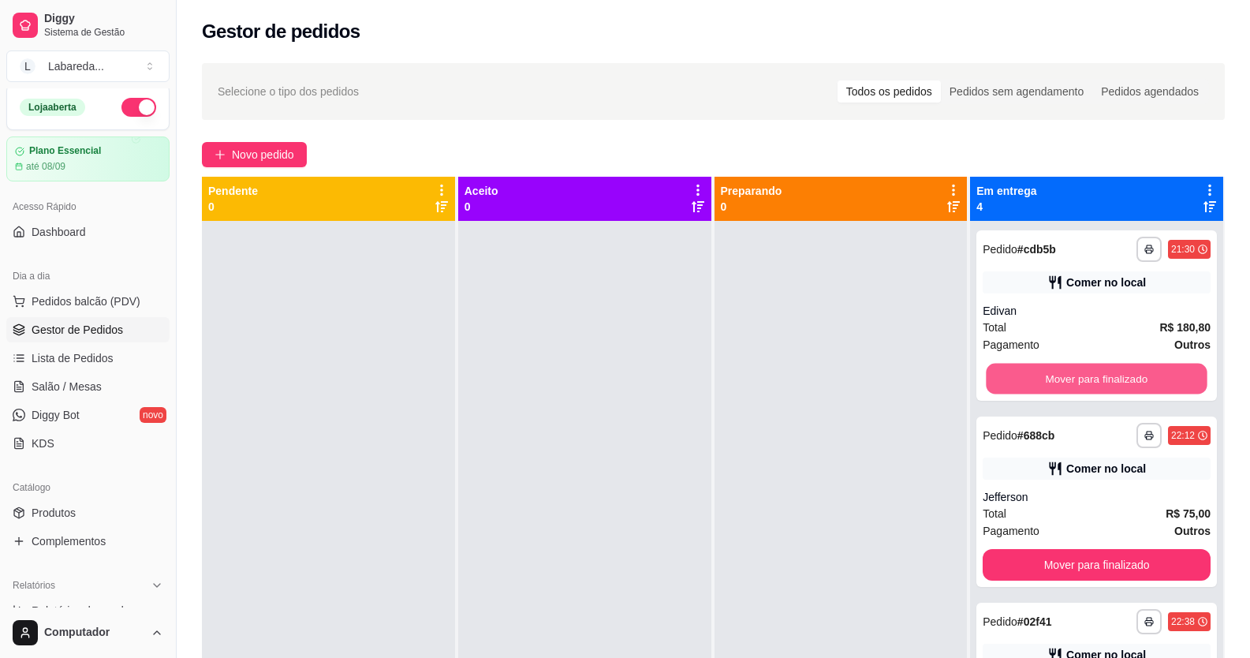
click at [1023, 377] on button "Mover para finalizado" at bounding box center [1096, 378] width 221 height 31
click at [1025, 378] on button "Mover para finalizado" at bounding box center [1096, 378] width 221 height 31
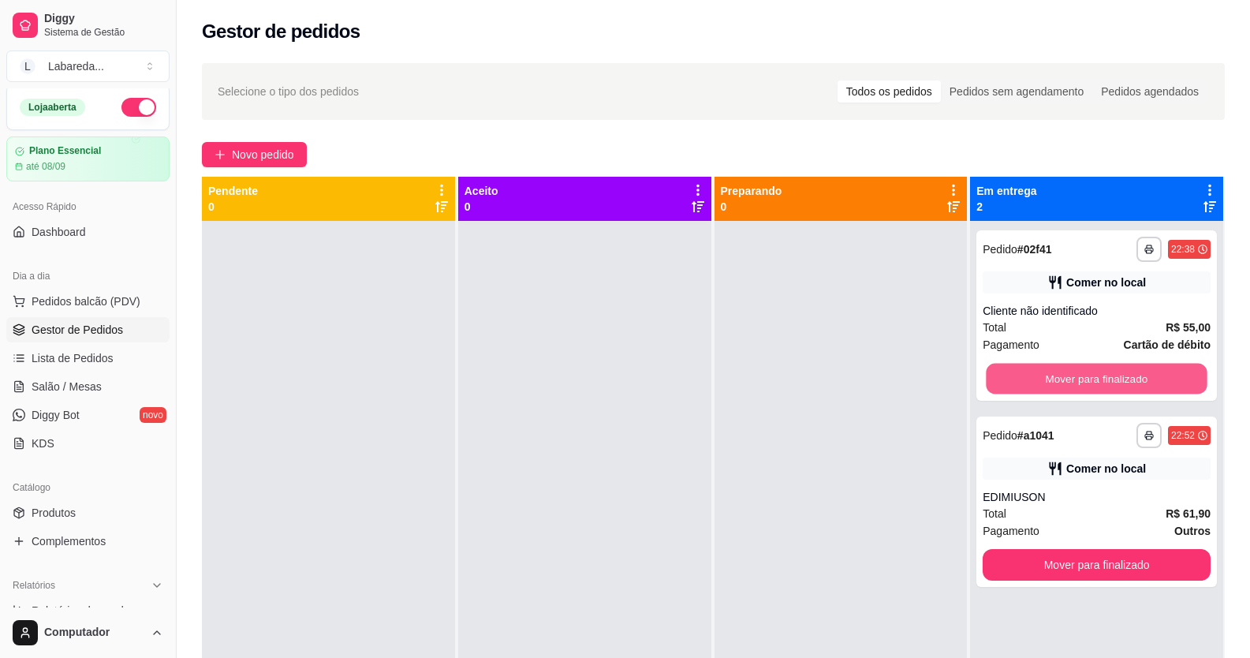
click at [1025, 378] on button "Mover para finalizado" at bounding box center [1096, 378] width 221 height 31
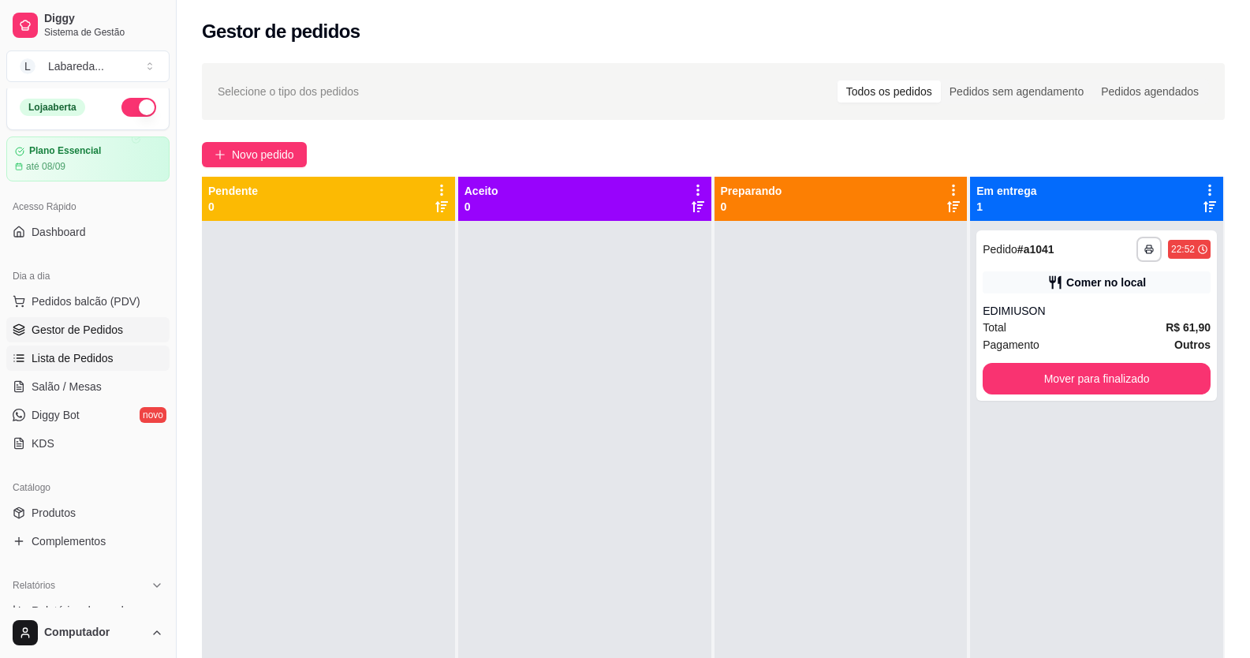
click at [84, 367] on link "Lista de Pedidos" at bounding box center [87, 357] width 163 height 25
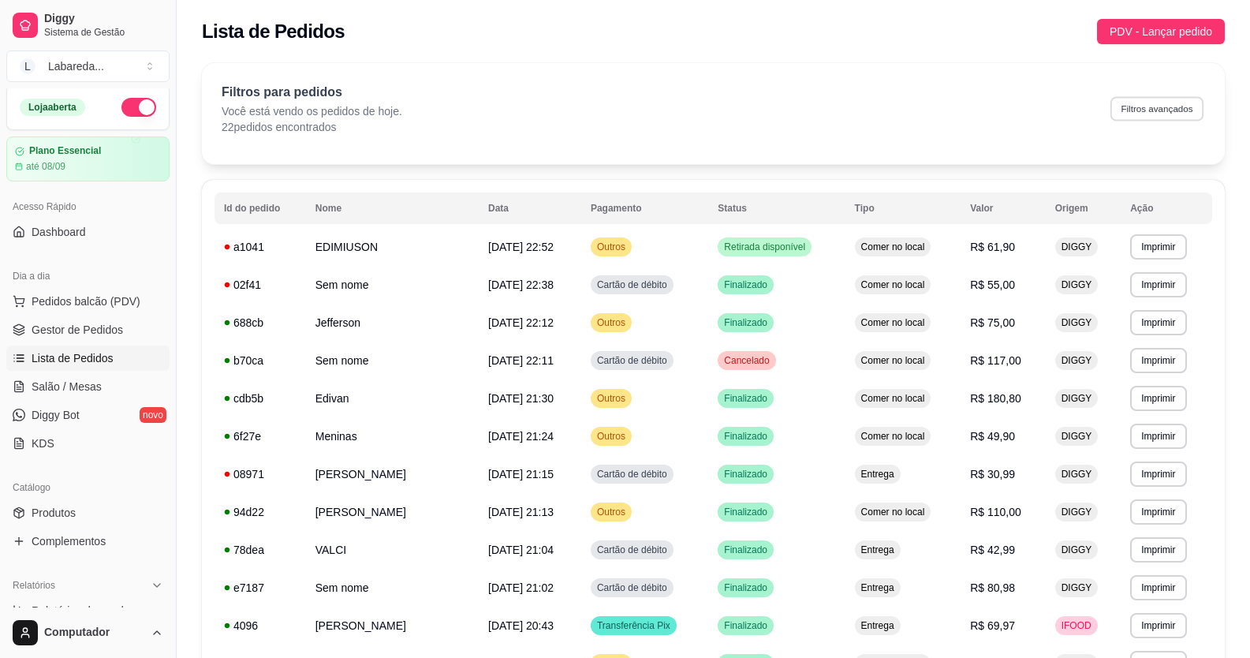
click at [1179, 110] on button "Filtros avançados" at bounding box center [1156, 108] width 93 height 24
select select "0"
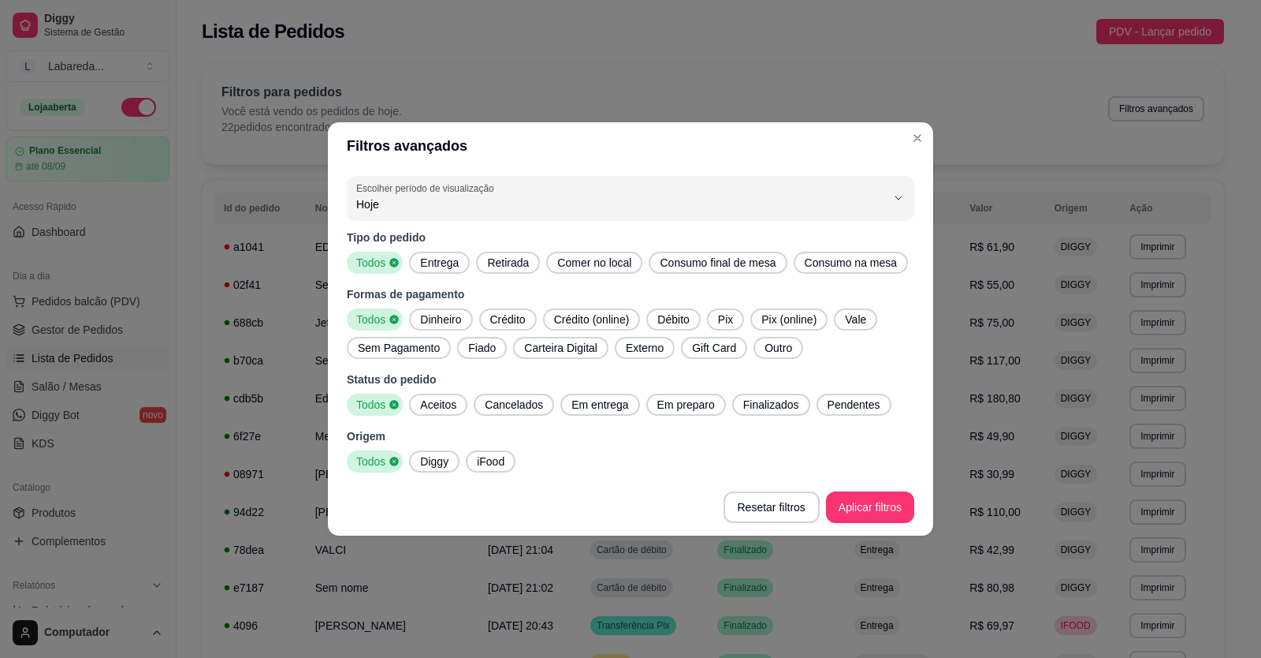
click at [431, 463] on span "Diggy" at bounding box center [434, 461] width 41 height 16
click at [766, 411] on span "Finalizados" at bounding box center [771, 405] width 69 height 16
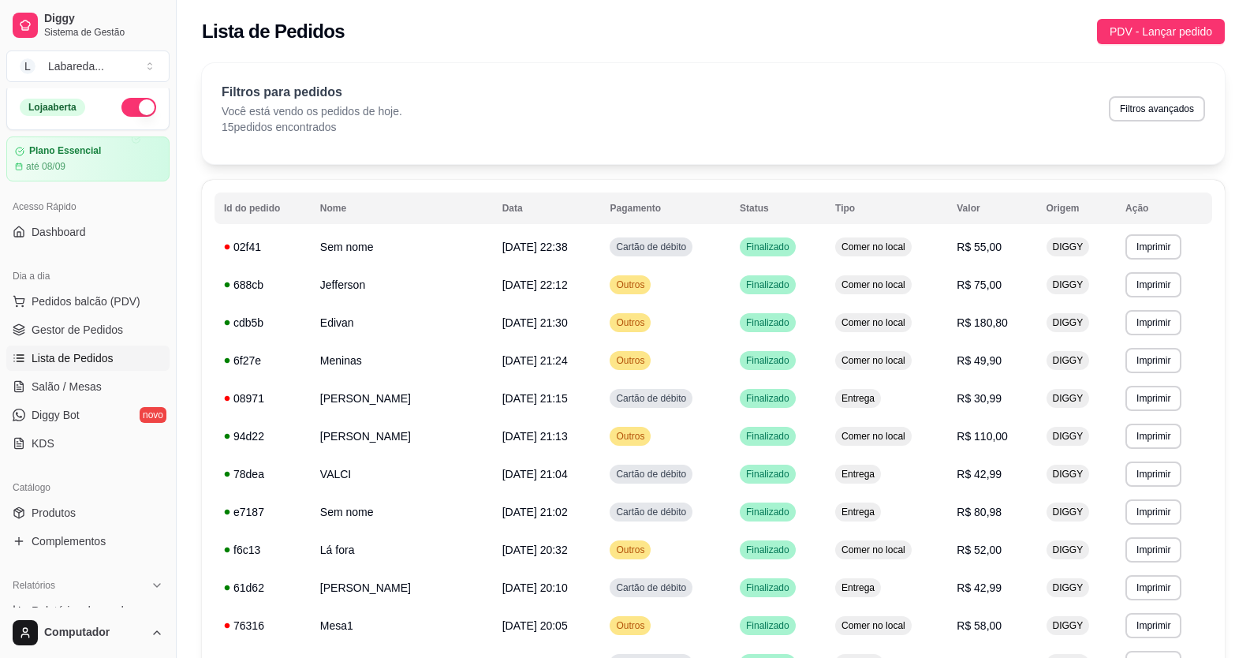
click at [891, 106] on div "Filtros para pedidos Você está vendo os pedidos de hoje. 15 pedidos encontrados…" at bounding box center [713, 109] width 983 height 52
click at [695, 200] on th "Pagamento" at bounding box center [665, 208] width 130 height 32
click at [667, 198] on th "Pagamento" at bounding box center [665, 208] width 130 height 32
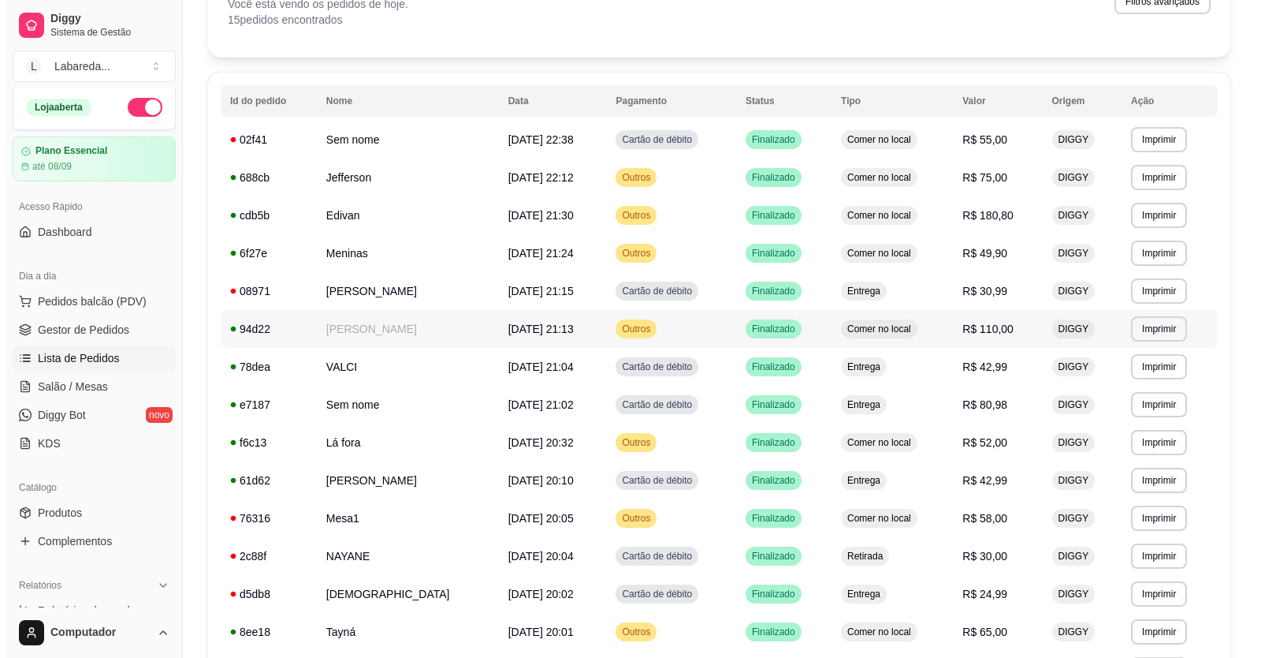
scroll to position [95, 0]
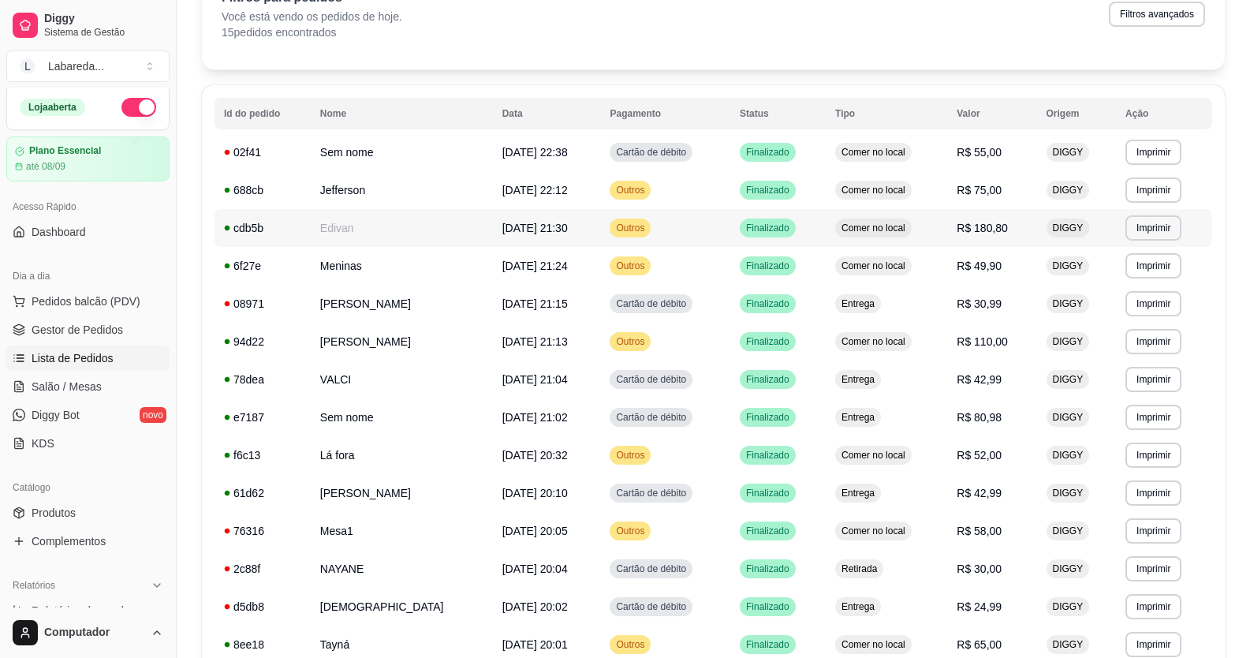
click at [502, 234] on span "04/09/25 às 21:30" at bounding box center [534, 228] width 65 height 13
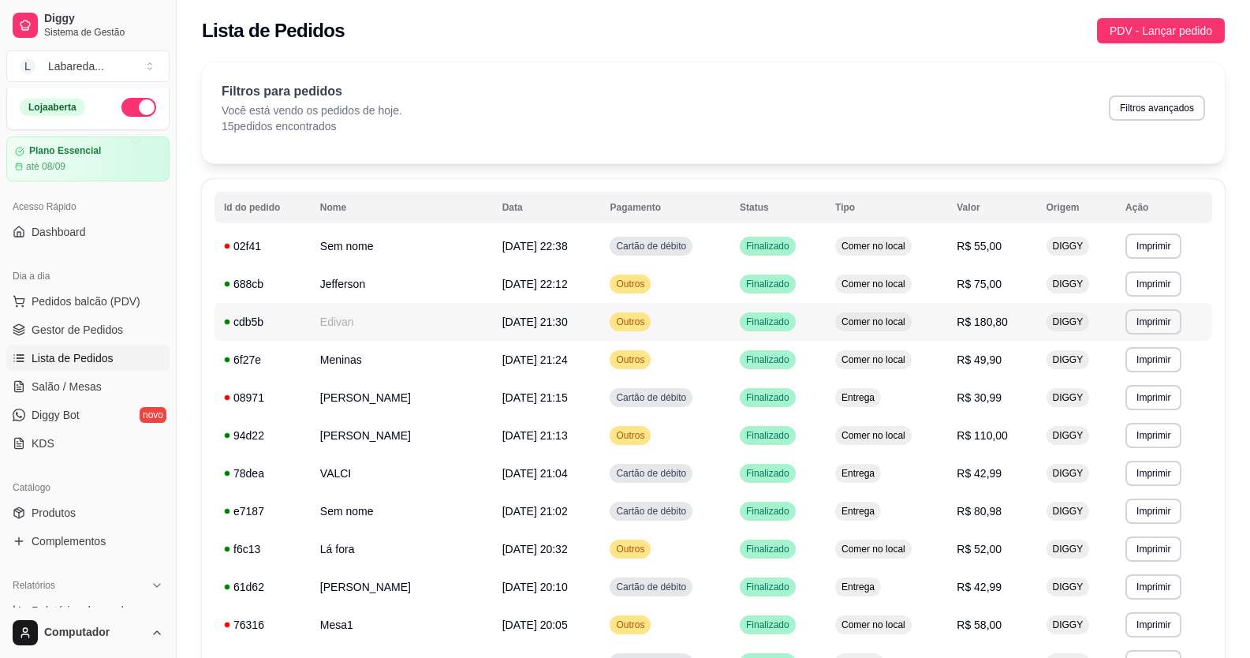
scroll to position [0, 0]
